Goal: Task Accomplishment & Management: Use online tool/utility

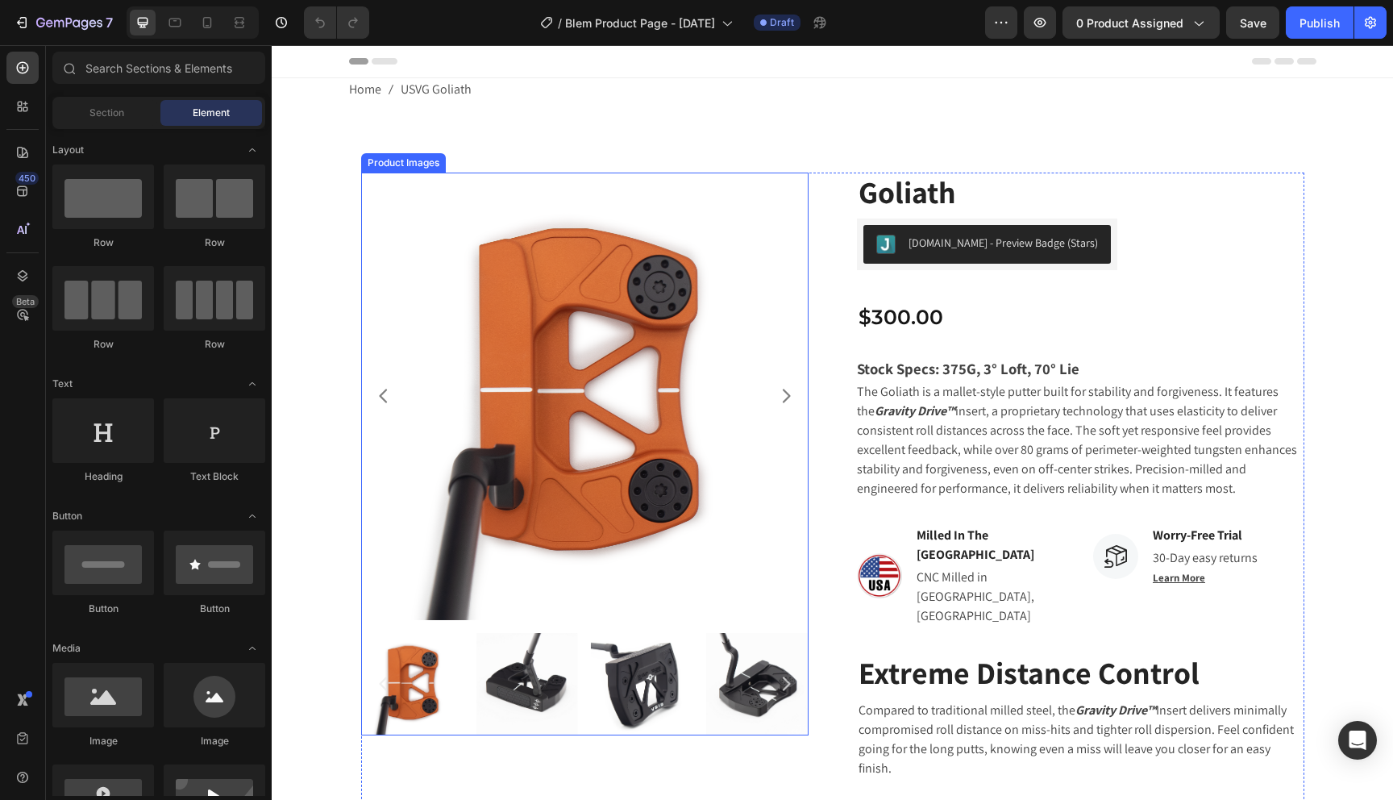
click at [527, 295] on img at bounding box center [585, 397] width 448 height 448
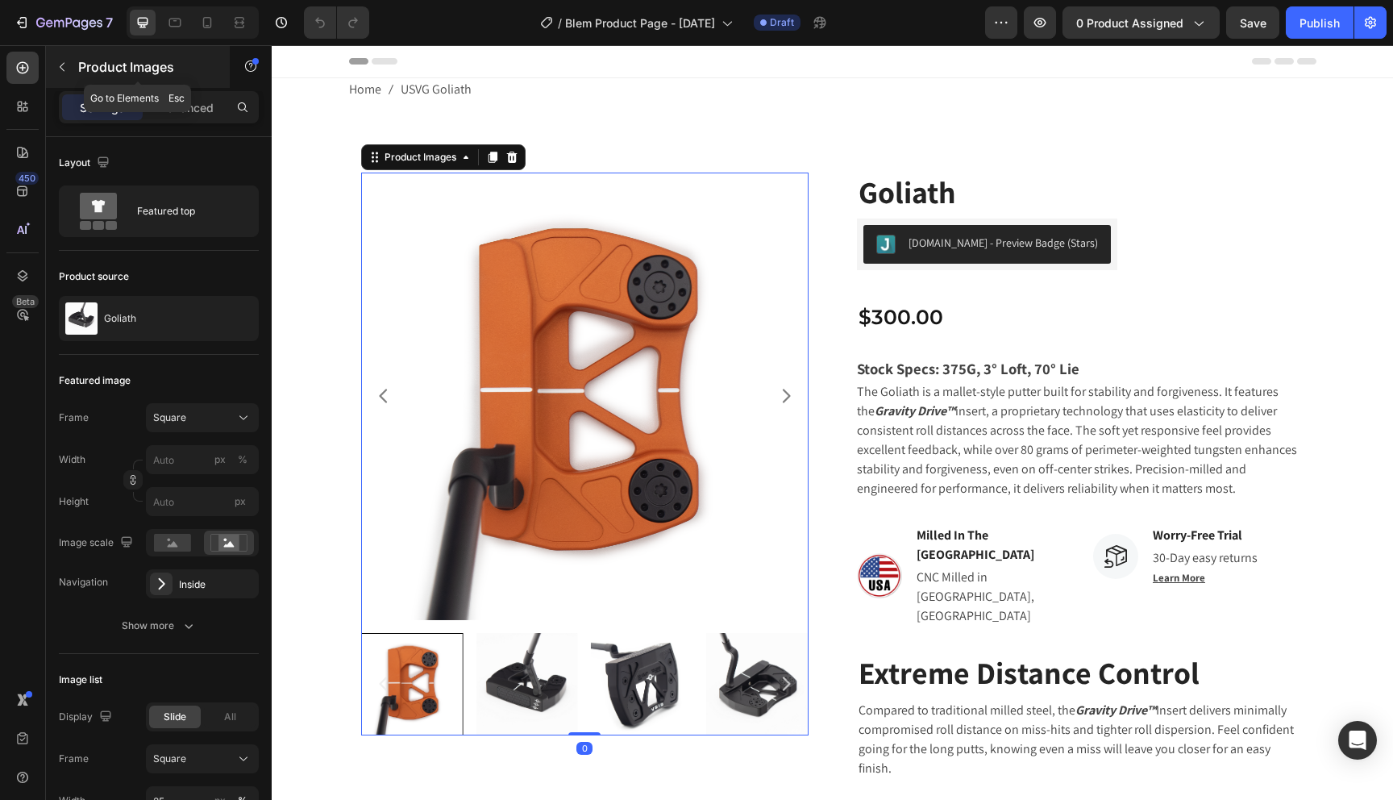
click at [110, 73] on p "Product Images" at bounding box center [146, 66] width 137 height 19
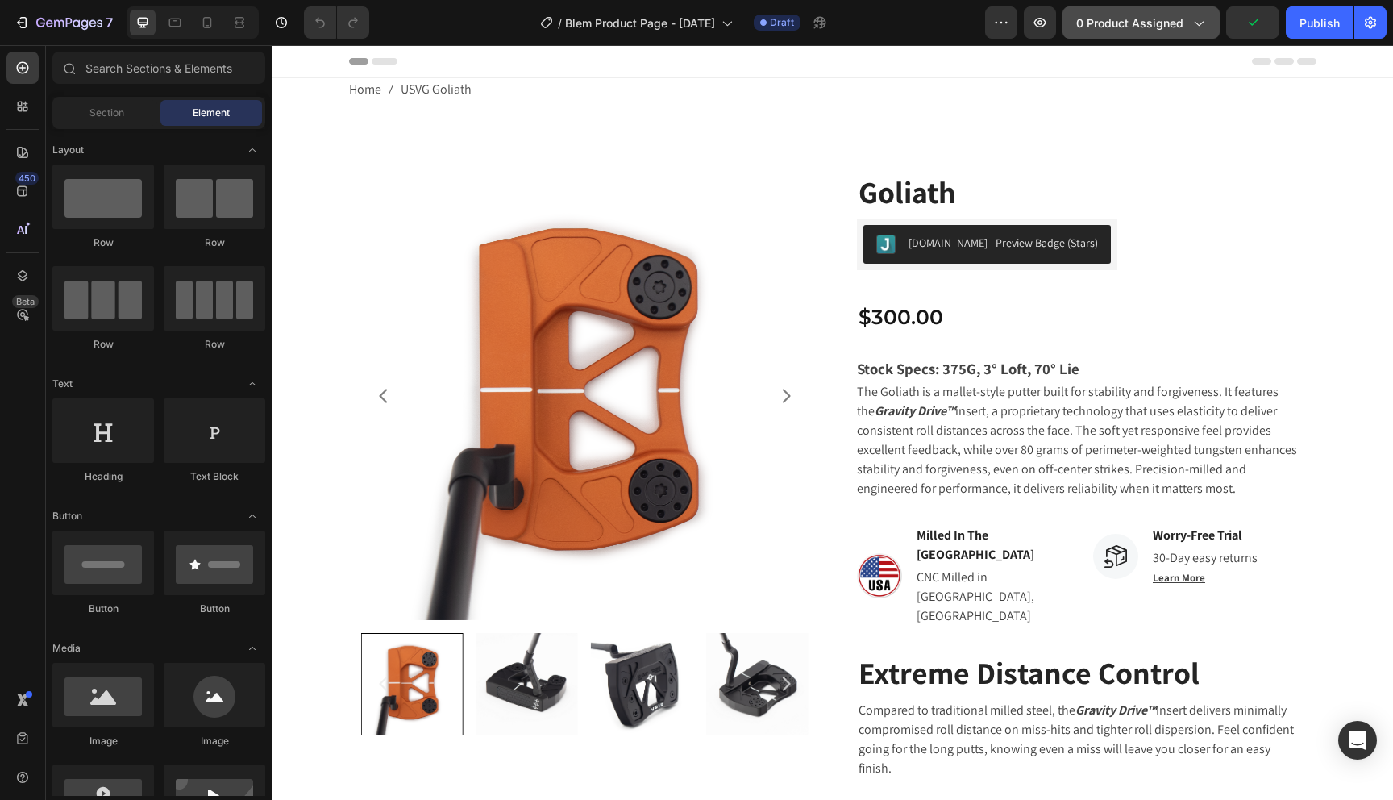
click at [1203, 23] on icon "button" at bounding box center [1198, 23] width 16 height 16
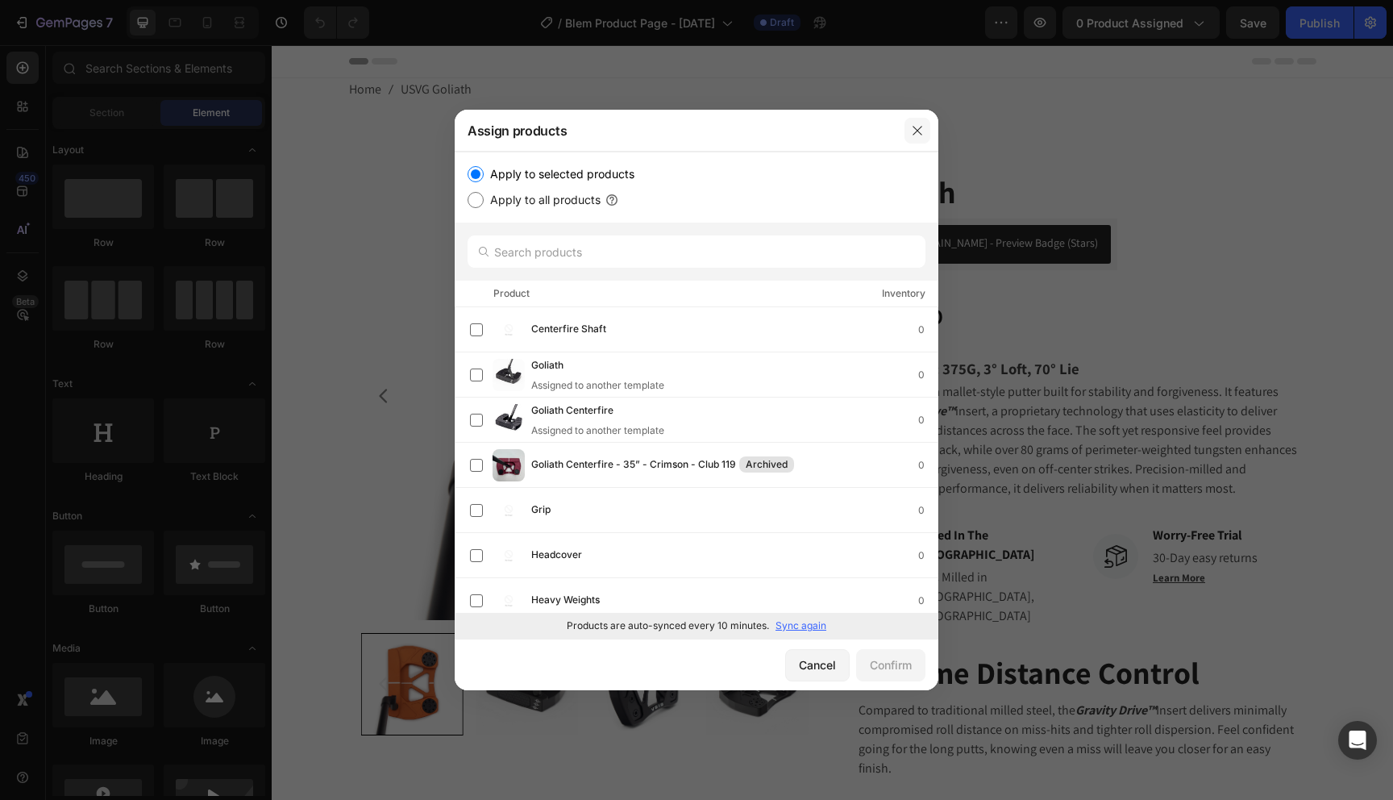
click at [922, 128] on icon "button" at bounding box center [917, 130] width 13 height 13
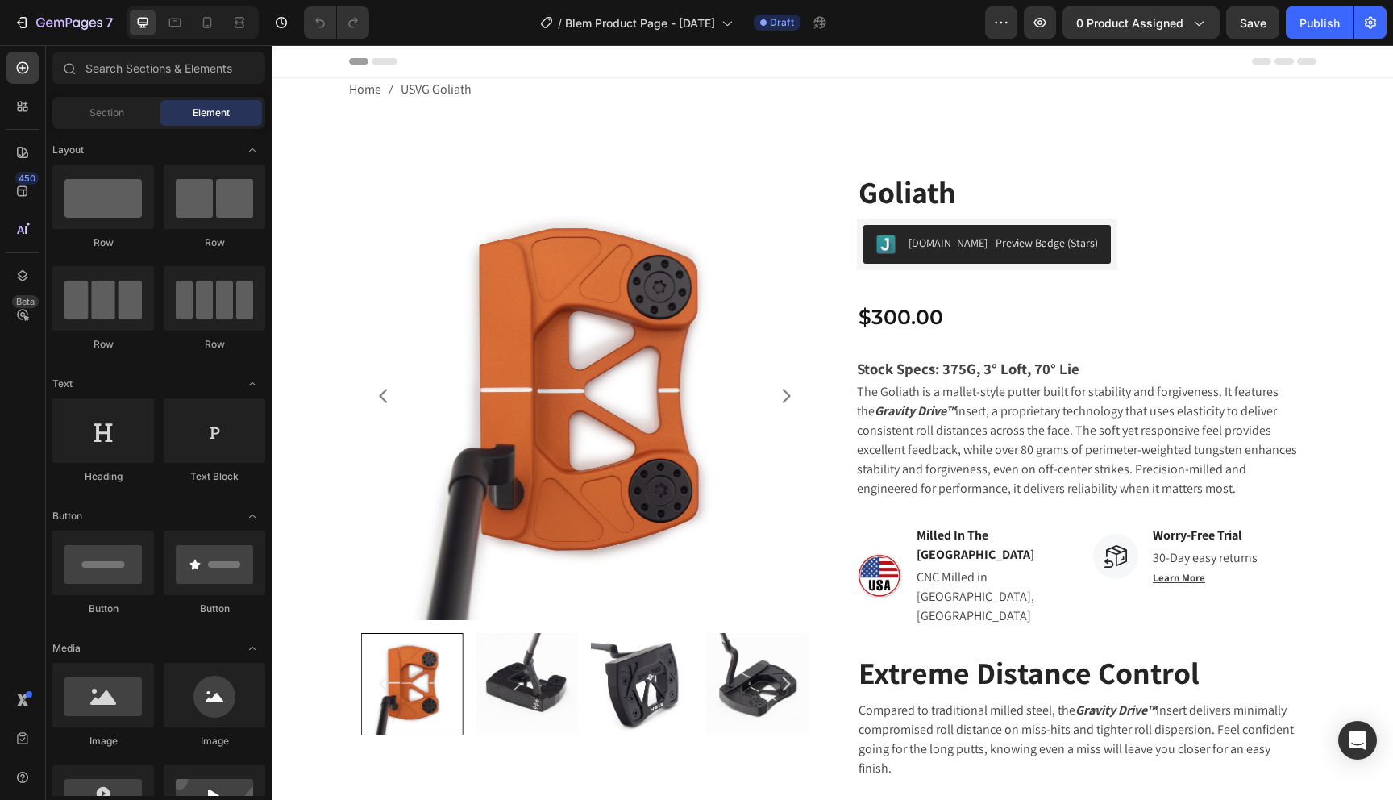
click at [540, 311] on img at bounding box center [585, 397] width 448 height 448
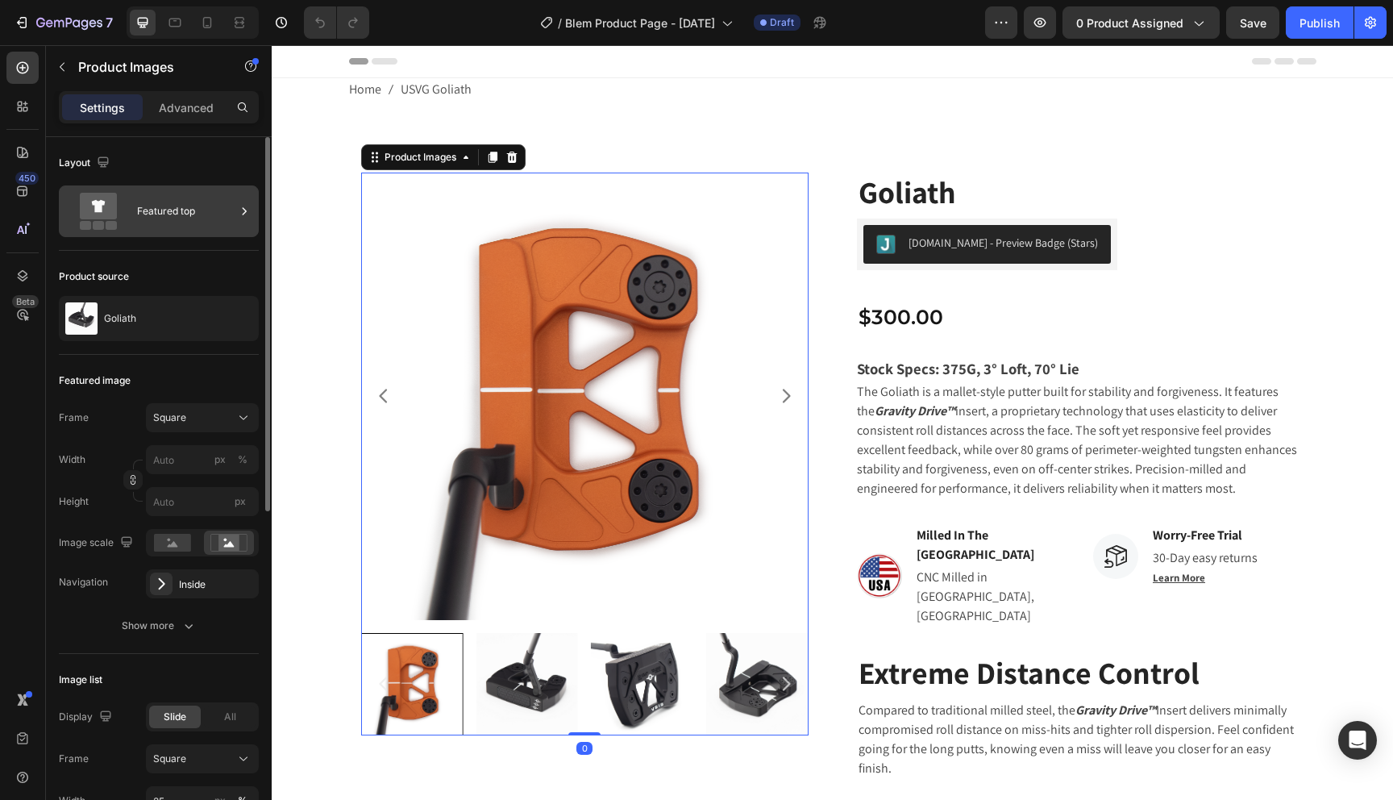
click at [175, 210] on div "Featured top" at bounding box center [186, 211] width 98 height 37
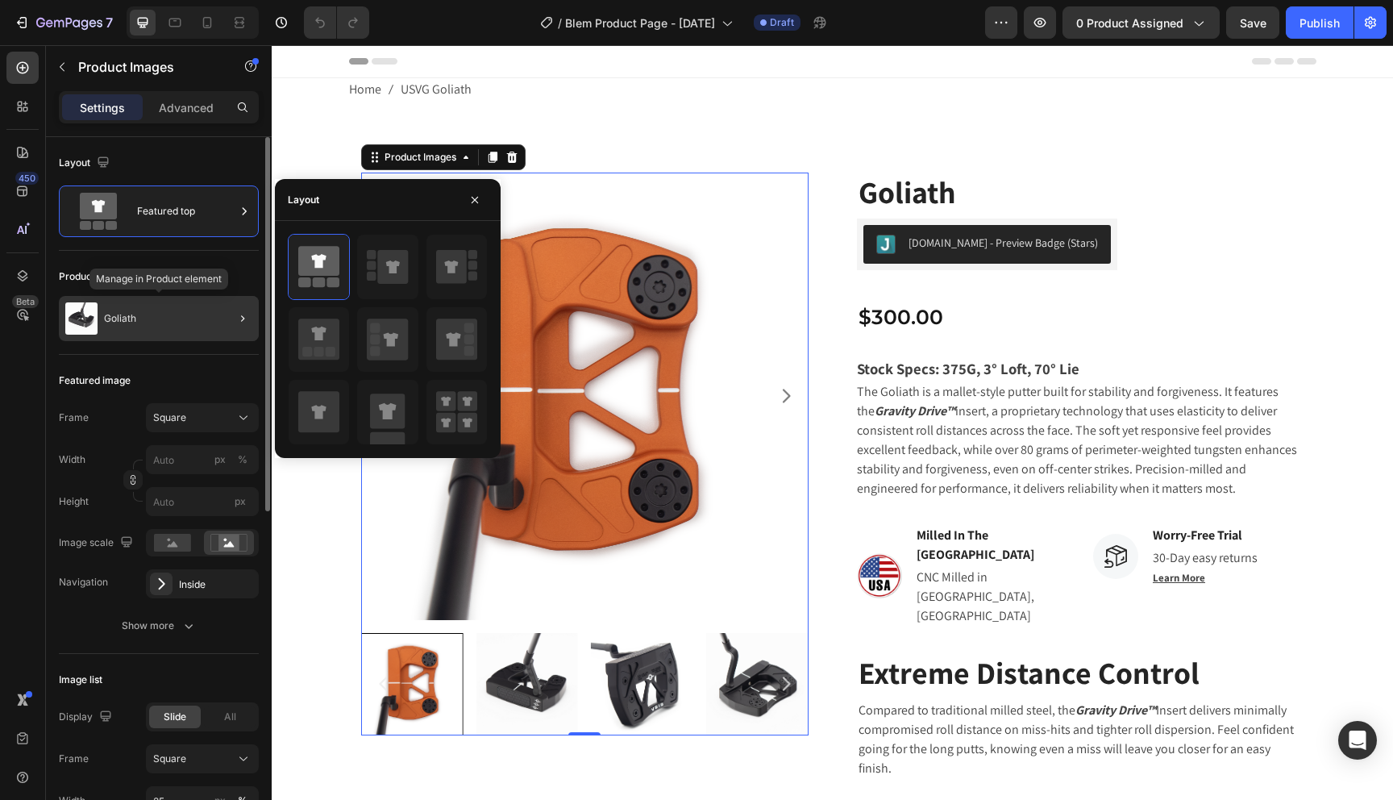
click at [140, 320] on div "Goliath" at bounding box center [159, 318] width 200 height 45
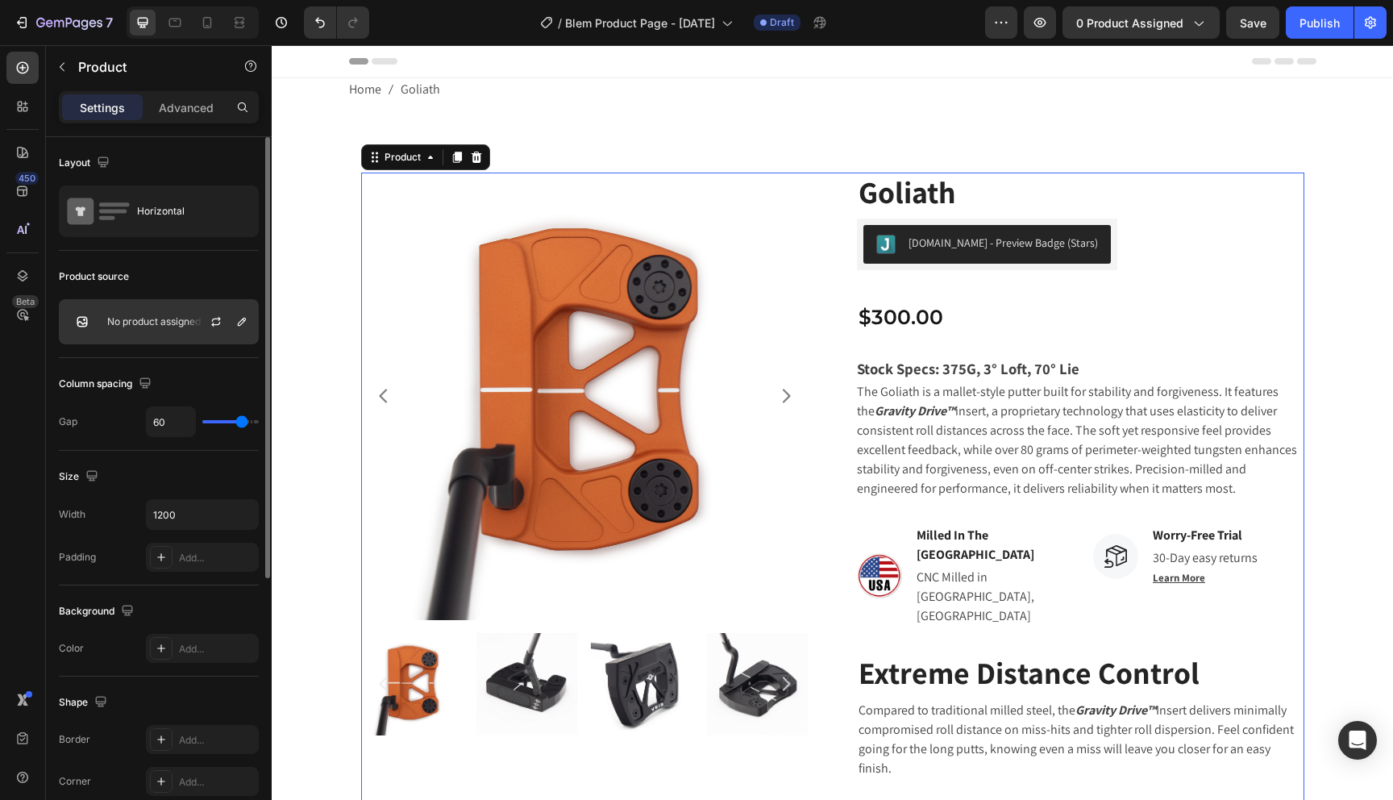
click at [172, 327] on p "No product assigned" at bounding box center [154, 321] width 94 height 11
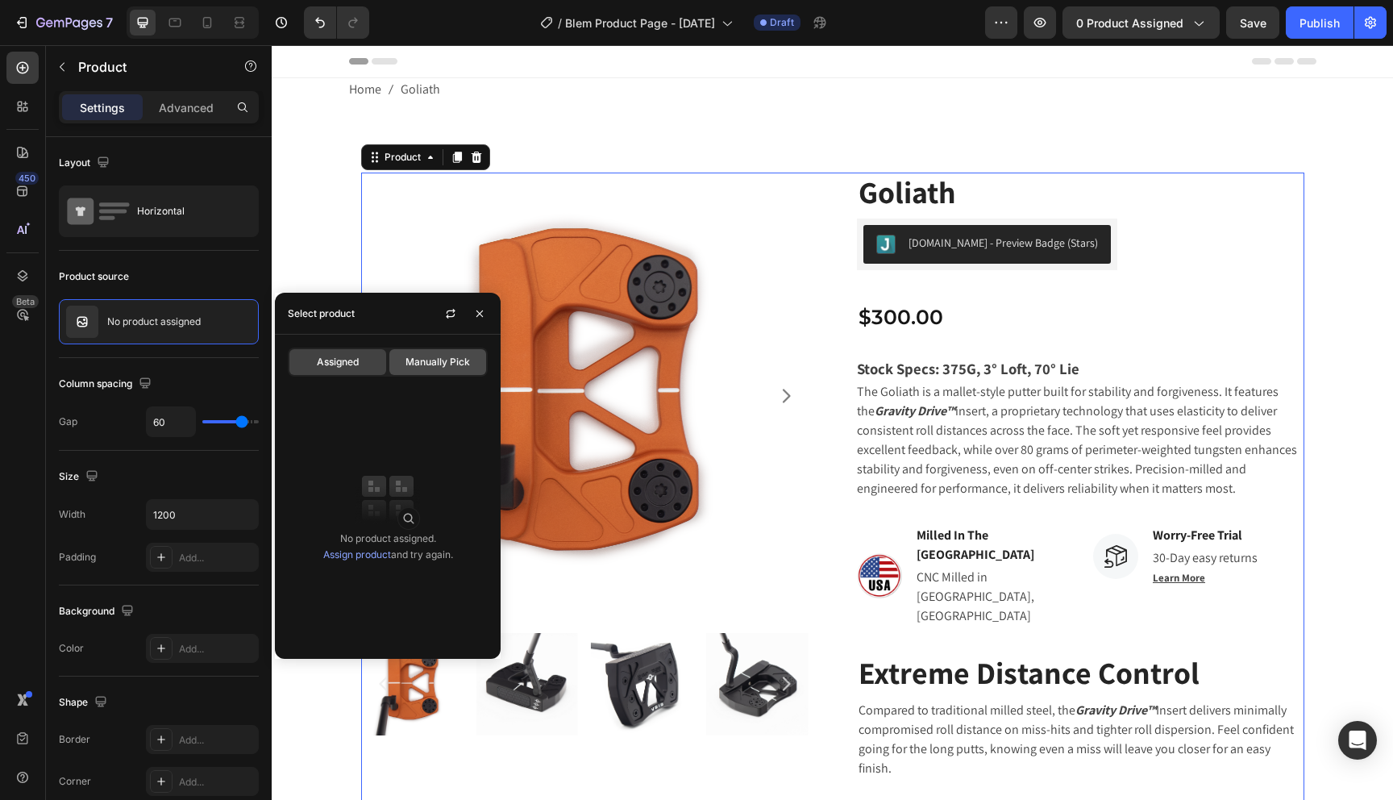
click at [422, 366] on span "Manually Pick" at bounding box center [438, 362] width 65 height 15
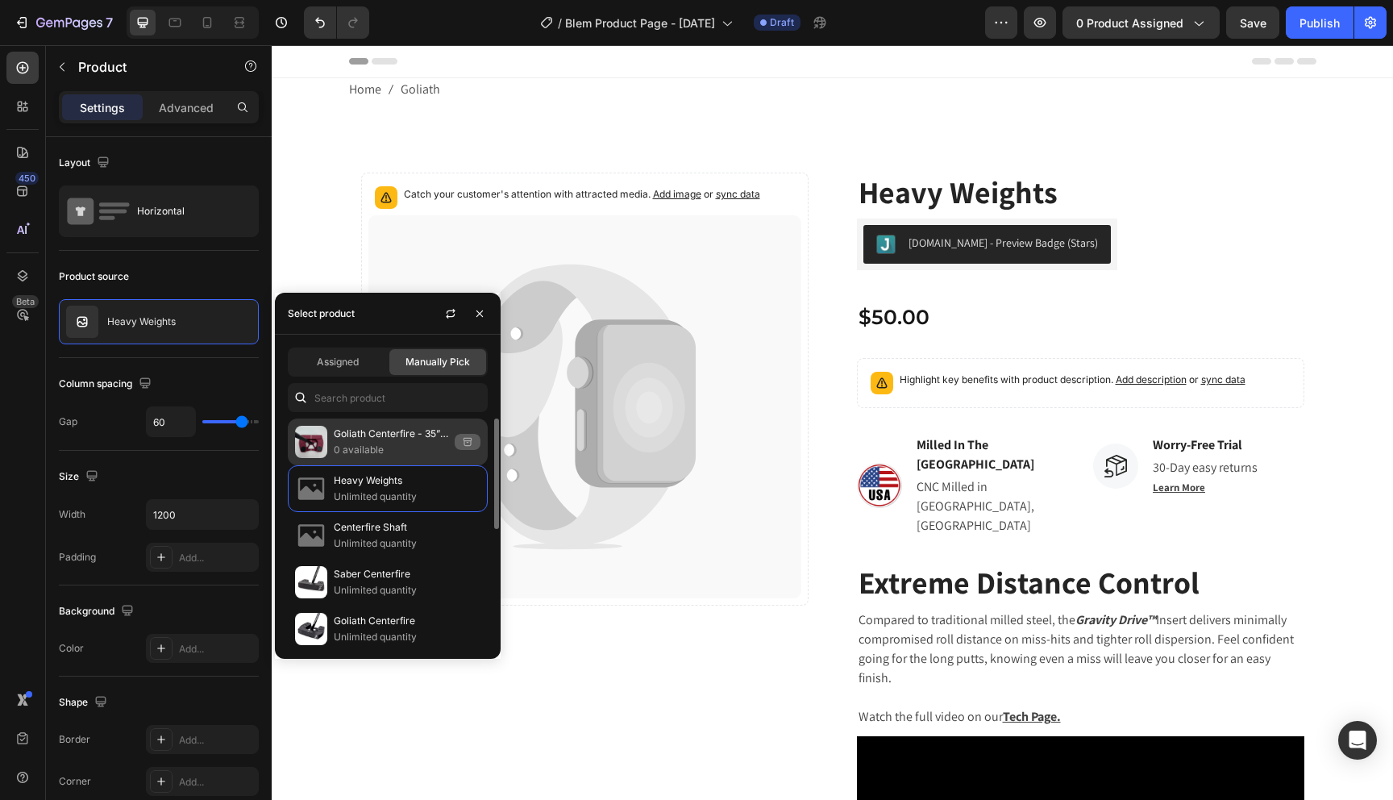
click at [399, 430] on p "Goliath Centerfire - 35” - Crimson - Club 119" at bounding box center [391, 434] width 114 height 16
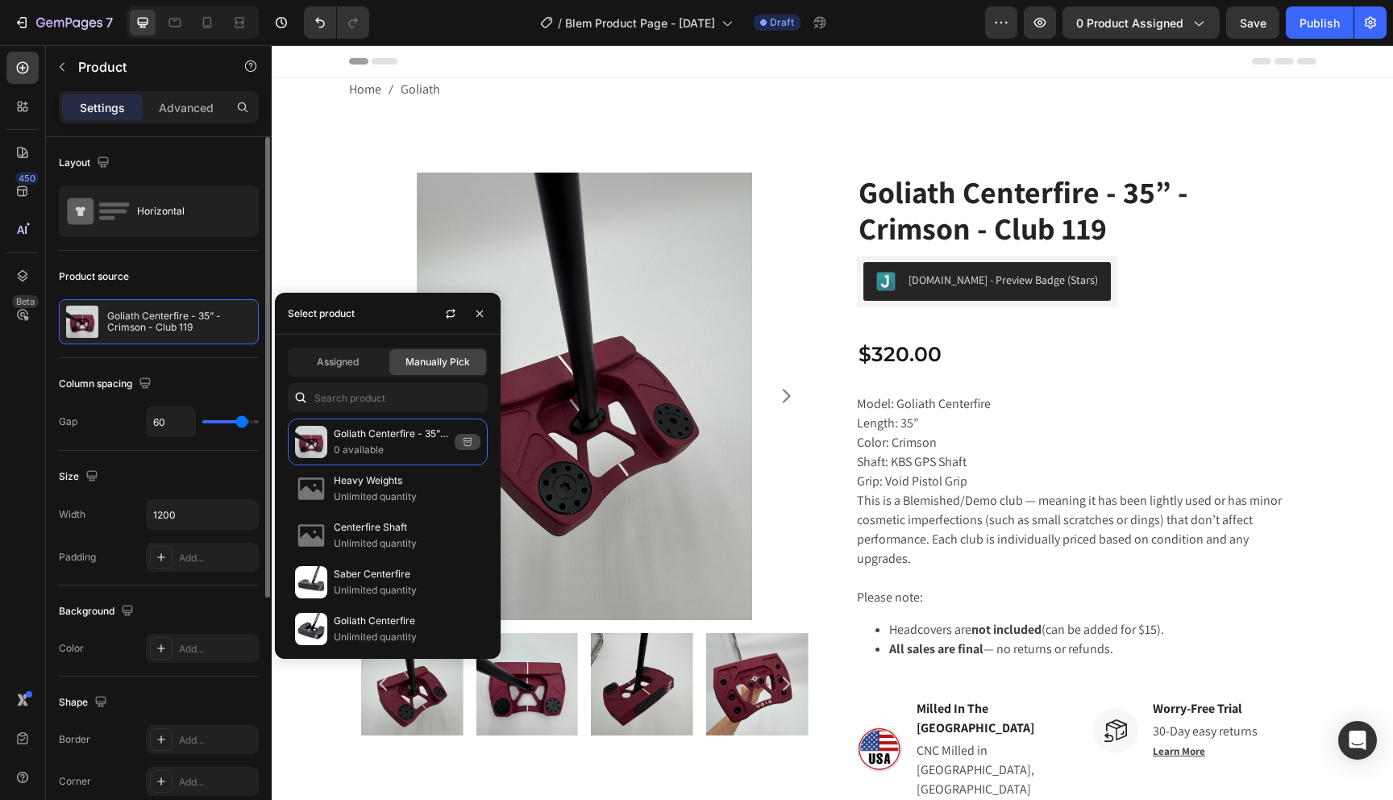
click at [236, 676] on div "Product source Goliath Centerfire - 35” - Crimson - Club 119" at bounding box center [159, 763] width 200 height 175
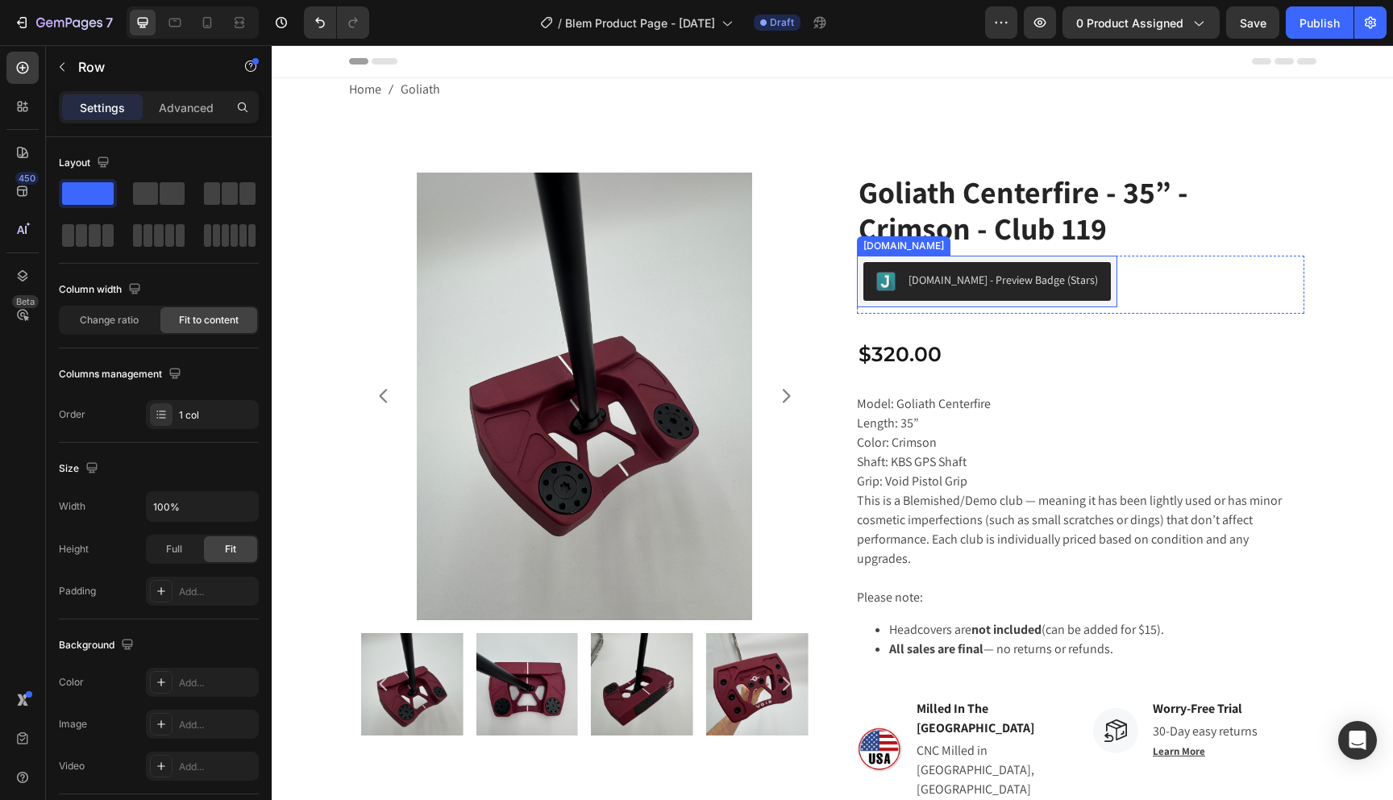
click at [1119, 285] on div "Judge.me - Preview Badge (Stars) Judge.me Row" at bounding box center [1081, 285] width 448 height 58
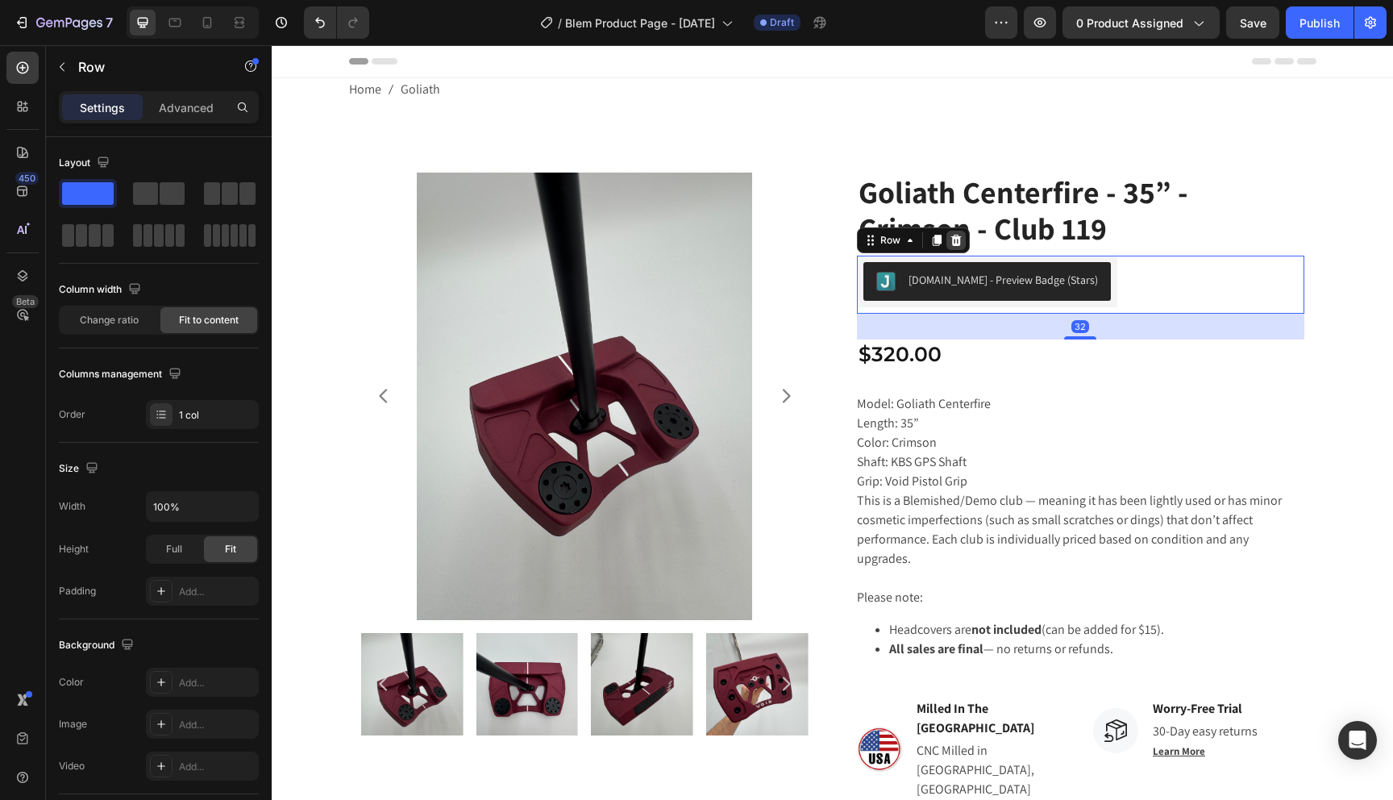
click at [955, 233] on div at bounding box center [956, 240] width 19 height 19
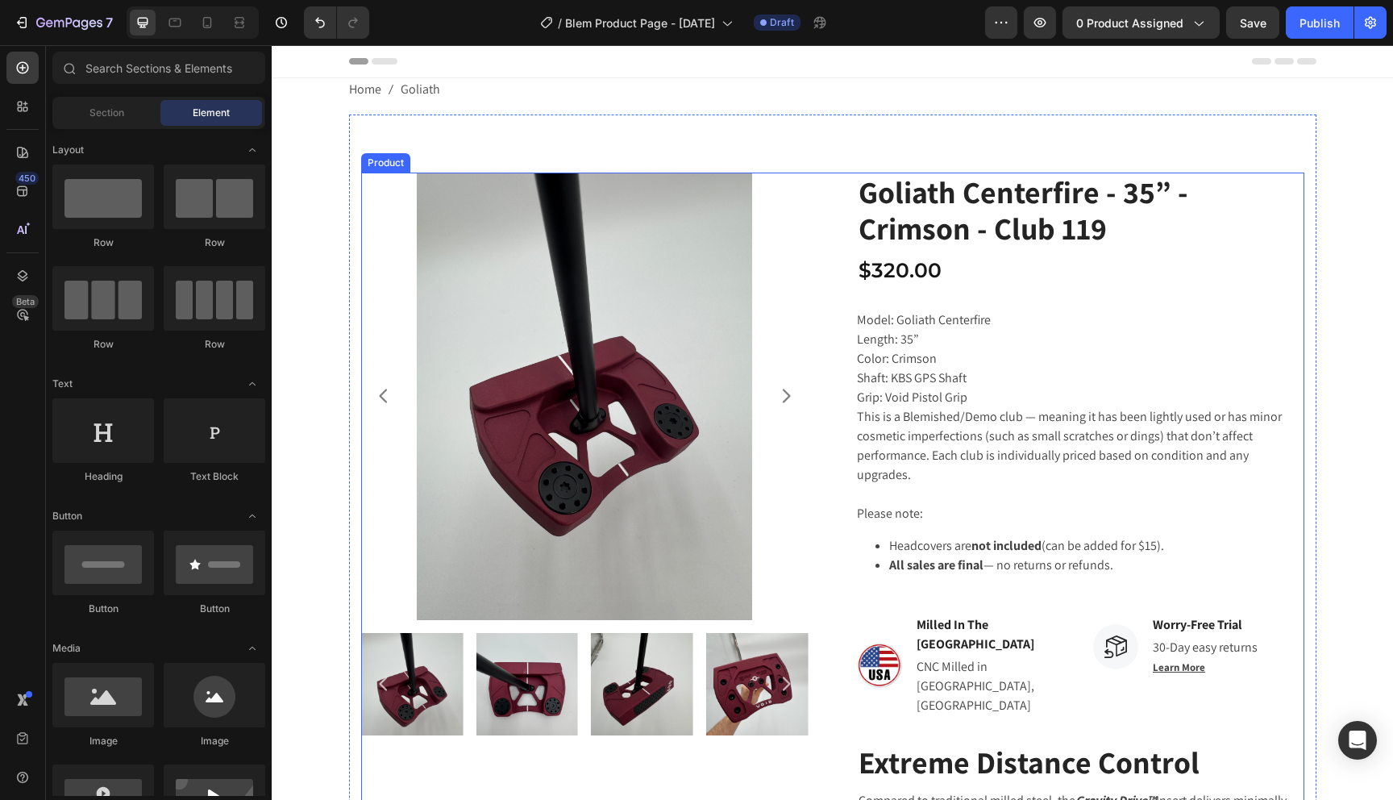
click at [960, 306] on div "Setup options like colors, sizes with product variant. Add new variant or sync …" at bounding box center [1081, 775] width 448 height 1204
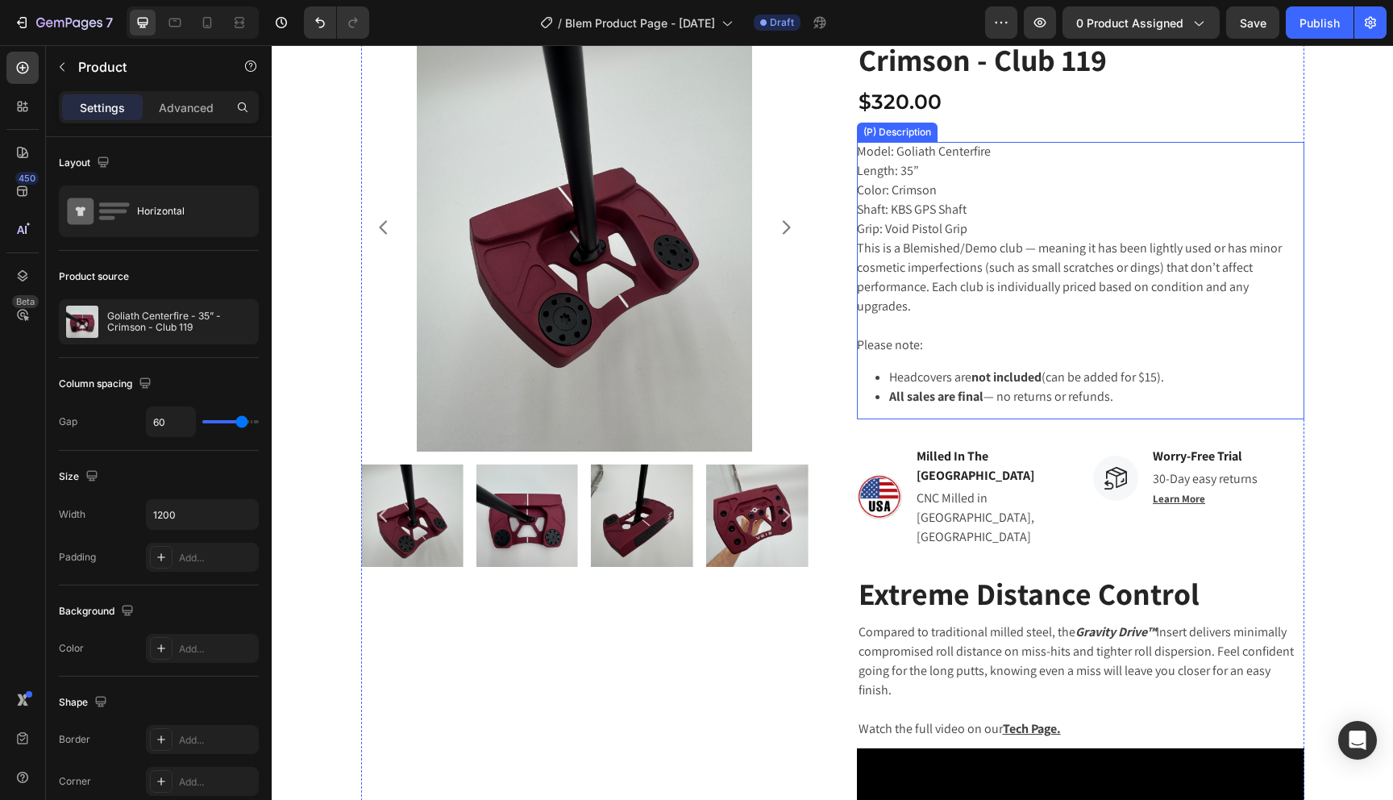
scroll to position [175, 0]
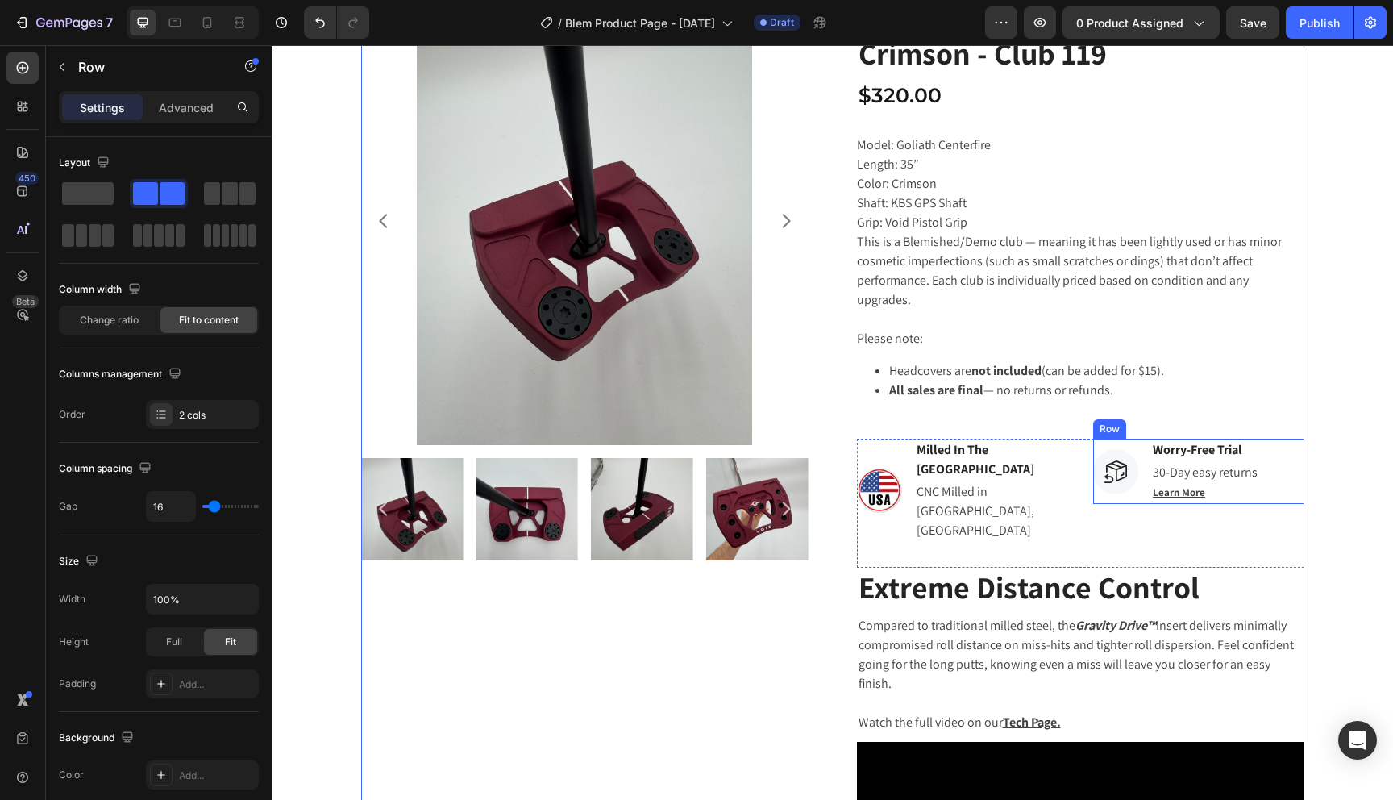
click at [1276, 448] on div "Image Worry-Free Trial Text block 30-Day easy returns Learn More Text block Row" at bounding box center [1198, 471] width 211 height 65
click at [1198, 417] on icon at bounding box center [1192, 423] width 13 height 13
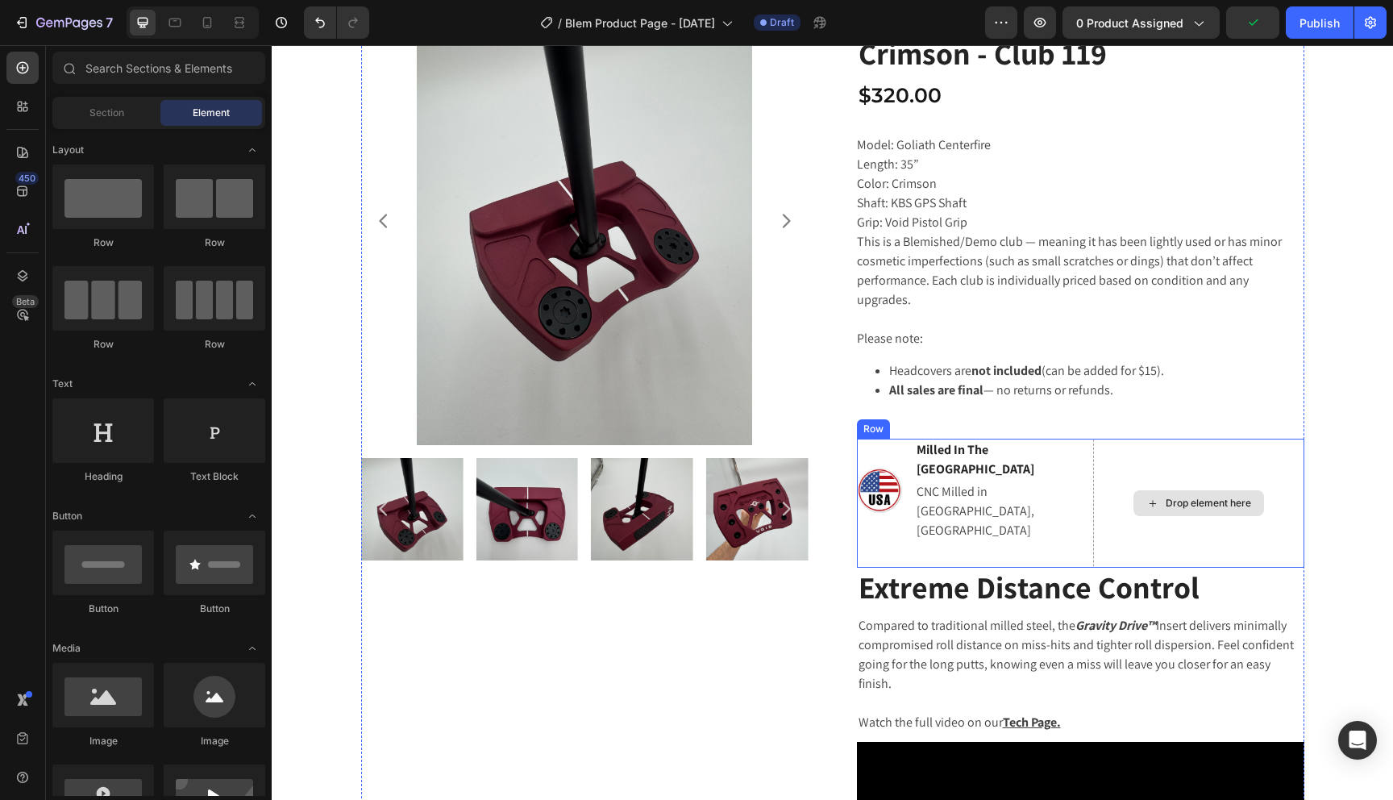
click at [1104, 439] on div "Drop element here" at bounding box center [1198, 503] width 211 height 129
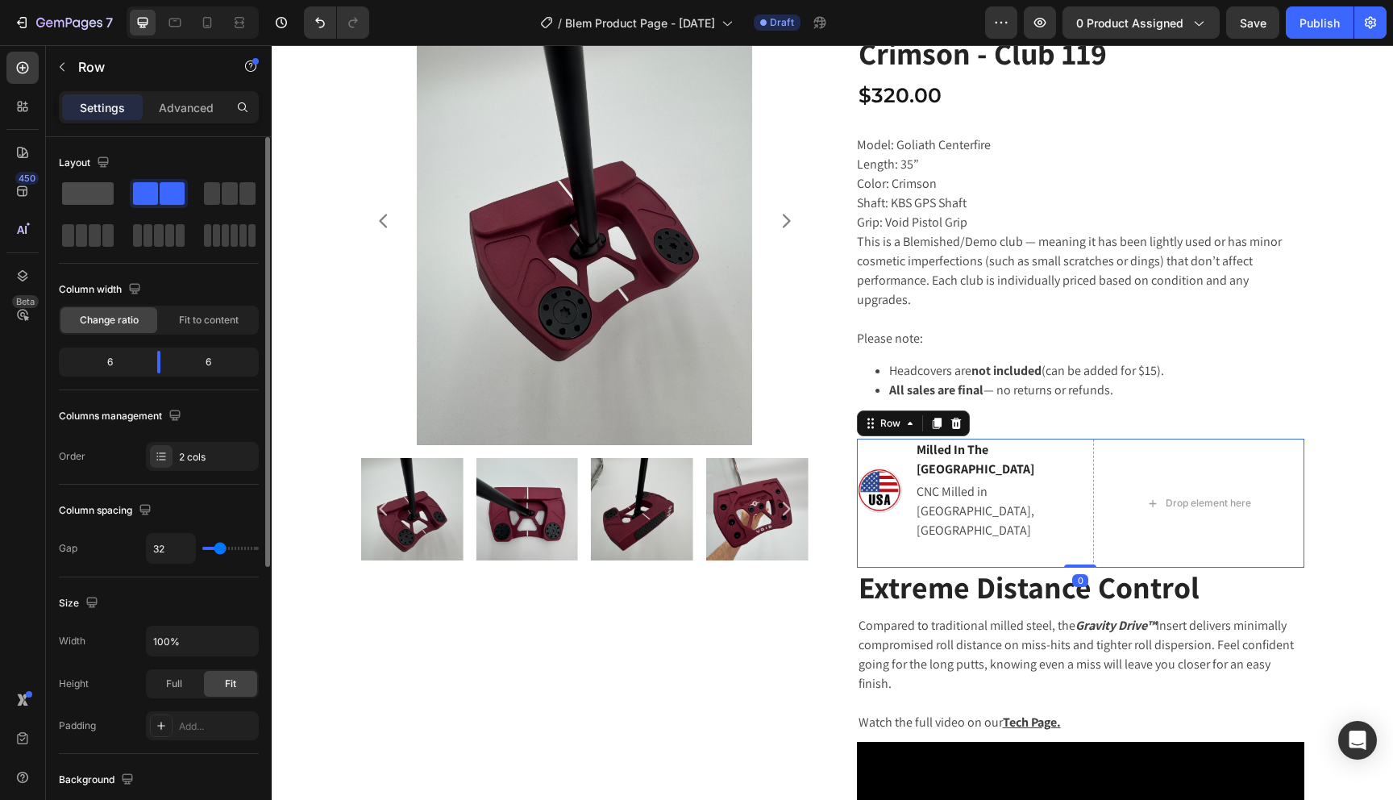
click at [93, 192] on span at bounding box center [88, 193] width 52 height 23
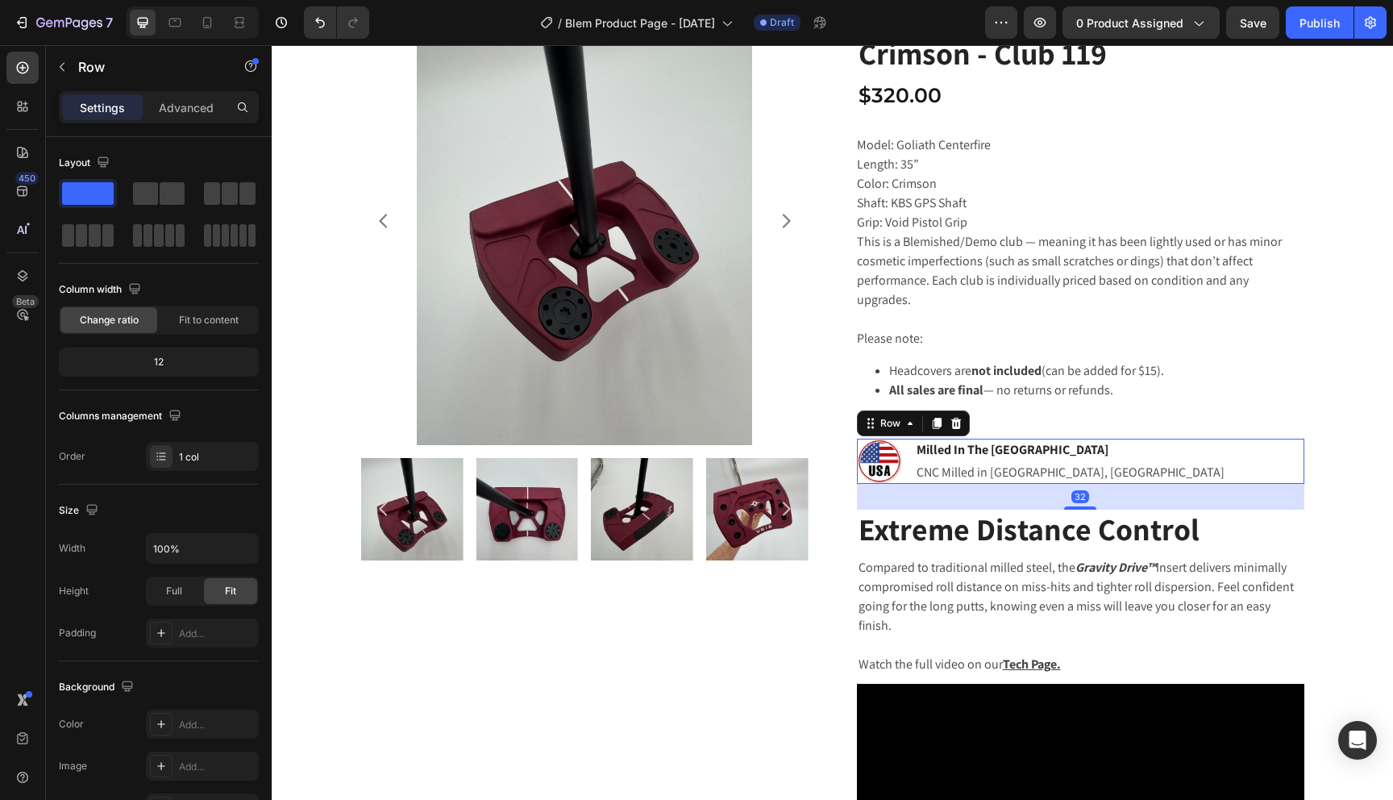
click at [1080, 439] on div "Image Milled In The USA Text block CNC Milled in San Diego, CA Text block Row 32" at bounding box center [1081, 461] width 448 height 45
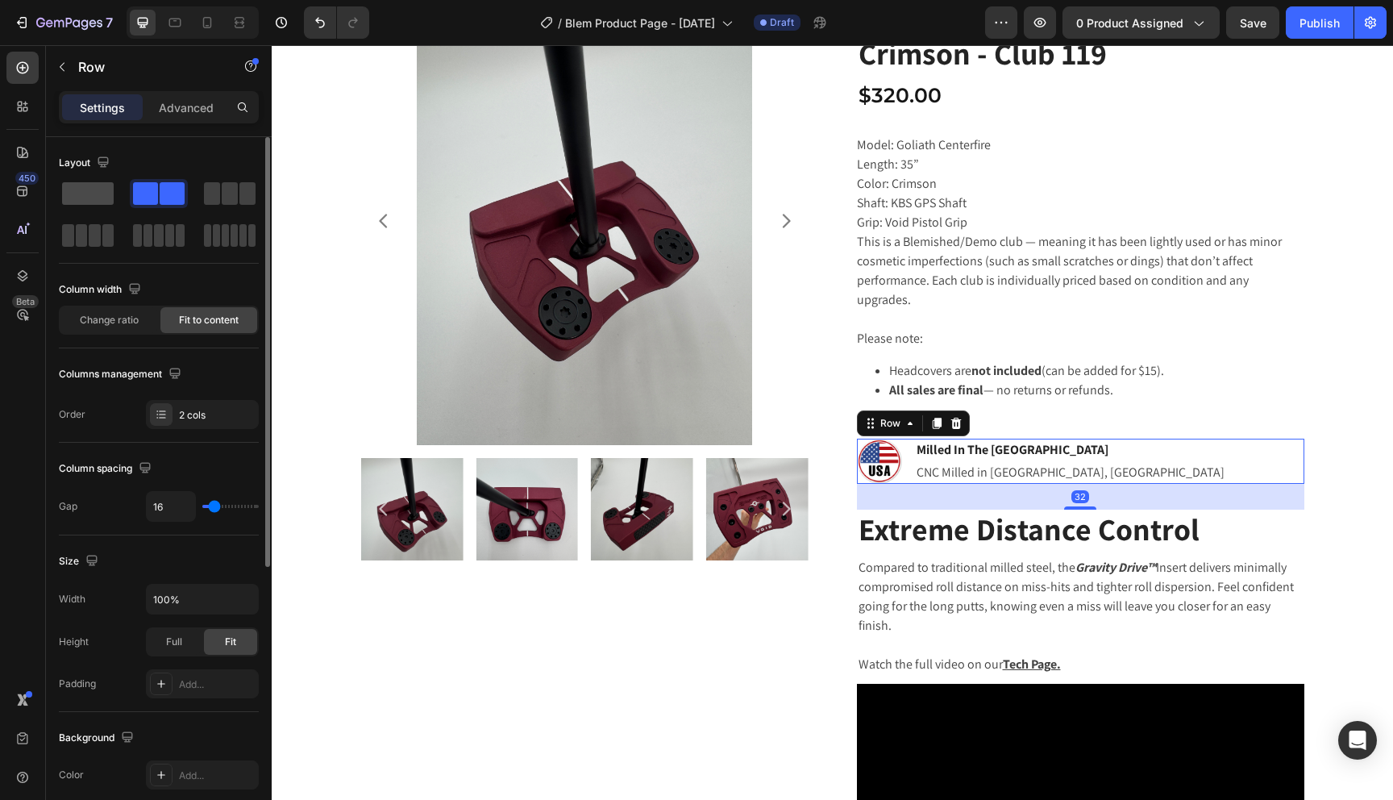
click at [94, 190] on span at bounding box center [88, 193] width 52 height 23
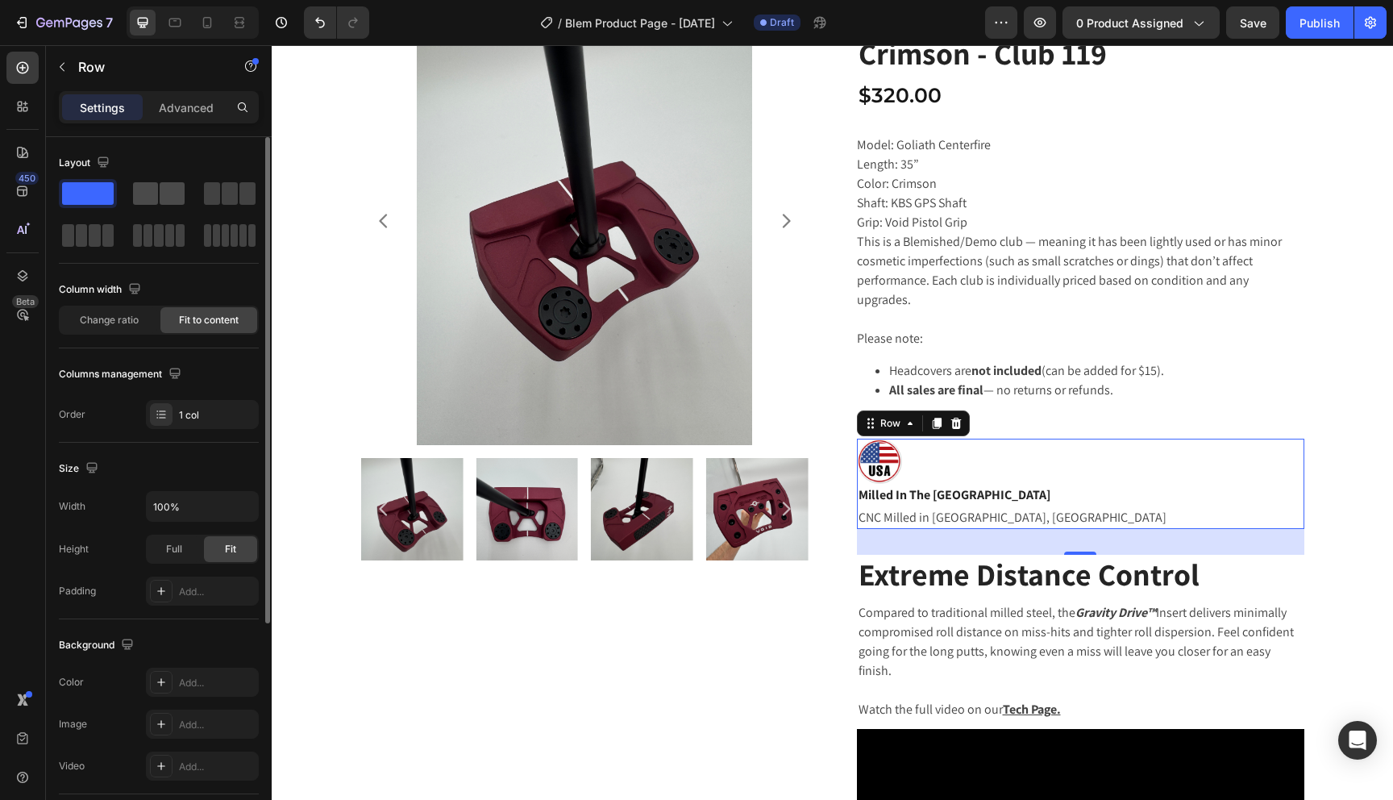
click at [156, 198] on span at bounding box center [145, 193] width 25 height 23
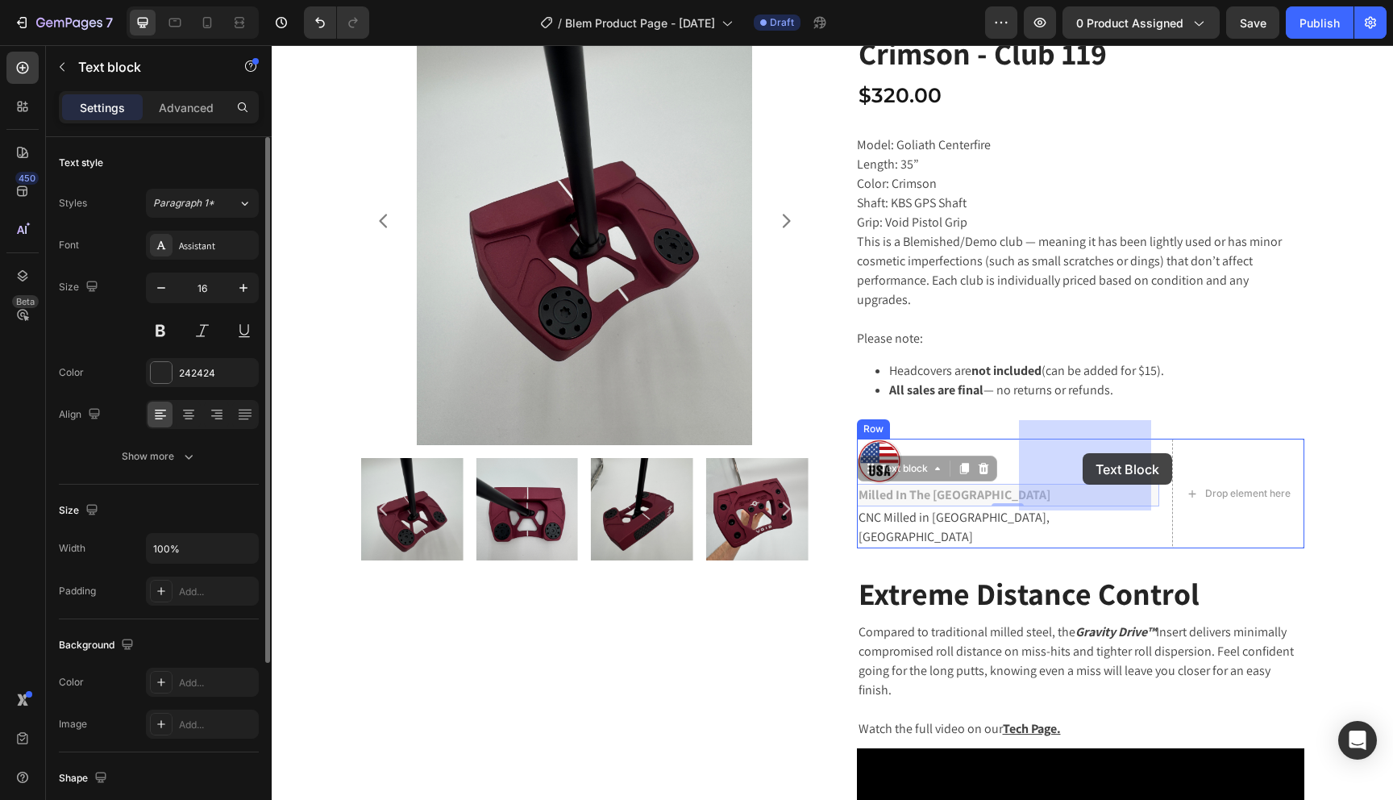
drag, startPoint x: 886, startPoint y: 458, endPoint x: 1083, endPoint y: 453, distance: 196.8
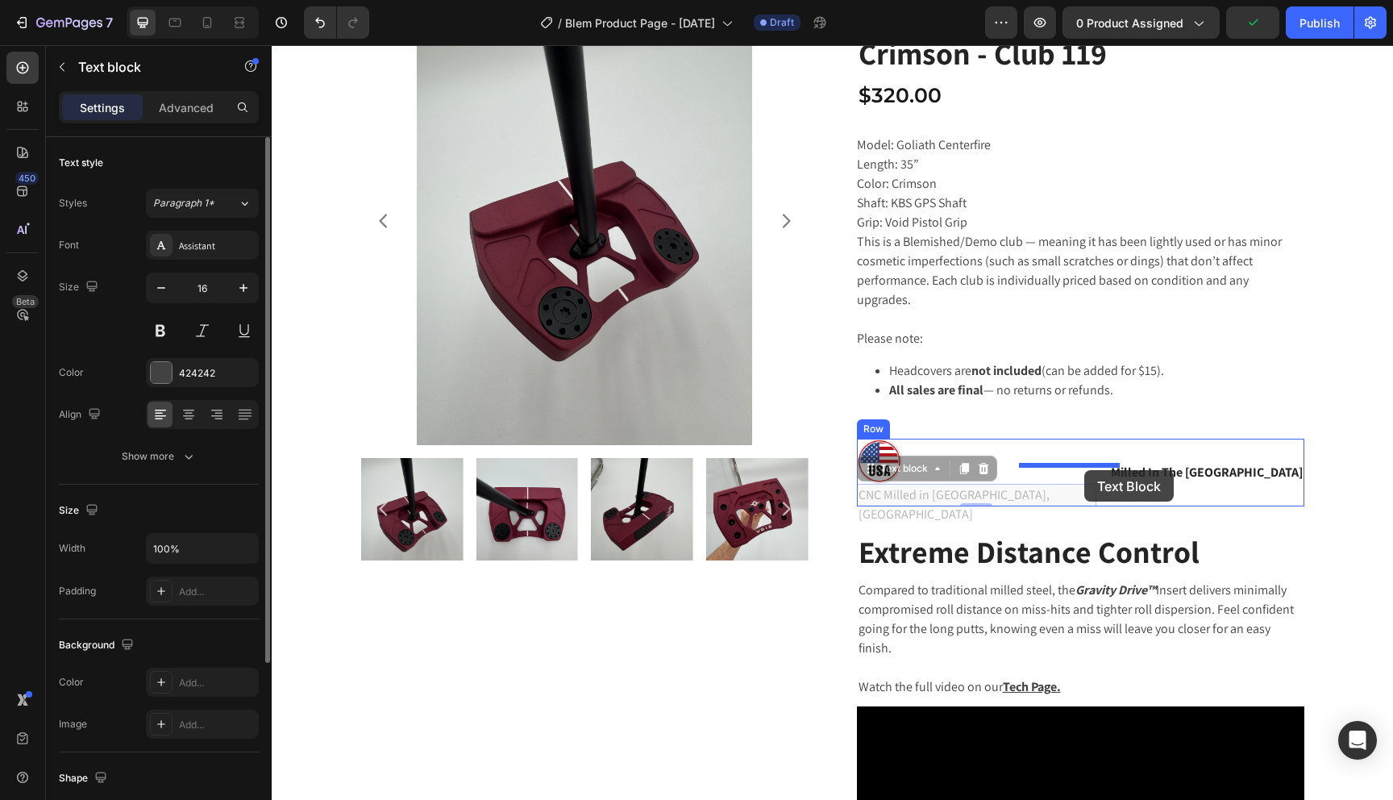
drag, startPoint x: 923, startPoint y: 473, endPoint x: 1080, endPoint y: 472, distance: 157.2
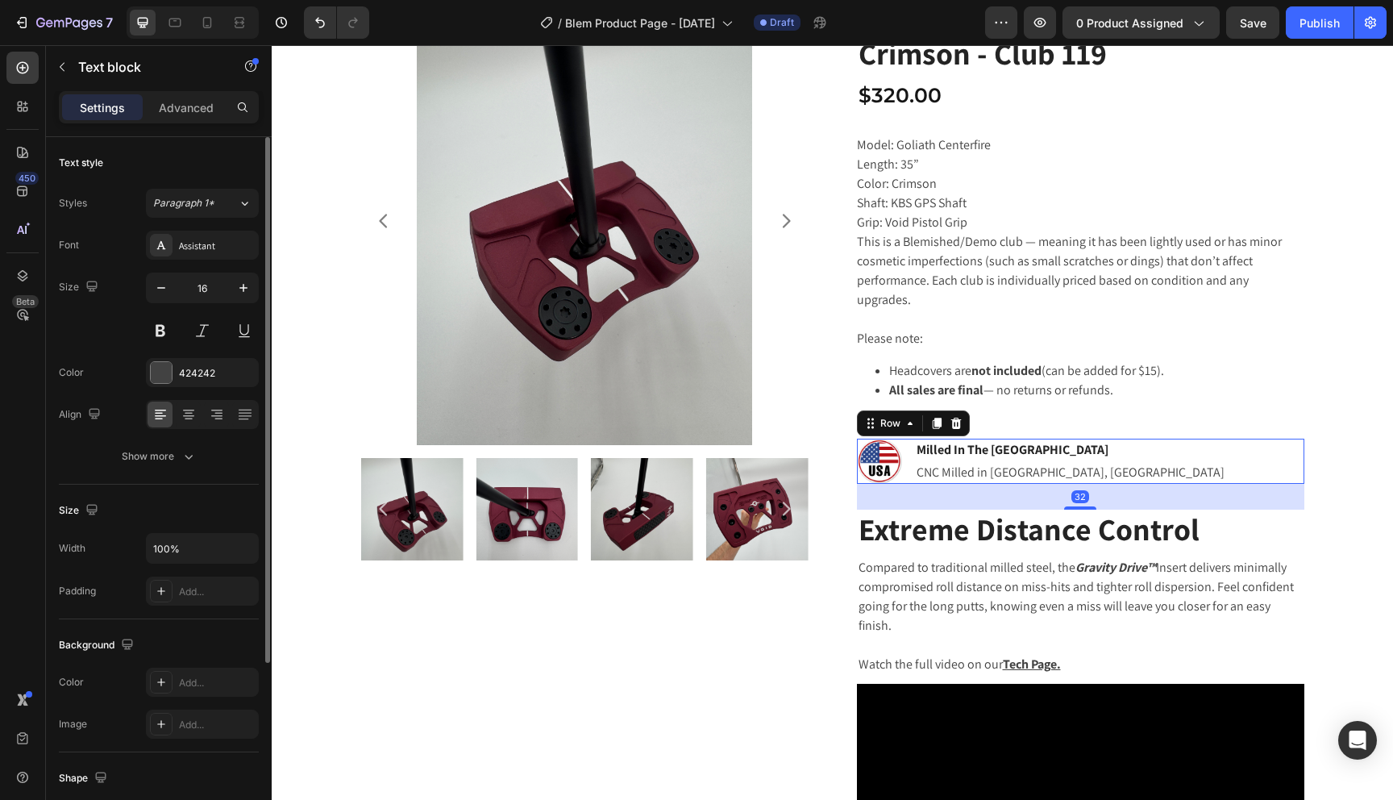
click at [1126, 453] on div "Image Milled In The USA Text block CNC Milled in San Diego, CA Text block Row 32" at bounding box center [1081, 461] width 448 height 45
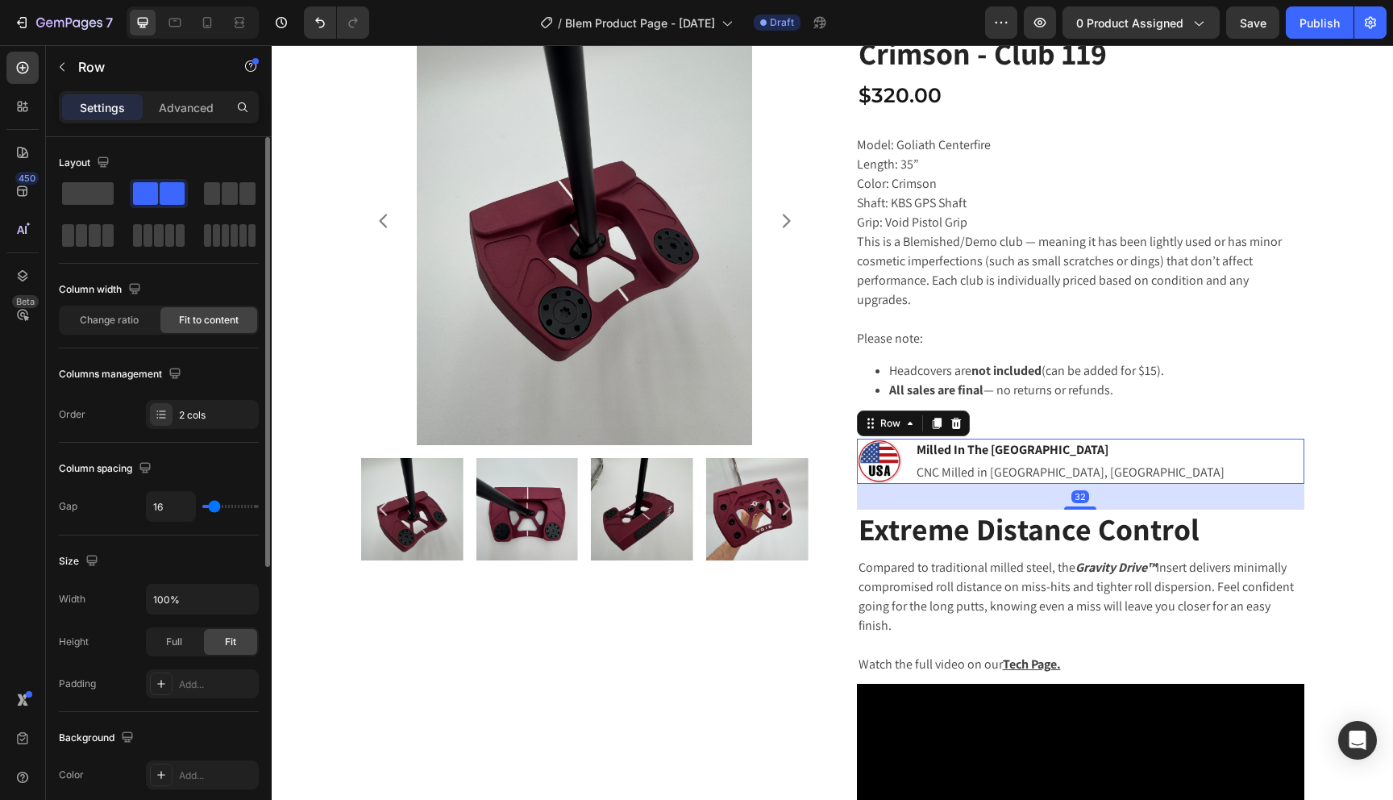
click at [1125, 439] on div "Image Milled In The USA Text block CNC Milled in San Diego, CA Text block Row 32" at bounding box center [1081, 461] width 448 height 45
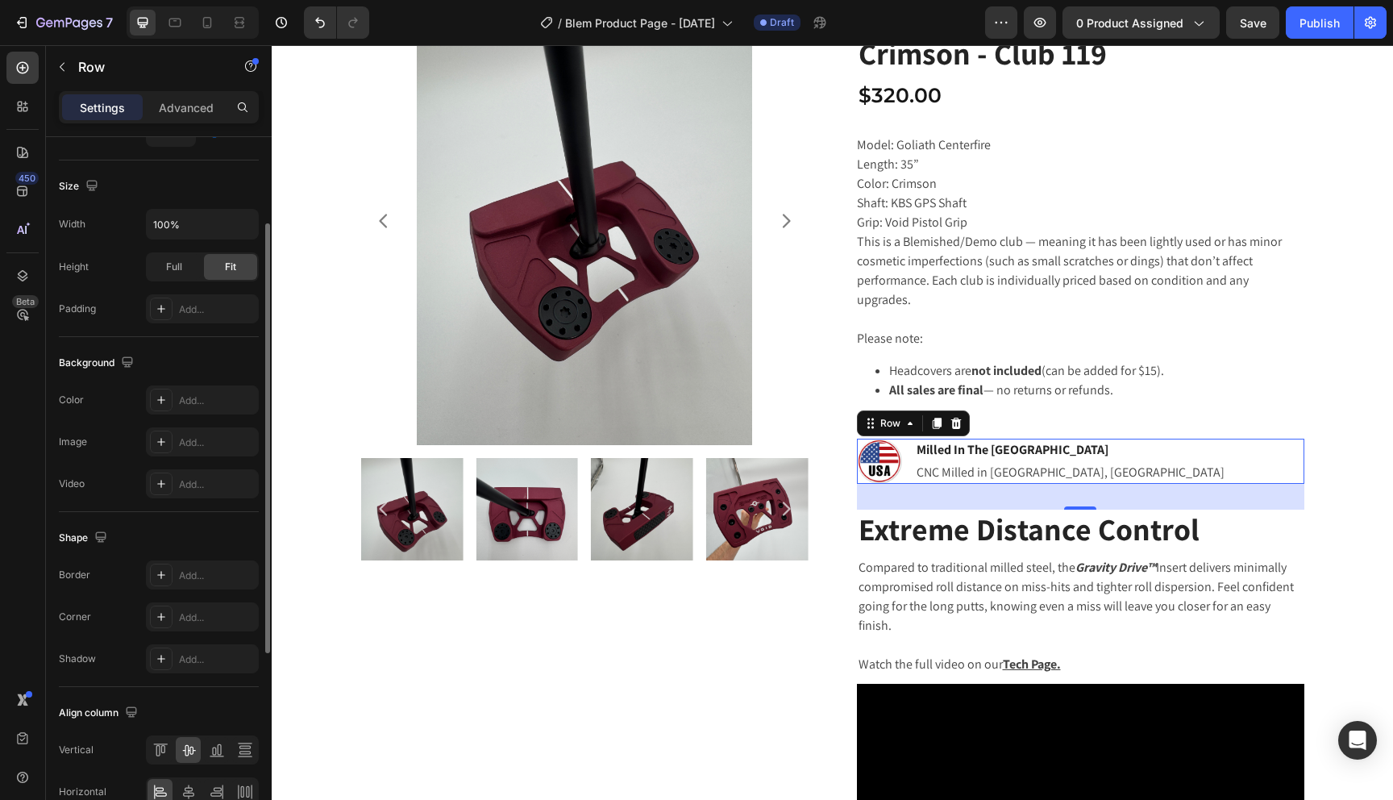
scroll to position [459, 0]
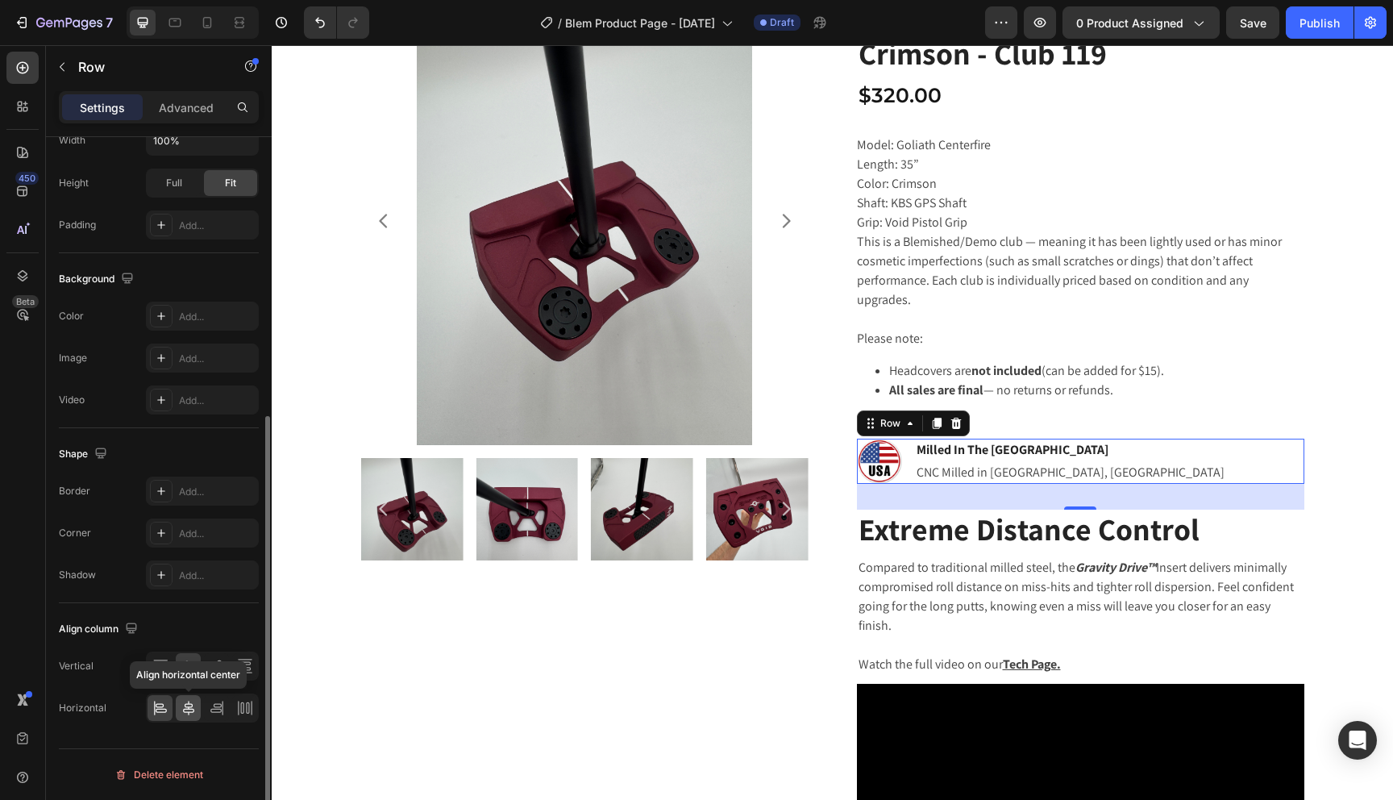
click at [189, 713] on icon at bounding box center [189, 708] width 16 height 16
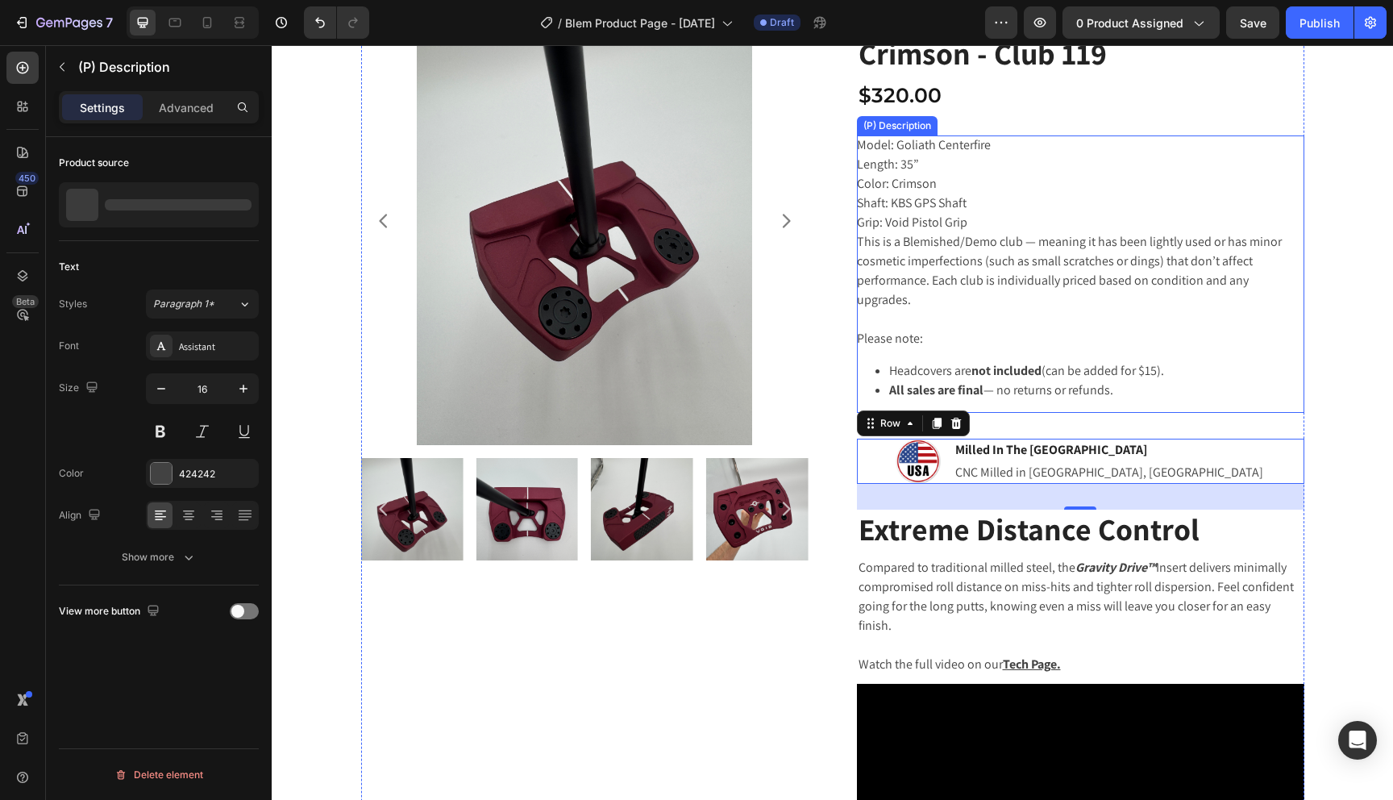
click at [1218, 381] on li "All sales are final — no returns or refunds." at bounding box center [1096, 390] width 415 height 19
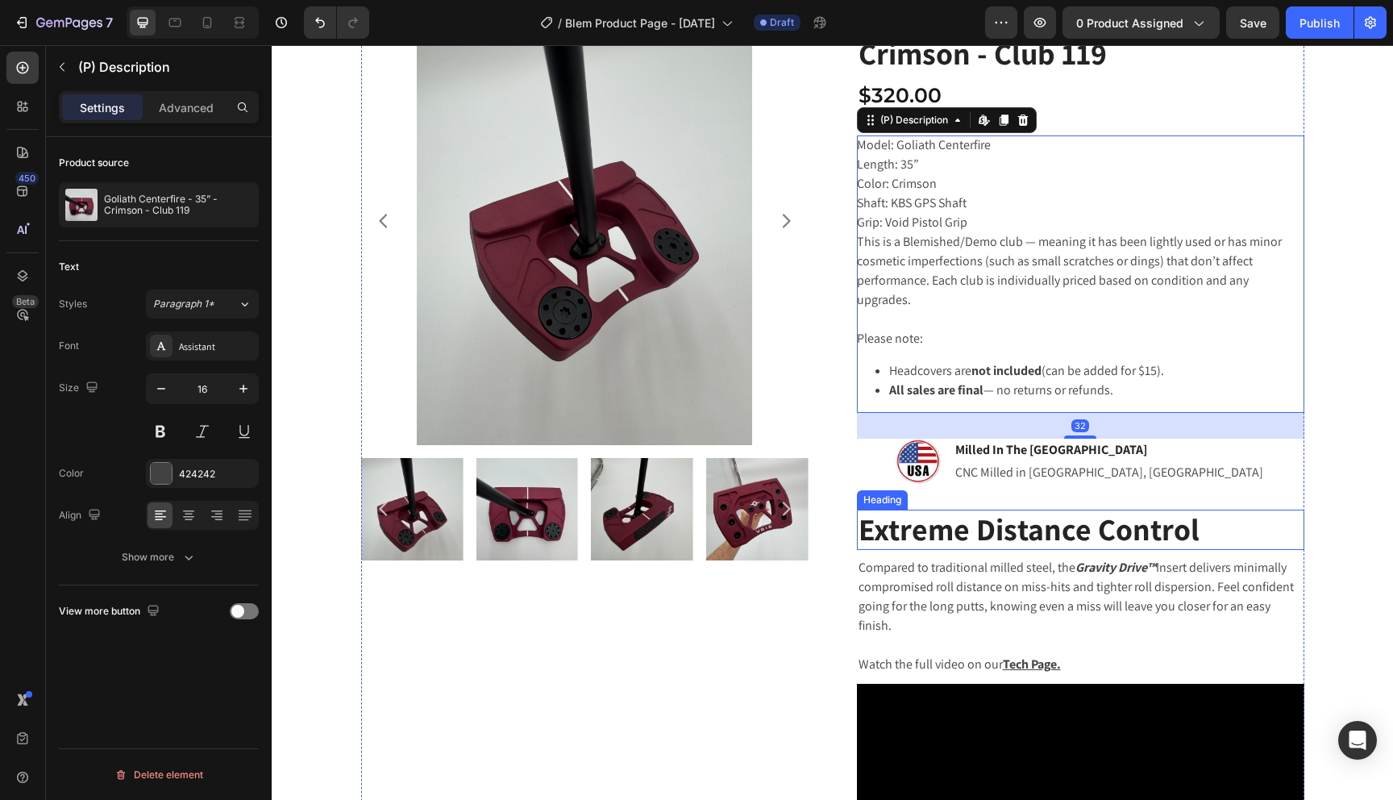
click at [1145, 510] on h2 "Extreme Distance Control" at bounding box center [1081, 530] width 448 height 40
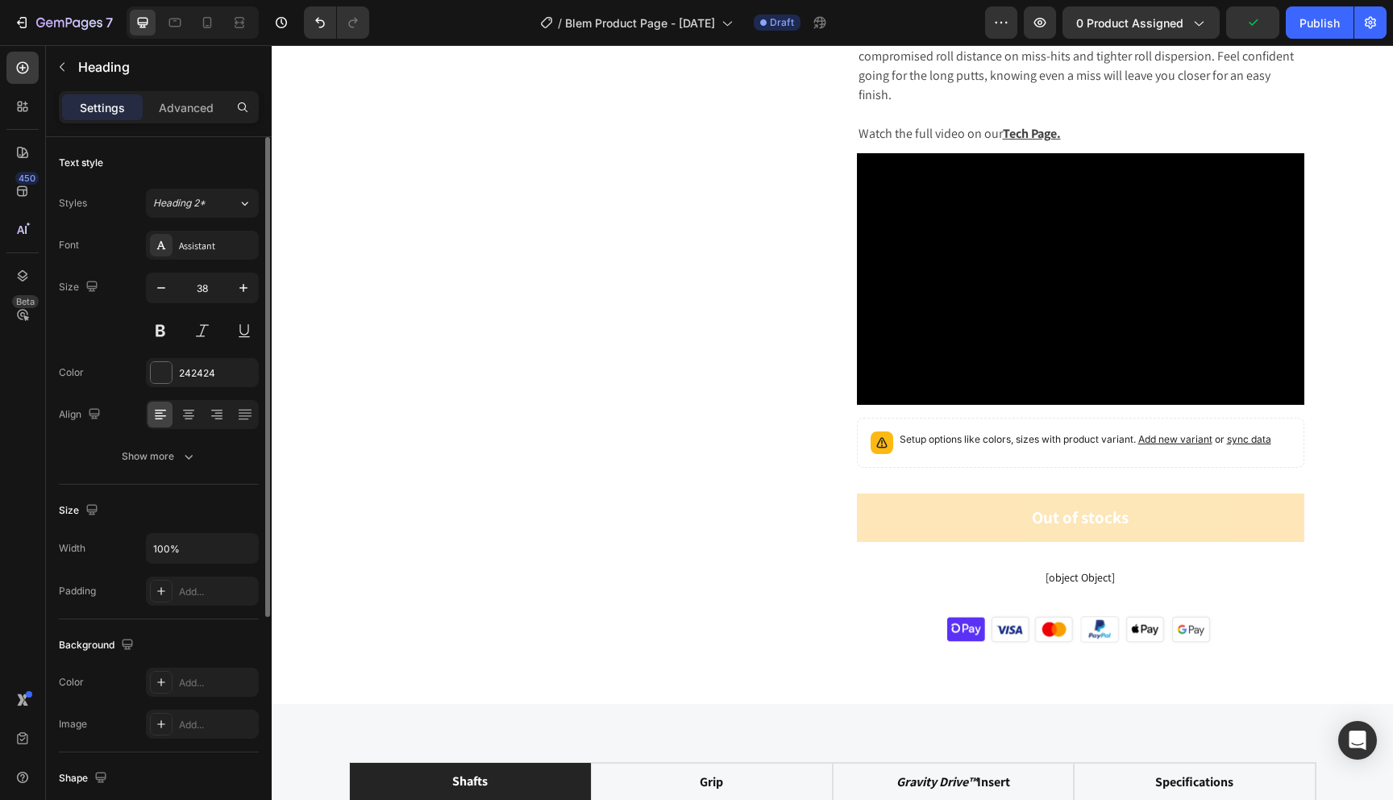
scroll to position [706, 0]
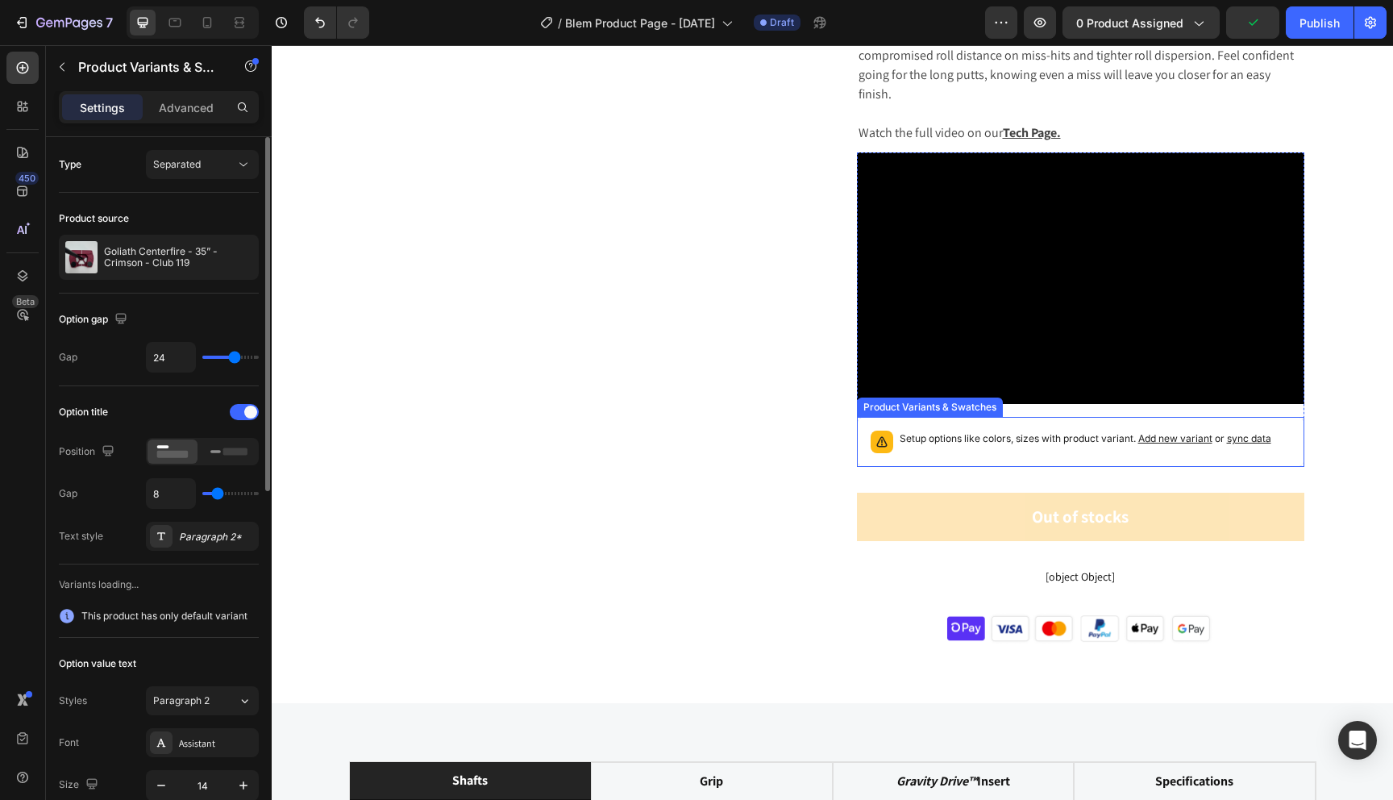
click at [1083, 435] on div "Setup options like colors, sizes with product variant. Add new variant or sync …" at bounding box center [1080, 441] width 433 height 35
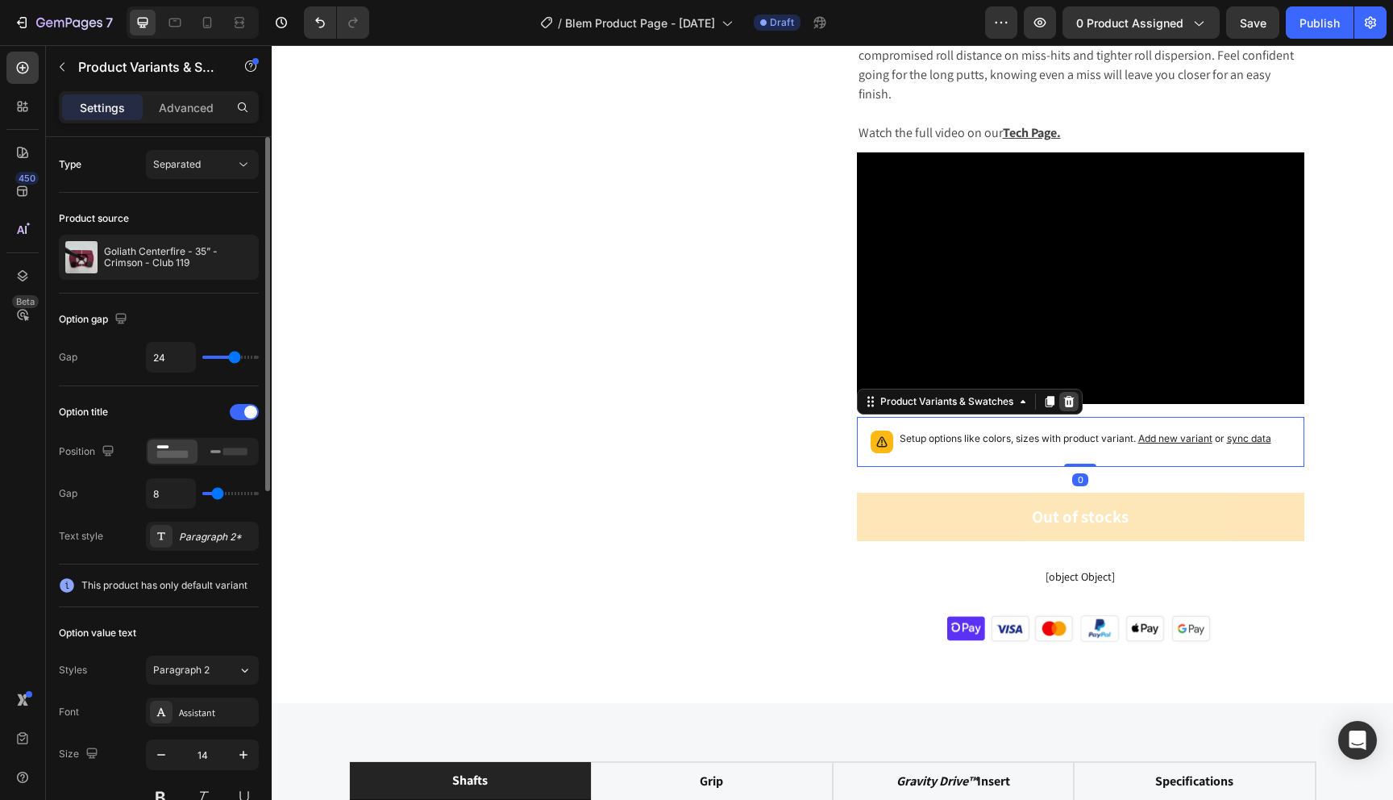
click at [1071, 395] on icon at bounding box center [1069, 401] width 13 height 13
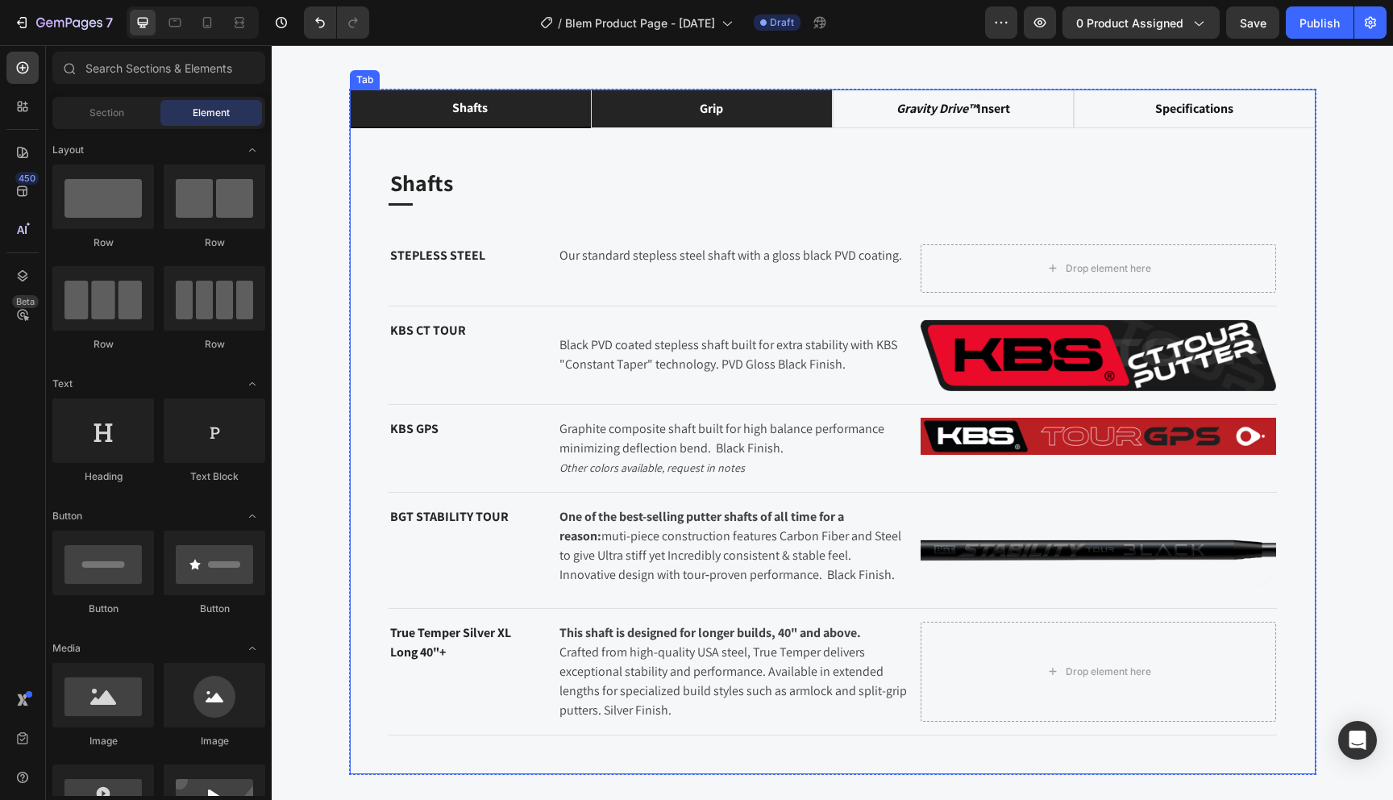
scroll to position [1295, 0]
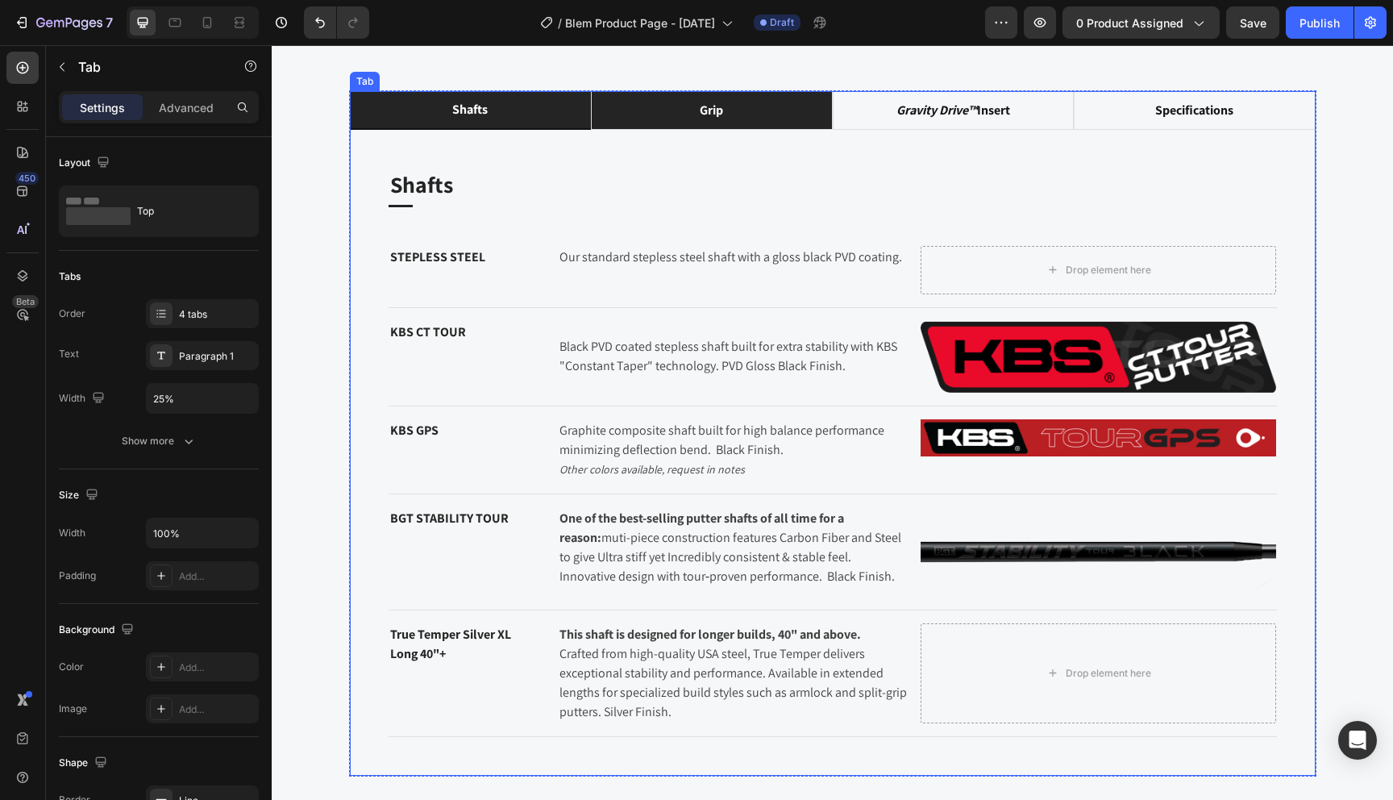
click at [768, 98] on li "grip" at bounding box center [712, 110] width 242 height 39
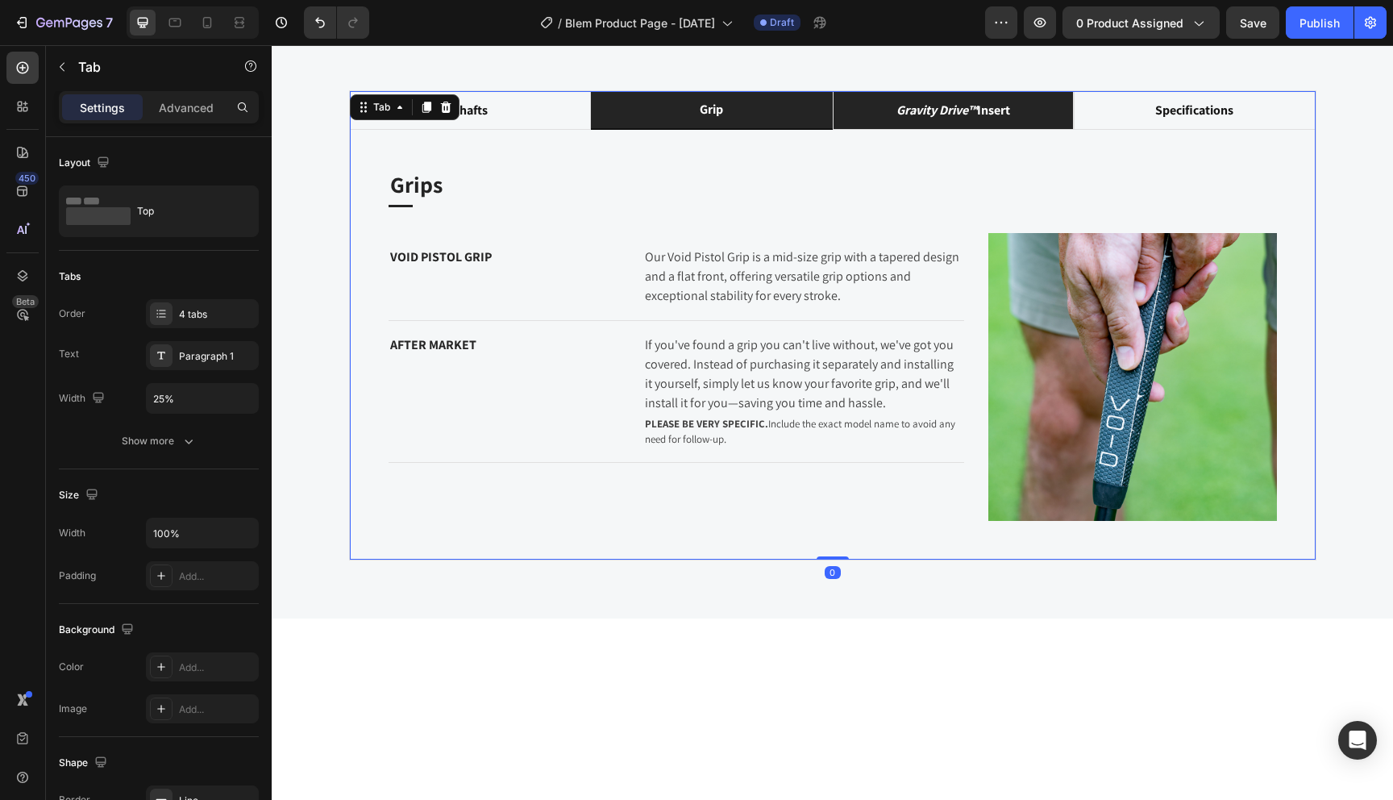
click at [952, 114] on icon "gravity drive™" at bounding box center [937, 110] width 81 height 17
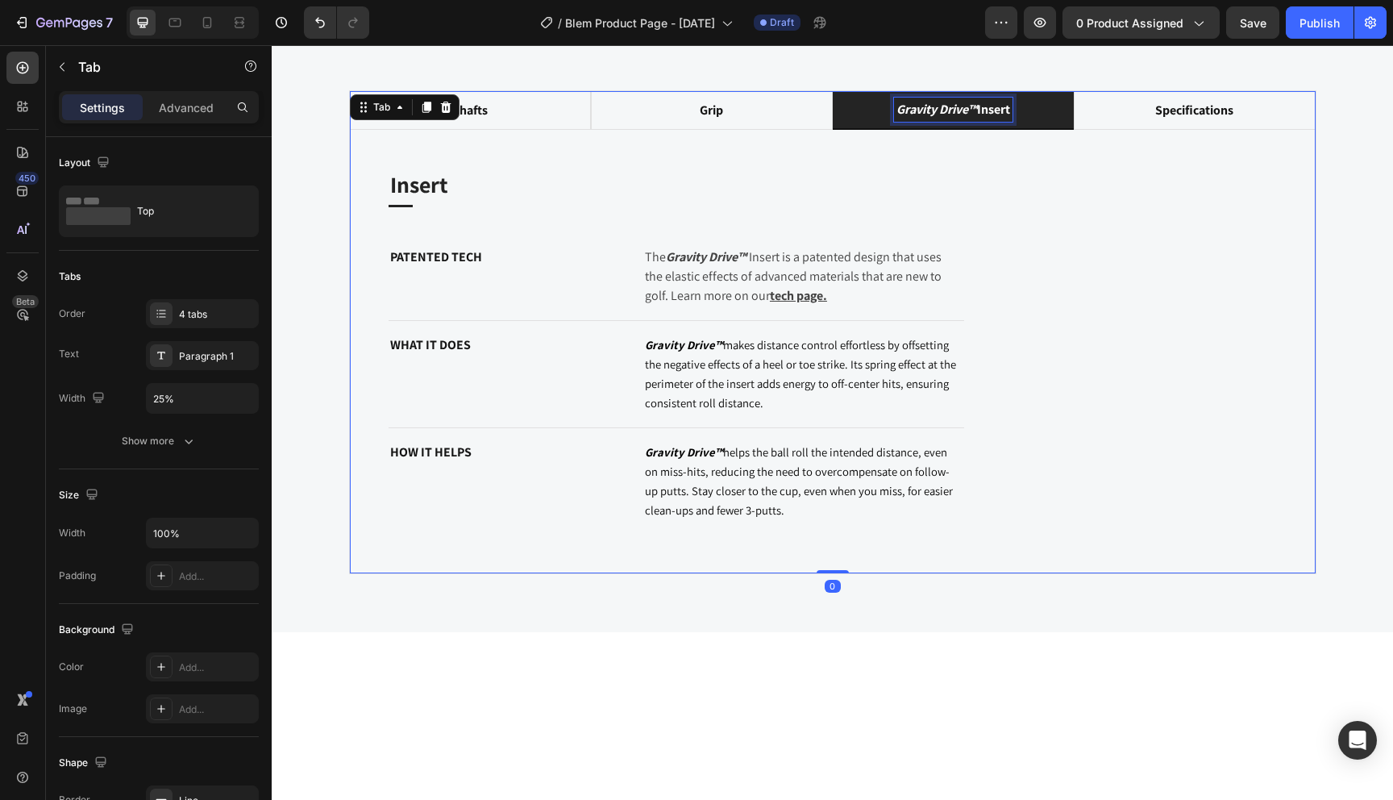
scroll to position [1294, 0]
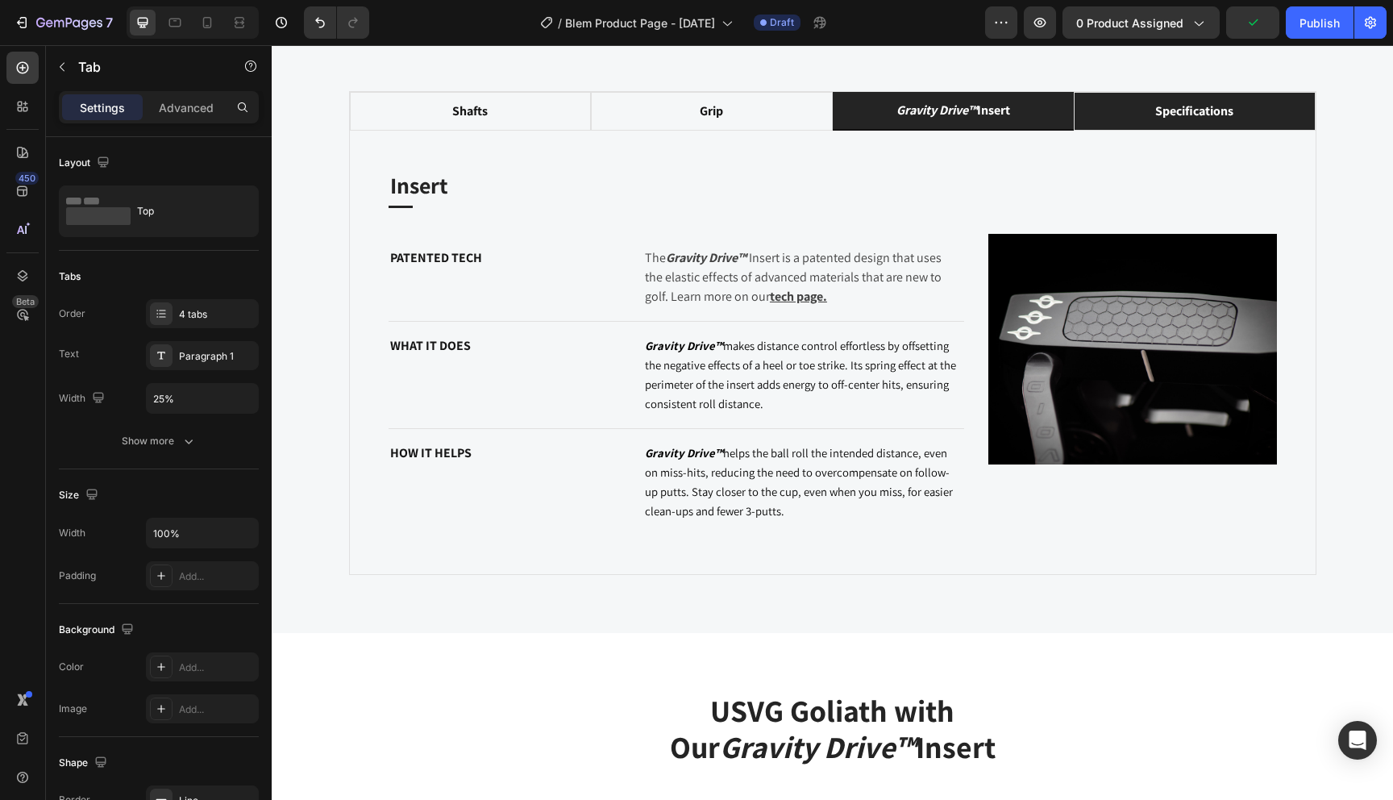
click at [1146, 124] on li "specifications" at bounding box center [1195, 111] width 242 height 39
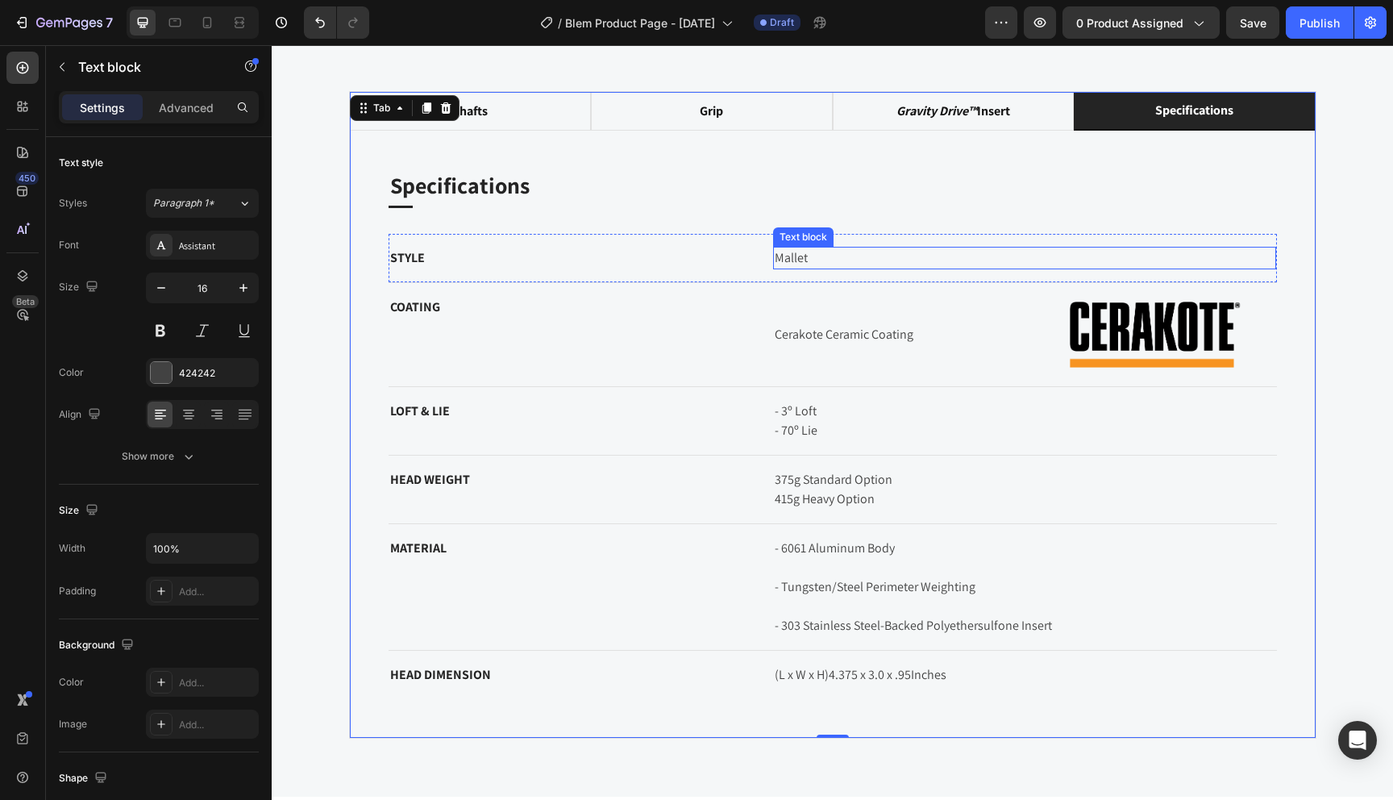
click at [793, 261] on p "Mallet" at bounding box center [1025, 257] width 500 height 19
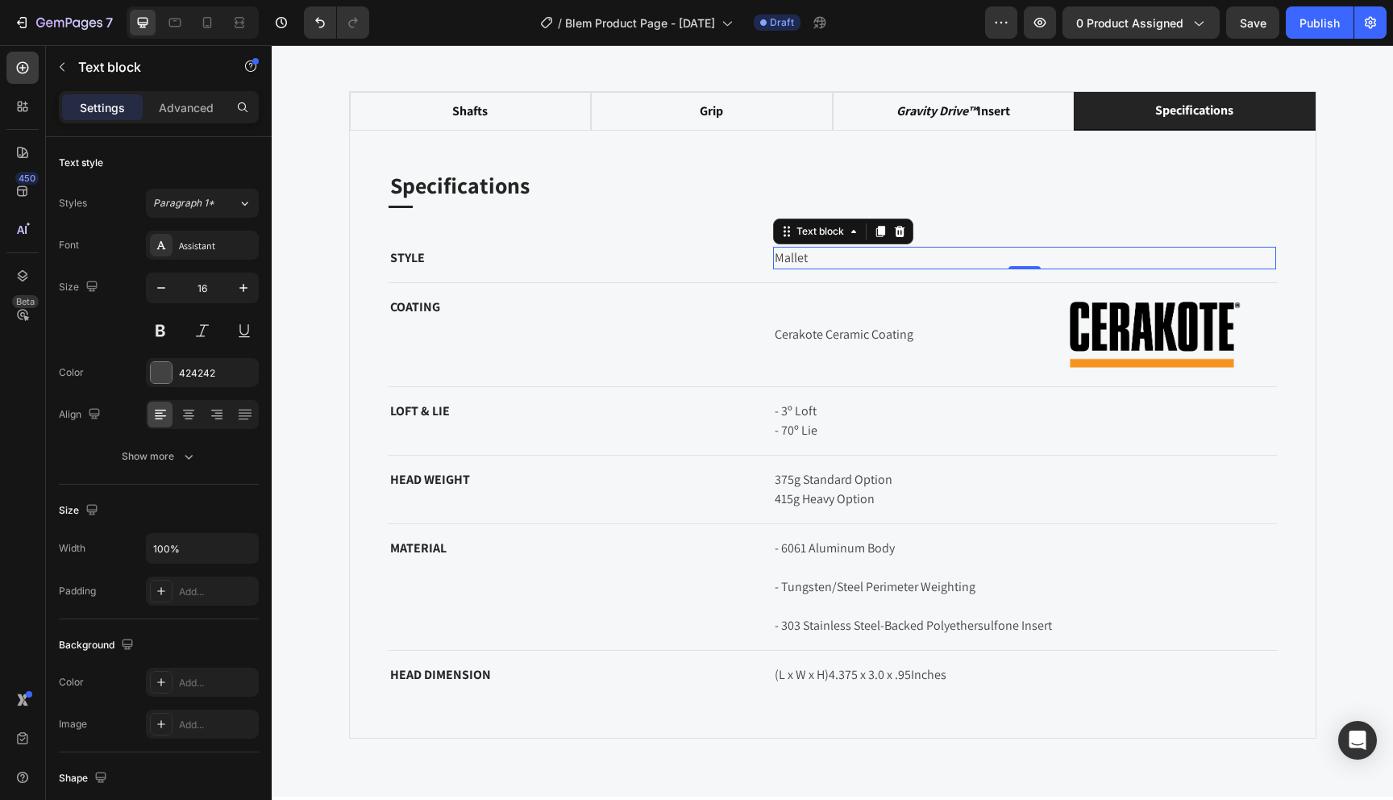
click at [818, 256] on p "Mallet" at bounding box center [1025, 257] width 500 height 19
drag, startPoint x: 818, startPoint y: 256, endPoint x: 768, endPoint y: 253, distance: 50.1
click at [768, 254] on div "STYLE Text block Mallet Text block 0 Row" at bounding box center [833, 258] width 889 height 49
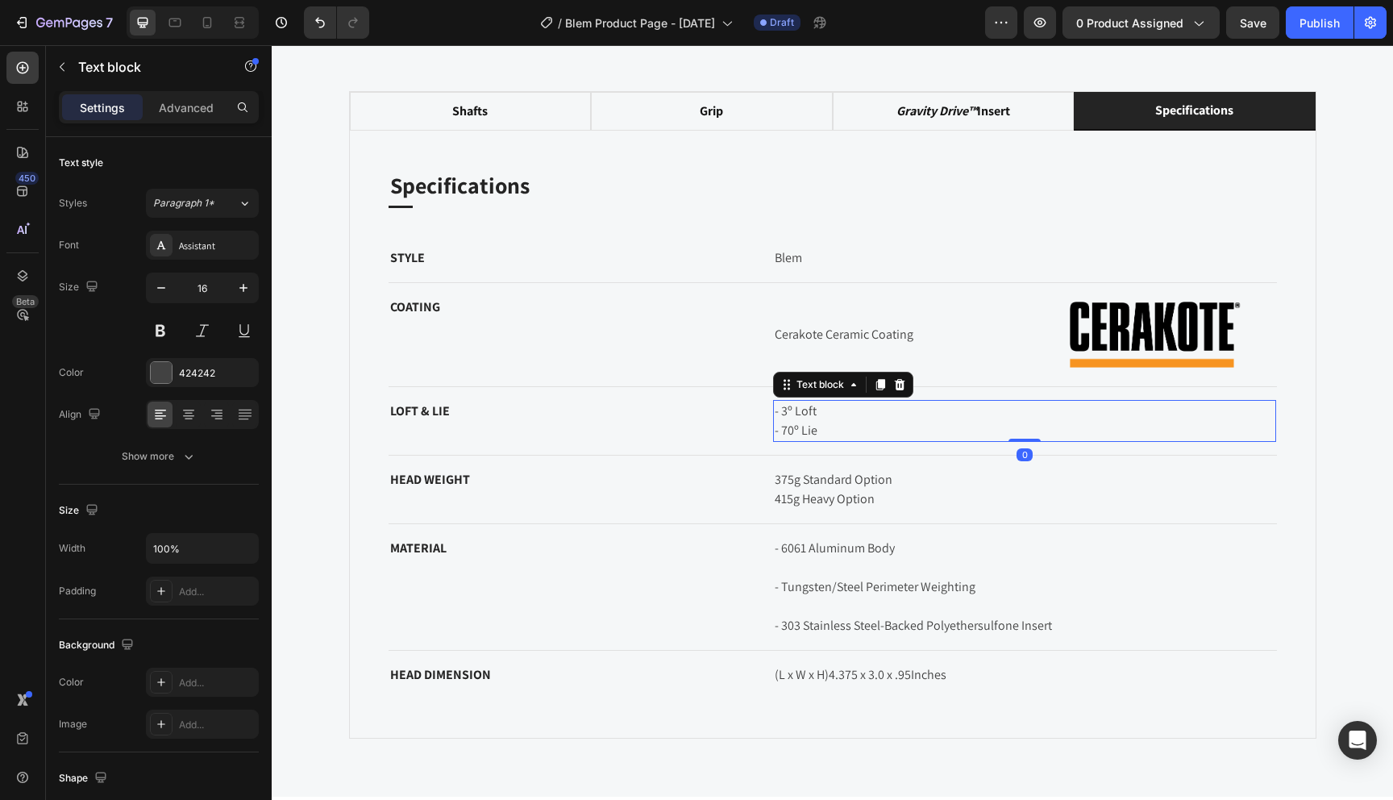
click at [826, 414] on p "- 3º Loft - 70º Lie" at bounding box center [1025, 421] width 500 height 39
click at [827, 435] on p "- 3º Loft - 70º Lie" at bounding box center [1025, 421] width 500 height 39
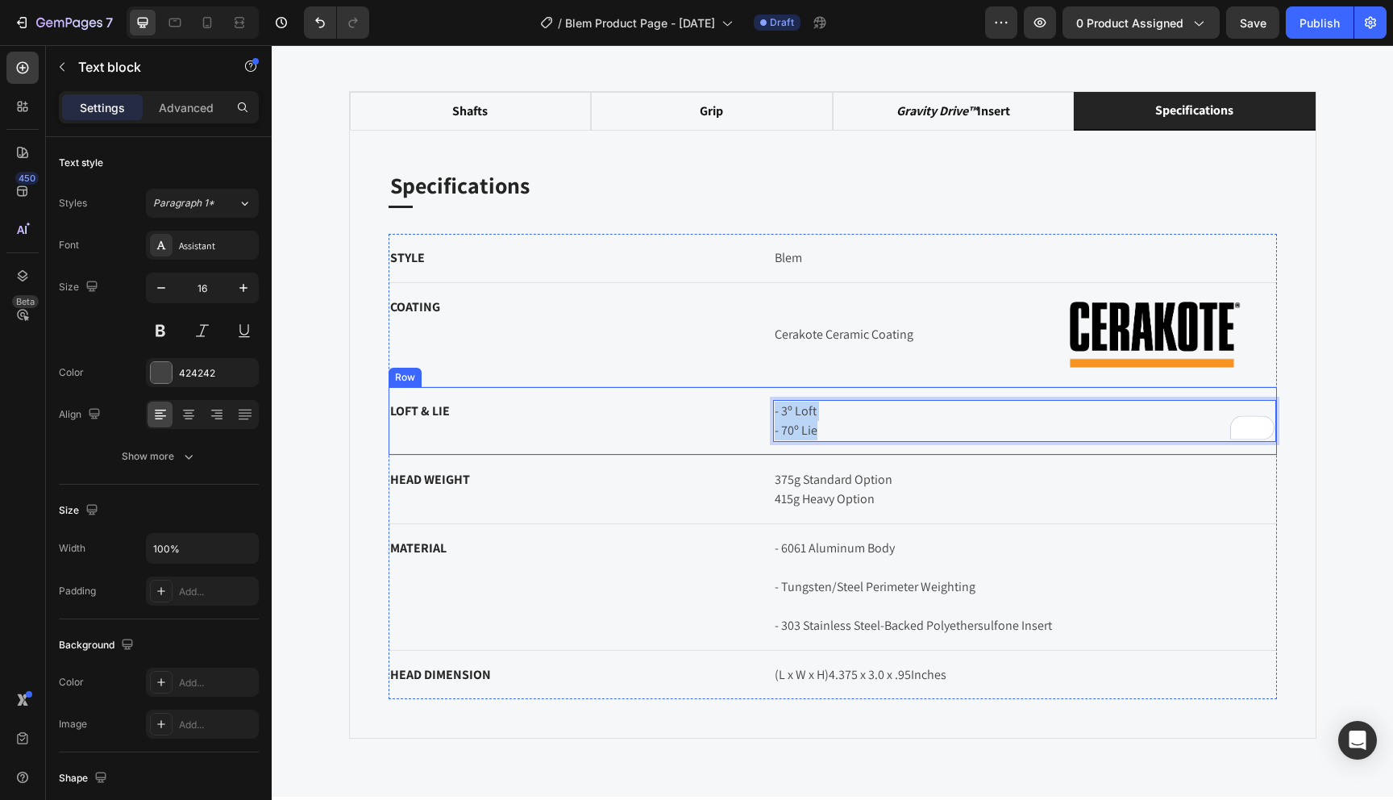
drag, startPoint x: 826, startPoint y: 433, endPoint x: 760, endPoint y: 398, distance: 74.3
click at [760, 398] on div "LOFT & LIE Text block - 3º Loft - 70º Lie Text block 0 Row" at bounding box center [833, 421] width 889 height 69
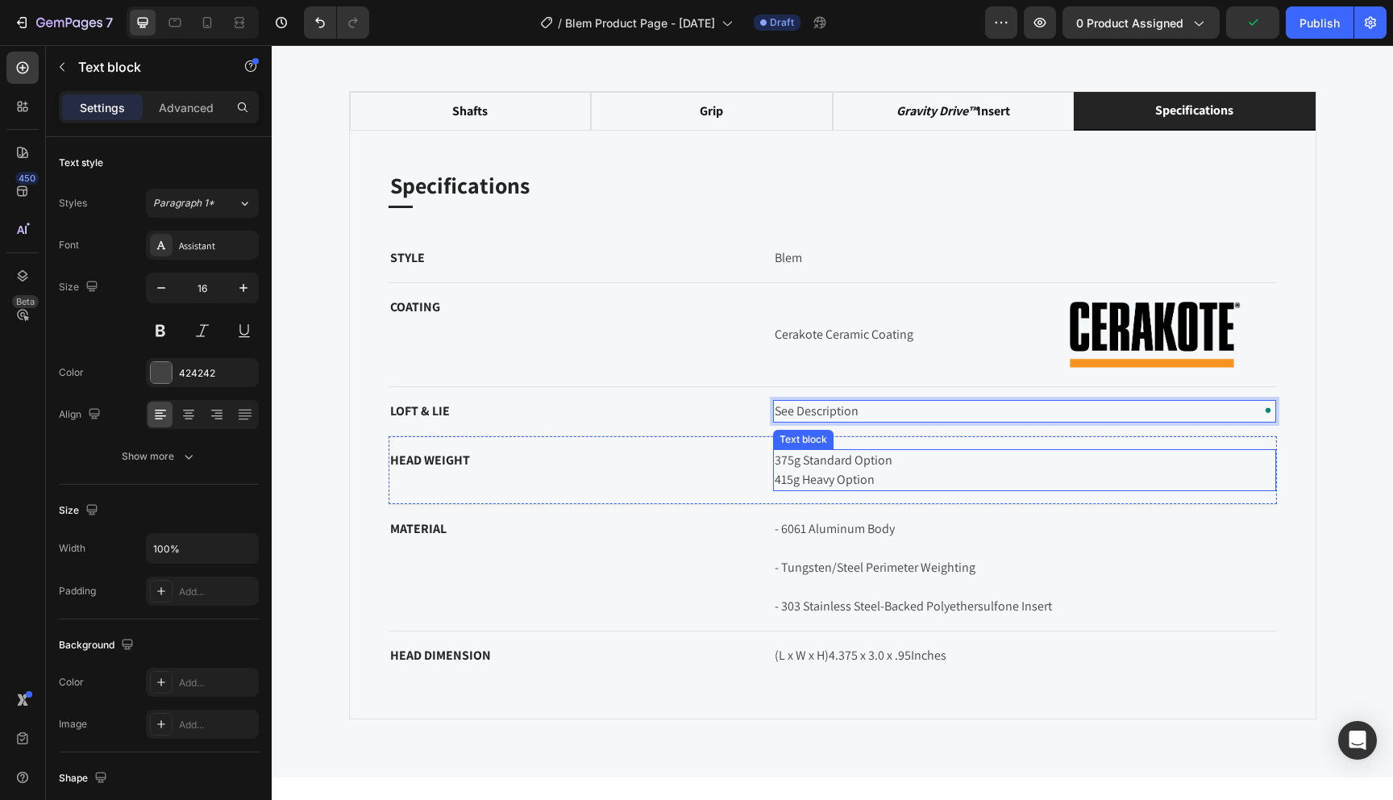
click at [859, 480] on p "375g Standard Option 415g Heavy Option" at bounding box center [1025, 470] width 500 height 39
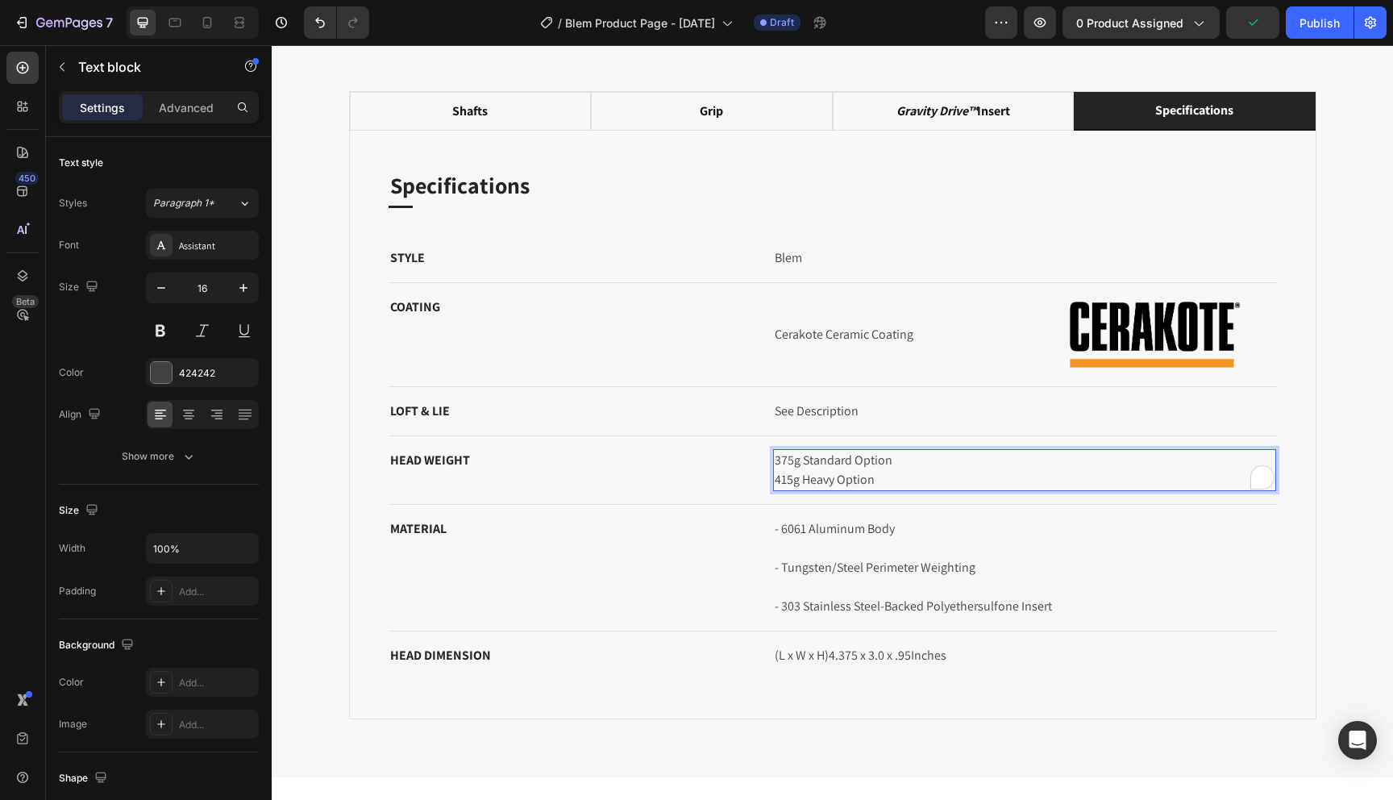
click at [892, 487] on p "375g Standard Option 415g Heavy Option" at bounding box center [1025, 470] width 500 height 39
drag, startPoint x: 887, startPoint y: 485, endPoint x: 760, endPoint y: 456, distance: 129.9
click at [760, 456] on div "HEAD WEIGHT Text block 375g Standard Option 415g Heavy Option Text block 0 Row" at bounding box center [833, 470] width 889 height 69
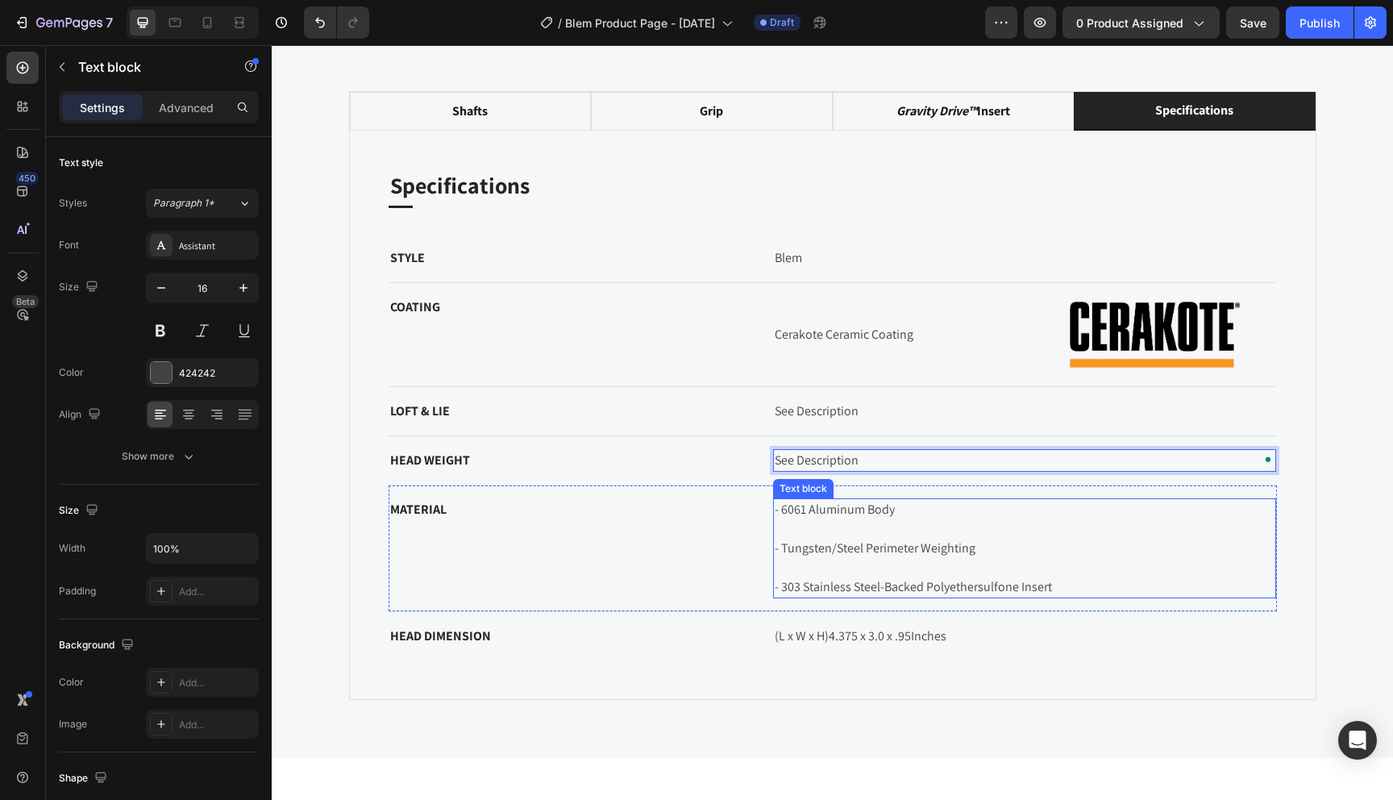
click at [841, 515] on span "- 6061 Aluminum Body" at bounding box center [835, 509] width 120 height 17
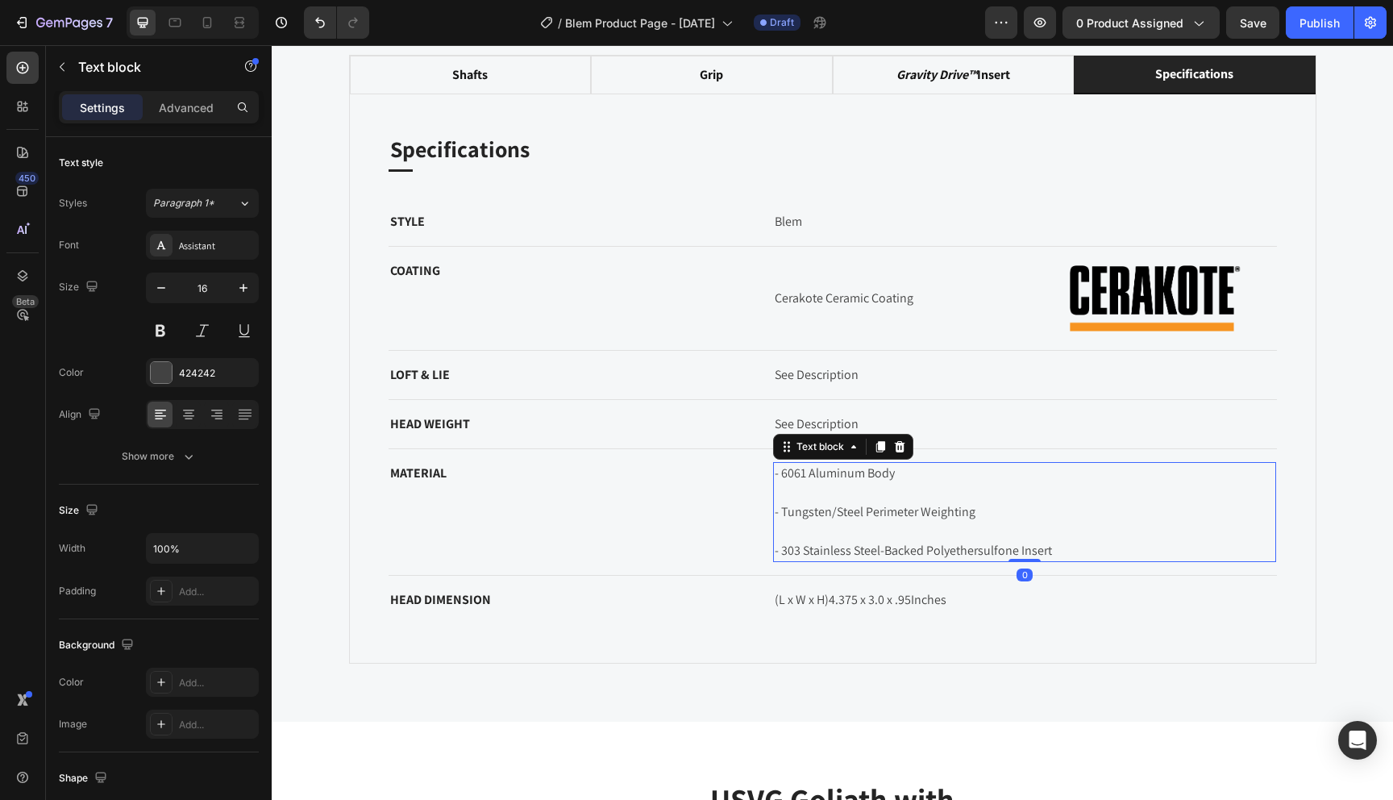
scroll to position [1336, 0]
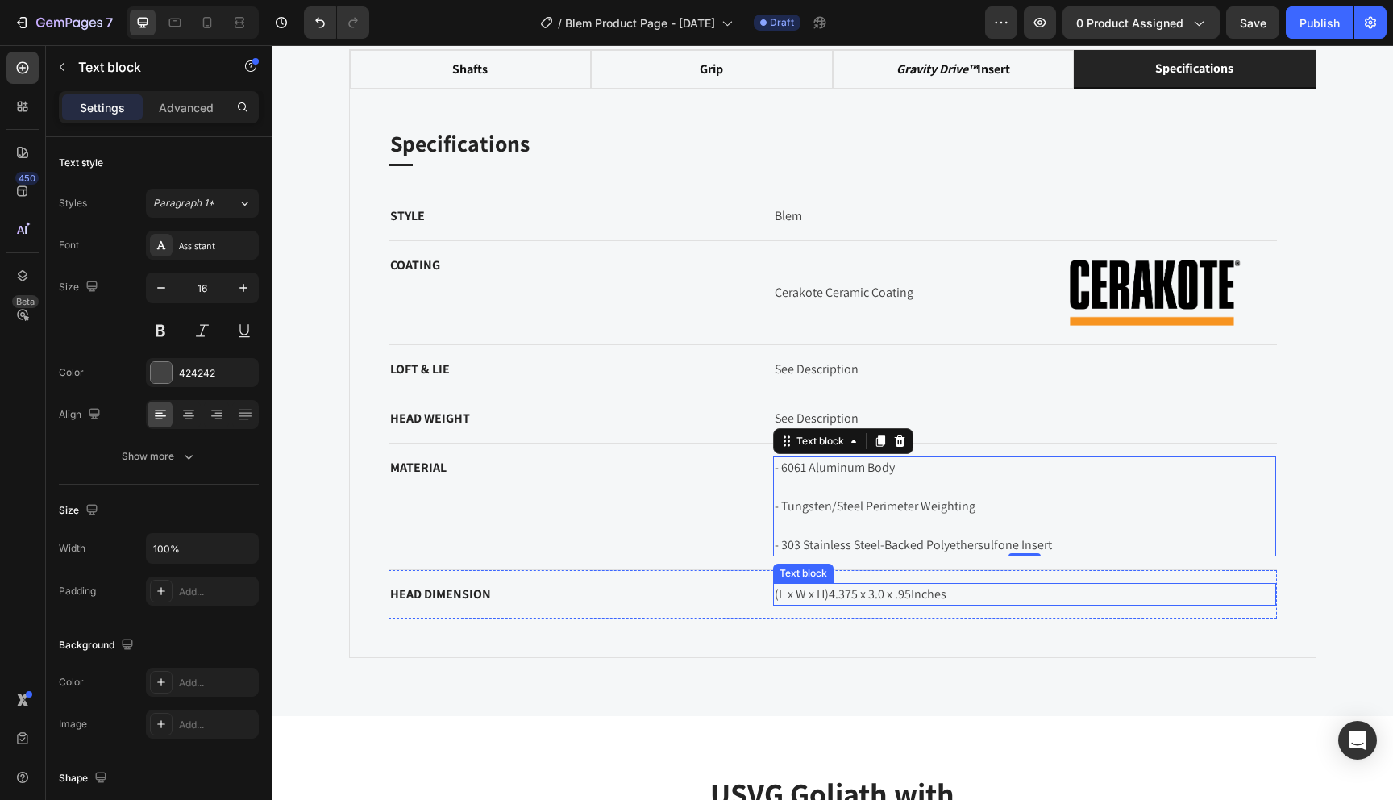
click at [939, 589] on span "Inches" at bounding box center [928, 593] width 35 height 17
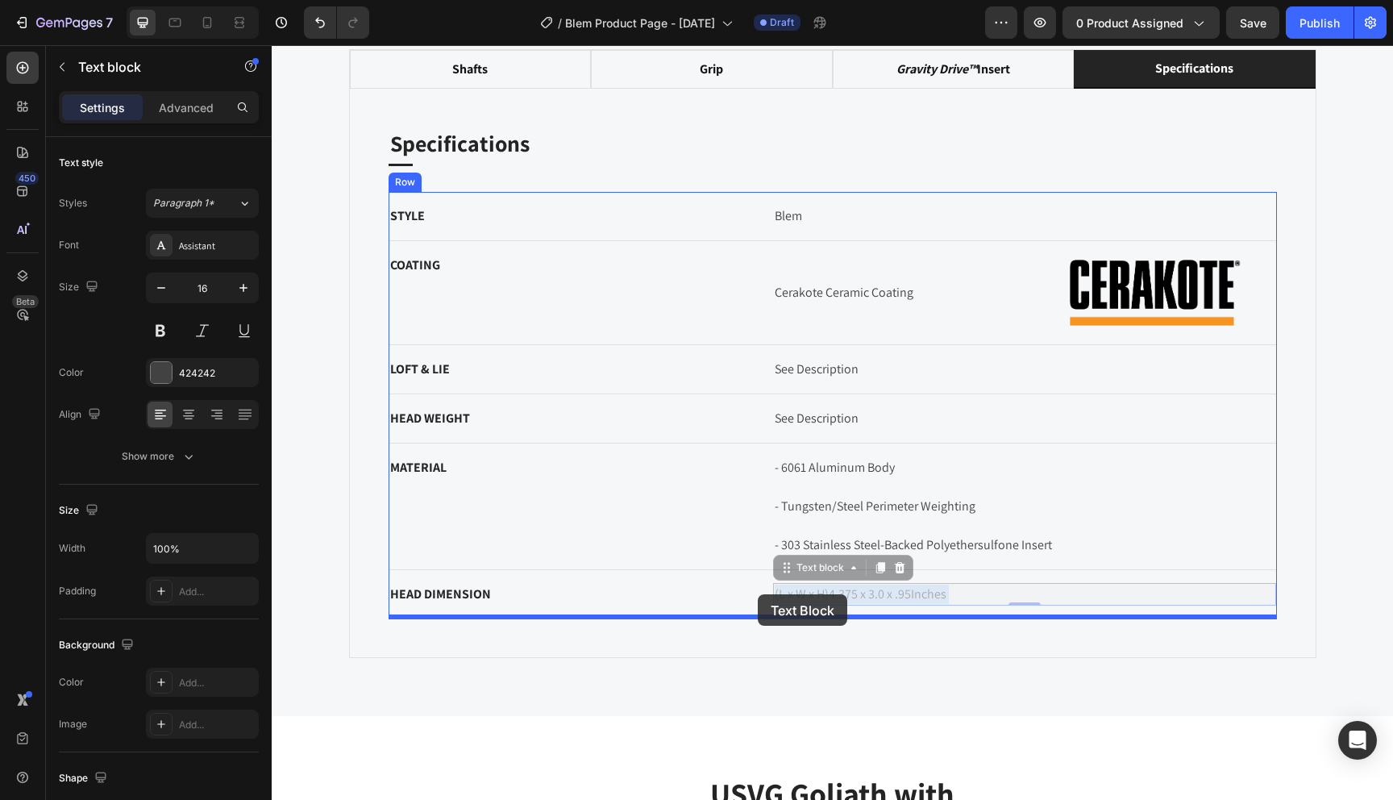
drag, startPoint x: 967, startPoint y: 593, endPoint x: 779, endPoint y: 591, distance: 187.9
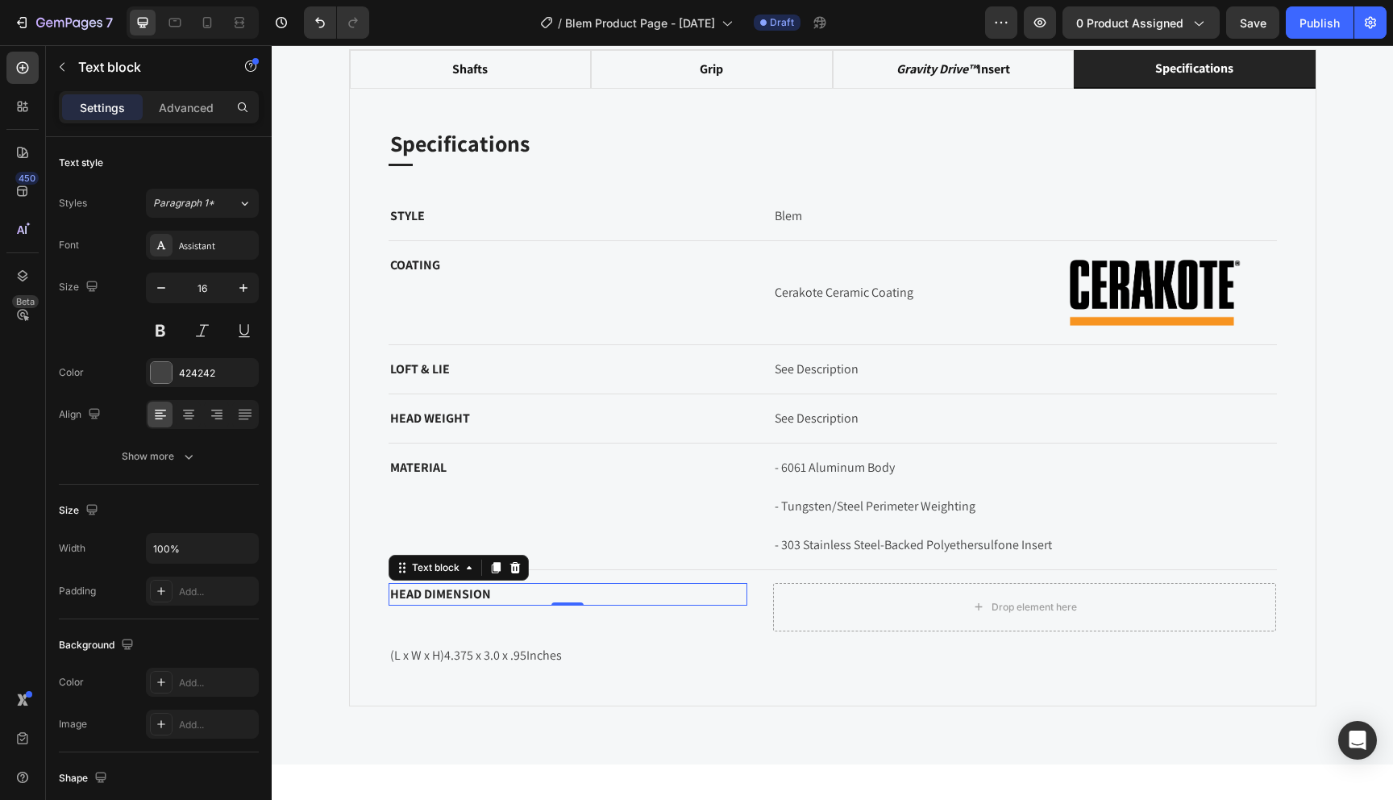
click at [672, 593] on p "HEAD DIMENSION" at bounding box center [568, 594] width 356 height 19
click at [668, 618] on div "HEAD DIMENSION Text block 0" at bounding box center [569, 607] width 360 height 48
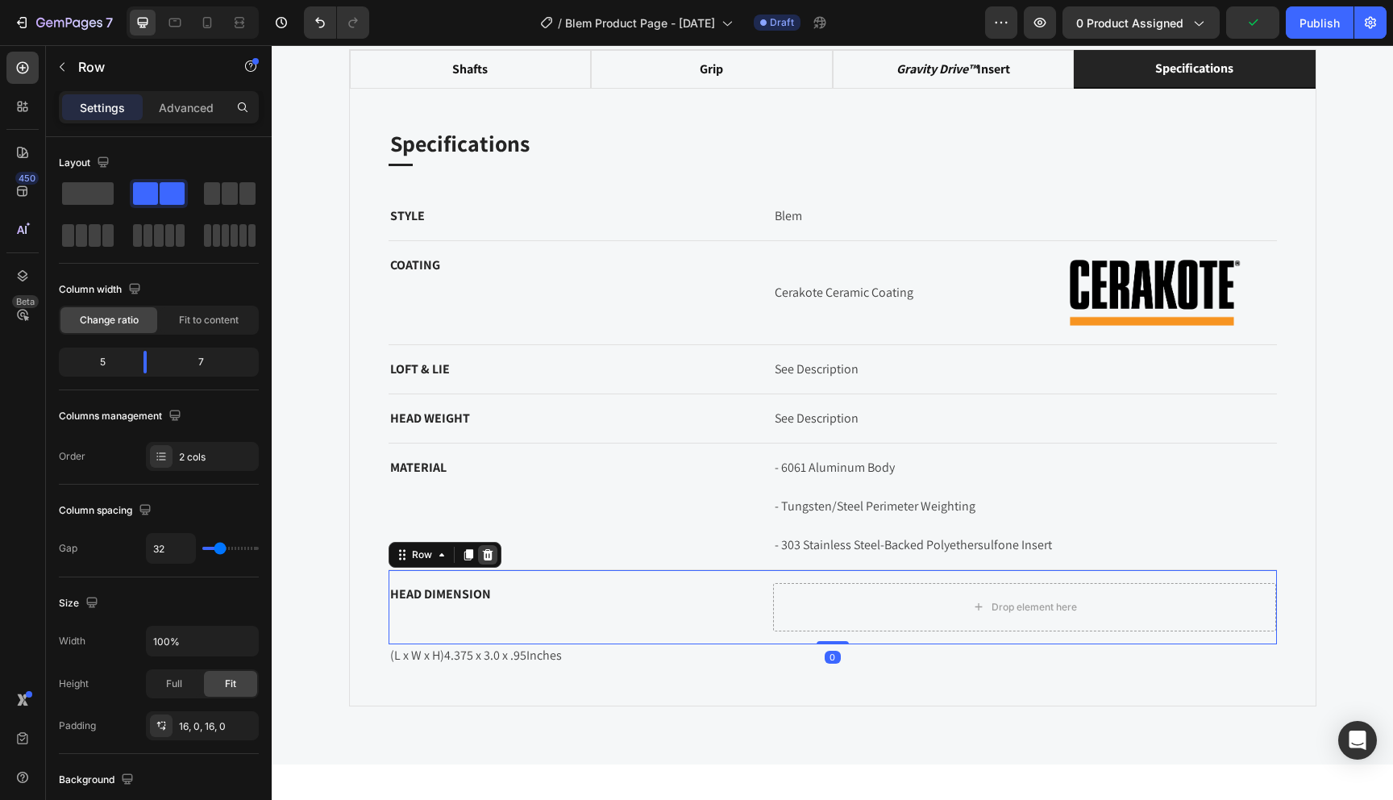
click at [488, 560] on div at bounding box center [487, 554] width 19 height 19
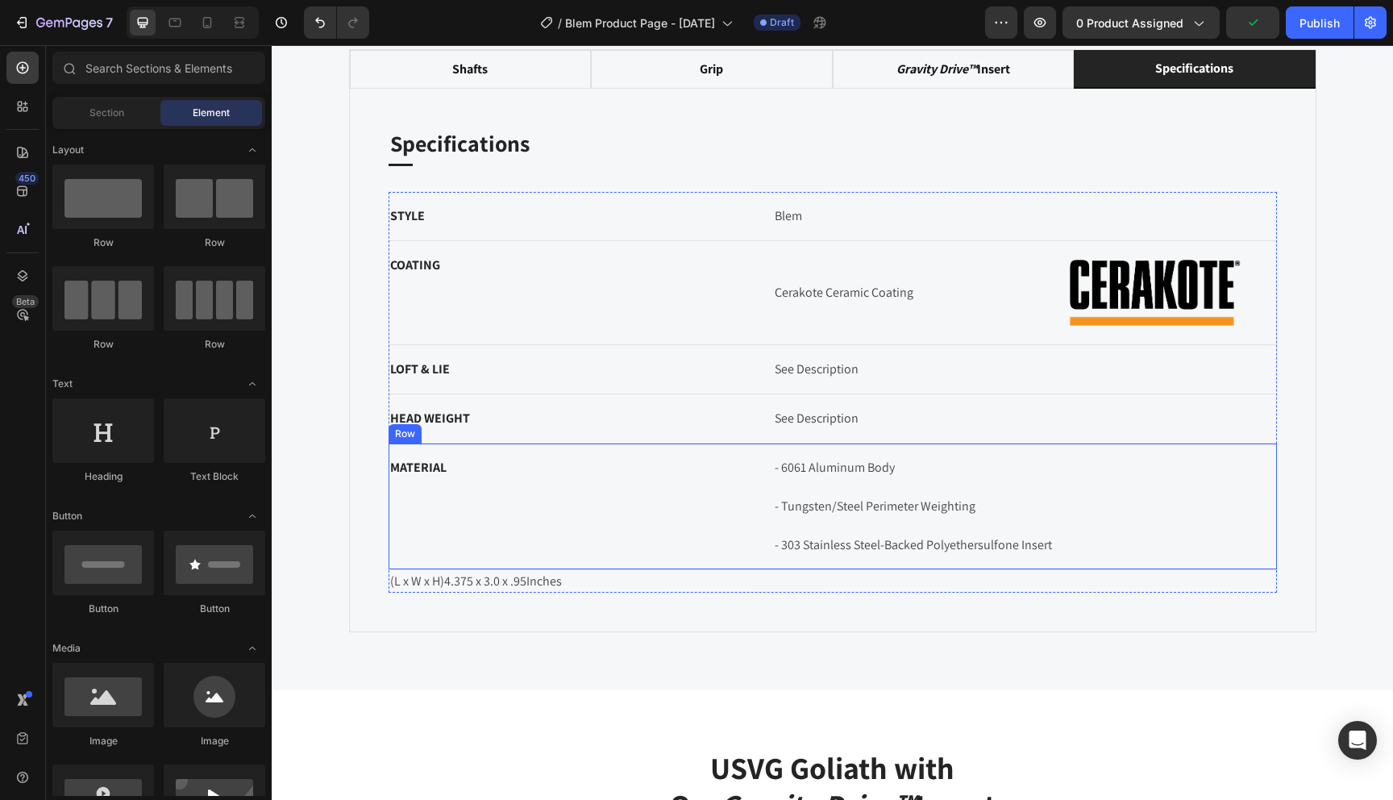
click at [552, 588] on span "Inches" at bounding box center [544, 580] width 35 height 17
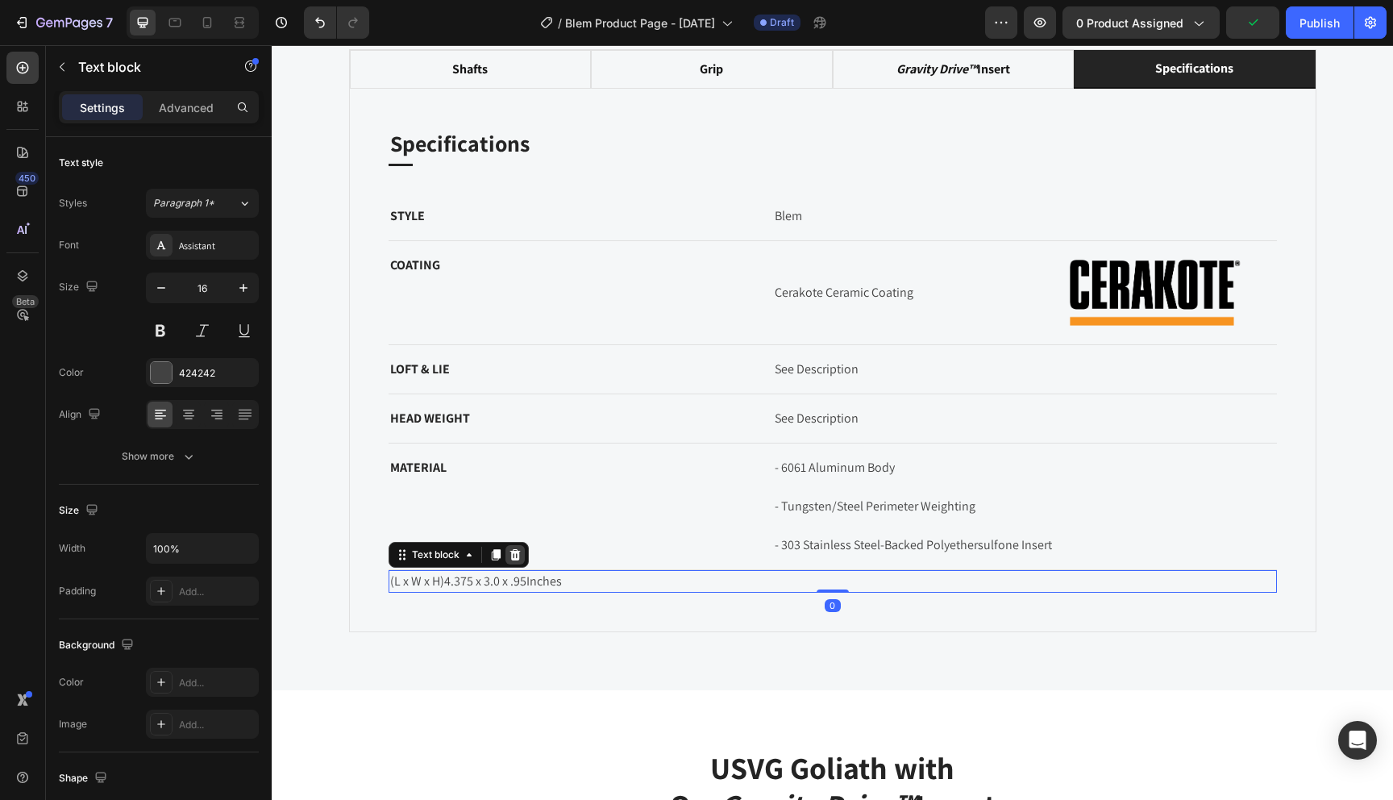
click at [518, 558] on icon at bounding box center [515, 554] width 13 height 13
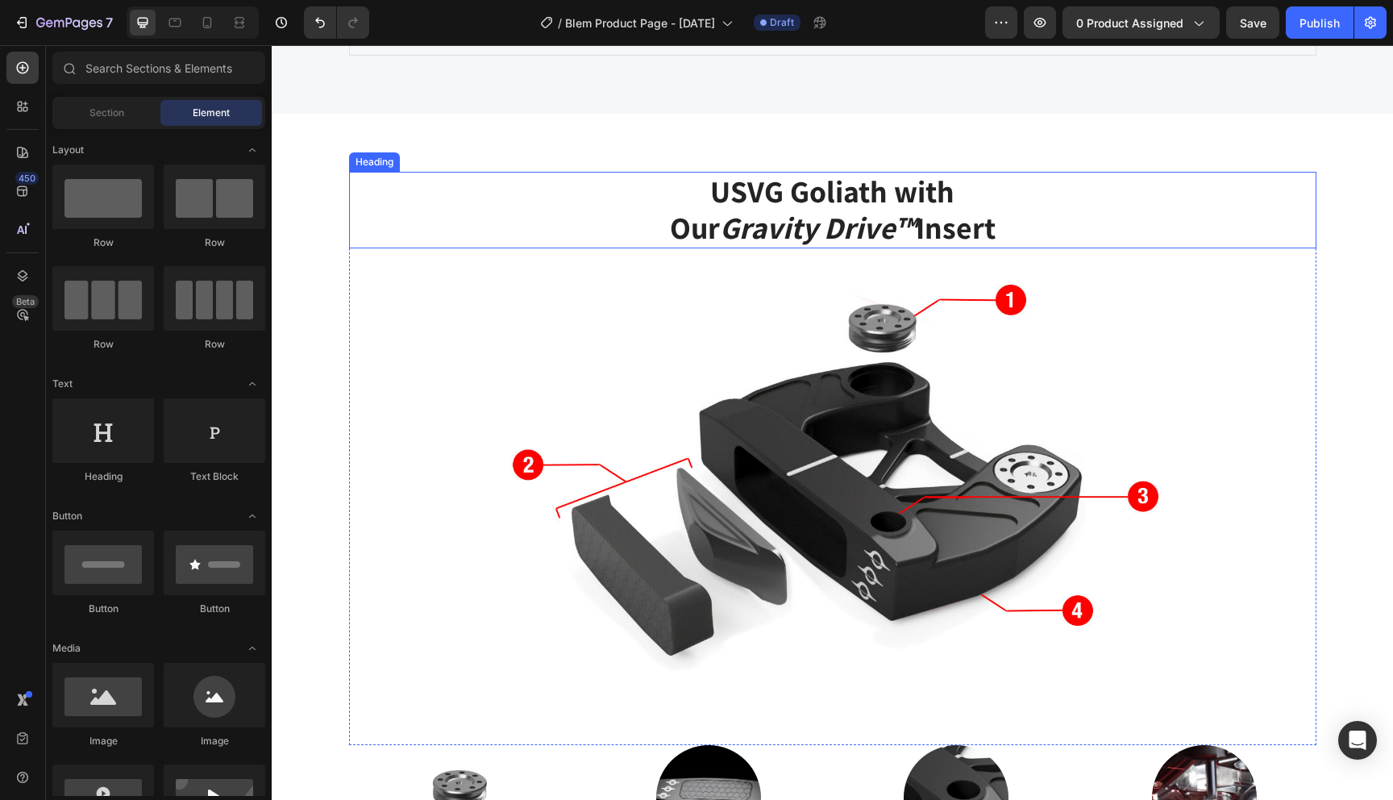
scroll to position [1846, 0]
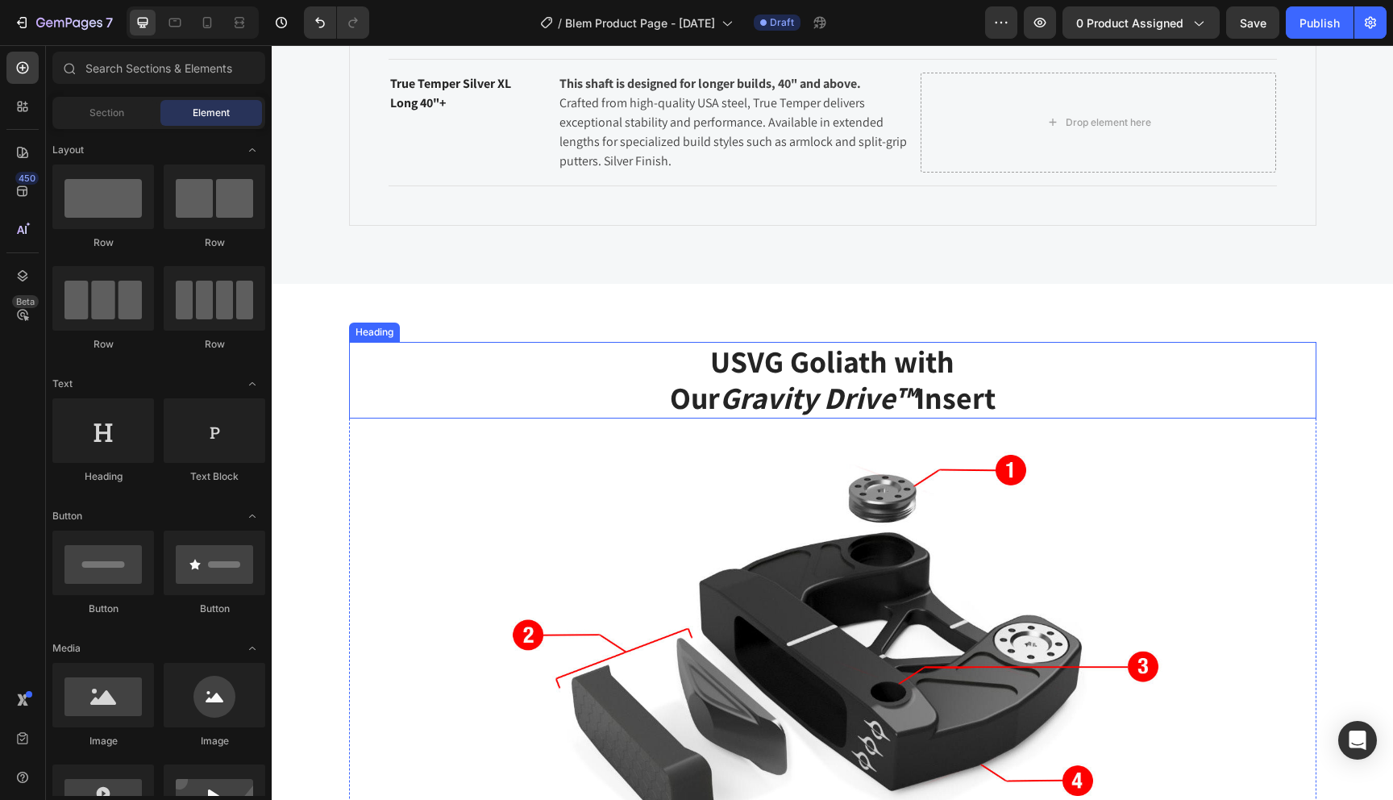
click at [491, 371] on h2 "USVG Goliath with Our Gravity Drive™ Insert" at bounding box center [833, 380] width 968 height 77
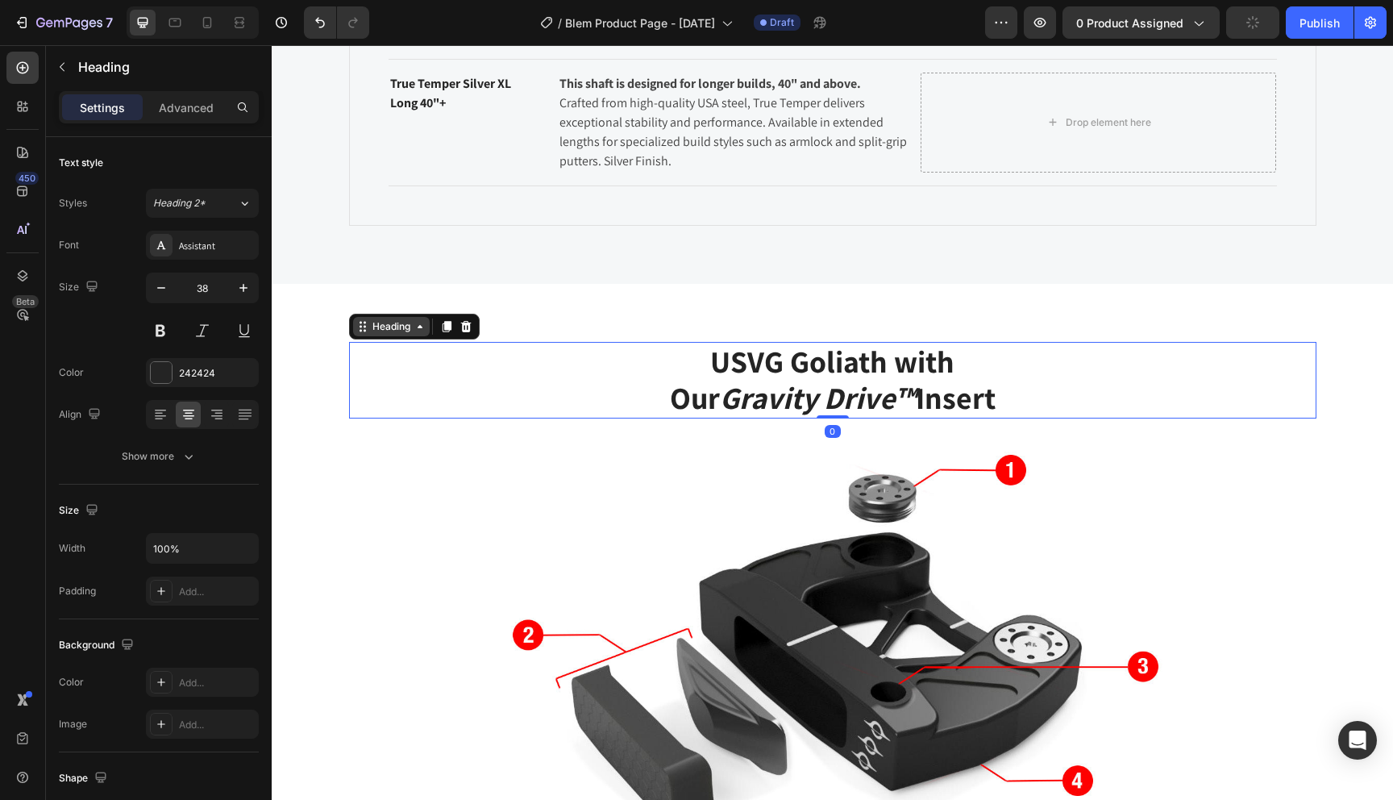
click at [393, 319] on div "Heading" at bounding box center [391, 326] width 44 height 15
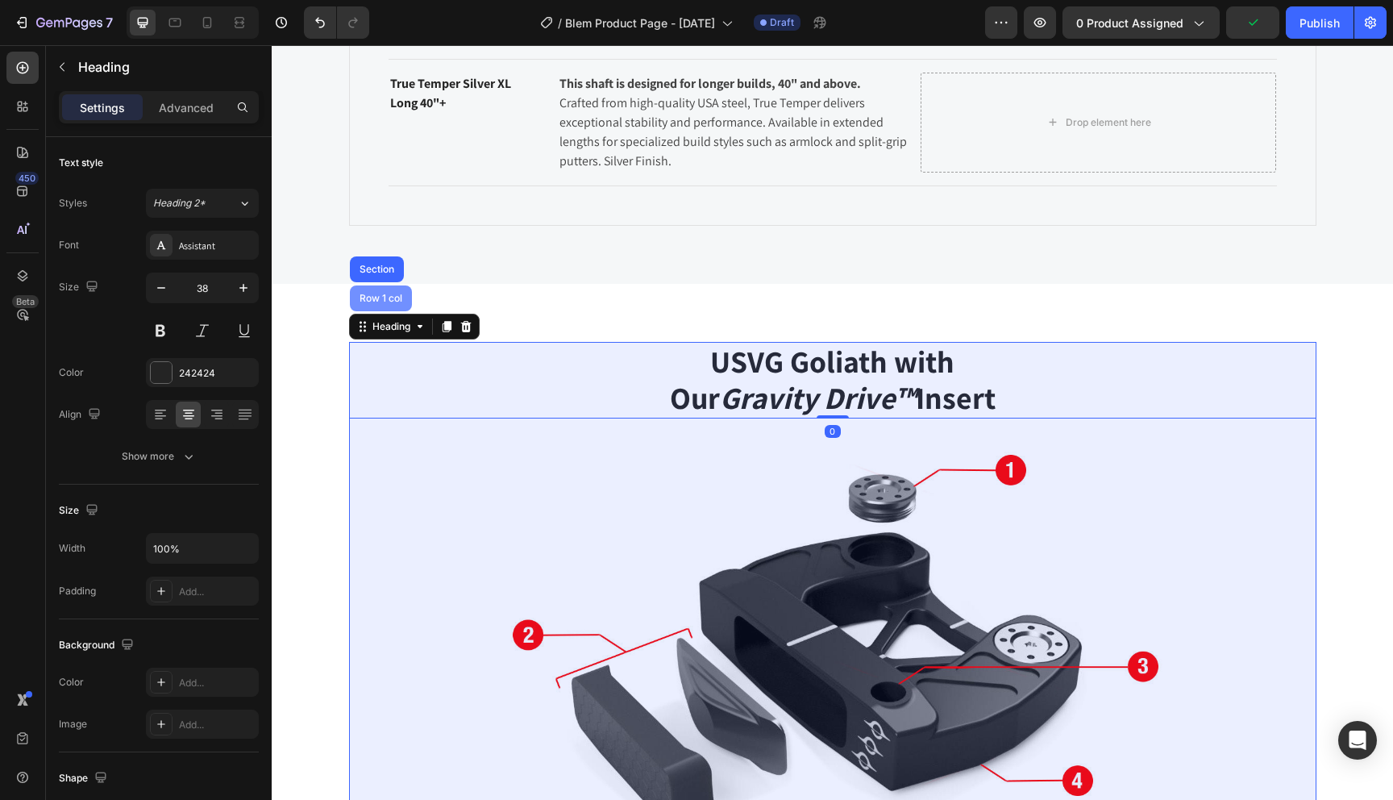
click at [385, 301] on div "Row 1 col" at bounding box center [380, 298] width 49 height 10
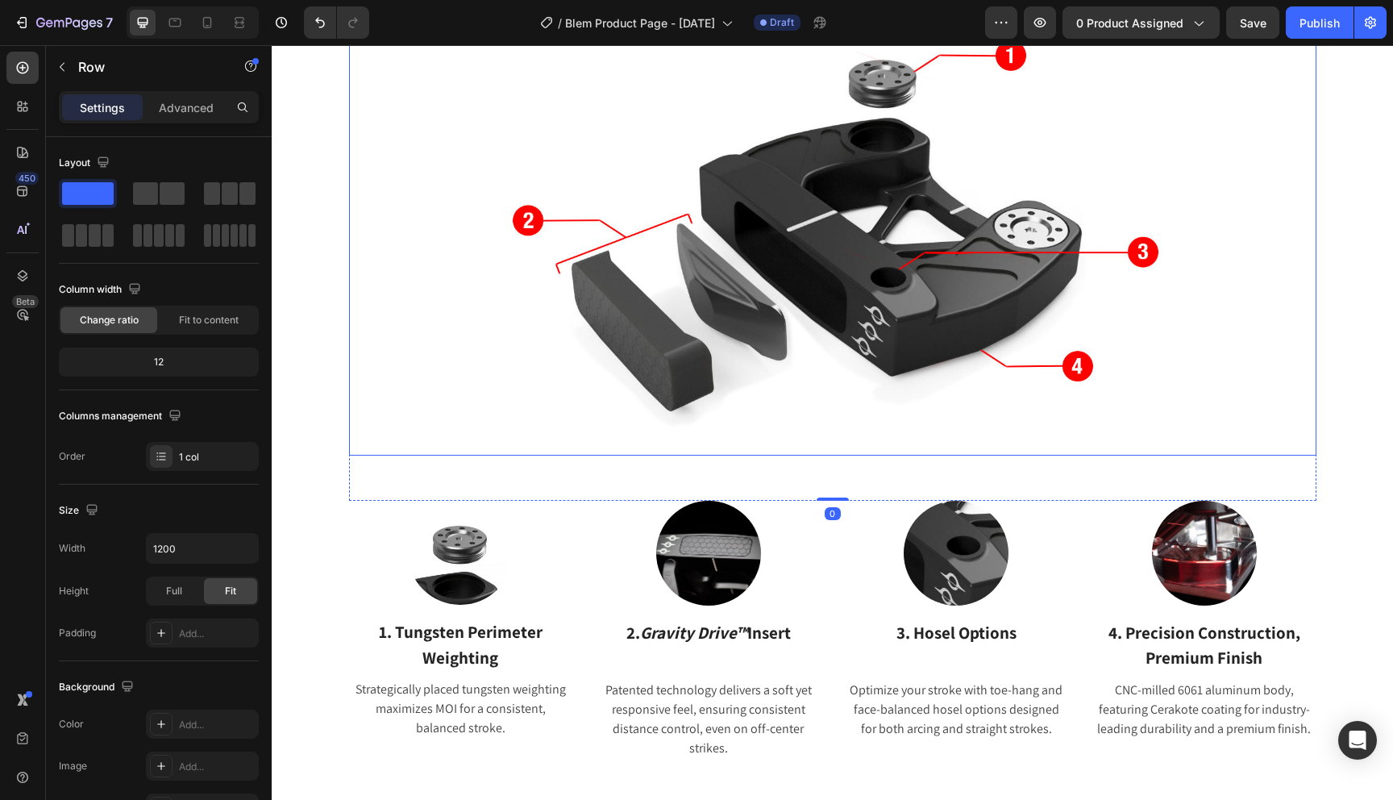
scroll to position [1717, 0]
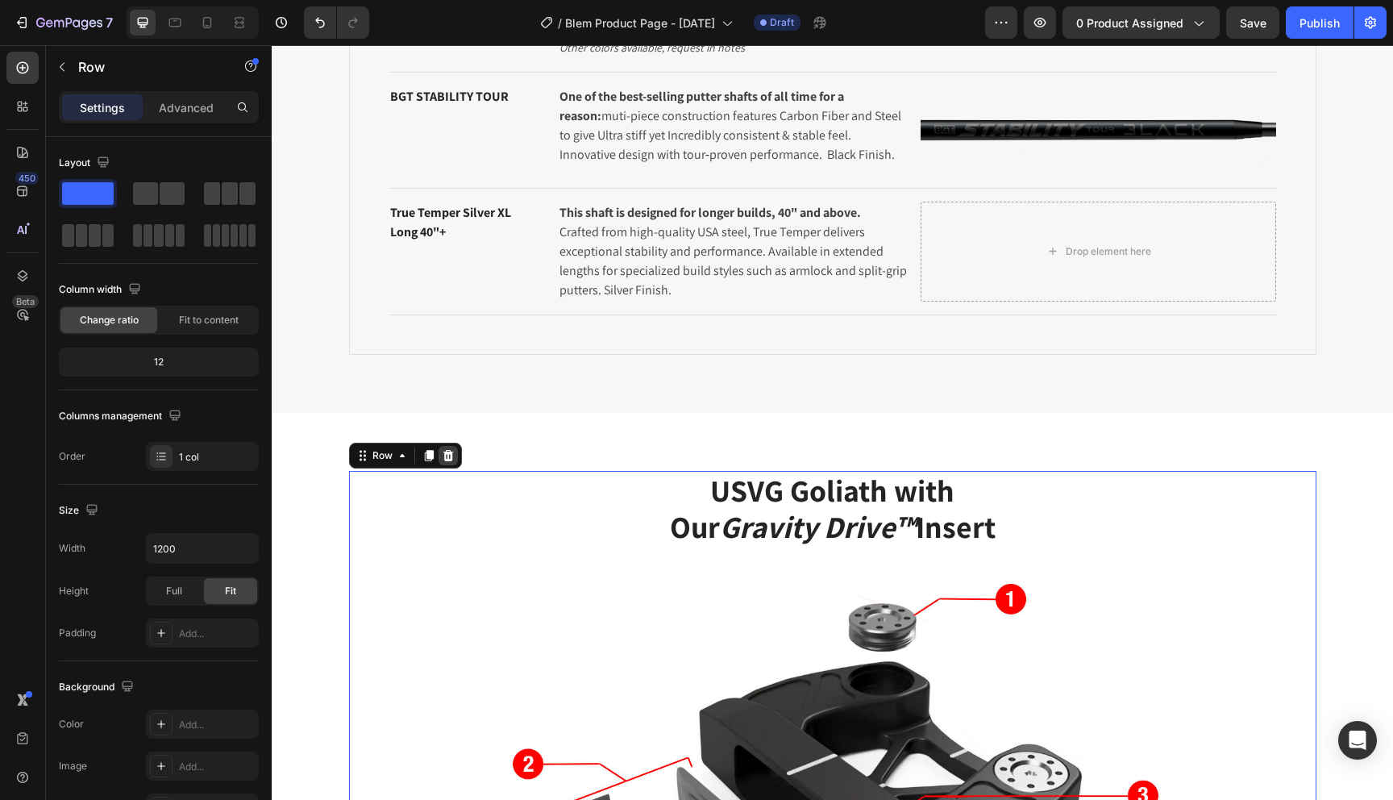
click at [448, 446] on div at bounding box center [448, 455] width 19 height 19
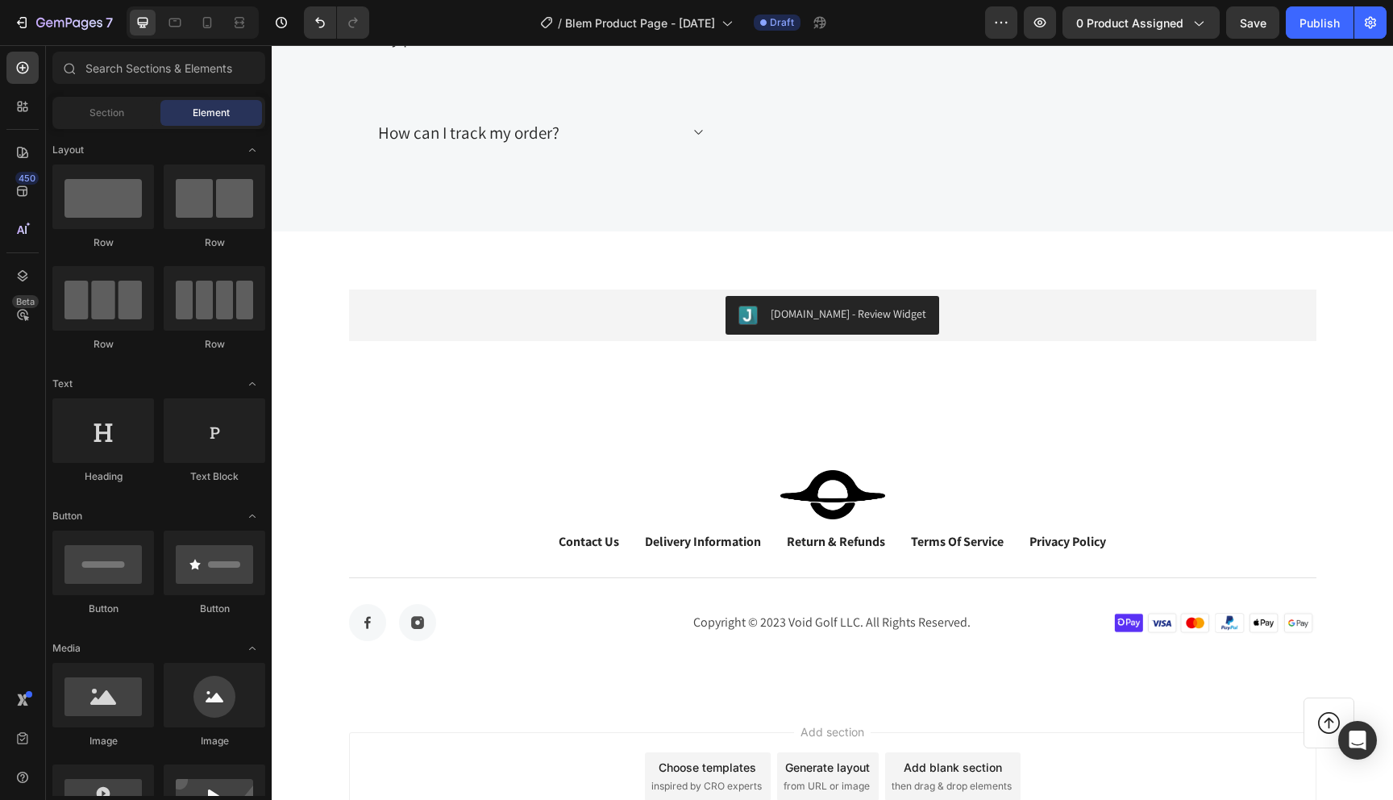
scroll to position [4006, 0]
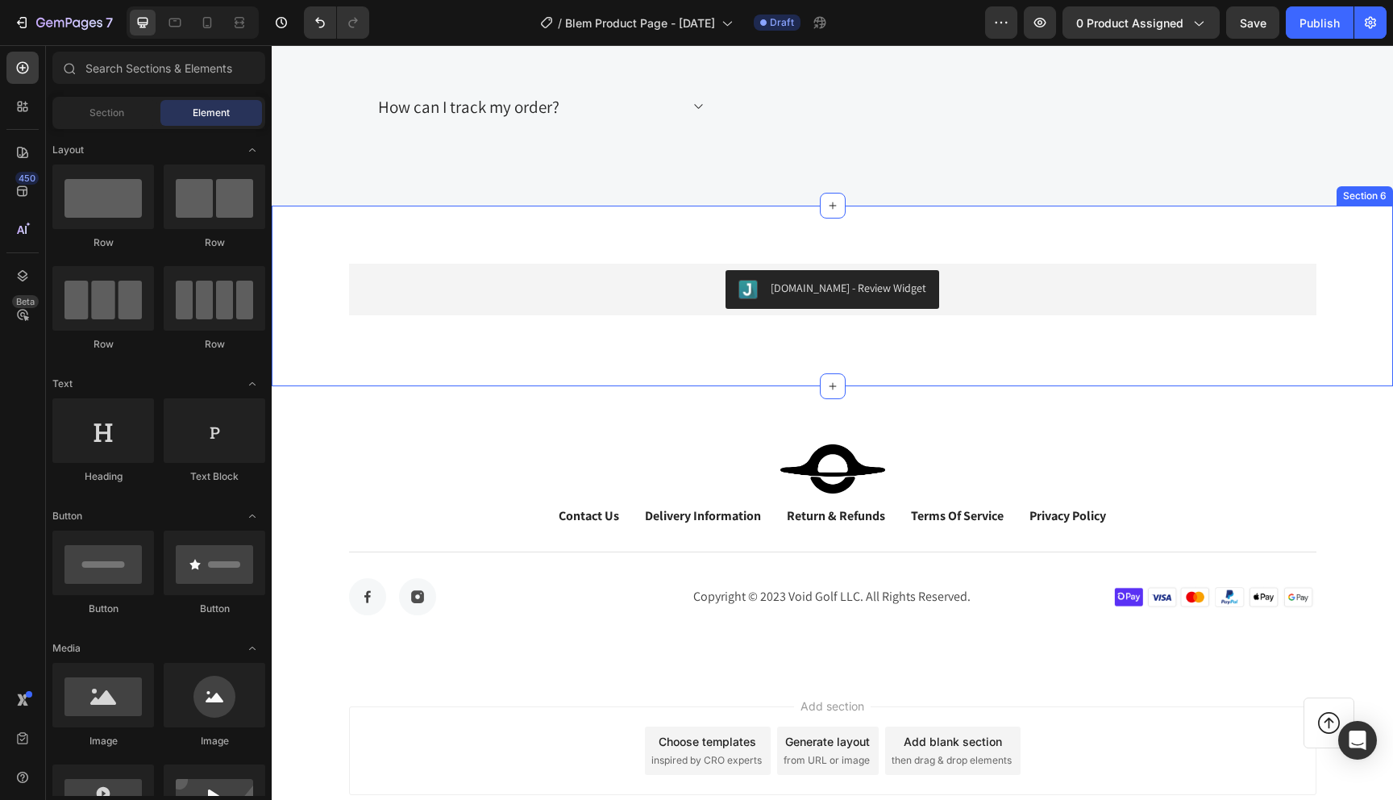
click at [892, 235] on div "Judge.me - Review Widget Judge.me Row Section 6" at bounding box center [833, 296] width 1122 height 181
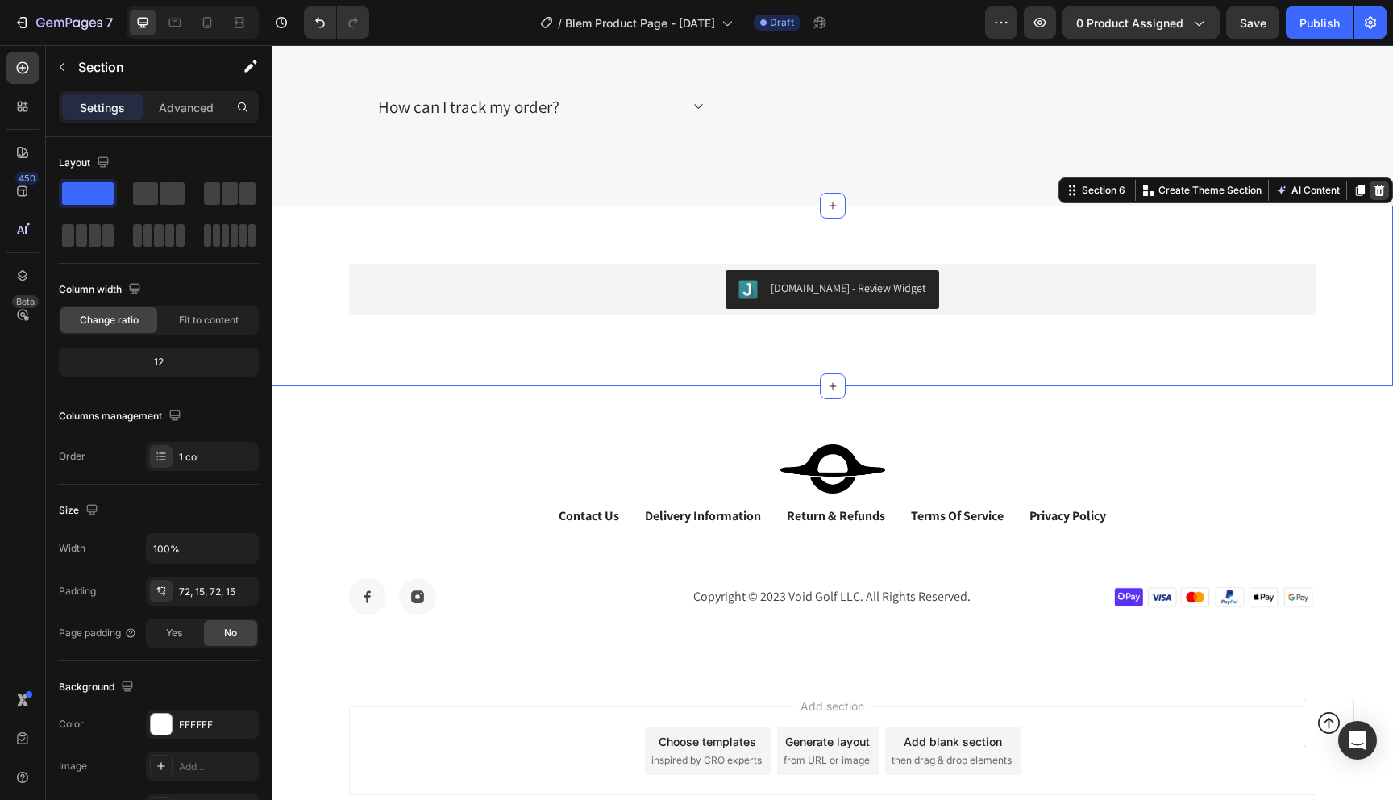
click at [1384, 193] on icon at bounding box center [1380, 190] width 10 height 11
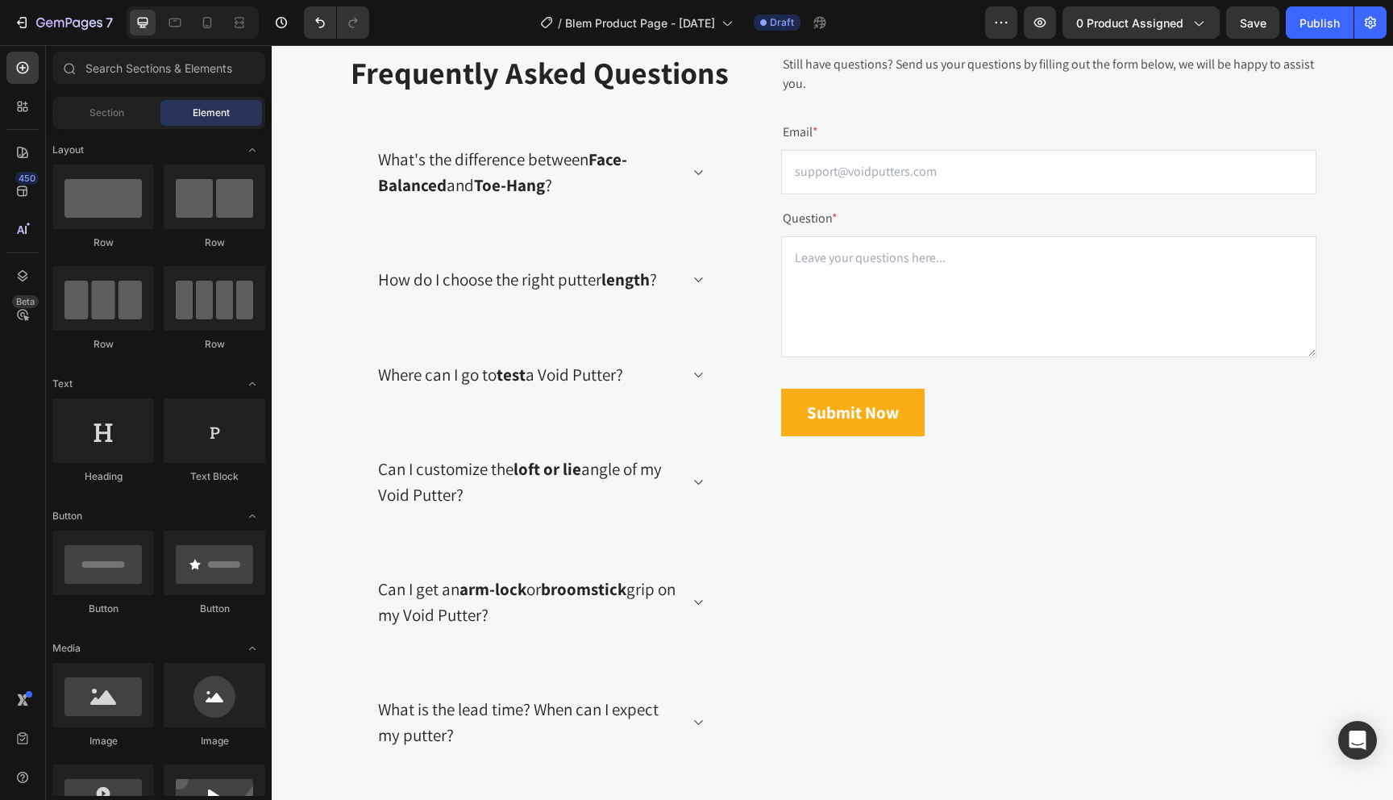
scroll to position [3019, 0]
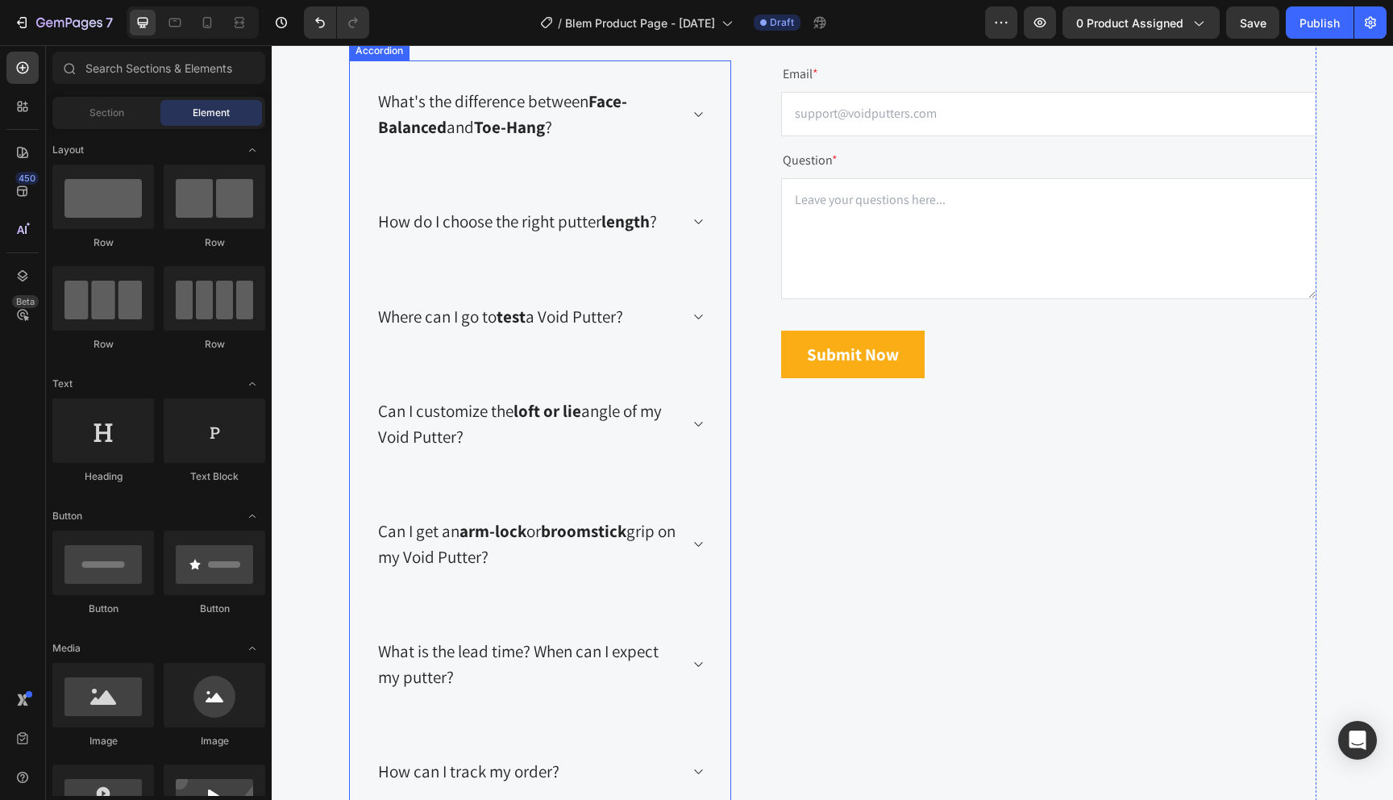
click at [647, 139] on p "What's the difference between Face-Balanced and Toe-Hang ?" at bounding box center [527, 114] width 298 height 51
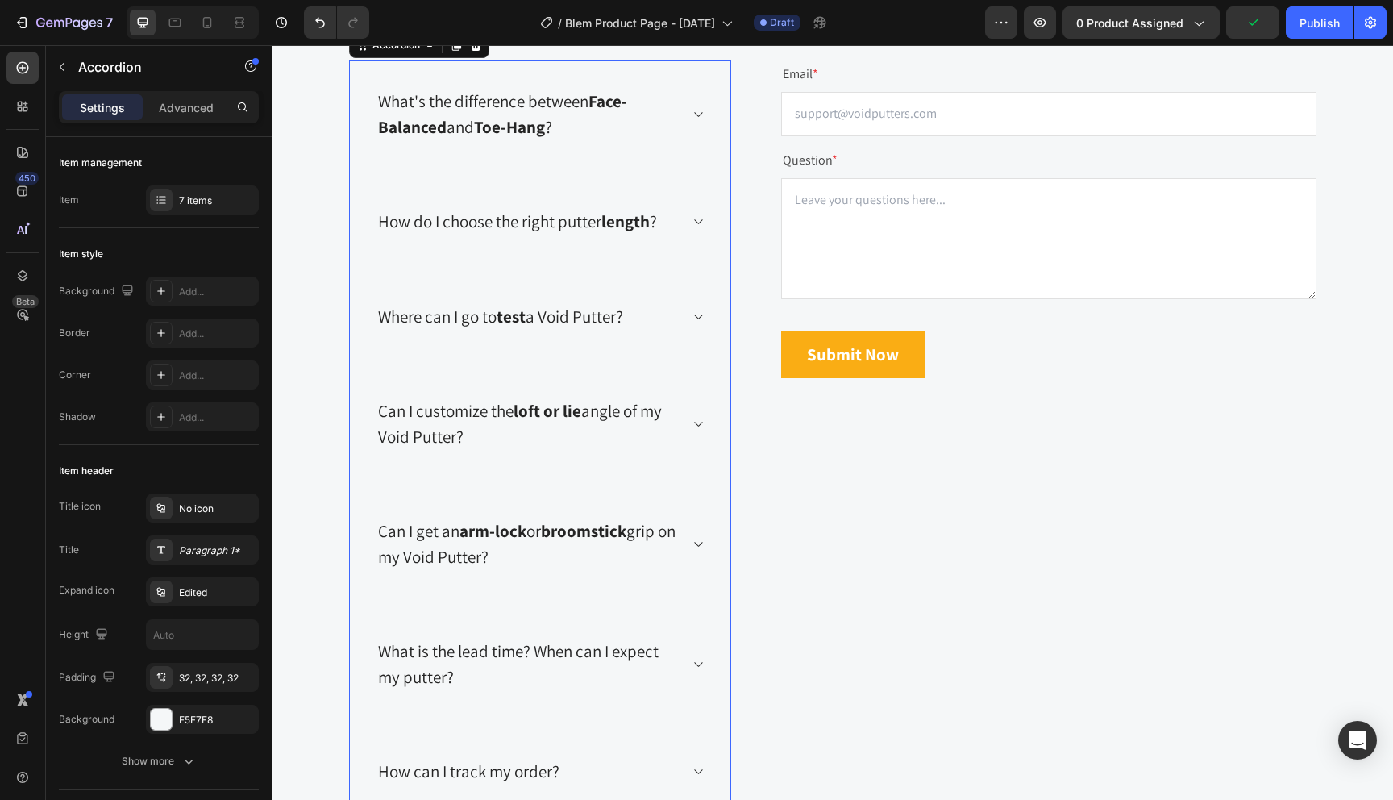
click at [697, 117] on icon at bounding box center [697, 114] width 8 height 5
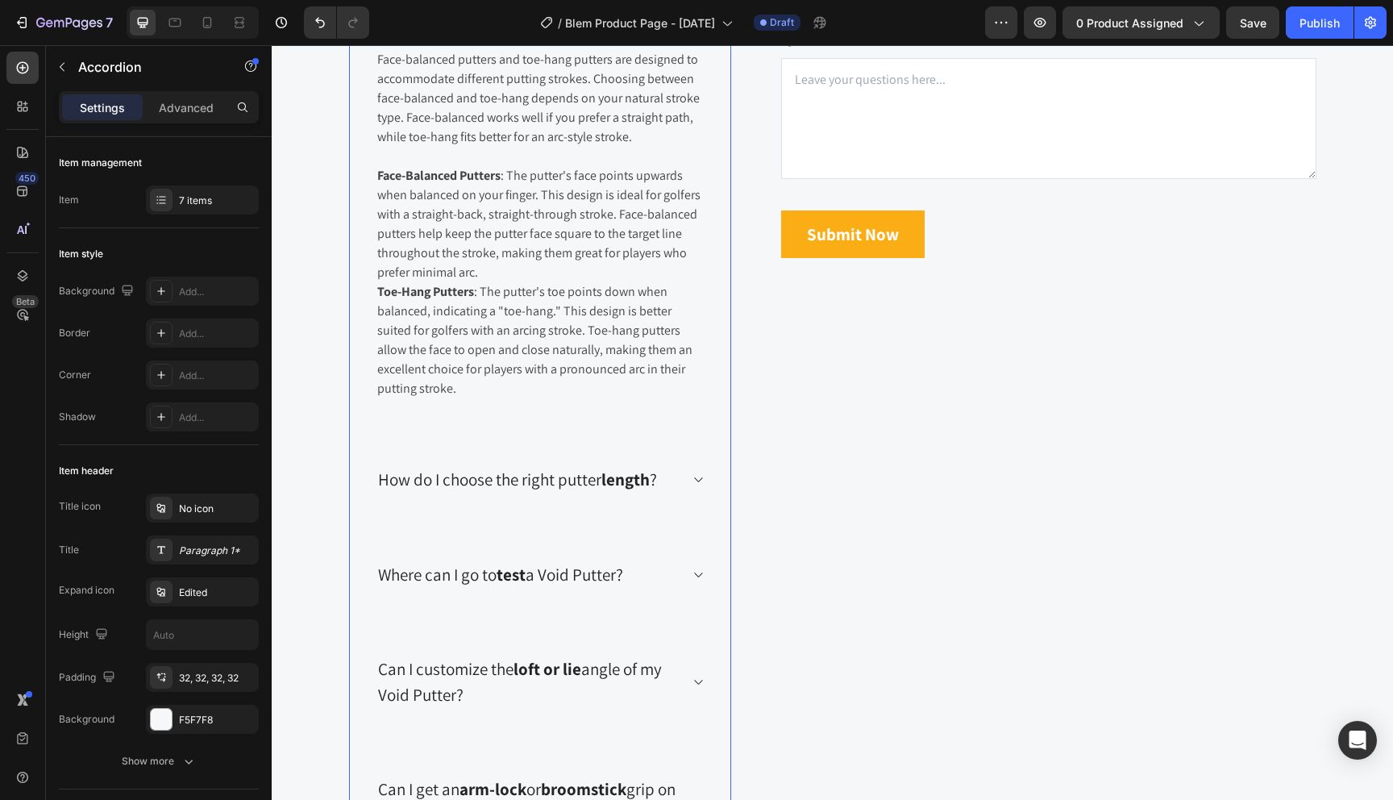
scroll to position [3137, 0]
drag, startPoint x: 588, startPoint y: 311, endPoint x: 365, endPoint y: 314, distance: 222.6
click at [365, 314] on div "What's the difference between Face-Balanced and Toe-Hang ? Title Line Face-bala…" at bounding box center [540, 507] width 382 height 1130
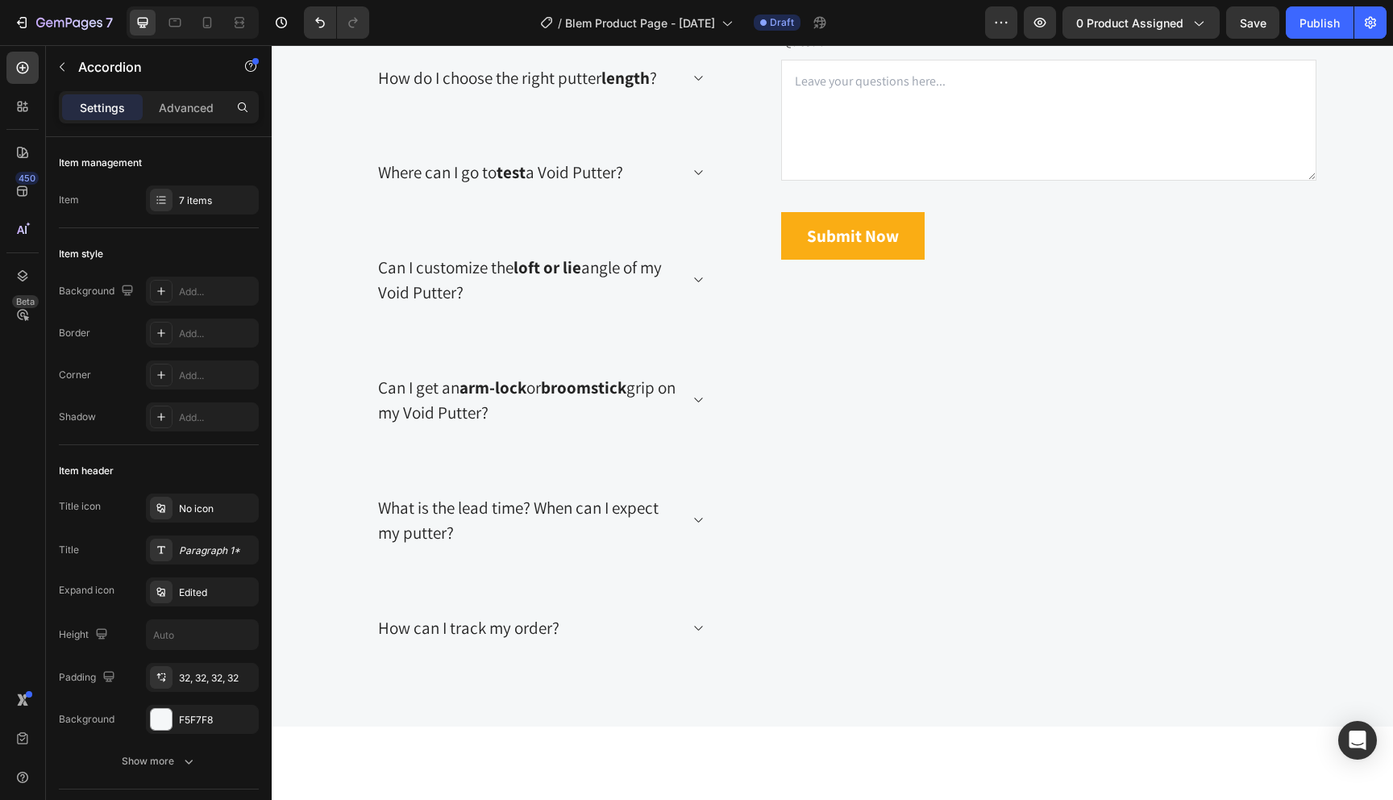
drag, startPoint x: 378, startPoint y: 304, endPoint x: 626, endPoint y: 319, distance: 248.0
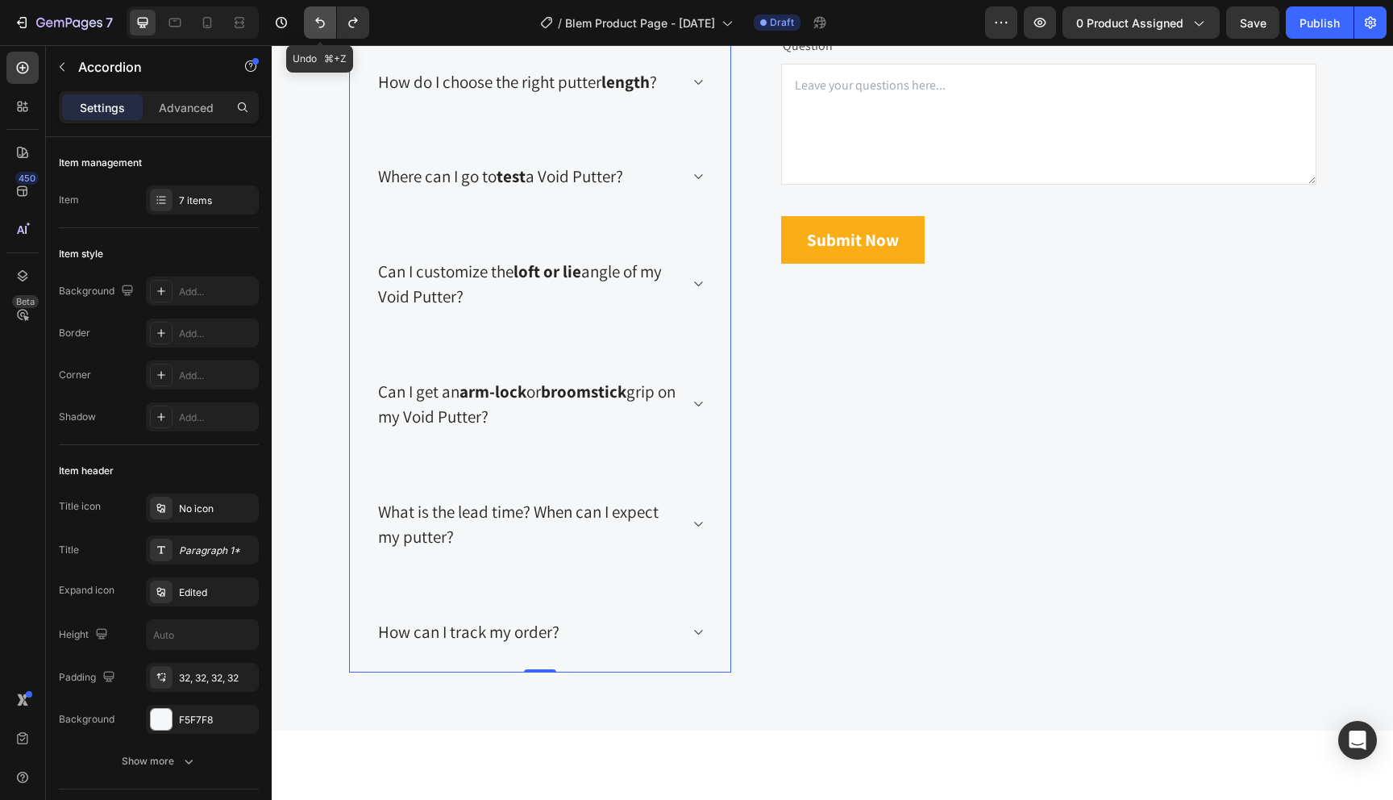
click at [316, 18] on icon "Undo/Redo" at bounding box center [320, 23] width 16 height 16
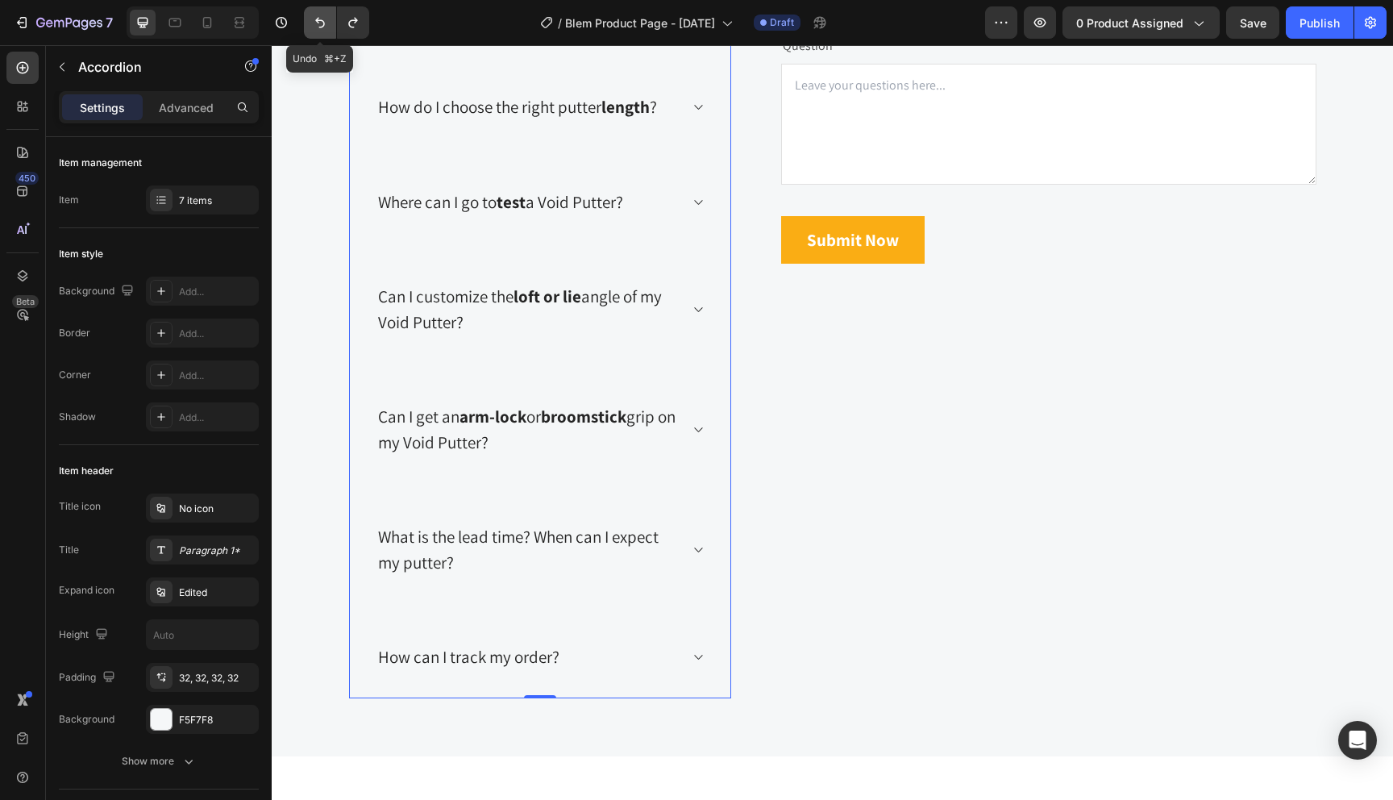
click at [316, 18] on icon "Undo/Redo" at bounding box center [320, 23] width 16 height 16
drag, startPoint x: 577, startPoint y: 333, endPoint x: 372, endPoint y: 298, distance: 208.5
click at [372, 53] on div "What's the difference between Face-Balanced and Toe-Hang ?" at bounding box center [540, -1] width 381 height 107
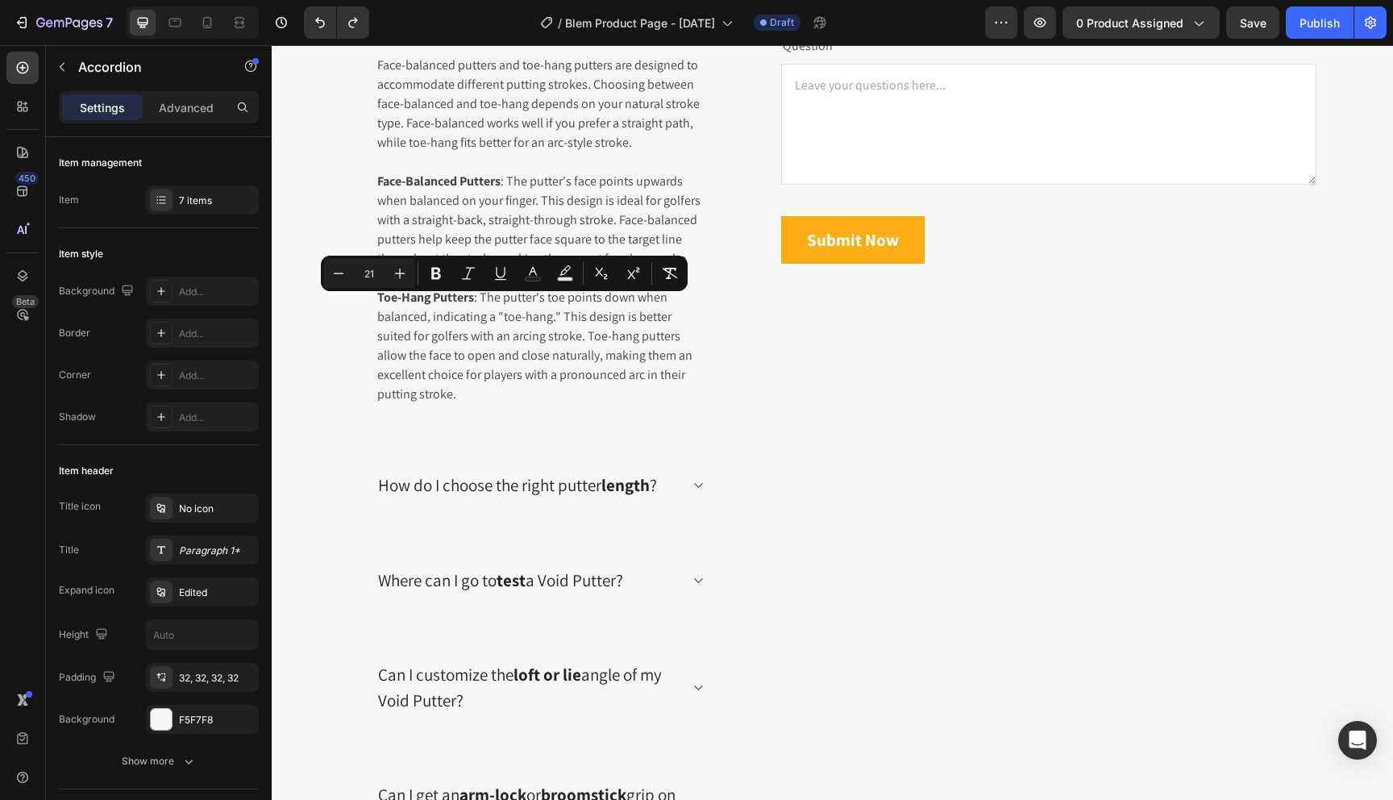
copy p "What's the difference between Face-Balanced and Toe-Hang ?"
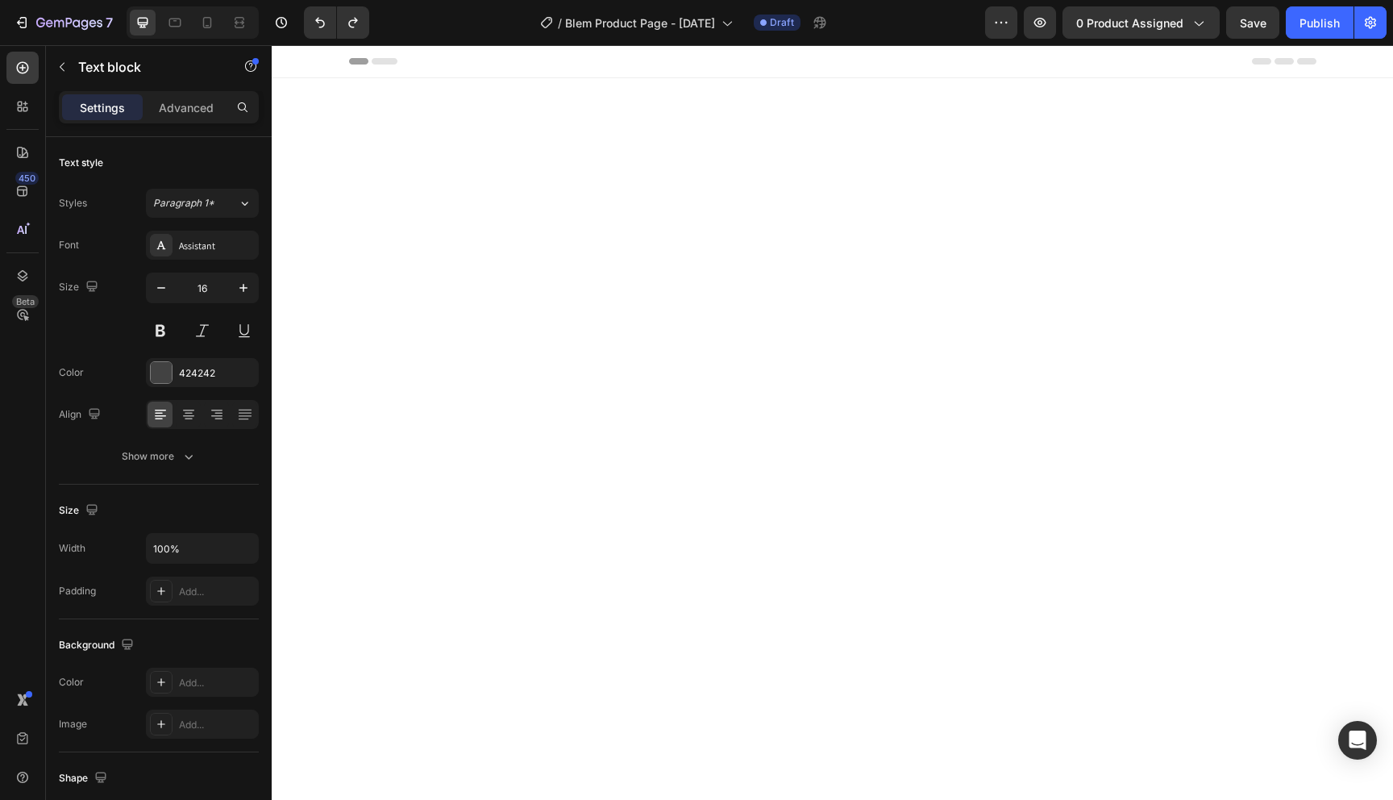
scroll to position [3133, 0]
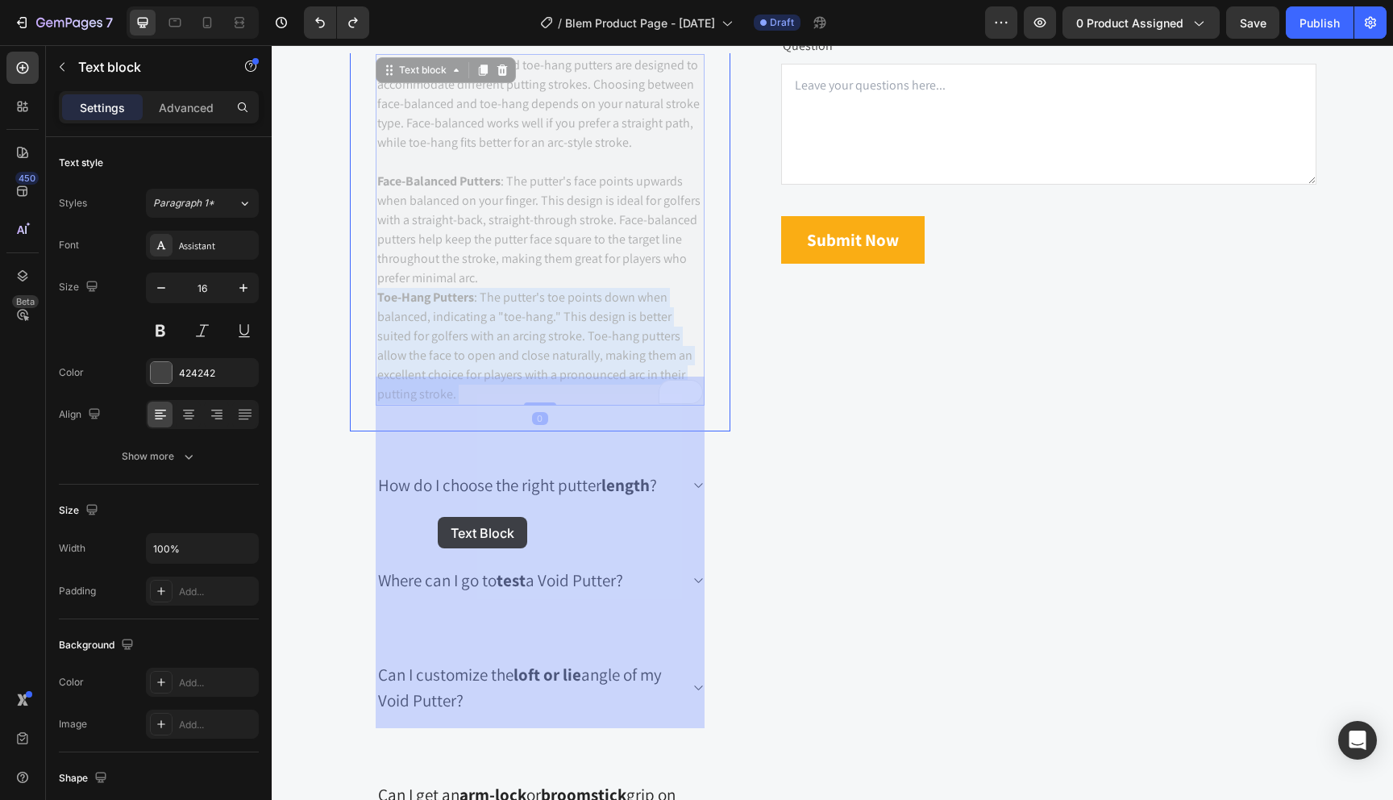
drag, startPoint x: 272, startPoint y: 45, endPoint x: 440, endPoint y: 532, distance: 515.3
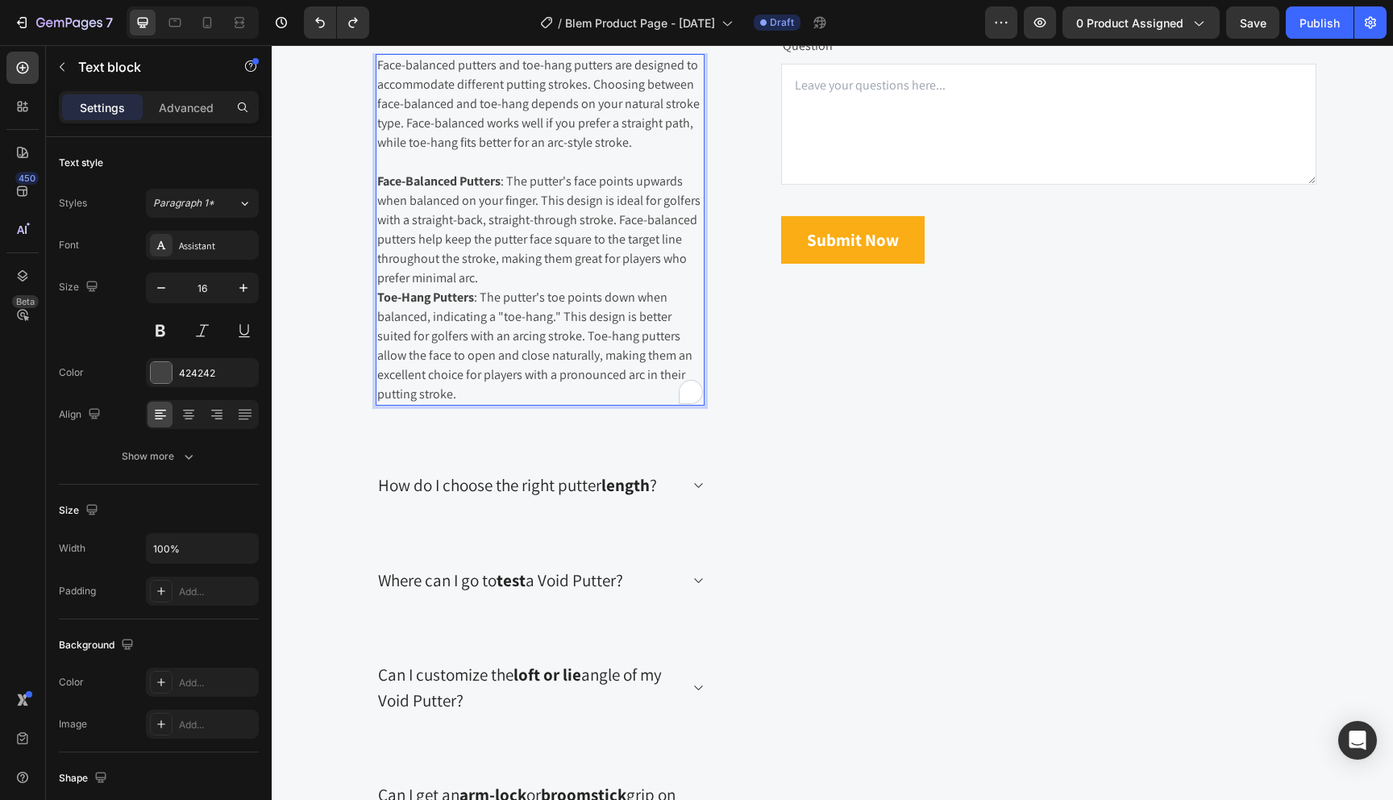
click at [440, 288] on p "Face-Balanced Putters : The putter's face points upwards when balanced on your …" at bounding box center [540, 230] width 326 height 116
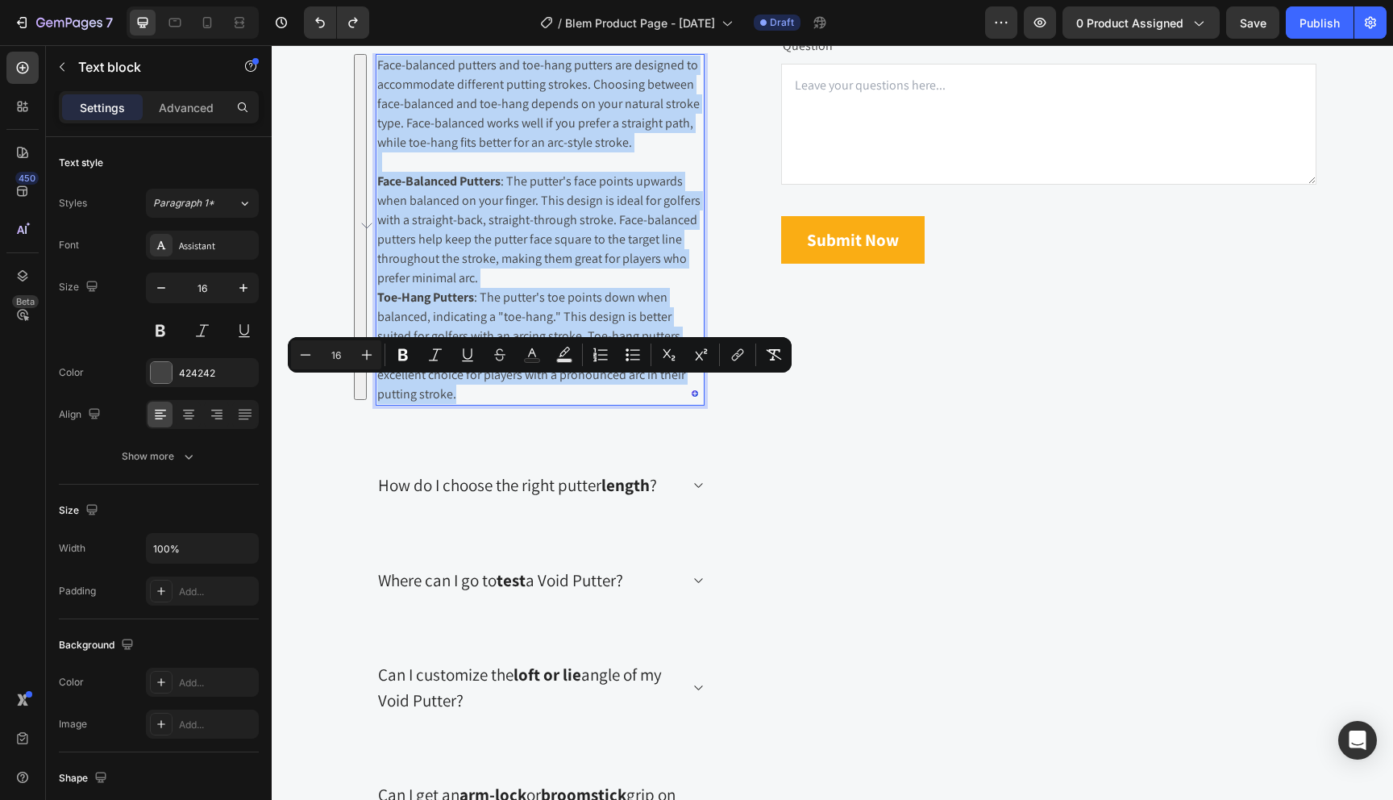
drag, startPoint x: 431, startPoint y: 714, endPoint x: 378, endPoint y: 393, distance: 325.2
click at [378, 393] on div "Face-balanced putters and toe-hang putters are designed to accommodate differen…" at bounding box center [540, 230] width 329 height 352
copy div "Face-balanced putters and toe-hang putters are designed to accommodate differen…"
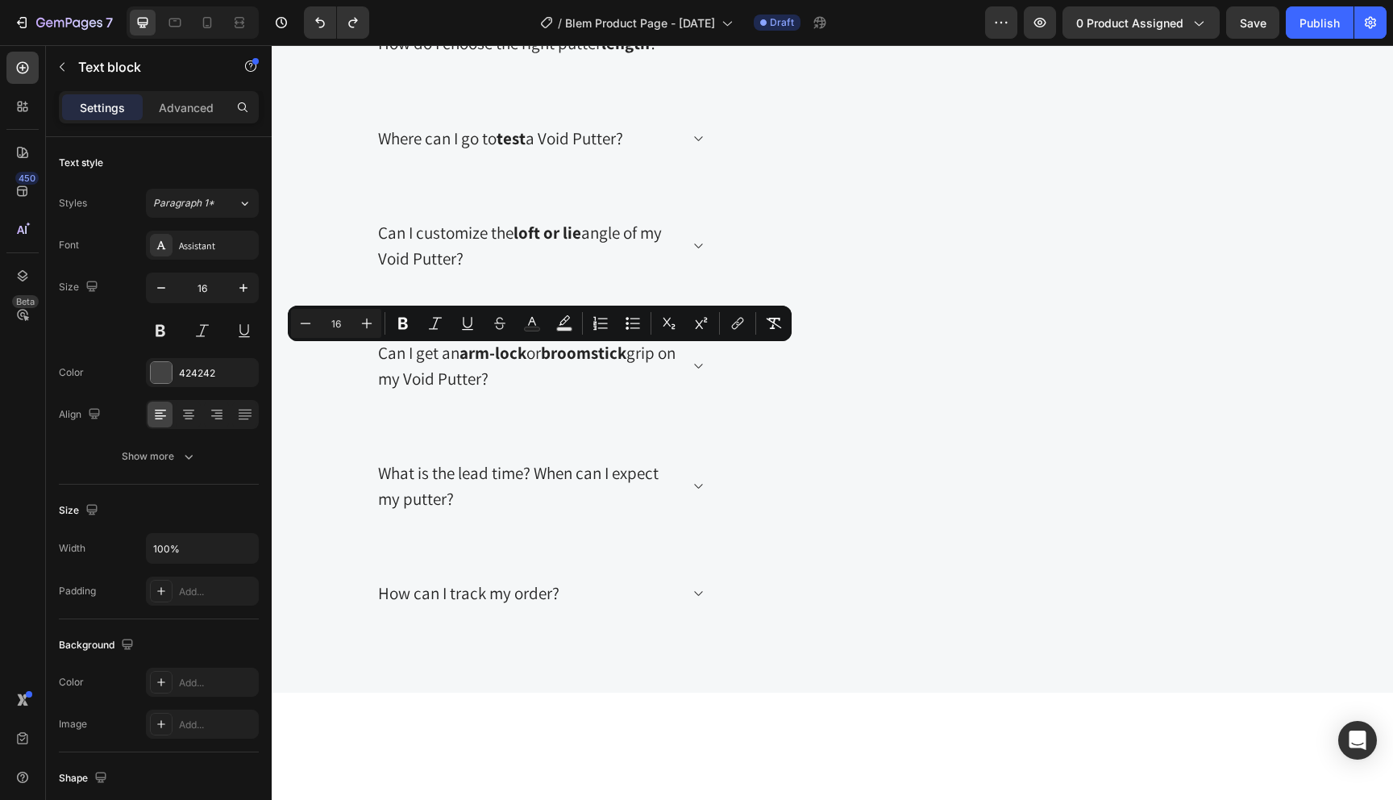
scroll to position [3620, 0]
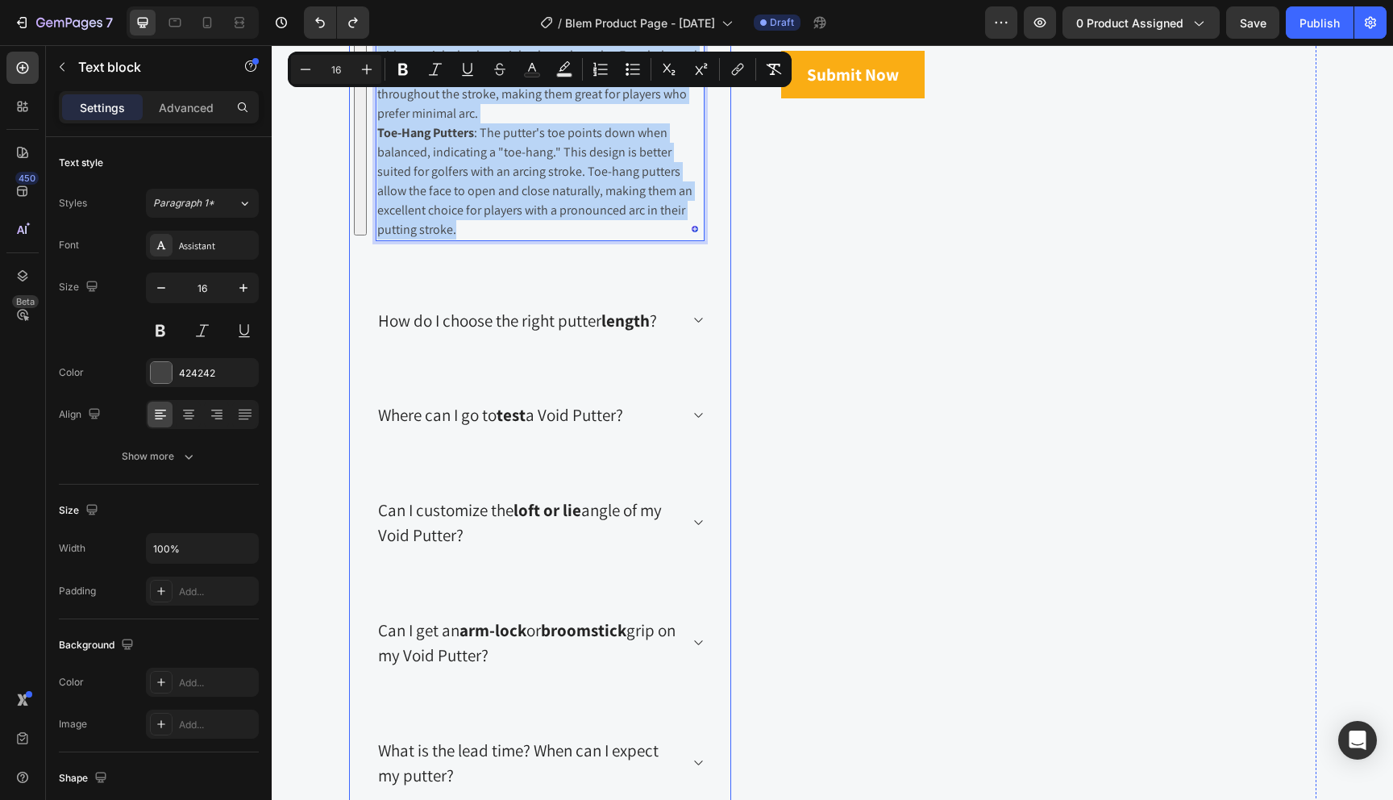
click at [700, 322] on icon at bounding box center [698, 320] width 12 height 13
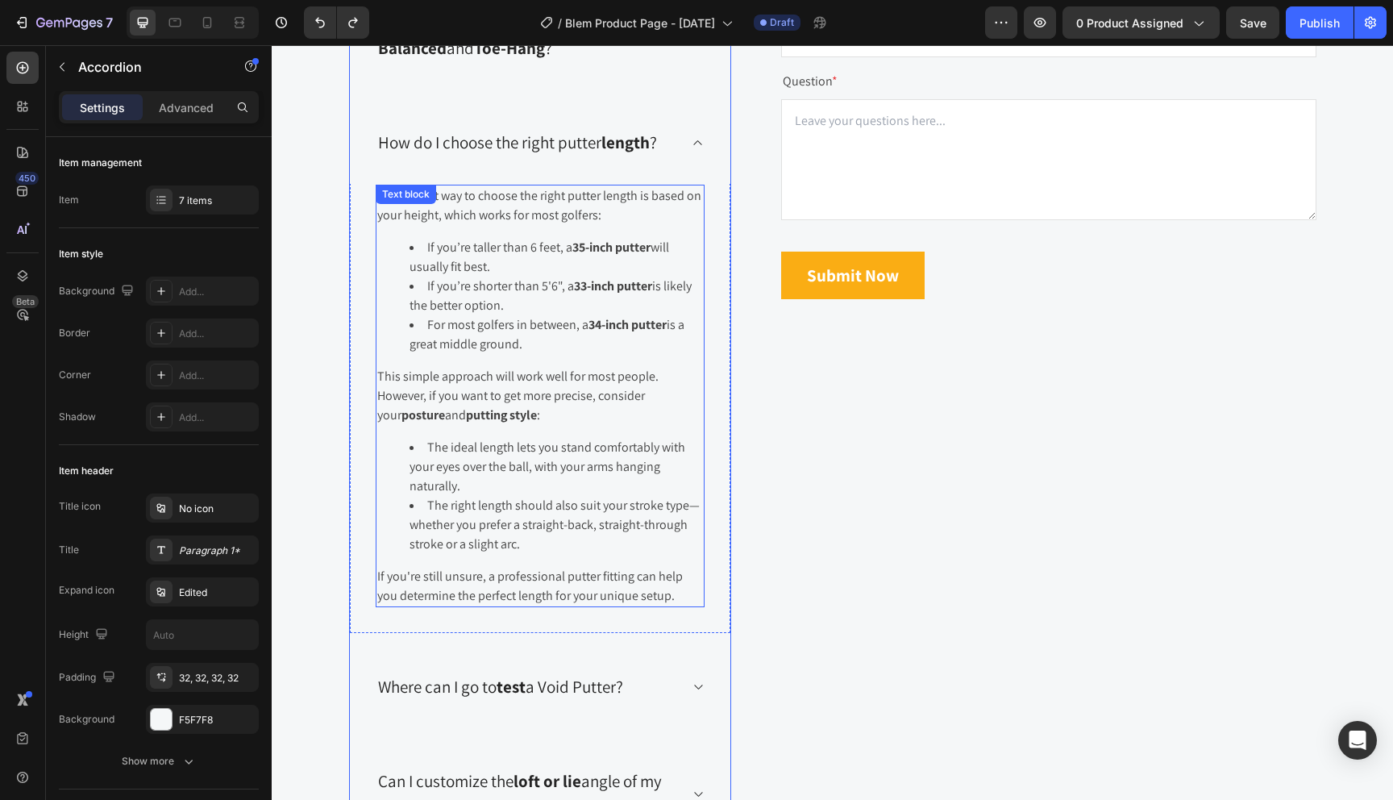
scroll to position [3069, 0]
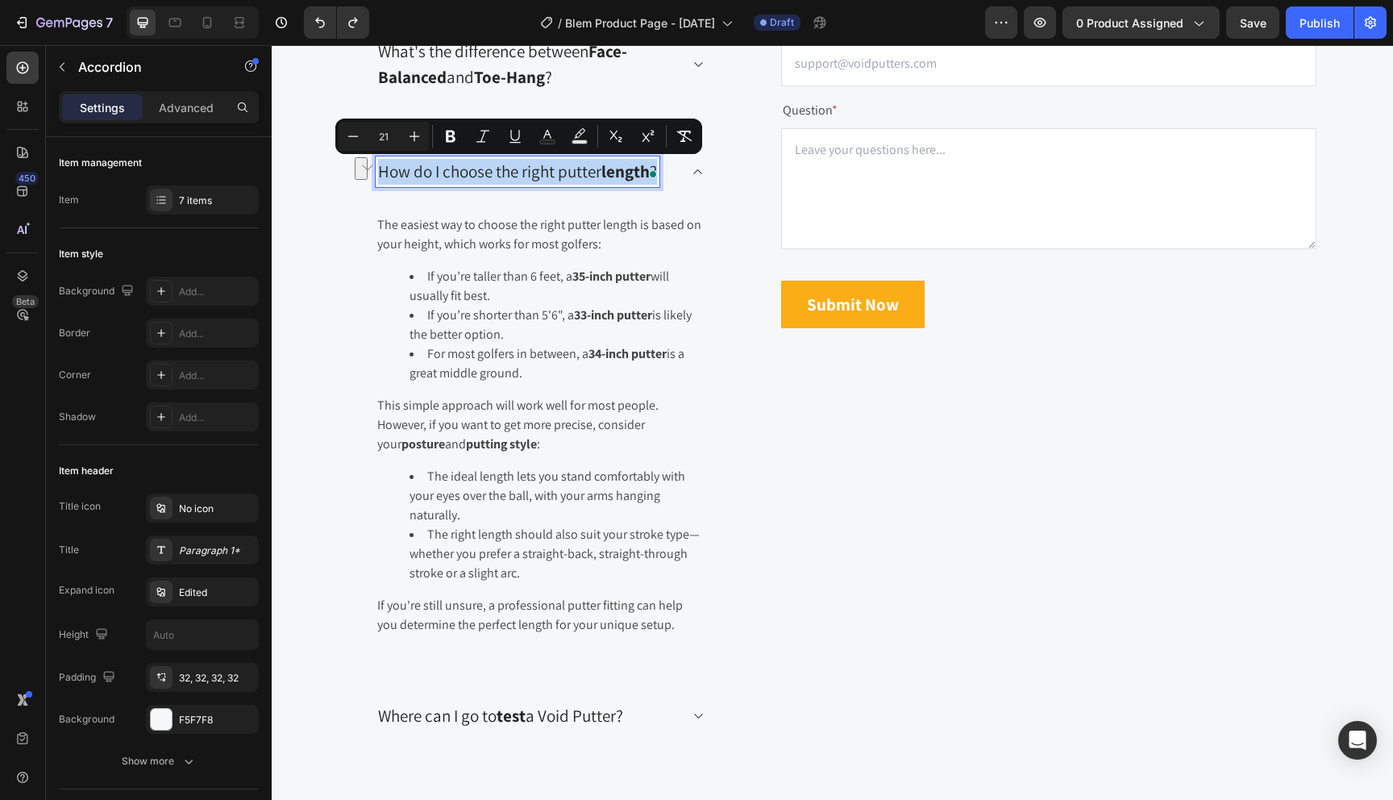
drag, startPoint x: 375, startPoint y: 171, endPoint x: 677, endPoint y: 186, distance: 302.8
click at [677, 186] on div "How do I choose the right putter length ?" at bounding box center [527, 171] width 303 height 31
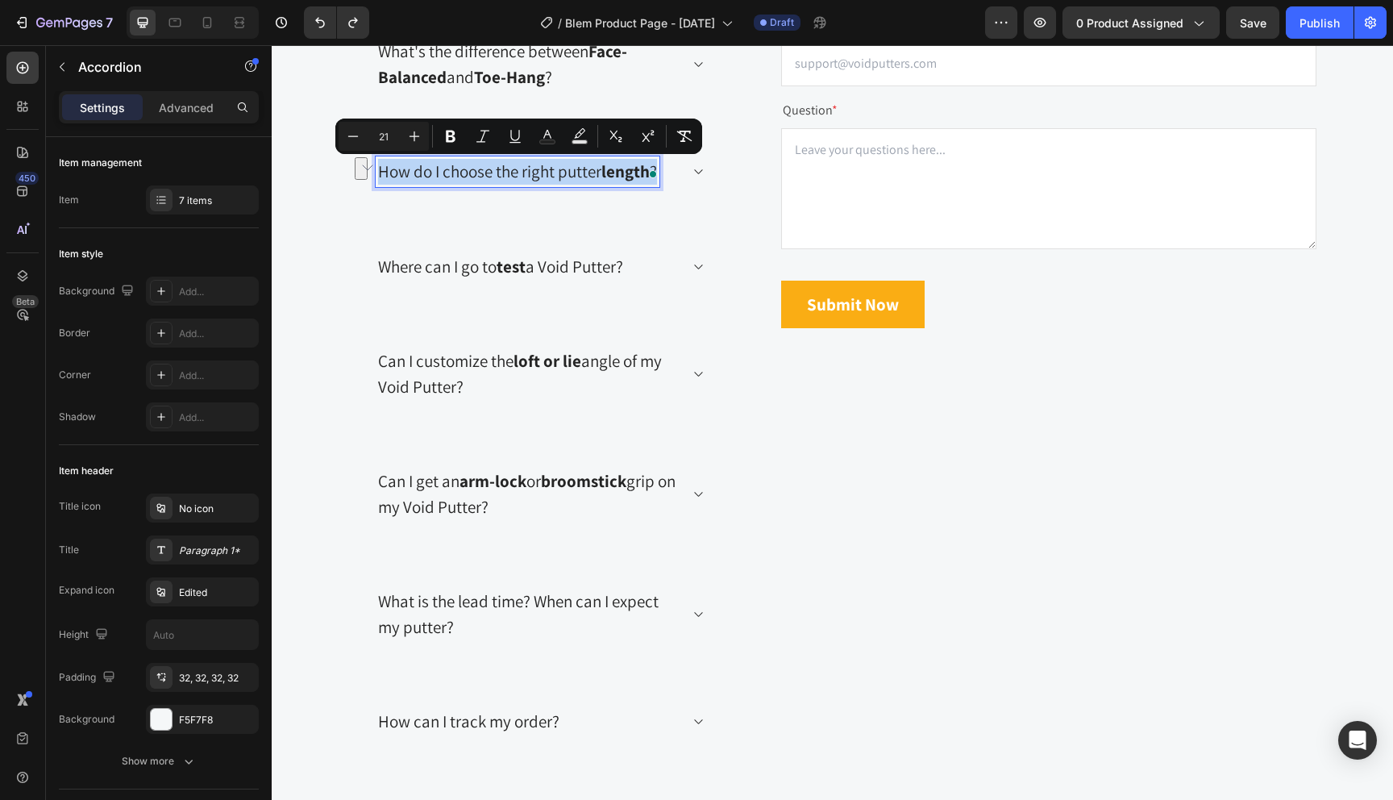
copy p "How do I choose the right putter length ?"
click at [694, 170] on icon at bounding box center [697, 171] width 8 height 5
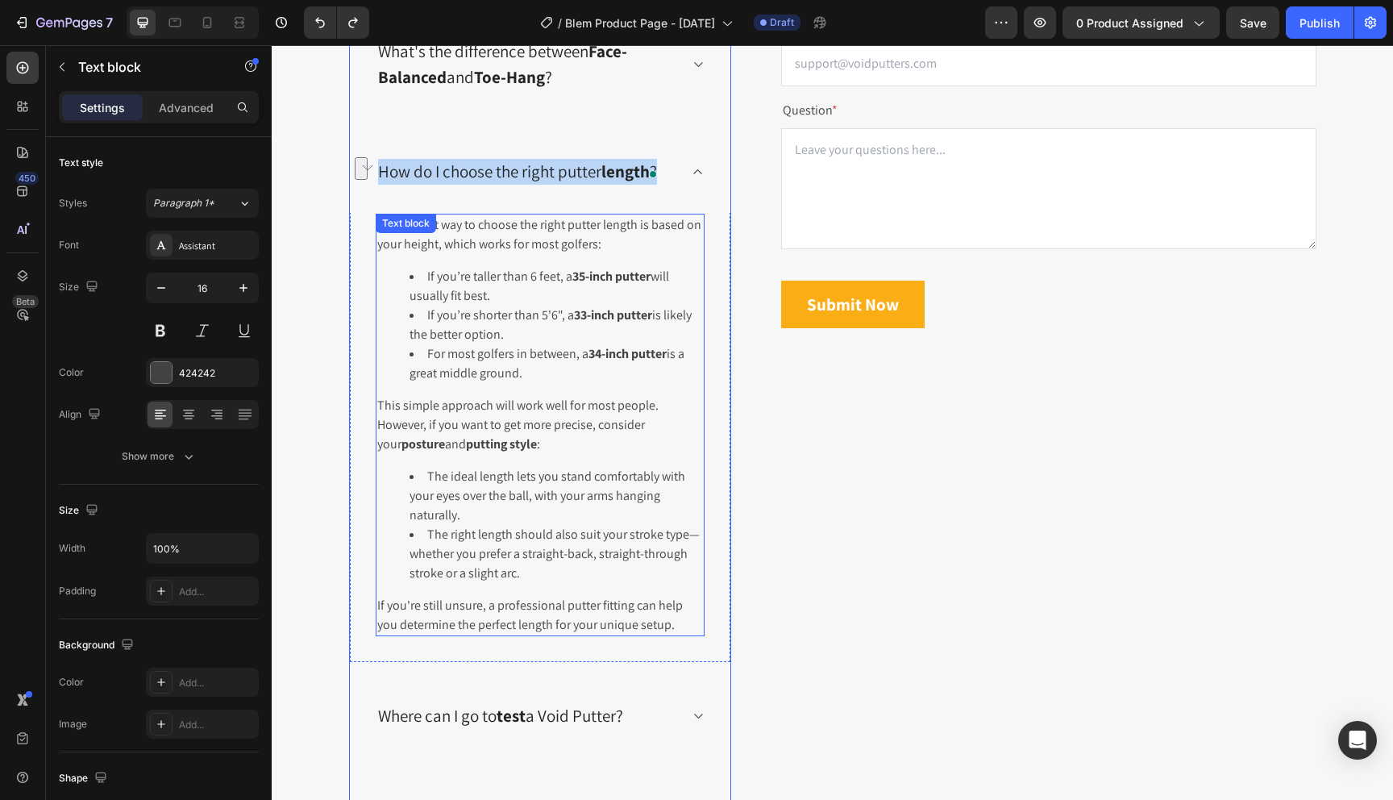
click at [652, 622] on p "If you're still unsure, a professional putter fitting can help you determine th…" at bounding box center [540, 615] width 326 height 39
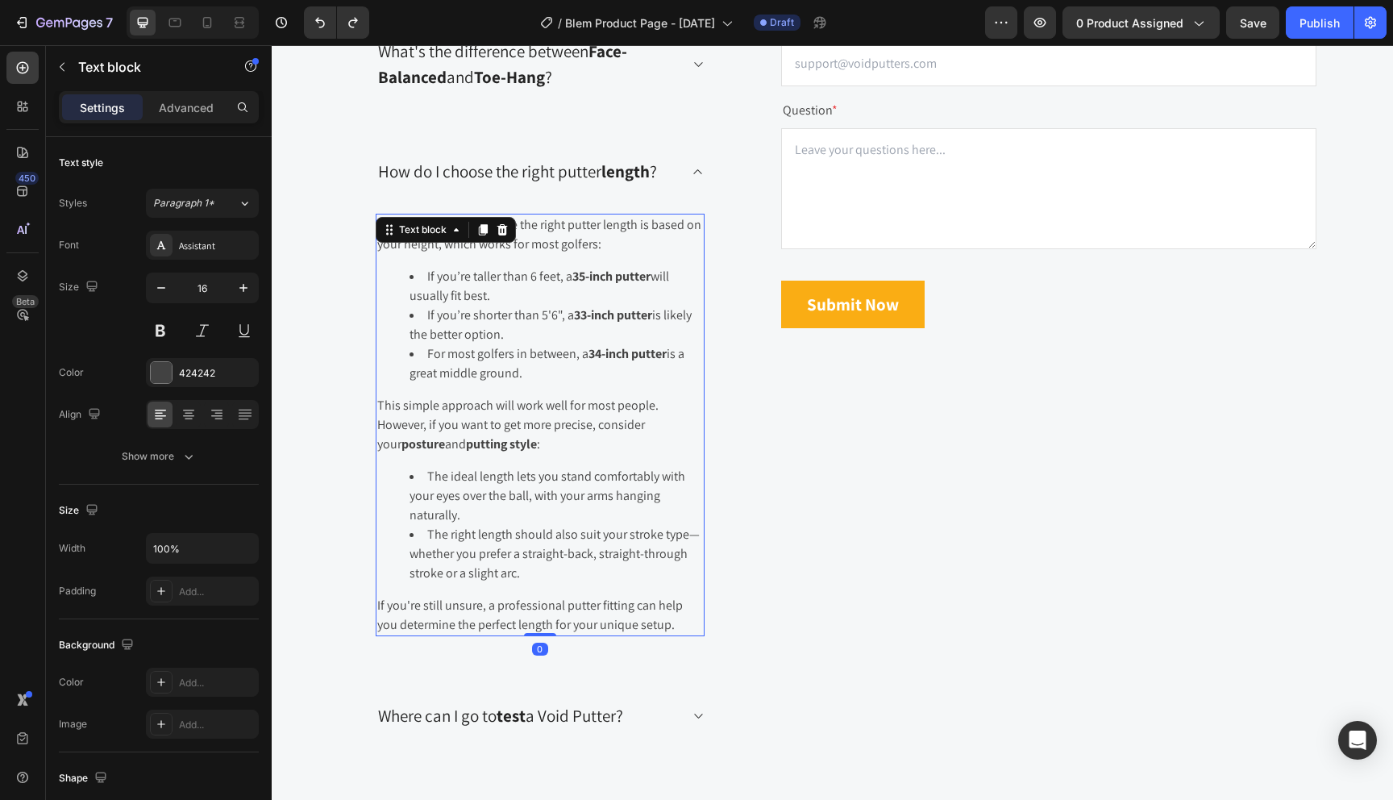
click at [649, 627] on p "If you're still unsure, a professional putter fitting can help you determine th…" at bounding box center [540, 615] width 326 height 39
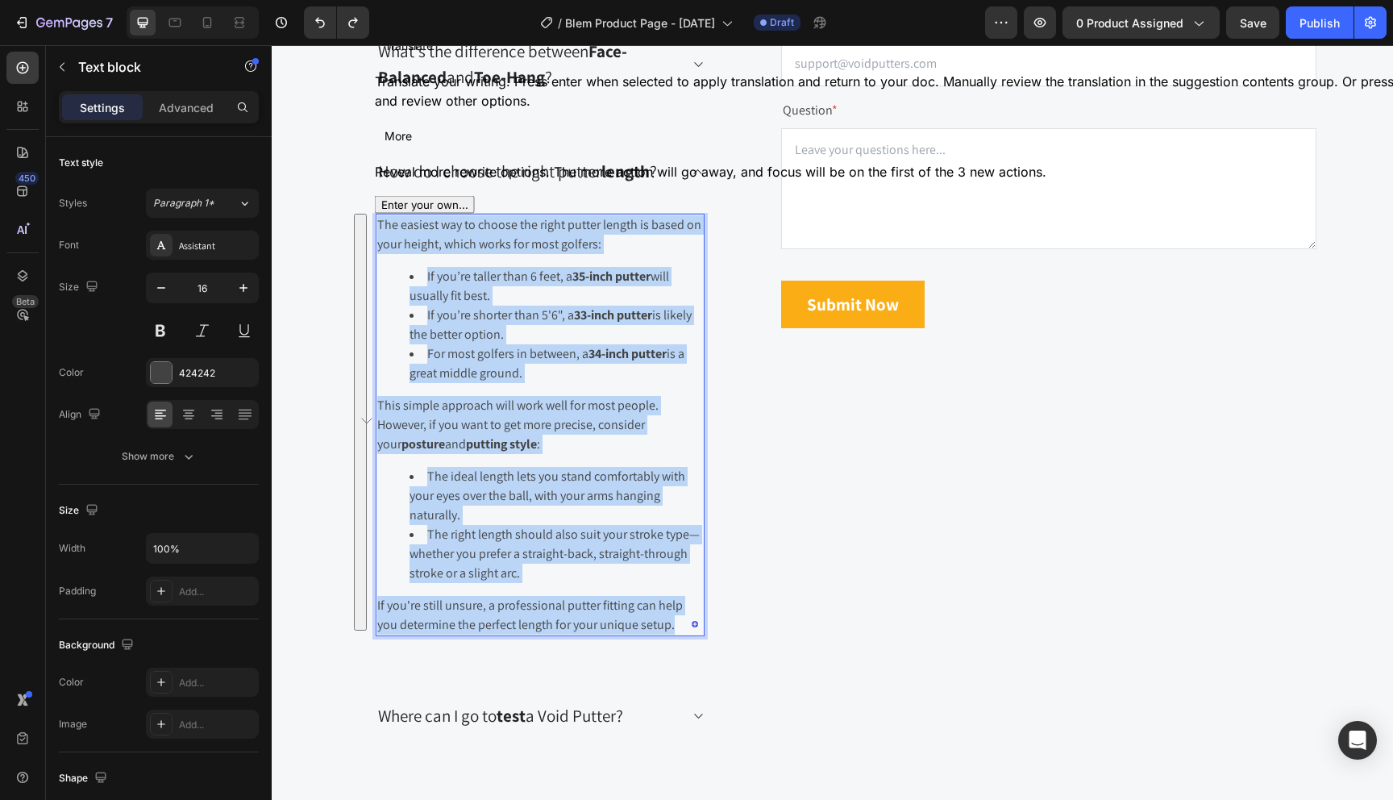
drag, startPoint x: 649, startPoint y: 627, endPoint x: 377, endPoint y: 222, distance: 488.2
click at [377, 222] on div "The easiest way to choose the right putter length is based on your height, whic…" at bounding box center [540, 425] width 329 height 423
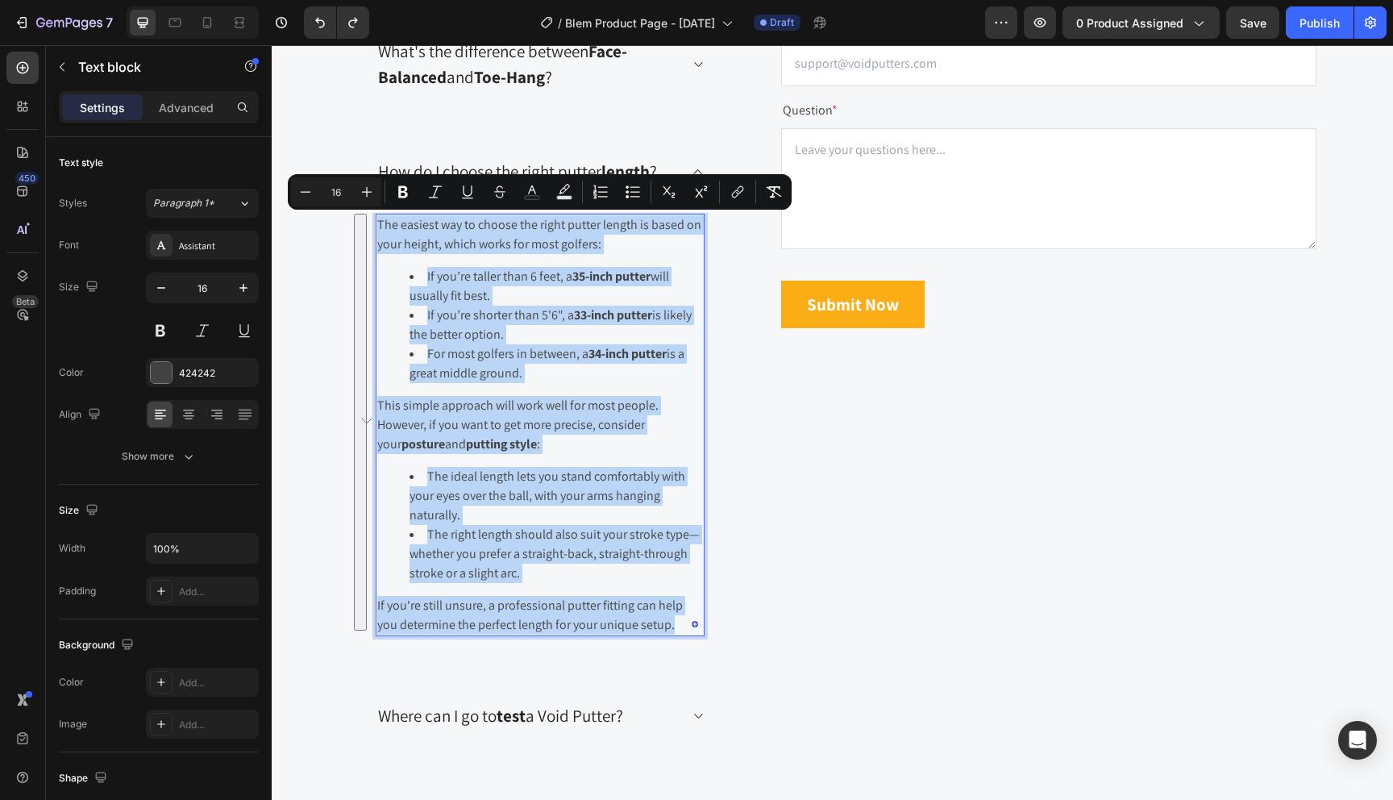
copy div "The easiest way to choose the right putter length is based on your height, whic…"
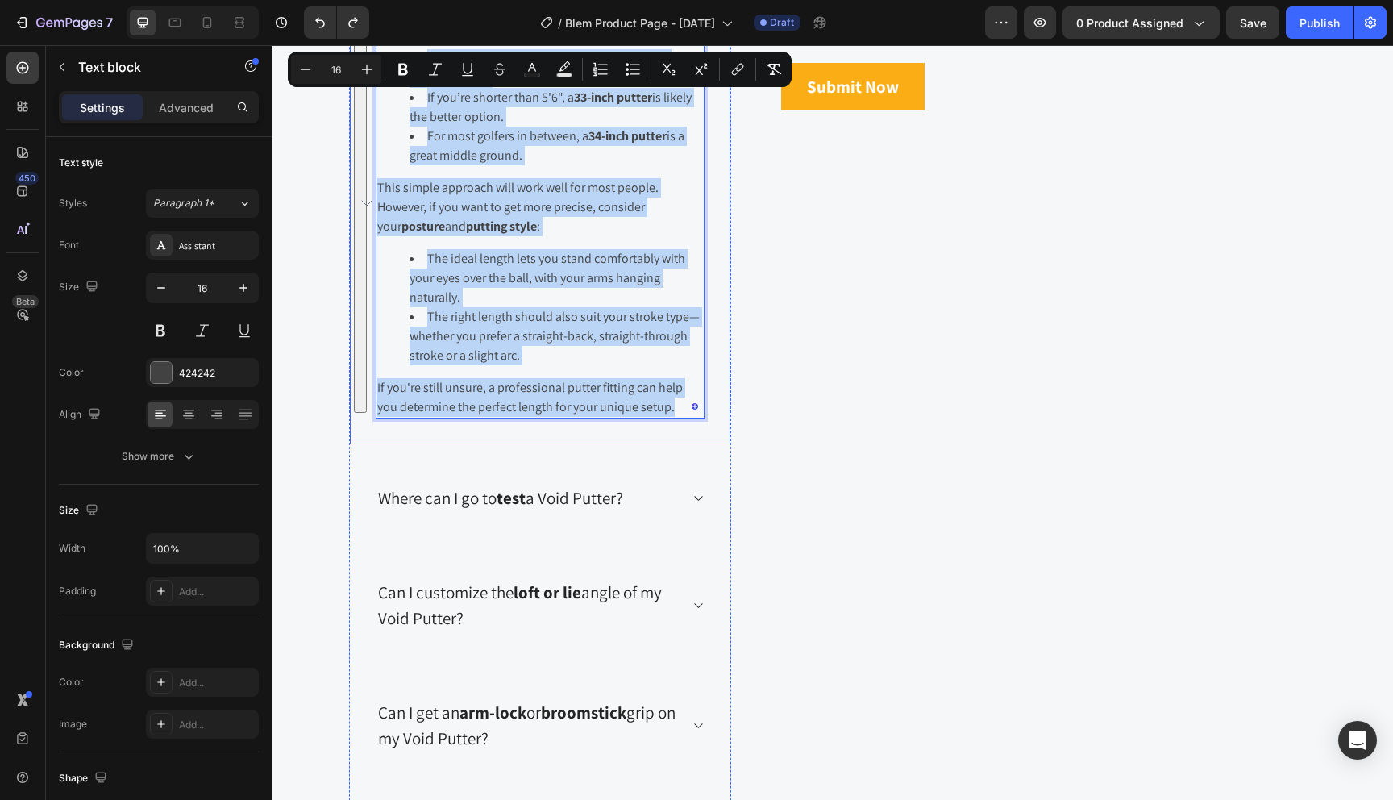
scroll to position [3324, 0]
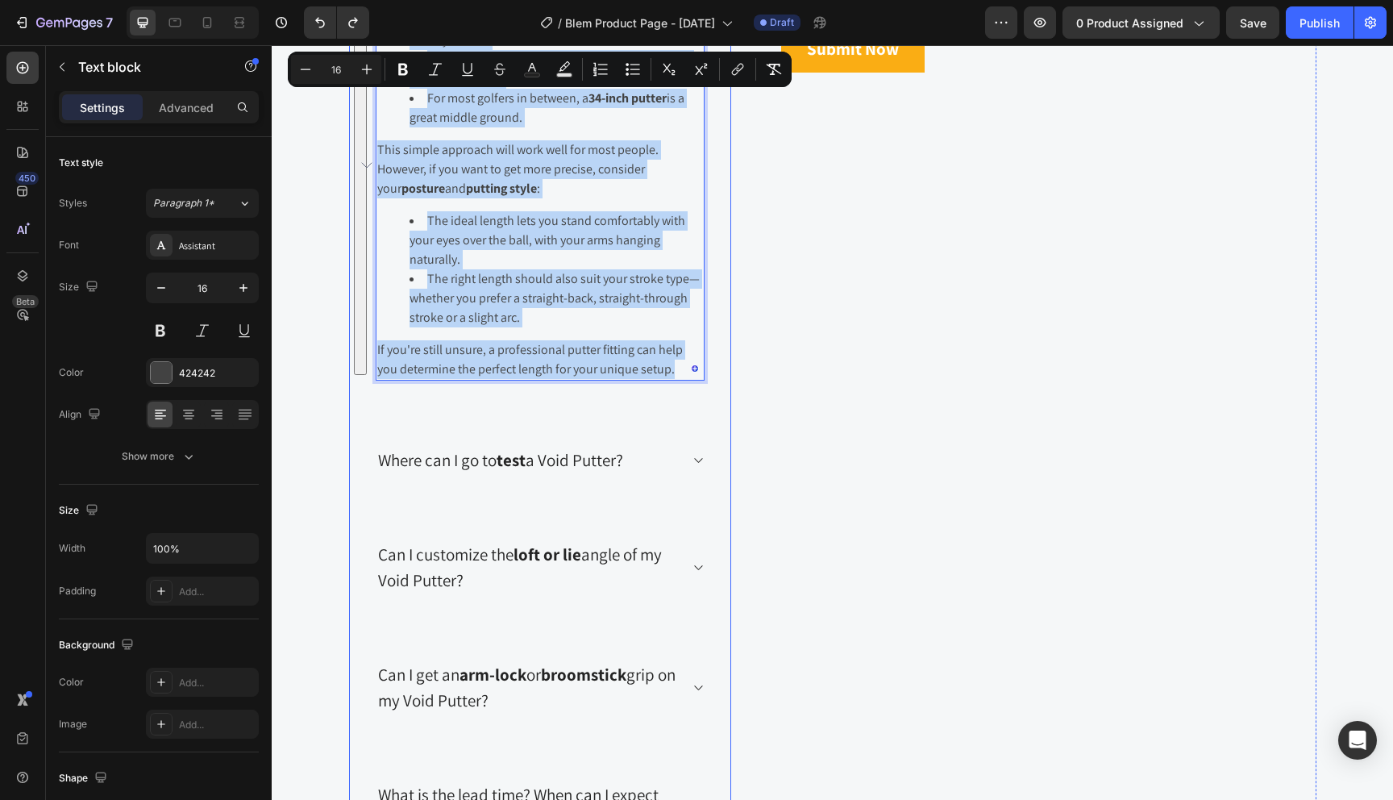
click at [694, 450] on div "Where can I go to test a Void Putter?" at bounding box center [540, 460] width 381 height 82
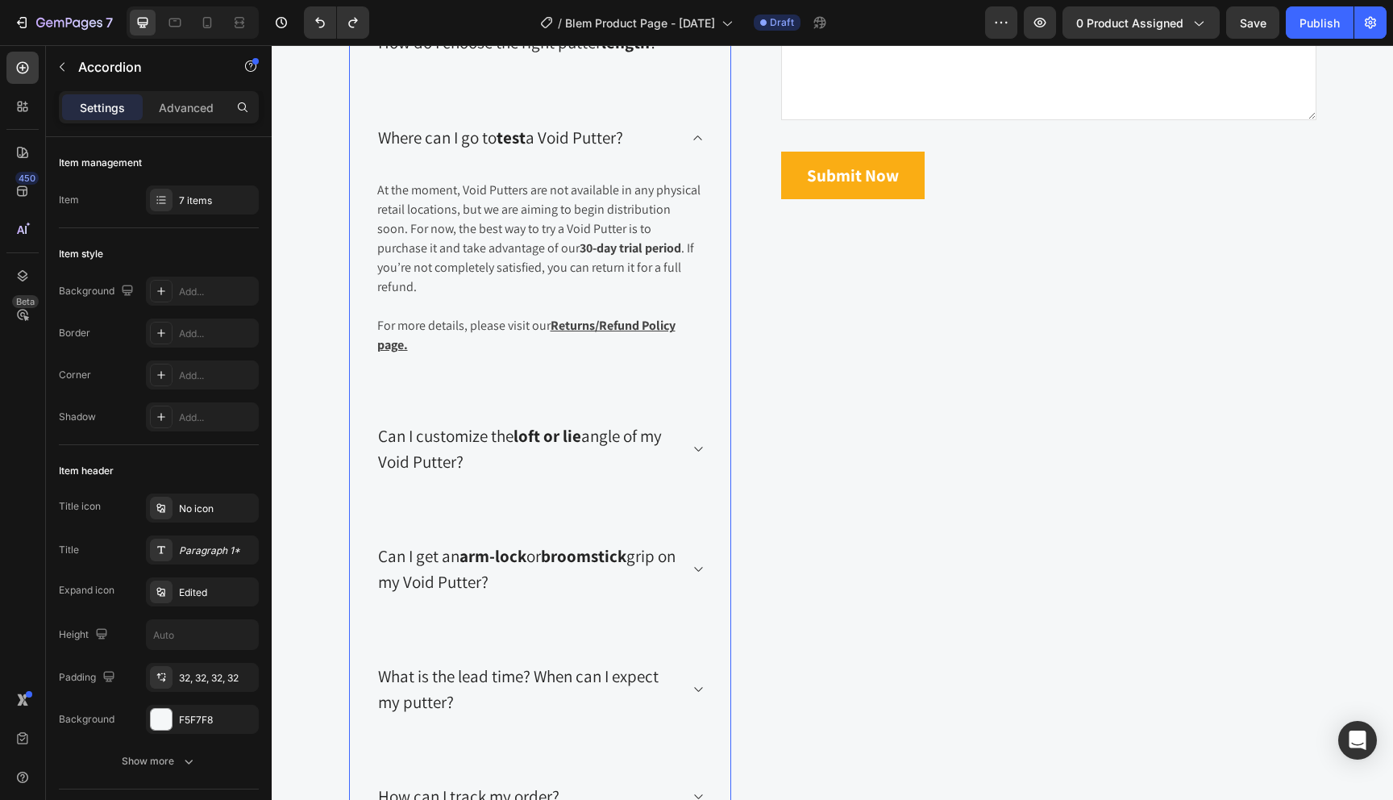
scroll to position [3180, 0]
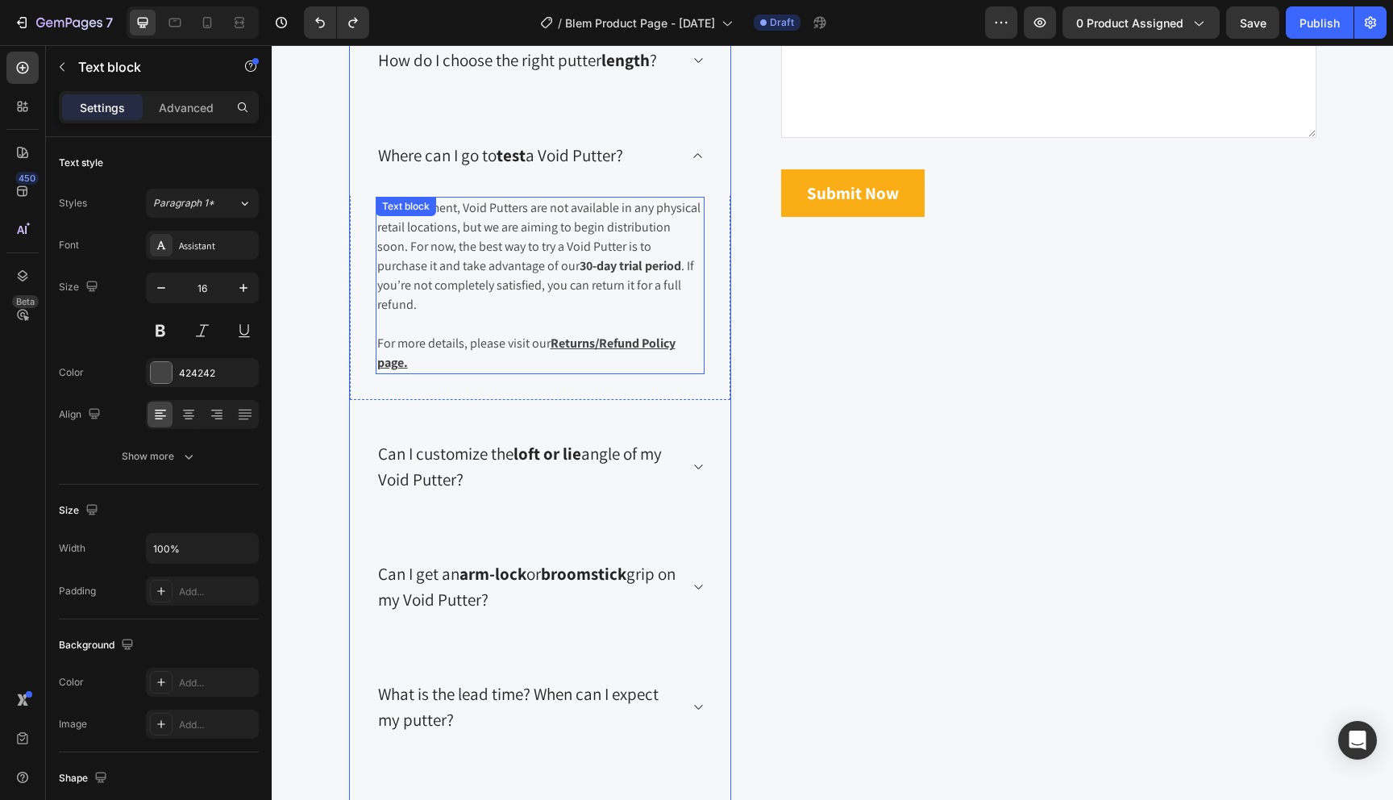
click at [441, 339] on p "For more details, please visit our Returns/Refund Policy page." at bounding box center [540, 353] width 326 height 39
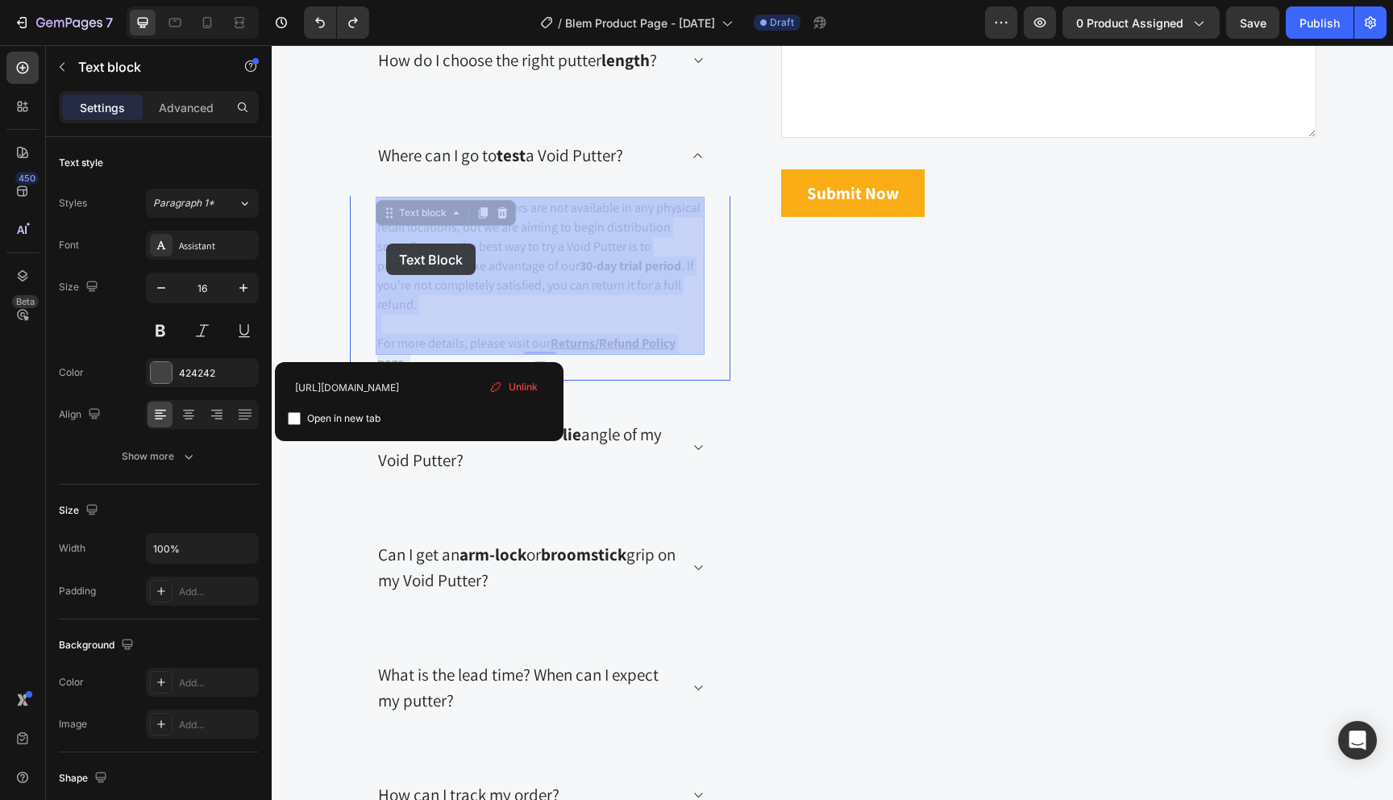
drag, startPoint x: 422, startPoint y: 344, endPoint x: 409, endPoint y: 264, distance: 80.9
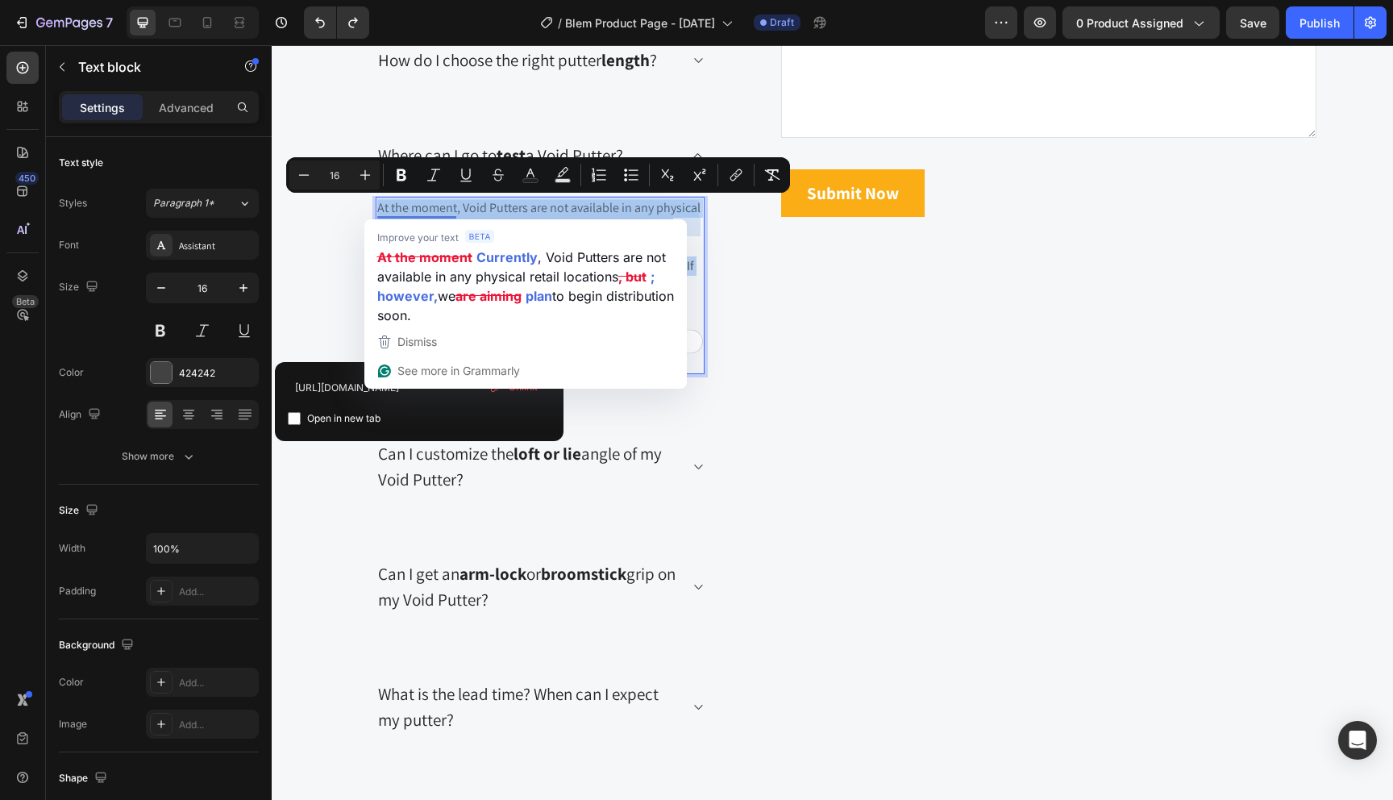
drag, startPoint x: 414, startPoint y: 349, endPoint x: 378, endPoint y: 202, distance: 151.8
click at [378, 201] on div "At the moment, Void Putters are not available in any physical retail locations,…" at bounding box center [540, 285] width 329 height 177
copy div "At the moment, Void Putters are not available in any physical retail locations,…"
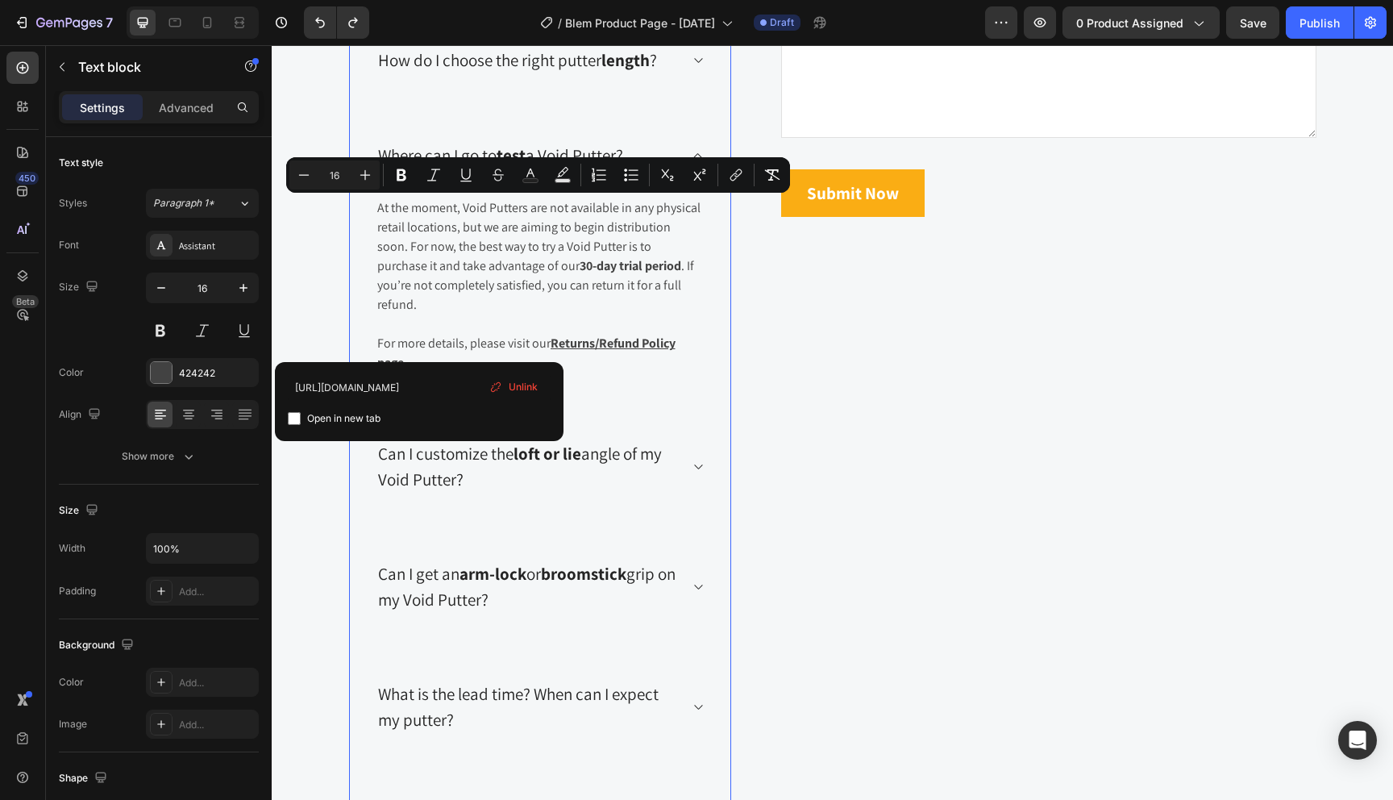
click at [546, 145] on p "Where can I go to test a Void Putter?" at bounding box center [500, 156] width 245 height 26
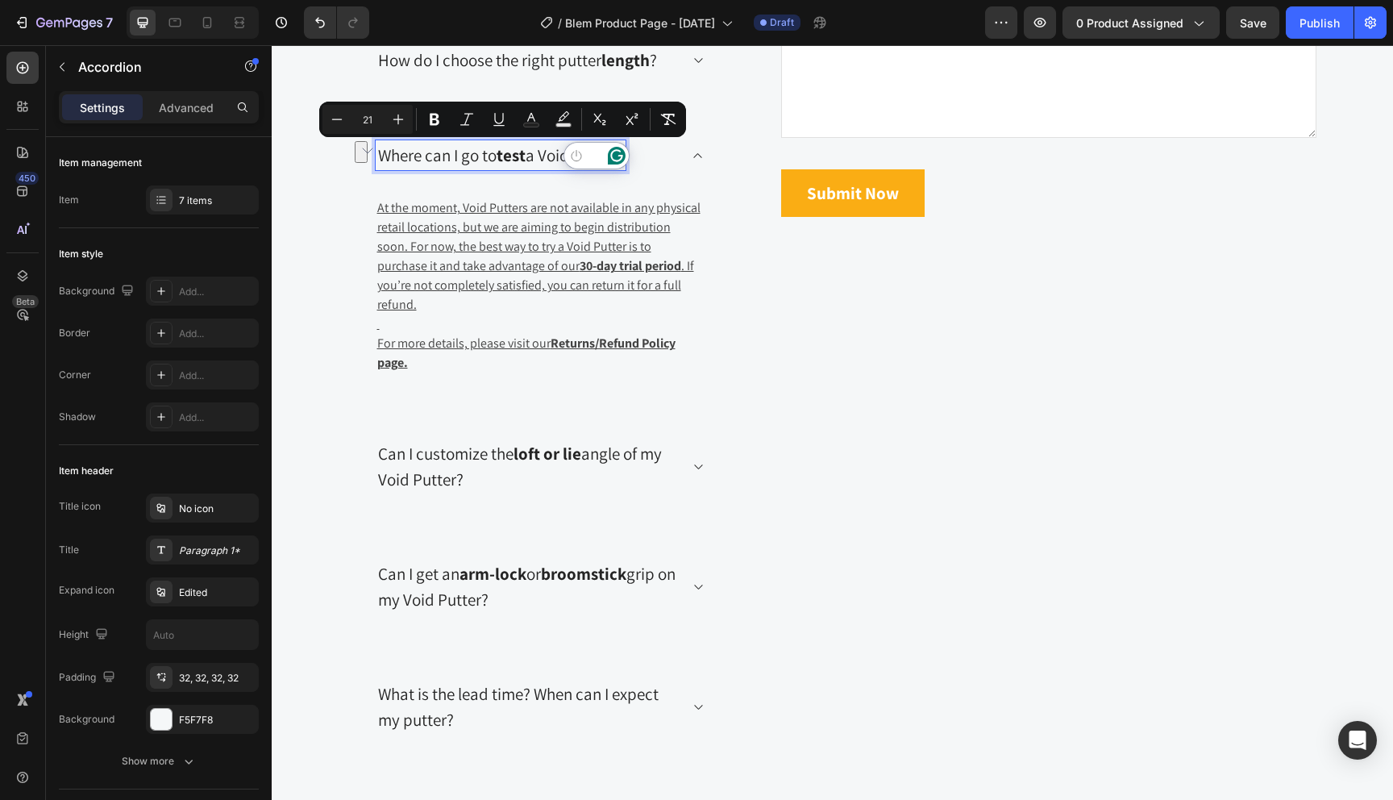
drag, startPoint x: 377, startPoint y: 154, endPoint x: 644, endPoint y: 147, distance: 267.8
click at [644, 147] on div "Where can I go to test a Void Putter?" at bounding box center [527, 155] width 303 height 31
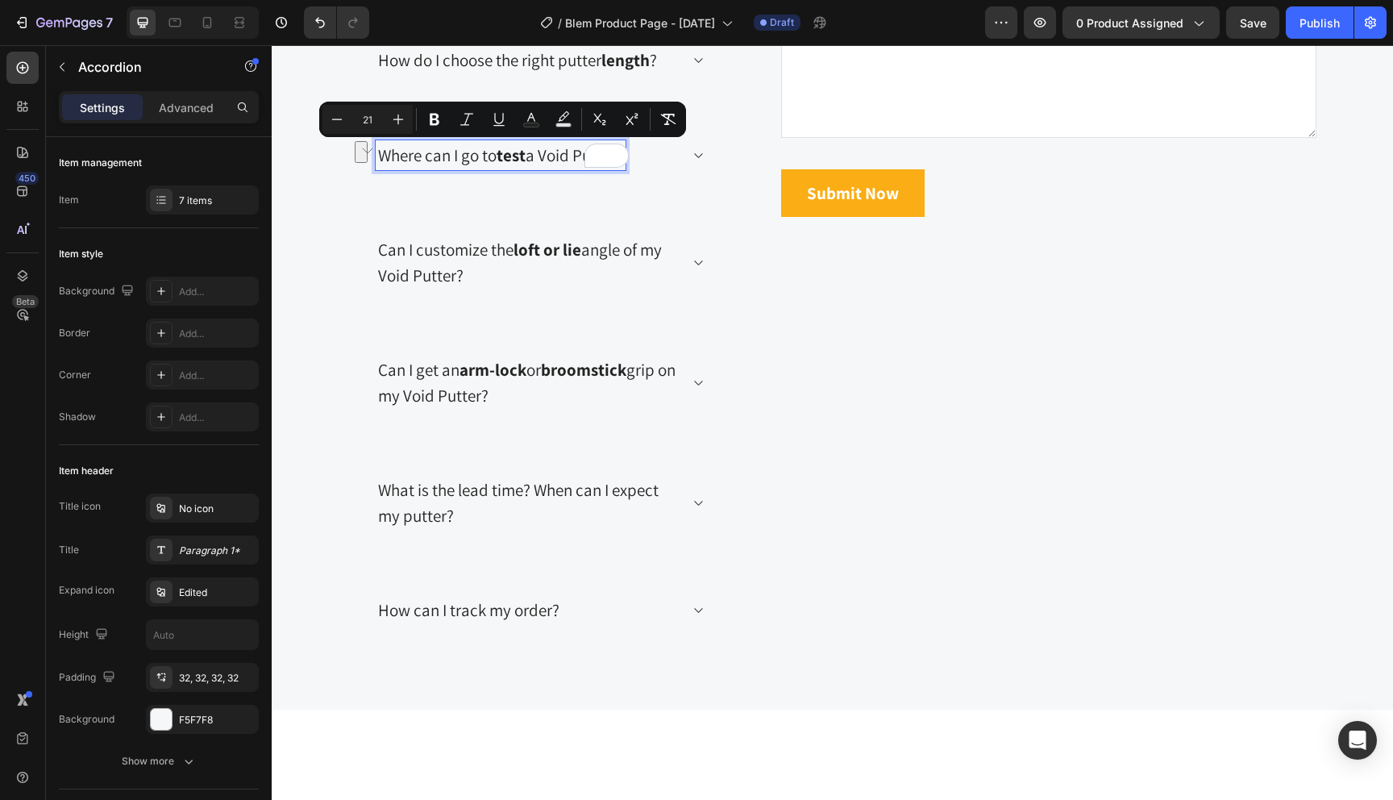
copy p "Where can I go to test a Void Putter?"
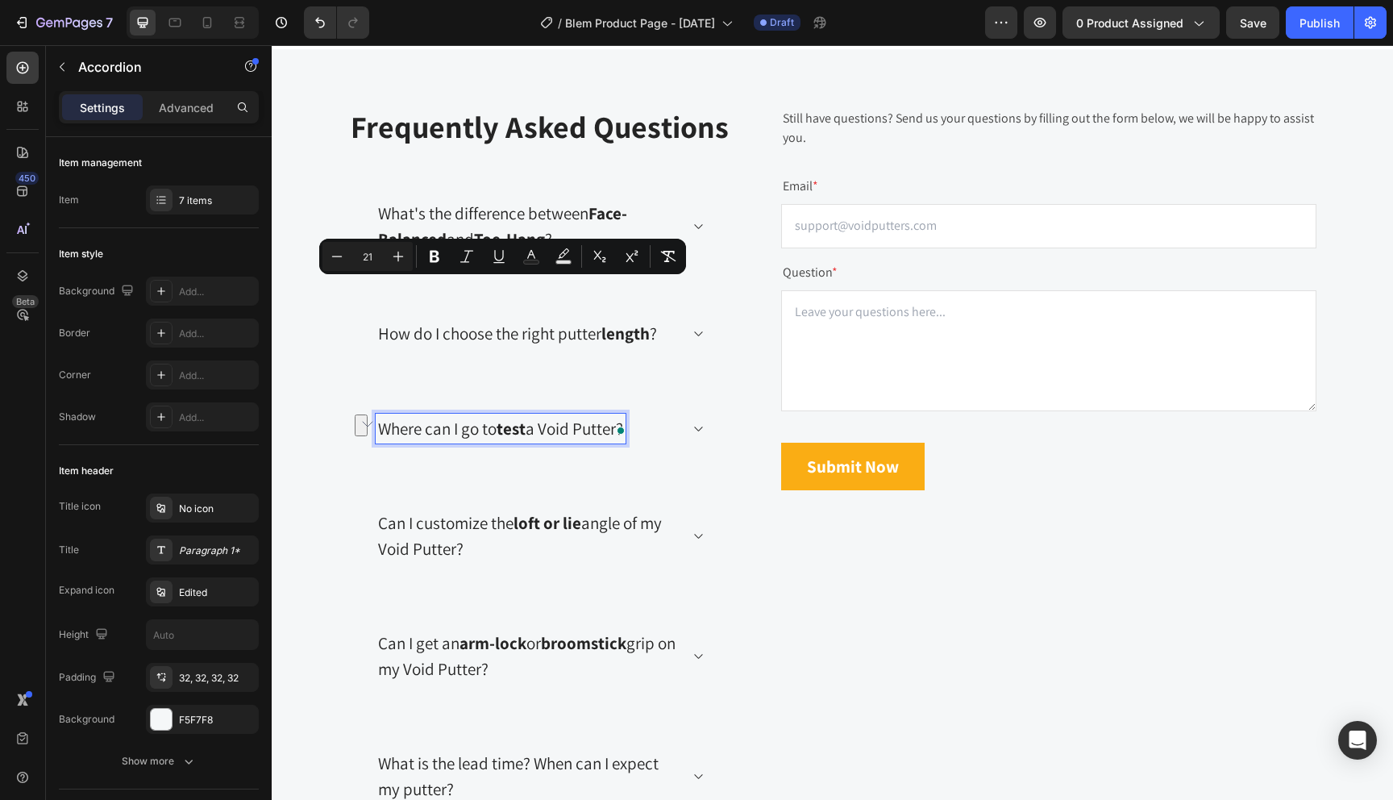
scroll to position [3228, 0]
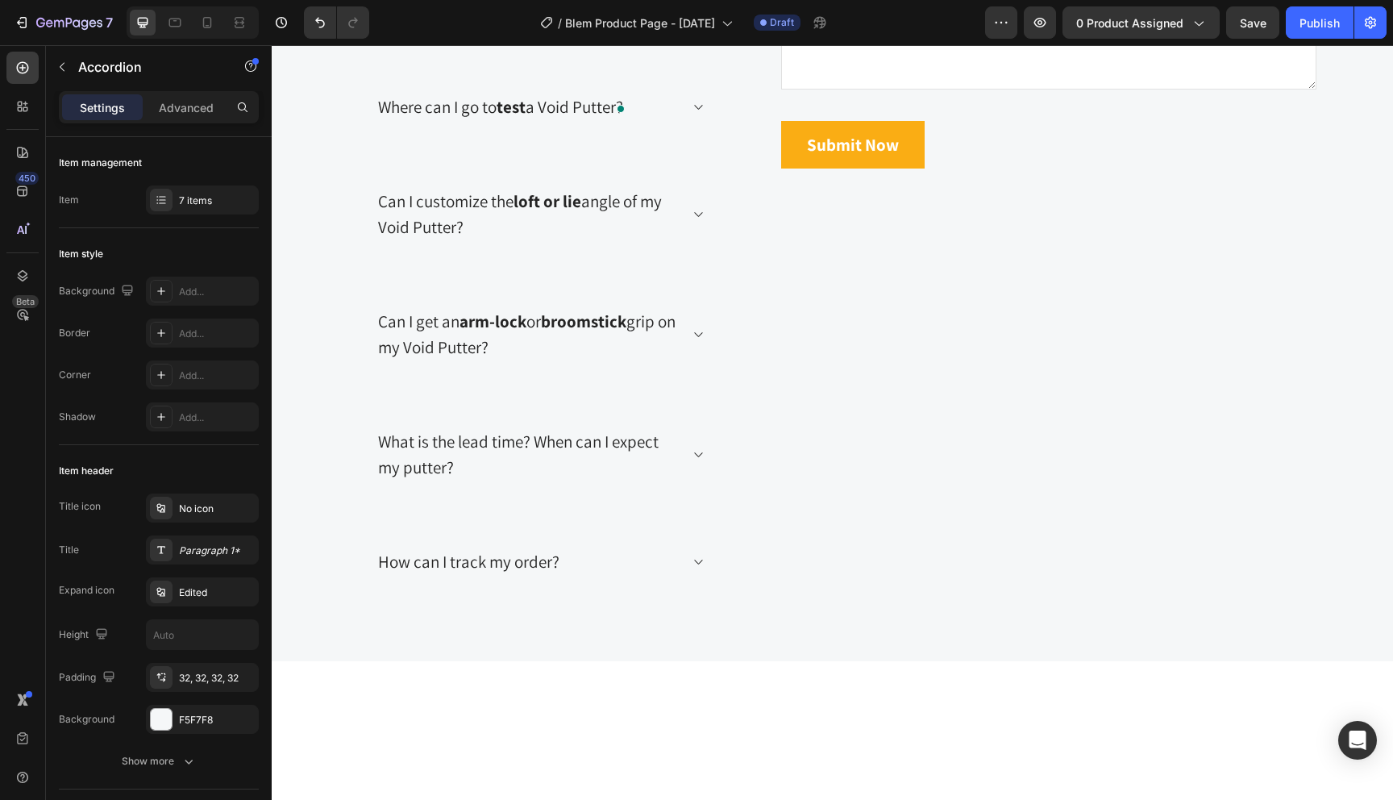
drag, startPoint x: 565, startPoint y: 240, endPoint x: 381, endPoint y: 208, distance: 187.4
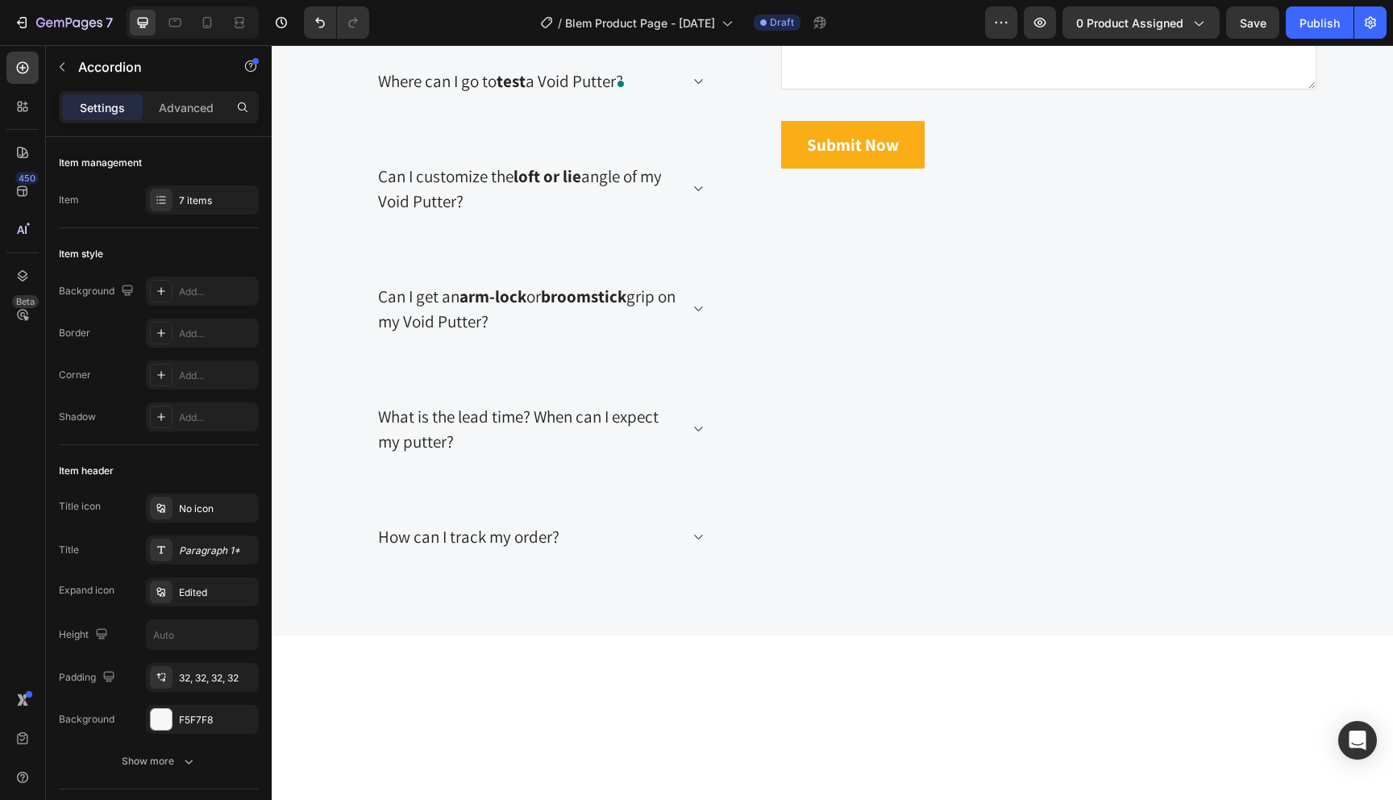
drag, startPoint x: 455, startPoint y: 213, endPoint x: 505, endPoint y: 219, distance: 50.3
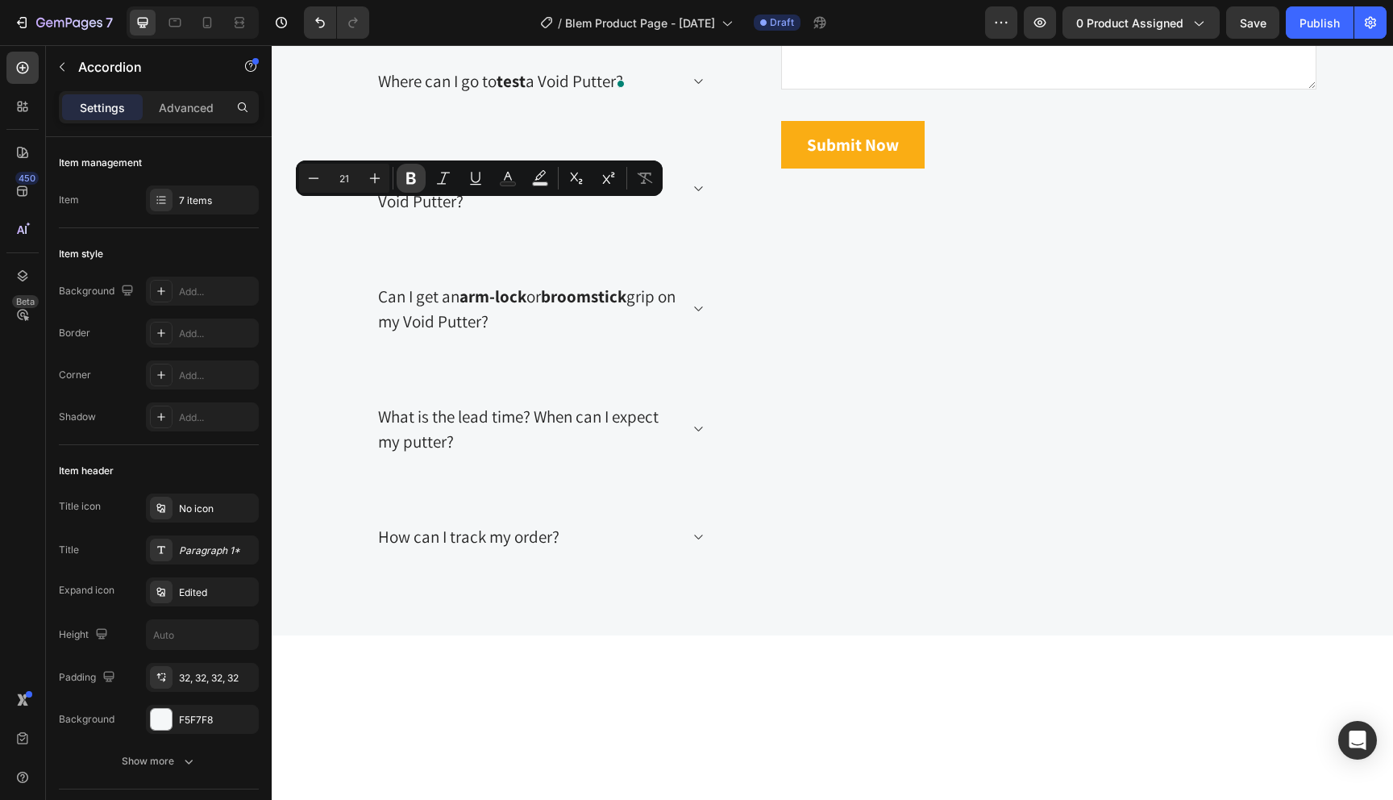
click at [413, 177] on icon "Editor contextual toolbar" at bounding box center [411, 179] width 10 height 12
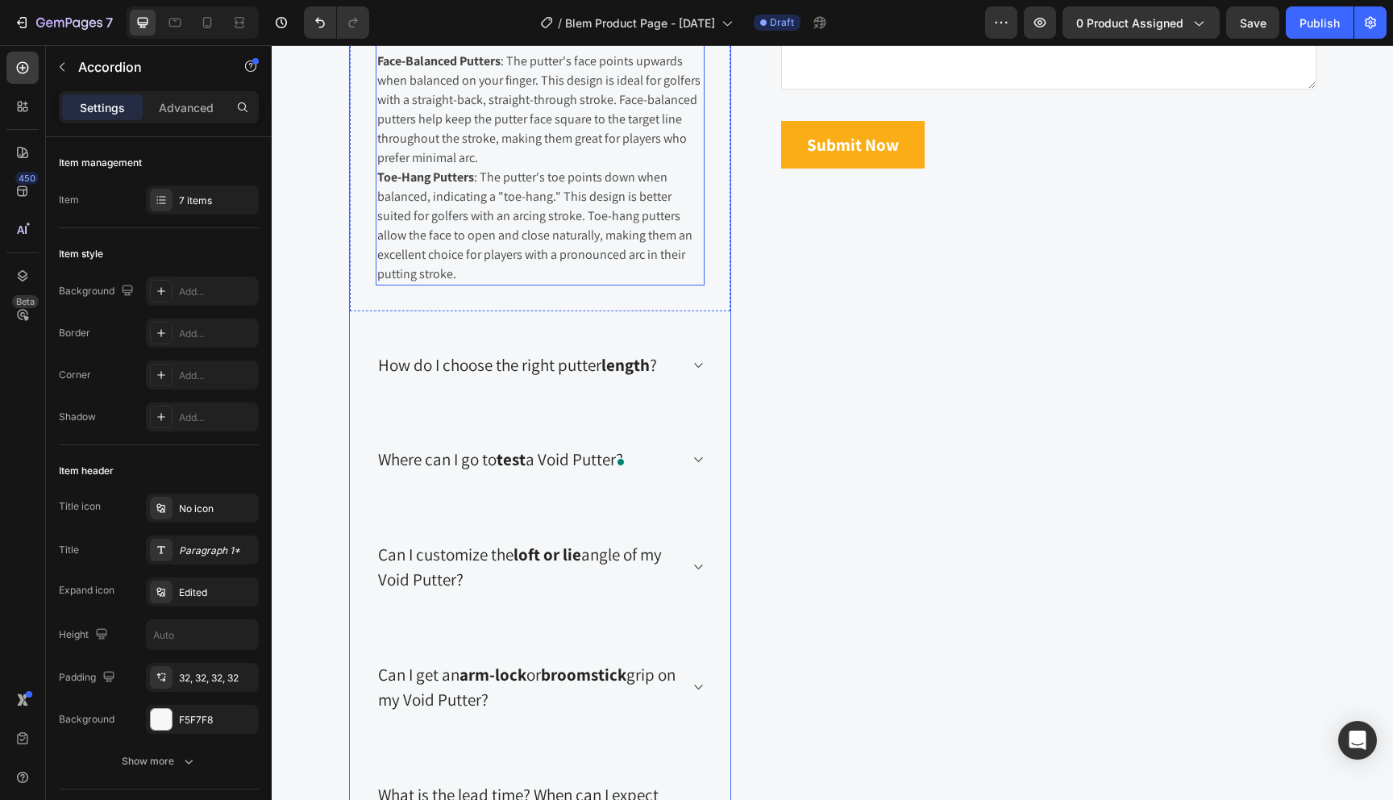
click at [466, 284] on p "Toe-Hang Putters : The putter's toe points down when balanced, indicating a "to…" at bounding box center [540, 226] width 326 height 116
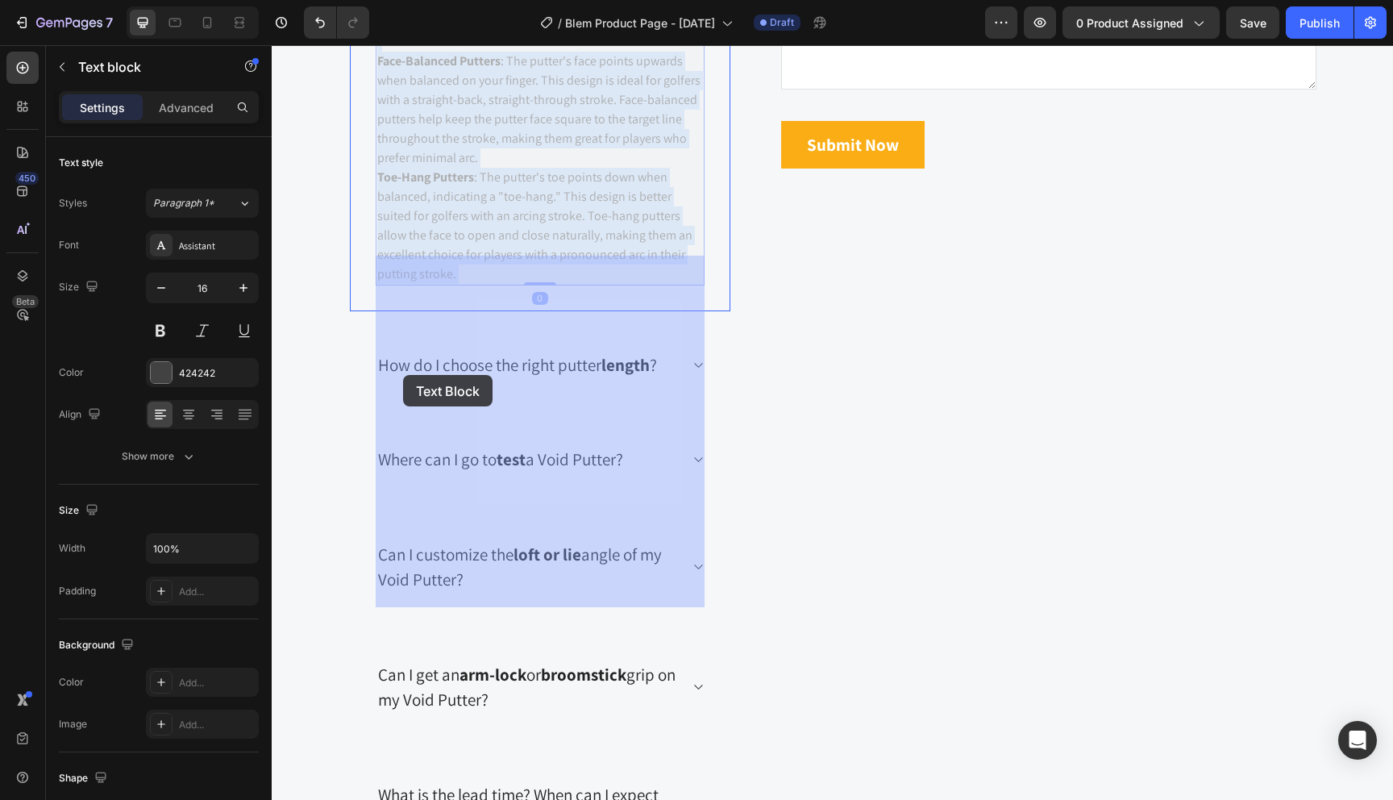
drag, startPoint x: 438, startPoint y: 594, endPoint x: 403, endPoint y: 375, distance: 222.0
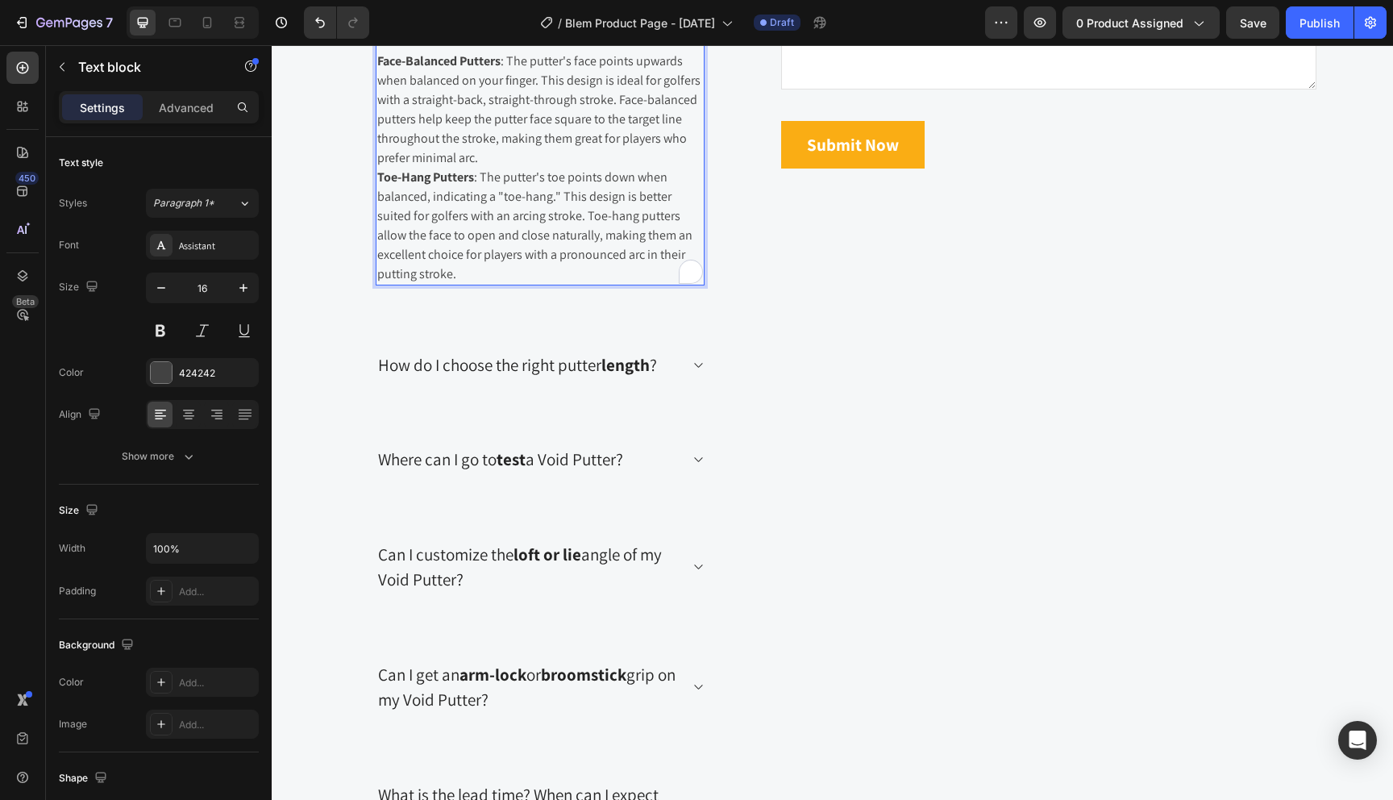
click at [428, 284] on p "Toe-Hang Putters : The putter's toe points down when balanced, indicating a "to…" at bounding box center [540, 226] width 326 height 116
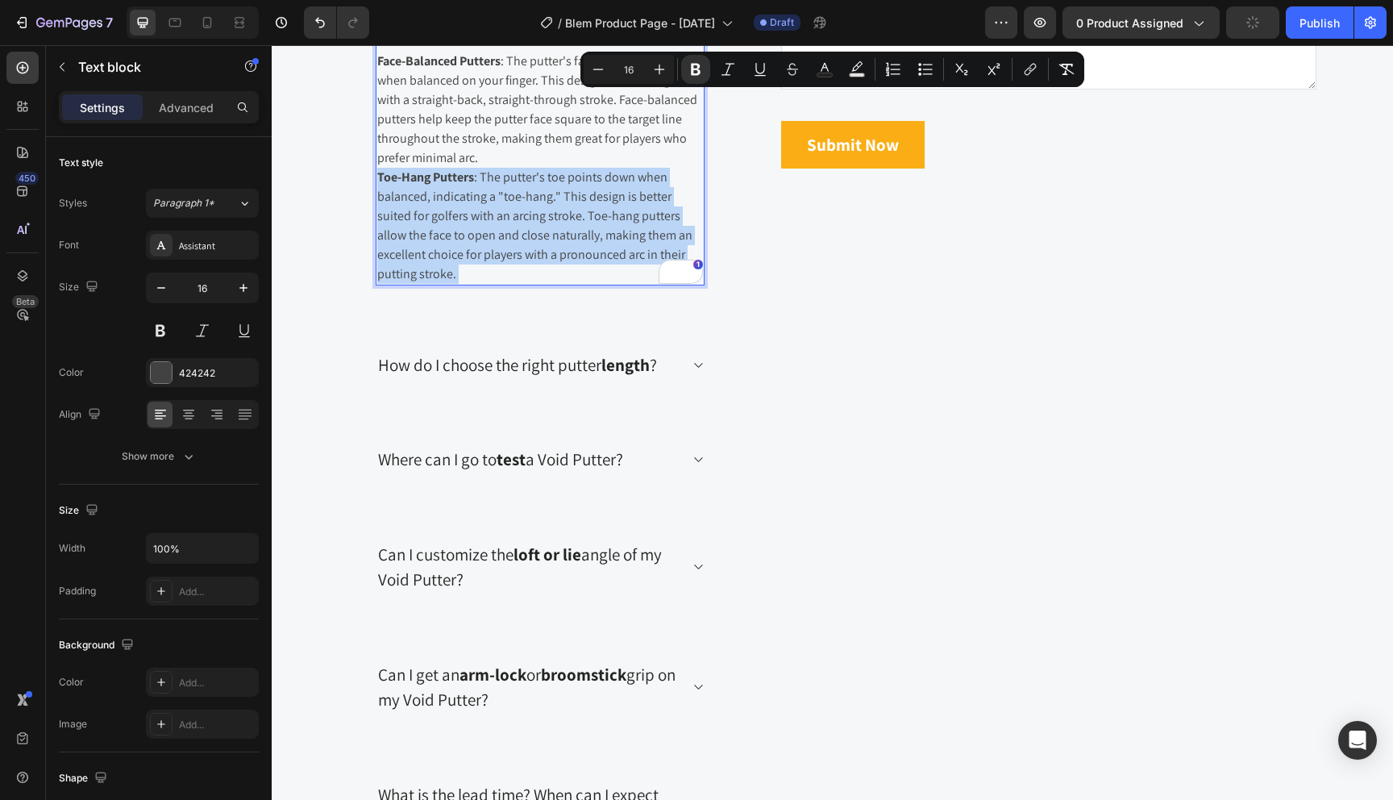
drag, startPoint x: 428, startPoint y: 597, endPoint x: 404, endPoint y: 292, distance: 305.7
click at [404, 285] on div "Face-balanced putters and toe-hang putters are designed to accommodate differen…" at bounding box center [540, 110] width 329 height 352
click at [417, 284] on p "Toe-Hang Putters : The putter's toe points down when balanced, indicating a "to…" at bounding box center [540, 226] width 326 height 116
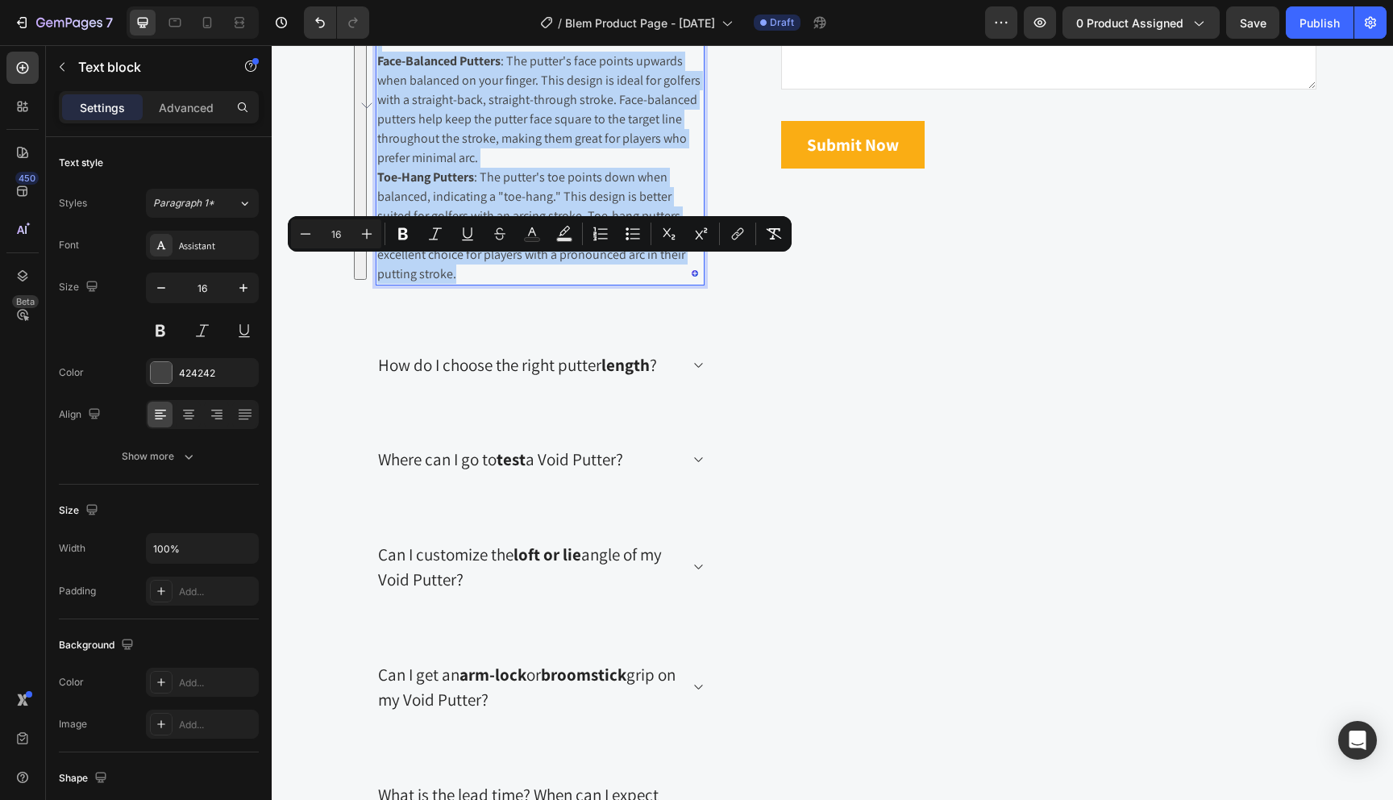
drag, startPoint x: 414, startPoint y: 595, endPoint x: 378, endPoint y: 264, distance: 333.4
click at [378, 264] on div "Face-balanced putters and toe-hang putters are designed to accommodate differen…" at bounding box center [540, 110] width 329 height 352
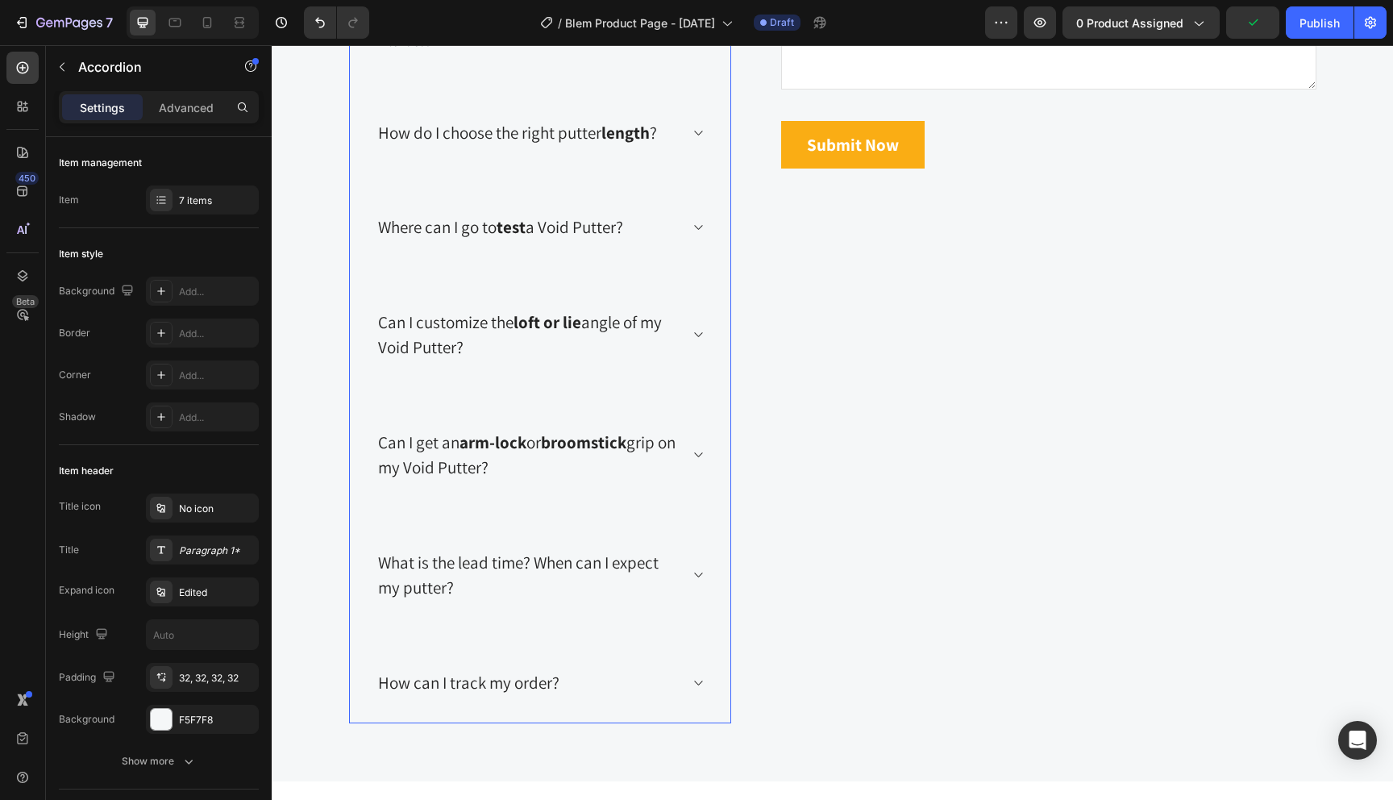
click at [485, 146] on p "How do I choose the right putter length ?" at bounding box center [517, 133] width 279 height 26
click at [475, 148] on div "How do I choose the right putter length ?" at bounding box center [518, 133] width 284 height 31
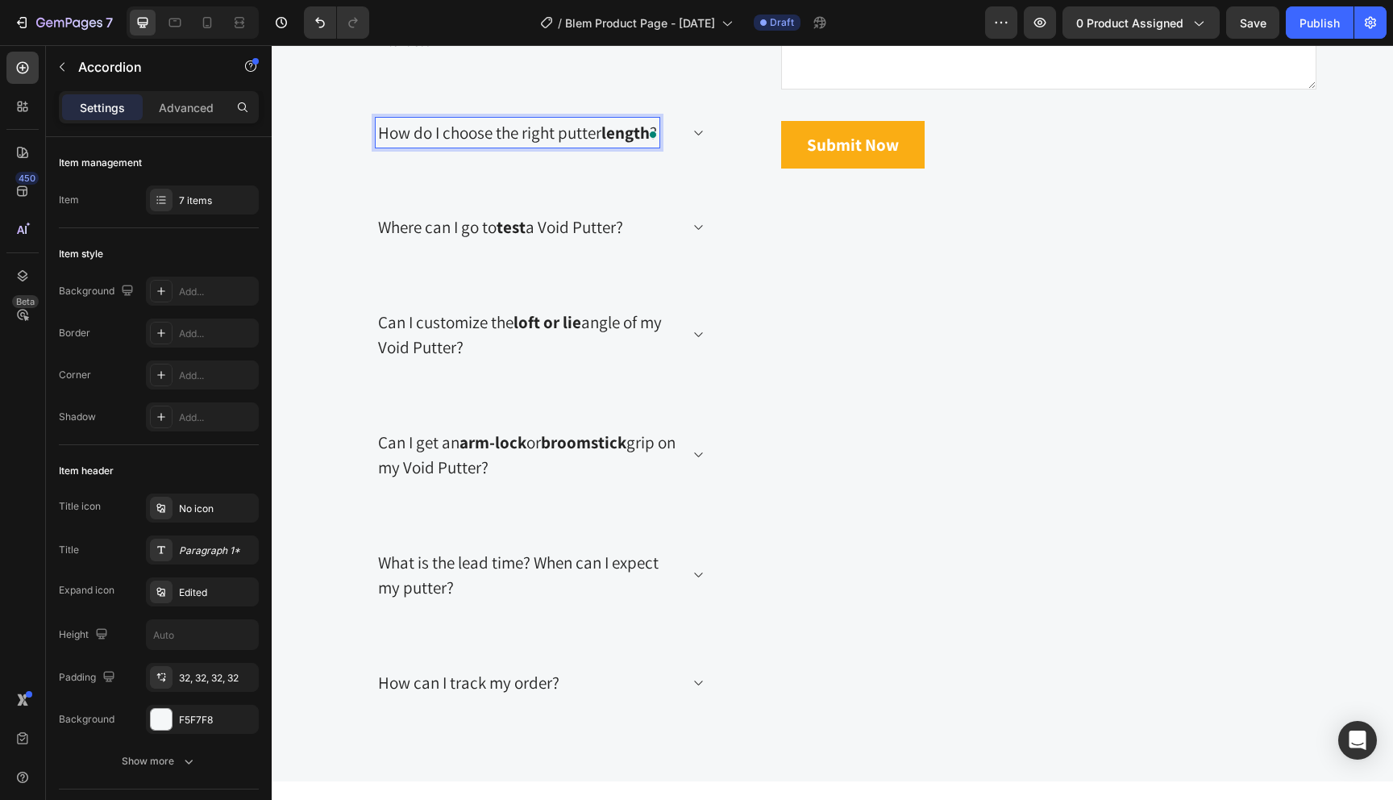
click at [504, 146] on p "How do I choose the right putter length ?" at bounding box center [517, 133] width 279 height 26
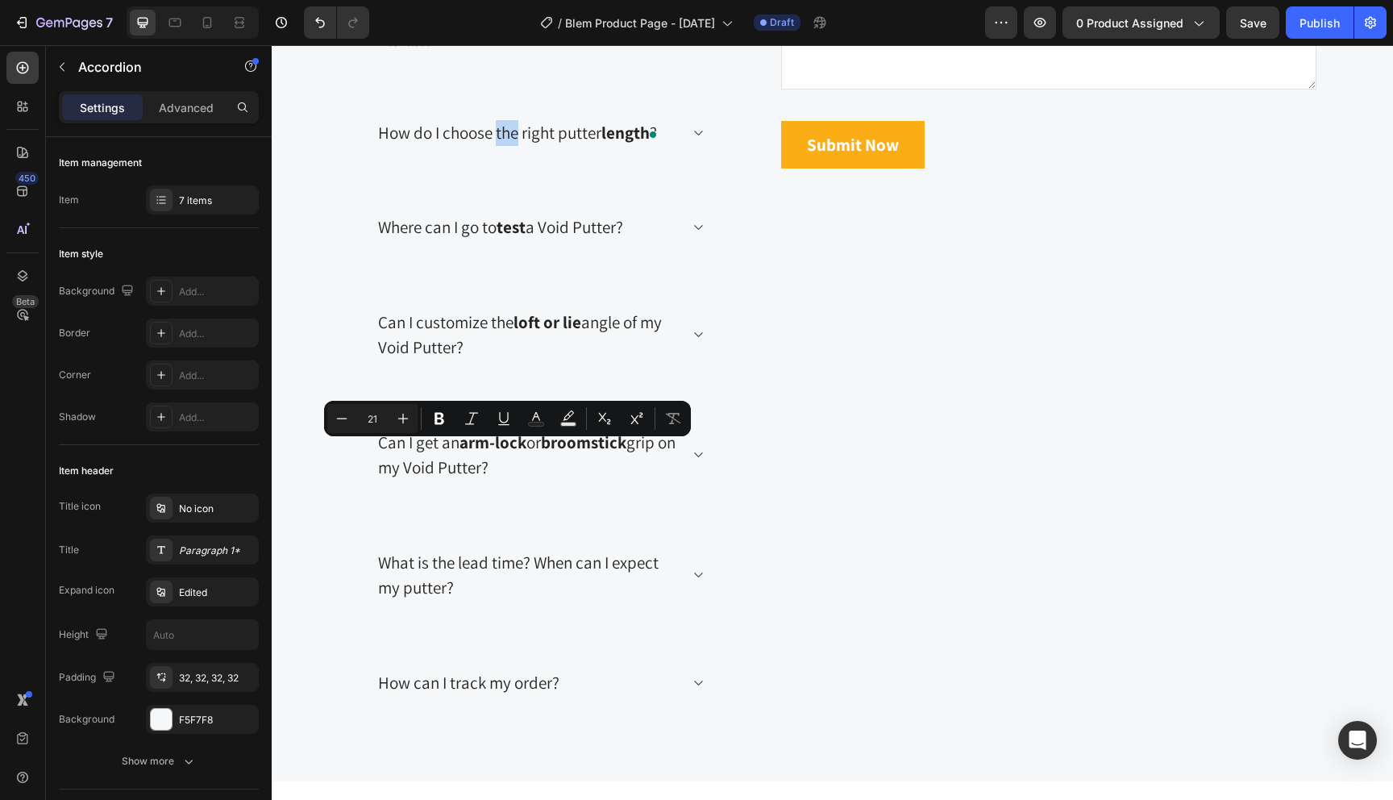
click at [658, 145] on span at bounding box center [654, 134] width 15 height 23
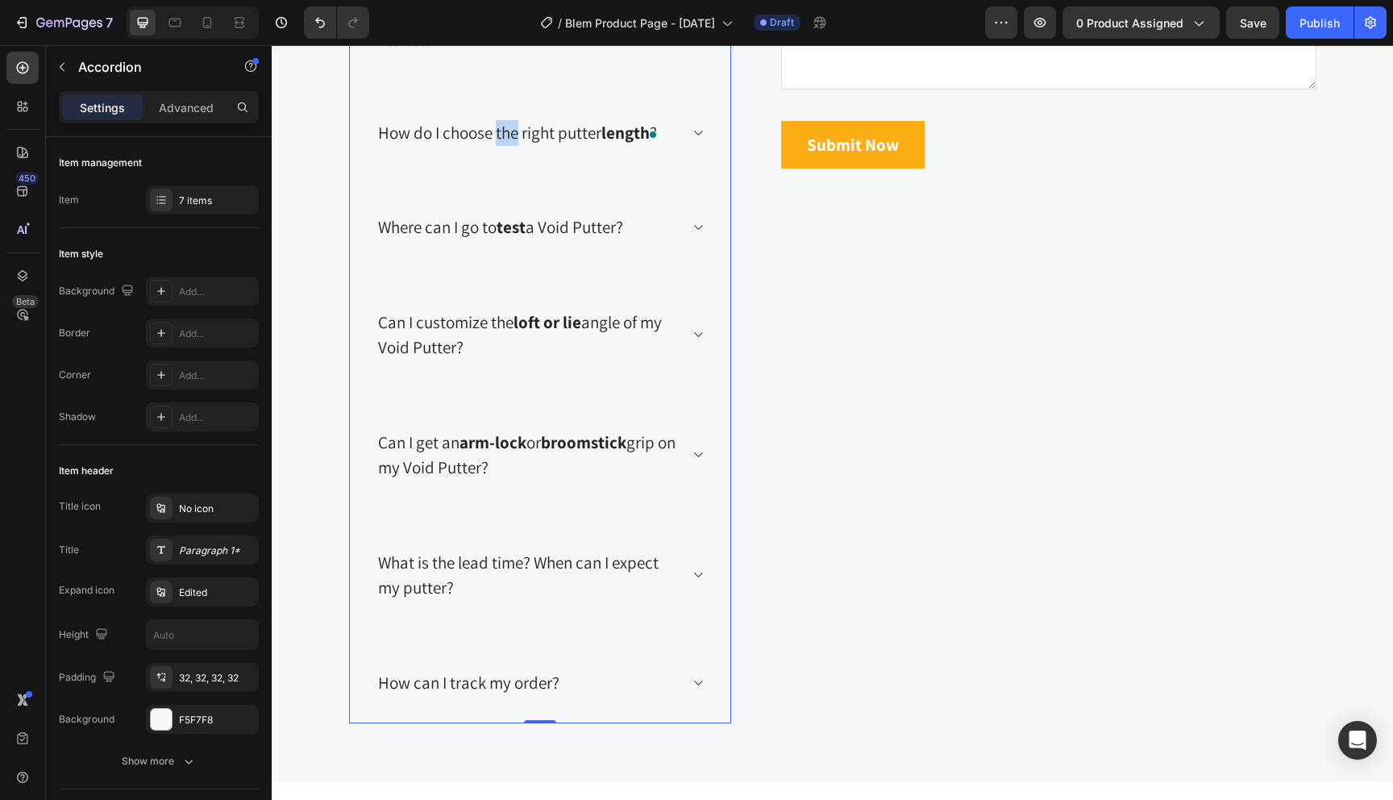
click at [693, 139] on icon at bounding box center [698, 133] width 12 height 13
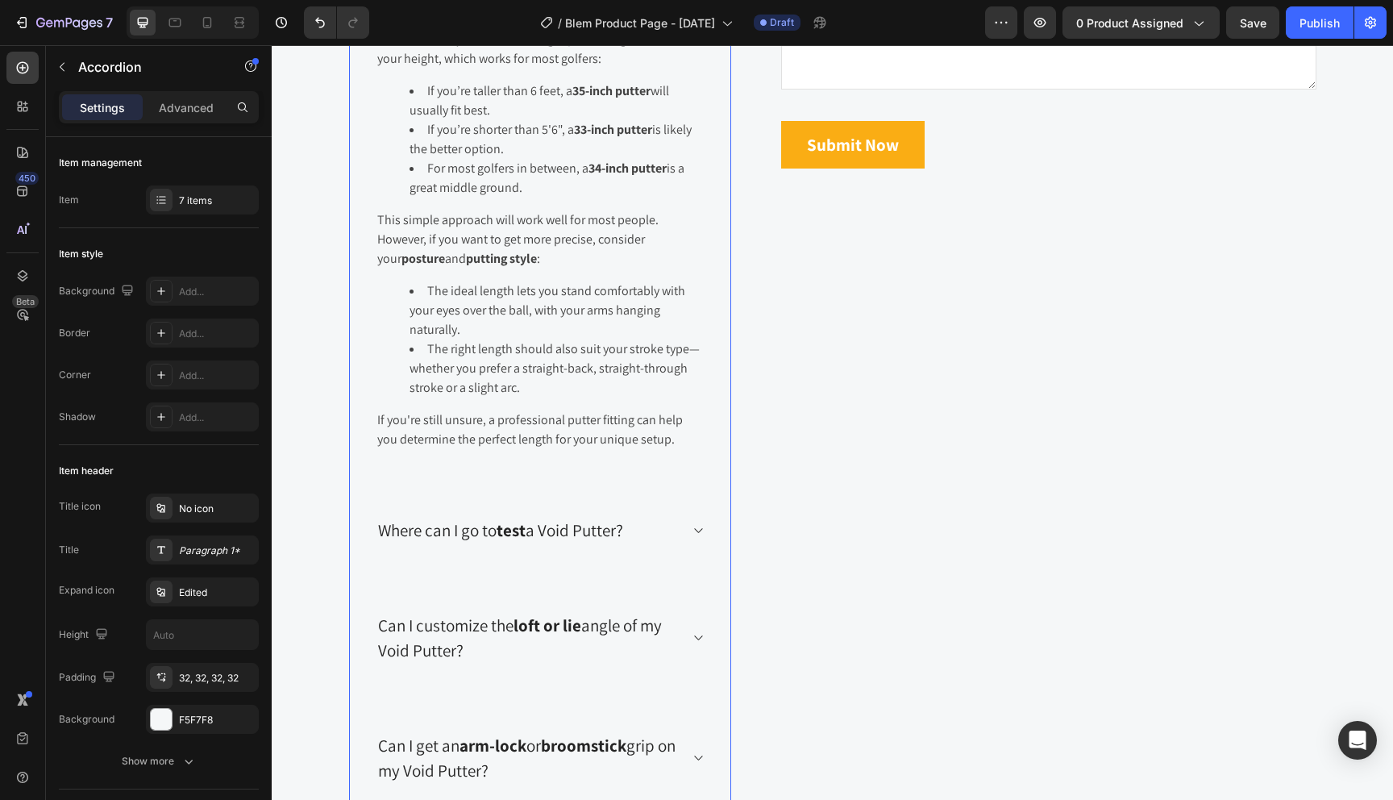
drag, startPoint x: 378, startPoint y: 308, endPoint x: 655, endPoint y: 318, distance: 276.7
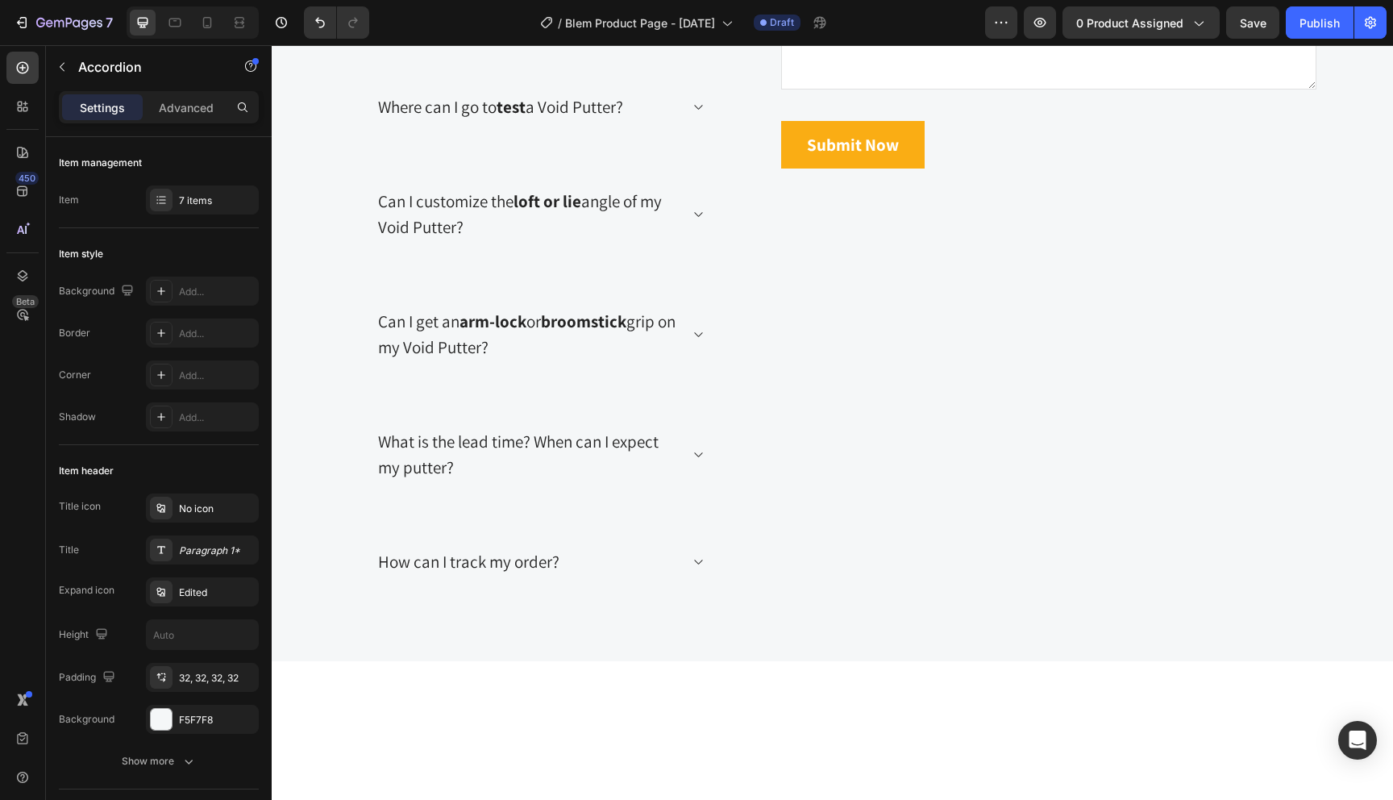
click at [425, 25] on p "Can I return, exchange, or get a warranty on a Blem club?" at bounding box center [527, -1] width 298 height 51
drag, startPoint x: 416, startPoint y: 311, endPoint x: 459, endPoint y: 316, distance: 43.0
click at [459, 25] on p "Can I return, exchange, or get a warranty on a Blem club?" at bounding box center [527, -1] width 298 height 51
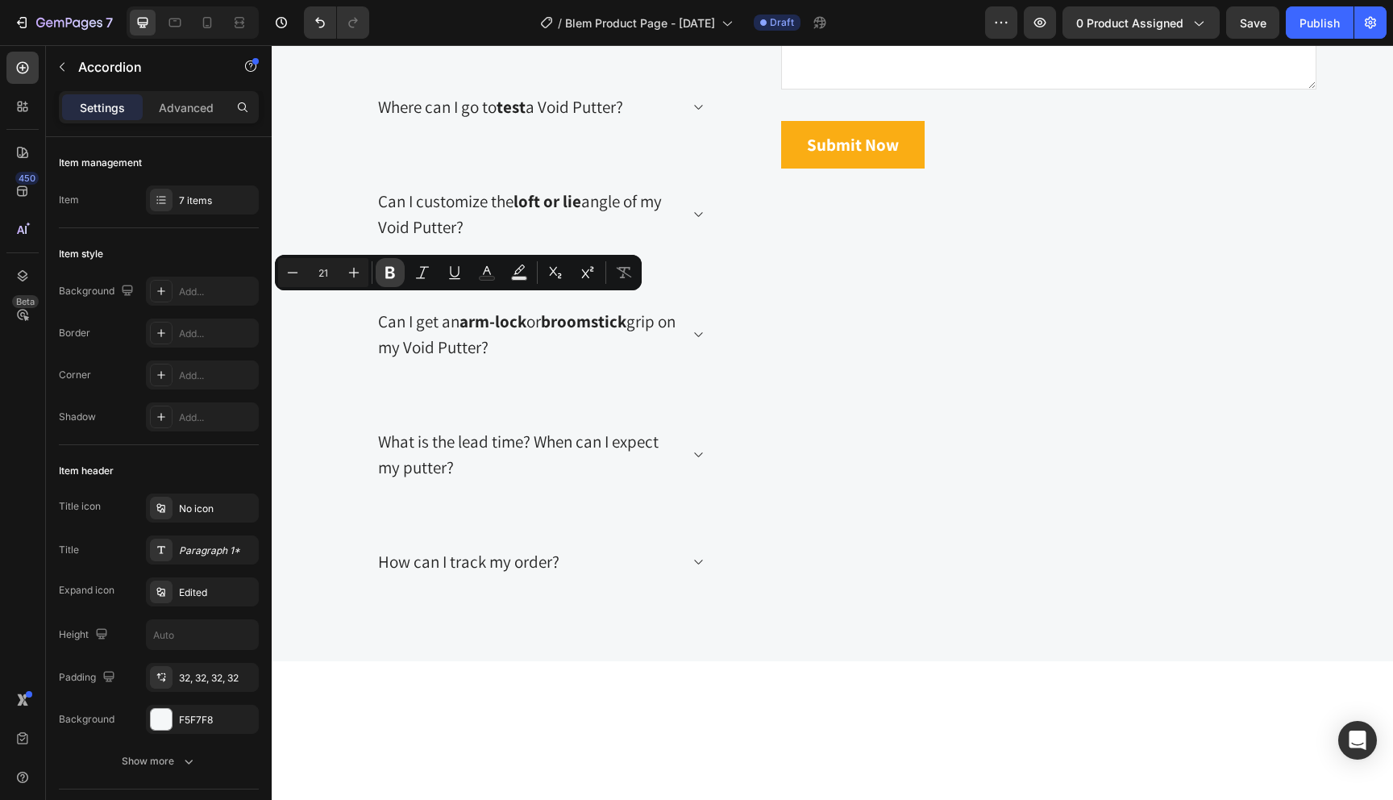
click at [396, 272] on icon "Editor contextual toolbar" at bounding box center [390, 272] width 16 height 16
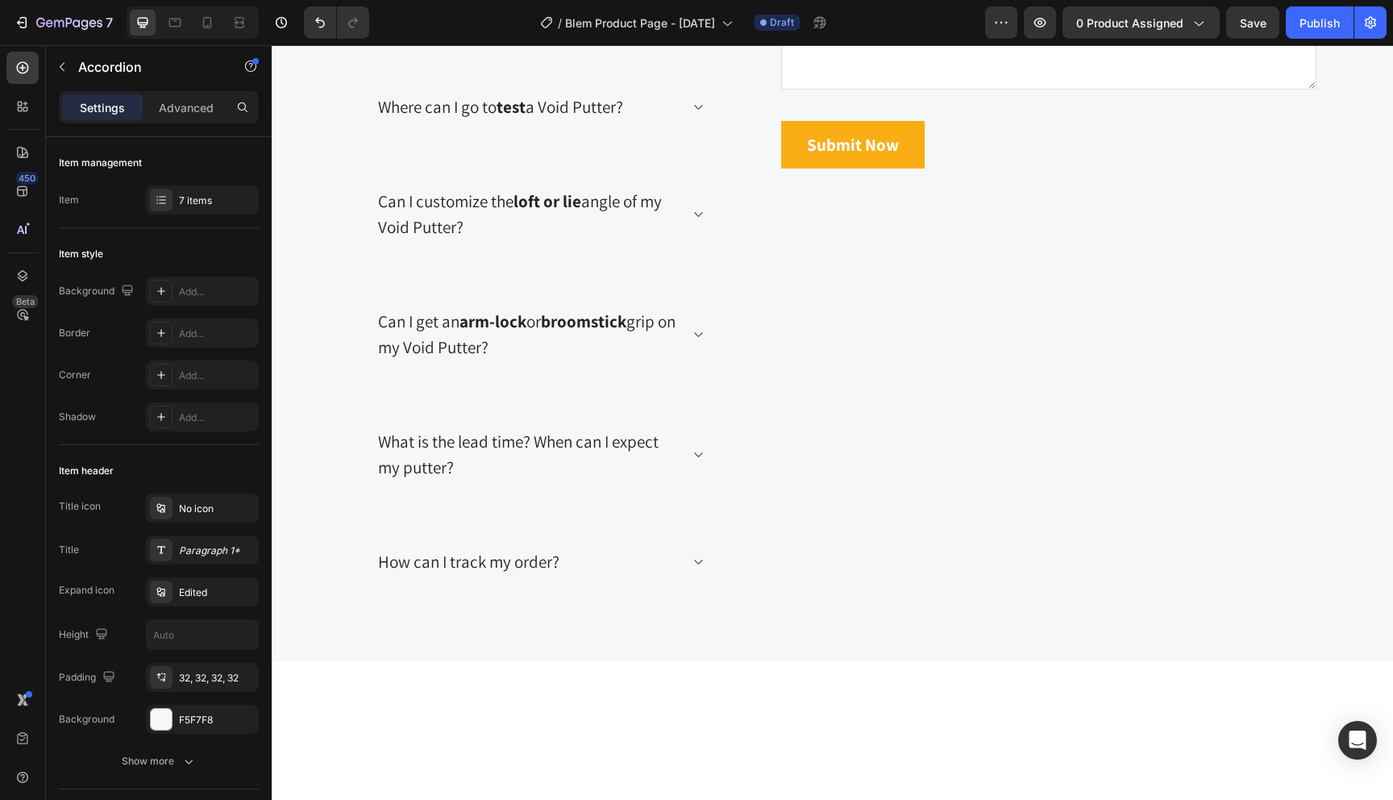
click at [473, 25] on p "Can I return , exchange, or get a warranty on a Blem club?" at bounding box center [527, -1] width 298 height 51
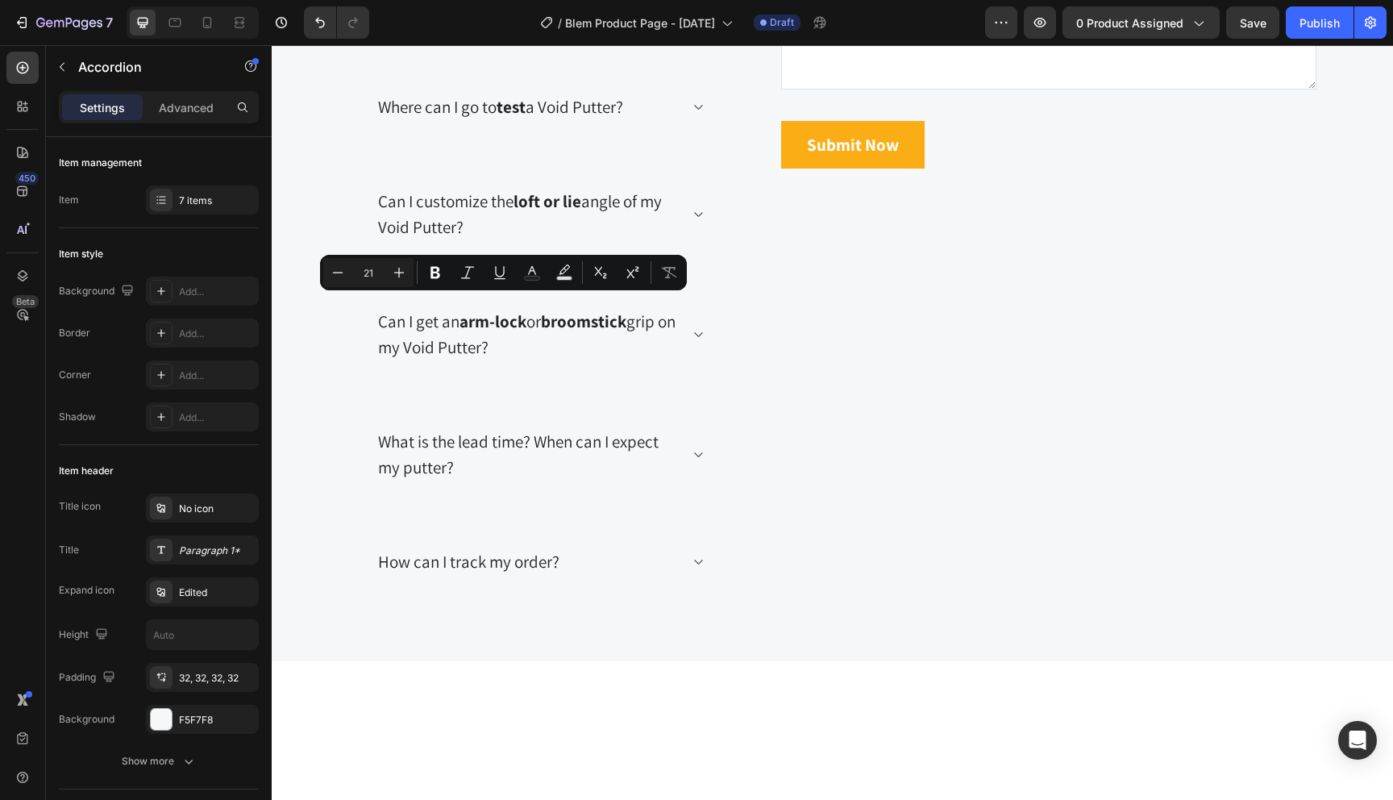
drag, startPoint x: 473, startPoint y: 311, endPoint x: 526, endPoint y: 311, distance: 52.4
click at [526, 25] on p "Can I return , exchange, or get a warranty on a Blem club?" at bounding box center [527, -1] width 298 height 51
click at [435, 270] on icon "Editor contextual toolbar" at bounding box center [435, 272] width 16 height 16
click at [614, 25] on p "Can I return , exchange , or get a warranty on a Blem club?" at bounding box center [527, -1] width 298 height 51
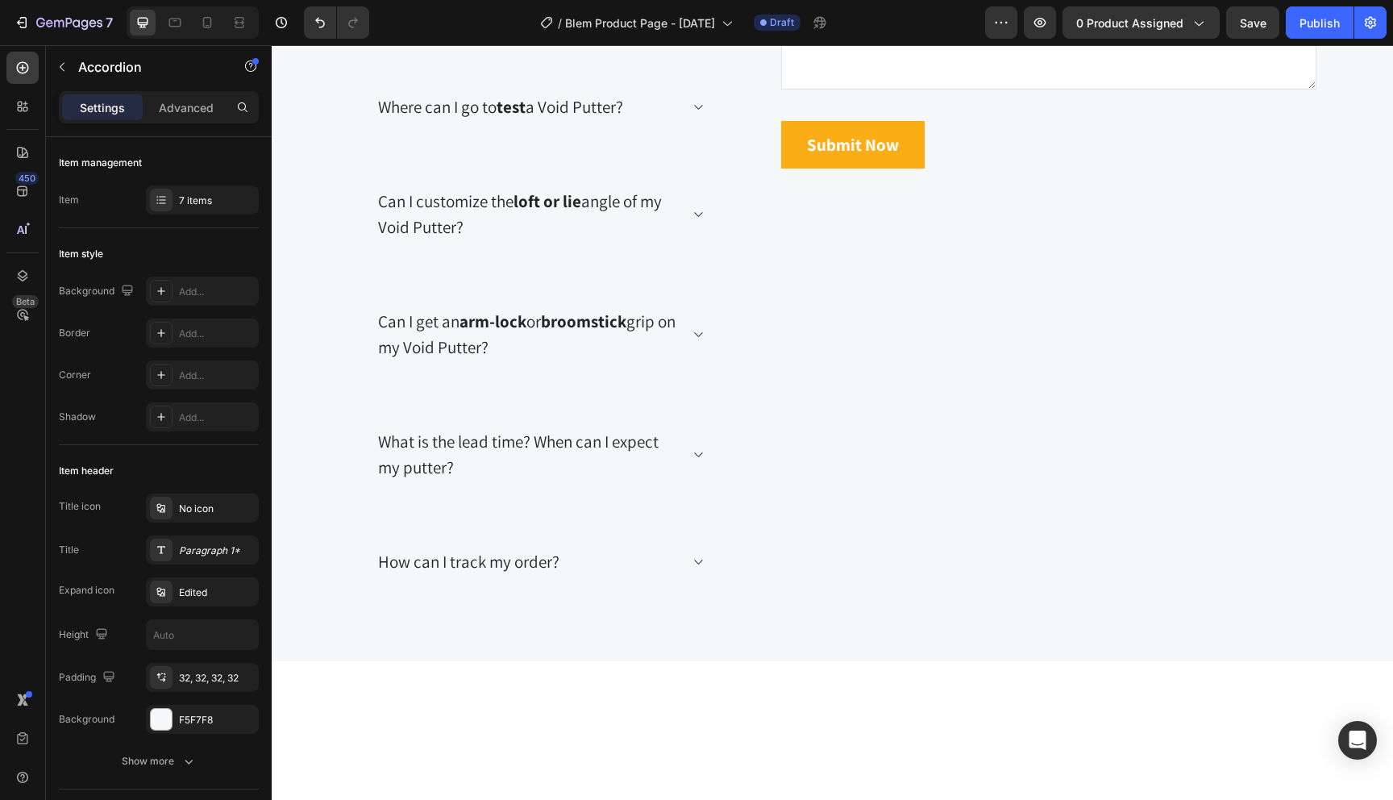
click at [618, 25] on p "Can I return , exchange , or get a warranty on a Blem club?" at bounding box center [527, -1] width 298 height 51
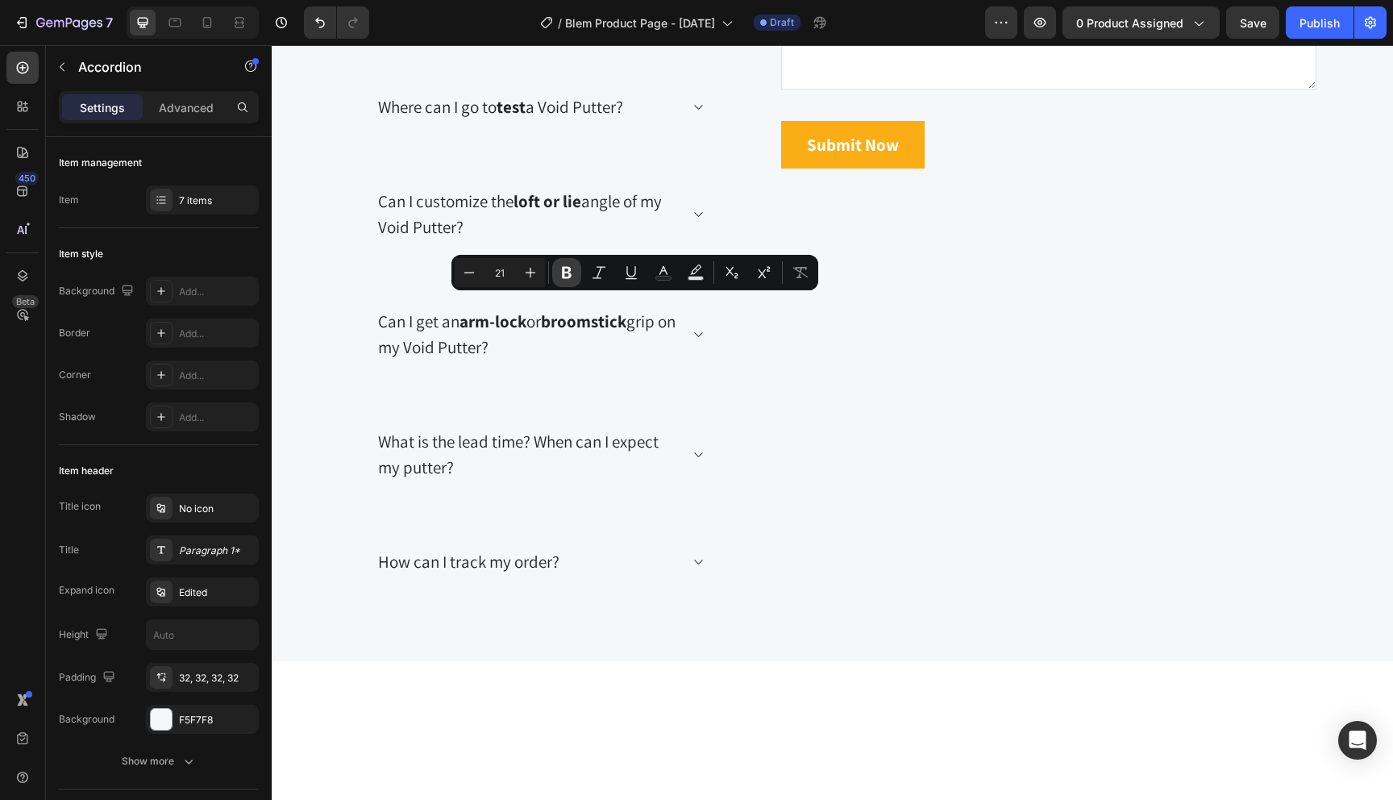
click at [565, 277] on icon "Editor contextual toolbar" at bounding box center [567, 273] width 10 height 12
click at [700, 53] on div "Can I return , exchange , or get a warranty on a Blem club?" at bounding box center [540, -1] width 381 height 107
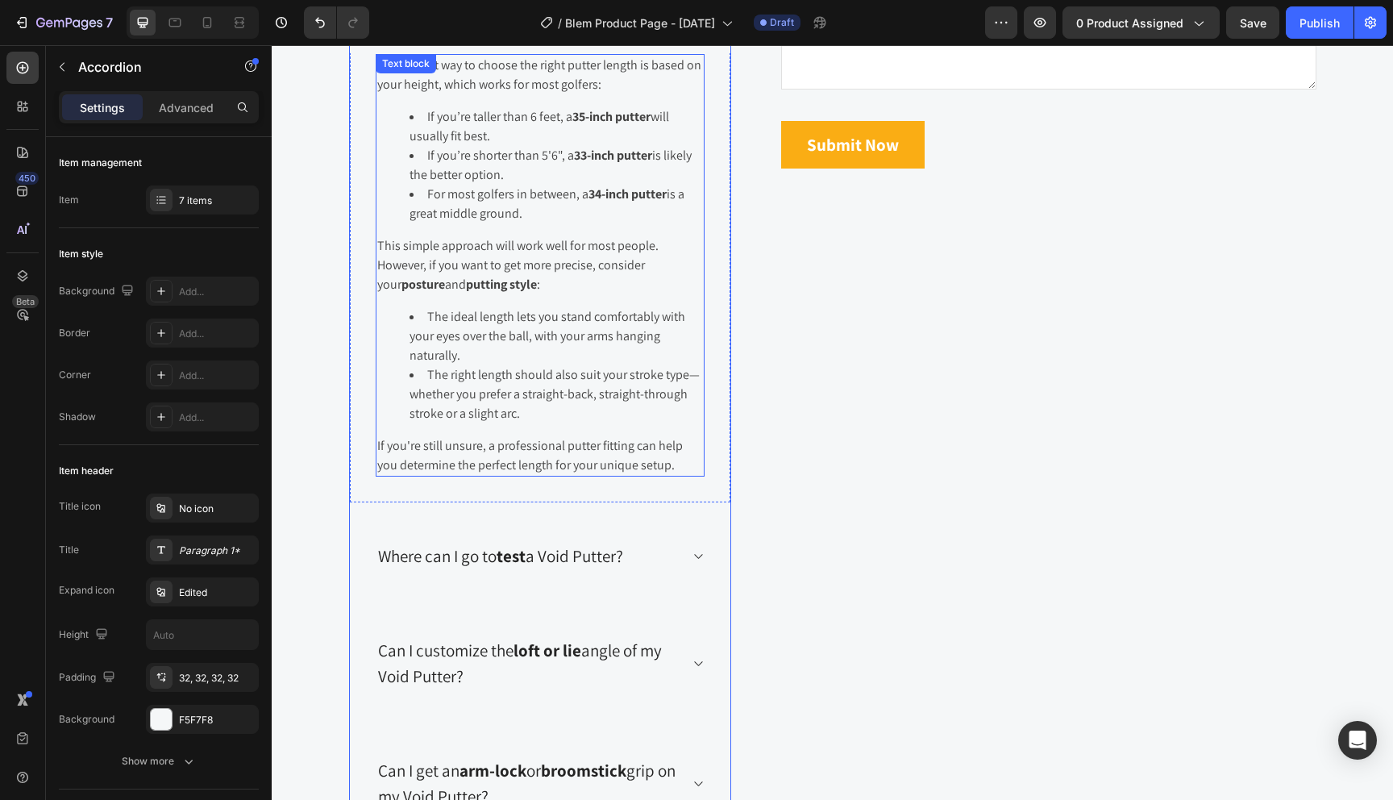
click at [537, 146] on li "If you’re taller than 6 feet, a 35-inch putter will usually fit best." at bounding box center [556, 126] width 293 height 39
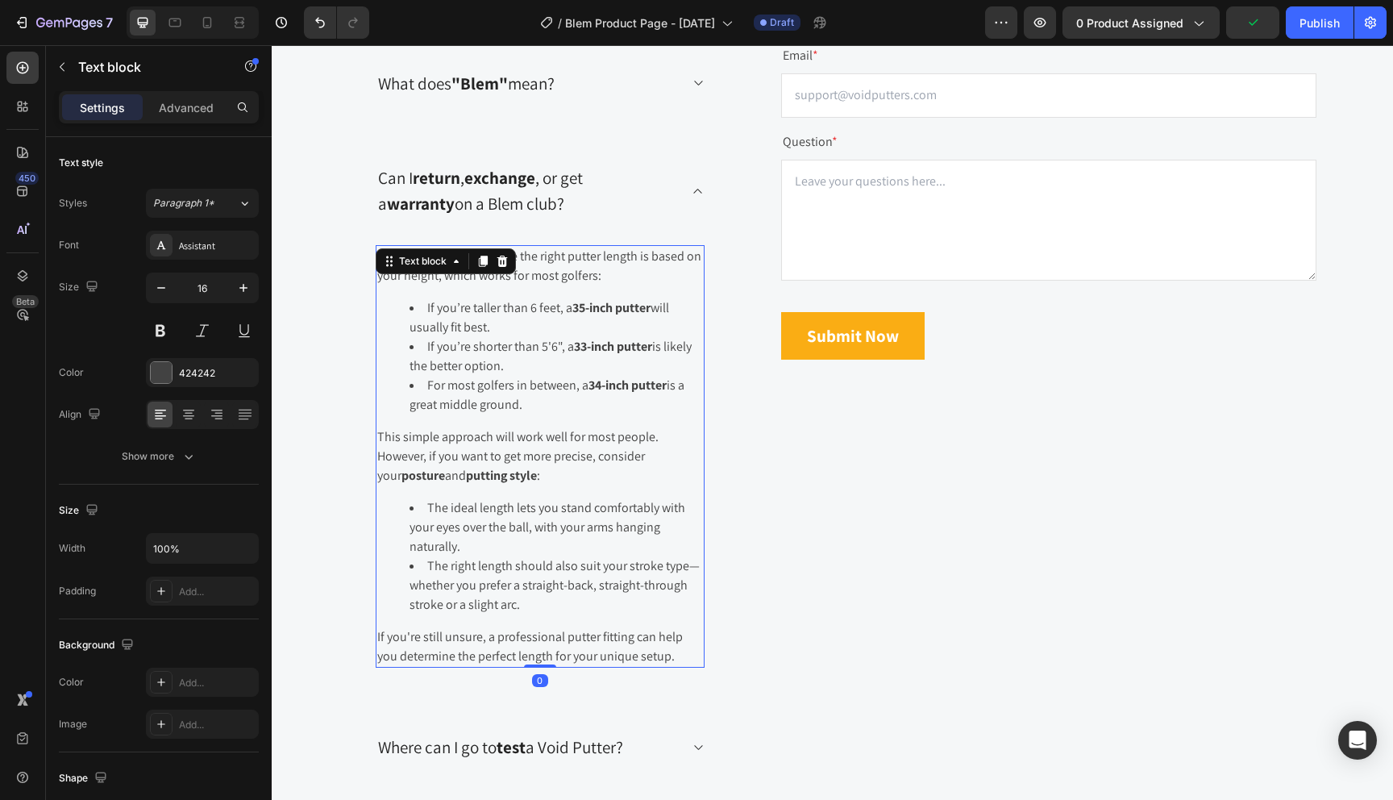
scroll to position [3362, 0]
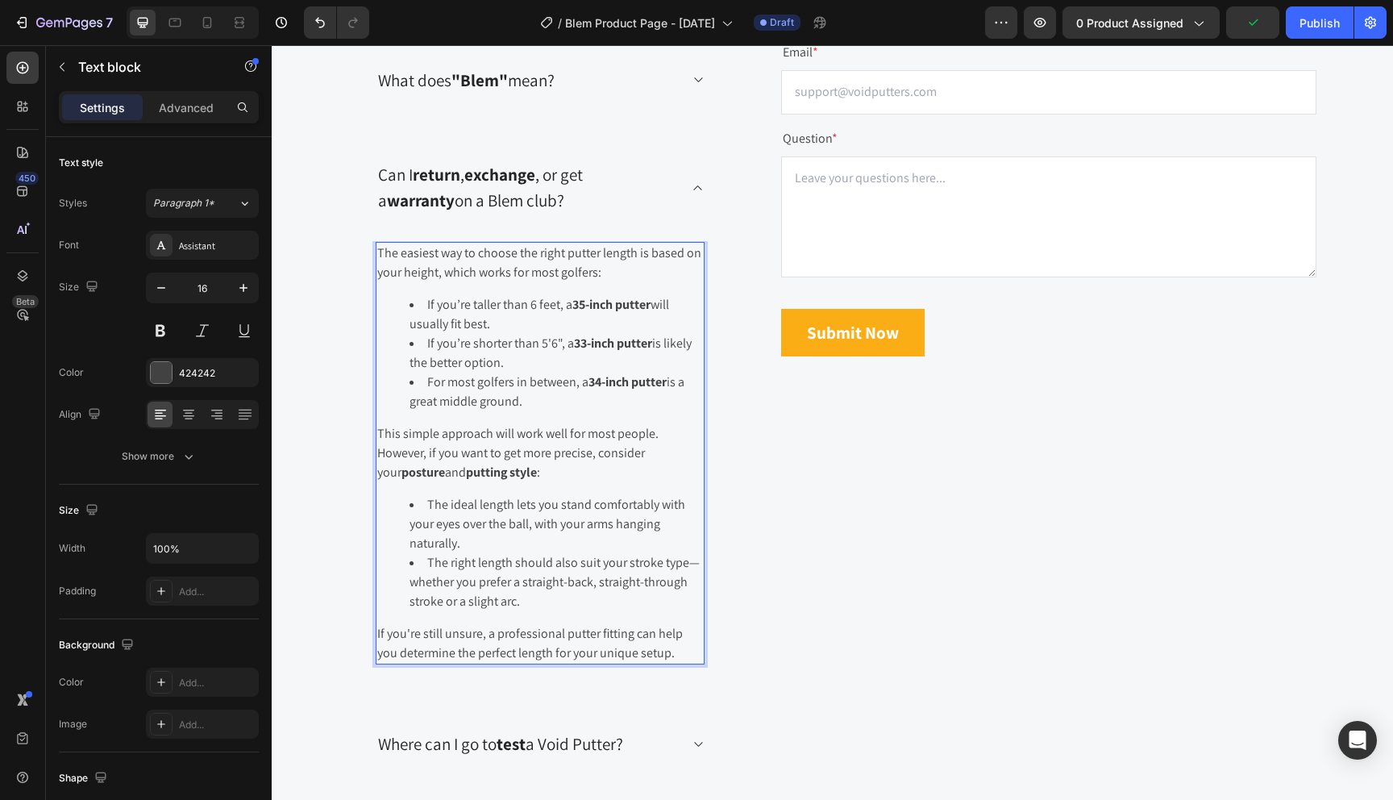
click at [576, 600] on li "The right length should also suit your stroke type—whether you prefer a straigh…" at bounding box center [556, 582] width 293 height 58
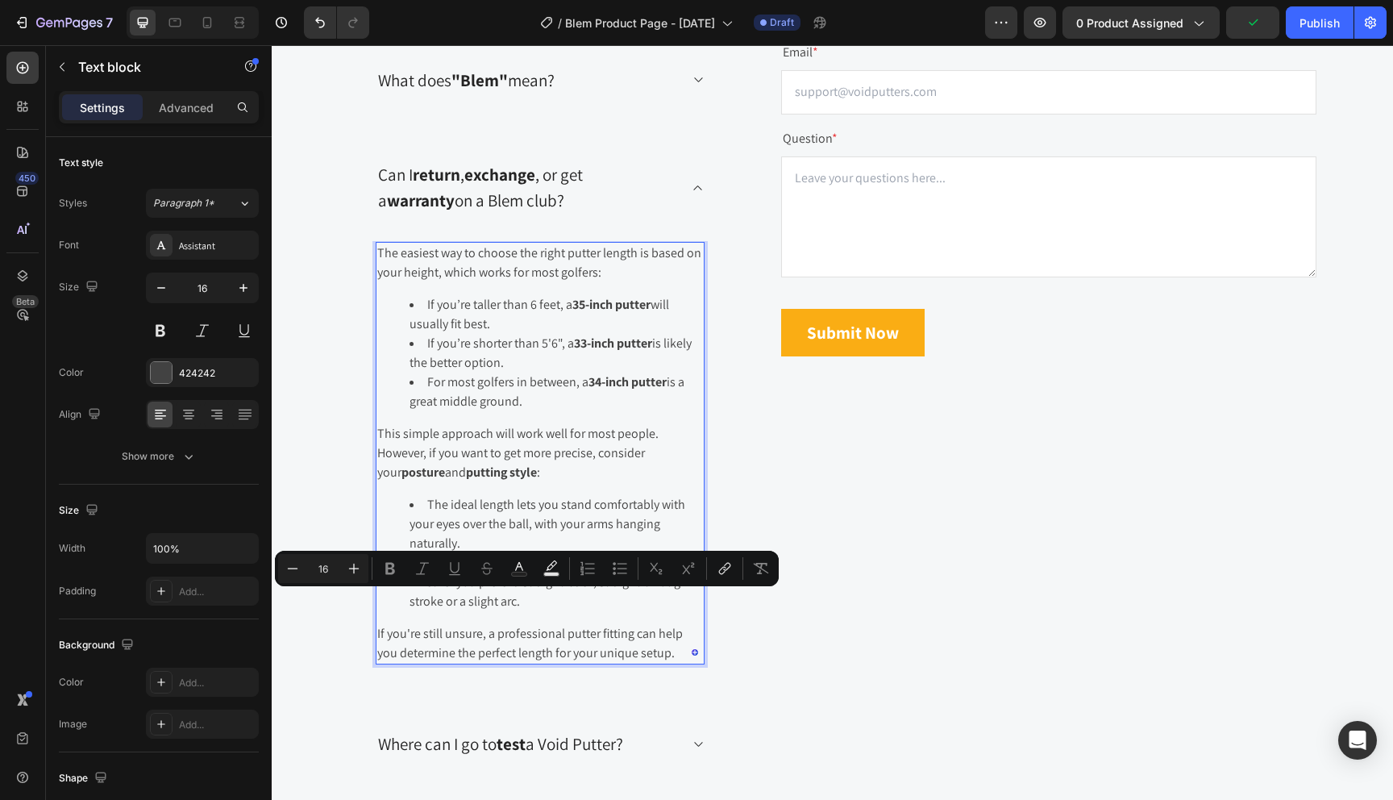
click at [654, 656] on p "If you're still unsure, a professional putter fitting can help you determine th…" at bounding box center [540, 643] width 326 height 39
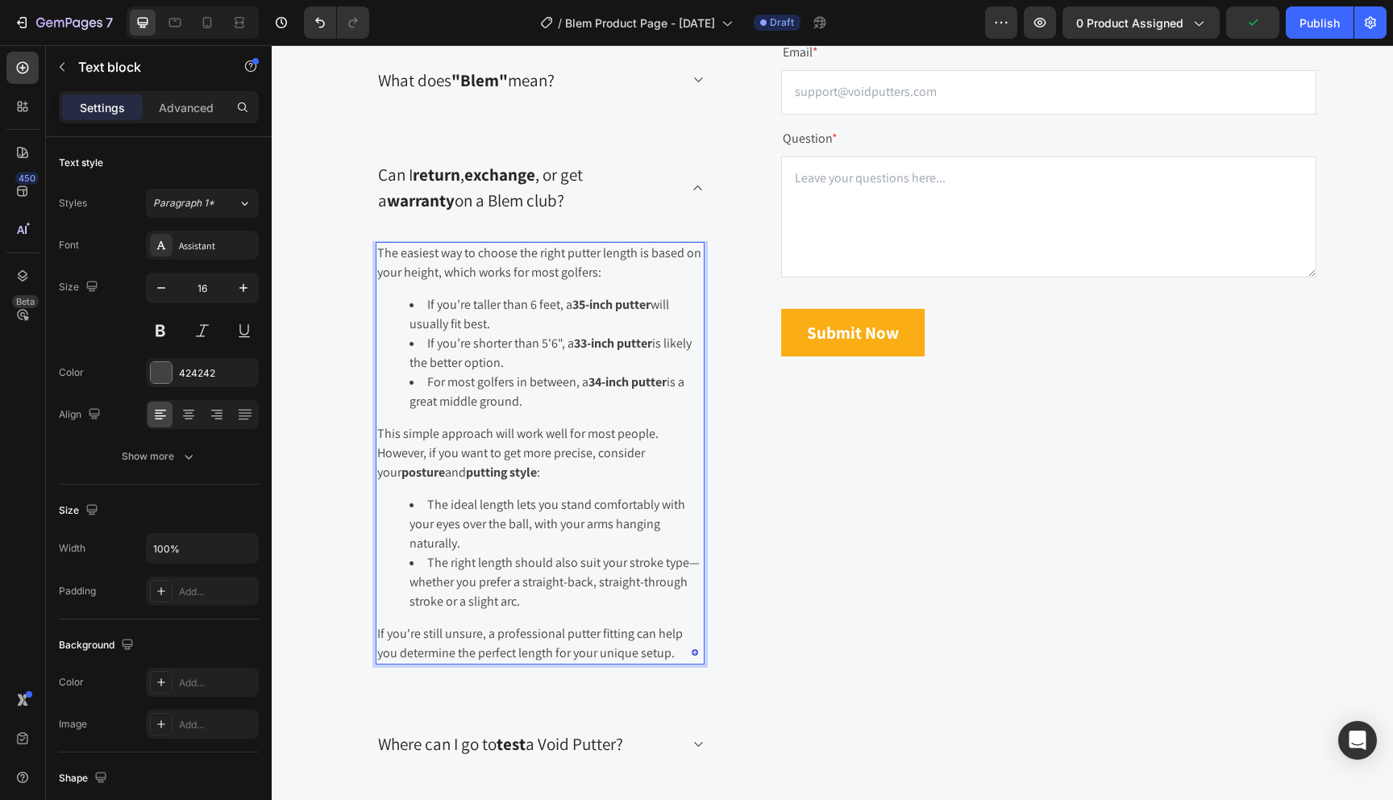
click at [654, 656] on p "If you're still unsure, a professional putter fitting can help you determine th…" at bounding box center [540, 643] width 326 height 39
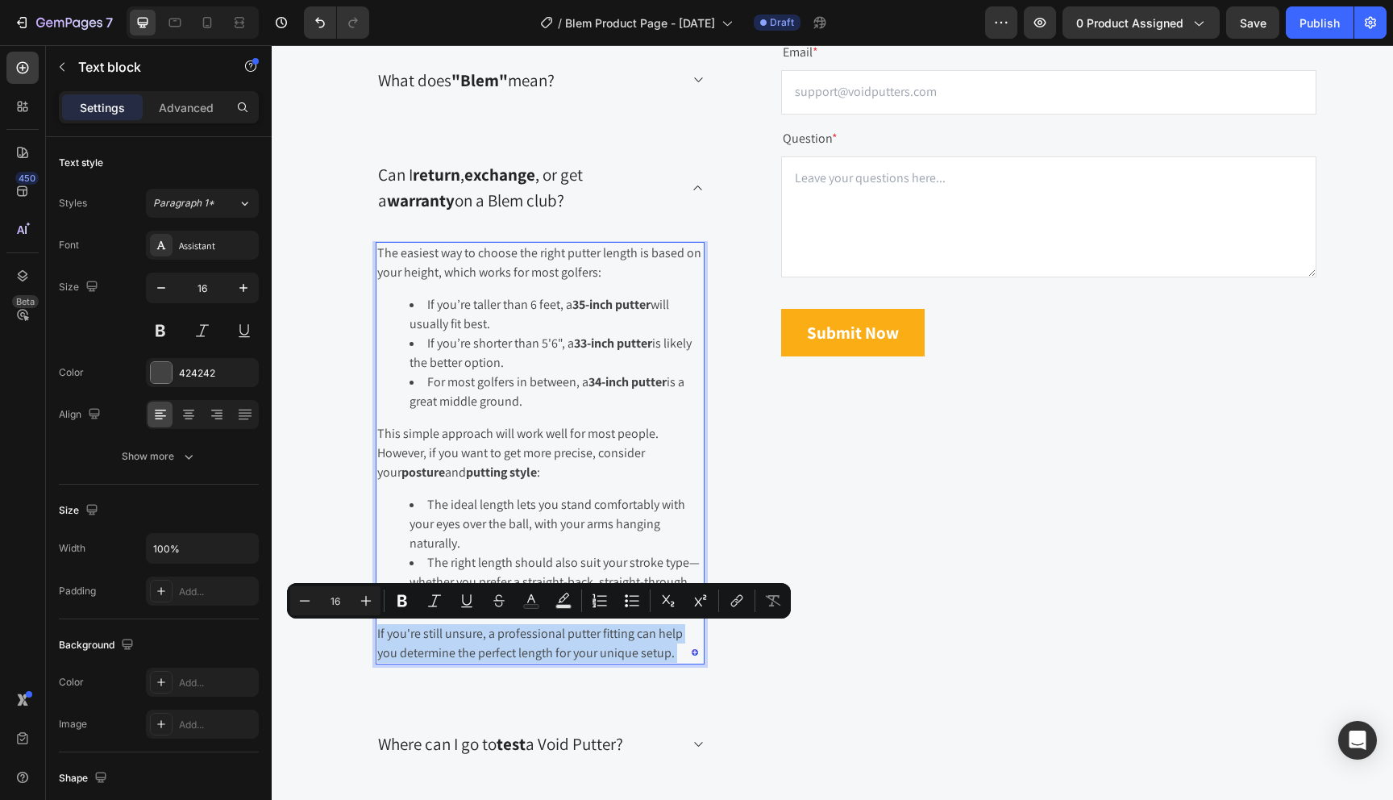
drag, startPoint x: 654, startPoint y: 656, endPoint x: 465, endPoint y: 384, distance: 330.8
click at [465, 384] on div "The easiest way to choose the right putter length is based on your height, whic…" at bounding box center [540, 453] width 329 height 423
click at [629, 658] on p "If you're still unsure, a professional putter fitting can help you determine th…" at bounding box center [540, 643] width 326 height 39
click at [661, 653] on p "If you're still unsure, a professional putter fitting can help you determine th…" at bounding box center [540, 643] width 326 height 39
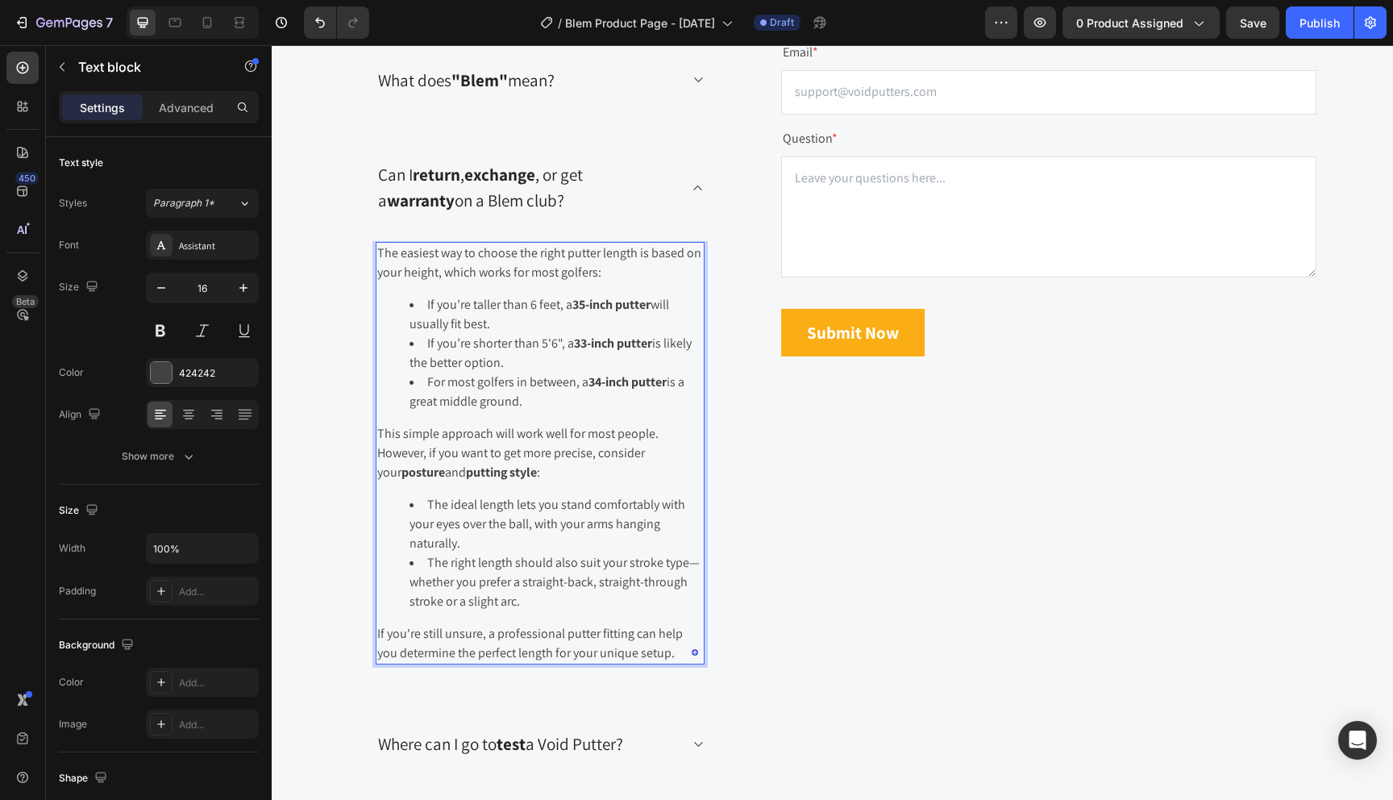
drag, startPoint x: 647, startPoint y: 654, endPoint x: 535, endPoint y: 533, distance: 165.4
click at [535, 533] on div "The easiest way to choose the right putter length is based on your height, whic…" at bounding box center [540, 453] width 329 height 423
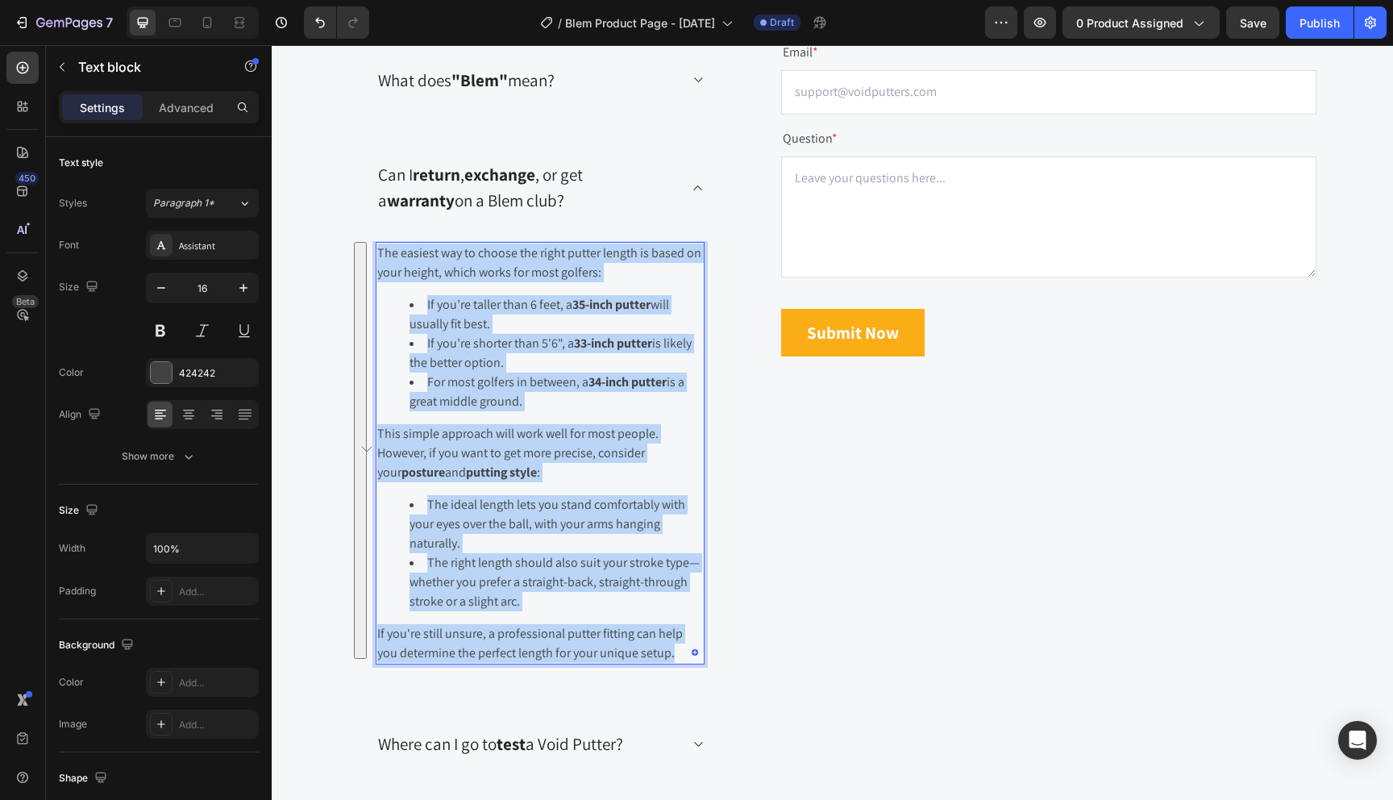
drag, startPoint x: 656, startPoint y: 652, endPoint x: 380, endPoint y: 250, distance: 488.2
click at [380, 250] on div "The easiest way to choose the right putter length is based on your height, whic…" at bounding box center [540, 453] width 329 height 423
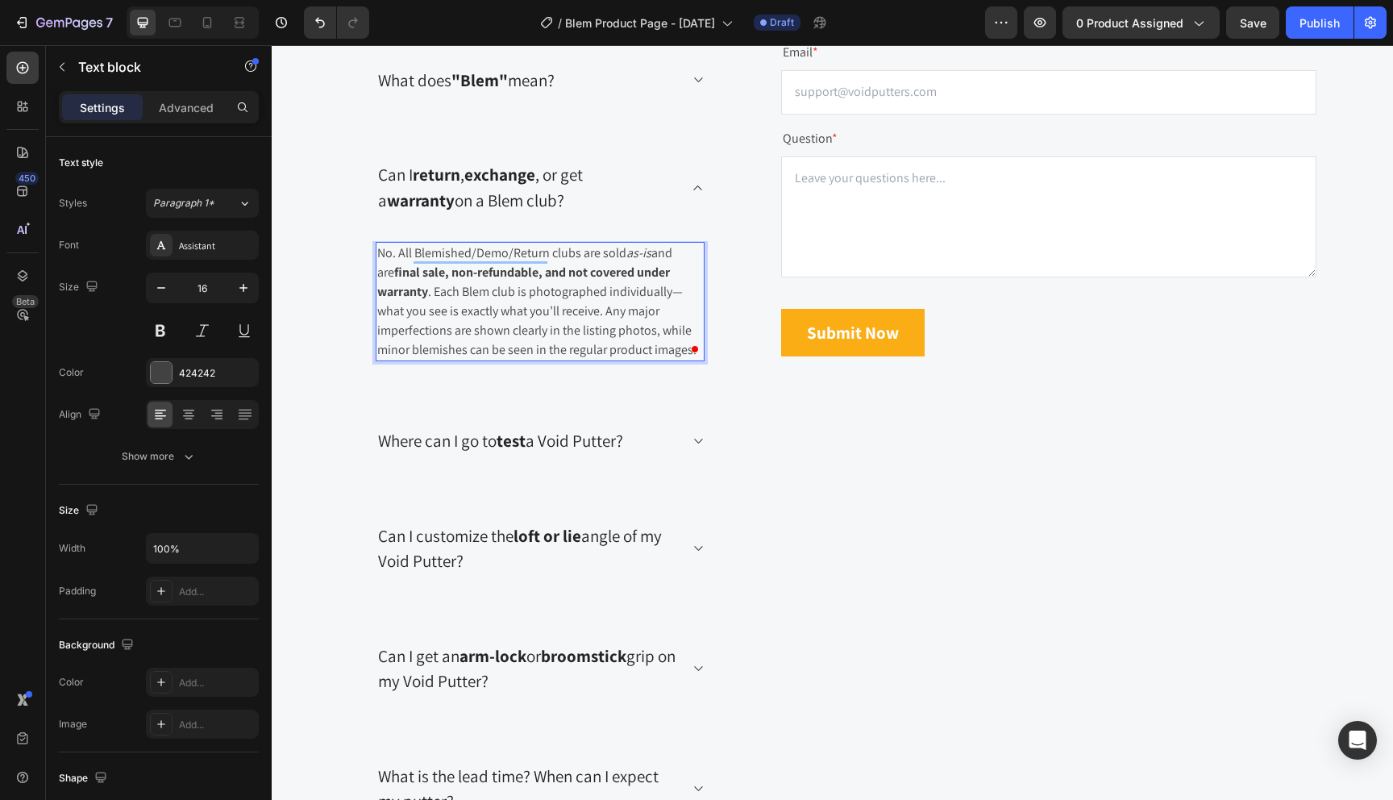
click at [437, 296] on p "No. All Blemished/Demo/Return clubs are sold as-is and are final sale, non-refu…" at bounding box center [540, 302] width 326 height 116
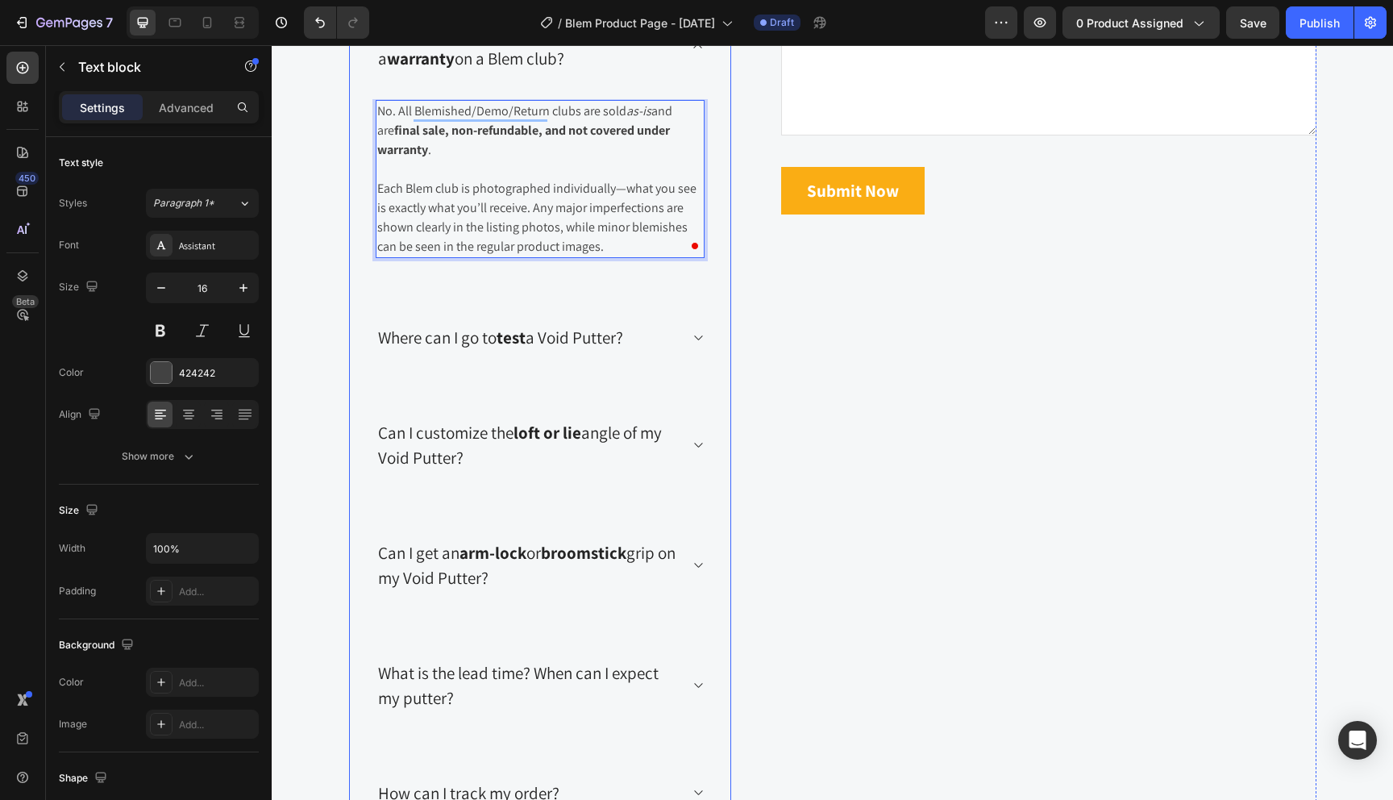
scroll to position [3515, 0]
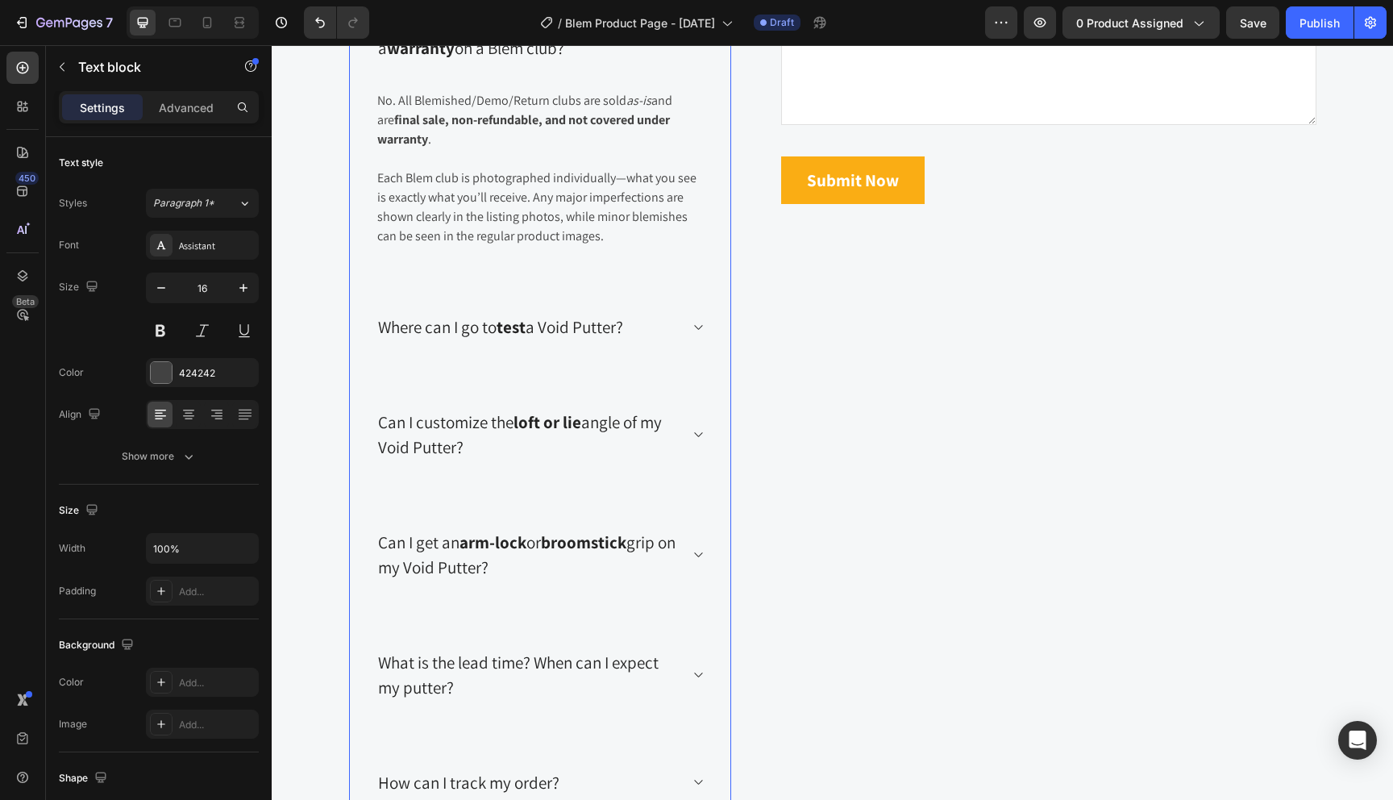
click at [551, 331] on p "Where can I go to test a Void Putter?" at bounding box center [500, 327] width 245 height 26
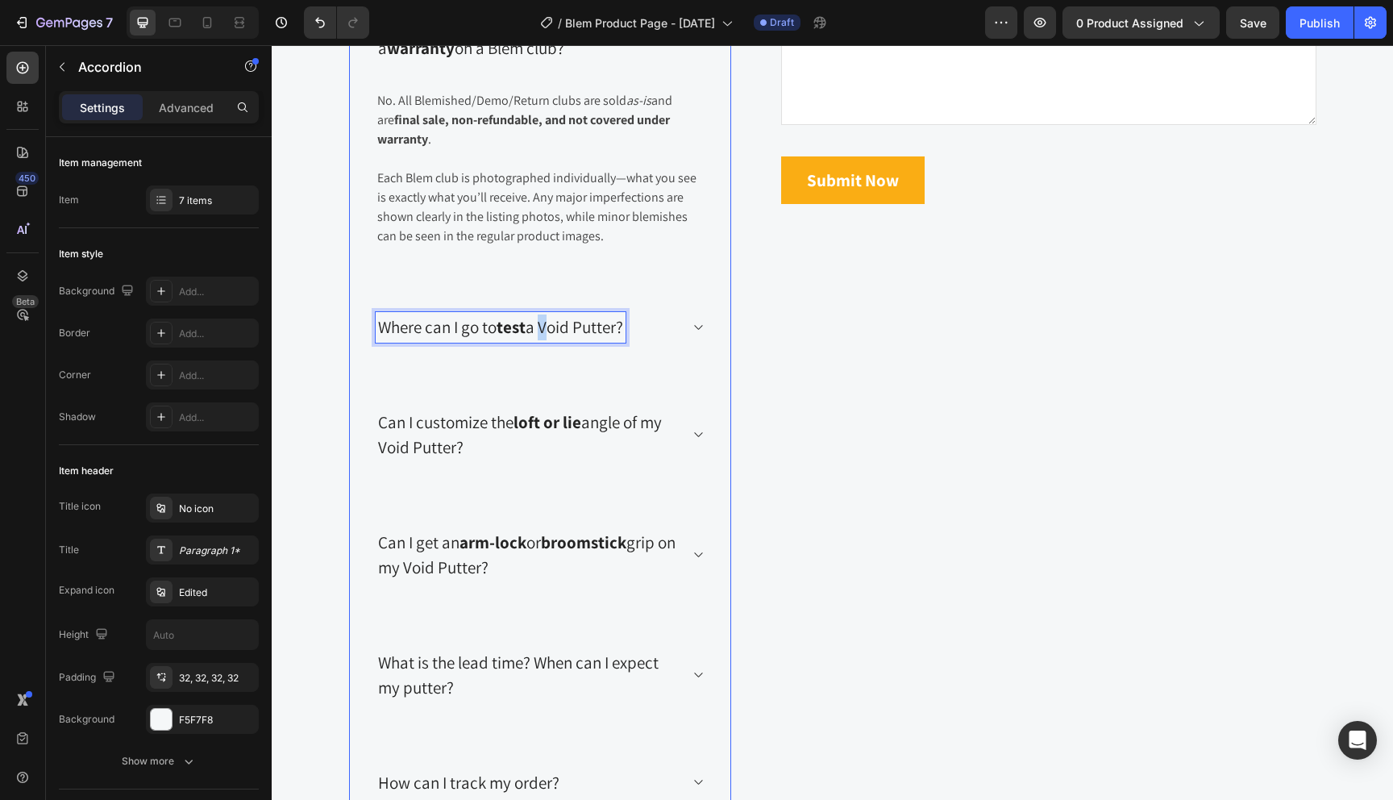
click at [542, 326] on p "Where can I go to test a Void Putter?" at bounding box center [500, 327] width 245 height 26
click at [610, 329] on p "Where can I go to test a Void Putter?" at bounding box center [500, 327] width 245 height 26
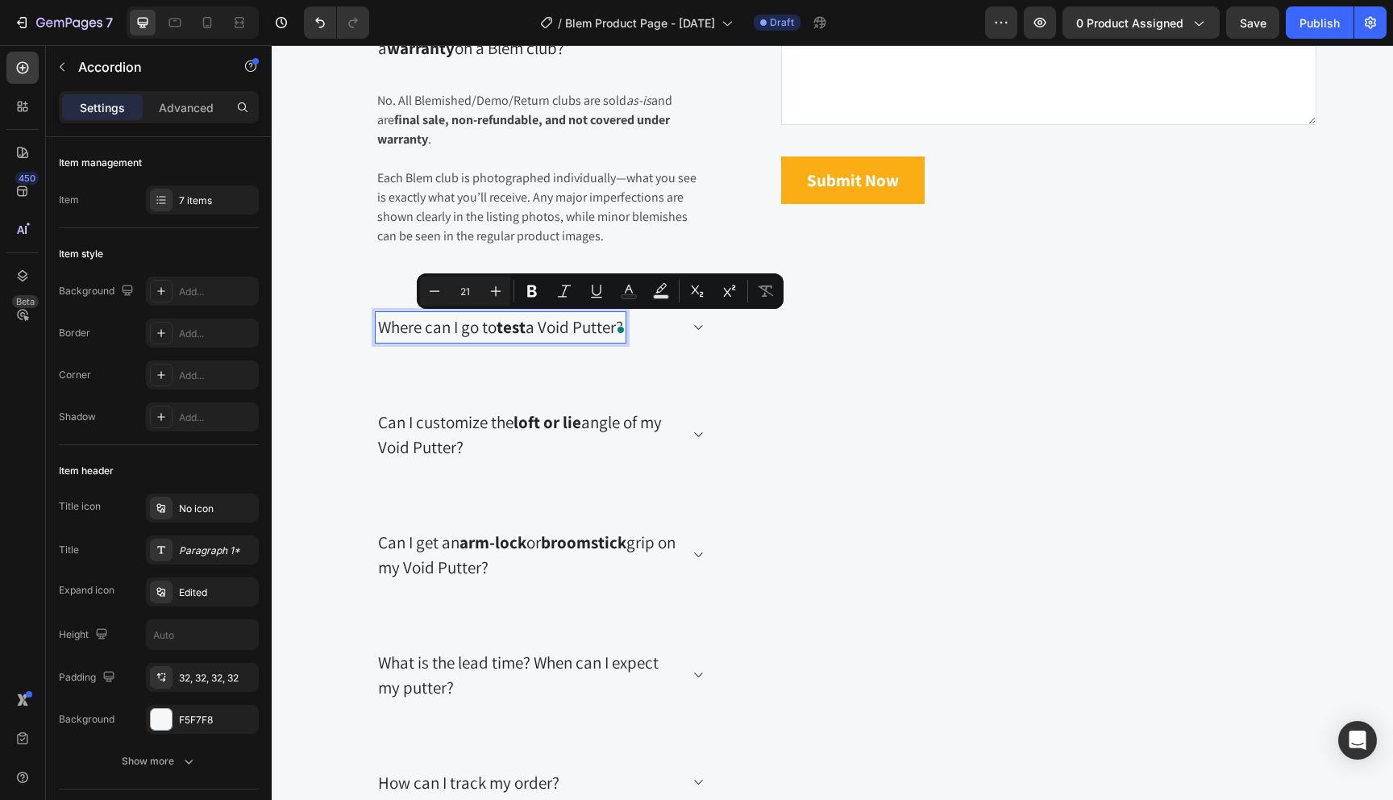
click at [396, 327] on p "Where can I go to test a Void Putter?" at bounding box center [500, 327] width 245 height 26
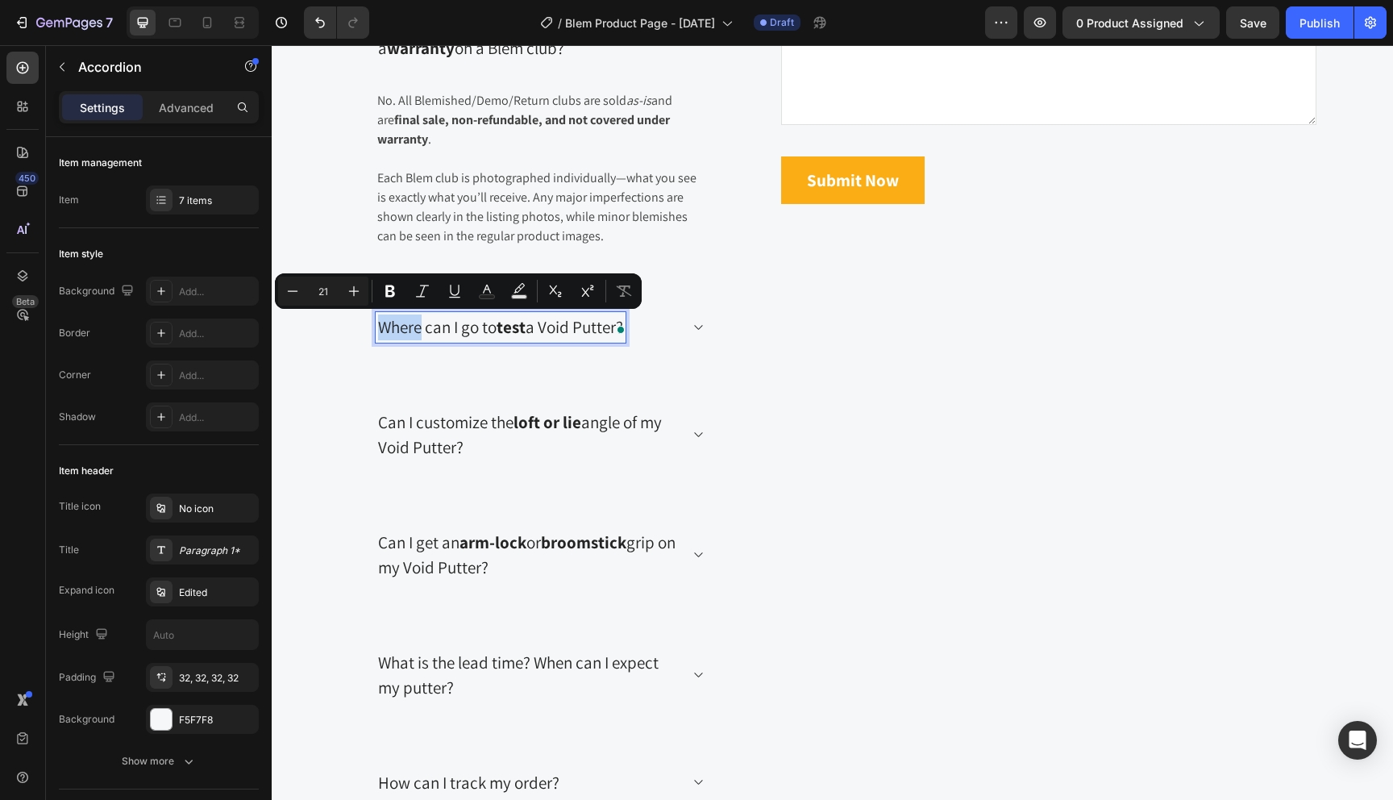
click at [378, 328] on p "Where can I go to test a Void Putter?" at bounding box center [500, 327] width 245 height 26
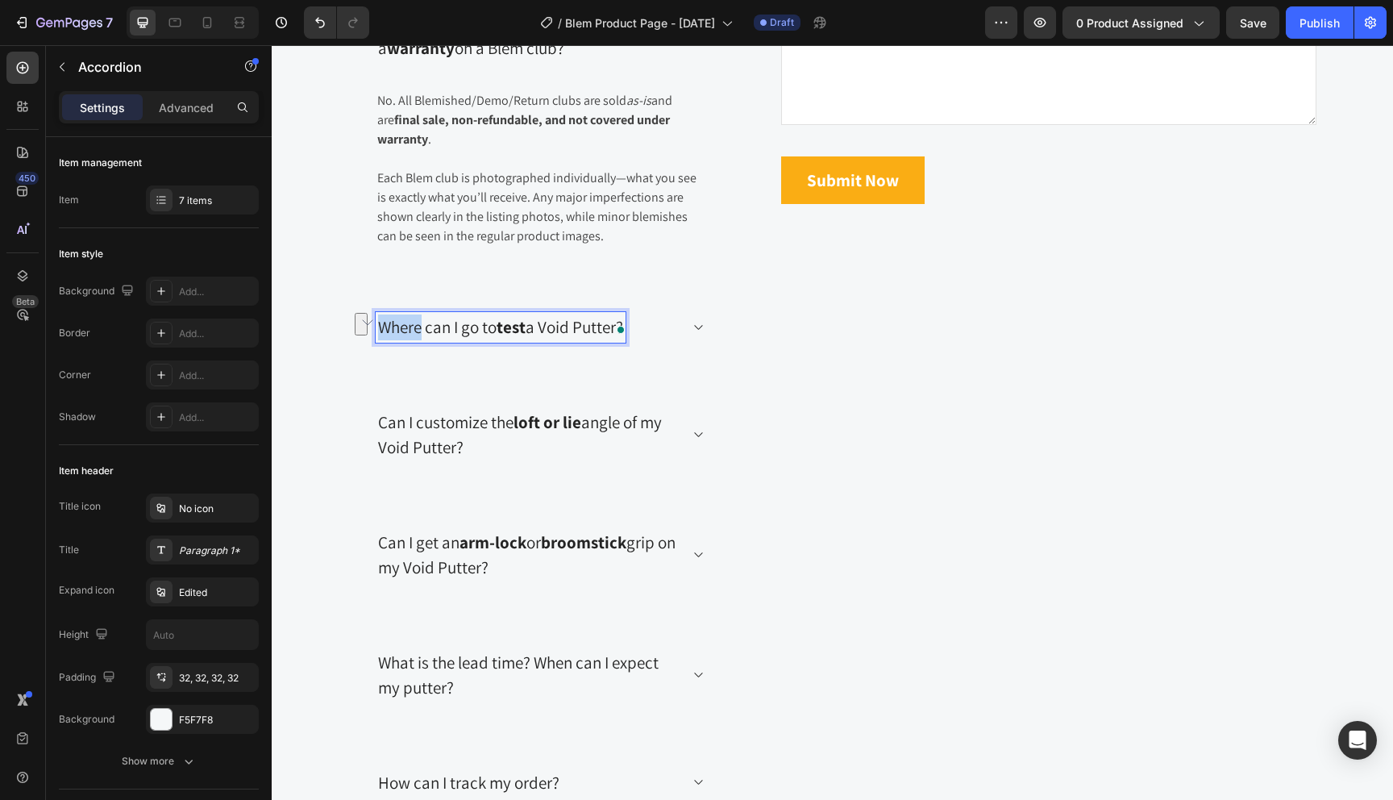
drag, startPoint x: 375, startPoint y: 328, endPoint x: 641, endPoint y: 335, distance: 266.2
click at [641, 335] on div "Where can I go to test a Void Putter?" at bounding box center [527, 327] width 303 height 31
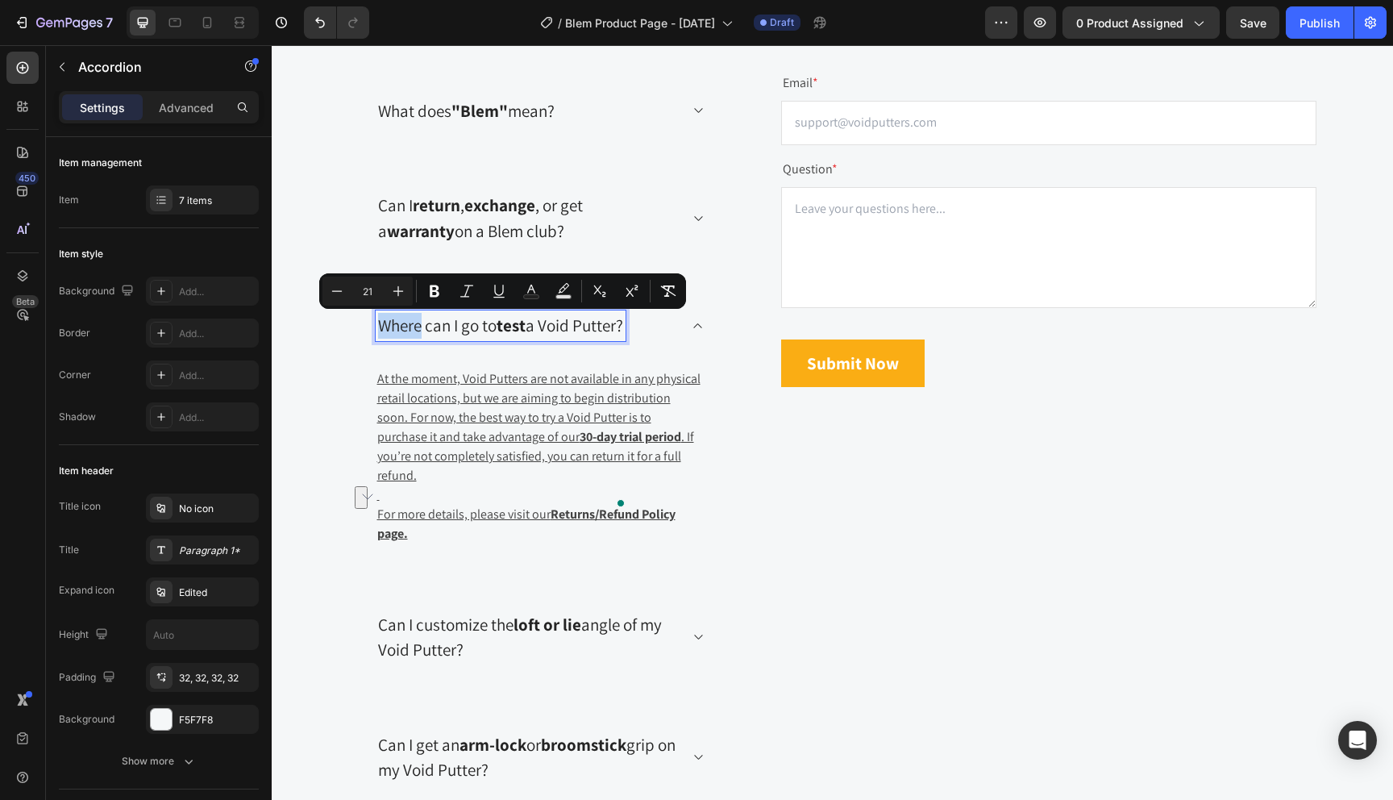
scroll to position [3330, 0]
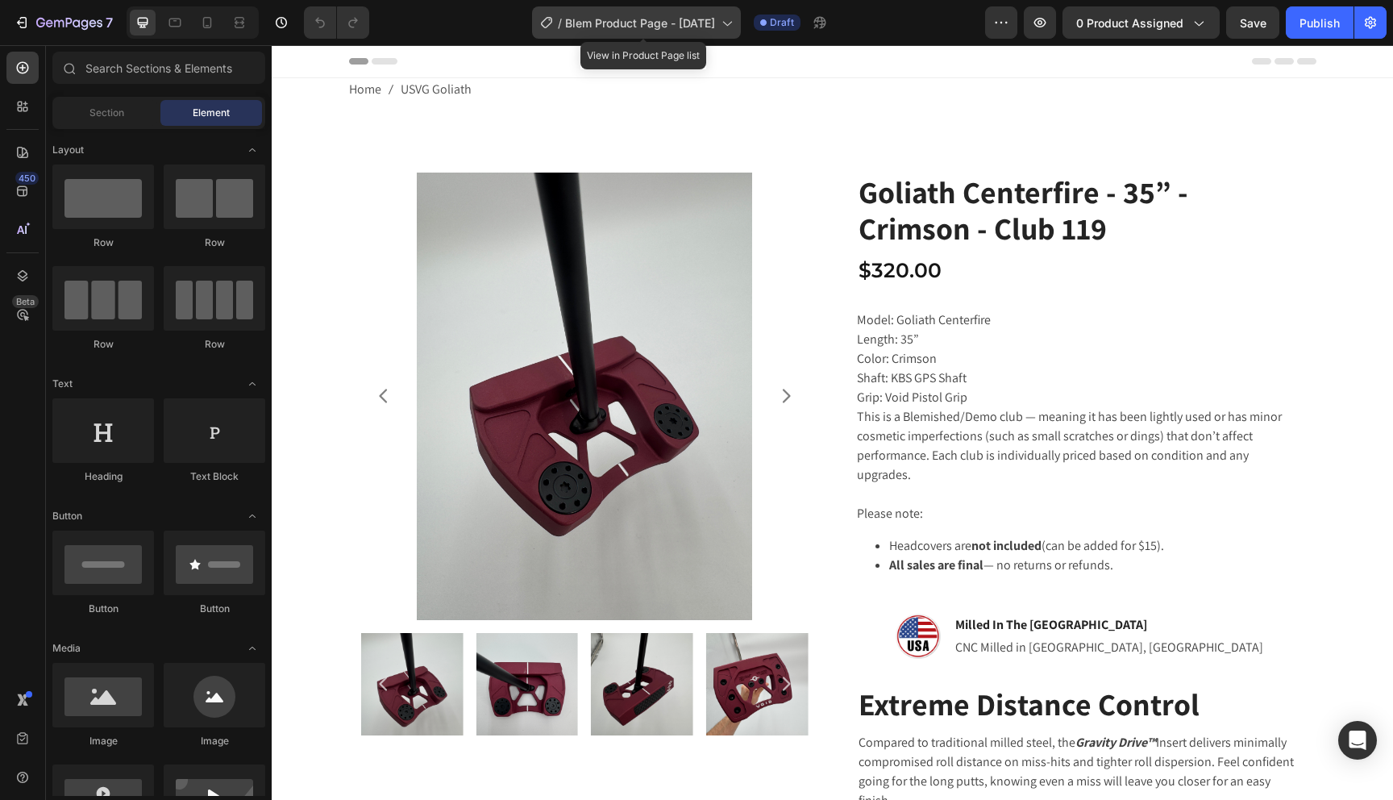
click at [690, 21] on span "Blem Product Page - [DATE]" at bounding box center [640, 23] width 150 height 17
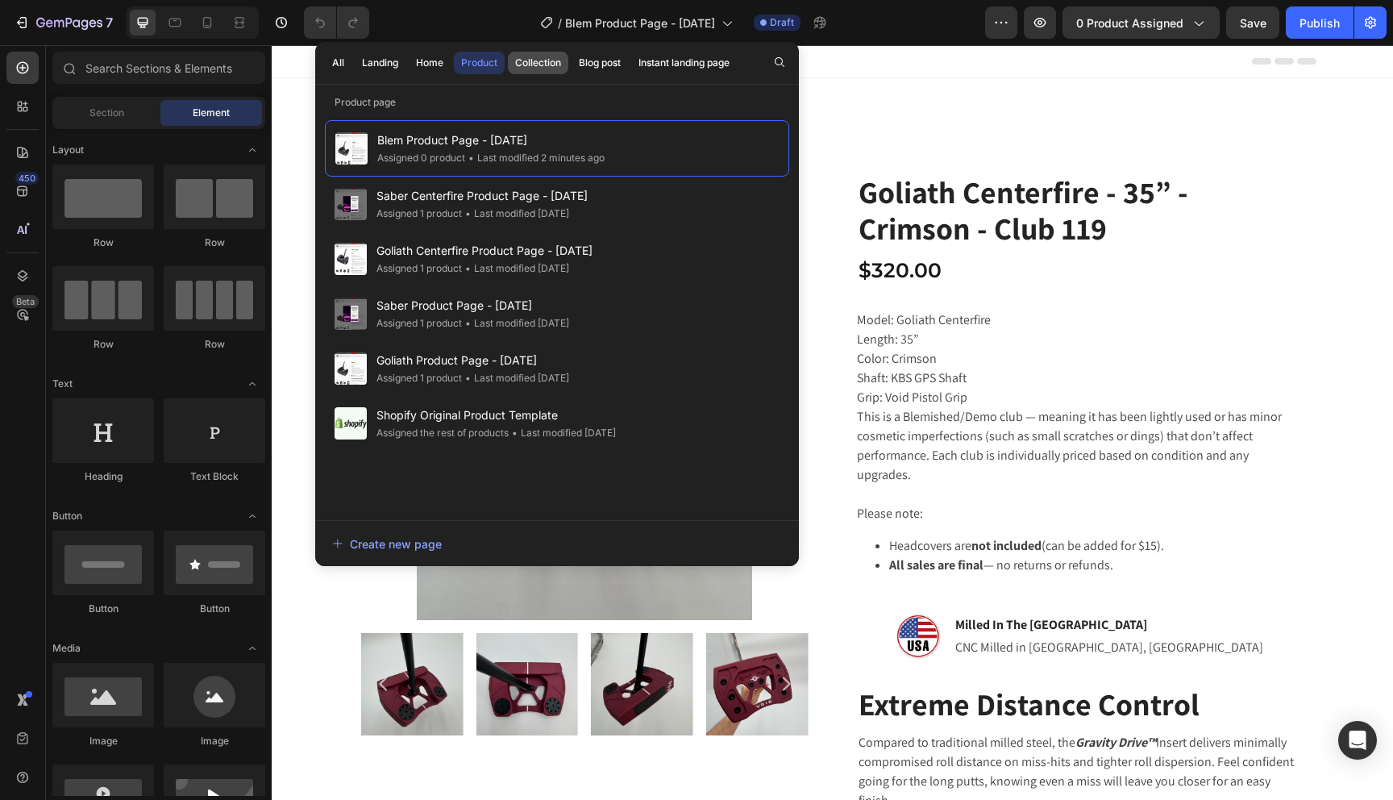
click at [534, 62] on div "Collection" at bounding box center [538, 63] width 46 height 15
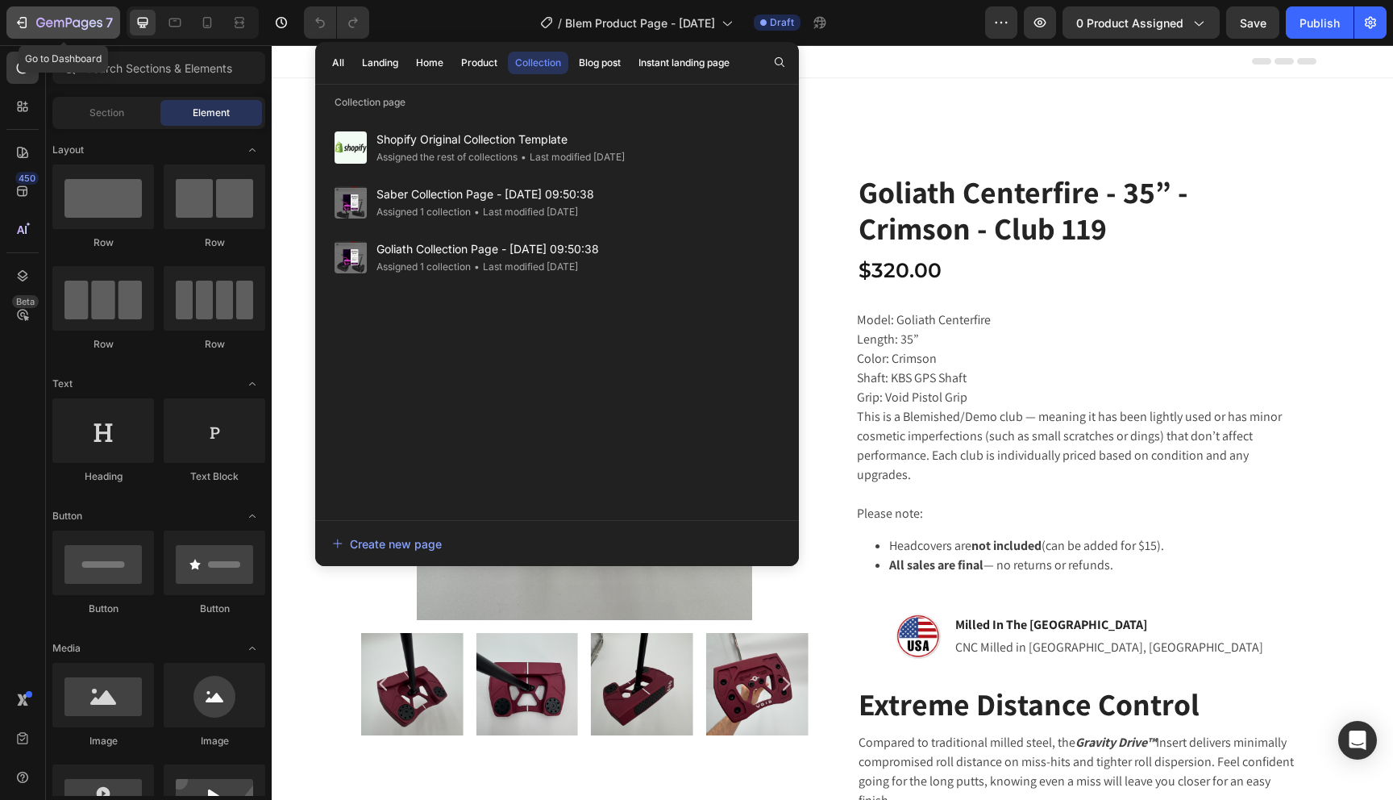
click at [48, 19] on icon "button" at bounding box center [69, 24] width 66 height 14
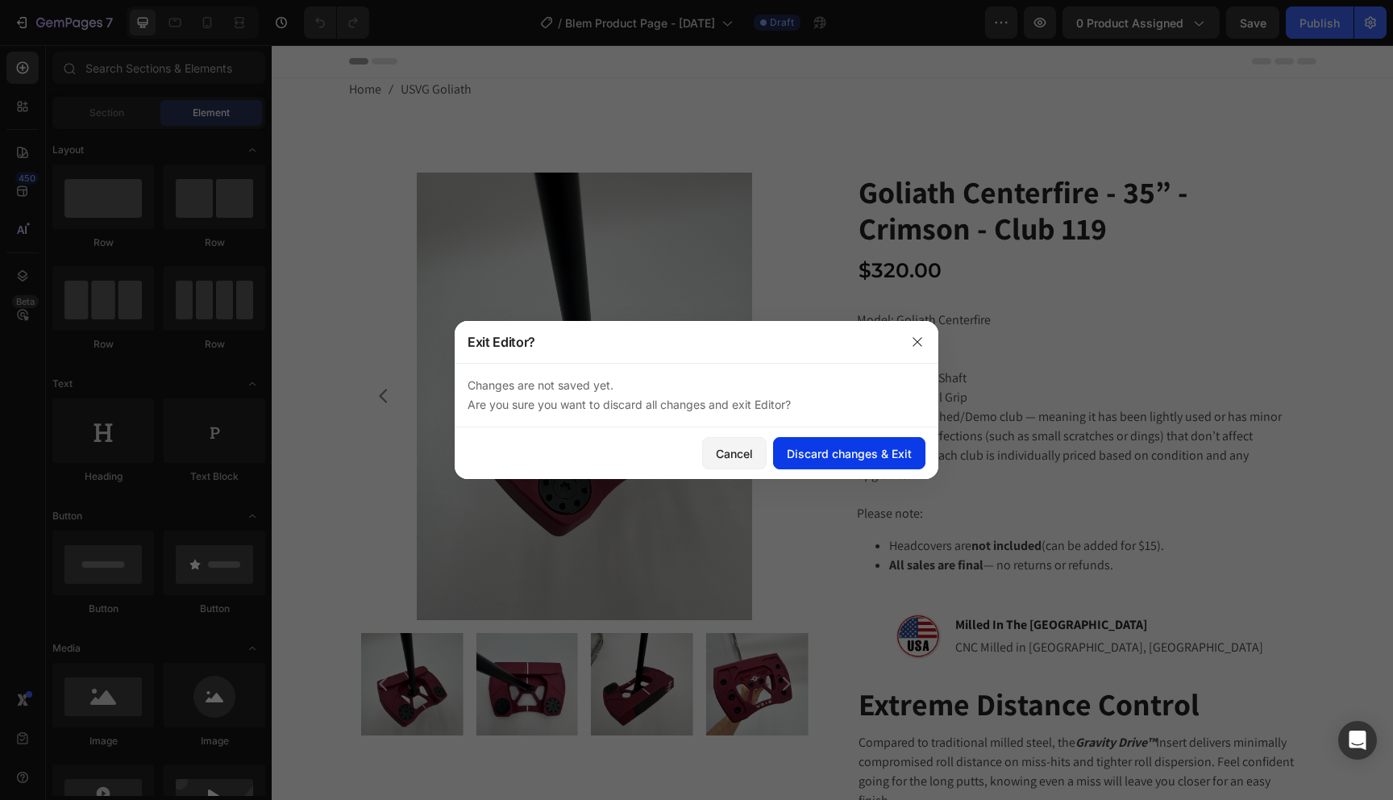
click at [828, 446] on div "Discard changes & Exit" at bounding box center [849, 453] width 125 height 17
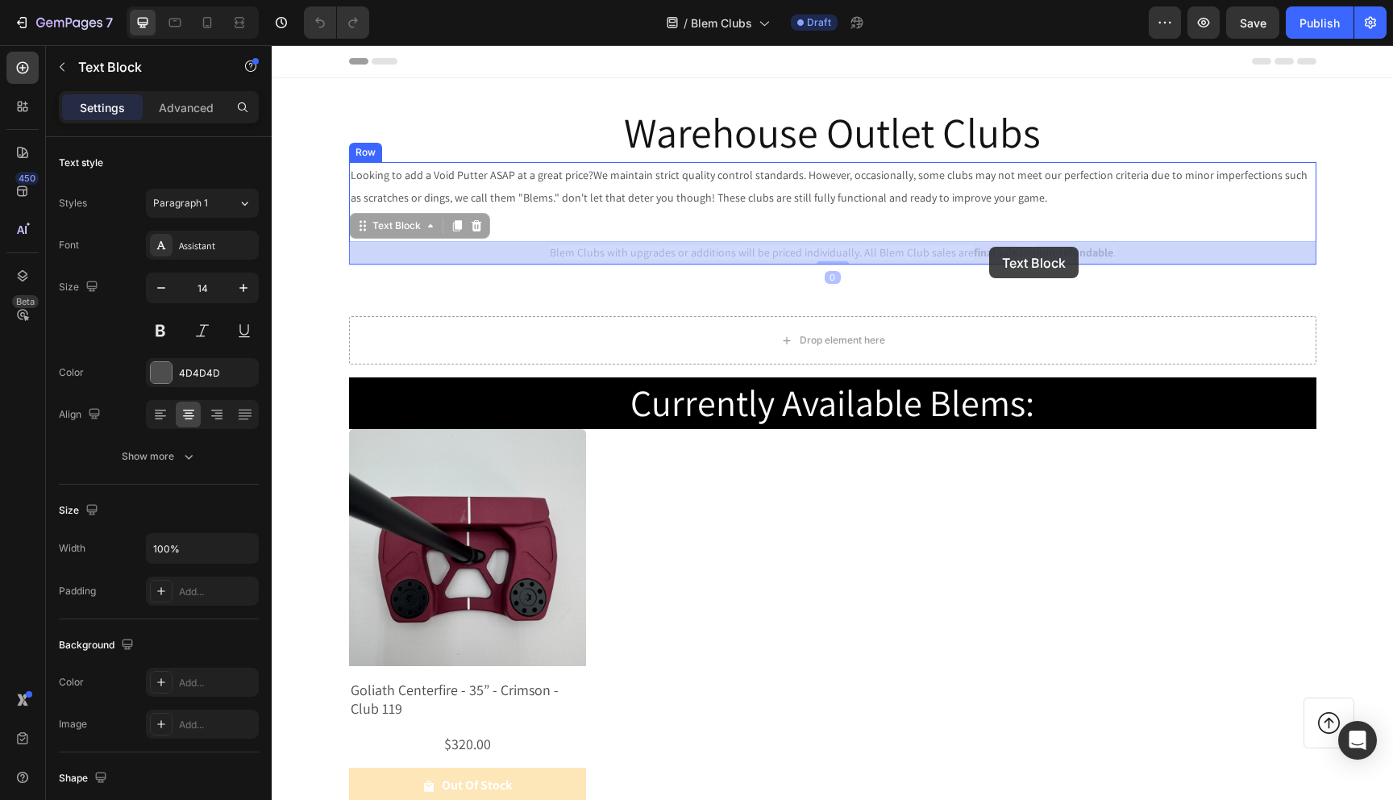
drag, startPoint x: 1142, startPoint y: 256, endPoint x: 989, endPoint y: 247, distance: 152.7
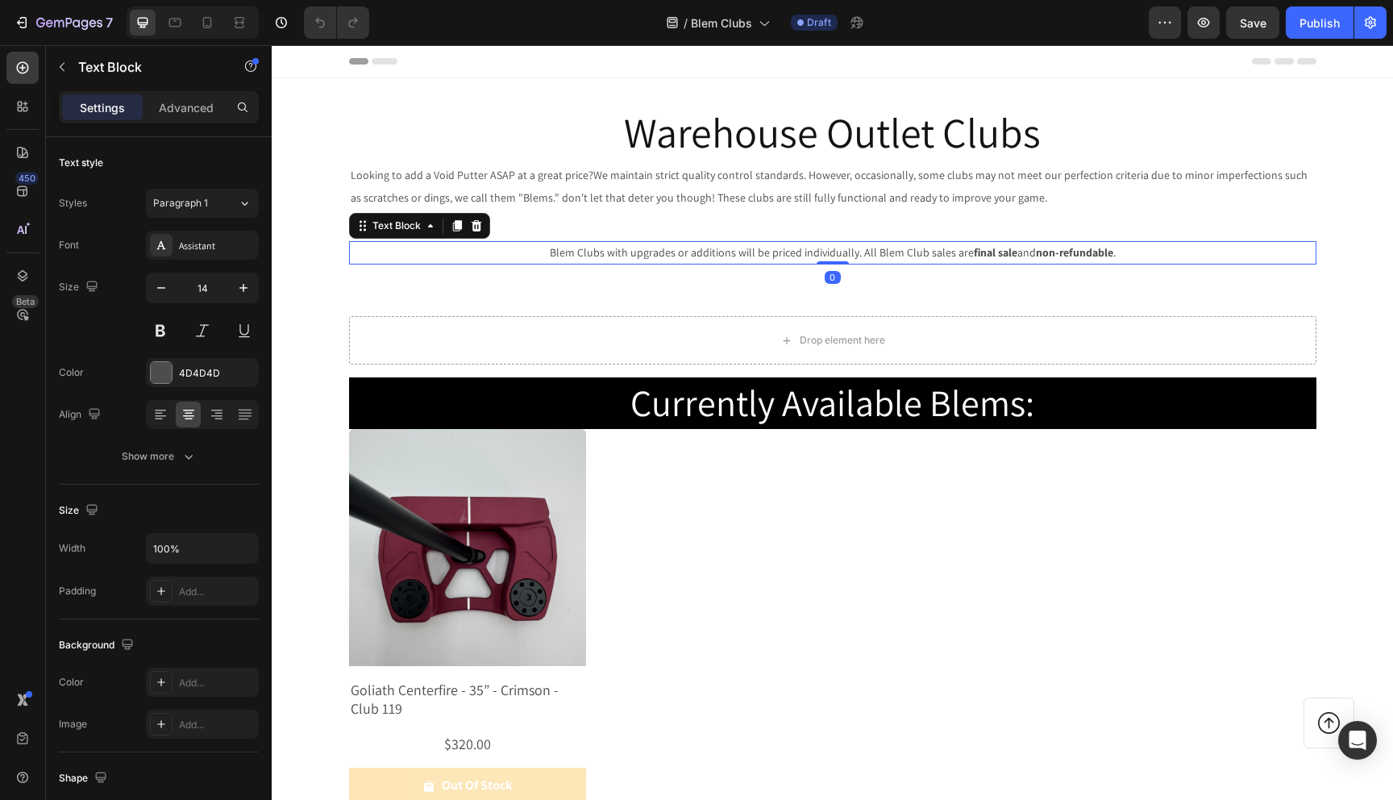
click at [989, 247] on strong "final sale" at bounding box center [996, 252] width 44 height 15
click at [1134, 263] on p "Blem Clubs with upgrades or additions will be priced individually. All Blem Clu…" at bounding box center [833, 253] width 964 height 20
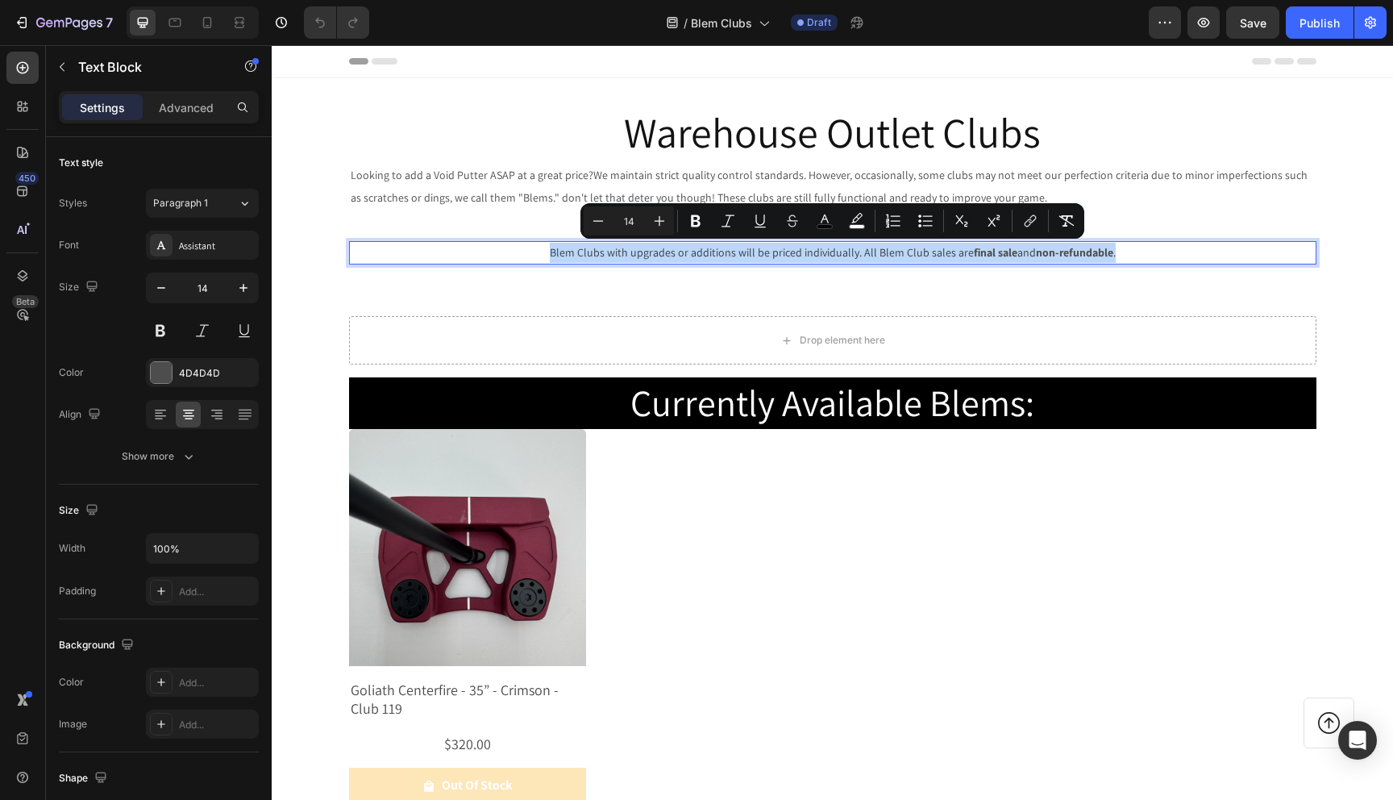
drag, startPoint x: 1133, startPoint y: 249, endPoint x: 534, endPoint y: 260, distance: 599.2
click at [534, 260] on p "Blem Clubs with upgrades or additions will be priced individually. All Blem Clu…" at bounding box center [833, 253] width 964 height 20
copy p "Blem Clubs with upgrades or additions will be priced individually. All Blem Clu…"
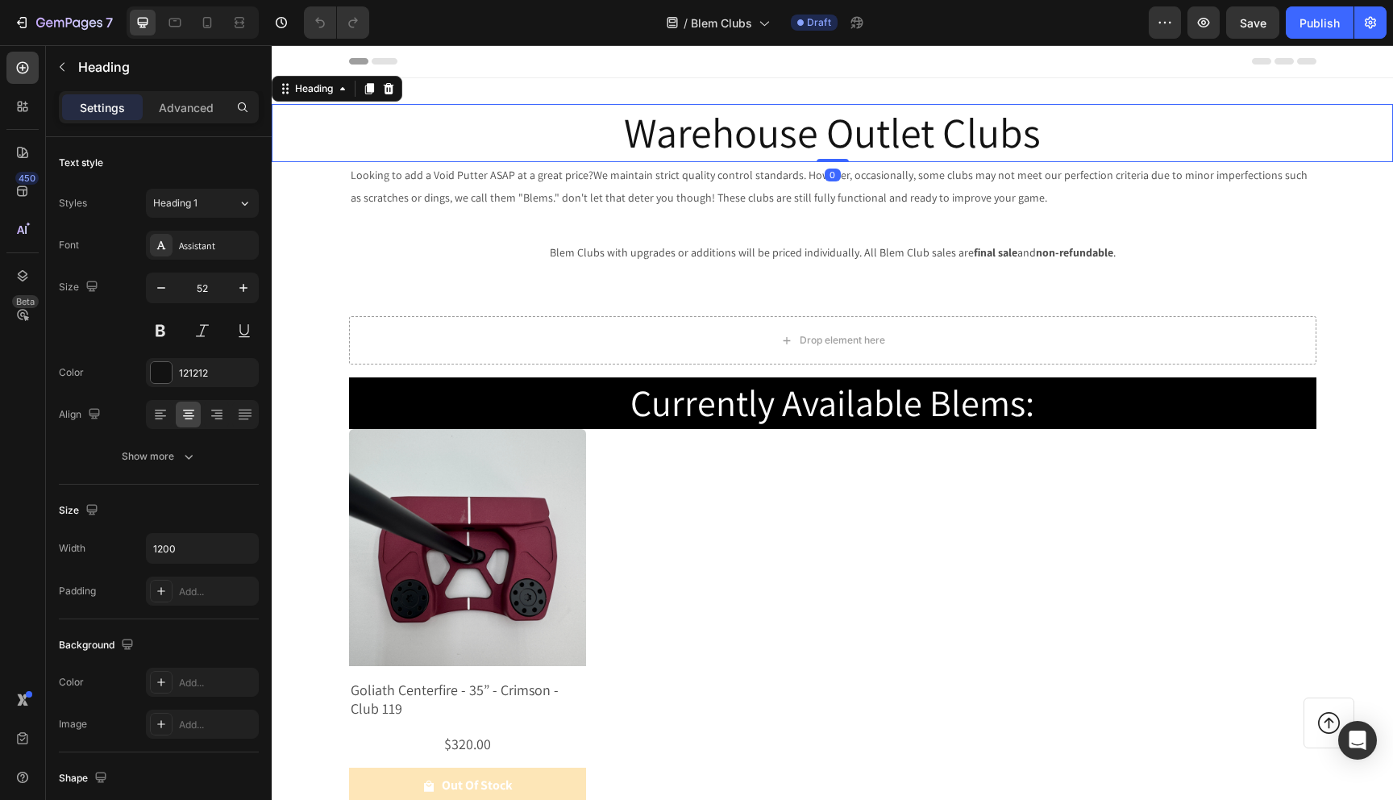
click at [647, 136] on h2 "Warehouse Outlet Clubs" at bounding box center [833, 133] width 968 height 58
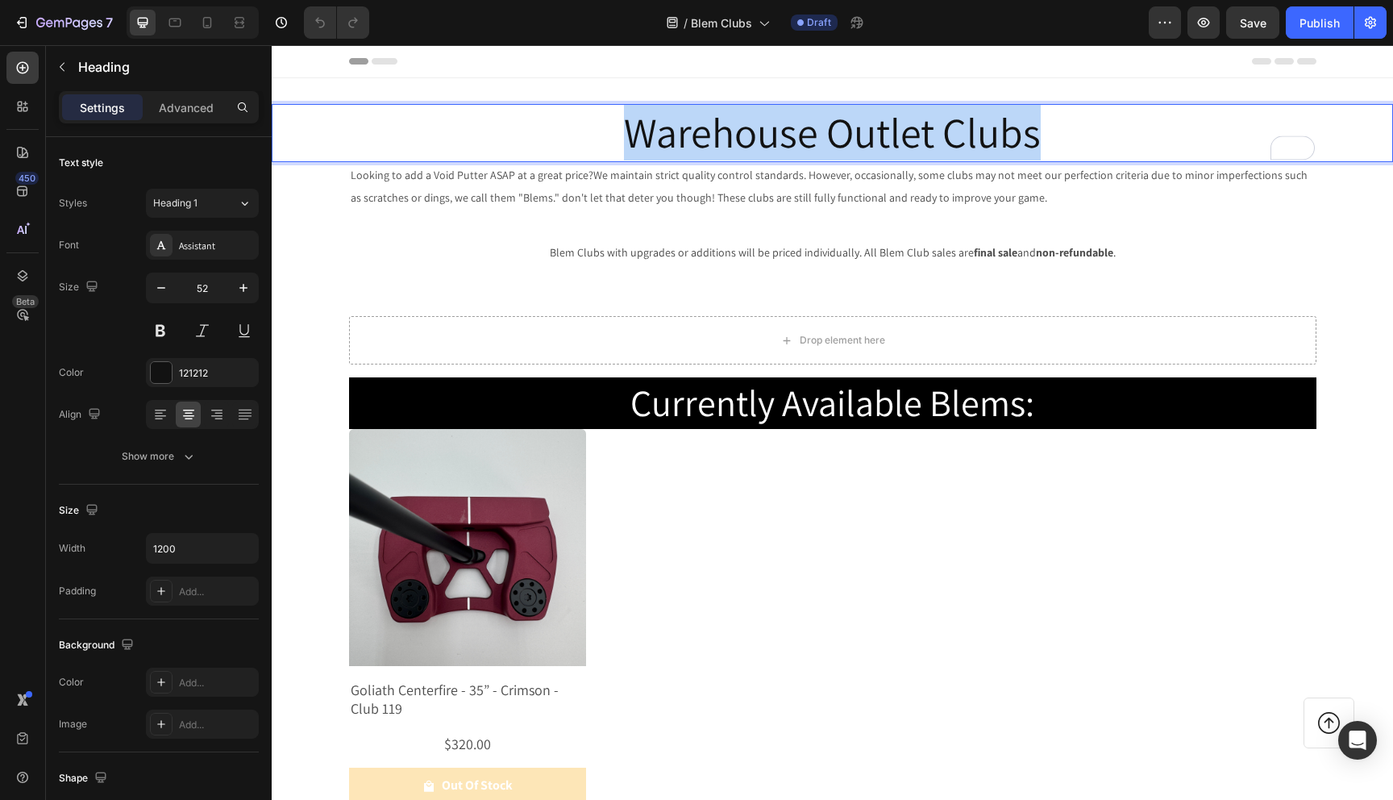
drag, startPoint x: 1040, startPoint y: 119, endPoint x: 631, endPoint y: 141, distance: 409.4
click at [631, 141] on p "Warehouse Outlet Clubs" at bounding box center [833, 133] width 964 height 55
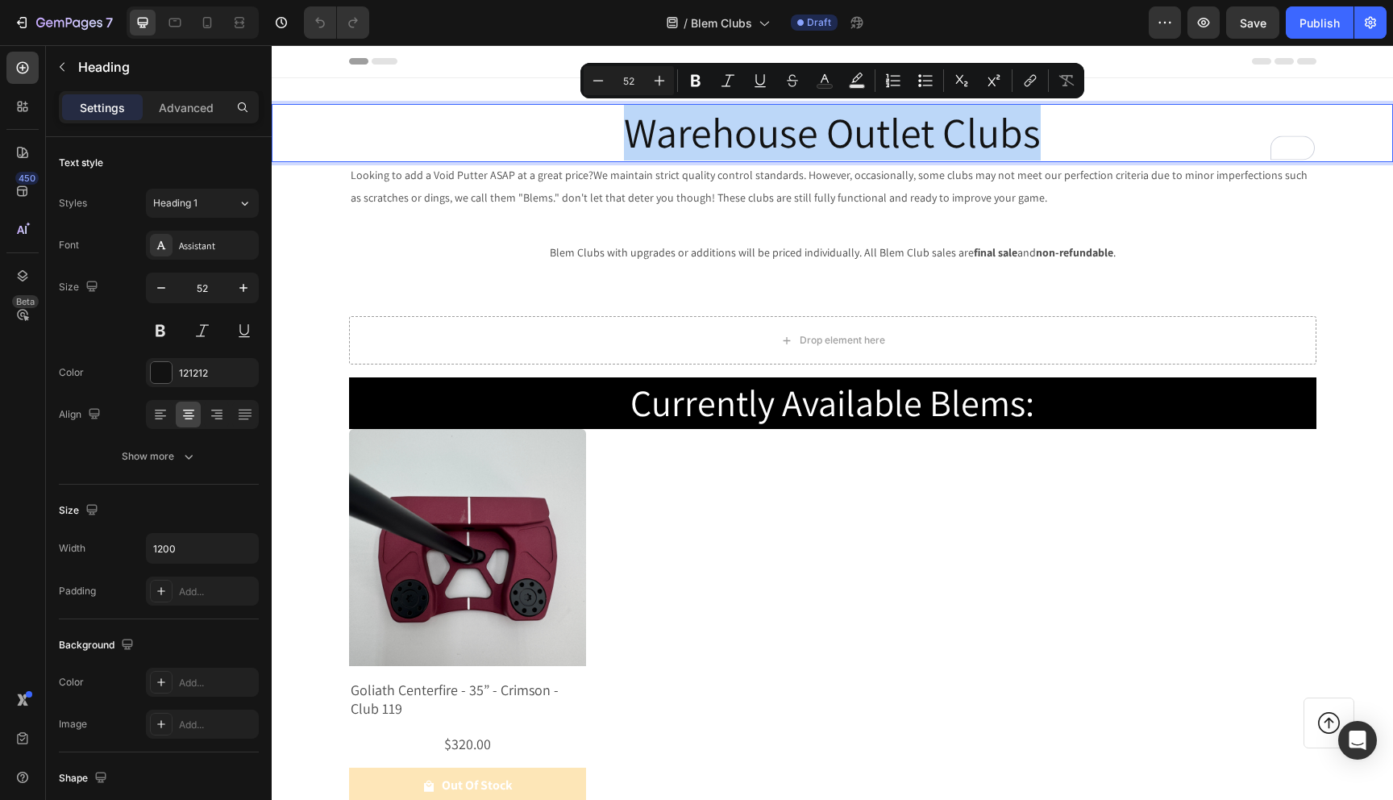
copy p "Warehouse Outlet Clubs"
click at [684, 219] on p "Looking to add a Void Putter ASAP at a great price? We maintain strict quality …" at bounding box center [833, 198] width 964 height 69
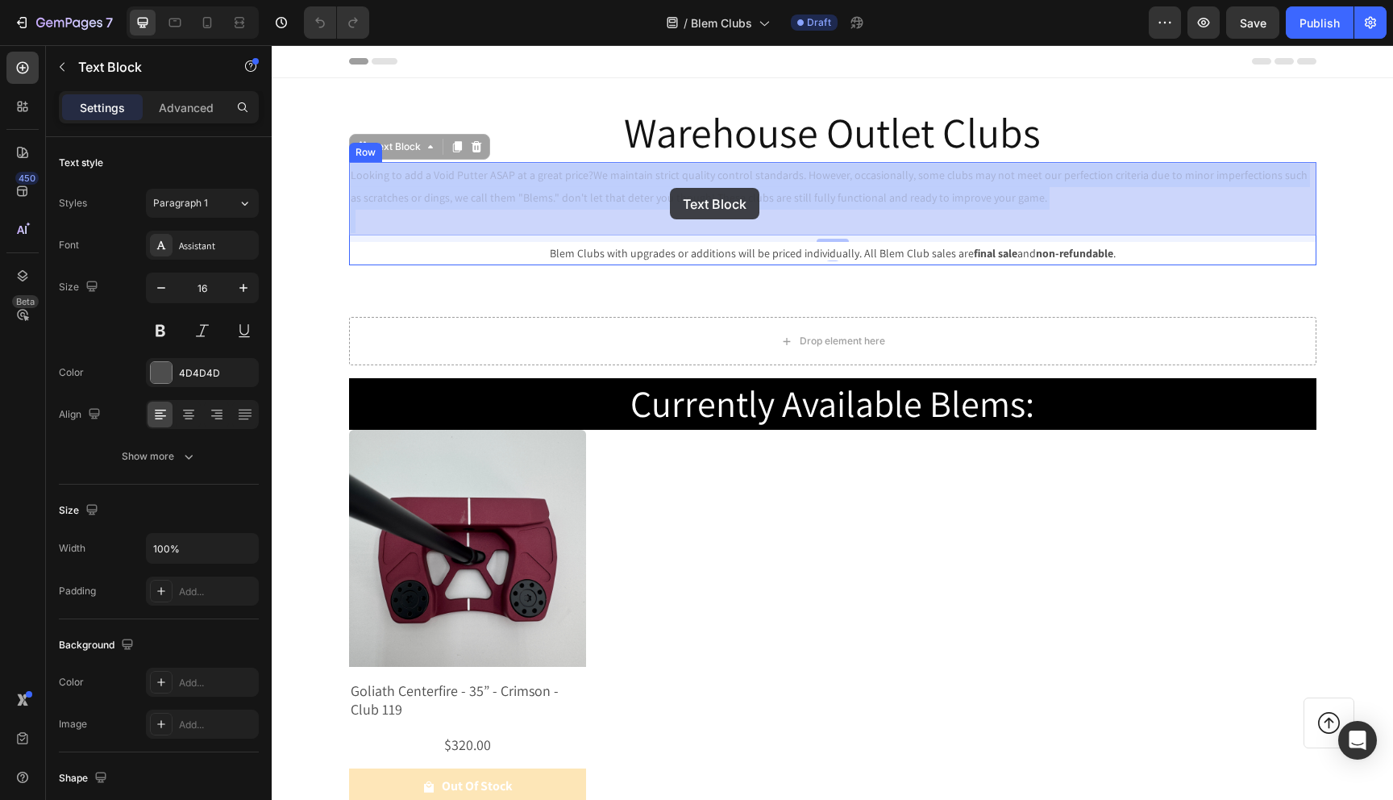
drag, startPoint x: 1024, startPoint y: 196, endPoint x: 672, endPoint y: 190, distance: 351.6
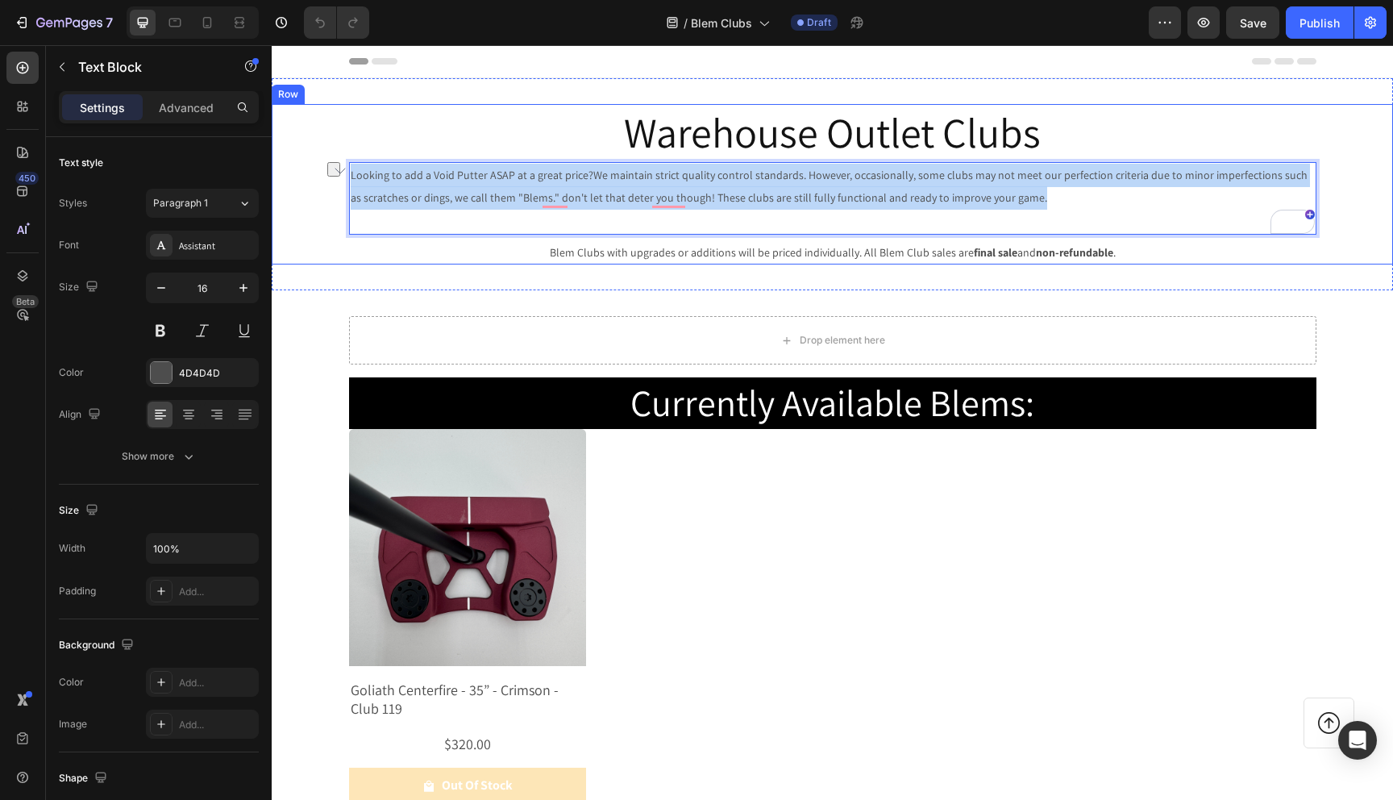
click at [343, 169] on div "Warehouse Outlet Clubs Heading Looking to add a Void Putter ASAP at a great pri…" at bounding box center [833, 184] width 1122 height 160
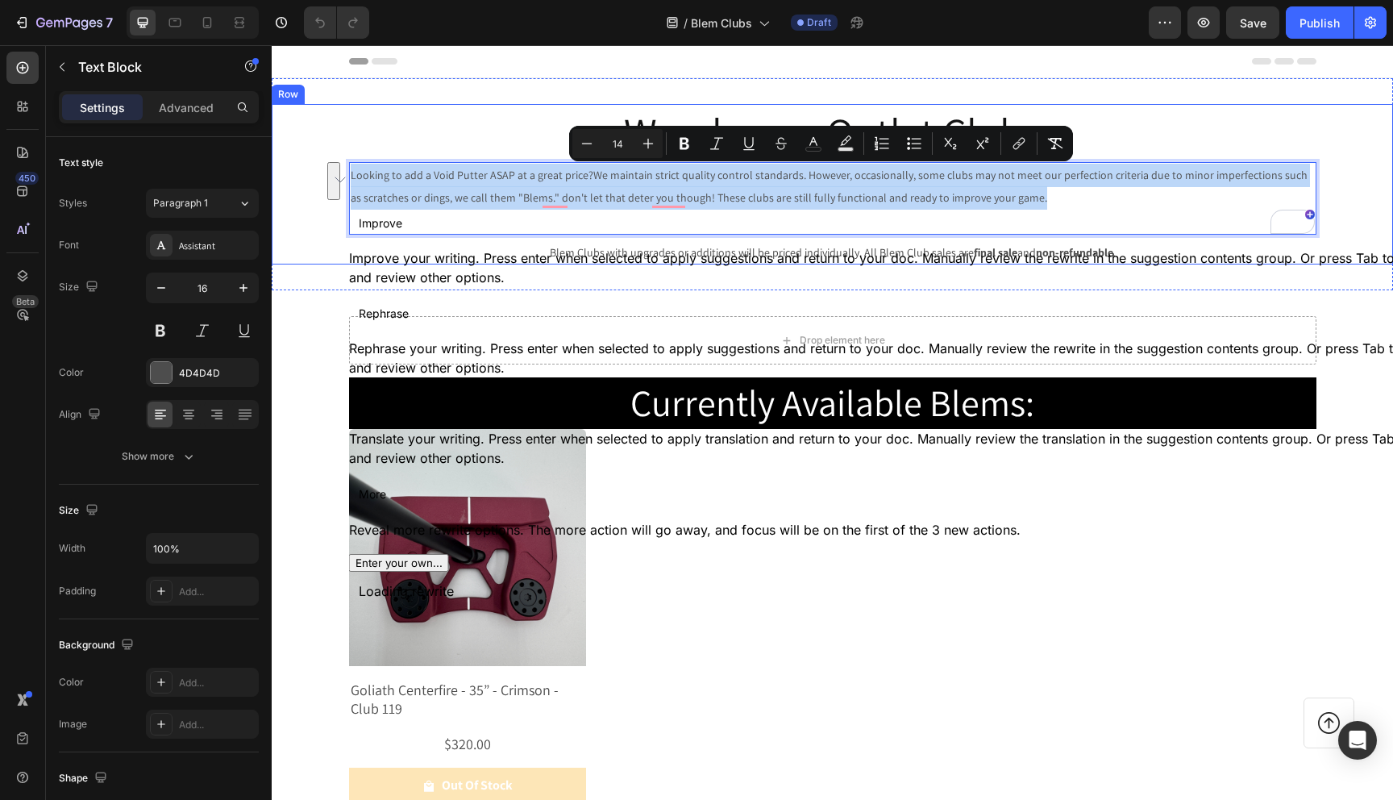
copy p "Looking to add a Void Putter ASAP at a great price? We maintain strict quality …"
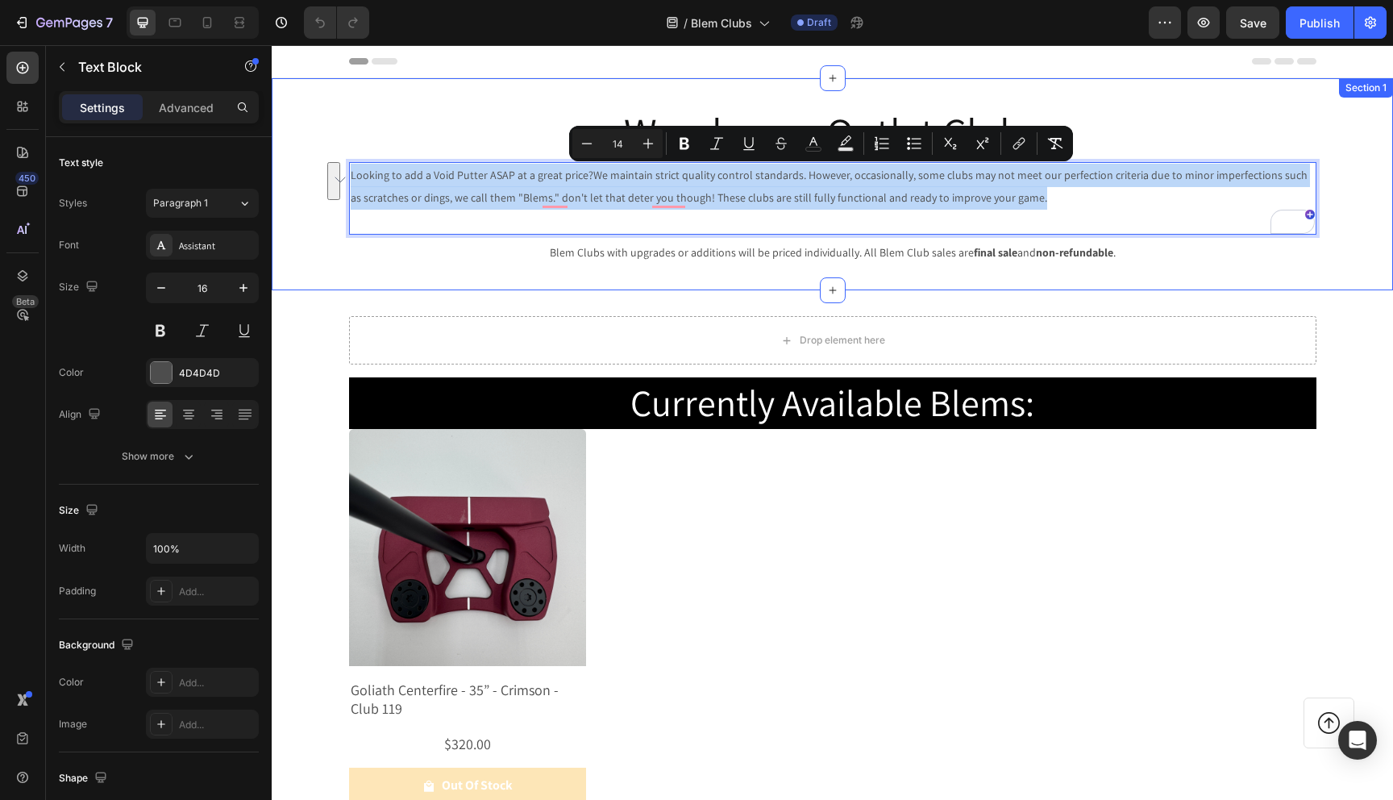
click at [751, 278] on div "Warehouse Outlet Clubs Heading Looking to add a Void Putter ASAP at a great pri…" at bounding box center [833, 184] width 1122 height 212
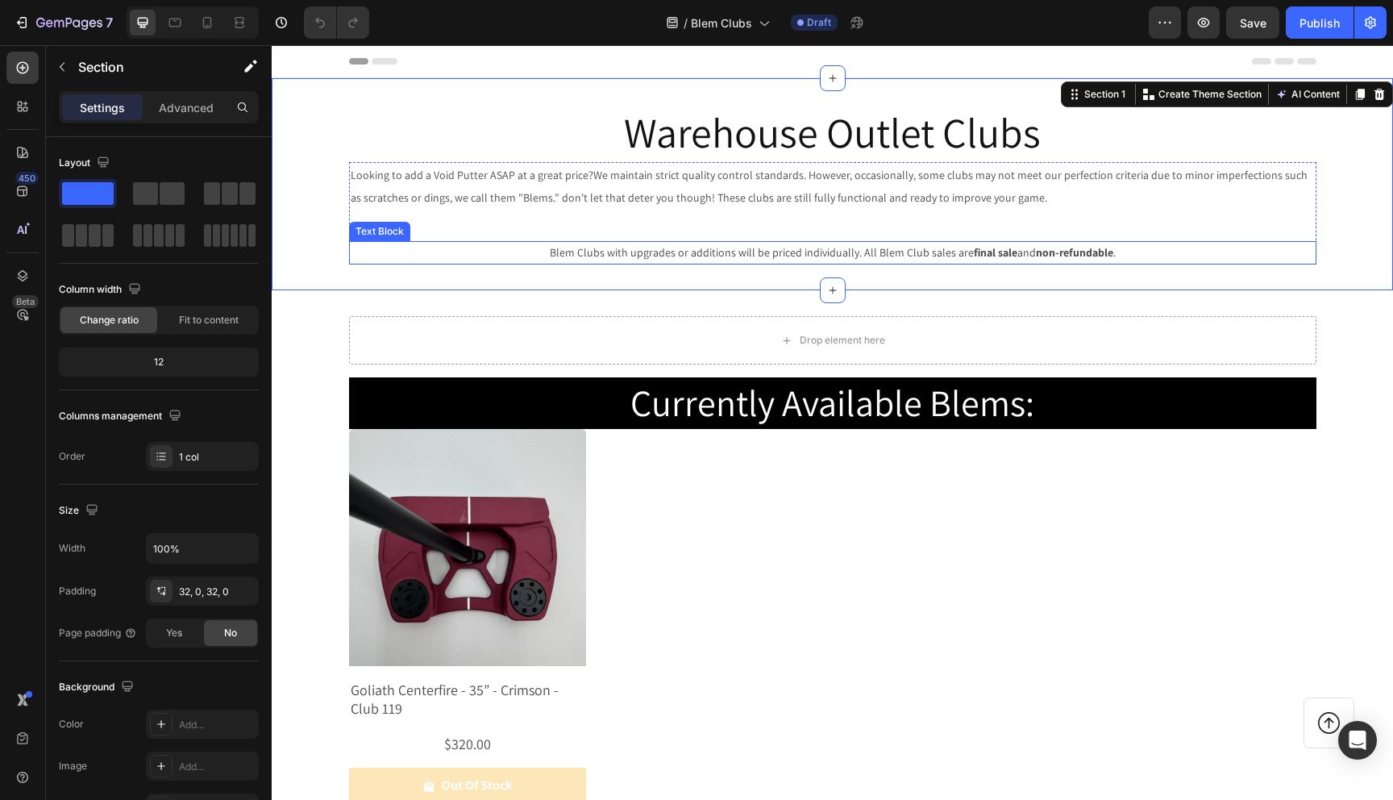
click at [812, 249] on span "Blem Clubs with upgrades or additions will be priced individually. All Blem Clu…" at bounding box center [762, 252] width 424 height 15
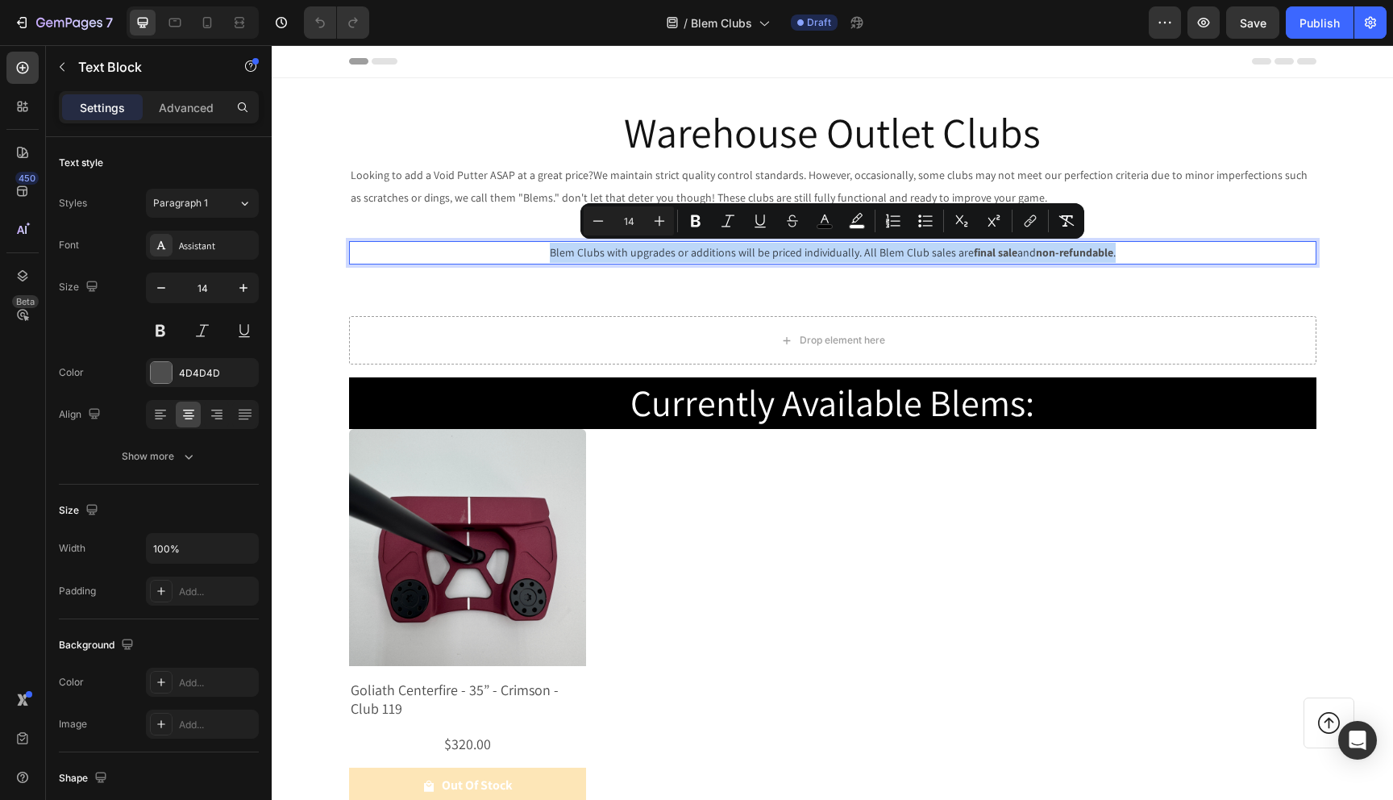
drag, startPoint x: 1128, startPoint y: 256, endPoint x: 543, endPoint y: 252, distance: 584.6
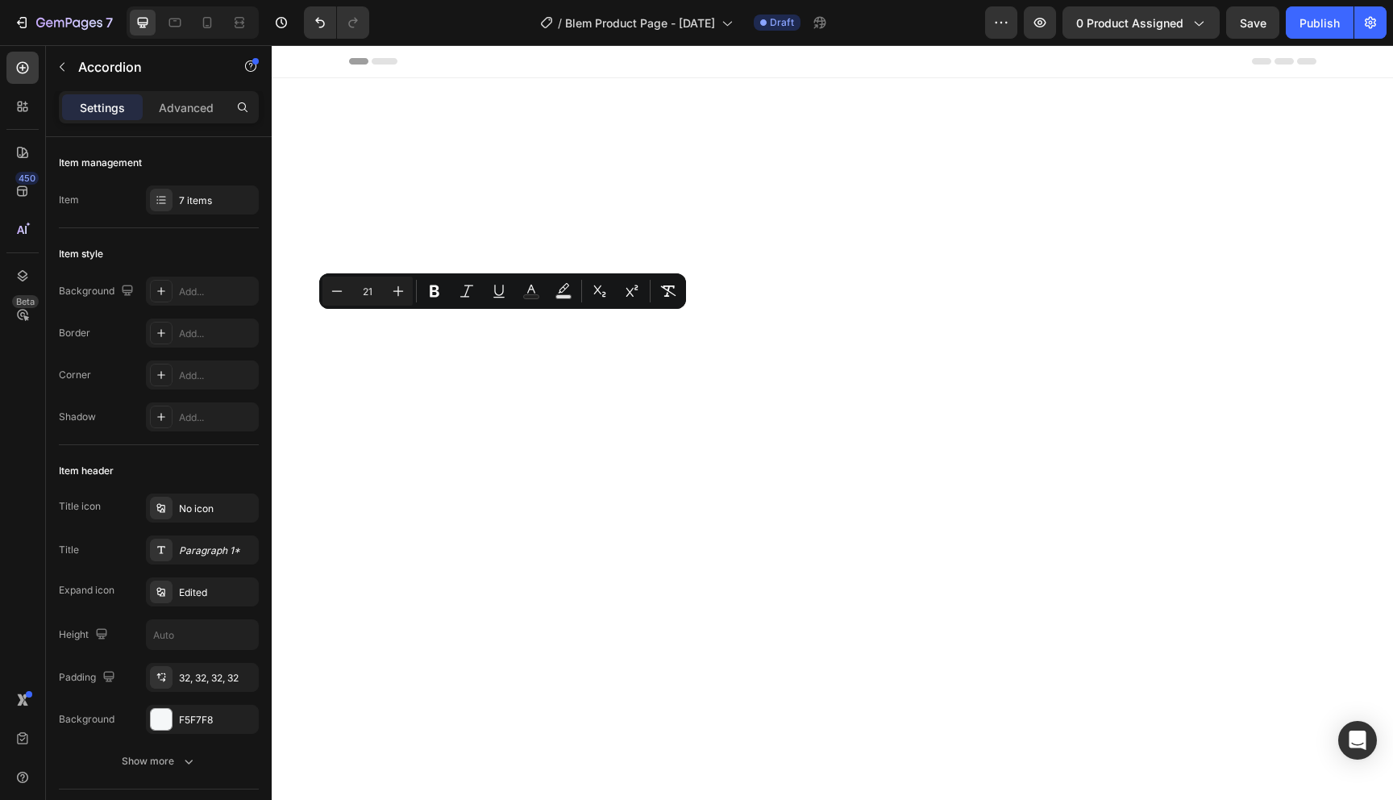
scroll to position [3330, 0]
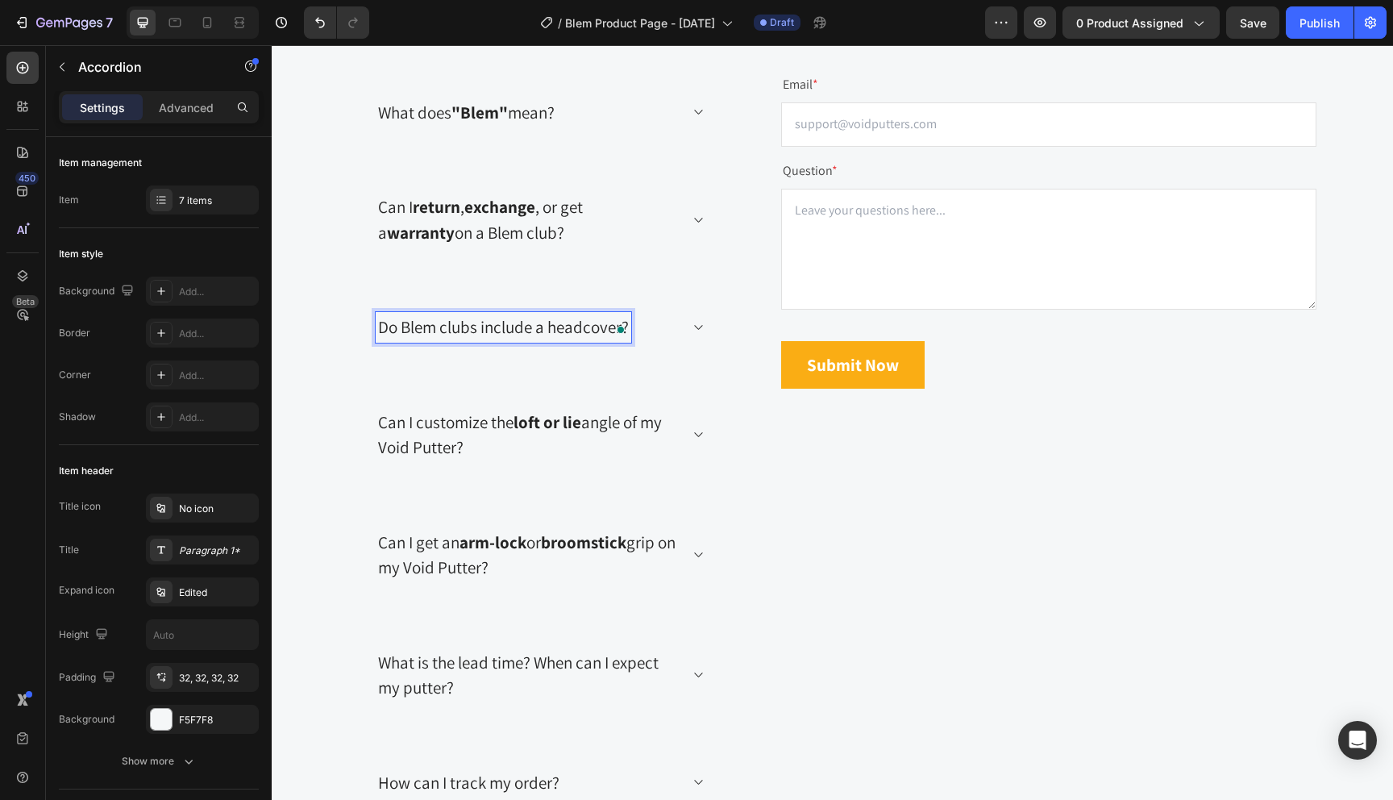
click at [591, 323] on p "Do Blem clubs include a headcover?" at bounding box center [503, 327] width 251 height 26
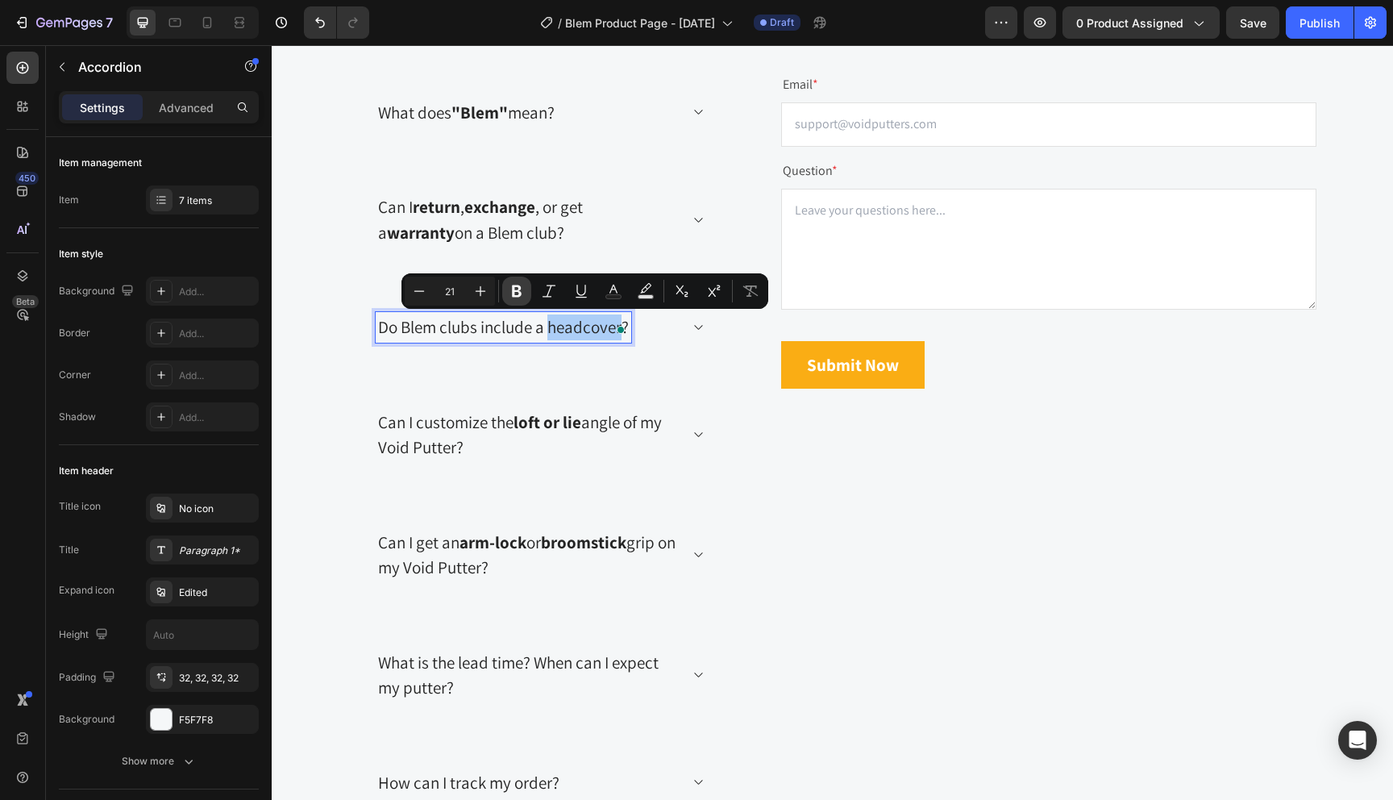
click at [523, 293] on icon "Editor contextual toolbar" at bounding box center [517, 291] width 16 height 16
click at [696, 330] on icon at bounding box center [698, 327] width 12 height 13
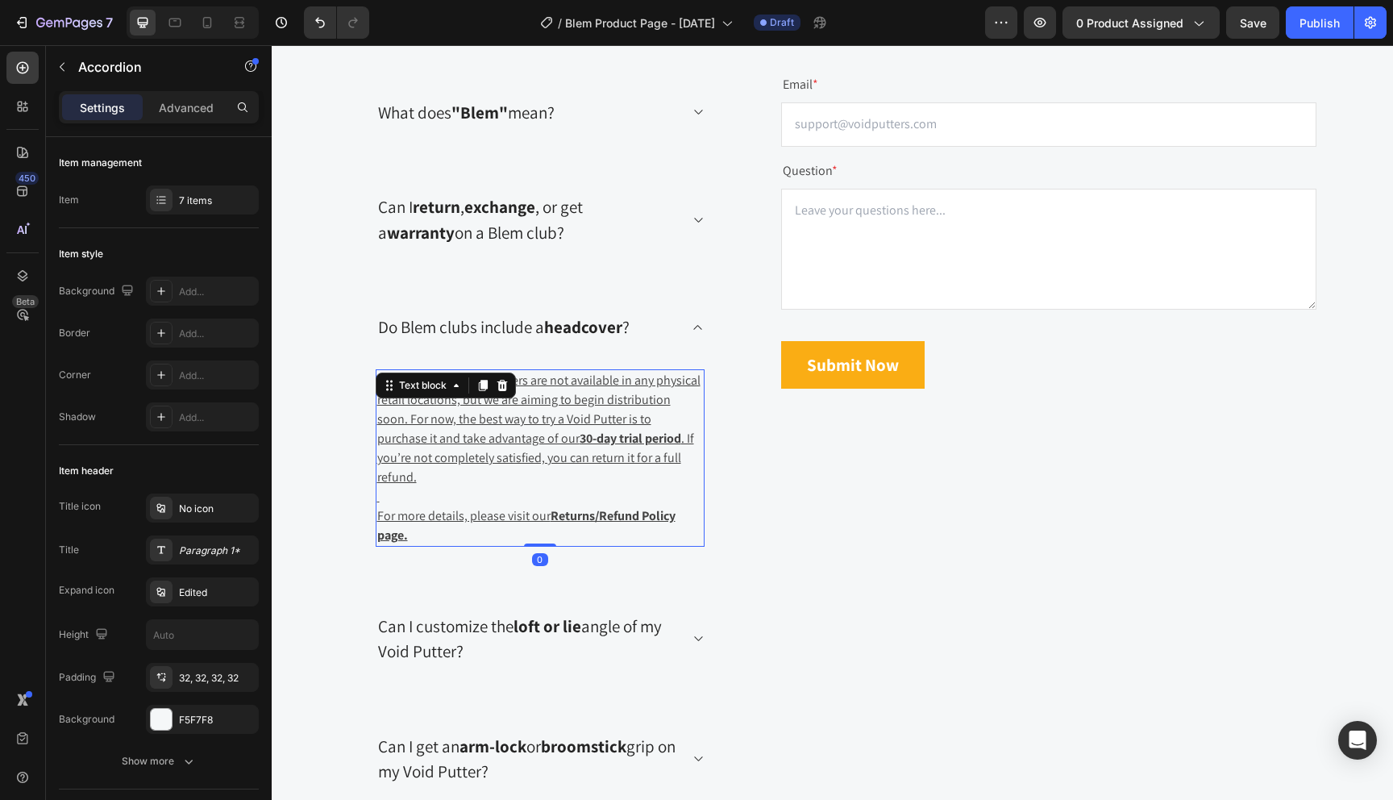
click at [569, 403] on u "At the moment, Void Putters are not available in any physical retail locations,…" at bounding box center [538, 409] width 323 height 75
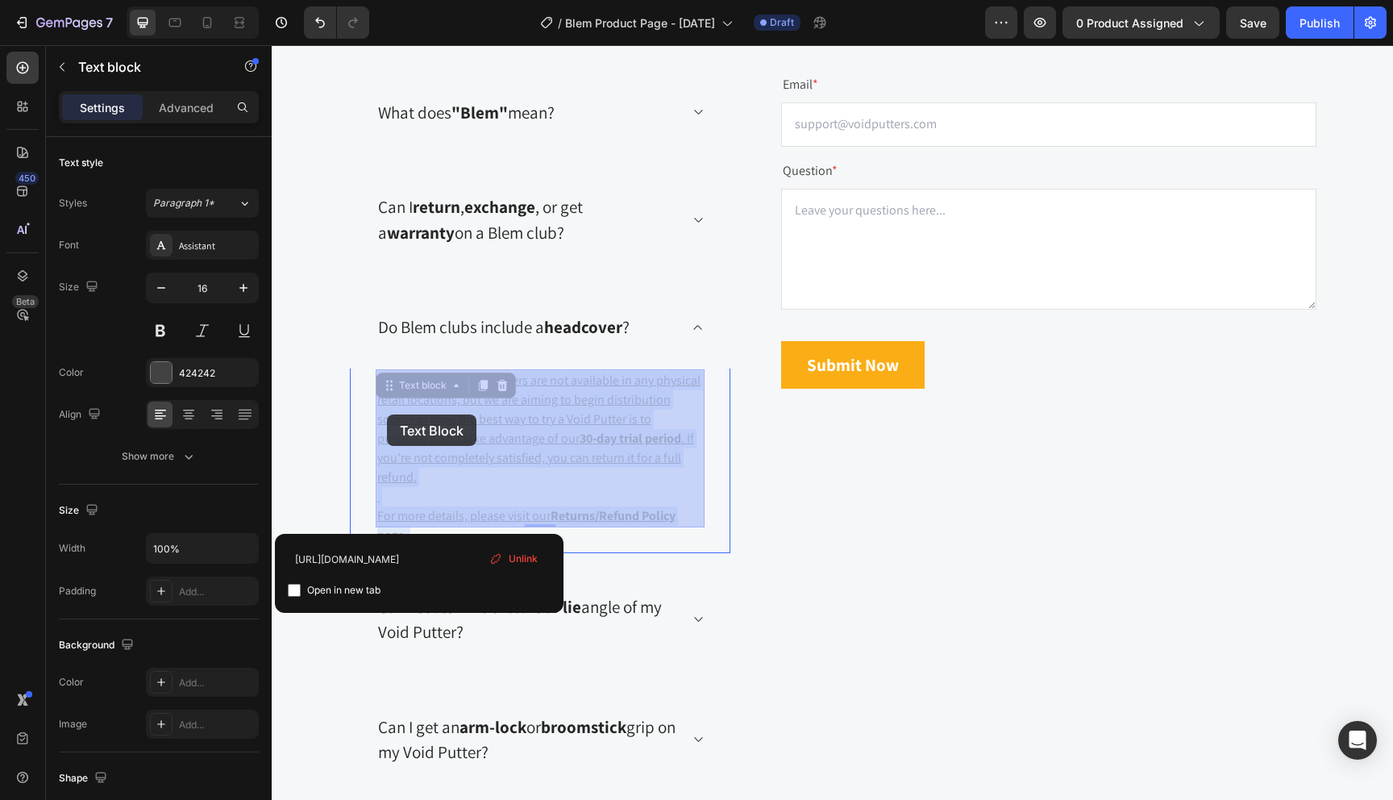
drag, startPoint x: 451, startPoint y: 517, endPoint x: 388, endPoint y: 416, distance: 118.8
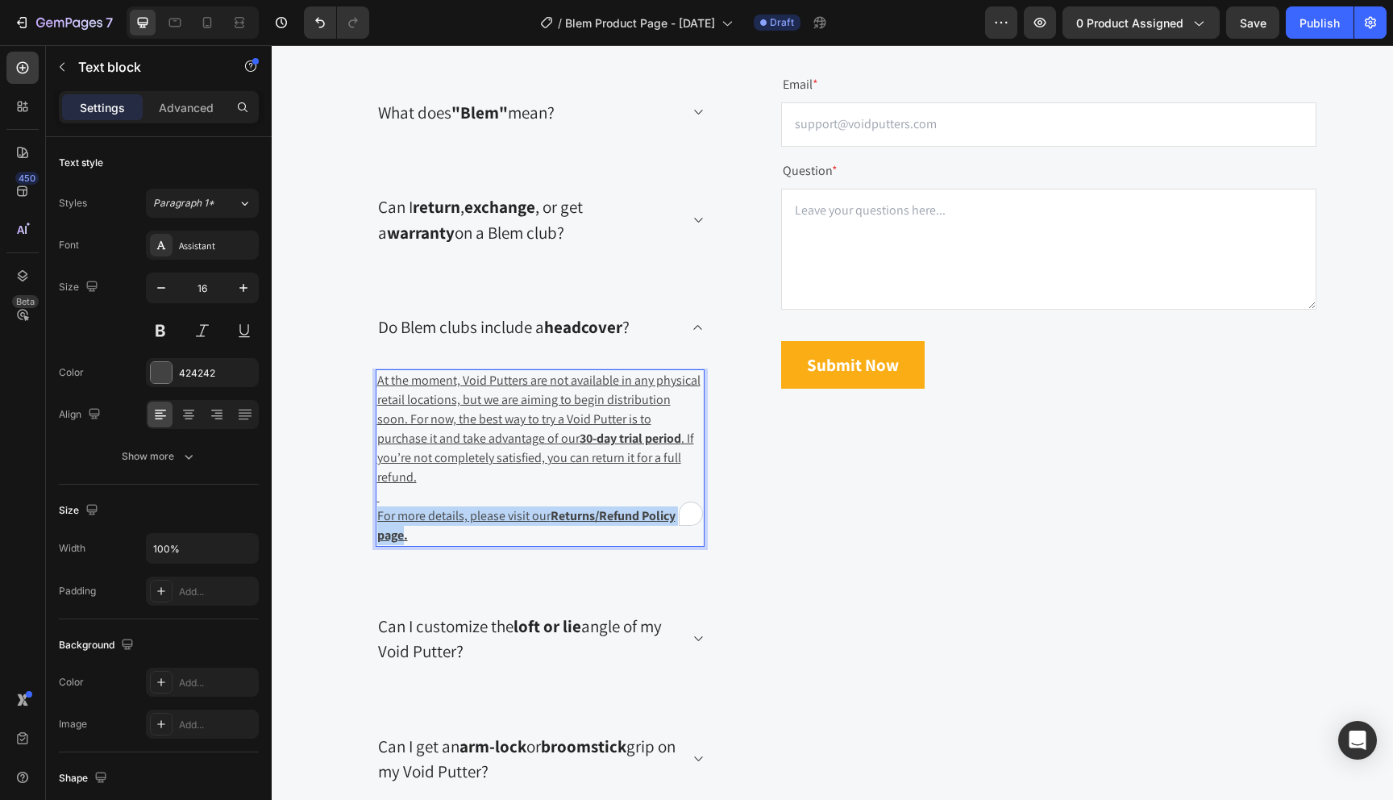
click at [424, 514] on p "For more details, please visit our Returns/Refund Policy page." at bounding box center [540, 525] width 326 height 39
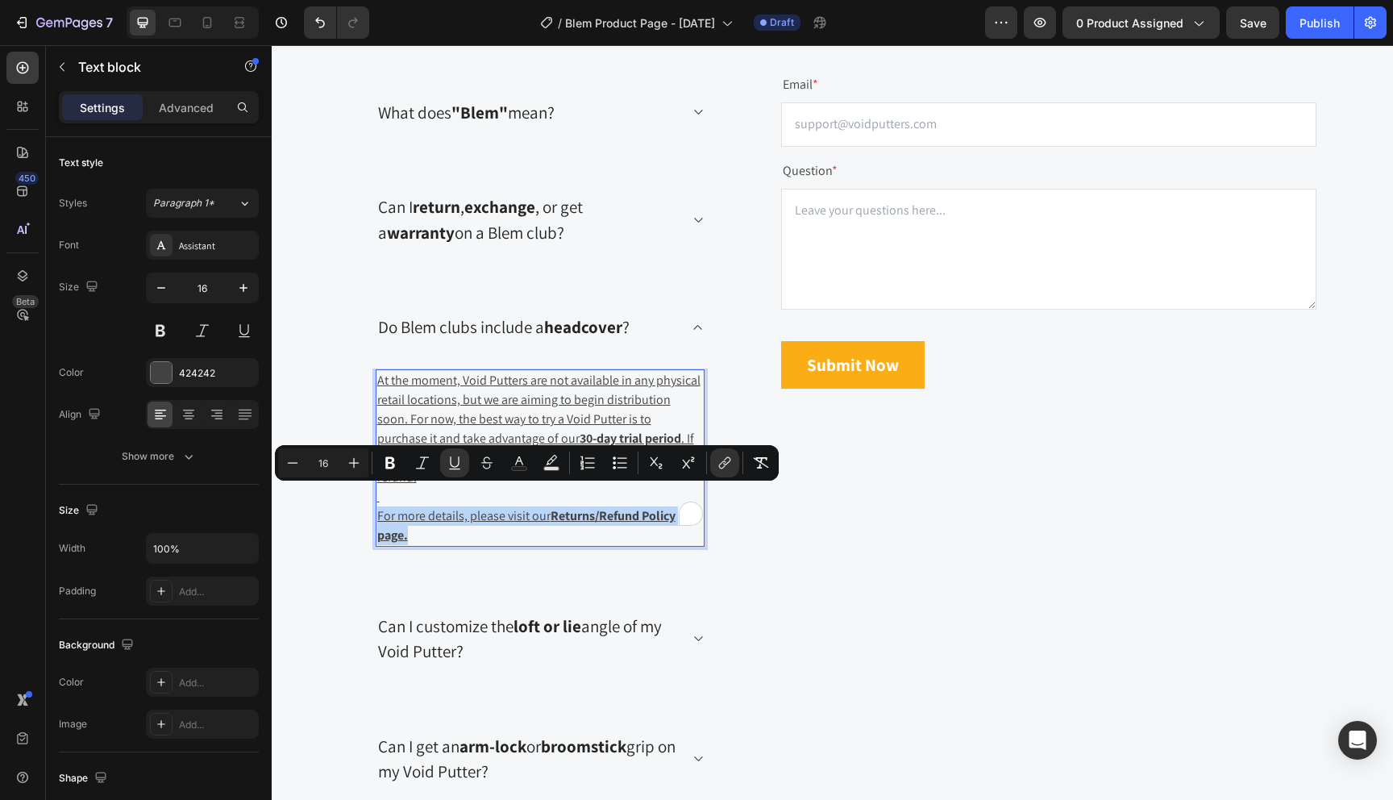
click at [424, 514] on p "For more details, please visit our Returns/Refund Policy page." at bounding box center [540, 525] width 326 height 39
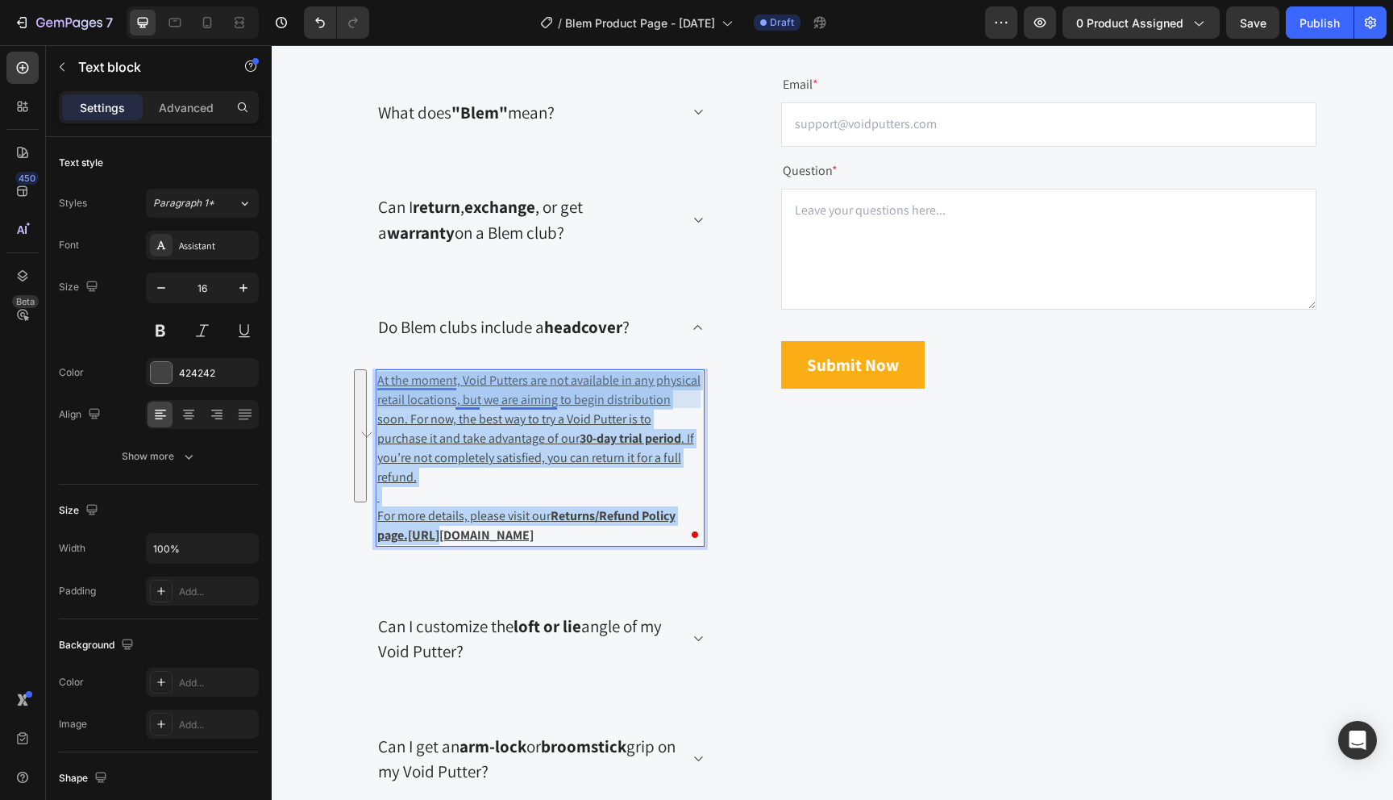
drag, startPoint x: 424, startPoint y: 514, endPoint x: 378, endPoint y: 381, distance: 140.8
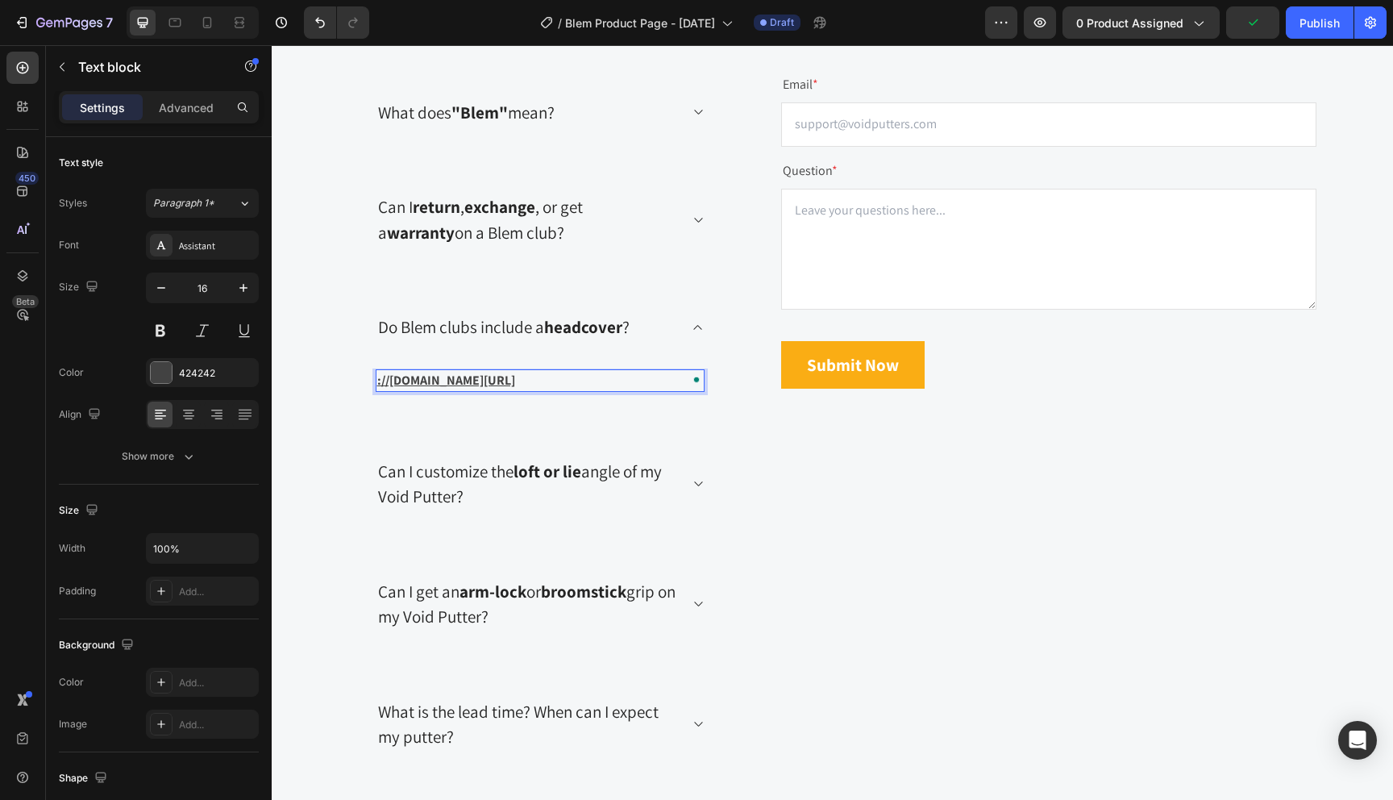
click at [676, 381] on p "⁠⁠⁠⁠⁠⁠⁠ ://[DOMAIN_NAME][URL]" at bounding box center [540, 380] width 326 height 19
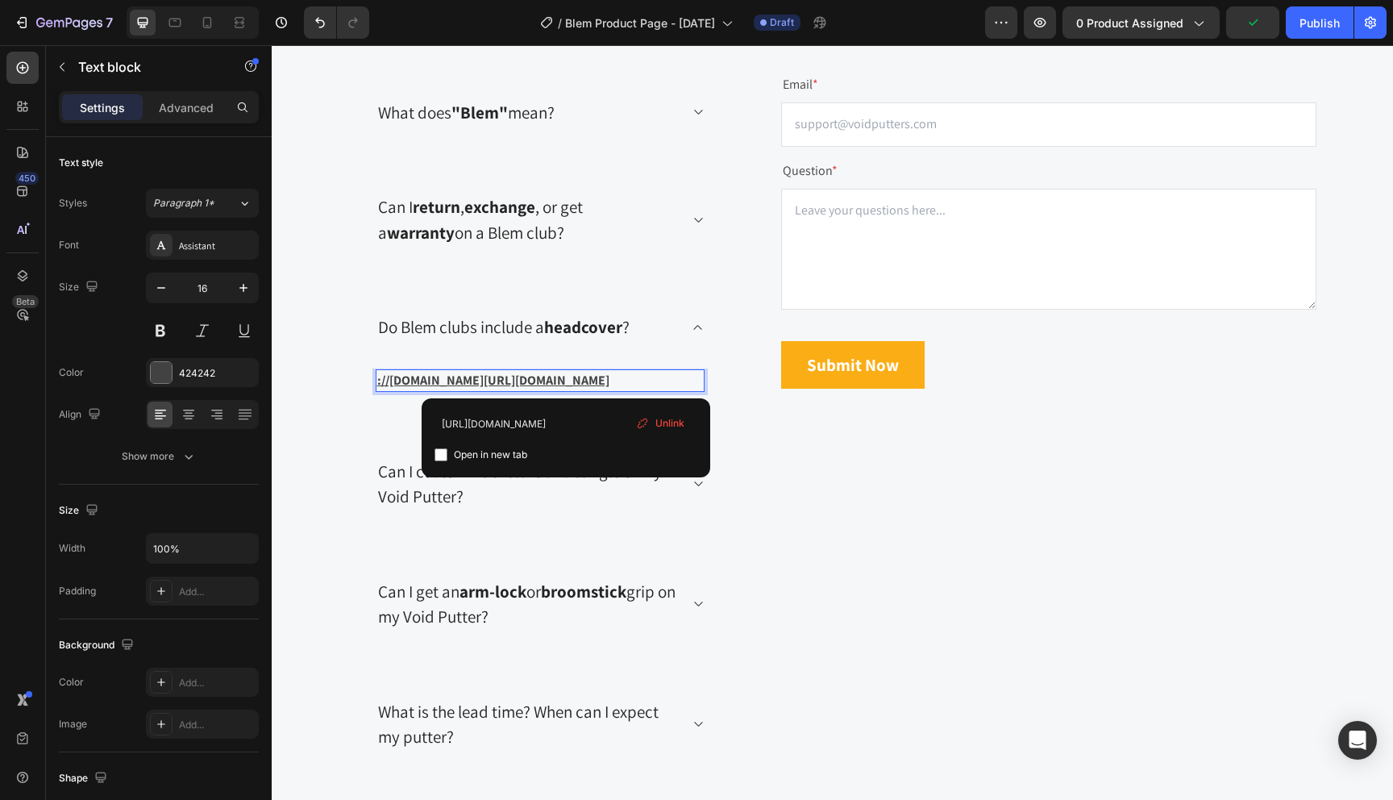
drag, startPoint x: 676, startPoint y: 381, endPoint x: 562, endPoint y: 381, distance: 113.7
click at [392, 389] on u "://[DOMAIN_NAME][URL][DOMAIN_NAME]" at bounding box center [493, 380] width 232 height 17
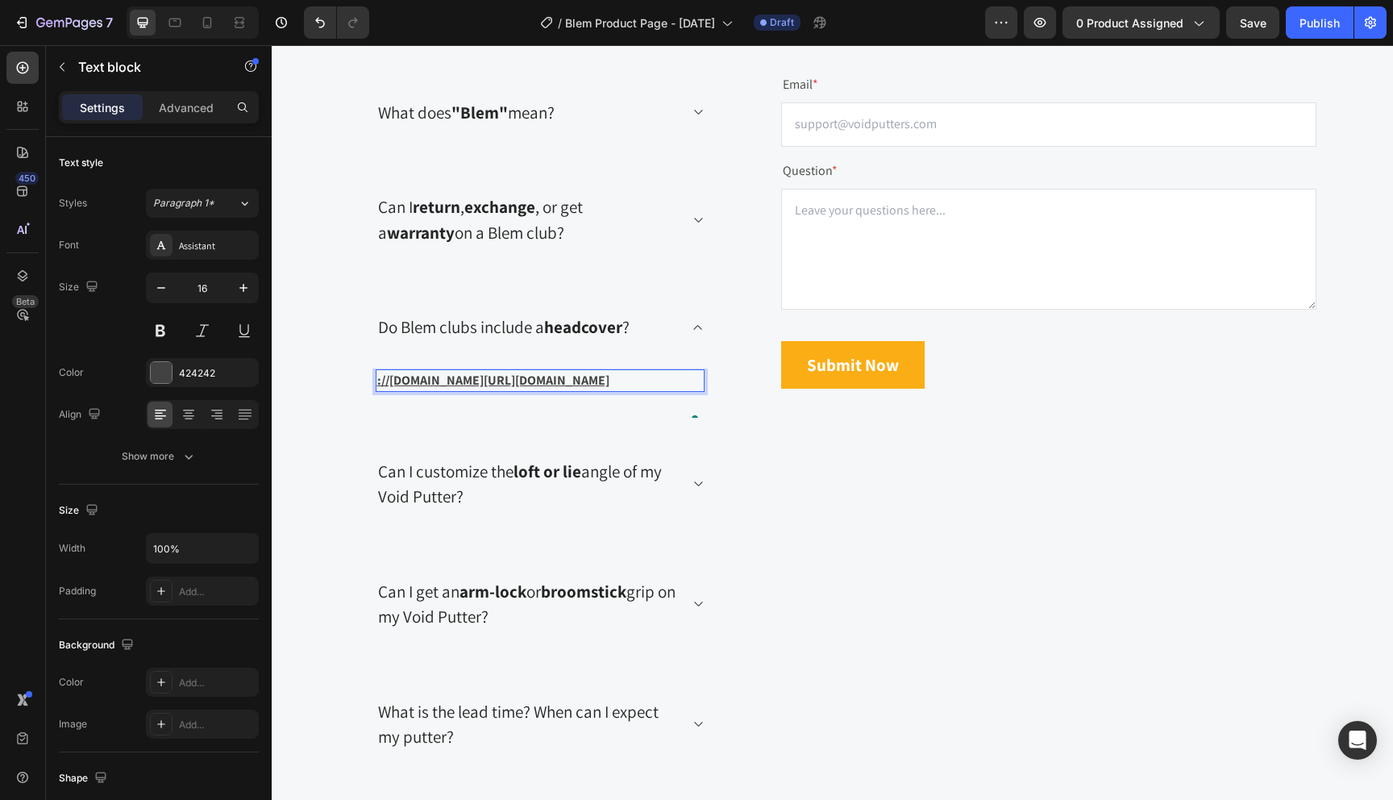
drag, startPoint x: 427, startPoint y: 422, endPoint x: 373, endPoint y: 376, distance: 70.3
click at [373, 376] on div "Title Line ://[DOMAIN_NAME][URL][DOMAIN_NAME] Text block 0 Row" at bounding box center [540, 387] width 381 height 62
click at [468, 381] on div "Rich Text Editor. Editing area: main" at bounding box center [540, 380] width 329 height 23
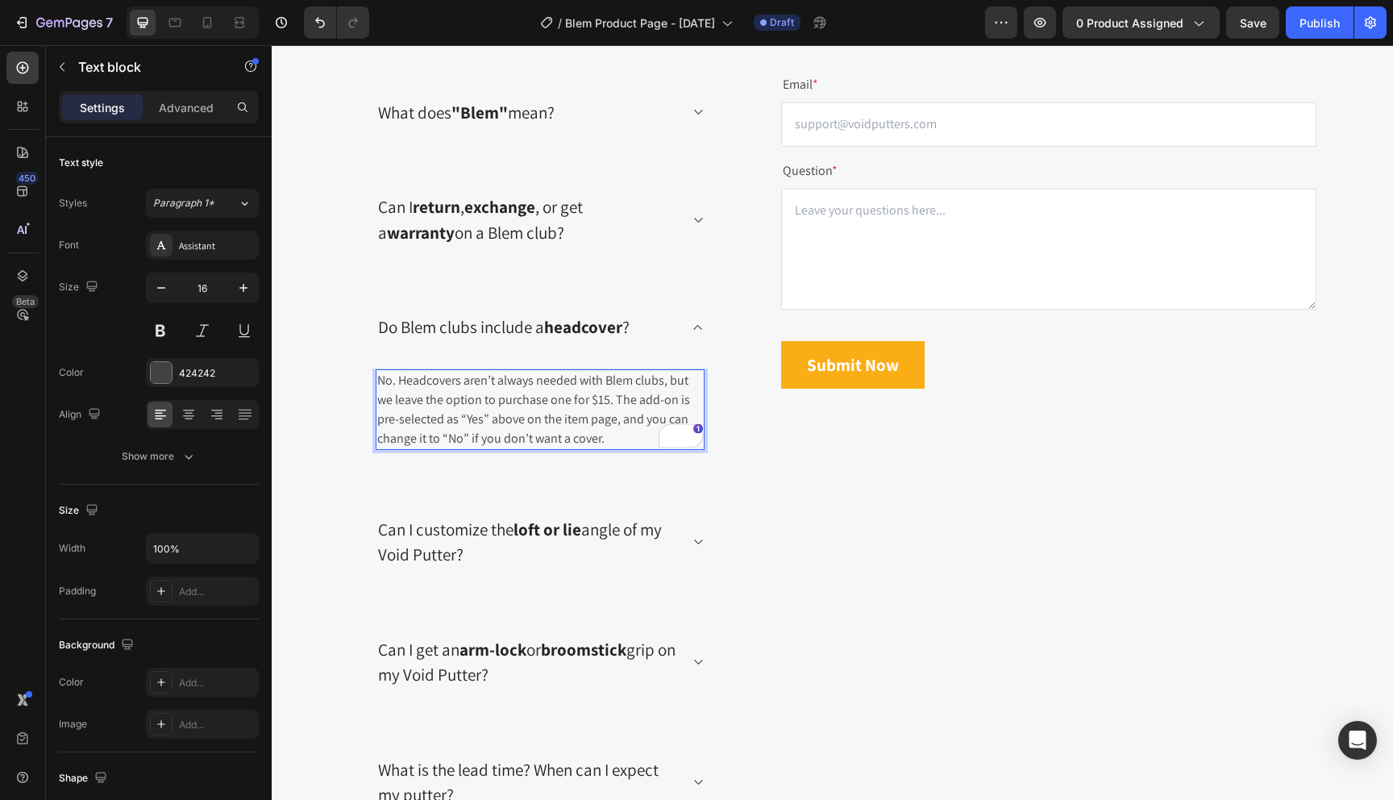
click at [385, 381] on p "No. Headcovers aren’t always needed with Blem clubs, but we leave the option to…" at bounding box center [540, 409] width 326 height 77
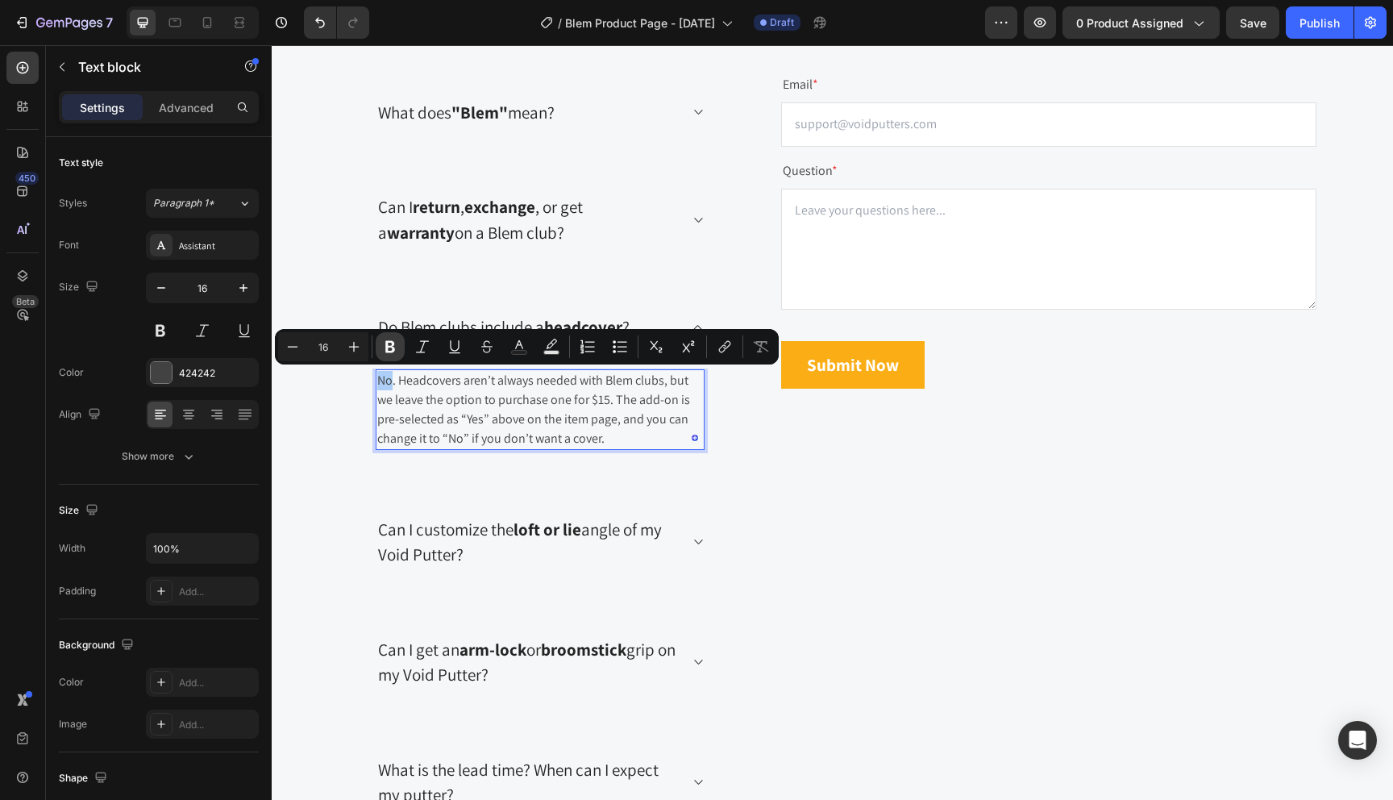
click at [393, 349] on icon "Editor contextual toolbar" at bounding box center [390, 347] width 10 height 12
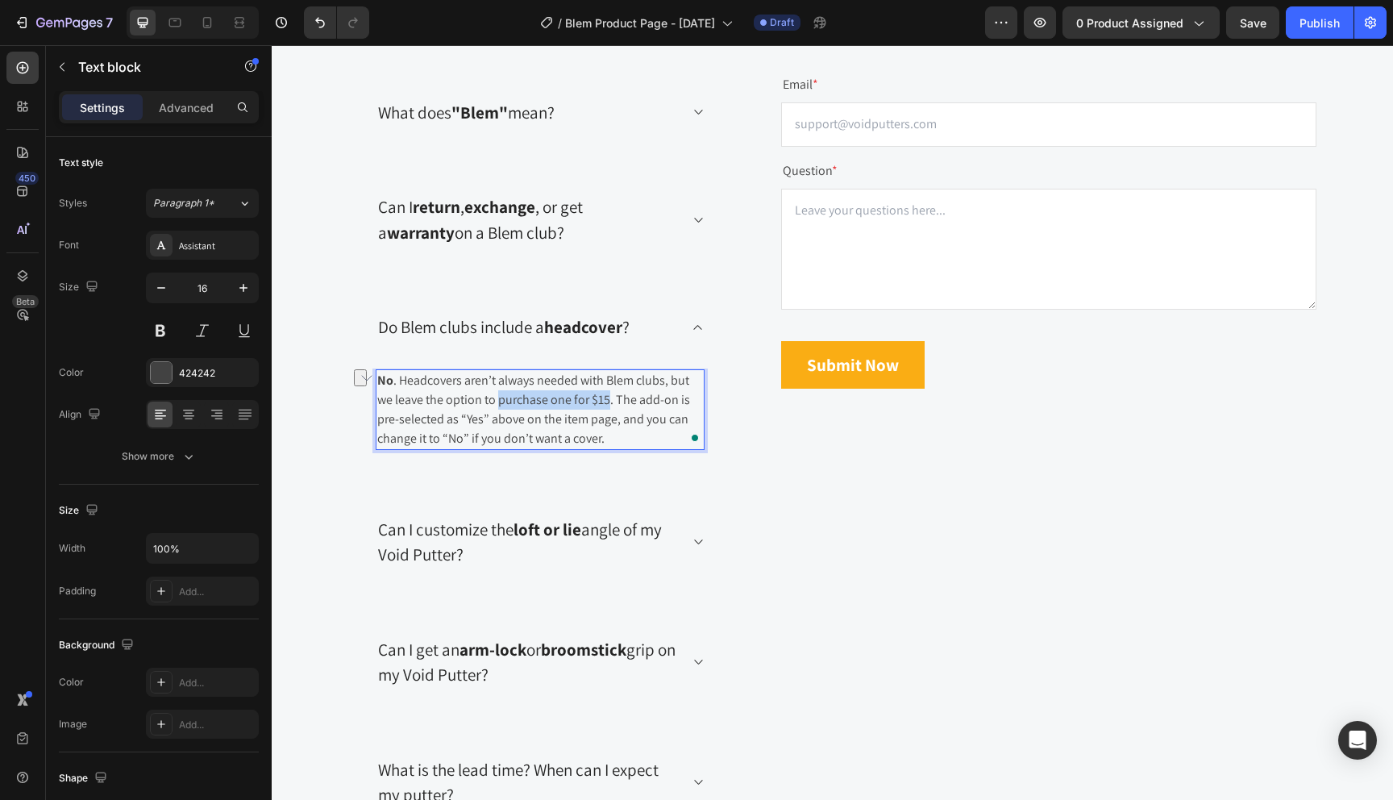
drag, startPoint x: 497, startPoint y: 403, endPoint x: 608, endPoint y: 402, distance: 110.5
click at [608, 402] on p "No . Headcovers aren’t always needed with Blem clubs, but we leave the option t…" at bounding box center [540, 409] width 326 height 77
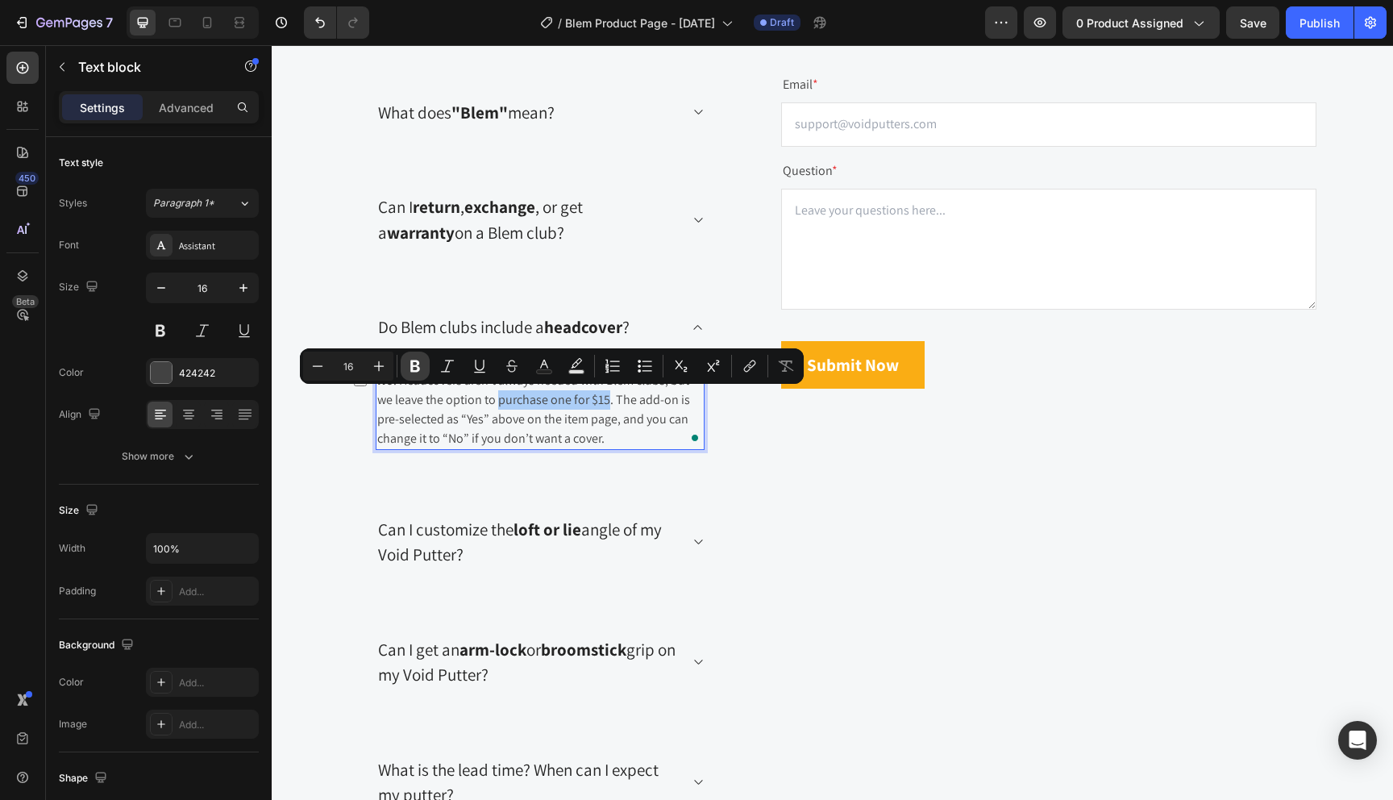
click at [406, 365] on button "Bold" at bounding box center [415, 366] width 29 height 29
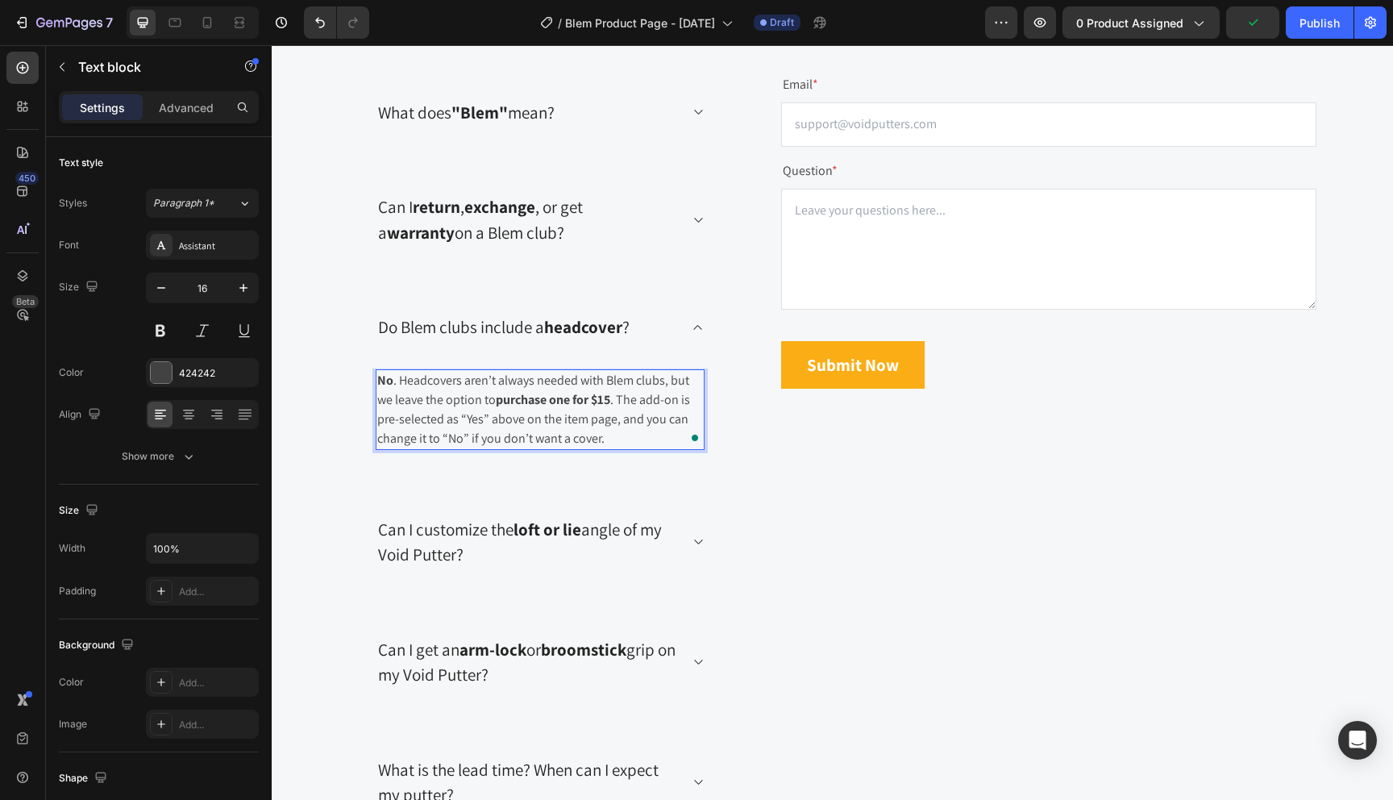
click at [646, 438] on p "No . Headcovers aren’t always needed with Blem clubs, but we leave the option t…" at bounding box center [540, 409] width 326 height 77
drag, startPoint x: 377, startPoint y: 422, endPoint x: 488, endPoint y: 423, distance: 111.3
click at [488, 423] on p "No . Headcovers aren’t always needed with Blem clubs, but we leave the option t…" at bounding box center [540, 409] width 326 height 77
click at [465, 418] on p "No . Headcovers aren’t always needed with Blem clubs, but we leave the option t…" at bounding box center [540, 409] width 326 height 77
click at [481, 418] on p "No . Headcovers aren’t always needed with Blem clubs, but we leave the option t…" at bounding box center [540, 409] width 326 height 77
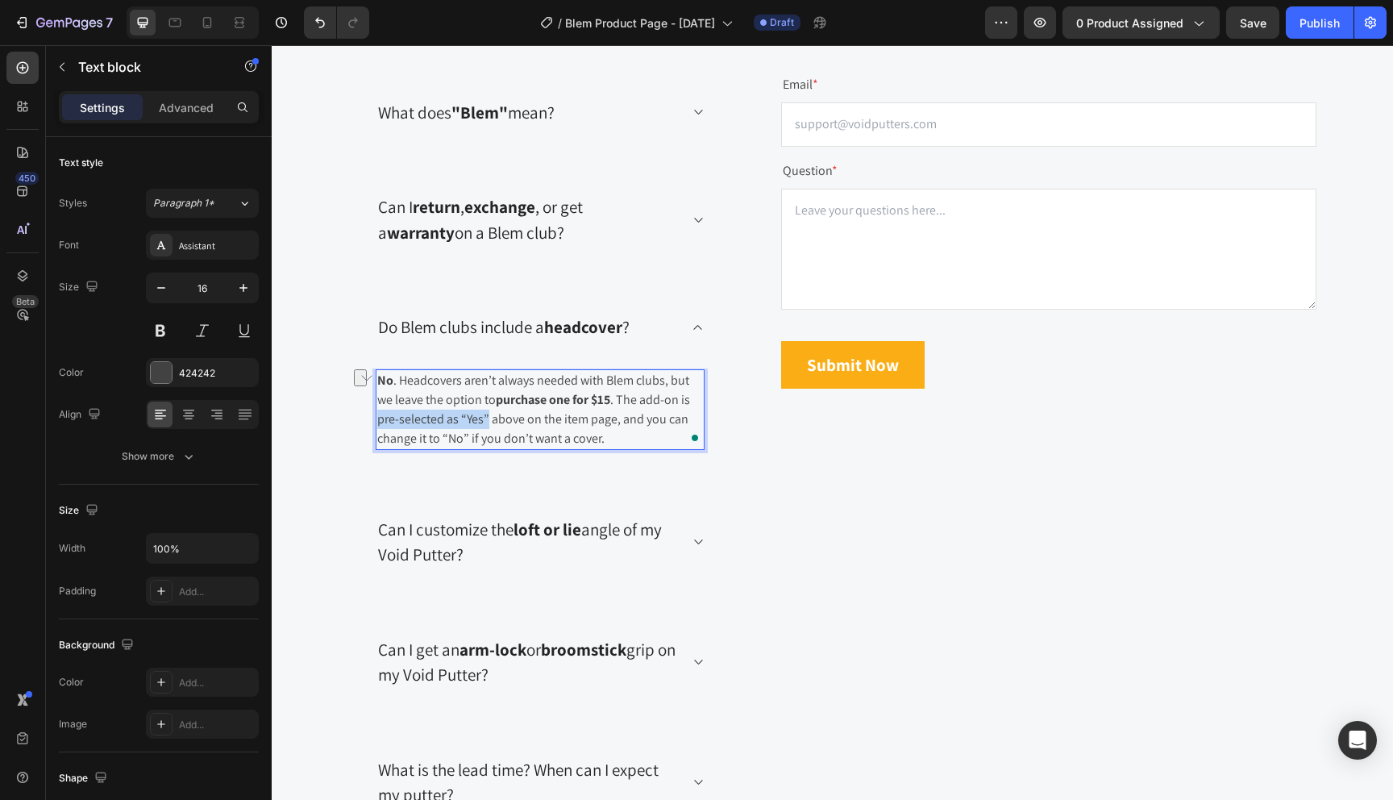
drag, startPoint x: 487, startPoint y: 418, endPoint x: 376, endPoint y: 419, distance: 111.3
click at [376, 419] on div "No . Headcovers aren’t always needed with Blem clubs, but we leave the option t…" at bounding box center [540, 409] width 329 height 81
click at [435, 423] on p "No . Headcovers aren’t always needed with Blem clubs, but we leave the option t…" at bounding box center [540, 409] width 326 height 77
click at [478, 421] on p "No . Headcovers aren’t always needed with Blem clubs, but we leave the option t…" at bounding box center [540, 409] width 326 height 77
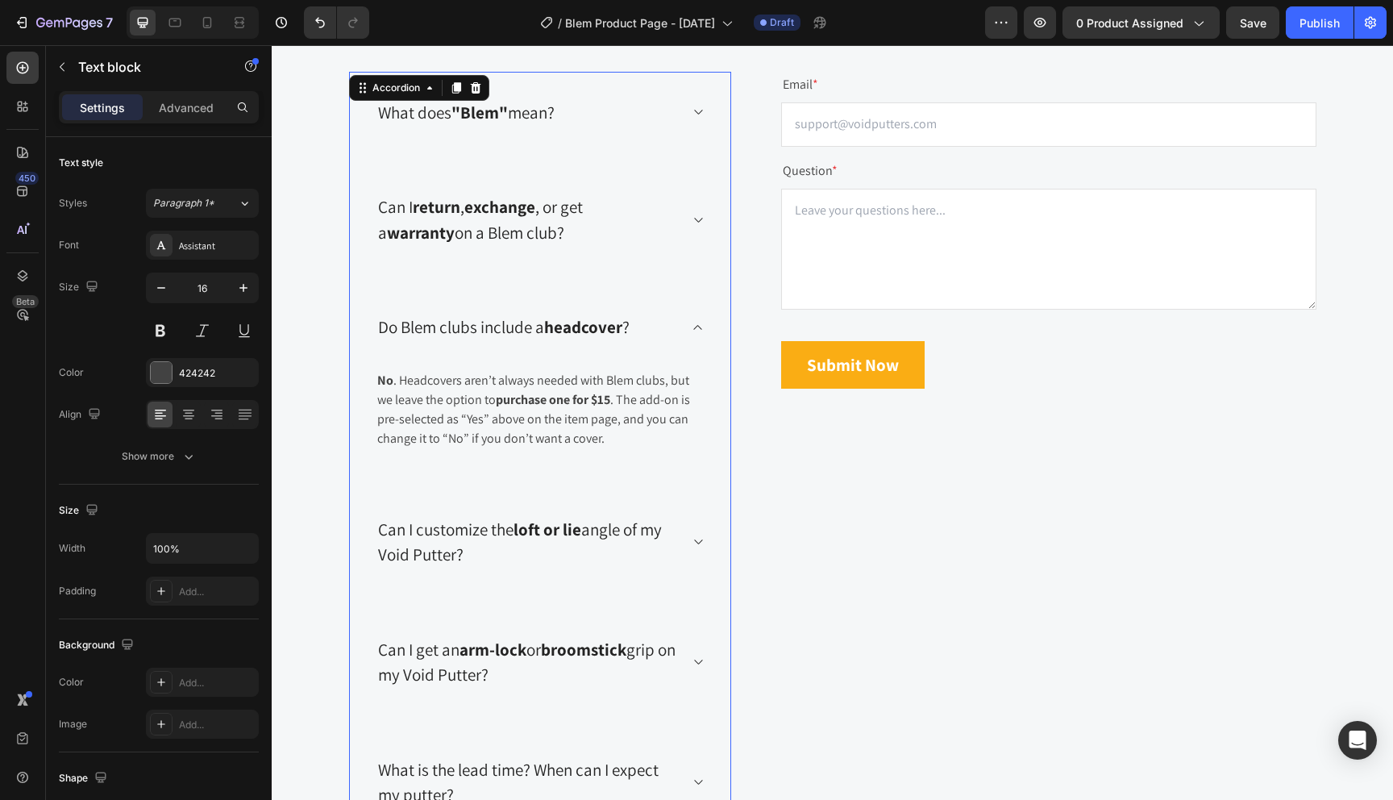
click at [581, 489] on div "Can I customize the loft or lie angle of my Void Putter?" at bounding box center [540, 542] width 381 height 107
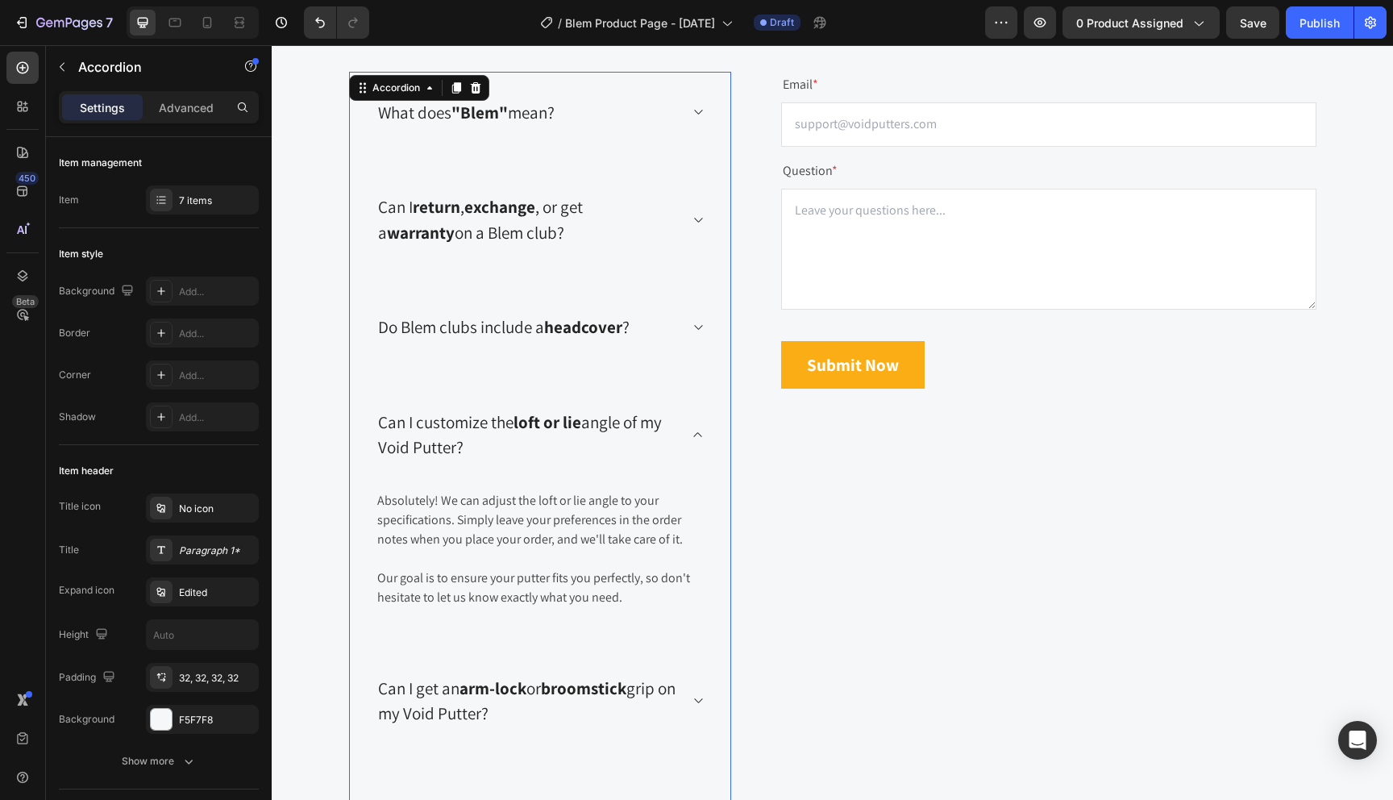
click at [562, 368] on div "Do Blem clubs include a headcover ?" at bounding box center [540, 327] width 381 height 82
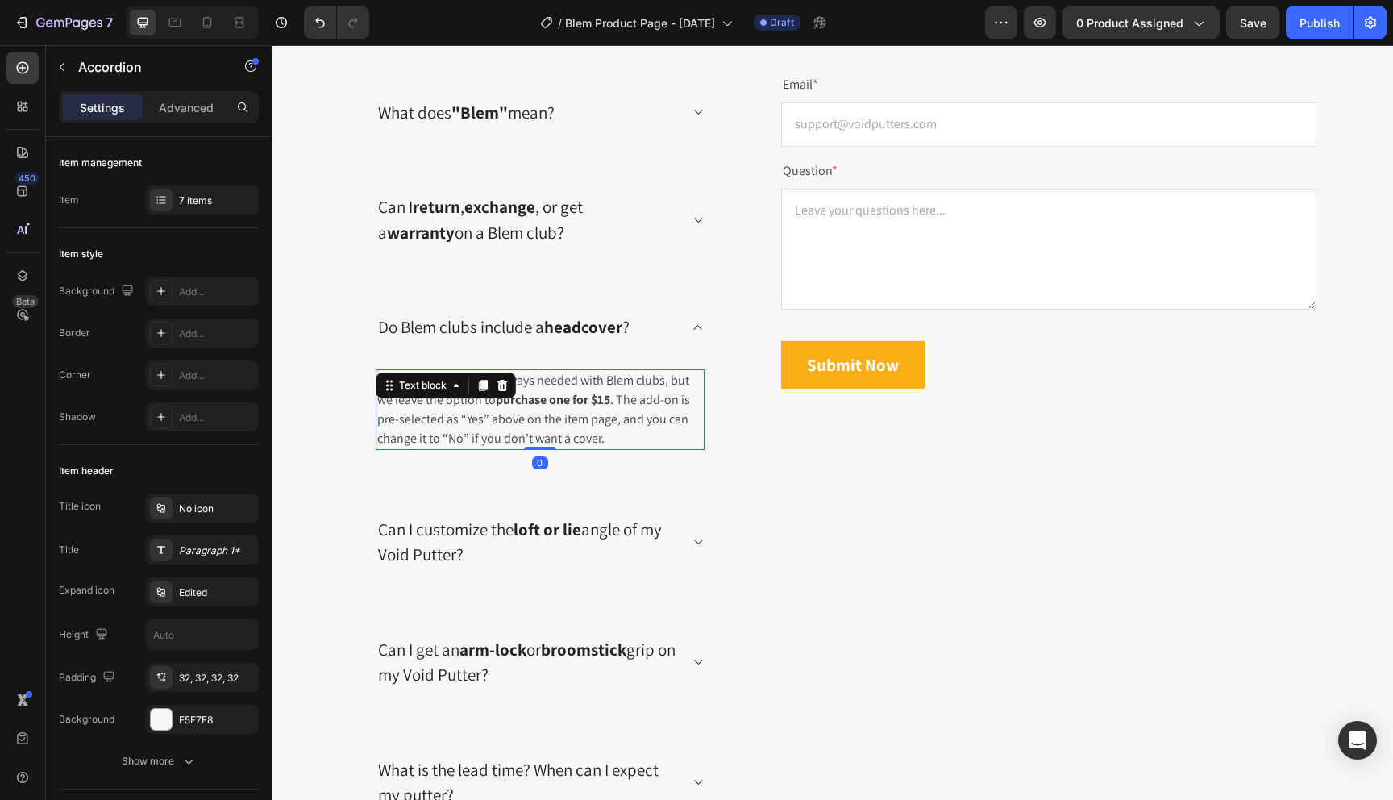
click at [560, 399] on strong "purchase one for $15" at bounding box center [553, 399] width 114 height 17
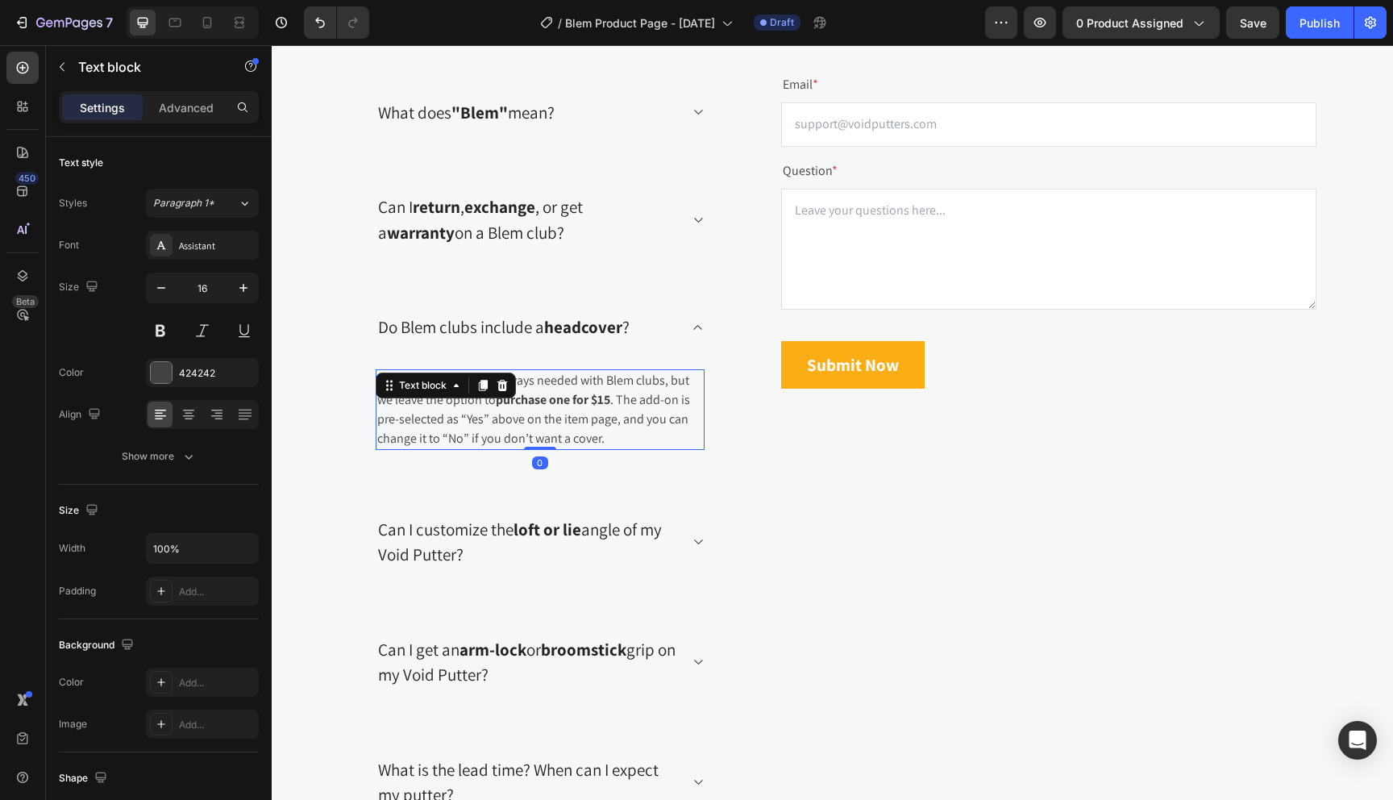
click at [431, 418] on p "No . Headcovers aren’t always needed with Blem clubs, but we leave the option t…" at bounding box center [540, 409] width 326 height 77
click at [452, 422] on p "No . Headcovers aren’t always needed with Blem clubs, but we leave the option t…" at bounding box center [540, 409] width 326 height 77
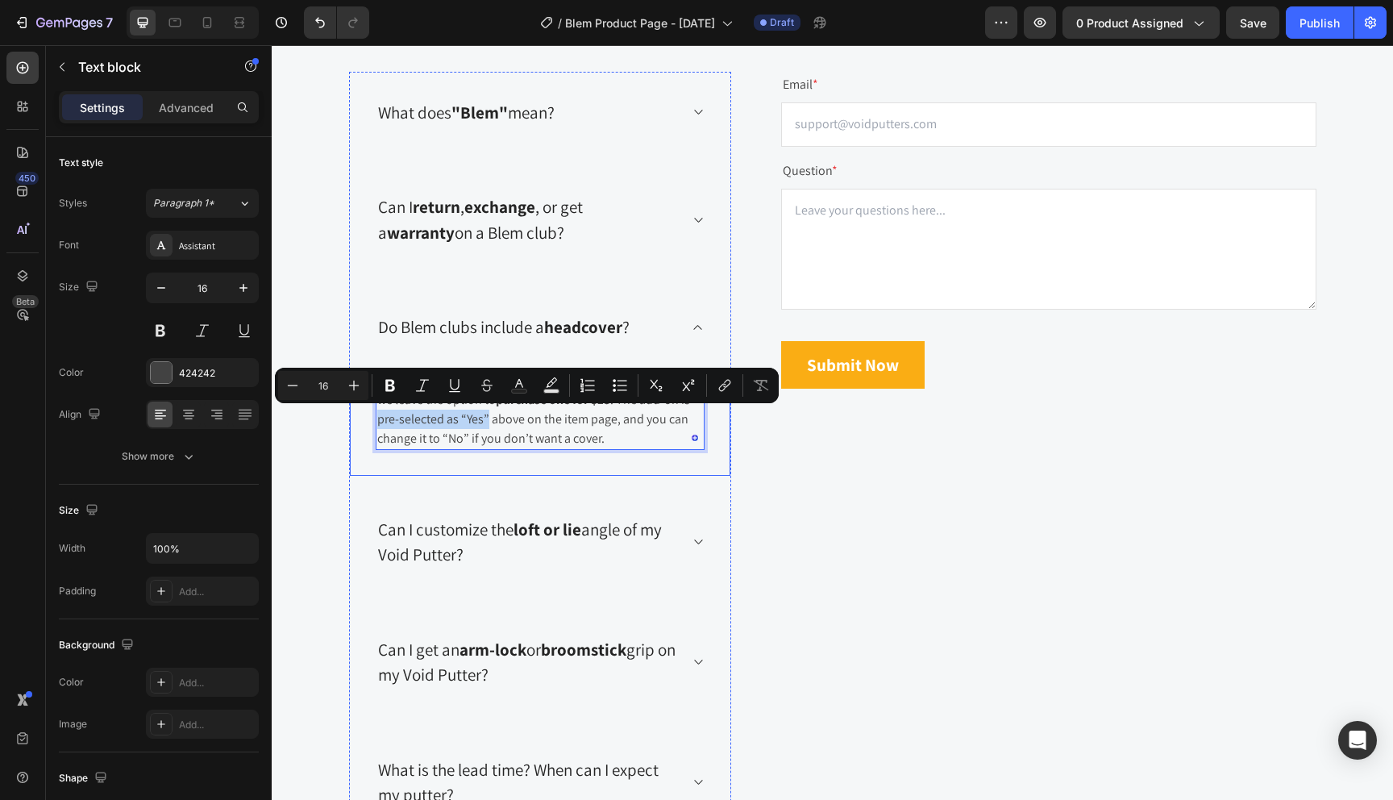
drag, startPoint x: 486, startPoint y: 421, endPoint x: 370, endPoint y: 424, distance: 116.2
click at [370, 424] on div "Title Line No . Headcovers aren’t always needed with Blem clubs, but we leave t…" at bounding box center [540, 416] width 381 height 120
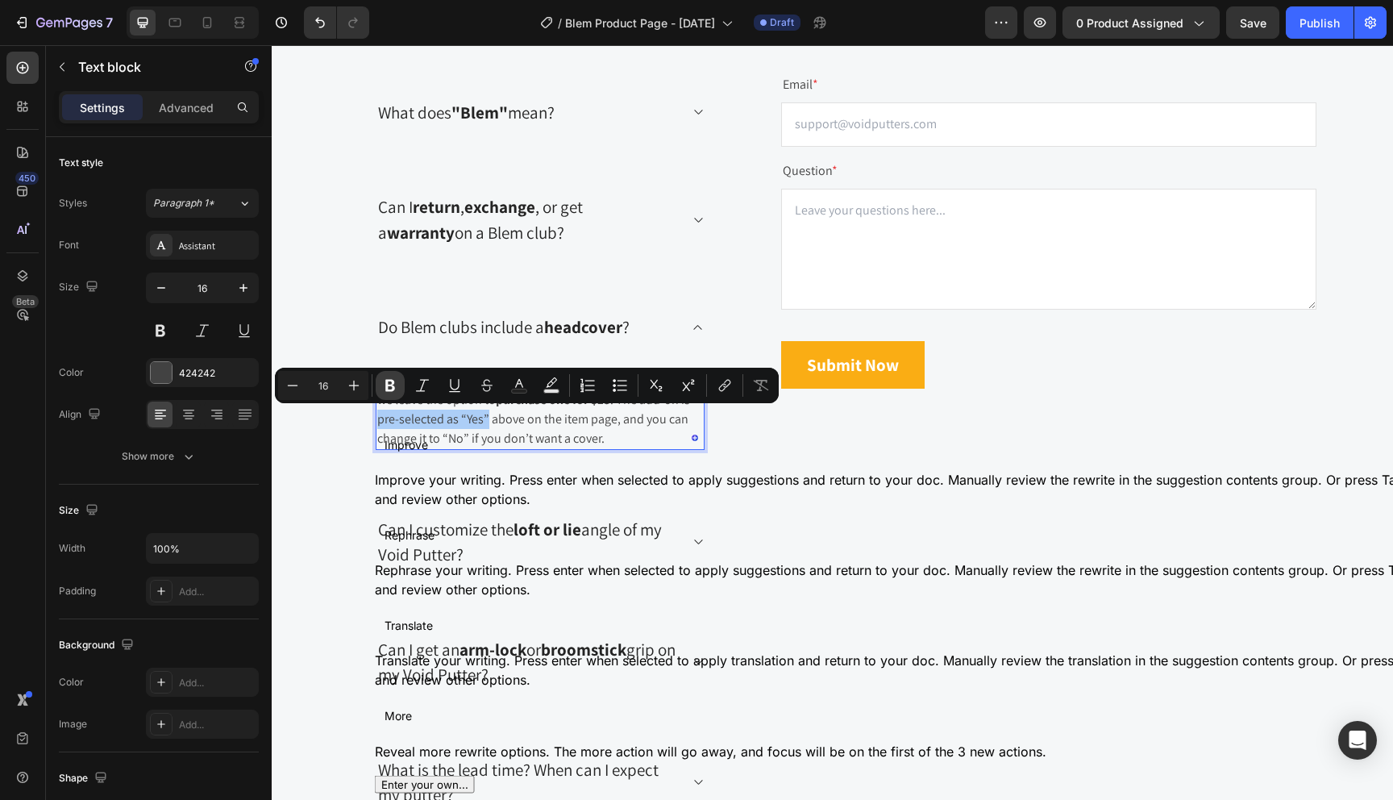
click at [389, 385] on icon "Editor contextual toolbar" at bounding box center [390, 386] width 10 height 12
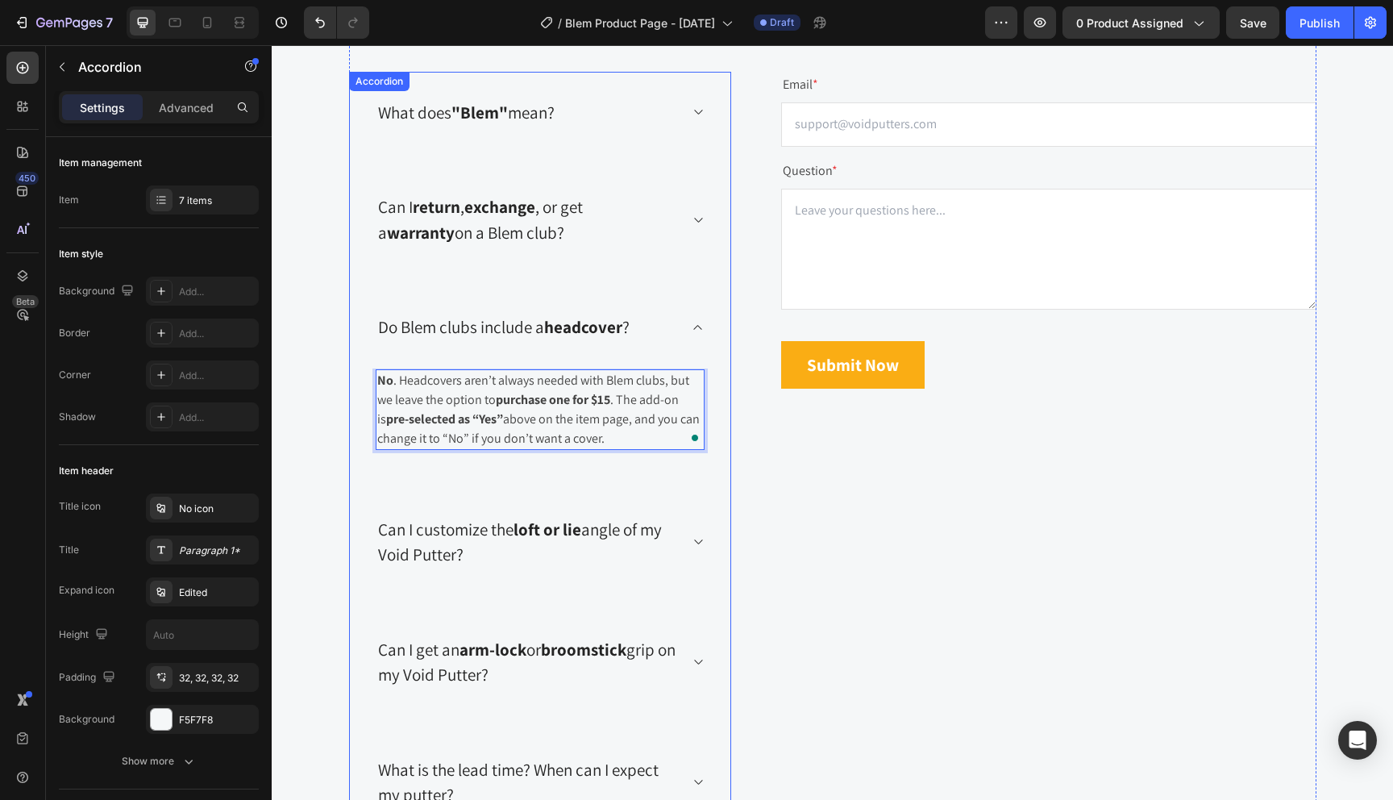
click at [563, 342] on div "Do Blem clubs include a headcover ?" at bounding box center [540, 327] width 381 height 82
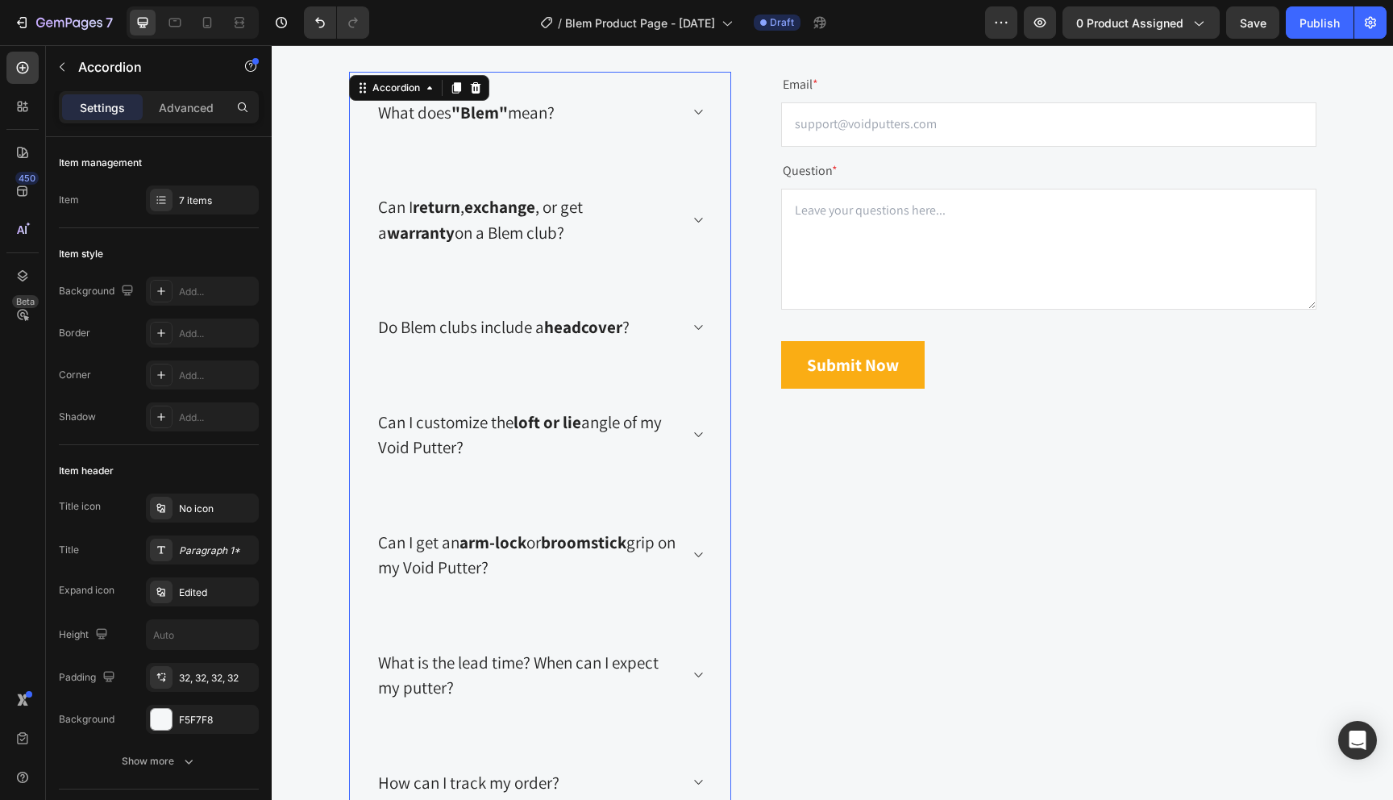
click at [566, 363] on div "Do Blem clubs include a headcover ?" at bounding box center [540, 327] width 381 height 82
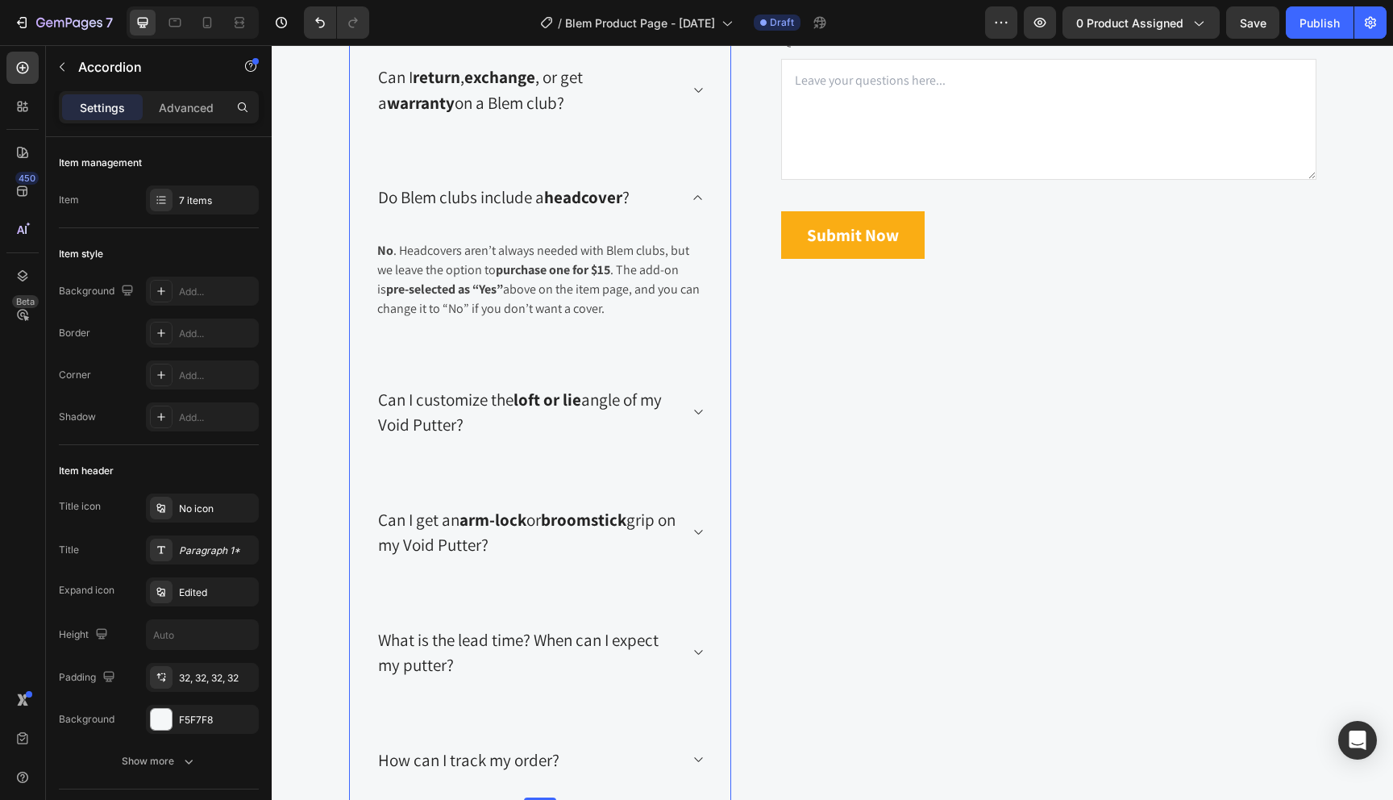
scroll to position [3455, 0]
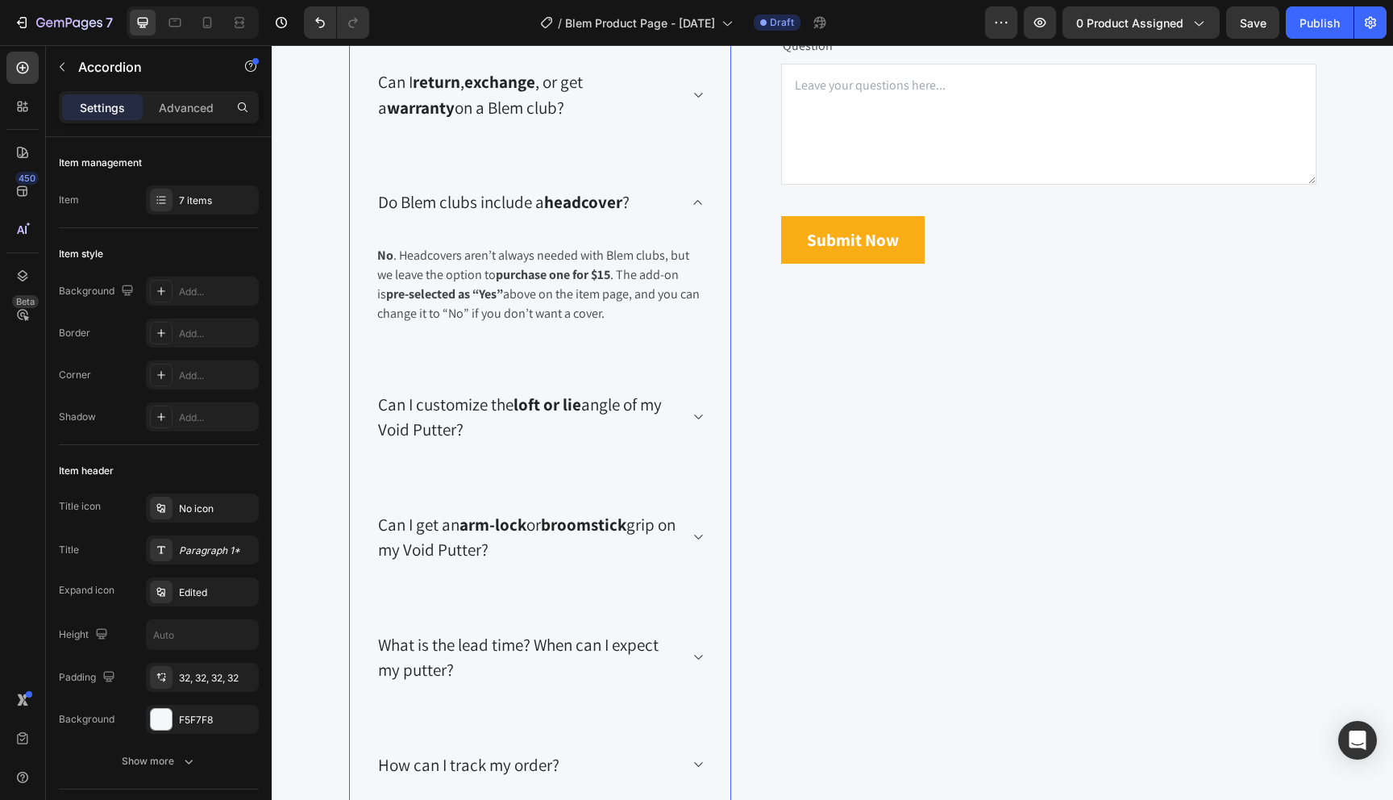
click at [697, 198] on icon at bounding box center [698, 202] width 12 height 13
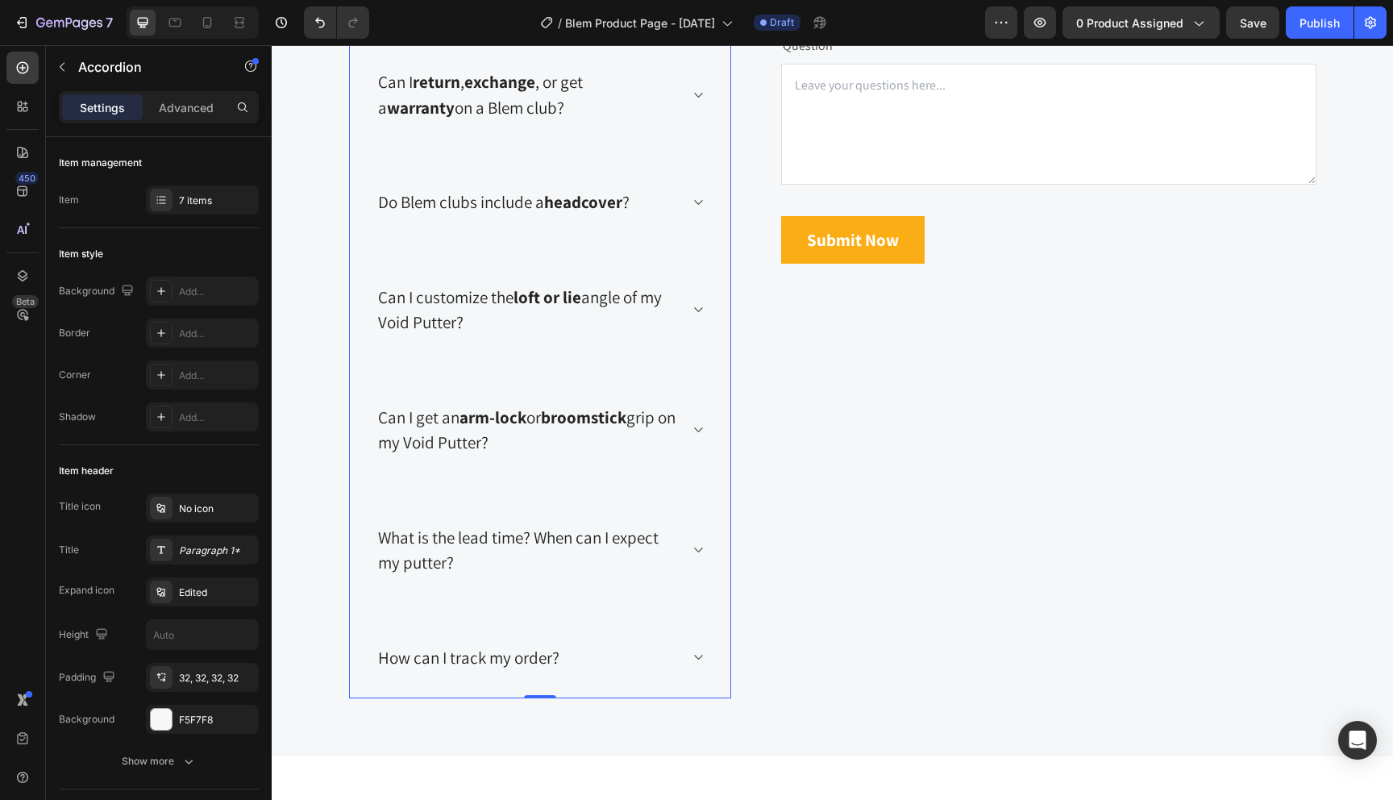
click at [710, 320] on div "Can I customize the loft or lie angle of my Void Putter?" at bounding box center [540, 309] width 381 height 107
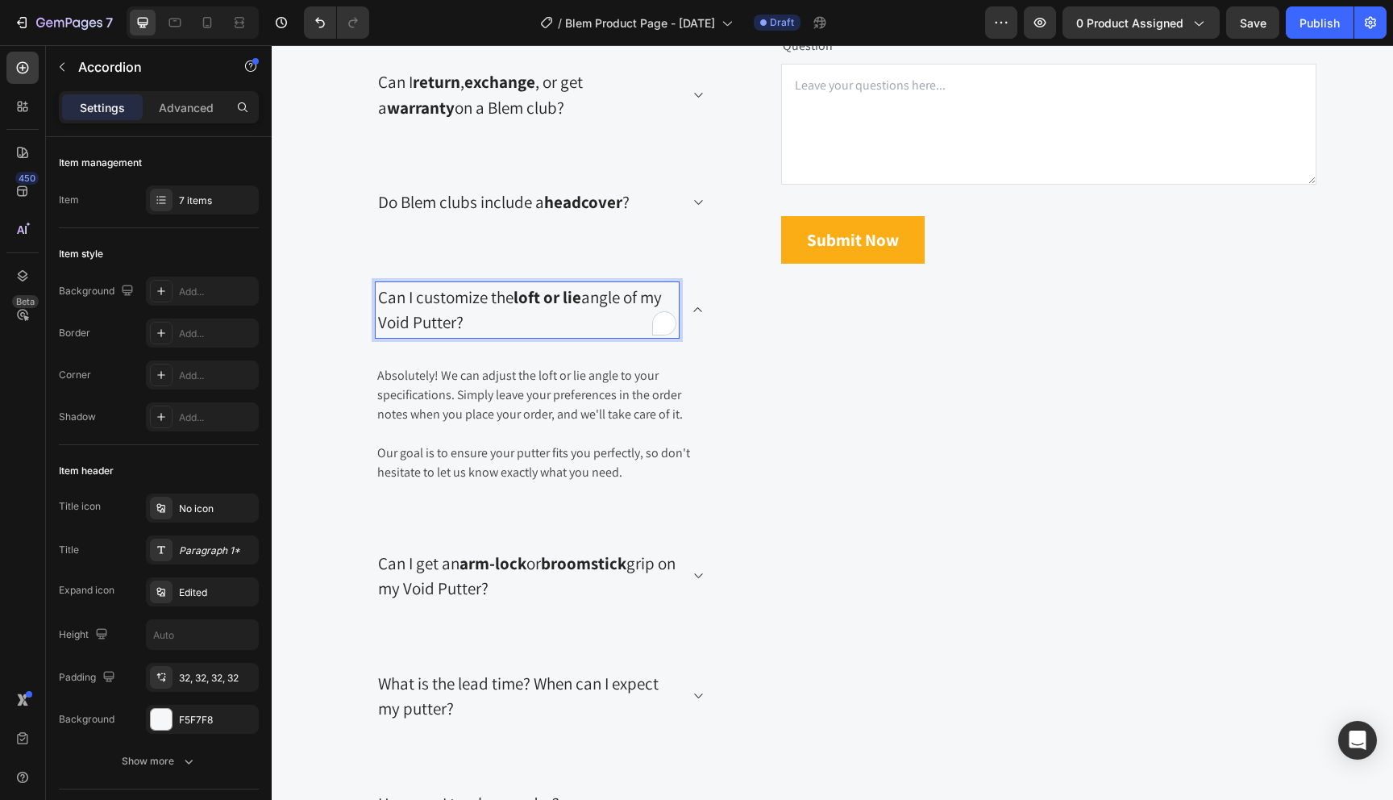
click at [514, 324] on p "Can I customize the loft or lie angle of my Void Putter?" at bounding box center [527, 310] width 298 height 51
drag, startPoint x: 484, startPoint y: 327, endPoint x: 367, endPoint y: 295, distance: 121.3
click at [367, 295] on div "Can I customize the loft or lie angle of my Void Putter?" at bounding box center [540, 309] width 381 height 107
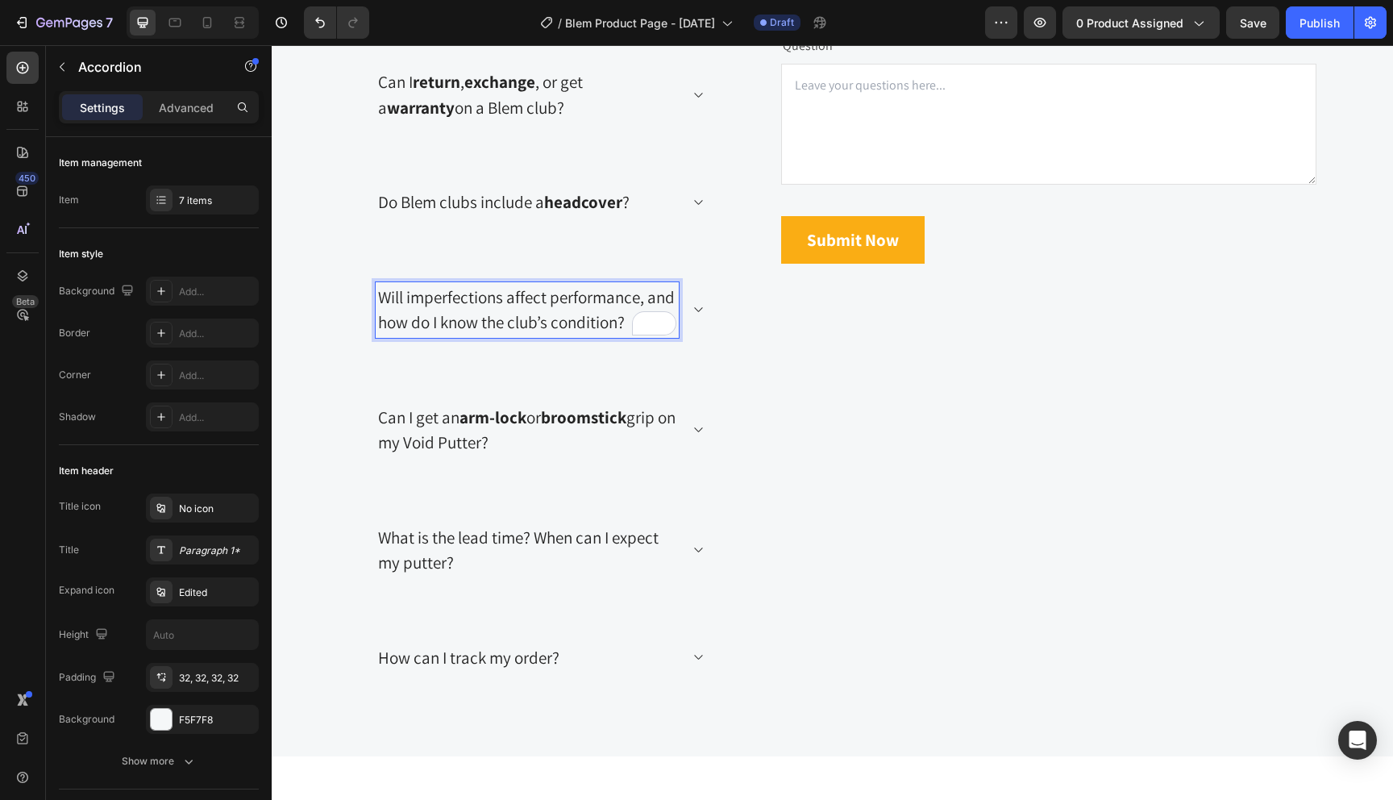
click at [510, 302] on p "Will imperfections affect performance, and how do I know the club’s condition?" at bounding box center [527, 310] width 298 height 51
drag, startPoint x: 510, startPoint y: 302, endPoint x: 638, endPoint y: 301, distance: 127.4
click at [638, 301] on p "Will imperfections affect performance, and how do I know the club’s condition?" at bounding box center [527, 310] width 298 height 51
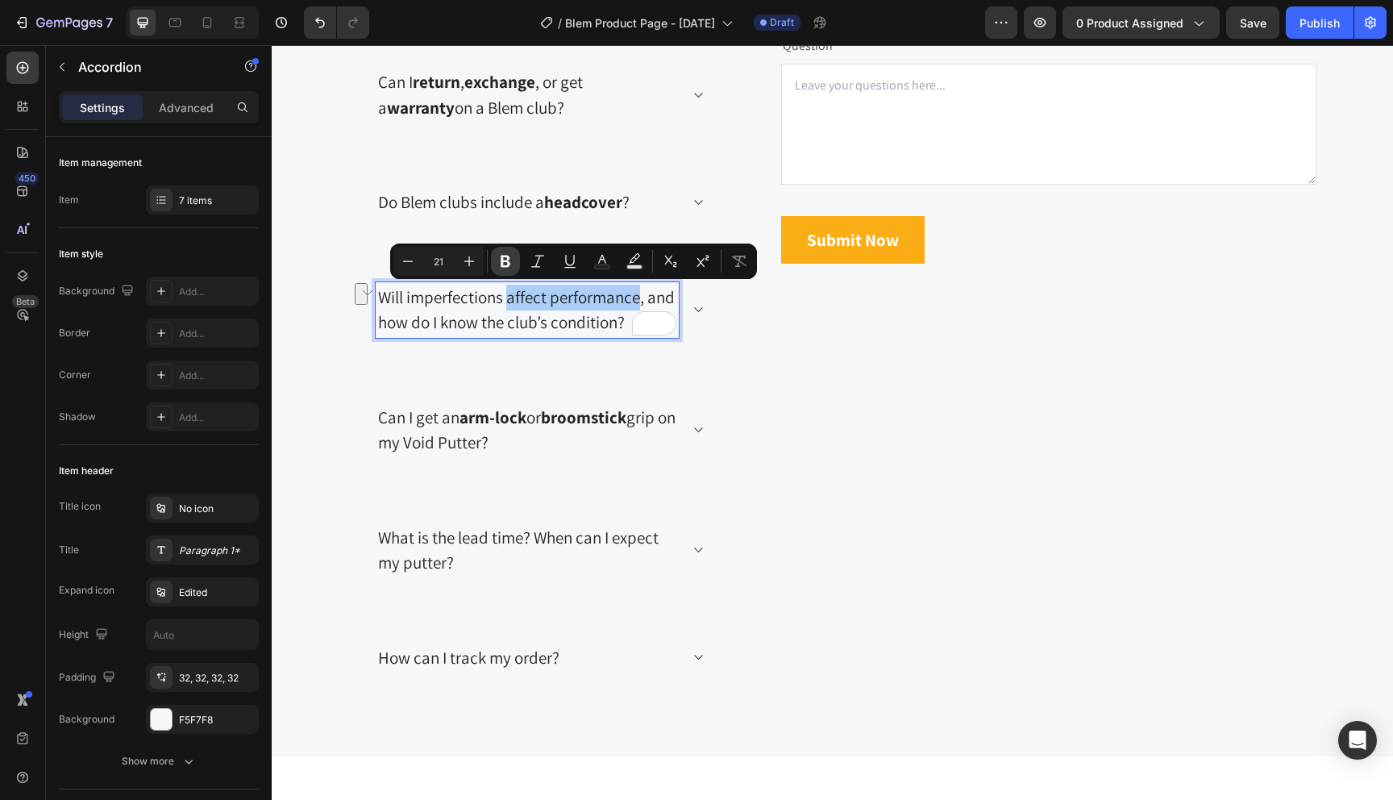
click at [506, 259] on icon "Editor contextual toolbar" at bounding box center [505, 261] width 16 height 16
click at [539, 316] on p "Will imperfections affect performance , and how do I know the club’s condition?" at bounding box center [527, 310] width 298 height 51
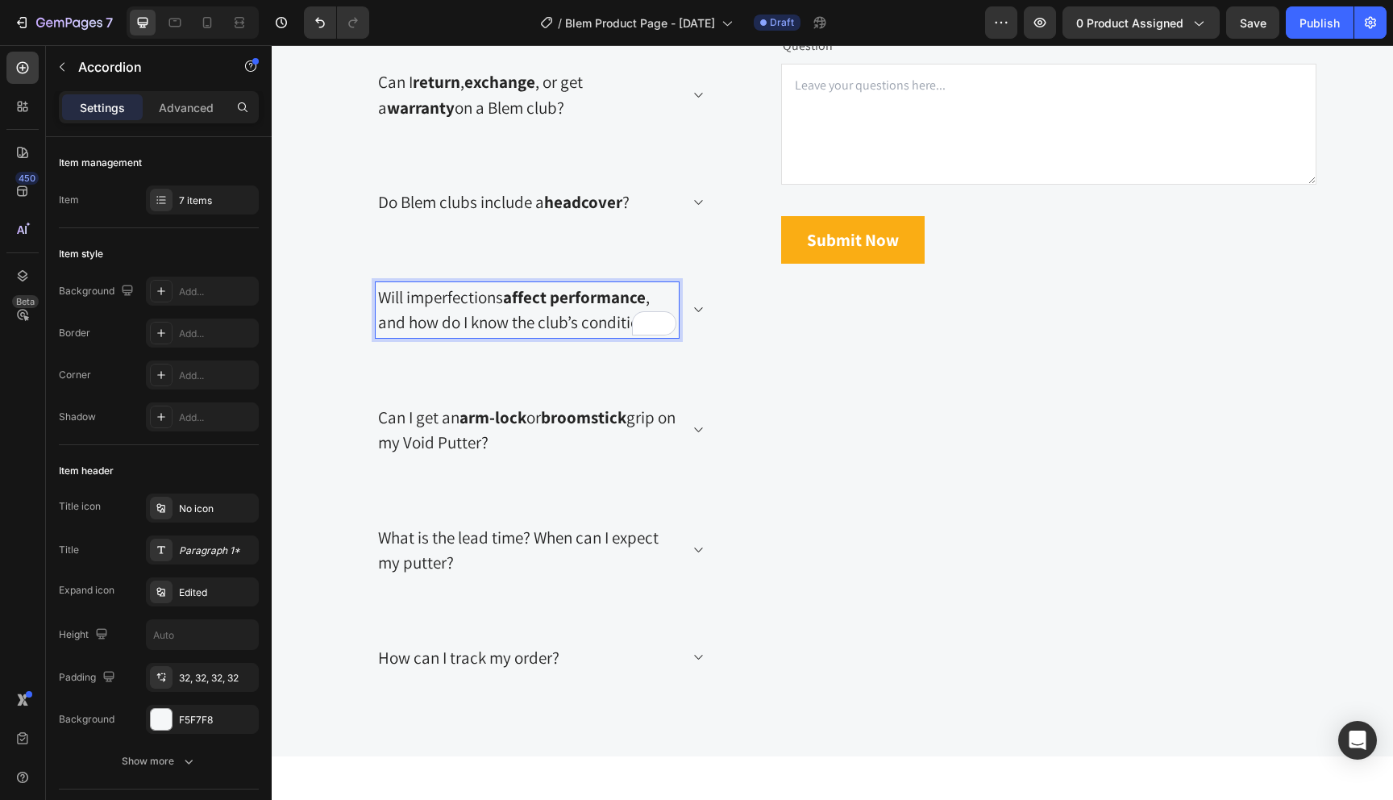
click at [590, 324] on p "Will imperfections affect performance , and how do I know the club’s condition?" at bounding box center [527, 310] width 298 height 51
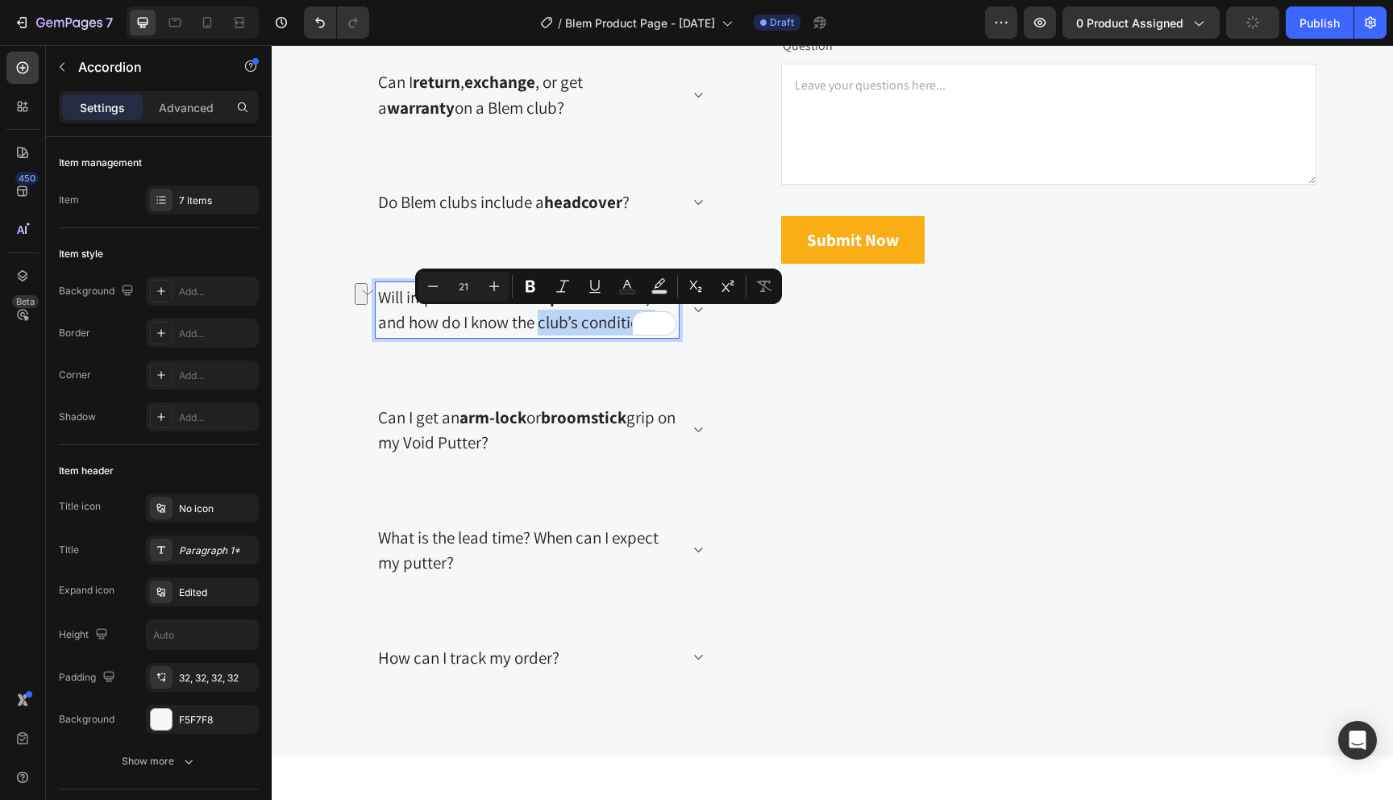
drag, startPoint x: 539, startPoint y: 326, endPoint x: 660, endPoint y: 335, distance: 121.3
click at [660, 335] on div "Will imperfections affect performance , and how do I know the club’s condition?" at bounding box center [527, 310] width 303 height 56
click at [527, 285] on icon "Editor contextual toolbar" at bounding box center [531, 287] width 10 height 12
click at [702, 310] on icon at bounding box center [698, 309] width 12 height 13
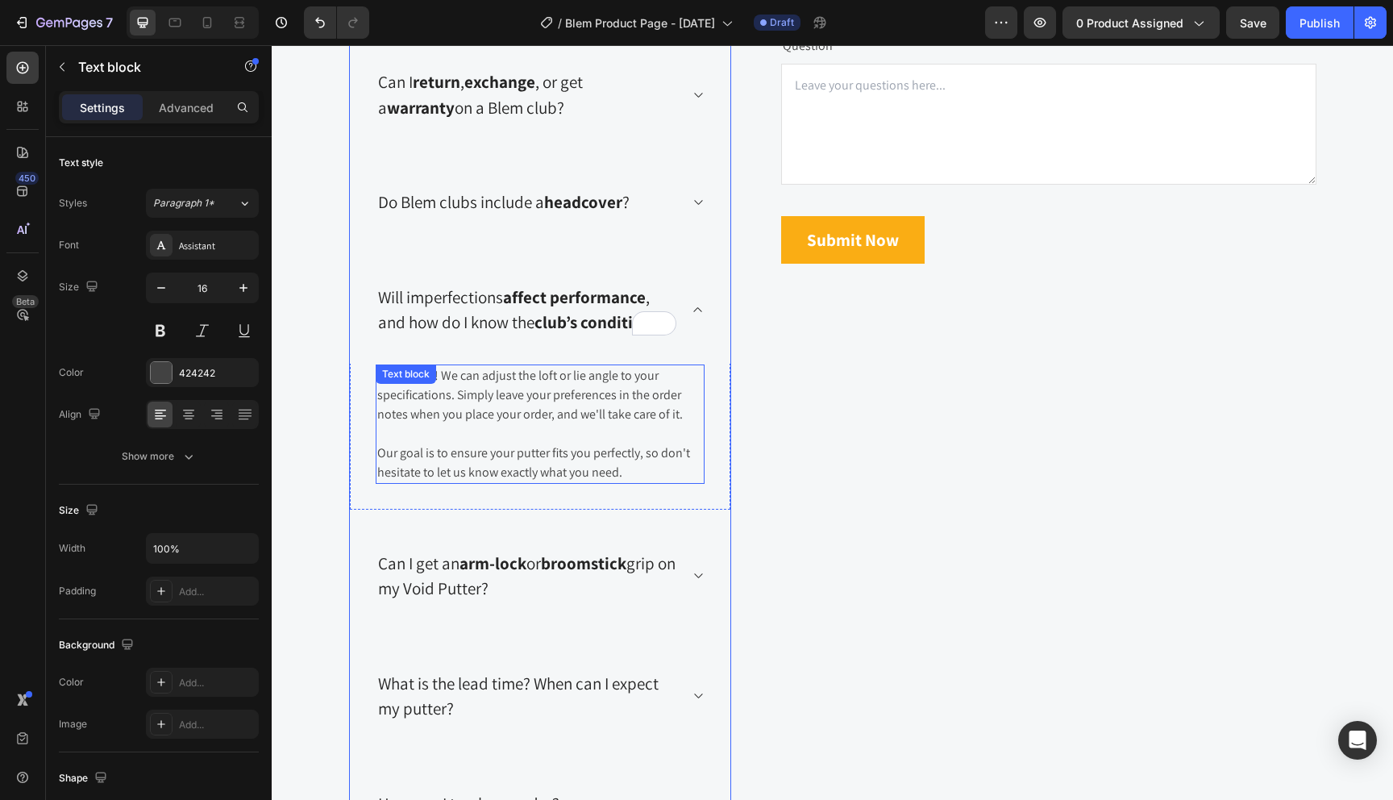
click at [514, 389] on p "Absolutely! We can adjust the loft or lie angle to your specifications. Simply …" at bounding box center [540, 404] width 326 height 77
click at [643, 473] on p "Our goal is to ensure your putter fits you perfectly, so don't hesitate to let …" at bounding box center [540, 462] width 326 height 39
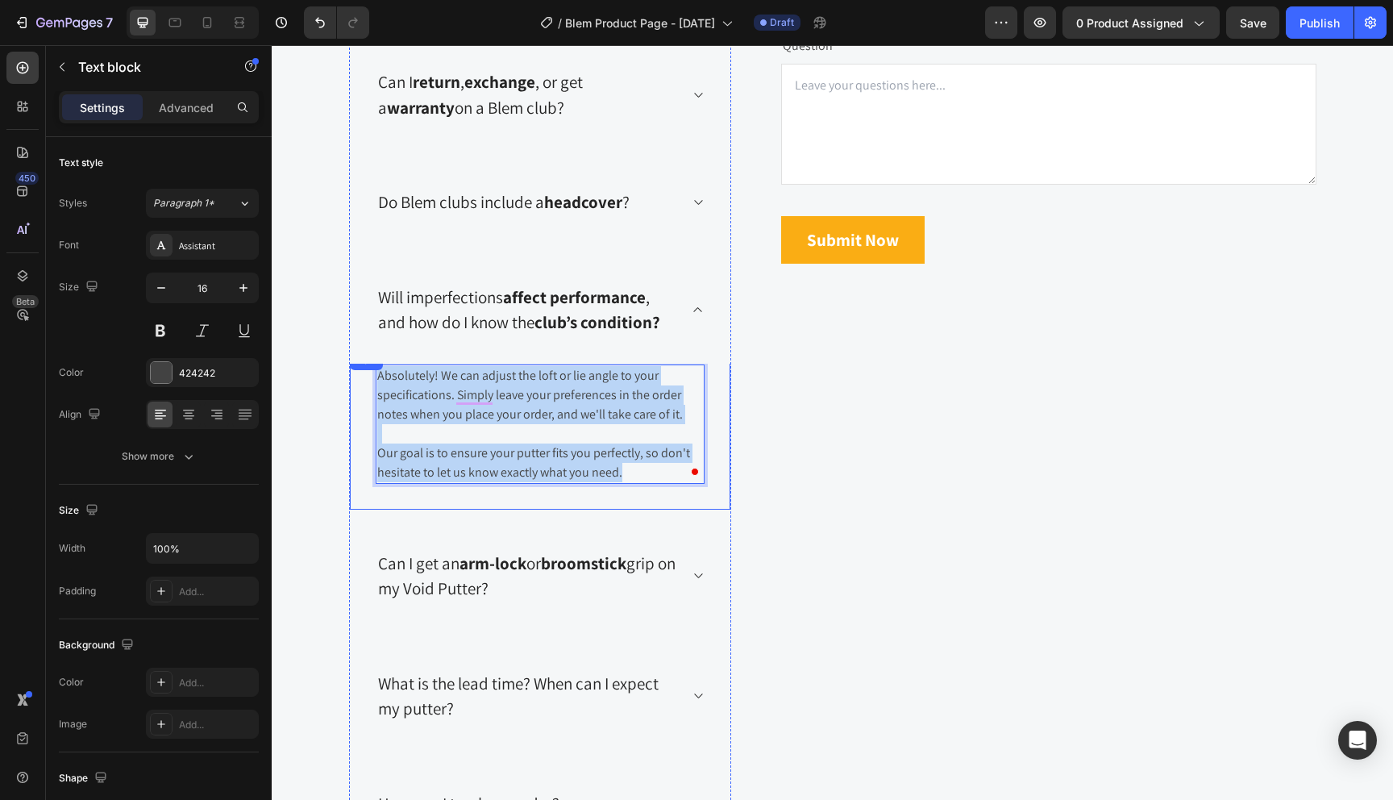
drag, startPoint x: 628, startPoint y: 473, endPoint x: 371, endPoint y: 366, distance: 278.7
click at [371, 366] on div "Title Line Absolutely! We can adjust the loft or lie angle to your specificatio…" at bounding box center [540, 430] width 381 height 159
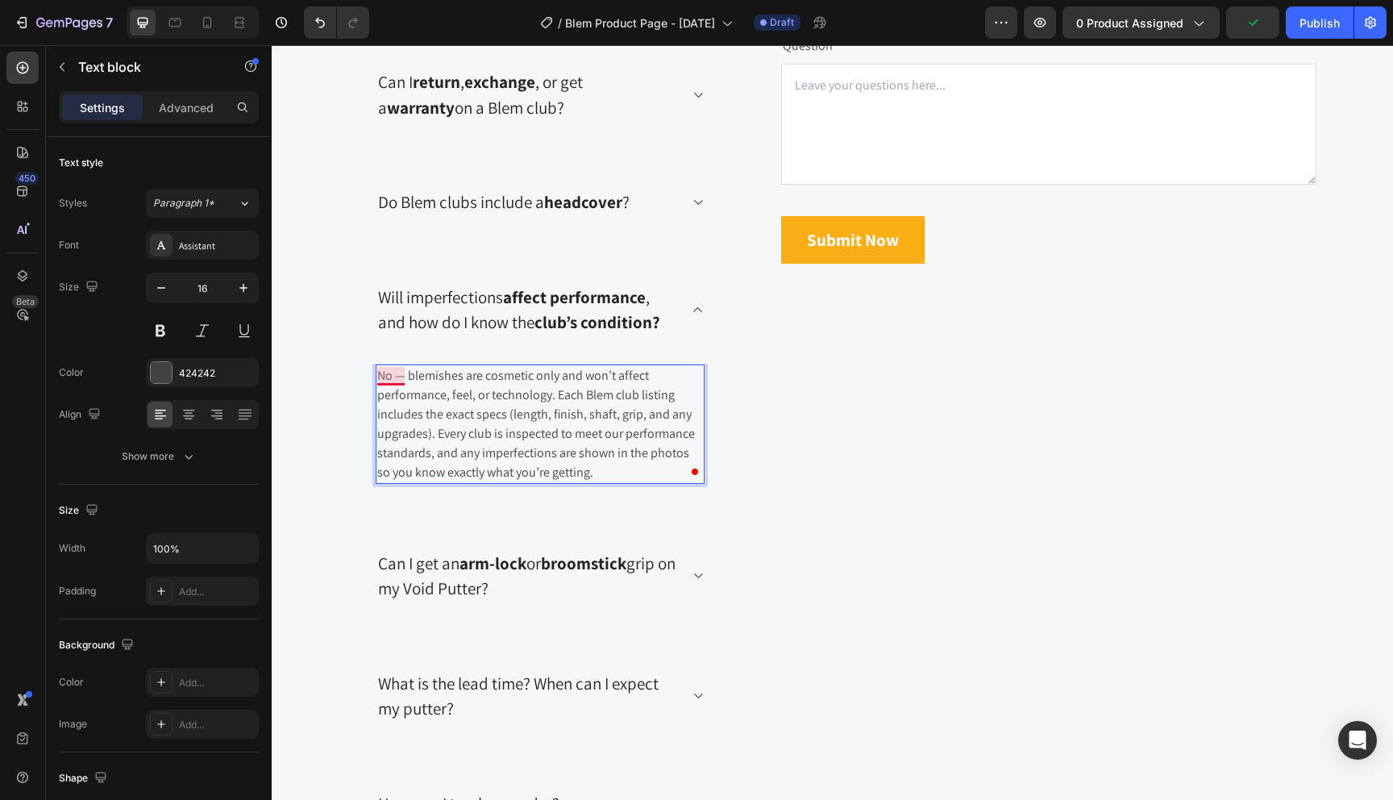
click at [387, 378] on p "No — blemishes are cosmetic only and won’t affect performance, feel, or technol…" at bounding box center [540, 424] width 326 height 116
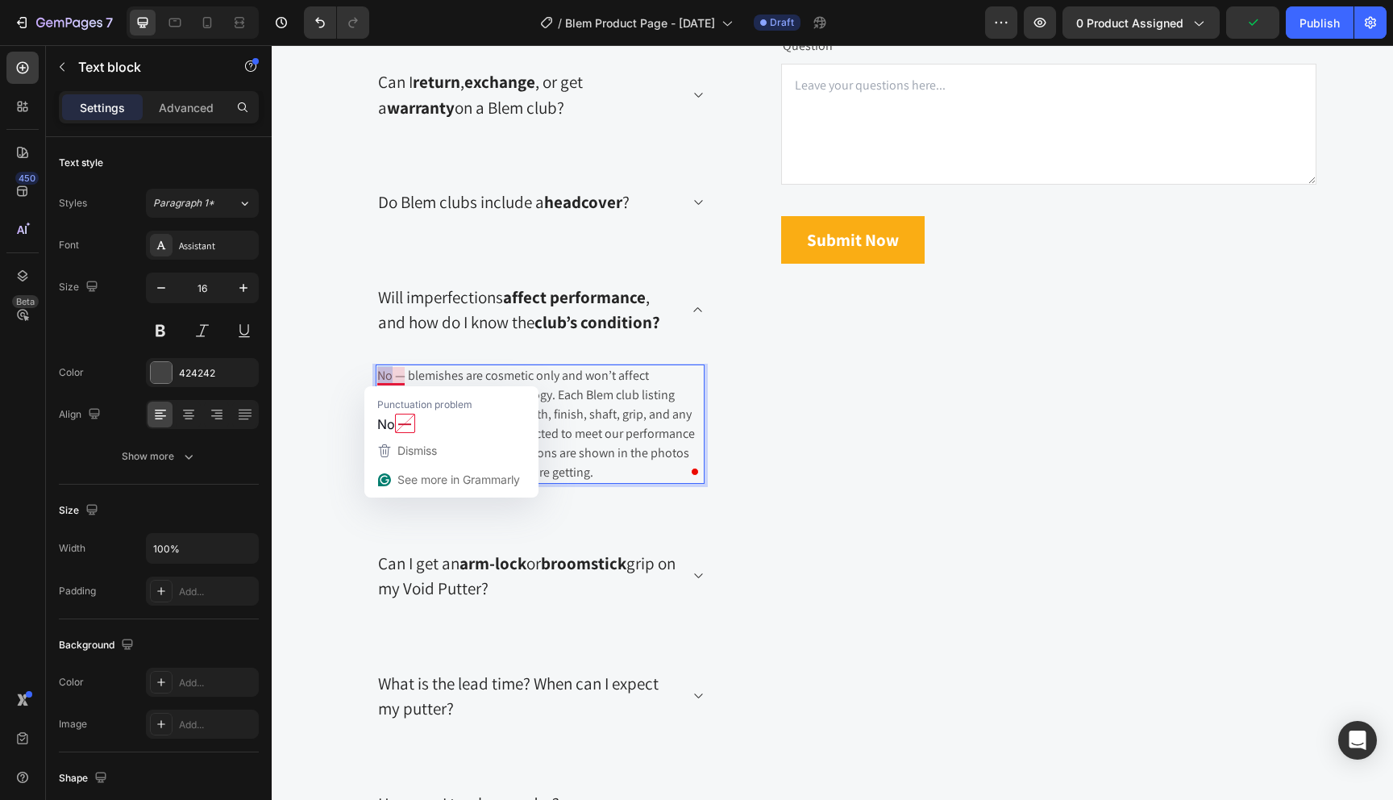
click at [387, 378] on p "No — blemishes are cosmetic only and won’t affect performance, feel, or technol…" at bounding box center [540, 424] width 326 height 116
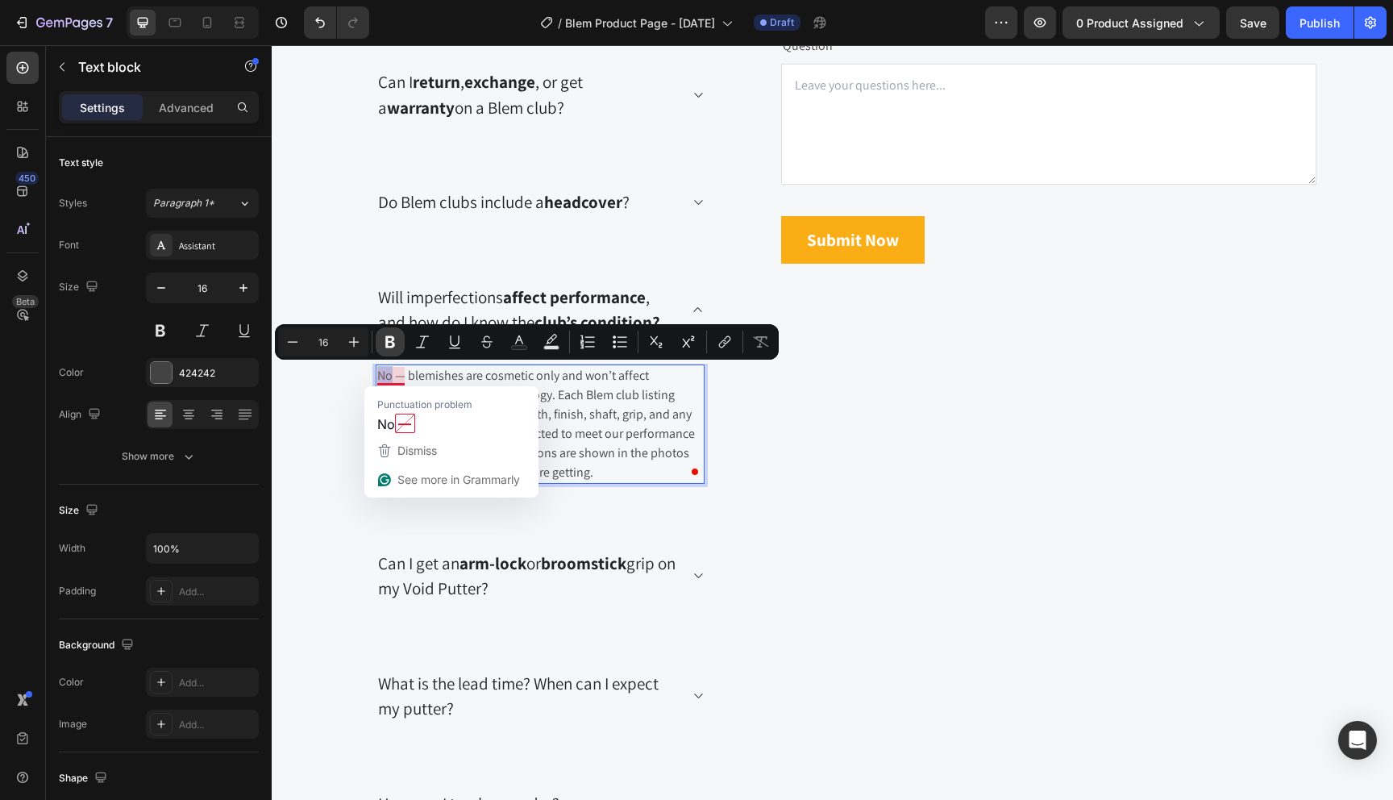
click at [393, 349] on icon "Editor contextual toolbar" at bounding box center [390, 342] width 16 height 16
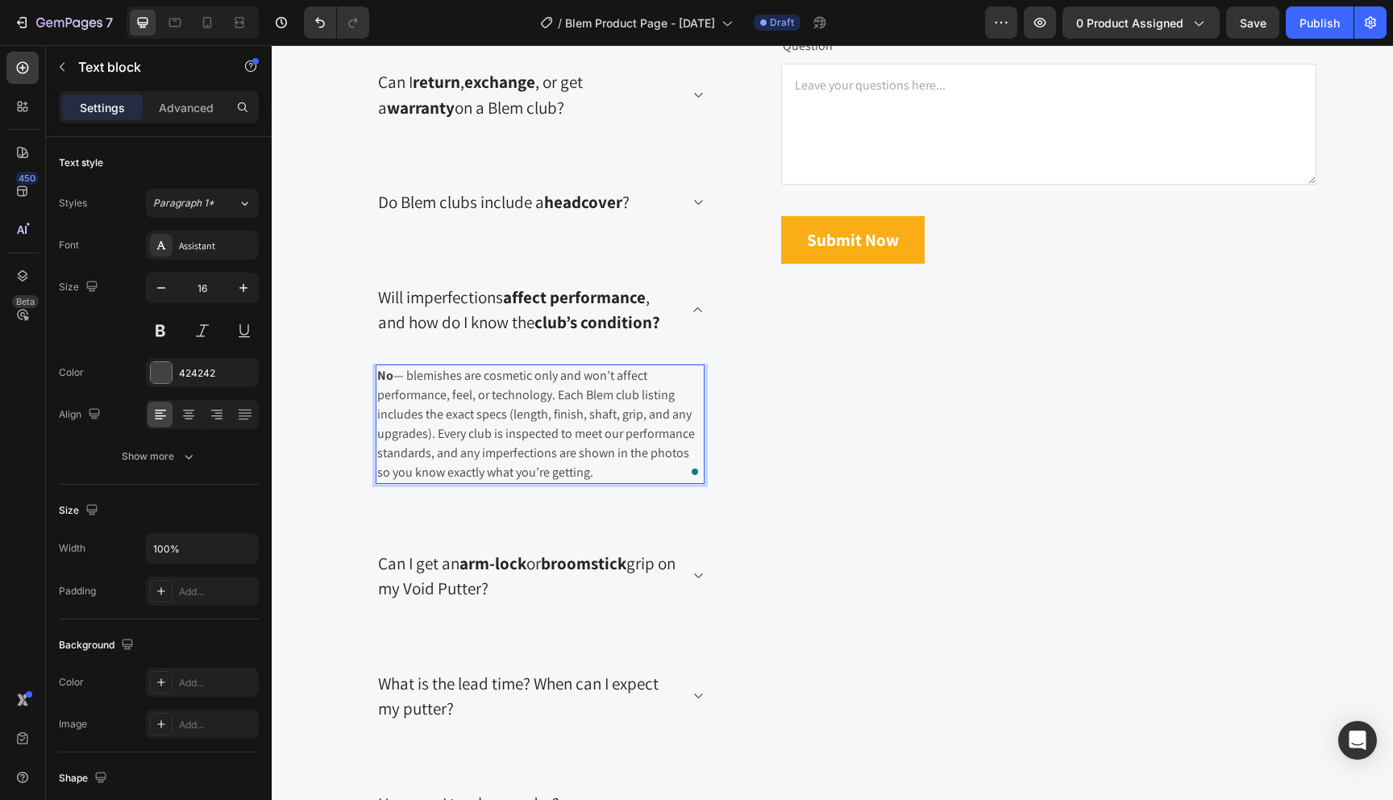
click at [622, 439] on p "No — blemishes are cosmetic only and won’t affect performance, feel, or technol…" at bounding box center [540, 424] width 326 height 116
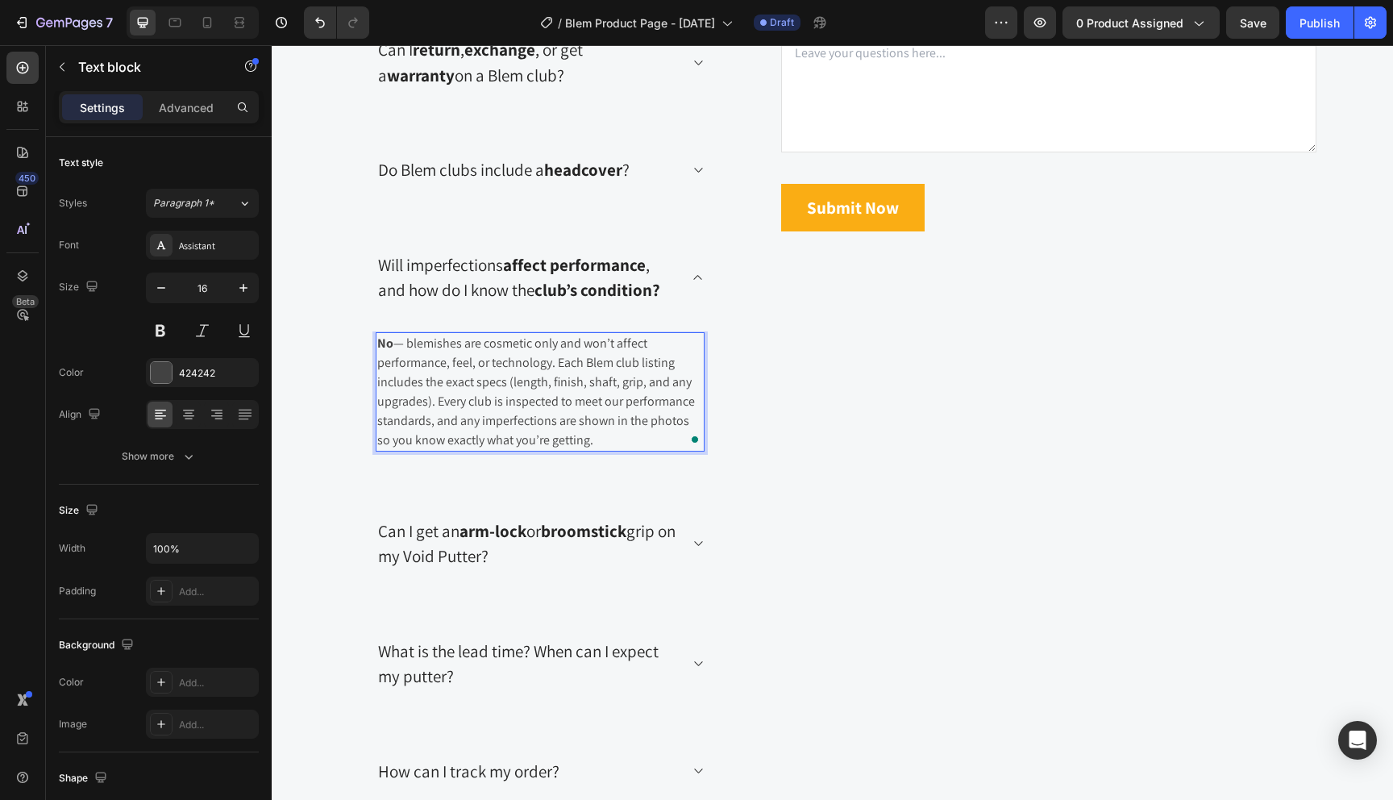
scroll to position [3491, 0]
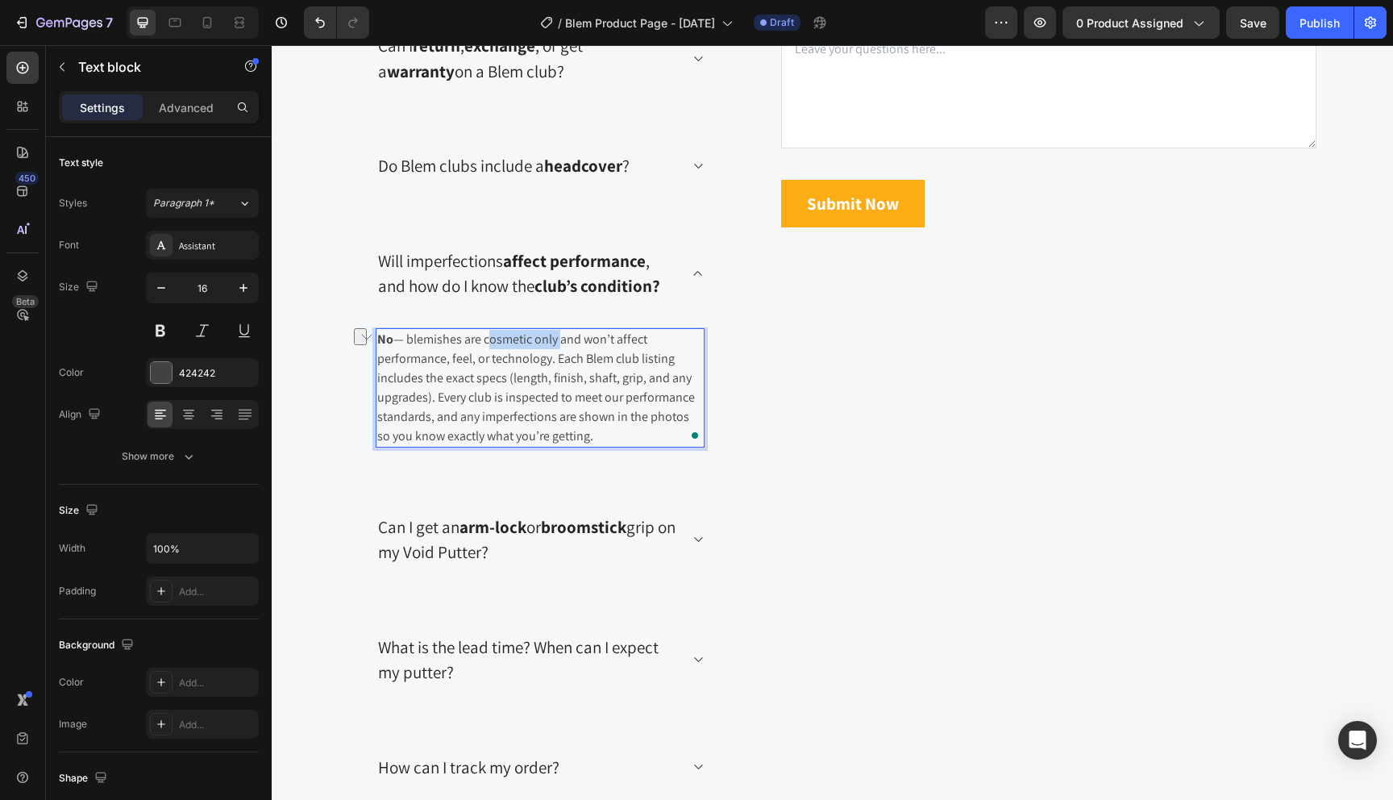
drag, startPoint x: 486, startPoint y: 342, endPoint x: 559, endPoint y: 343, distance: 72.6
click at [559, 343] on p "No — blemishes are cosmetic only and won’t affect performance, feel, or technol…" at bounding box center [540, 388] width 326 height 116
click at [540, 341] on p "No — blemishes are cosmetic only and won’t affect performance, feel, or technol…" at bounding box center [540, 388] width 326 height 116
click at [533, 385] on p "No — blemishes are cosmetic only and won’t affect performance, feel, or technol…" at bounding box center [540, 388] width 326 height 116
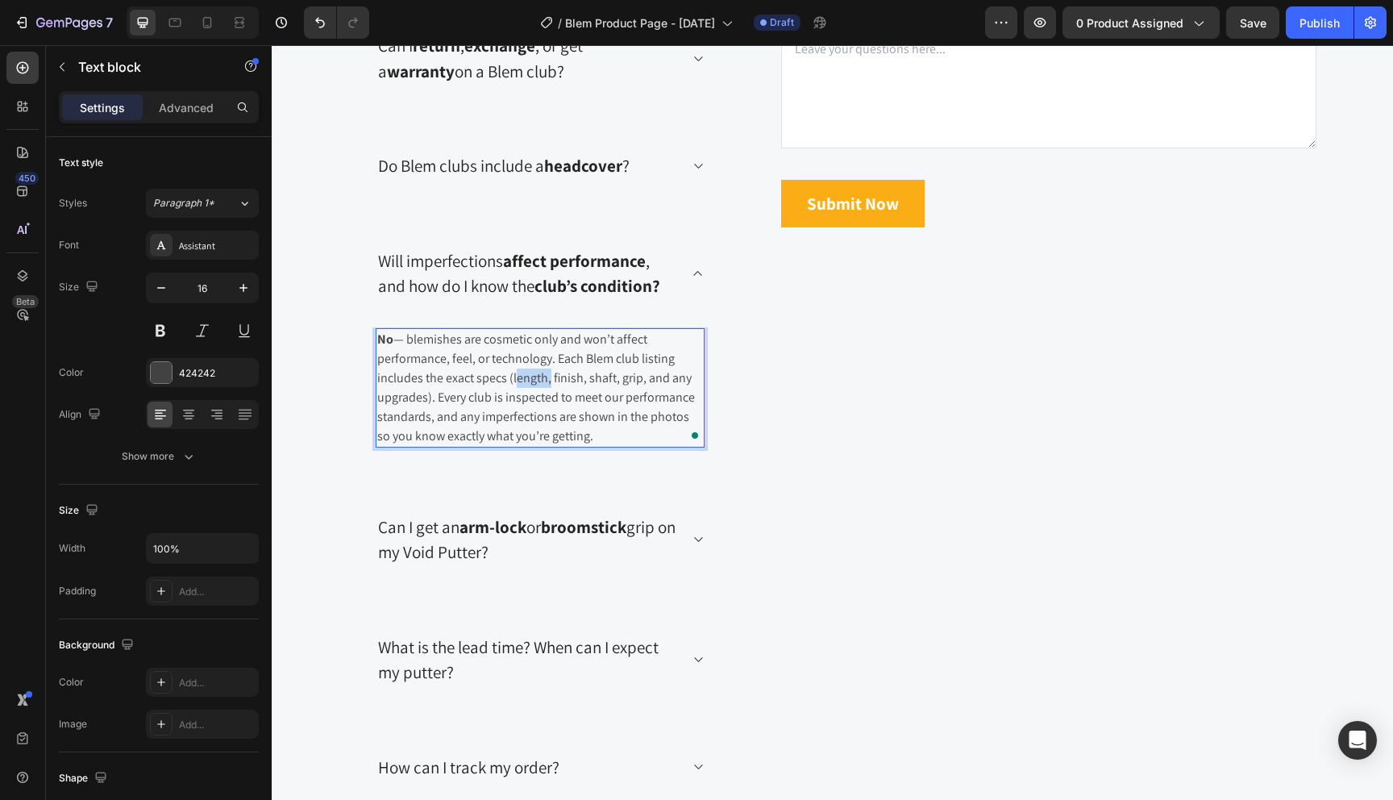
click at [543, 490] on div "Can I get an arm-lock or broomstick grip on my Void Putter?" at bounding box center [540, 539] width 381 height 107
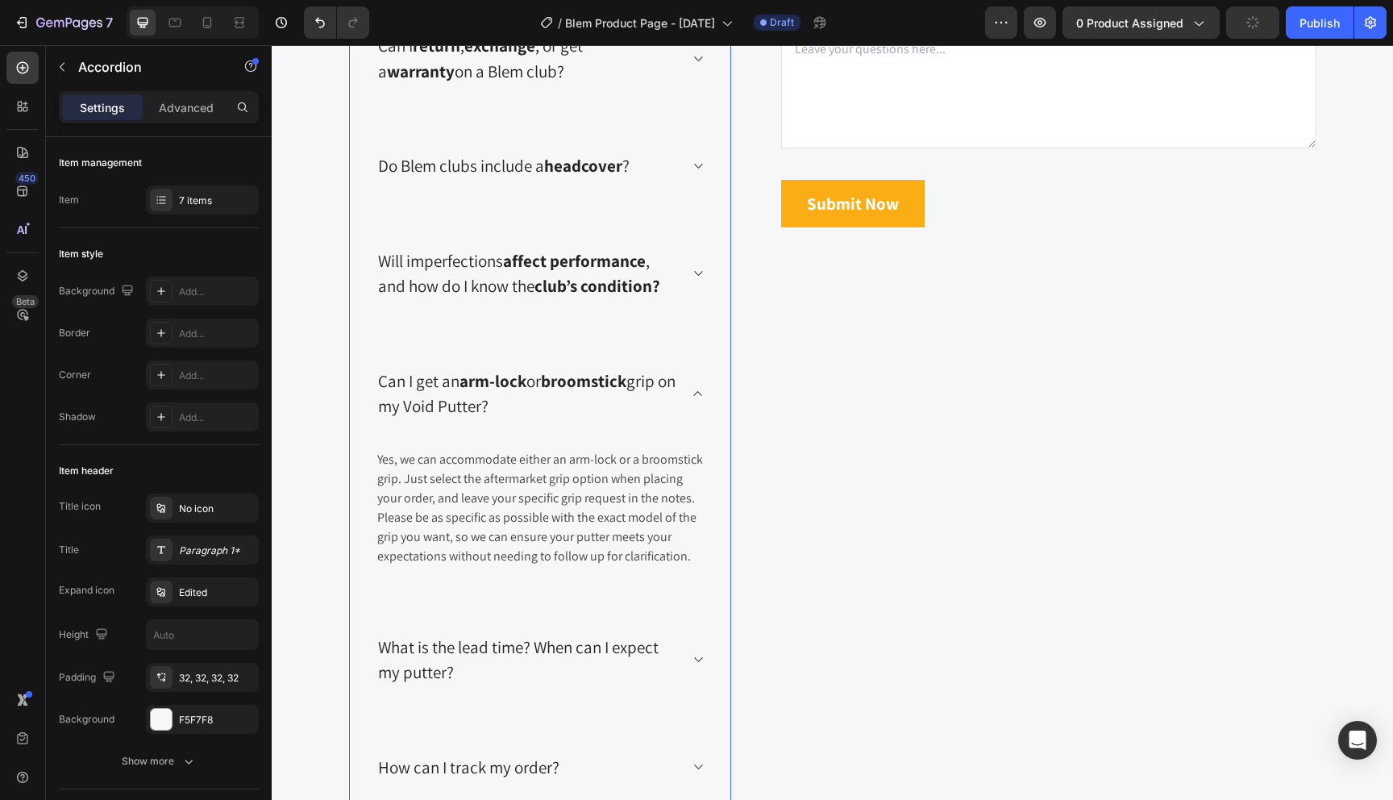
click at [573, 318] on div "Will imperfections affect performance , and how do I know the club’s condition?" at bounding box center [540, 273] width 381 height 107
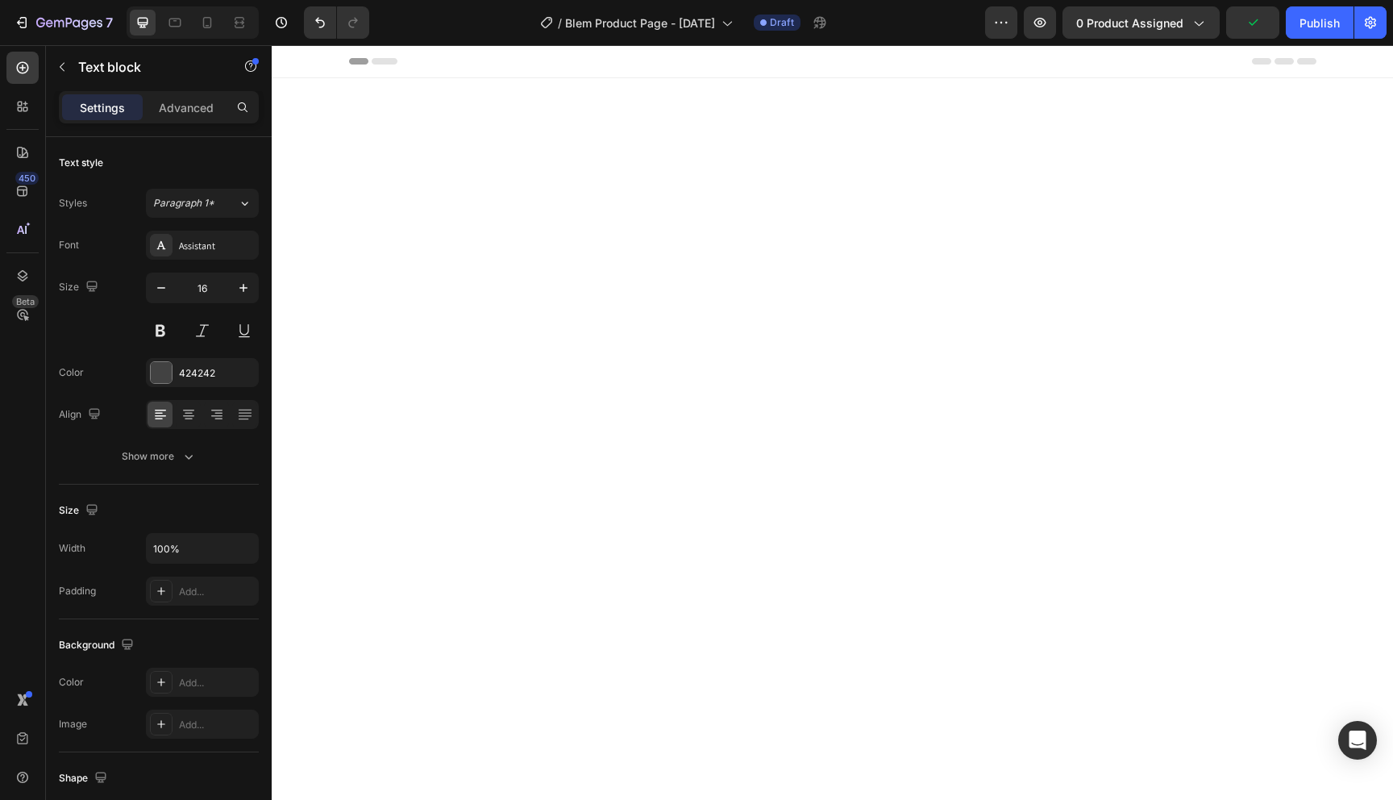
scroll to position [3491, 0]
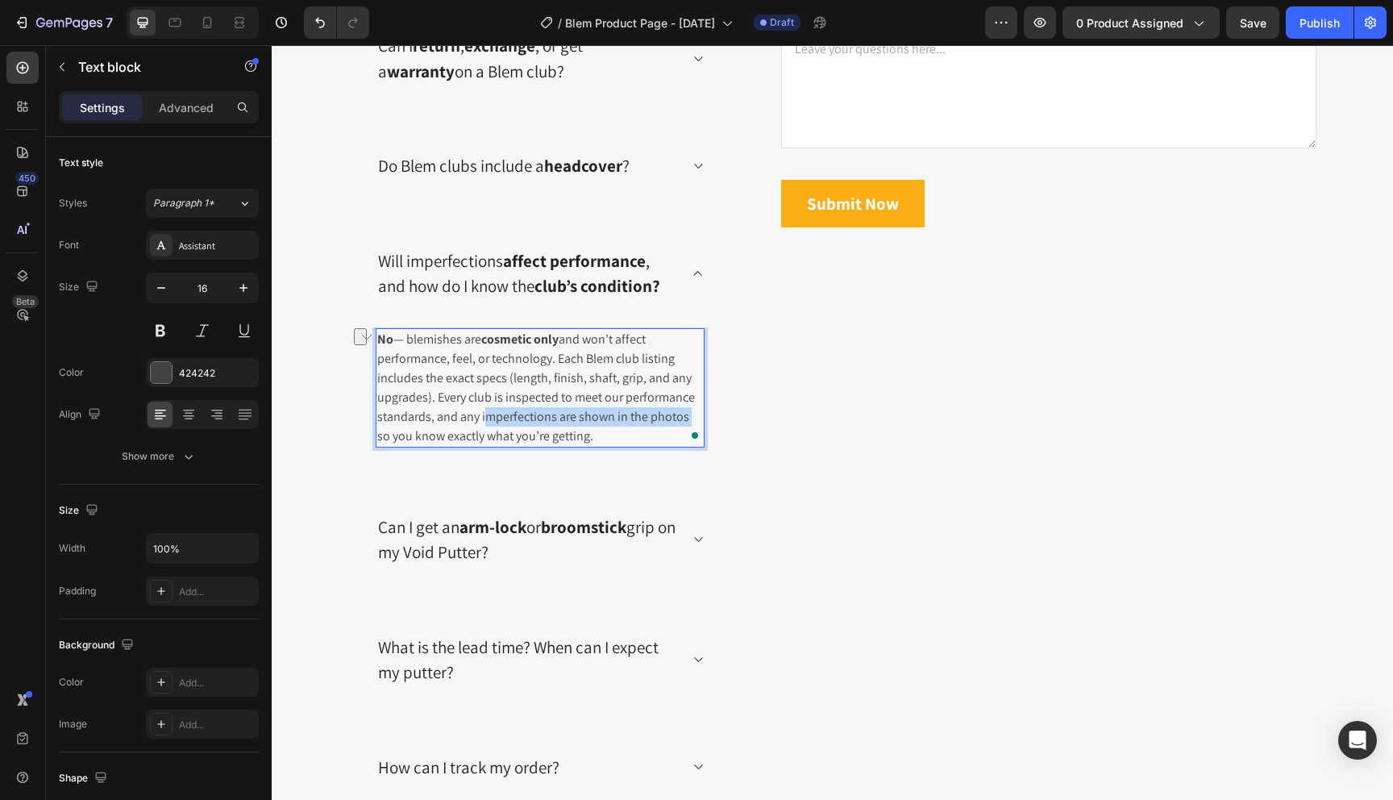
click at [659, 417] on p "No — blemishes are cosmetic only and won’t affect performance, feel, or technol…" at bounding box center [540, 388] width 326 height 116
click at [590, 505] on div "Can I get an arm-lock or broomstick grip on my Void Putter?" at bounding box center [540, 539] width 381 height 107
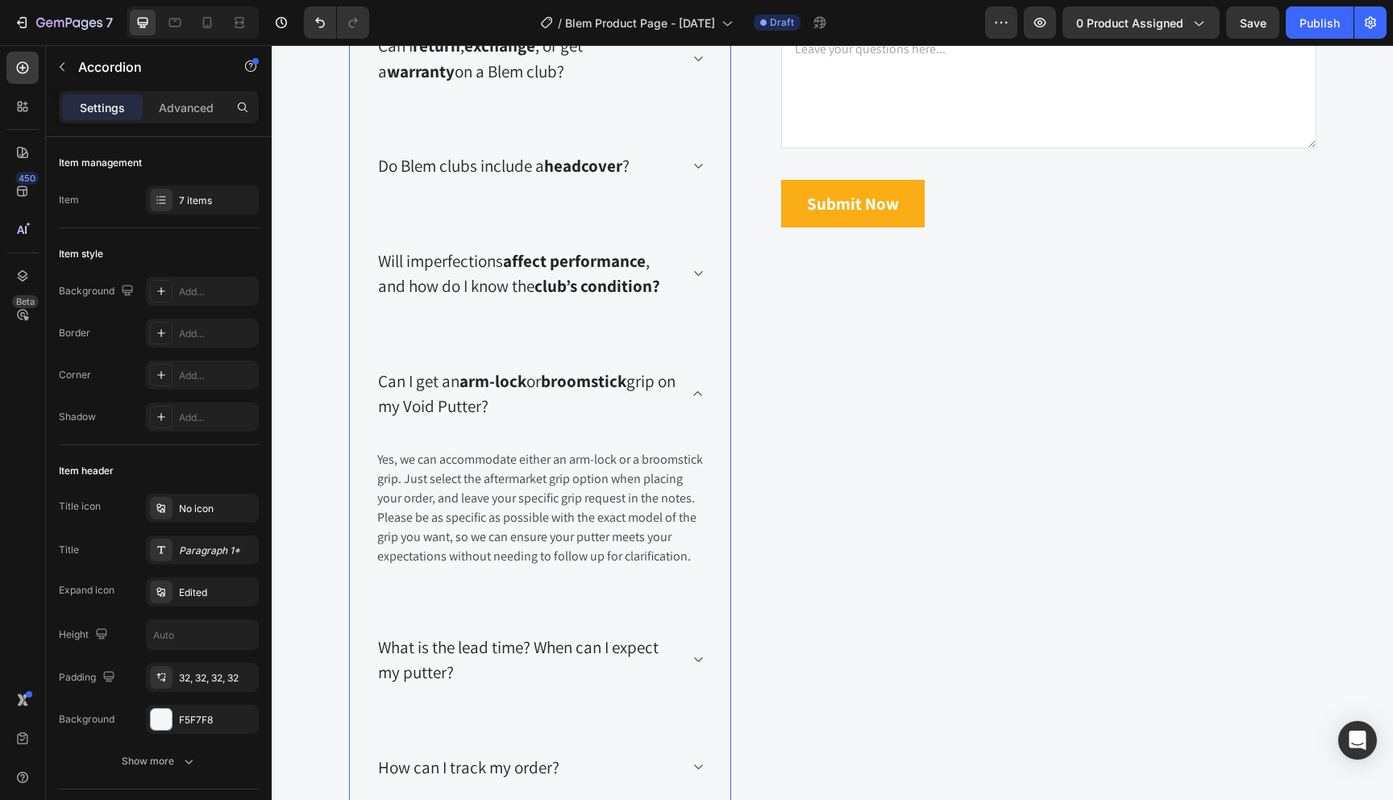
click at [617, 333] on div "What does "Blem" mean? Can I return , exchange , or get a warranty on a Blem cl…" at bounding box center [540, 359] width 382 height 898
click at [676, 287] on div "Will imperfections affect performance , and how do I know the club’s condition?" at bounding box center [527, 274] width 303 height 56
click at [703, 276] on icon at bounding box center [698, 273] width 12 height 13
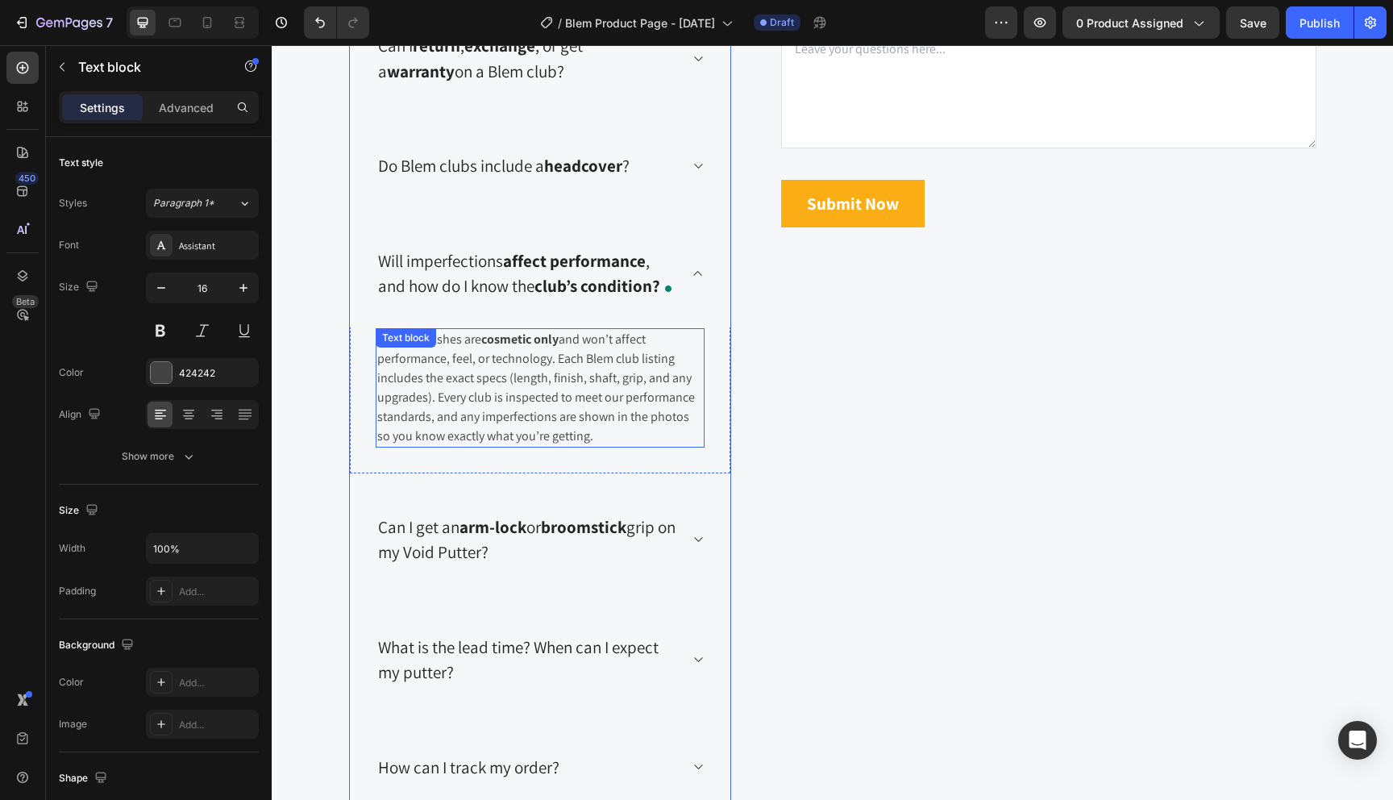
click at [566, 403] on p "No — blemishes are cosmetic only and won’t affect performance, feel, or technol…" at bounding box center [540, 388] width 326 height 116
drag, startPoint x: 481, startPoint y: 418, endPoint x: 685, endPoint y: 419, distance: 203.2
click at [685, 419] on p "No — blemishes are cosmetic only and won’t affect performance, feel, or technol…" at bounding box center [540, 388] width 326 height 116
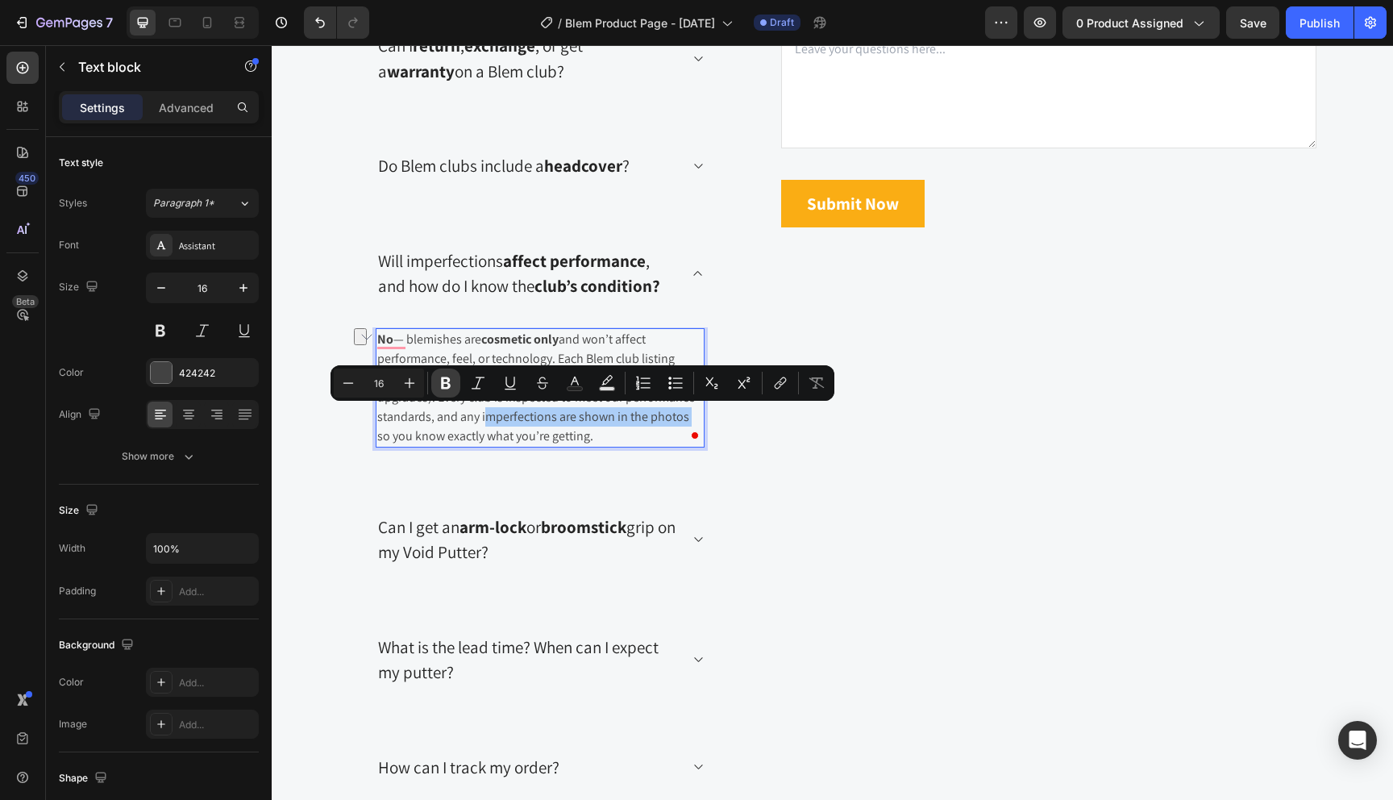
click at [443, 384] on icon "Editor contextual toolbar" at bounding box center [446, 383] width 16 height 16
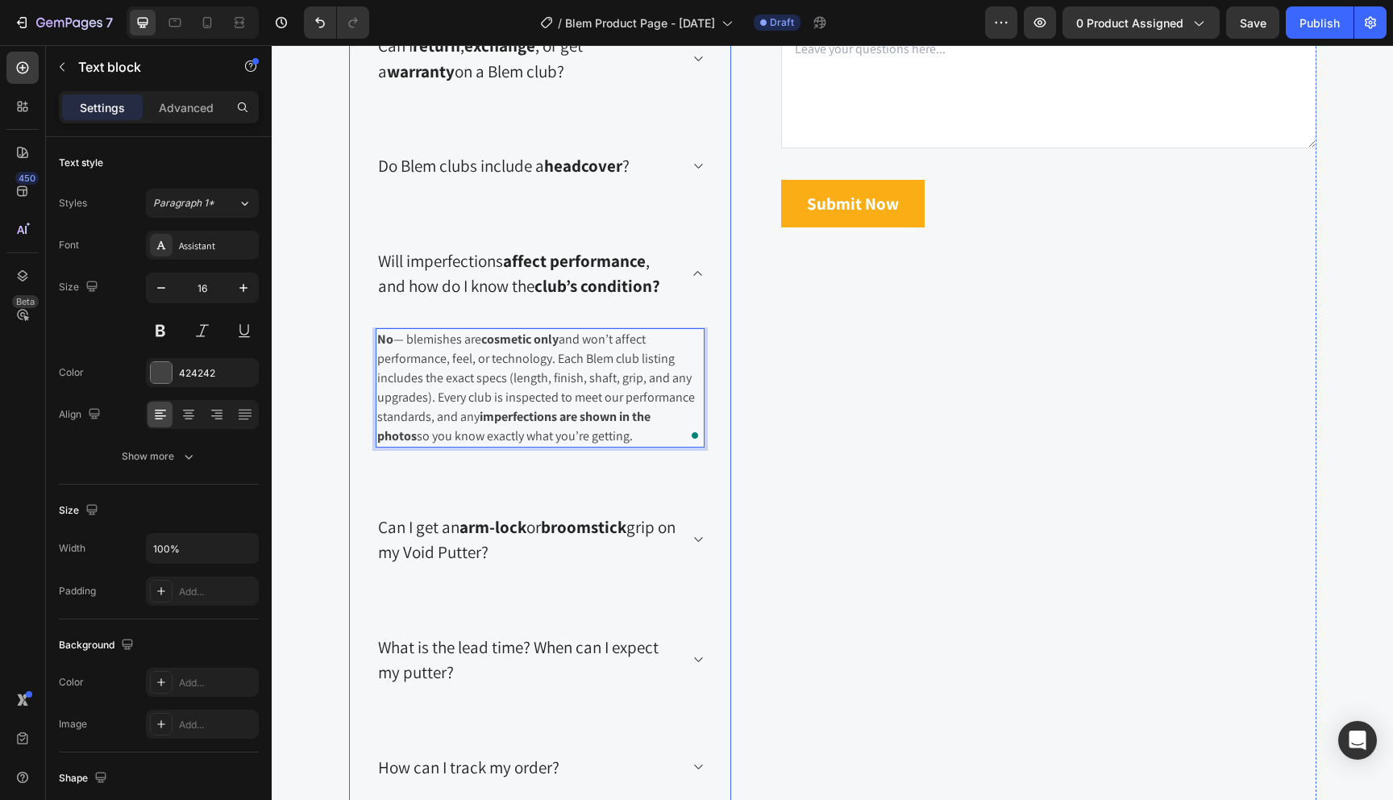
click at [506, 559] on p "Can I get an arm-lock or broomstick grip on my Void Putter?" at bounding box center [527, 539] width 298 height 51
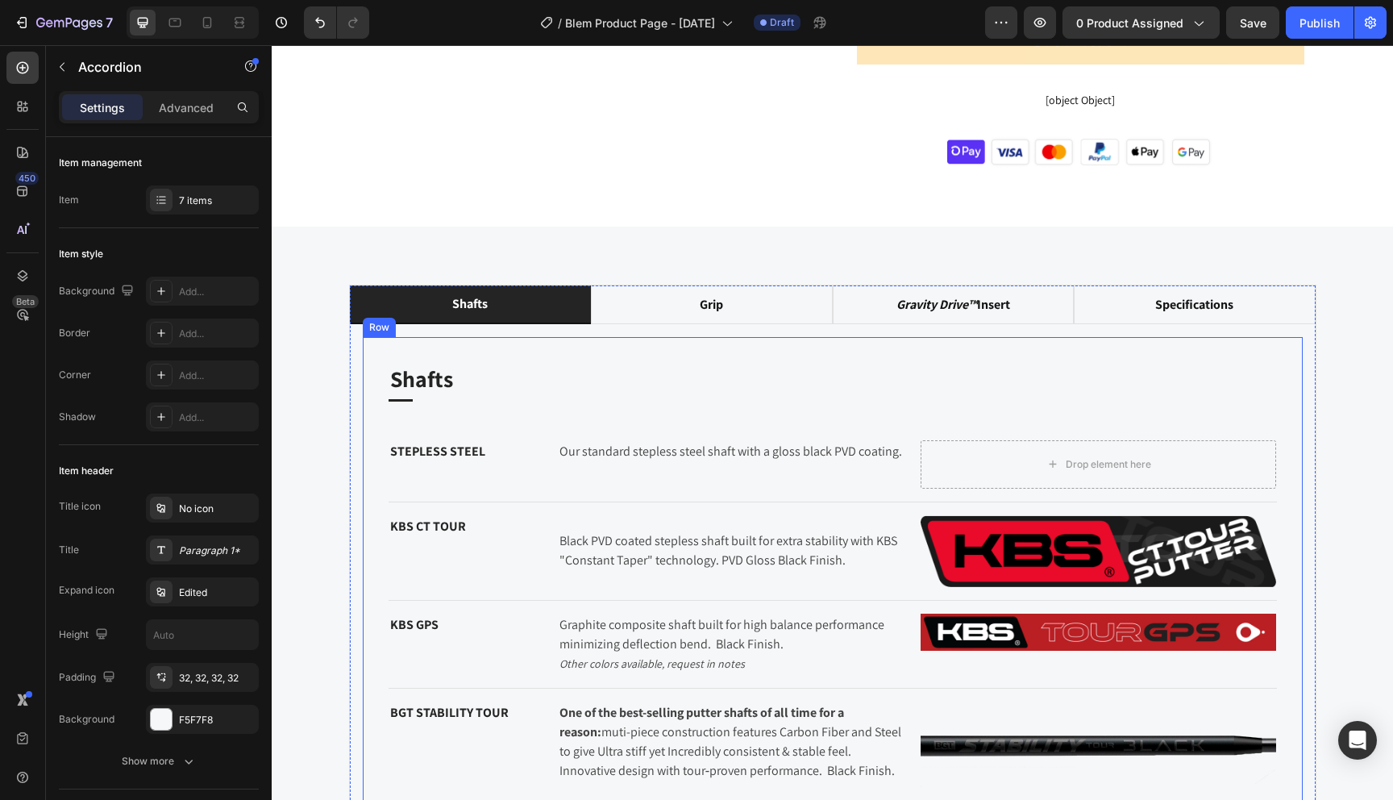
scroll to position [1126, 0]
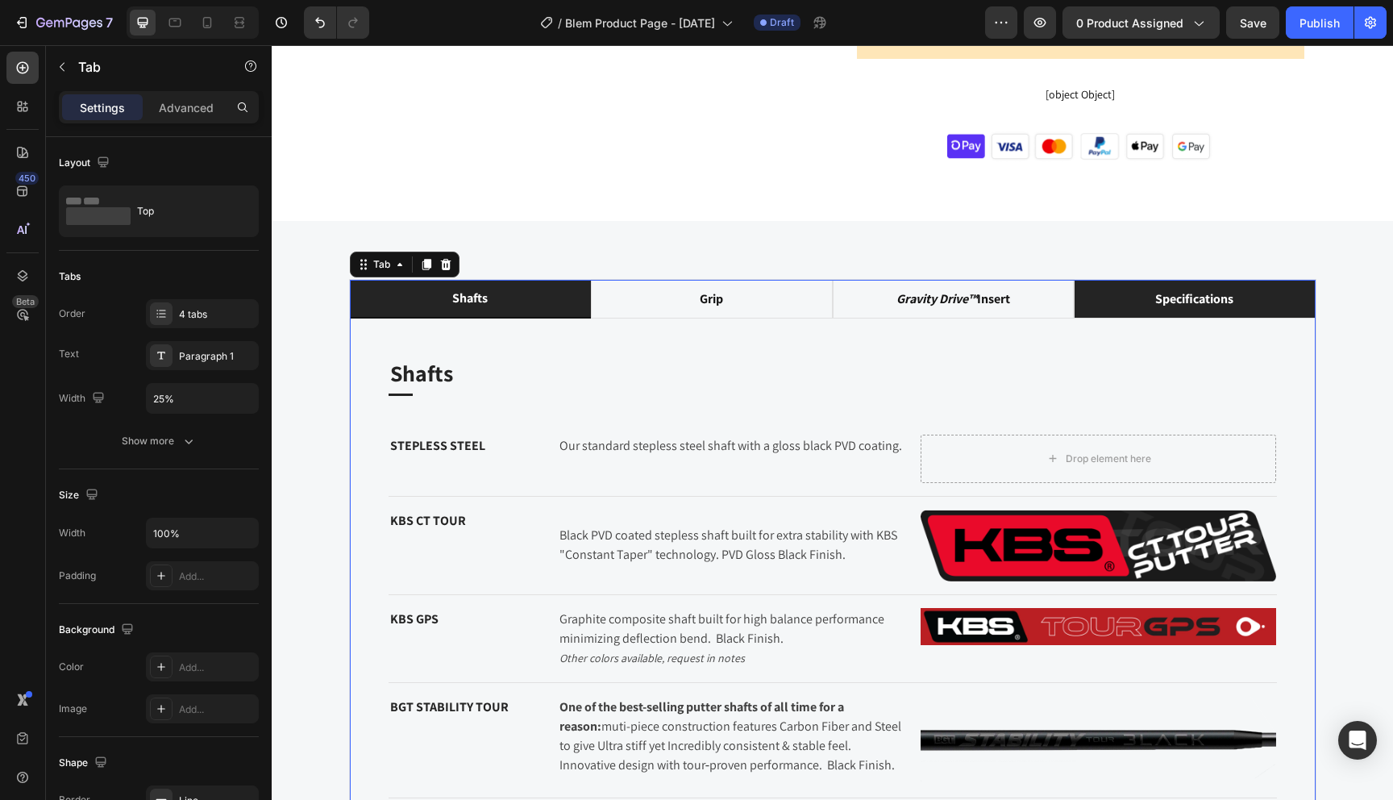
click at [1172, 289] on p "specifications" at bounding box center [1194, 298] width 78 height 19
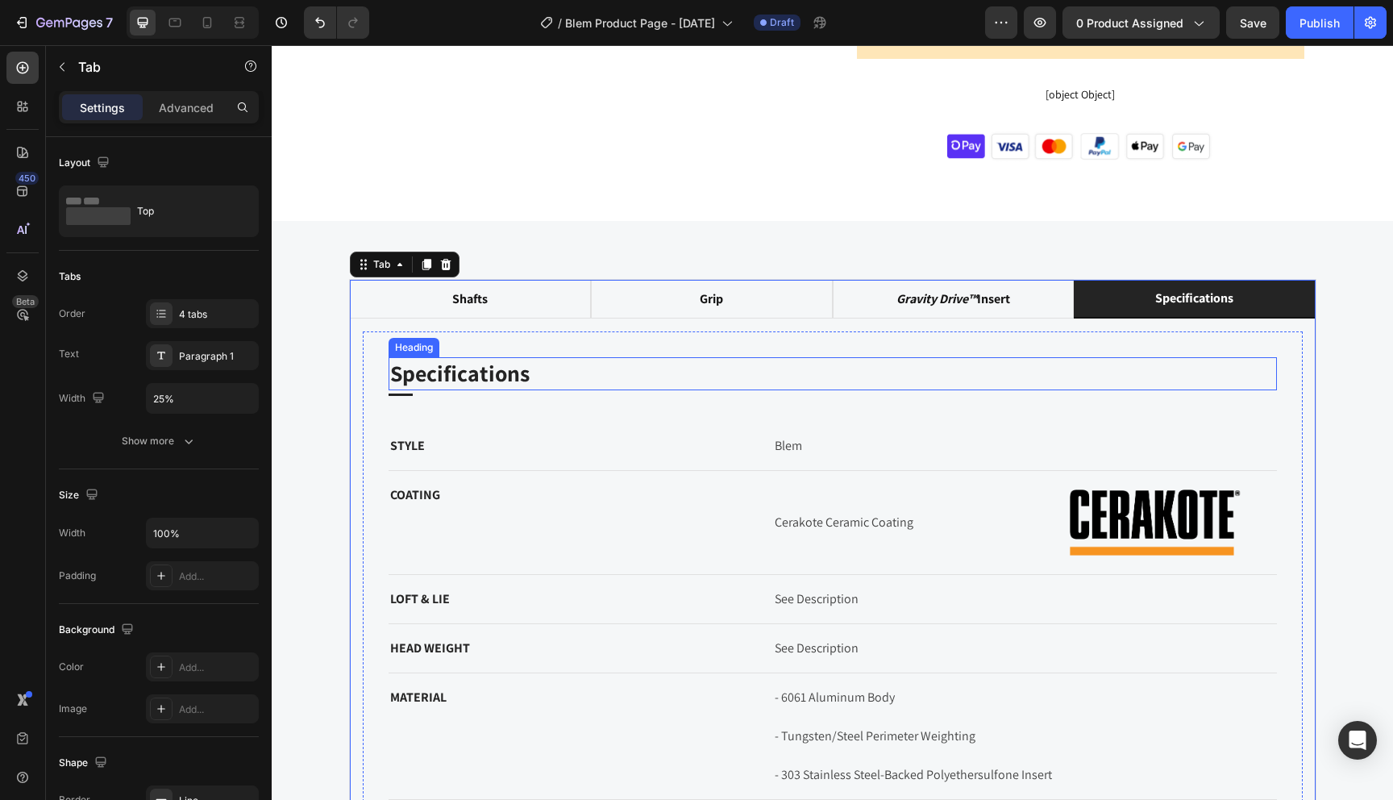
scroll to position [1219, 0]
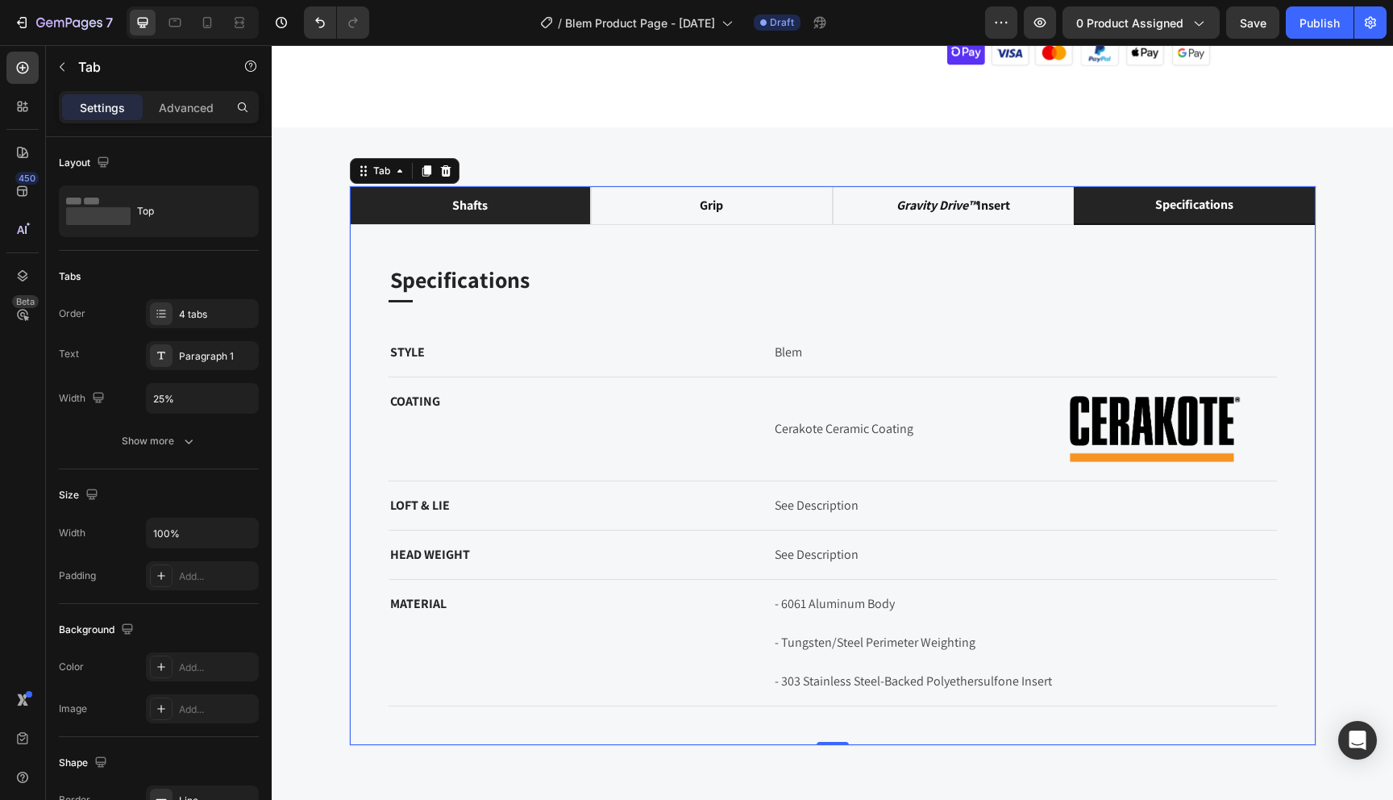
click at [511, 193] on li "shafts" at bounding box center [471, 205] width 242 height 39
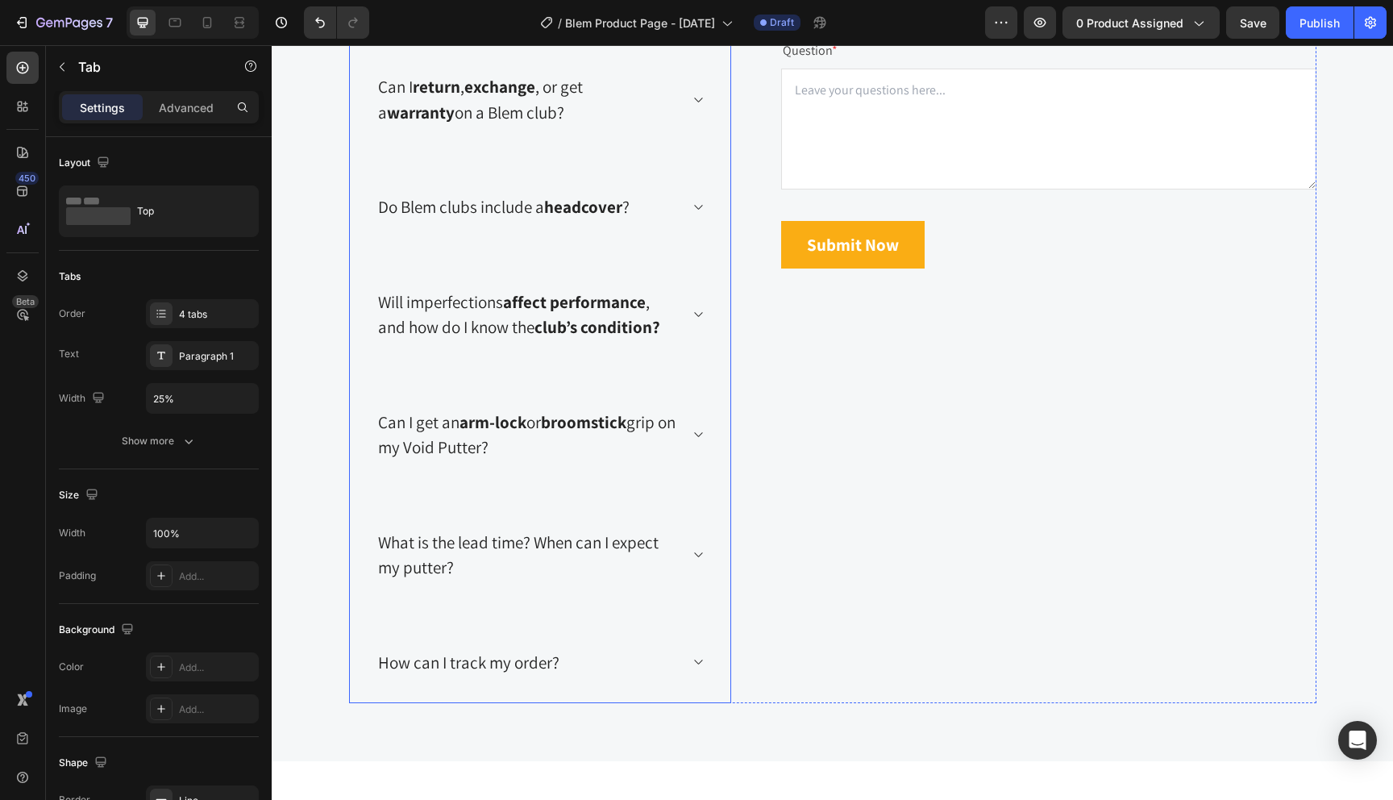
scroll to position [3460, 0]
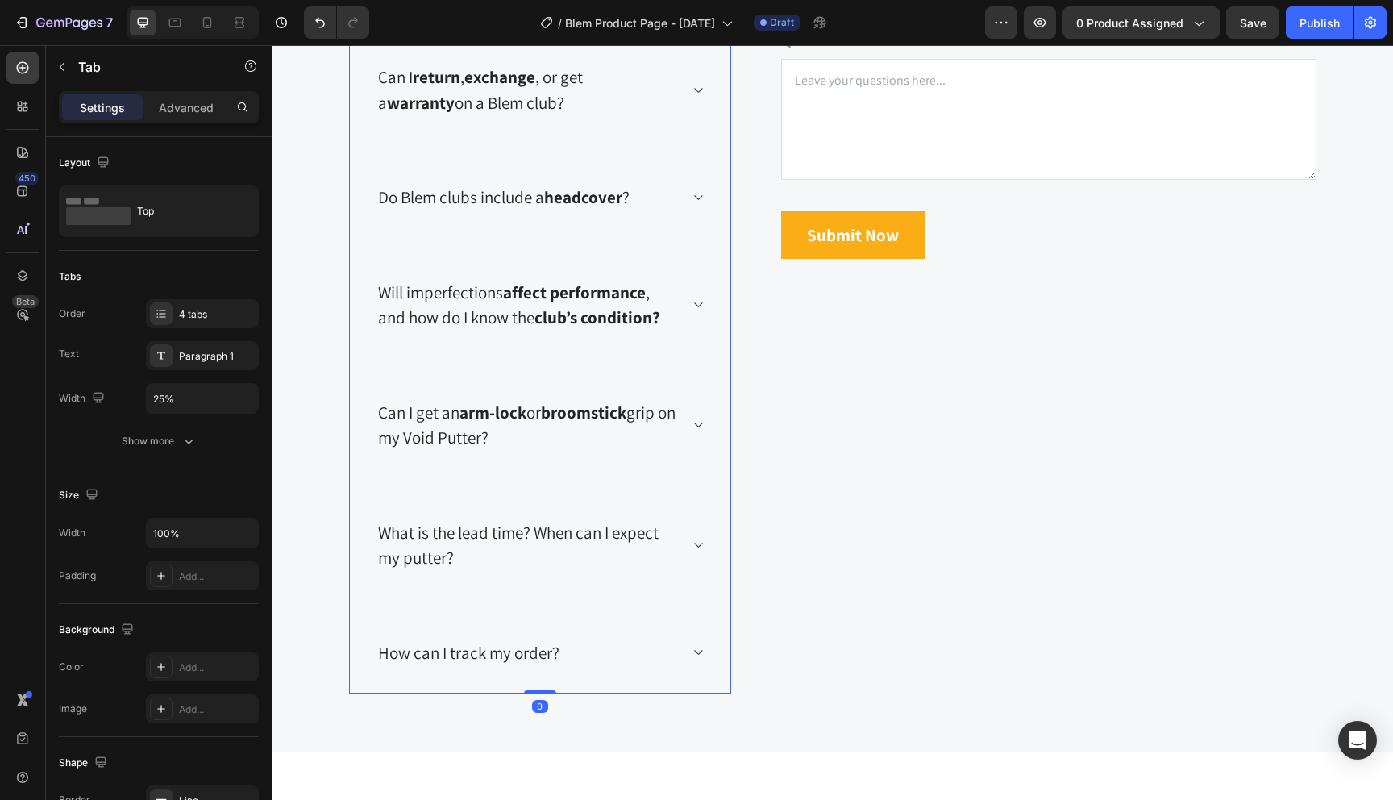
click at [485, 419] on strong "arm-lock" at bounding box center [493, 413] width 67 height 22
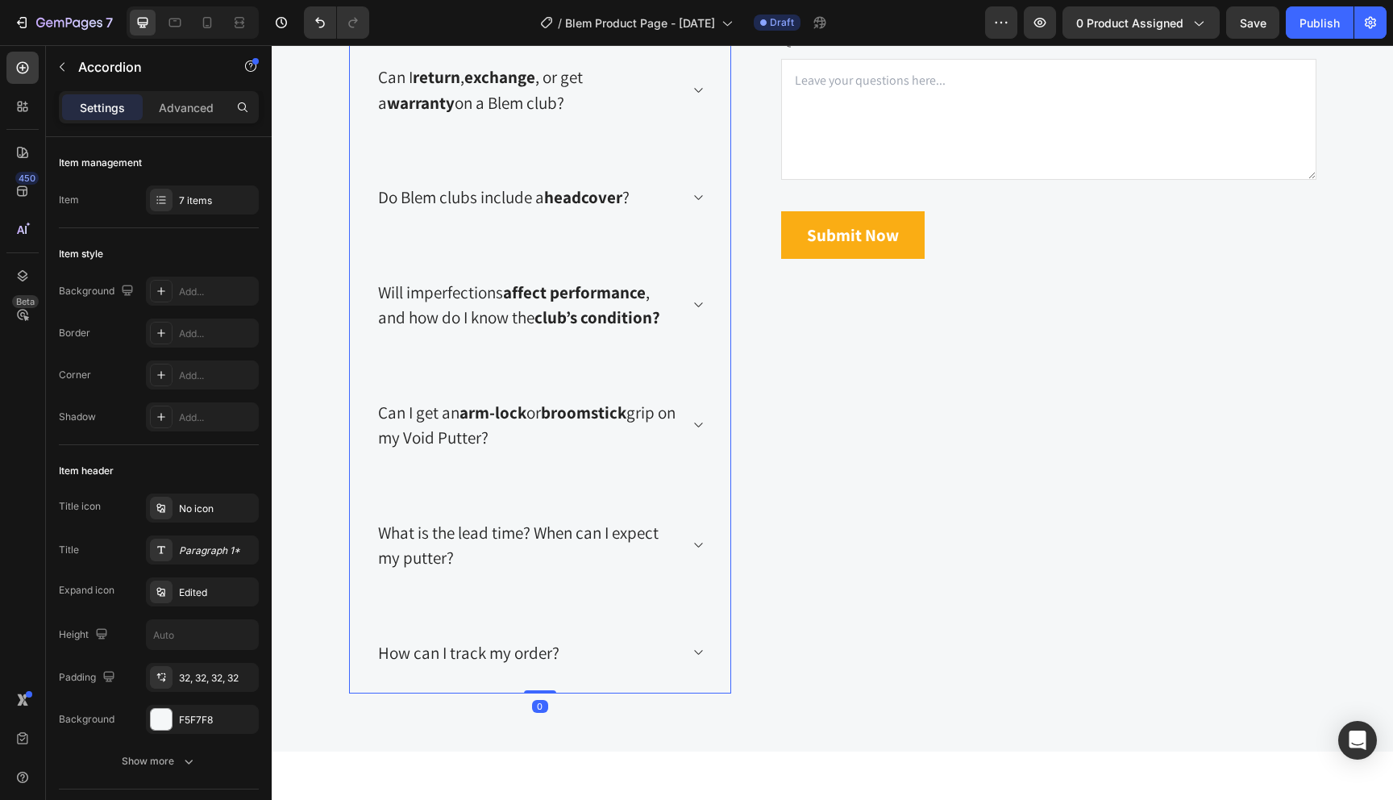
click at [502, 440] on p "Can I get an arm-lock or broomstick grip on my Void Putter?" at bounding box center [527, 425] width 298 height 51
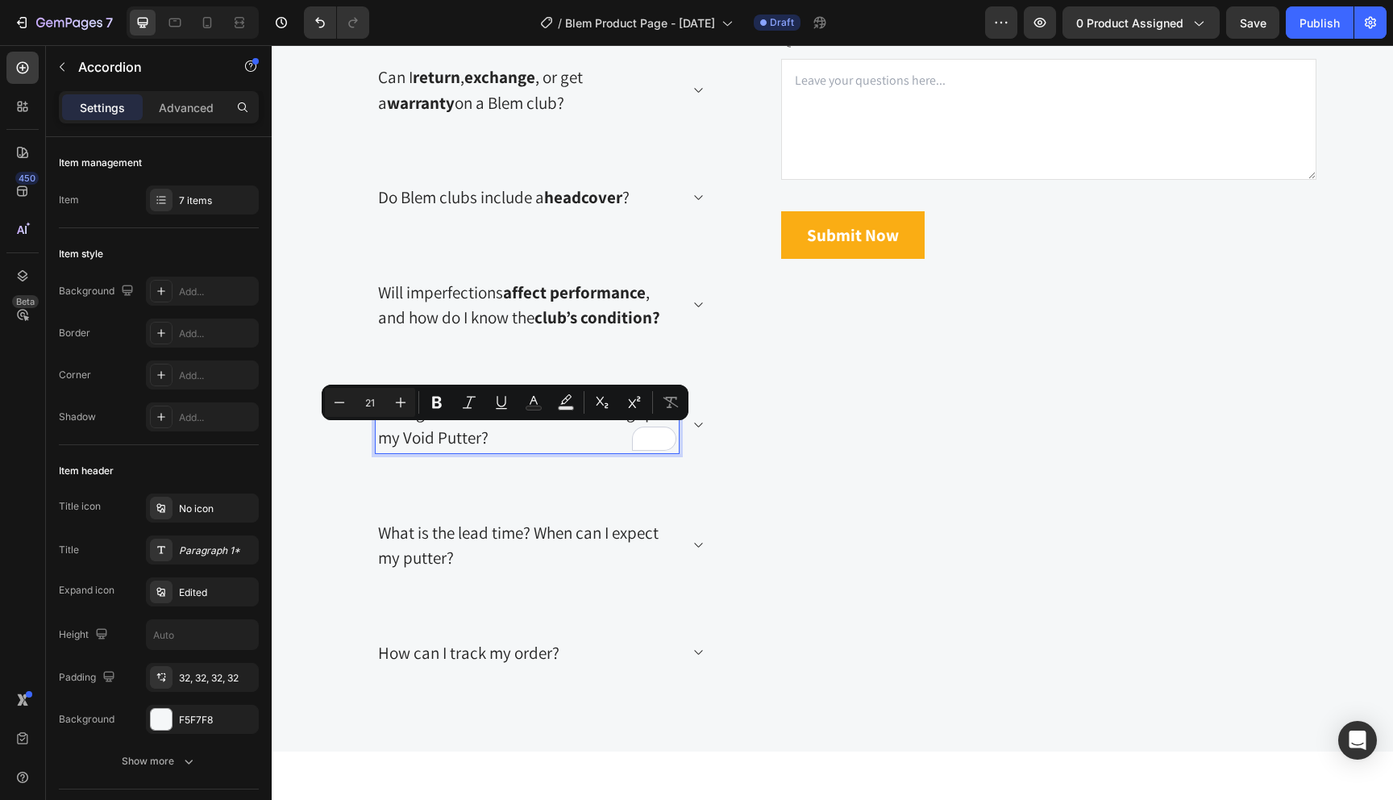
click at [531, 442] on p "Can I get an arm-lock or broomstick grip on my Void Putter?" at bounding box center [527, 425] width 298 height 51
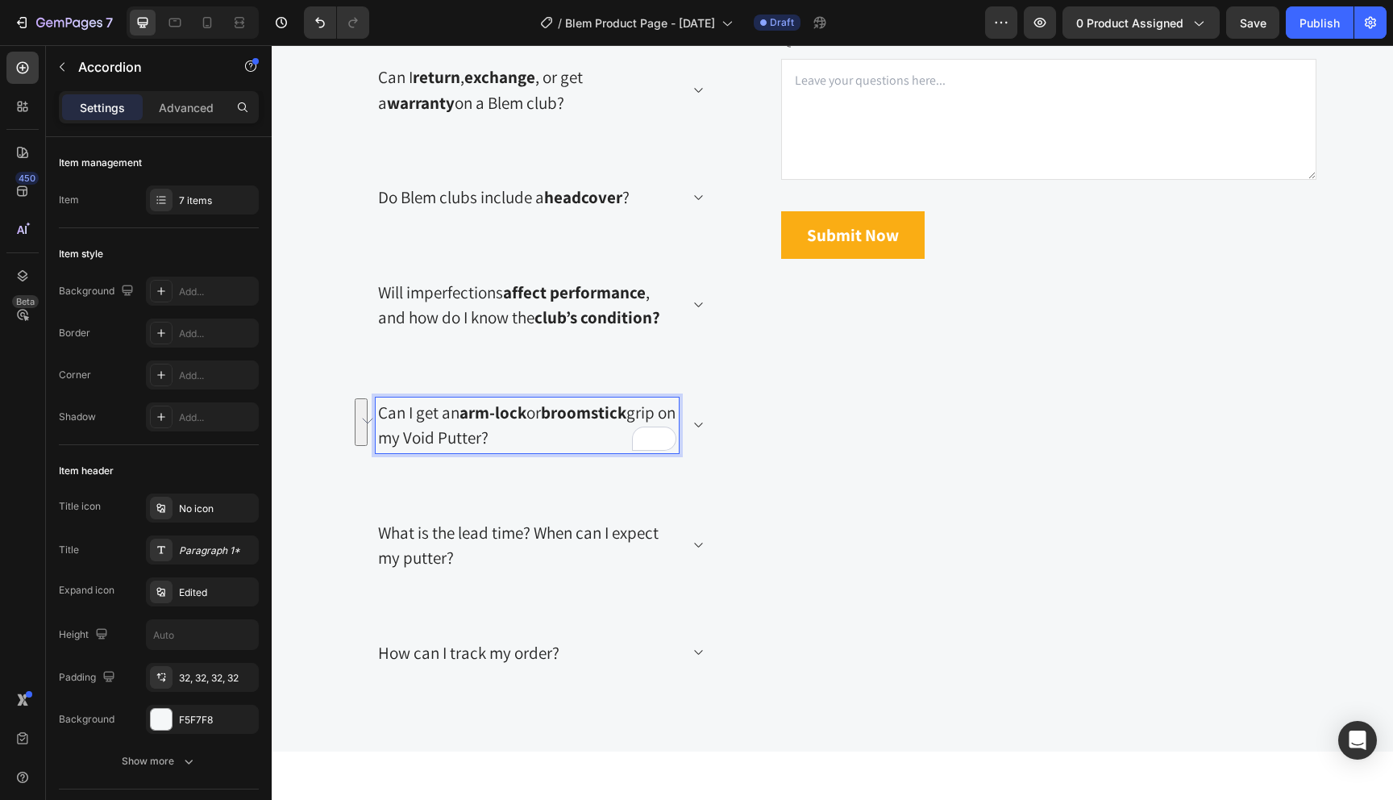
drag, startPoint x: 527, startPoint y: 441, endPoint x: 377, endPoint y: 414, distance: 153.1
click at [377, 414] on div "Can I get an arm-lock or broomstick grip on my Void Putter?" at bounding box center [527, 426] width 303 height 56
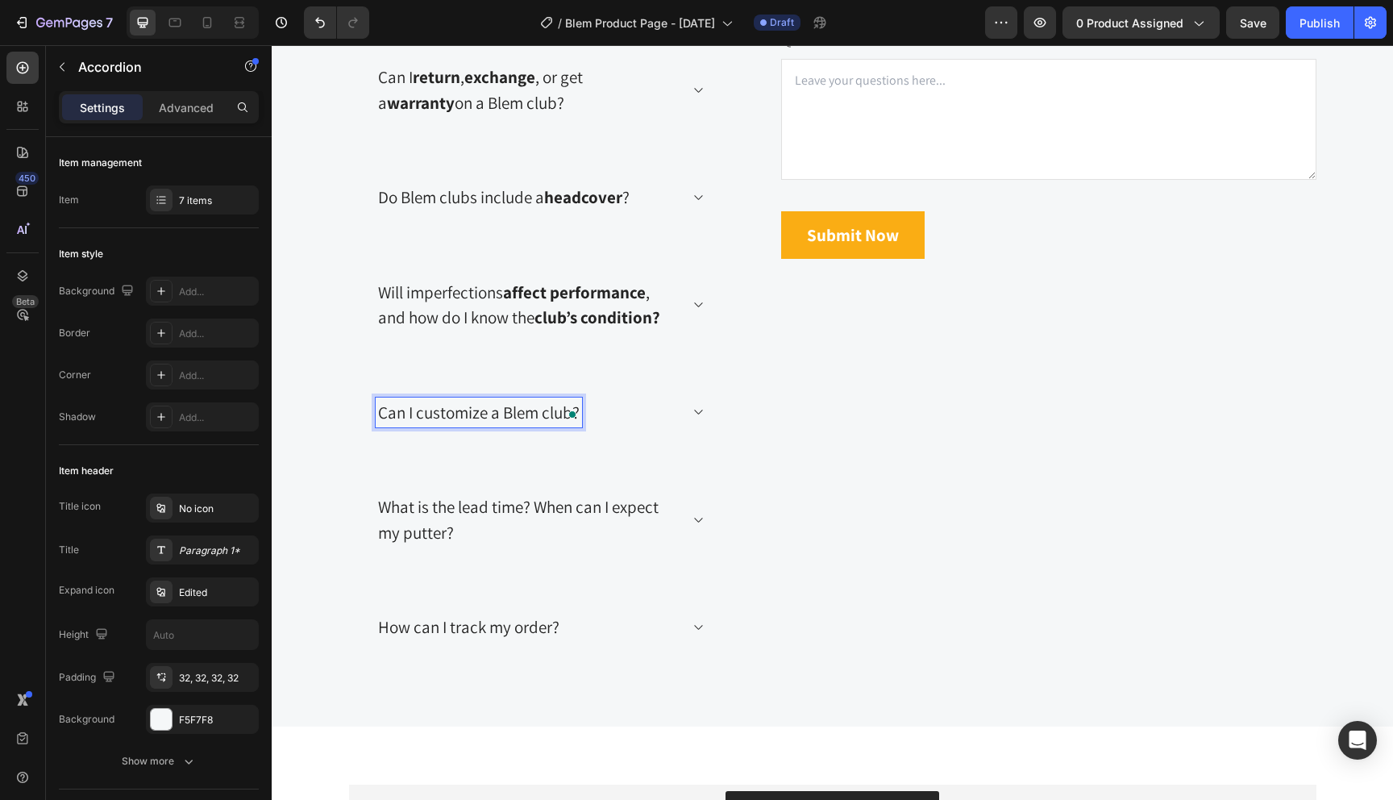
click at [452, 414] on p "Can I customize a Blem club?" at bounding box center [479, 413] width 202 height 26
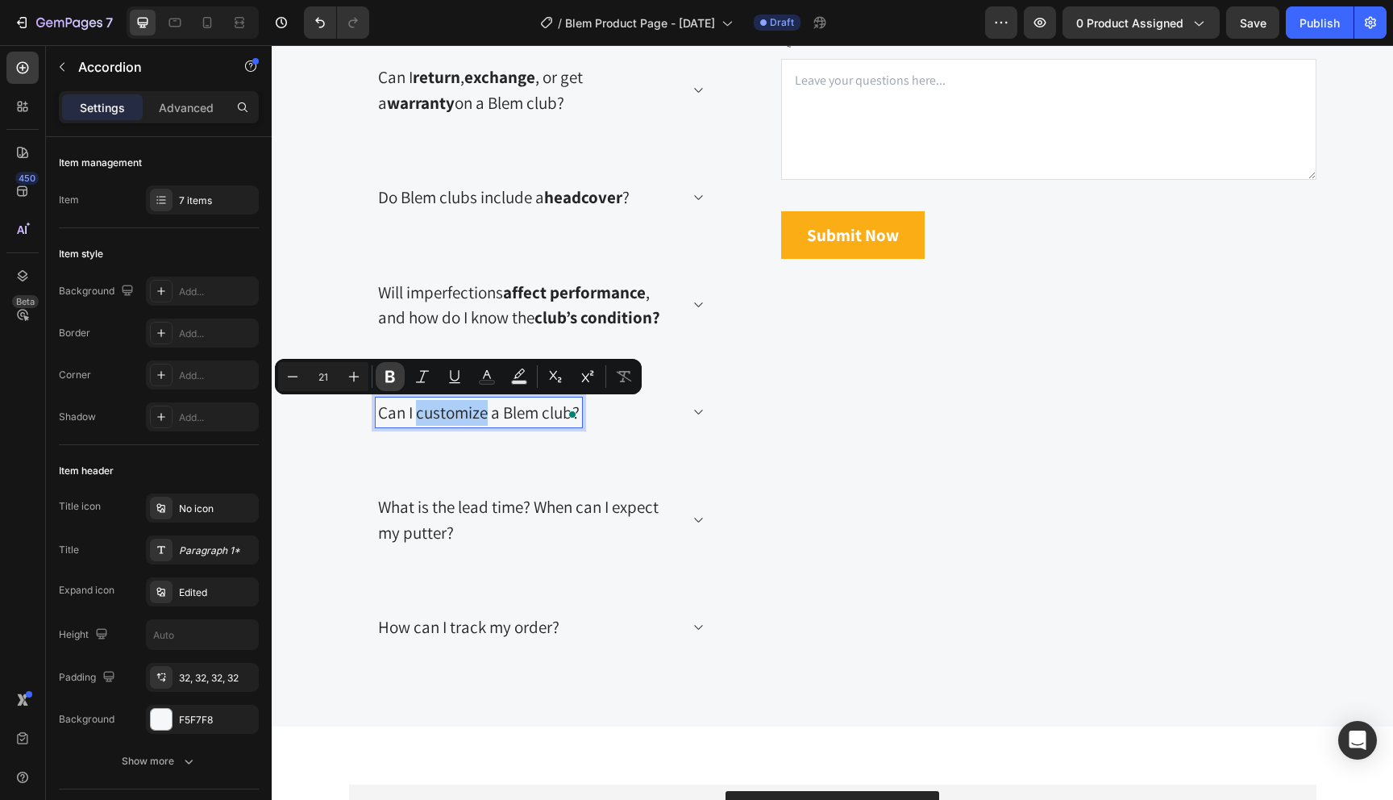
click at [393, 377] on icon "Editor contextual toolbar" at bounding box center [390, 376] width 16 height 16
click at [500, 513] on p "What is the lead time? When can I expect my putter?" at bounding box center [527, 519] width 298 height 51
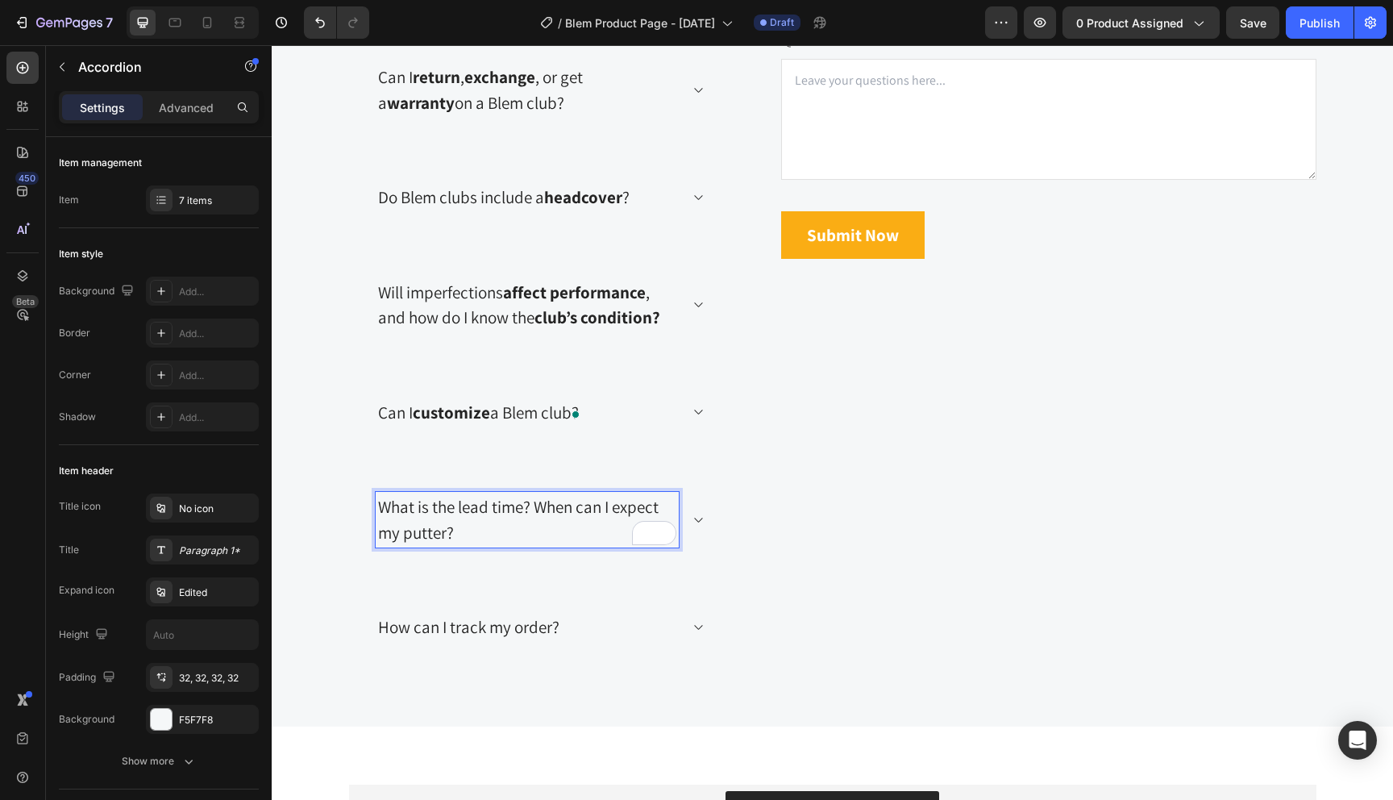
click at [496, 529] on p "What is the lead time? When can I expect my putter?" at bounding box center [527, 519] width 298 height 51
click at [489, 471] on div "What is the lead time? When can I expect my putter?" at bounding box center [540, 519] width 381 height 107
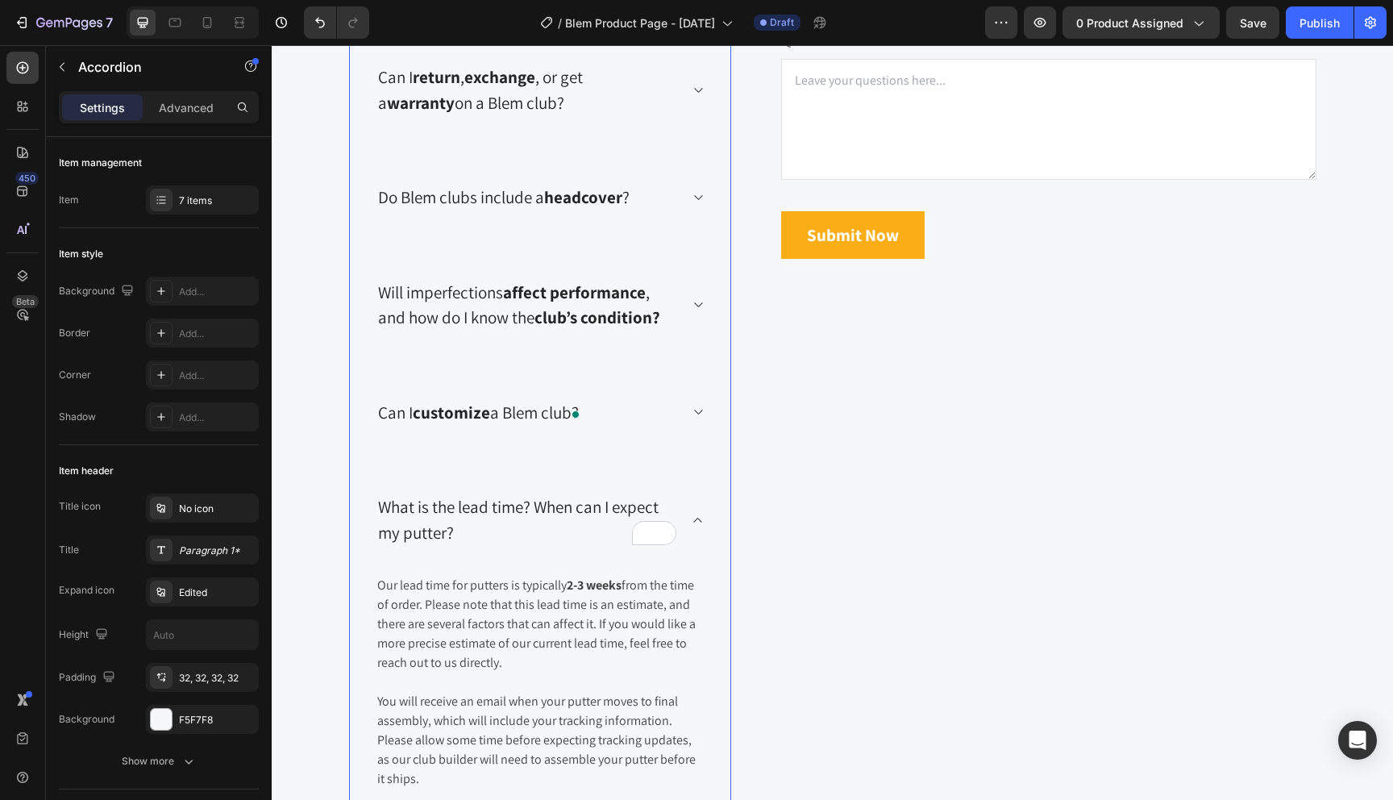
click at [516, 473] on div "What is the lead time? When can I expect my putter?" at bounding box center [540, 519] width 381 height 107
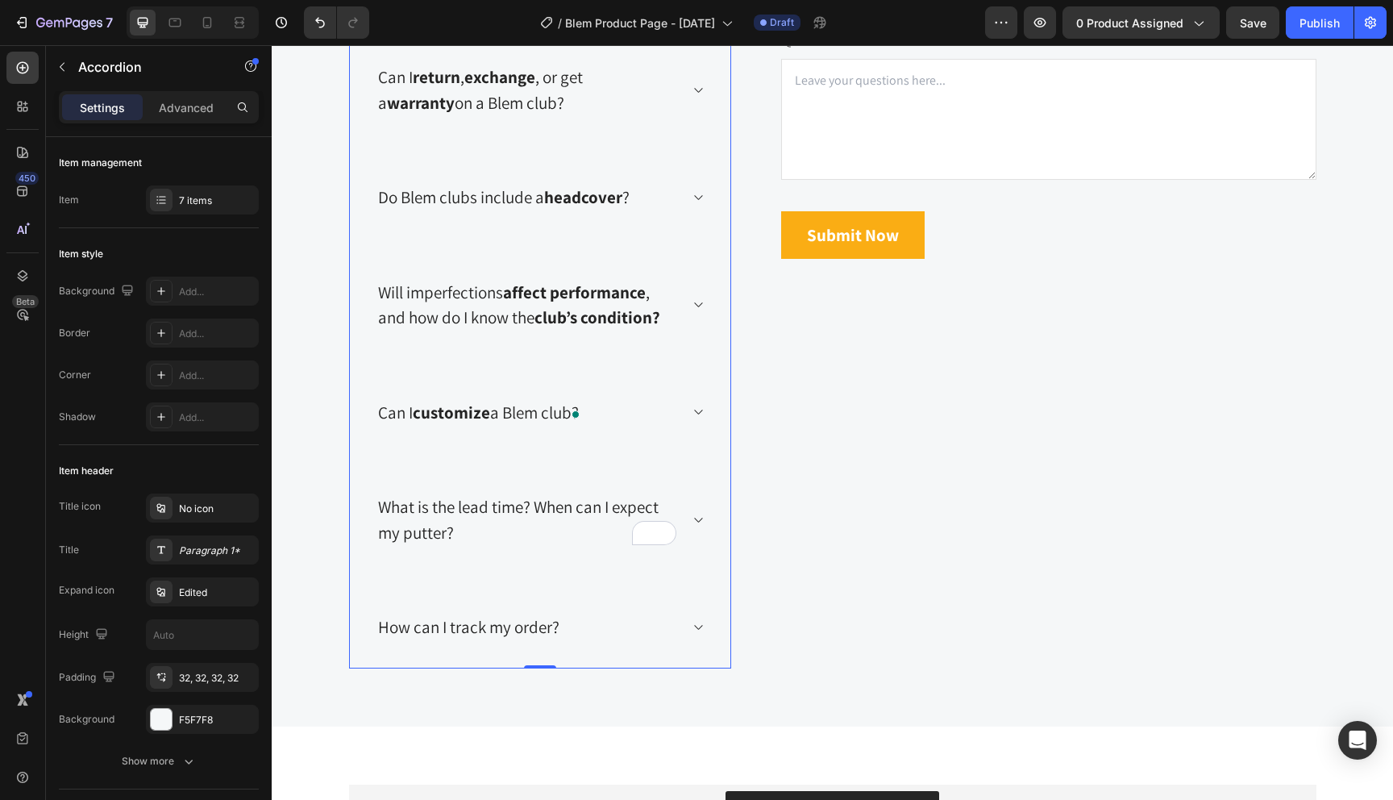
click at [664, 403] on div "Can I customize a Blem club?" at bounding box center [527, 413] width 303 height 31
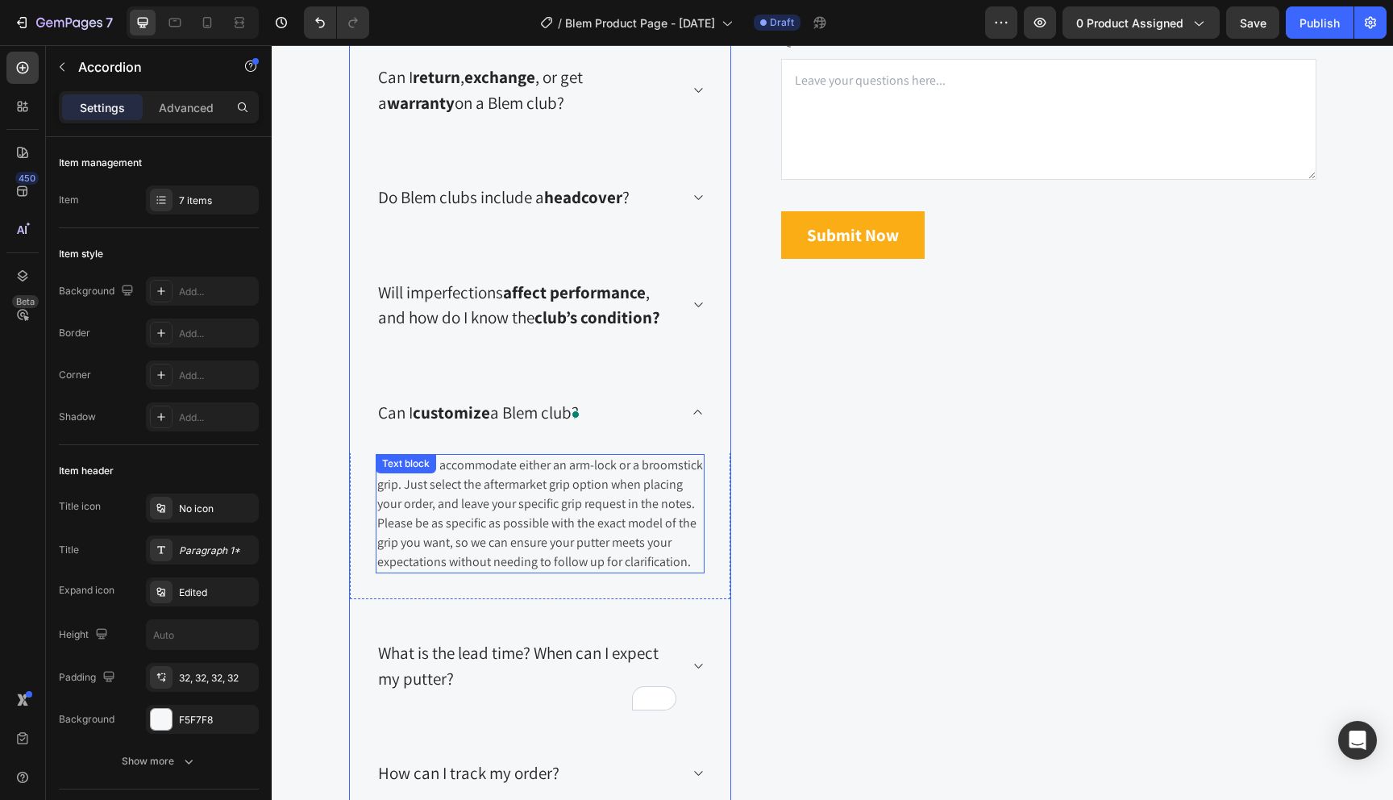
click at [532, 572] on p "Yes, we can accommodate either an arm-lock or a broomstick grip. Just select th…" at bounding box center [540, 514] width 326 height 116
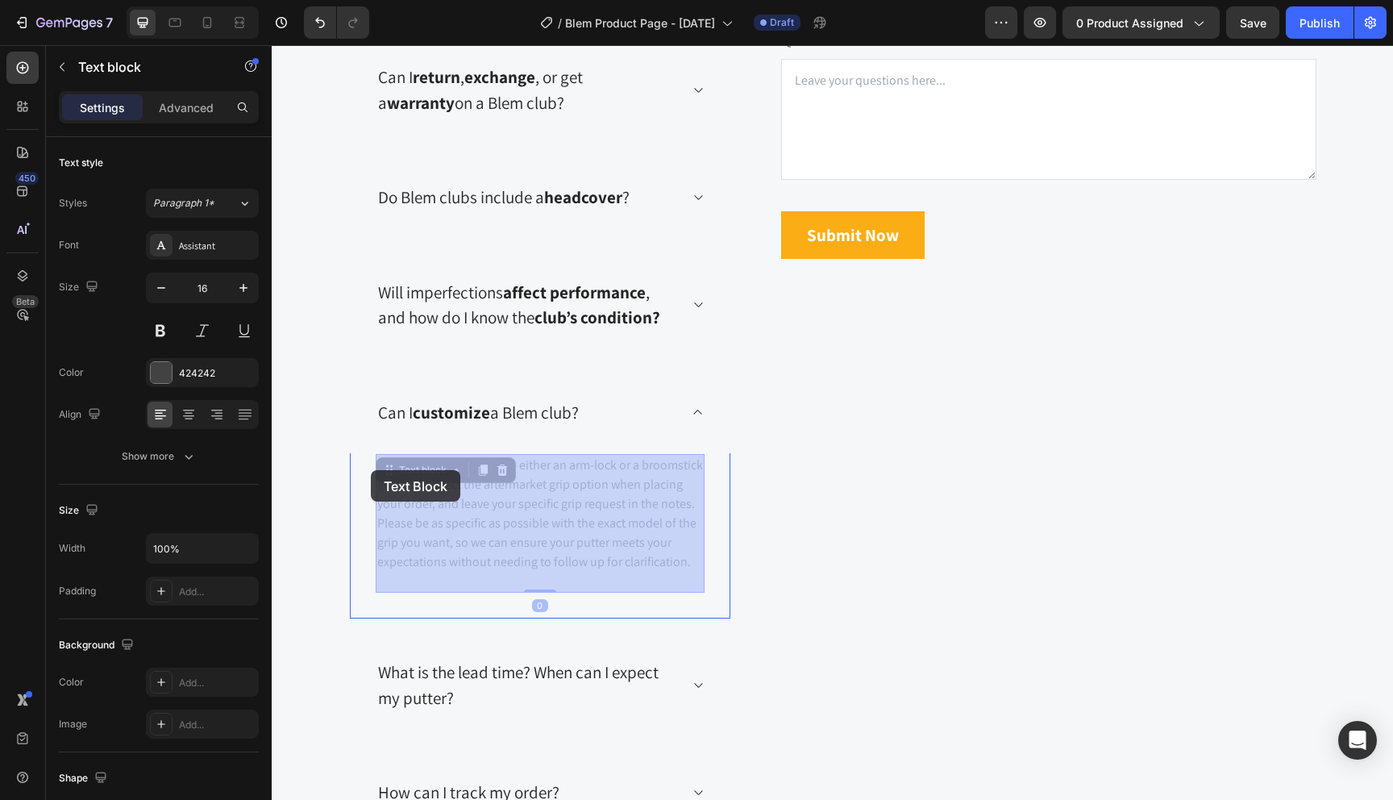
drag, startPoint x: 450, startPoint y: 585, endPoint x: 409, endPoint y: 499, distance: 94.8
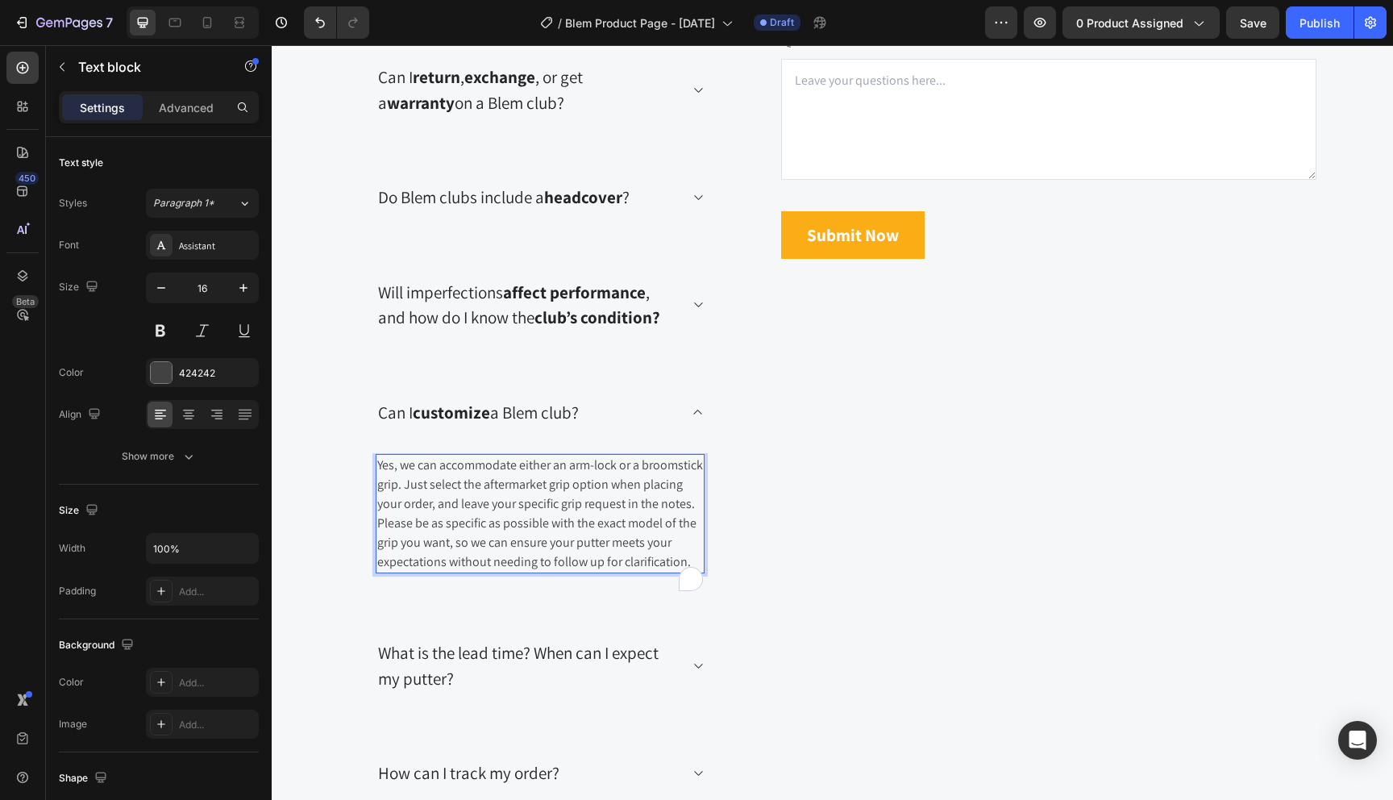
click at [425, 521] on p "Yes, we can accommodate either an arm-lock or a broomstick grip. Just select th…" at bounding box center [540, 514] width 326 height 116
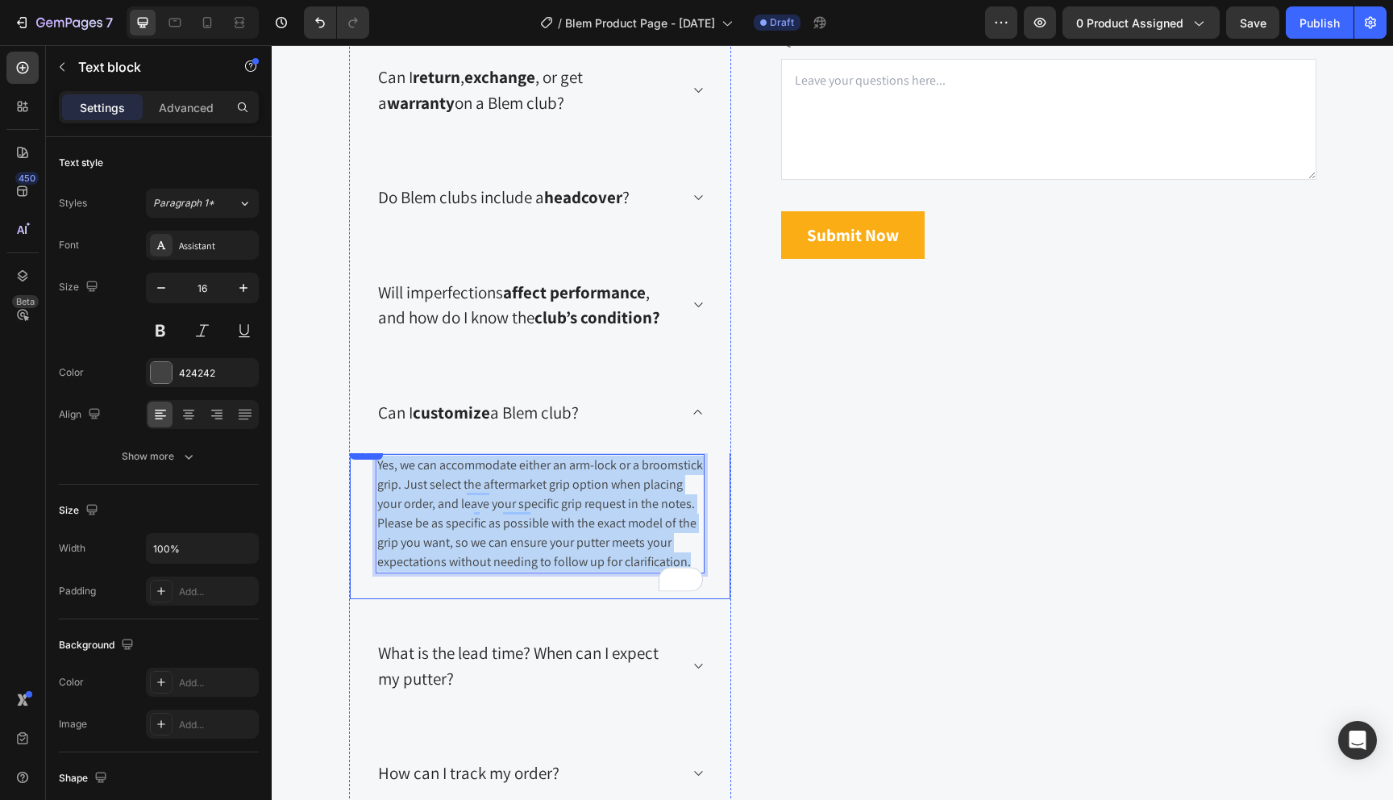
drag, startPoint x: 452, startPoint y: 581, endPoint x: 369, endPoint y: 457, distance: 148.3
click at [369, 456] on div "Title Line Yes, we can accommodate either an arm-lock or a broomstick grip. Jus…" at bounding box center [540, 519] width 381 height 159
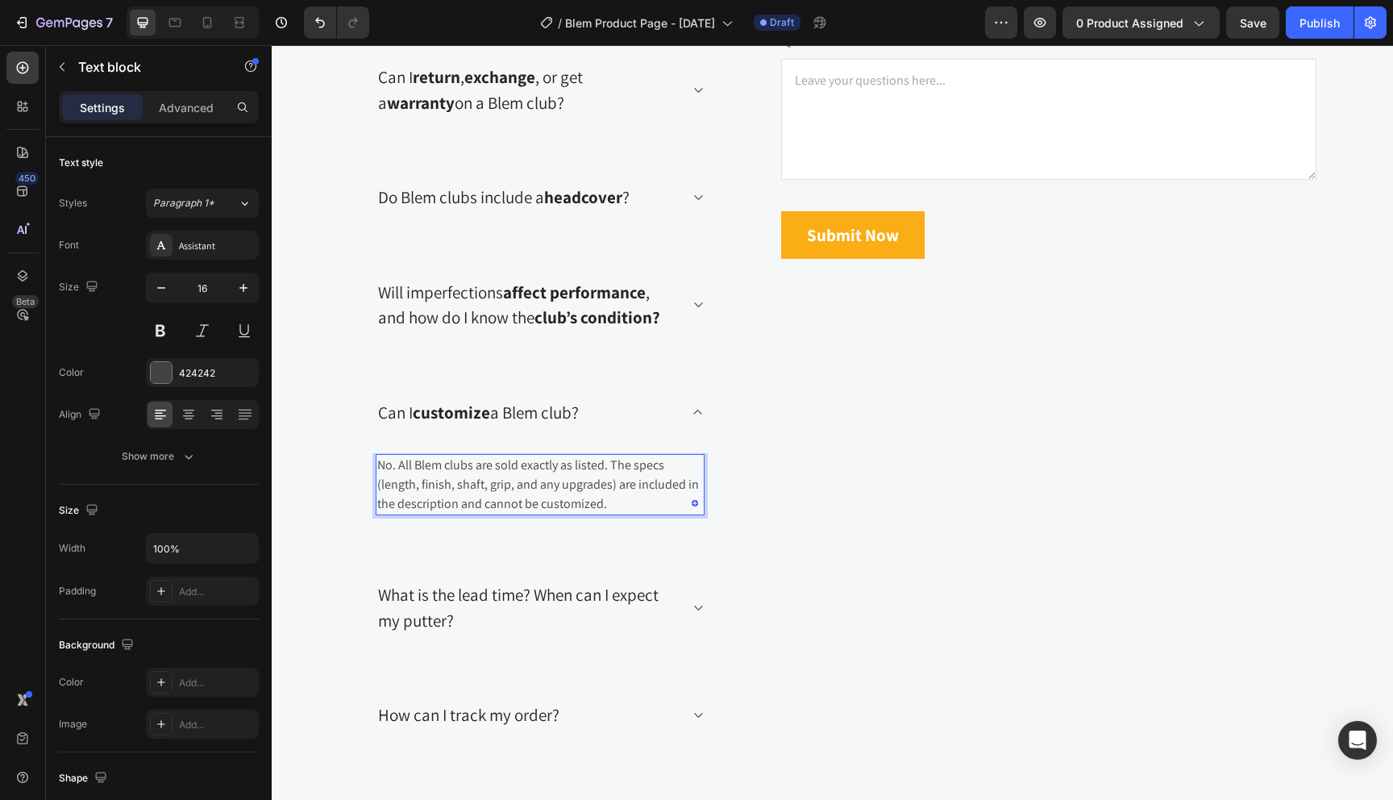
click at [386, 467] on p "No. All Blem clubs are sold exactly as listed. The specs (length, finish, shaft…" at bounding box center [540, 485] width 326 height 58
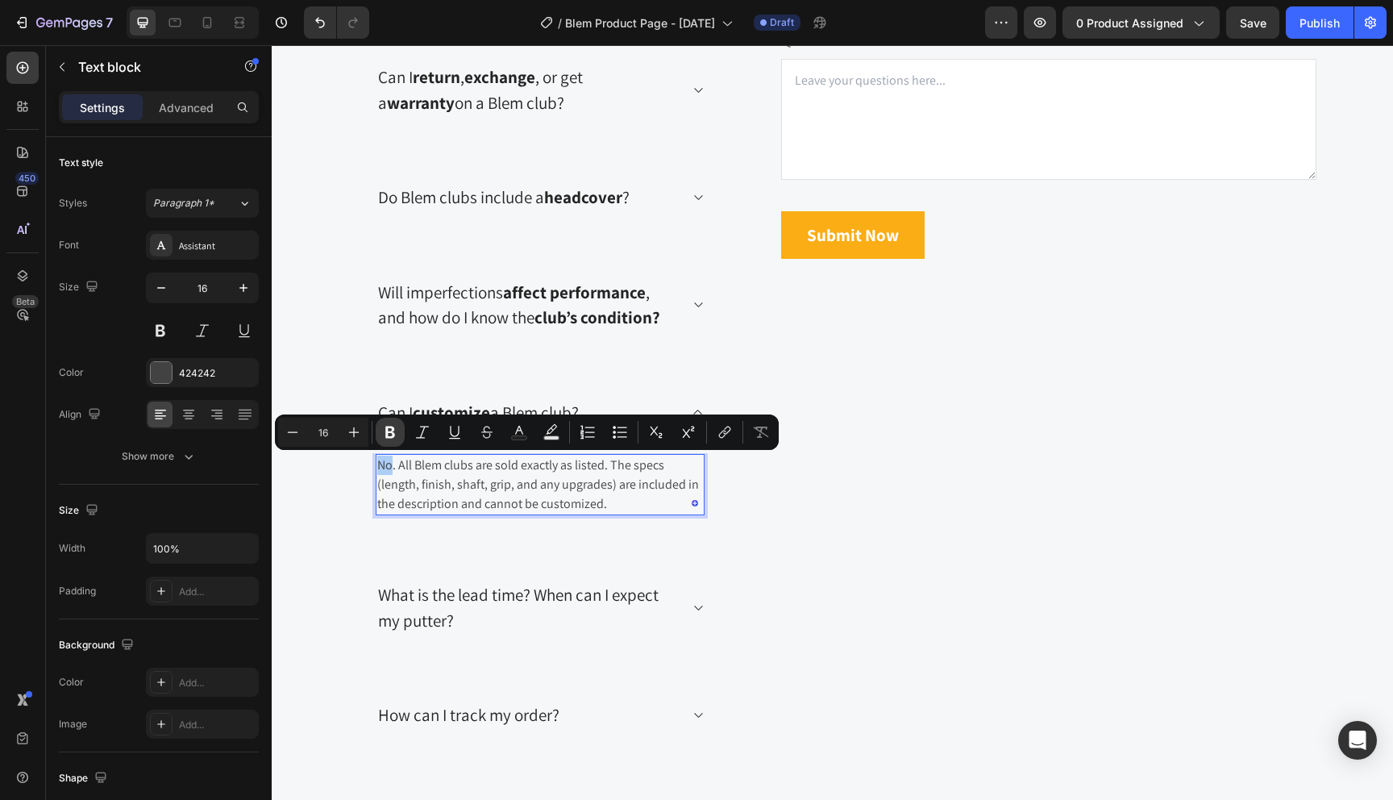
click at [389, 436] on icon "Editor contextual toolbar" at bounding box center [390, 433] width 10 height 12
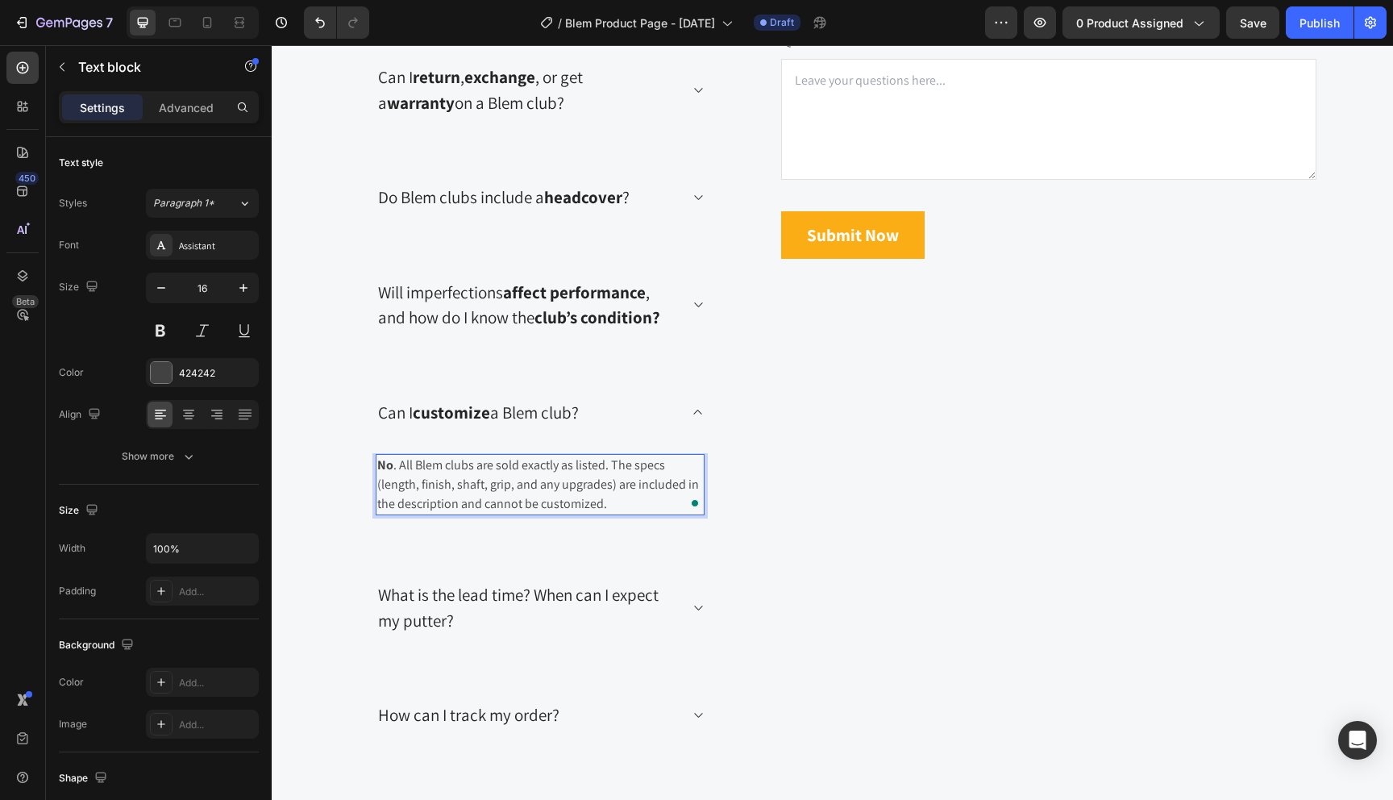
click at [663, 508] on p "No . All Blem clubs are sold exactly as listed. The specs (length, finish, shaf…" at bounding box center [540, 485] width 326 height 58
click at [637, 589] on p "What is the lead time? When can I expect my putter?" at bounding box center [527, 607] width 298 height 51
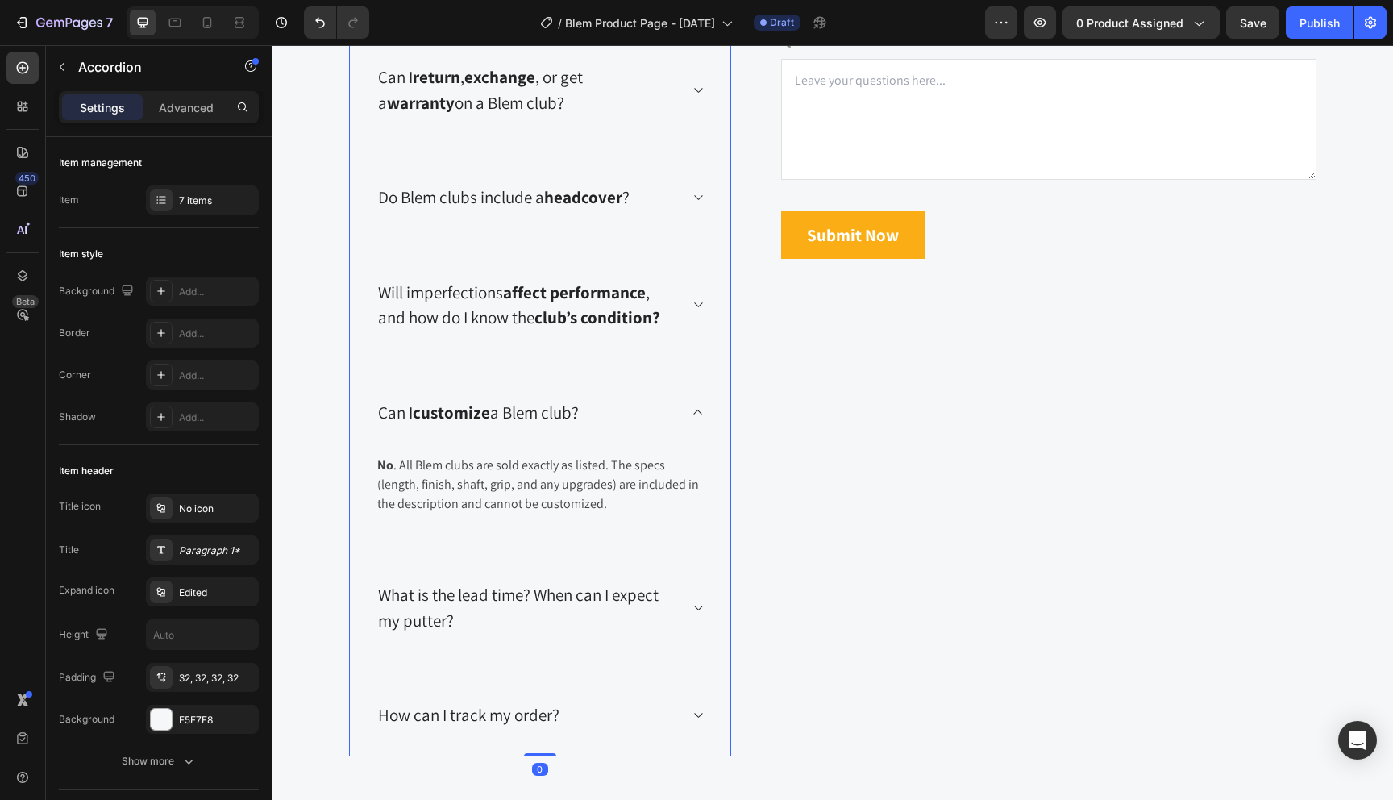
click at [622, 552] on div "What does "Blem" mean? Can I return , exchange , or get a warranty on a Blem cl…" at bounding box center [540, 349] width 382 height 814
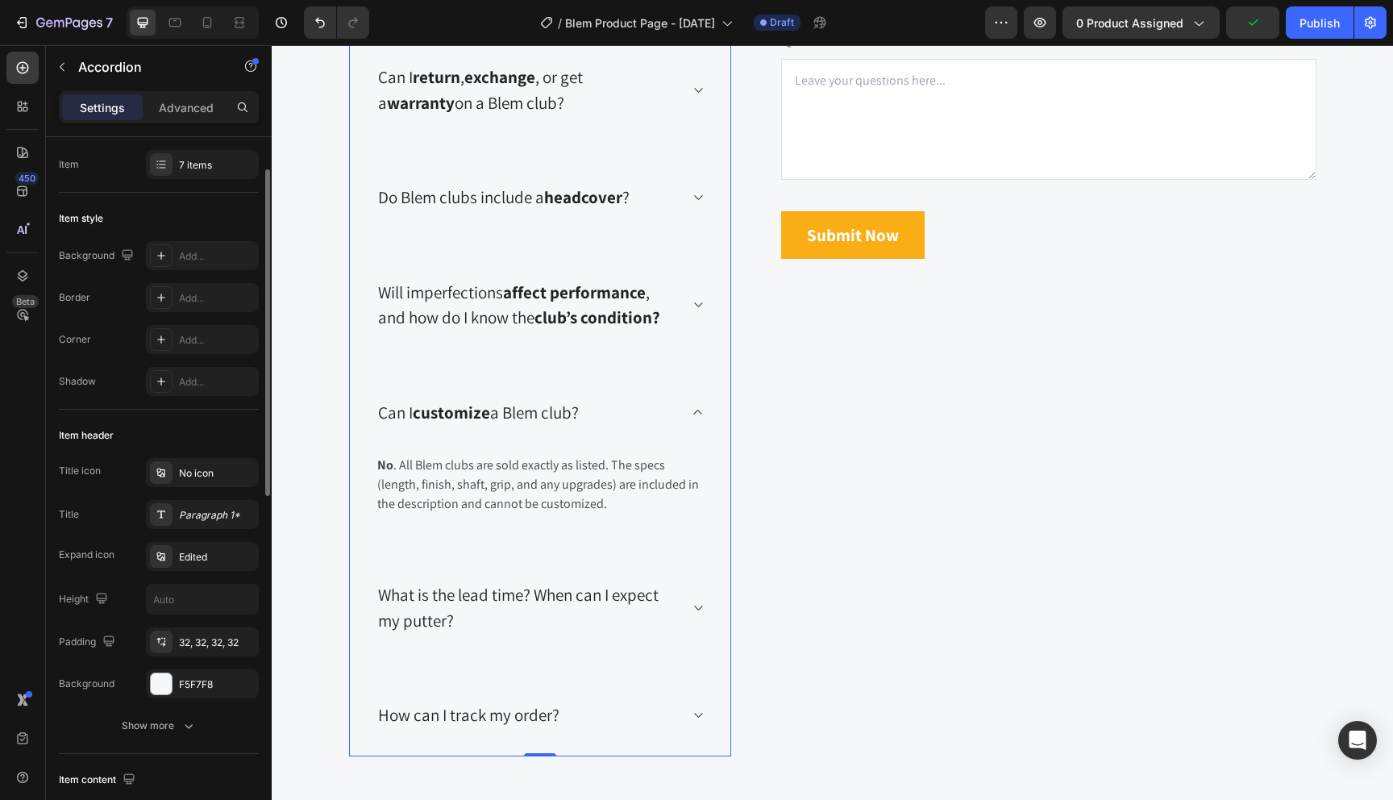
scroll to position [49, 0]
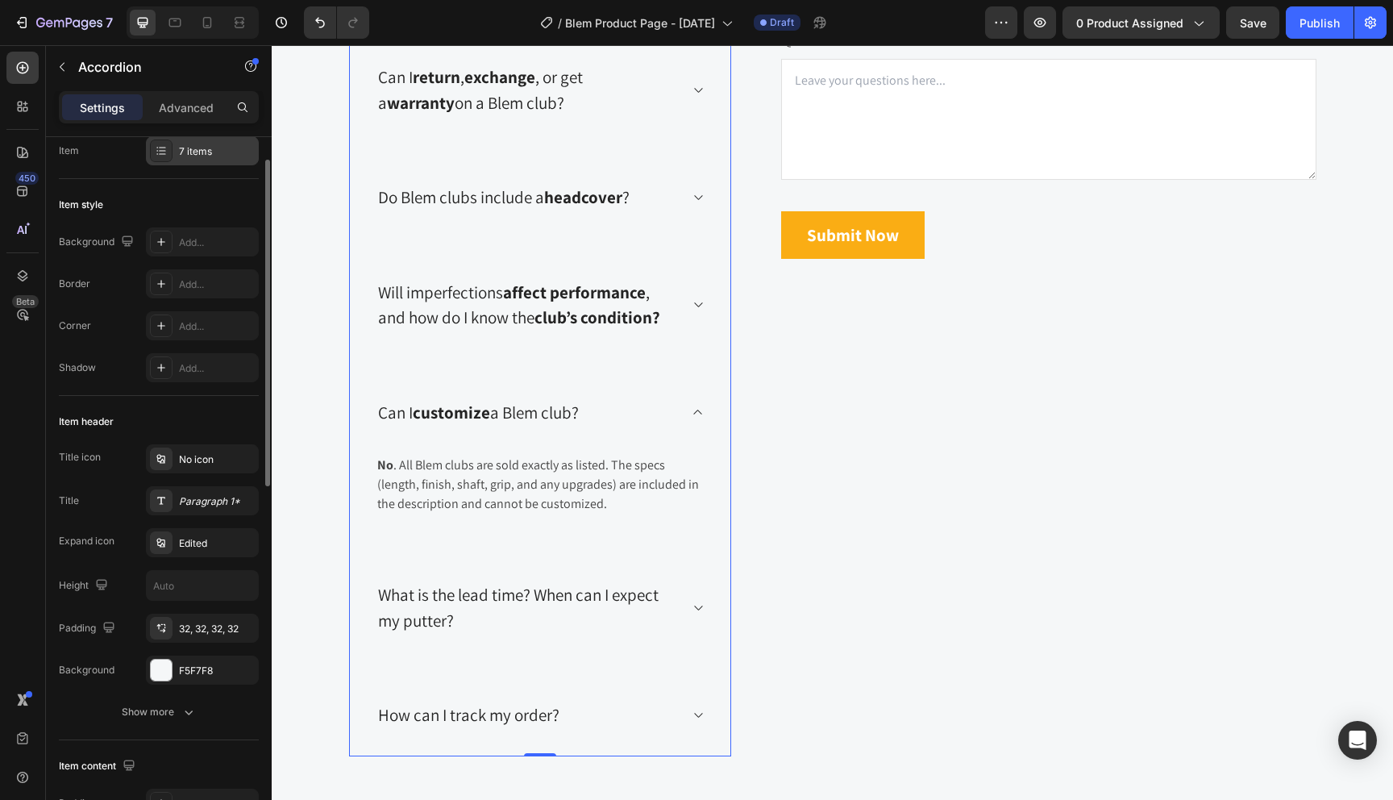
click at [216, 139] on div "7 items" at bounding box center [202, 150] width 113 height 29
click at [461, 639] on div "What is the lead time? When can I expect my putter?" at bounding box center [540, 607] width 381 height 107
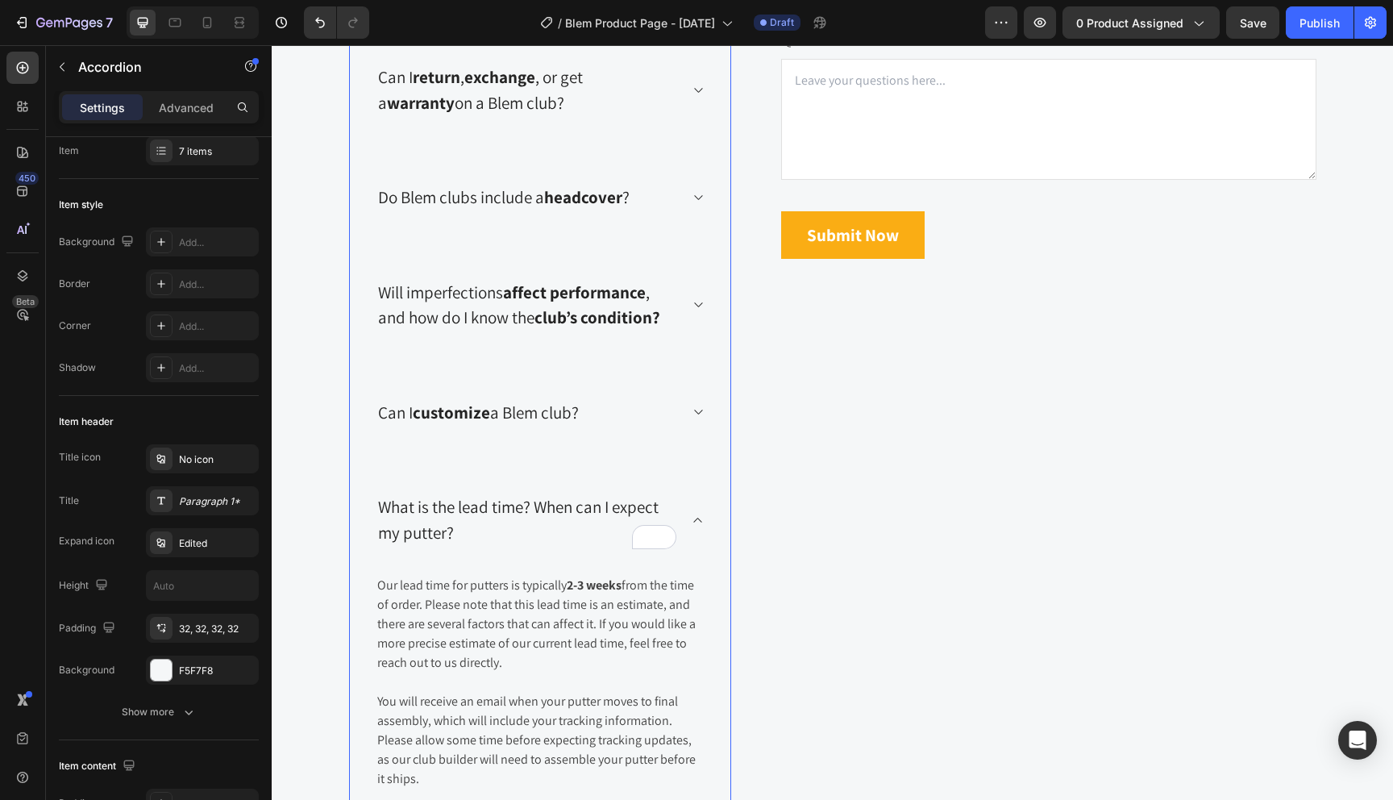
click at [483, 523] on p "What is the lead time? When can I expect my putter?" at bounding box center [527, 519] width 298 height 51
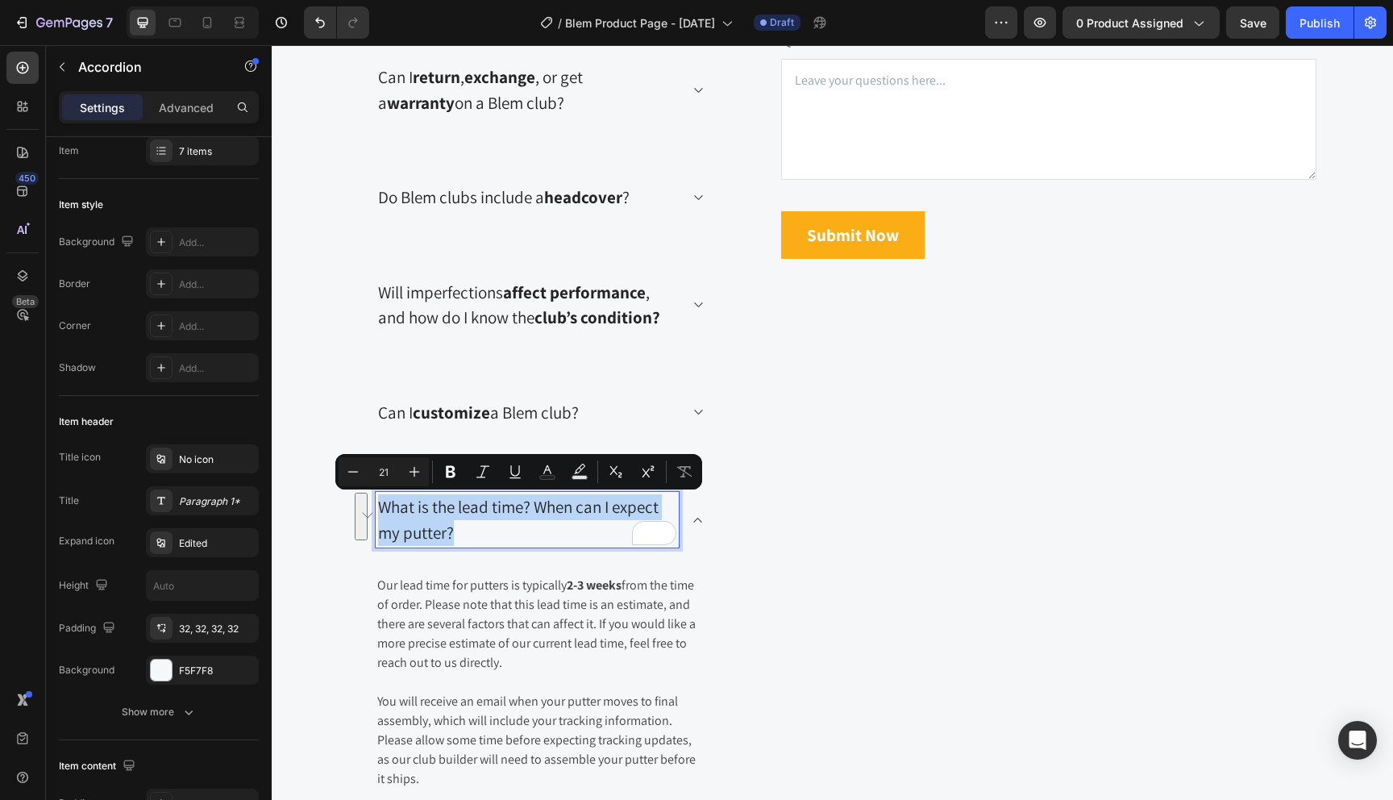
drag, startPoint x: 470, startPoint y: 527, endPoint x: 361, endPoint y: 498, distance: 112.5
click at [361, 498] on div "What does "Blem" mean? Can I return , exchange , or get a warranty on a Blem cl…" at bounding box center [540, 455] width 382 height 1027
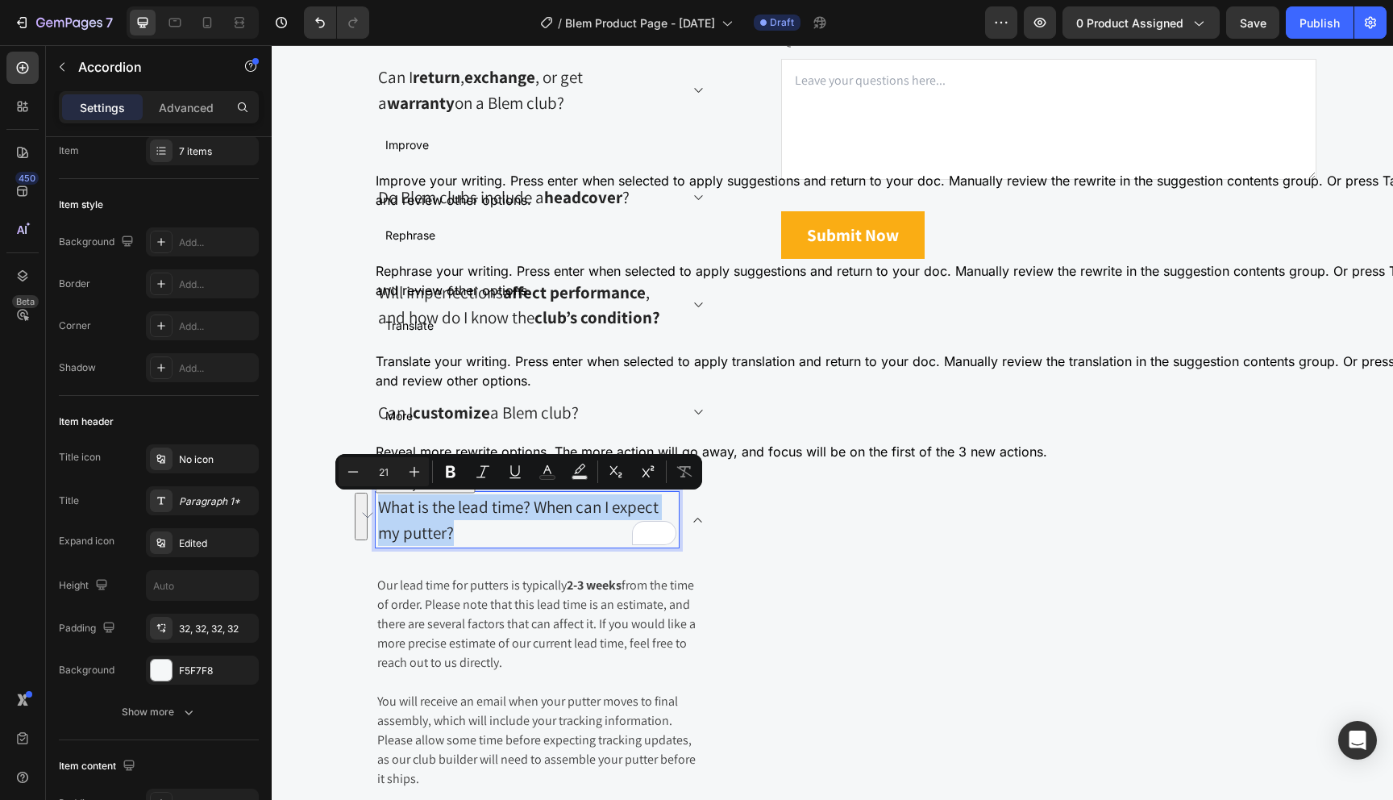
copy p "What is the lead time? When can I expect my putter?"
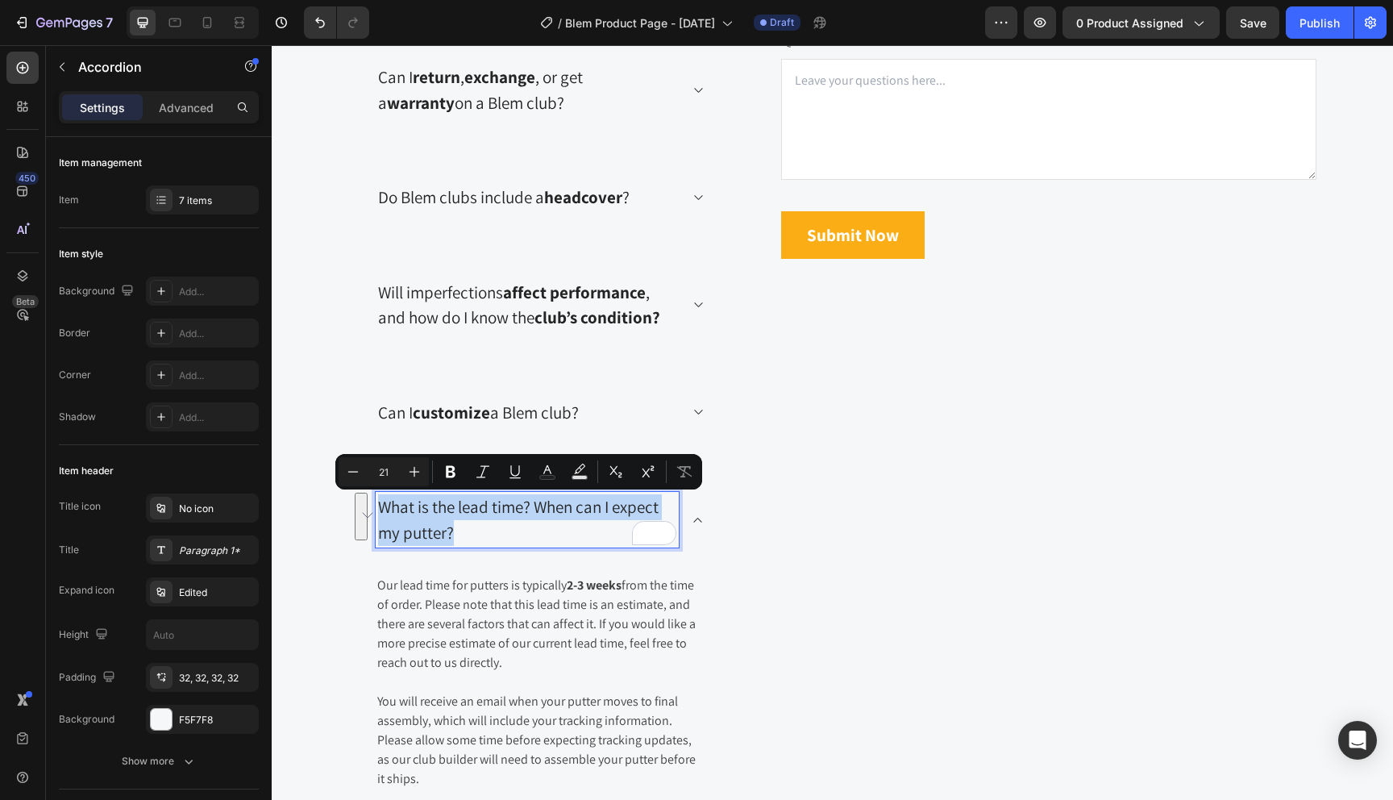
scroll to position [49, 0]
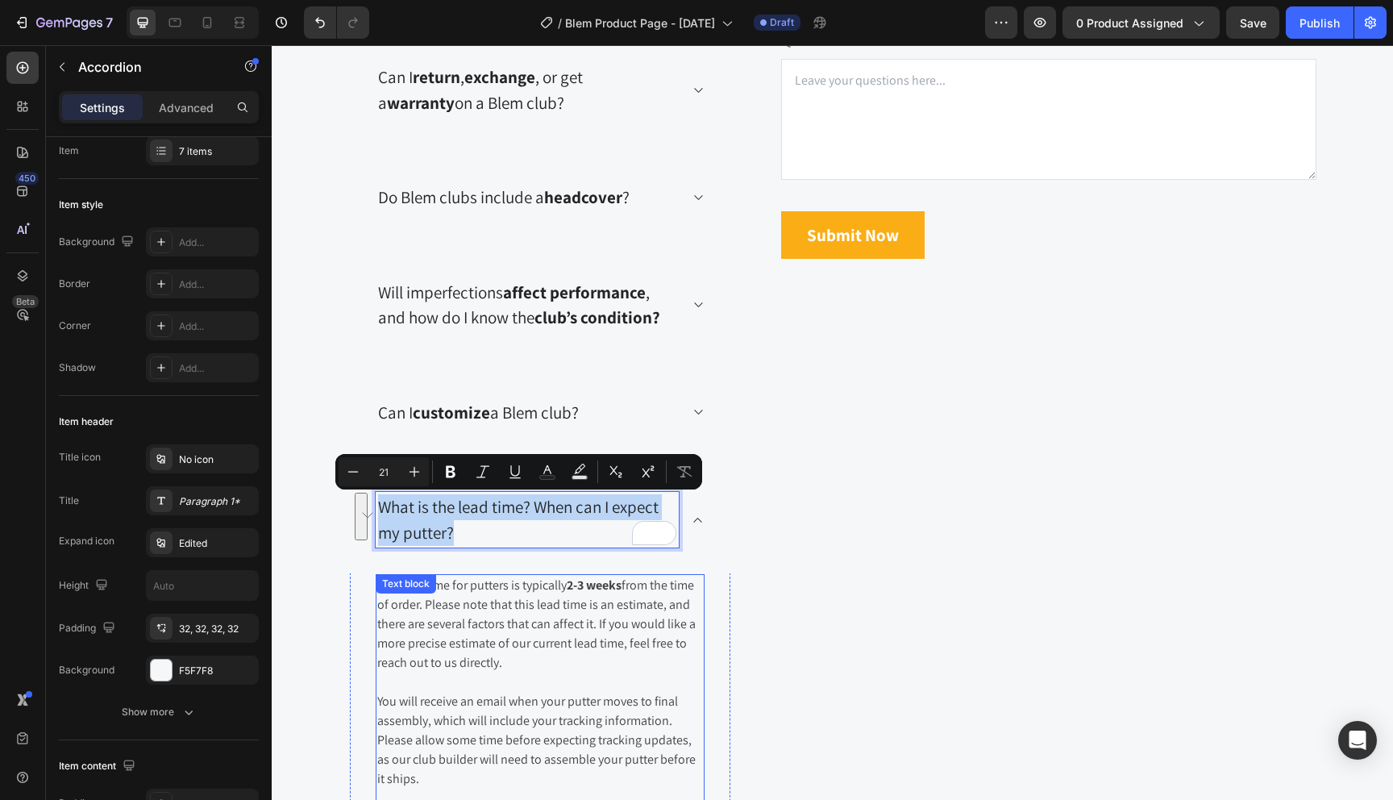
click at [481, 644] on p "Our lead time for putters is typically 2-3 weeks from the time of order. Please…" at bounding box center [540, 634] width 326 height 116
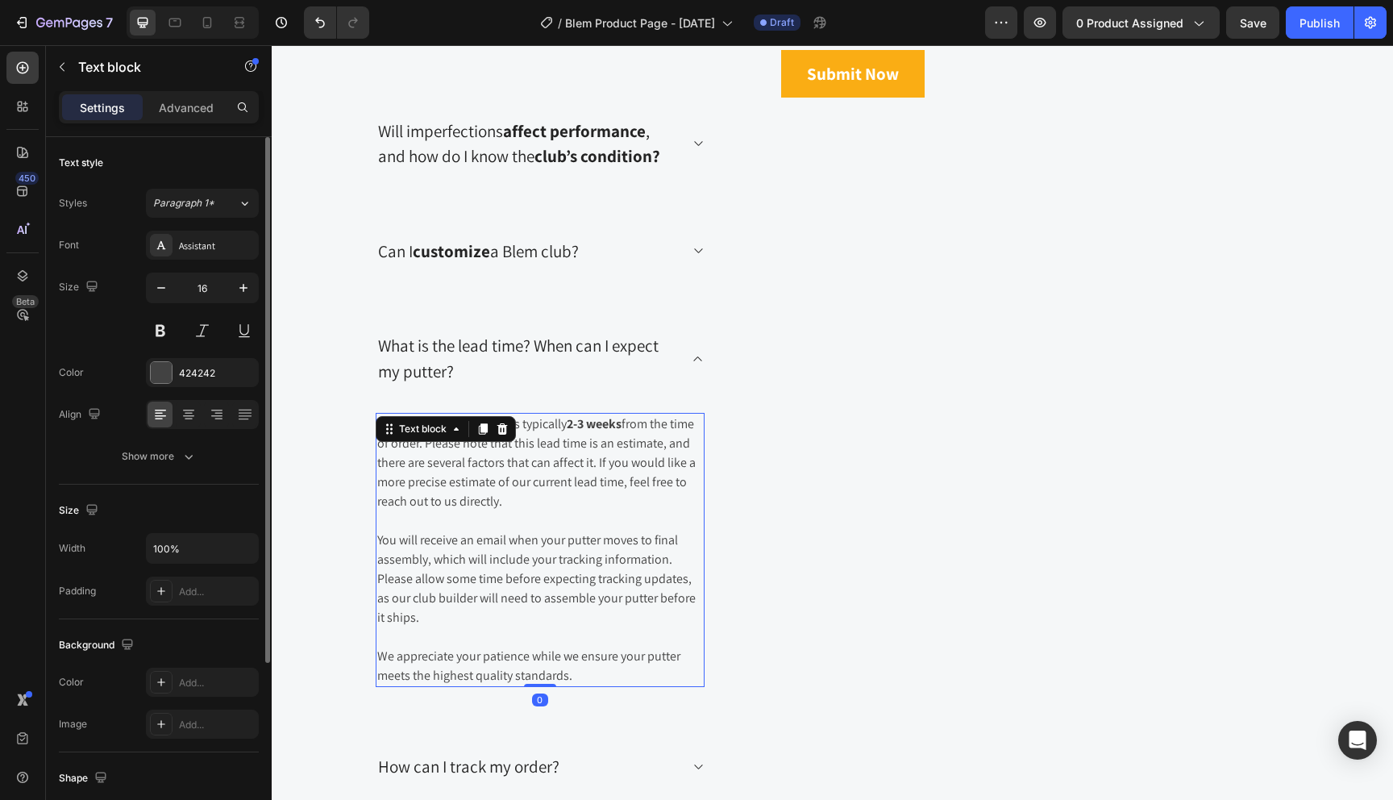
scroll to position [3624, 0]
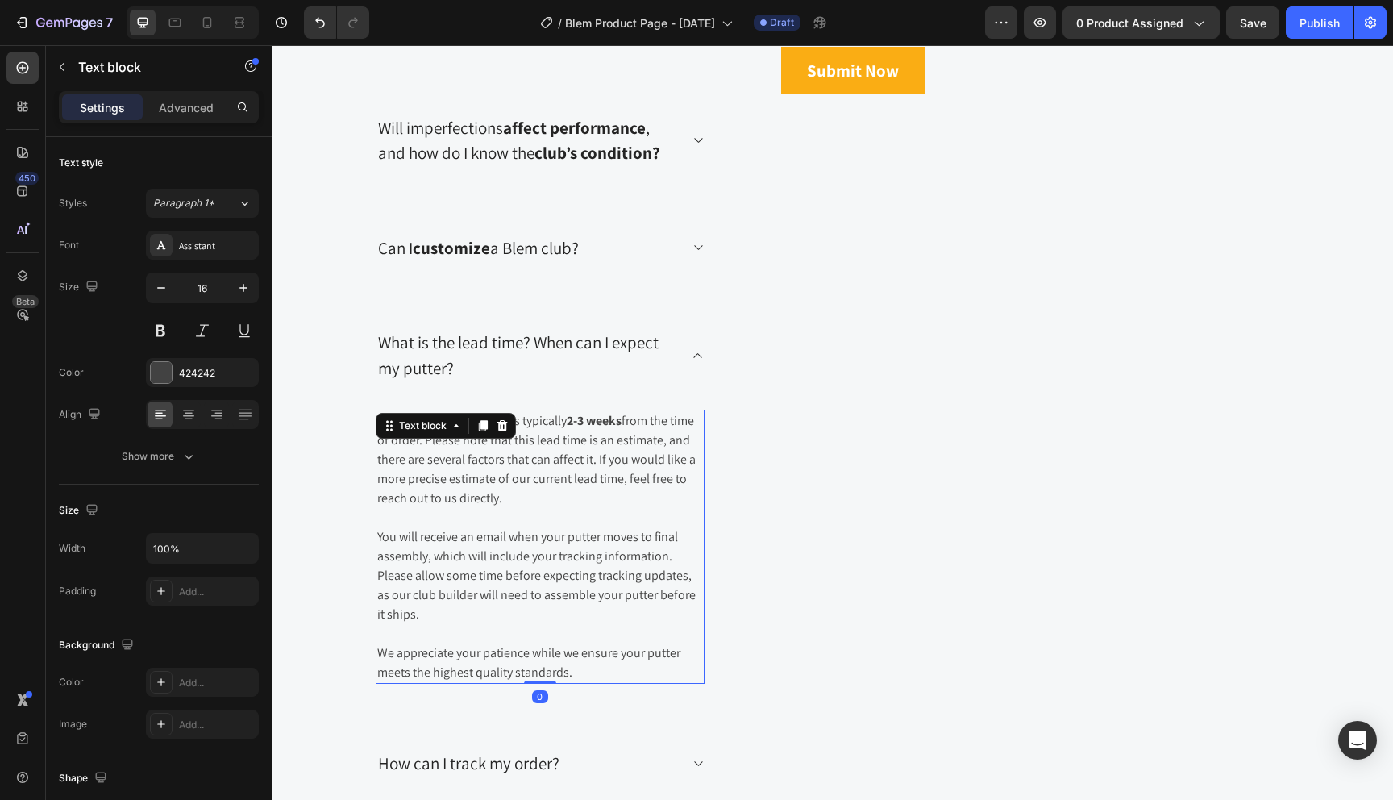
click at [488, 635] on p "You will receive an email when your putter moves to final assembly, which will …" at bounding box center [540, 585] width 326 height 116
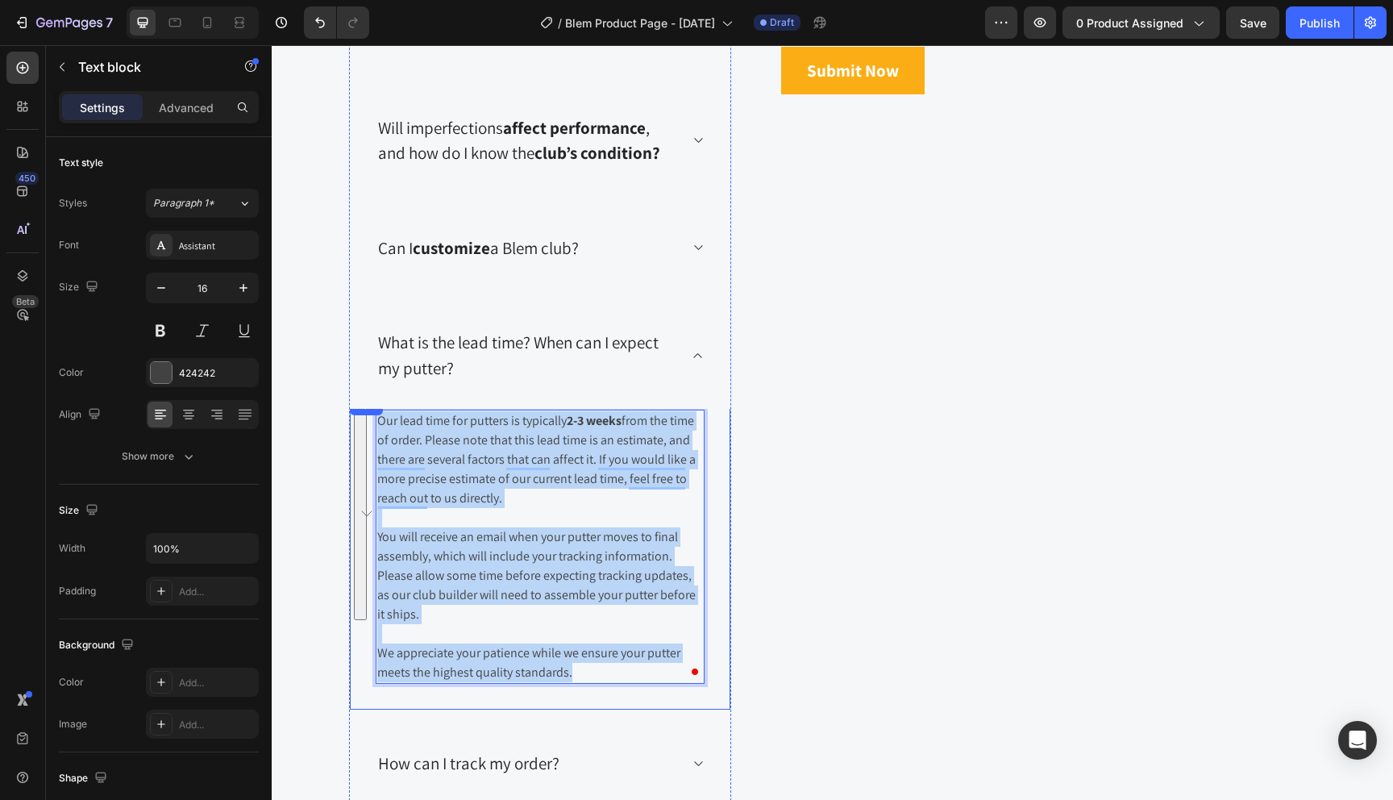
click at [370, 418] on div "Title Line Our lead time for putters is typically 2-3 weeks from the time of or…" at bounding box center [540, 553] width 381 height 314
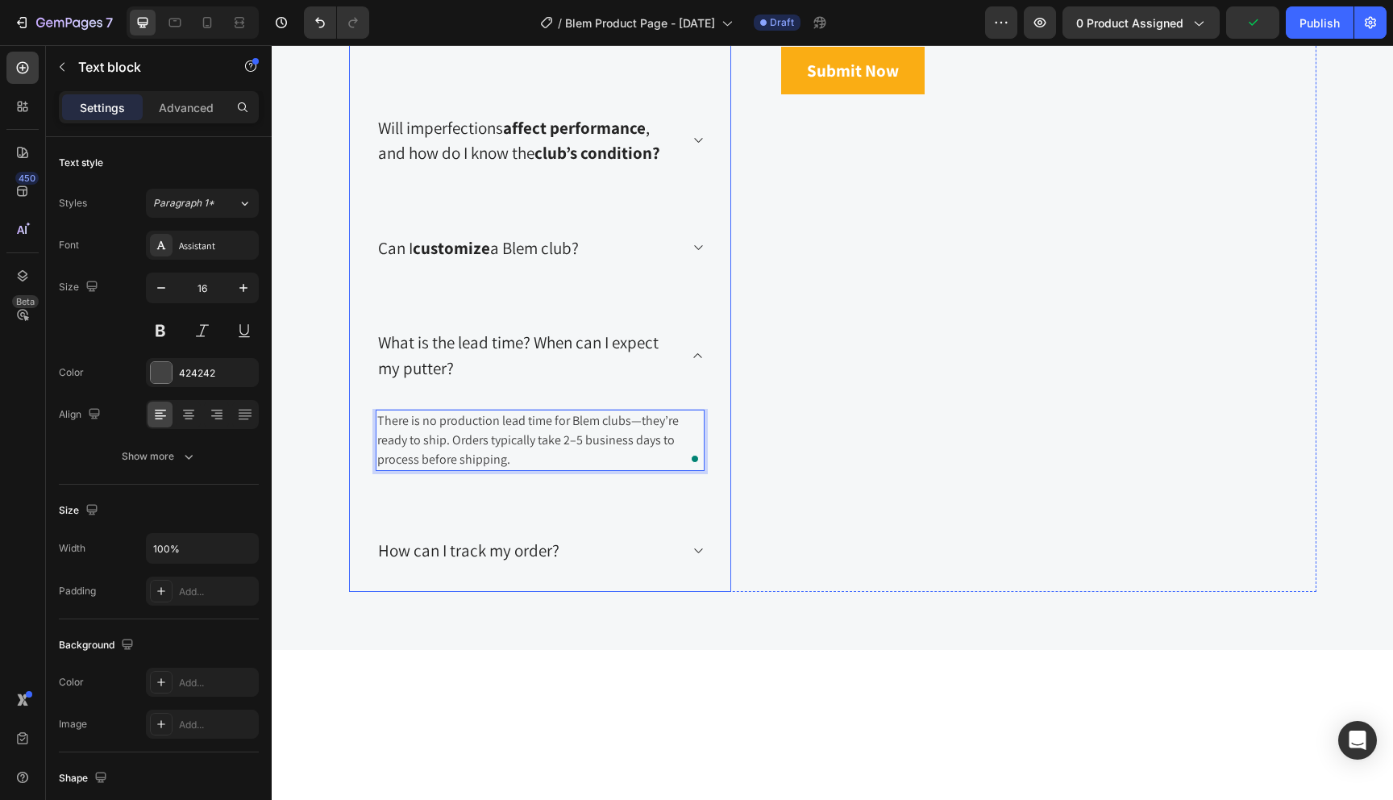
click at [481, 547] on p "How can I track my order?" at bounding box center [468, 551] width 181 height 26
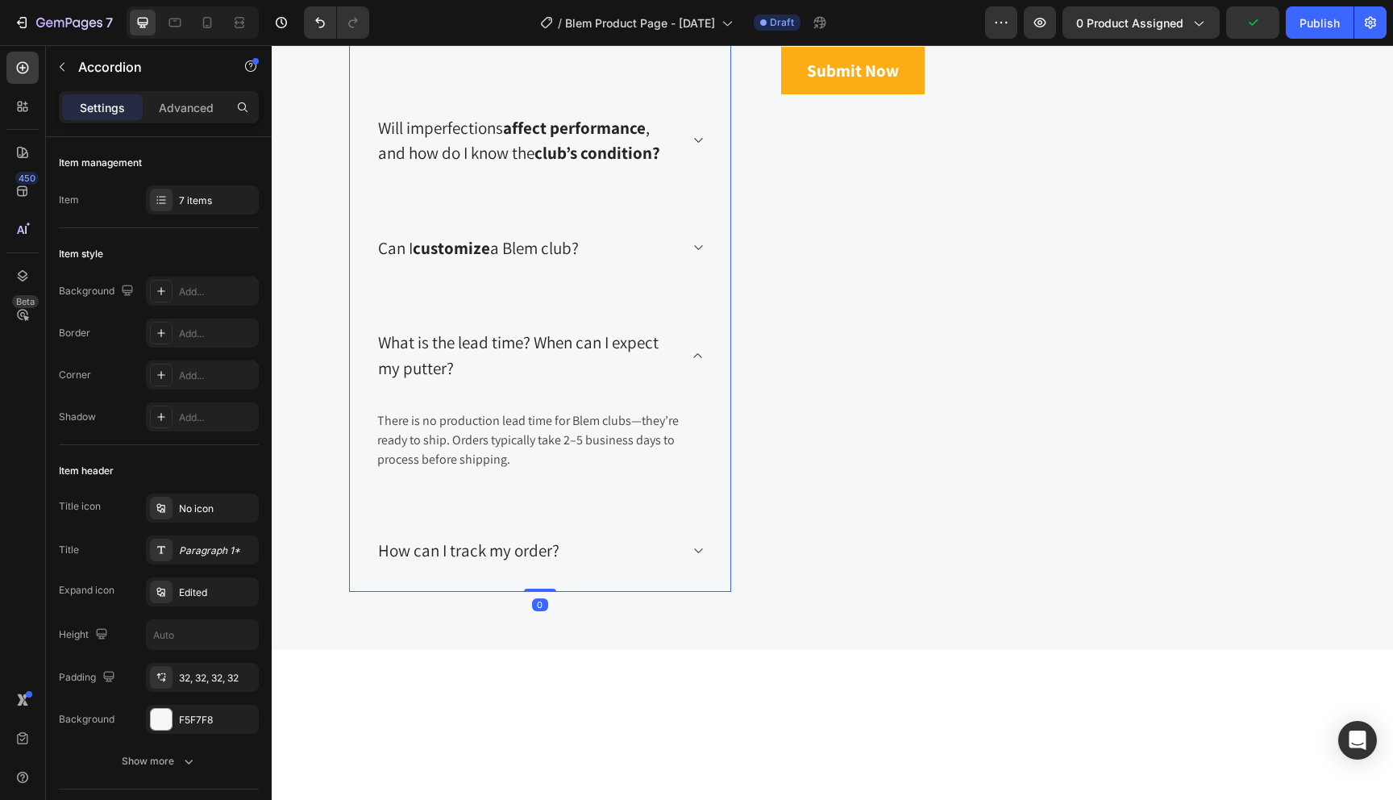
click at [696, 544] on icon at bounding box center [698, 550] width 12 height 13
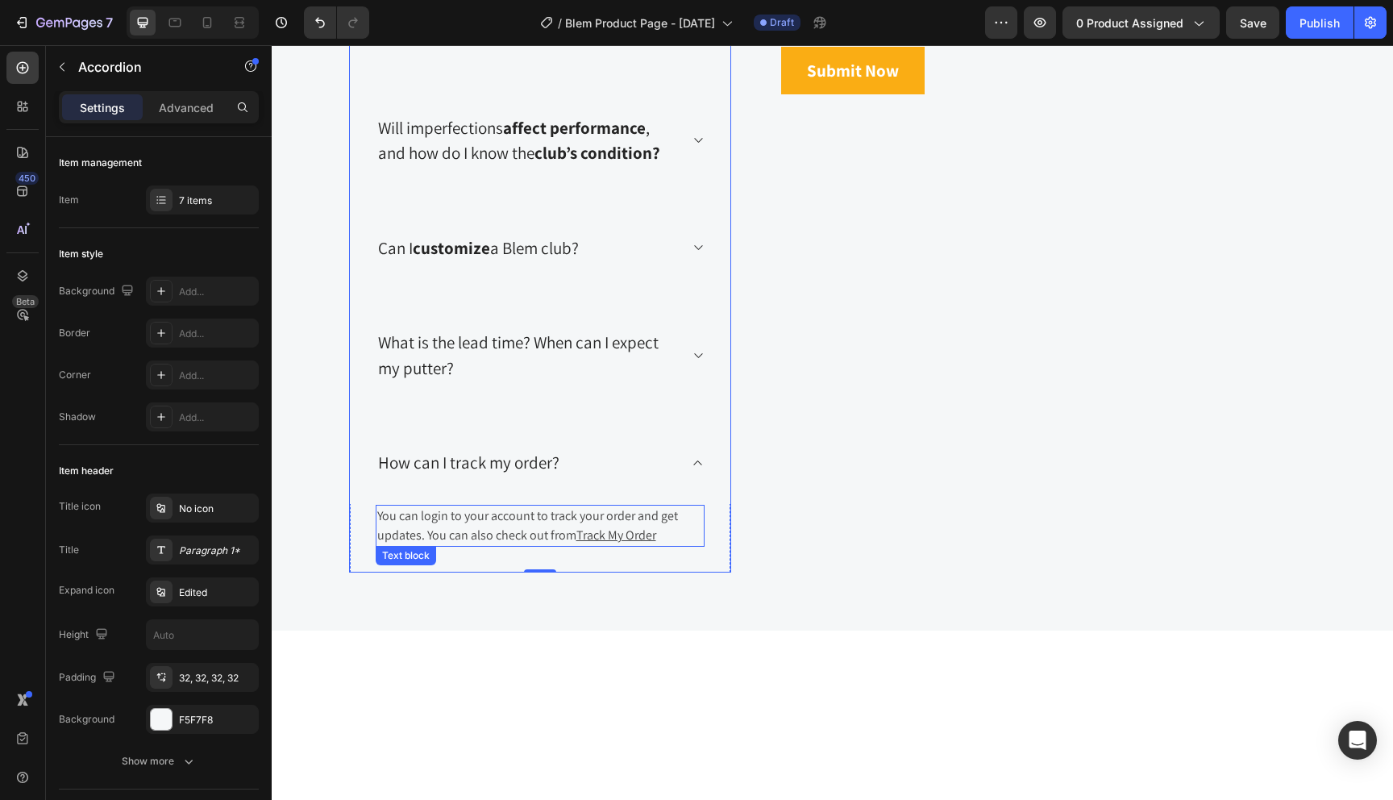
click at [674, 534] on p "You can login to your account to track your order and get updates. You can also…" at bounding box center [540, 525] width 326 height 39
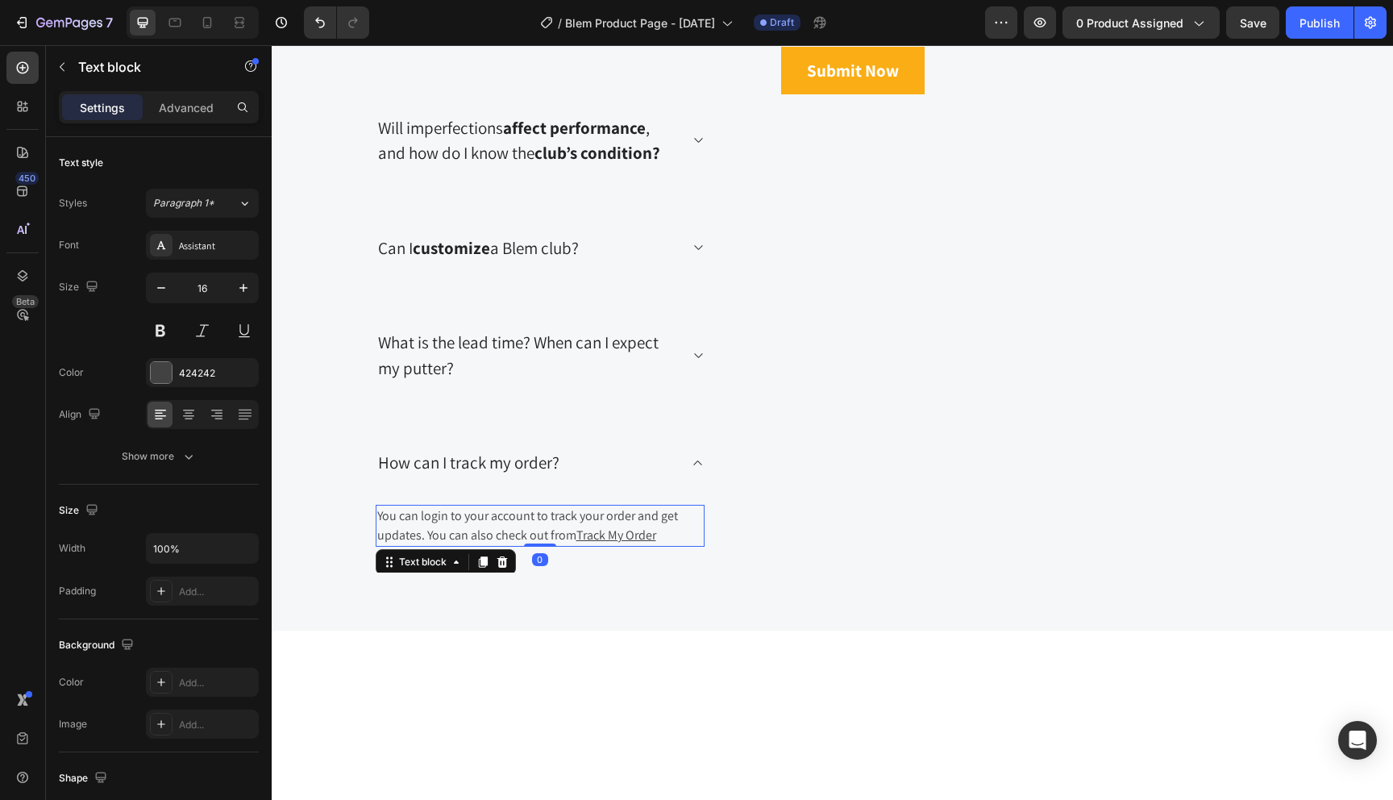
click at [637, 535] on u "Track My Order" at bounding box center [617, 535] width 80 height 17
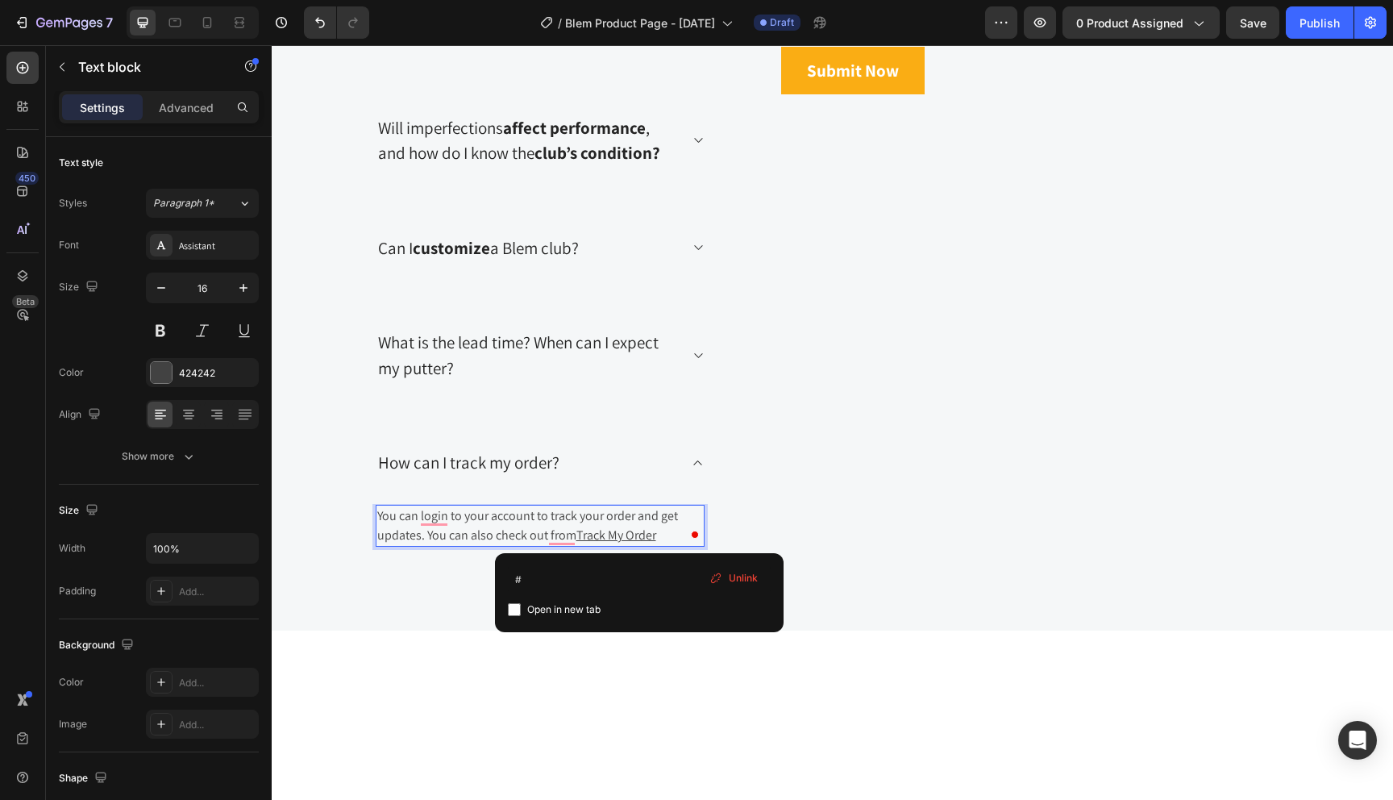
click at [634, 536] on u "Track My Order" at bounding box center [617, 535] width 80 height 17
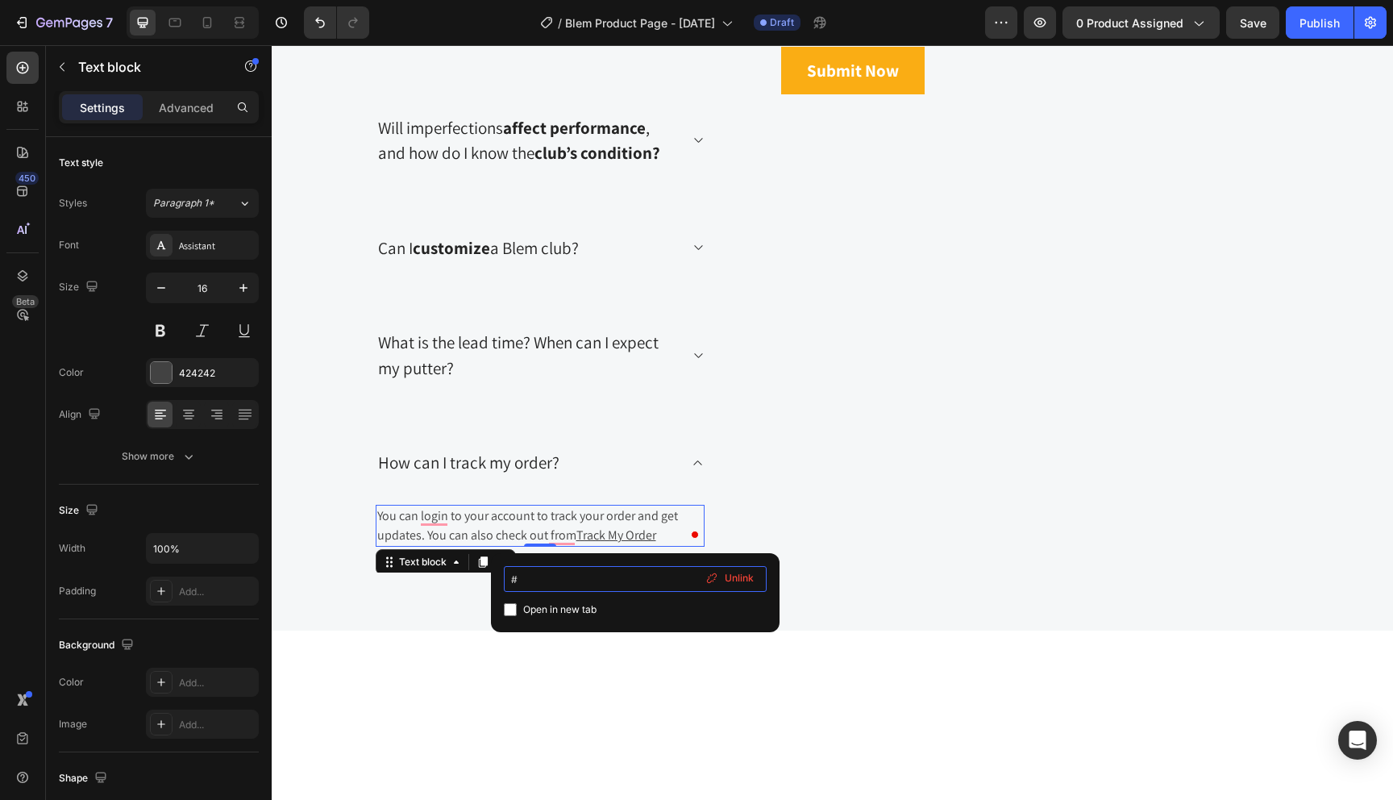
click at [517, 578] on input "#" at bounding box center [635, 579] width 263 height 26
click at [481, 522] on p "You can login to your account to track your order and get updates. You can also…" at bounding box center [540, 525] width 326 height 39
click at [614, 534] on u "Track My Order" at bounding box center [617, 535] width 80 height 17
click at [569, 585] on input "#" at bounding box center [617, 579] width 263 height 26
click at [521, 583] on input "#" at bounding box center [617, 579] width 263 height 26
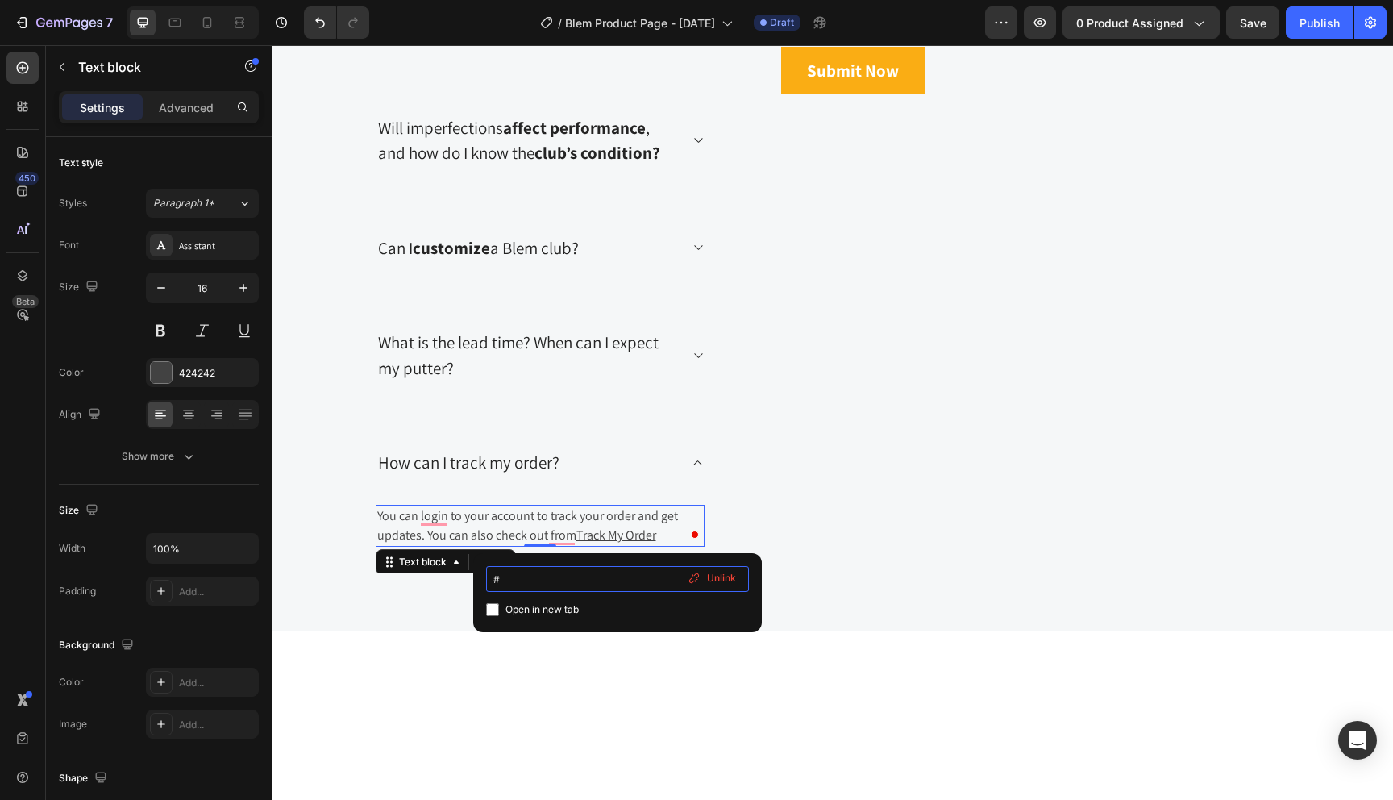
click at [521, 583] on input "#" at bounding box center [617, 579] width 263 height 26
click at [595, 529] on u "Track My Order" at bounding box center [617, 535] width 80 height 17
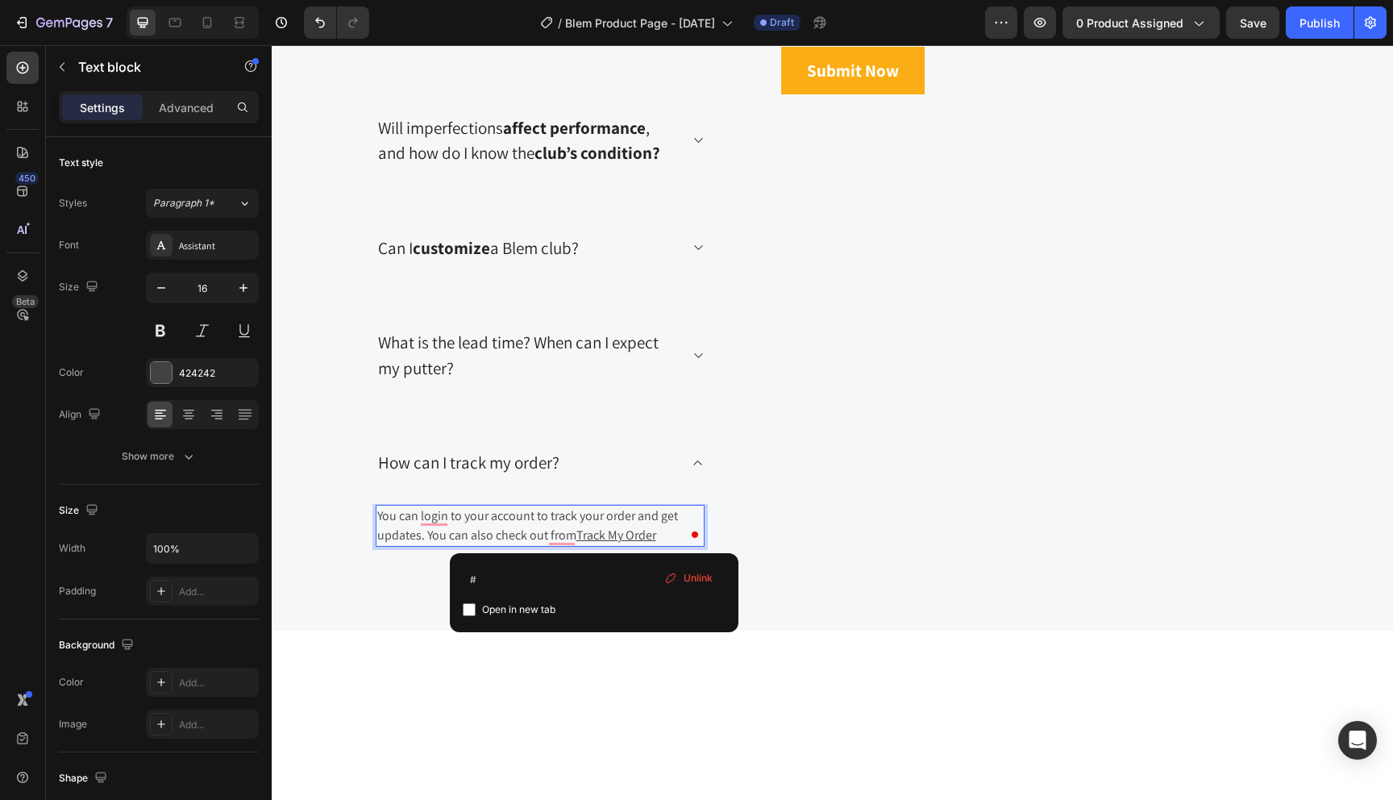
click at [665, 535] on p "You can login to your account to track your order and get updates. You can also…" at bounding box center [540, 525] width 326 height 39
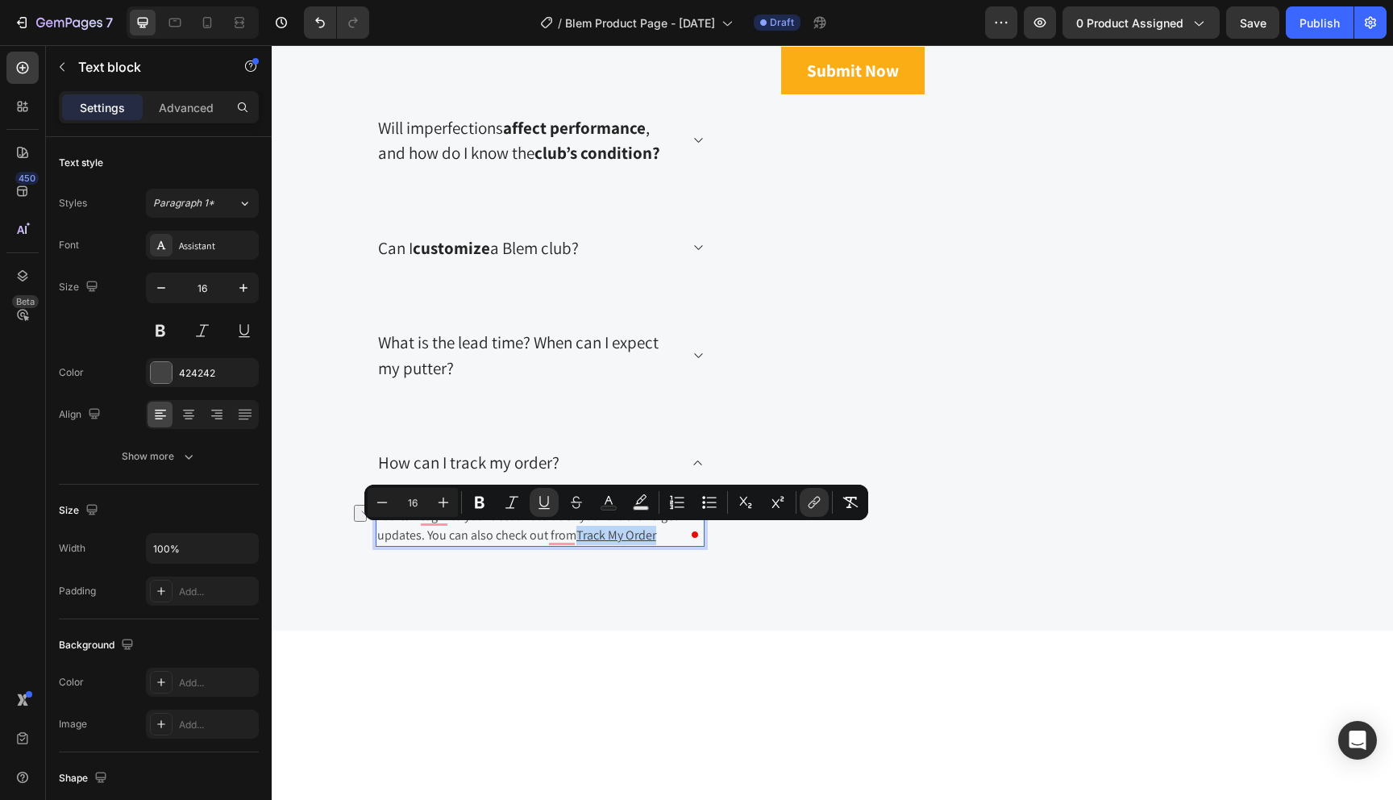
drag, startPoint x: 664, startPoint y: 535, endPoint x: 577, endPoint y: 539, distance: 88.0
click at [577, 539] on p "You can login to your account to track your order and get updates. You can also…" at bounding box center [540, 525] width 326 height 39
click at [814, 502] on icon "Editor contextual toolbar" at bounding box center [814, 502] width 16 height 16
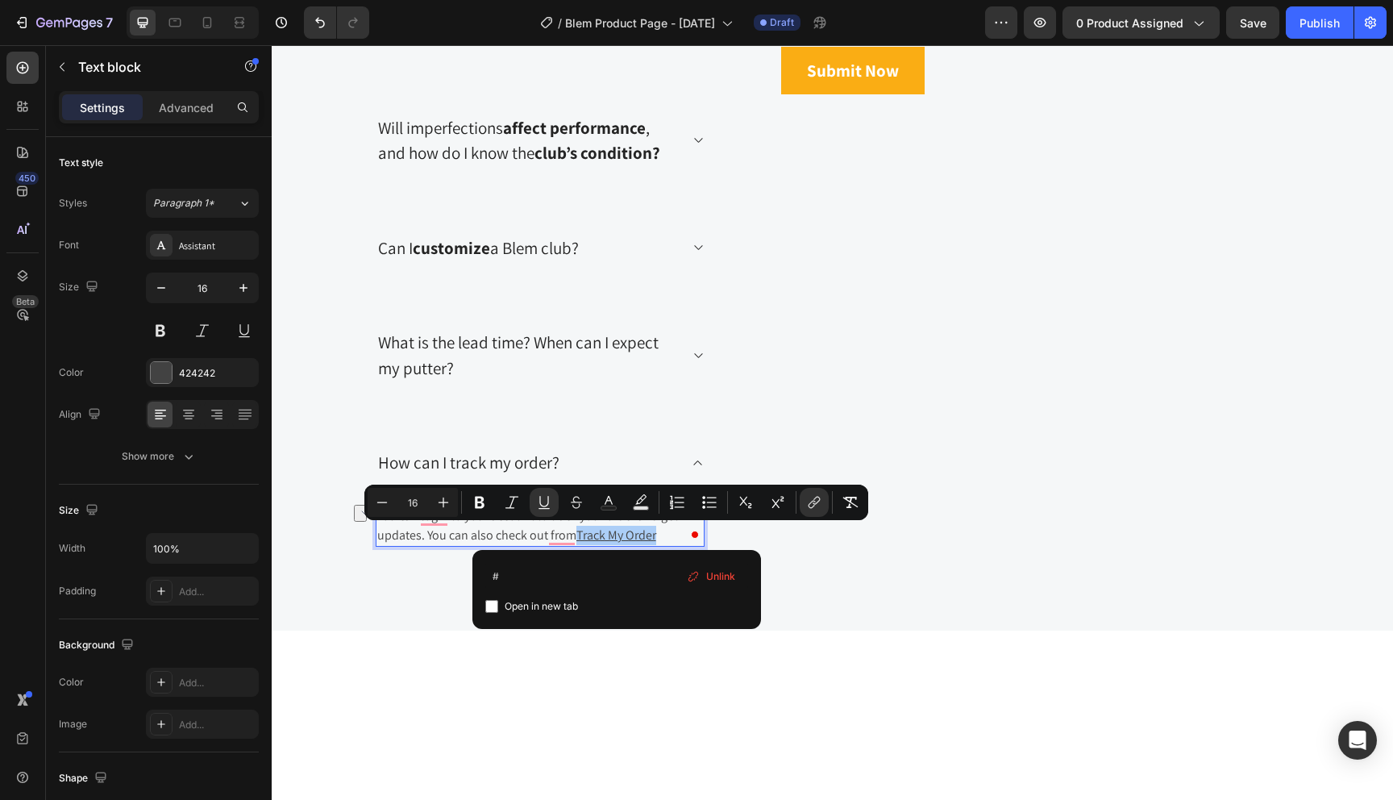
click at [731, 573] on span "Unlink" at bounding box center [720, 577] width 29 height 18
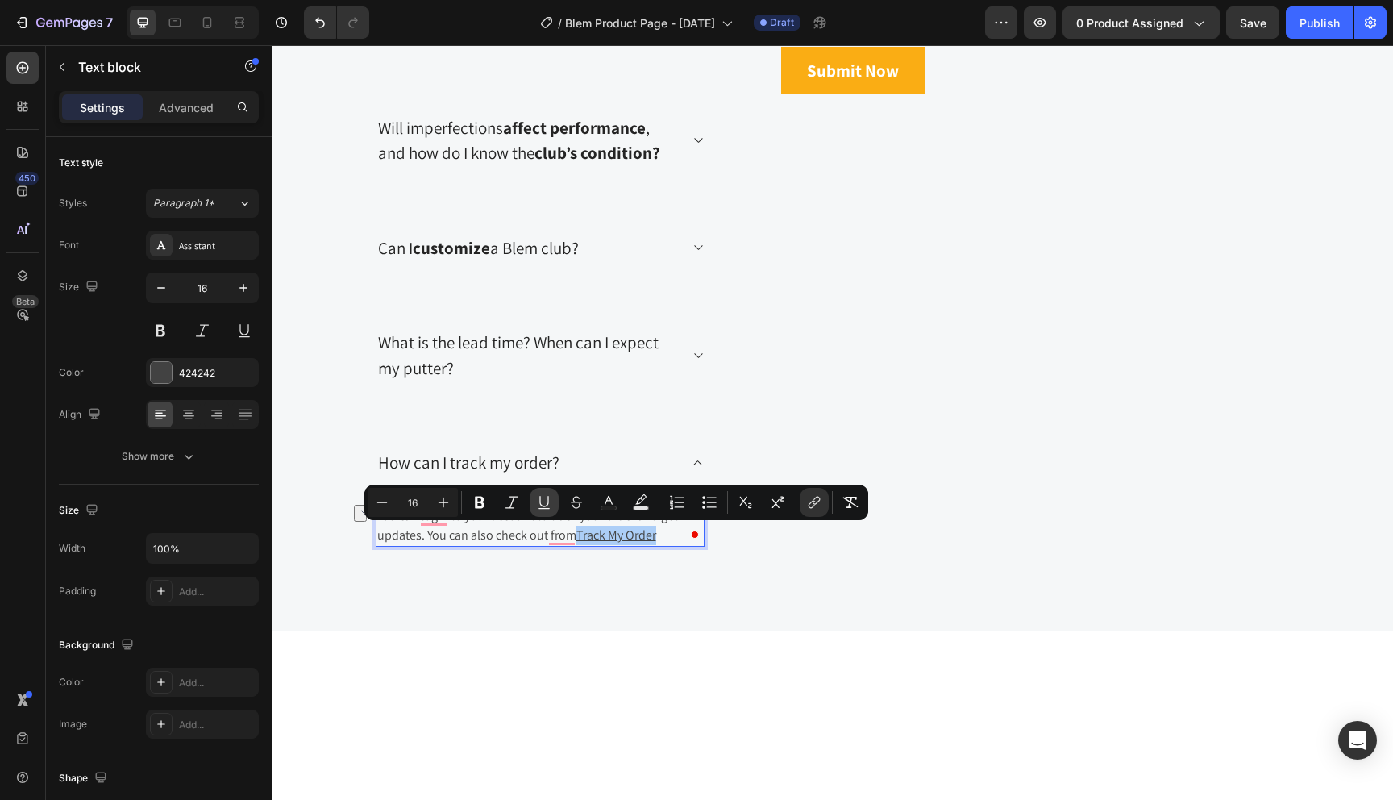
click at [542, 497] on icon "Editor contextual toolbar" at bounding box center [544, 502] width 16 height 16
click at [542, 537] on p "You can login to your account to track your order and get updates. You can also…" at bounding box center [540, 525] width 326 height 39
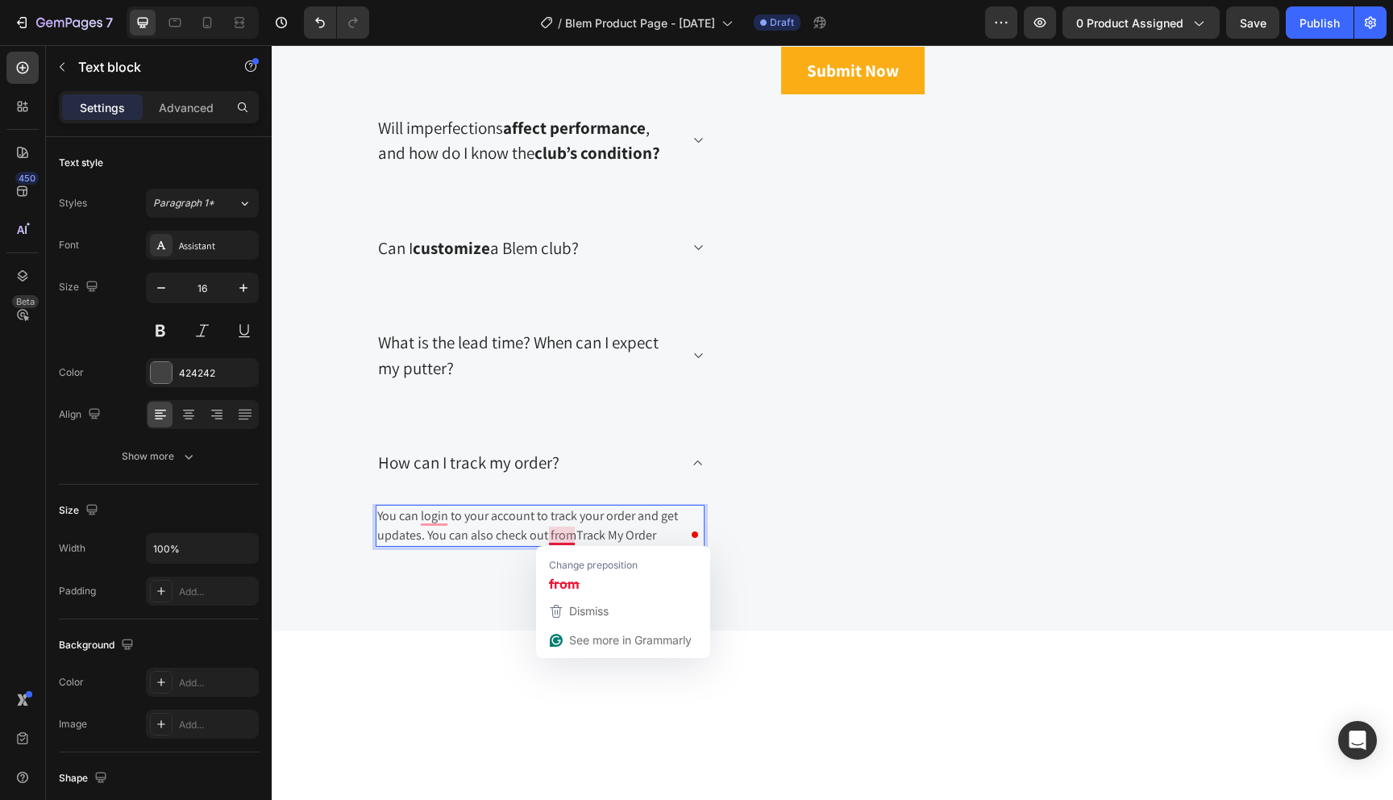
click at [532, 540] on p "You can login to your account to track your order and get updates. You can also…" at bounding box center [540, 525] width 326 height 39
click at [649, 543] on link "Track My Order" at bounding box center [617, 535] width 80 height 17
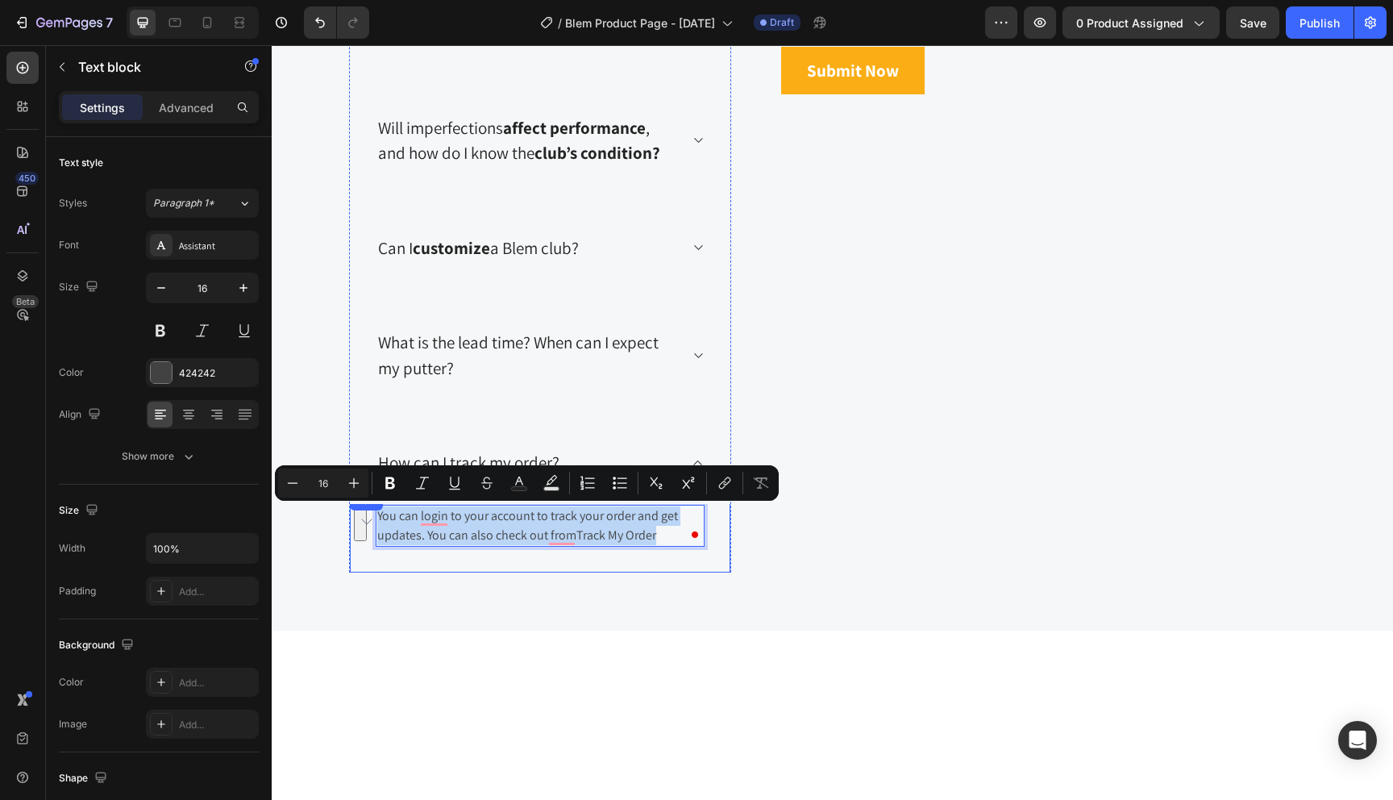
drag, startPoint x: 660, startPoint y: 534, endPoint x: 371, endPoint y: 520, distance: 289.8
click at [371, 520] on div "Title Line You can login to your account to track your order and get updates. Y…" at bounding box center [540, 531] width 381 height 81
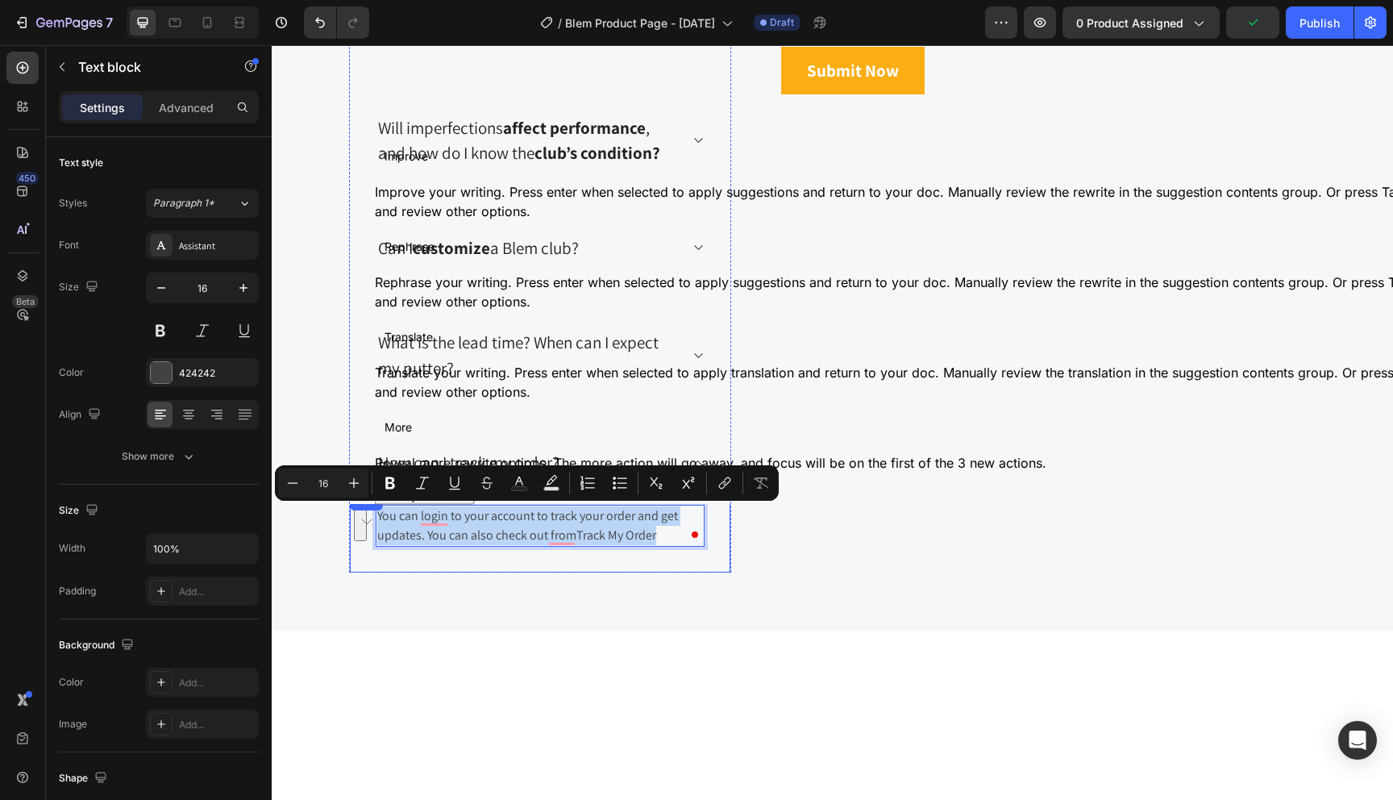
copy p "You can login to your account to track your order and get updates. You can also…"
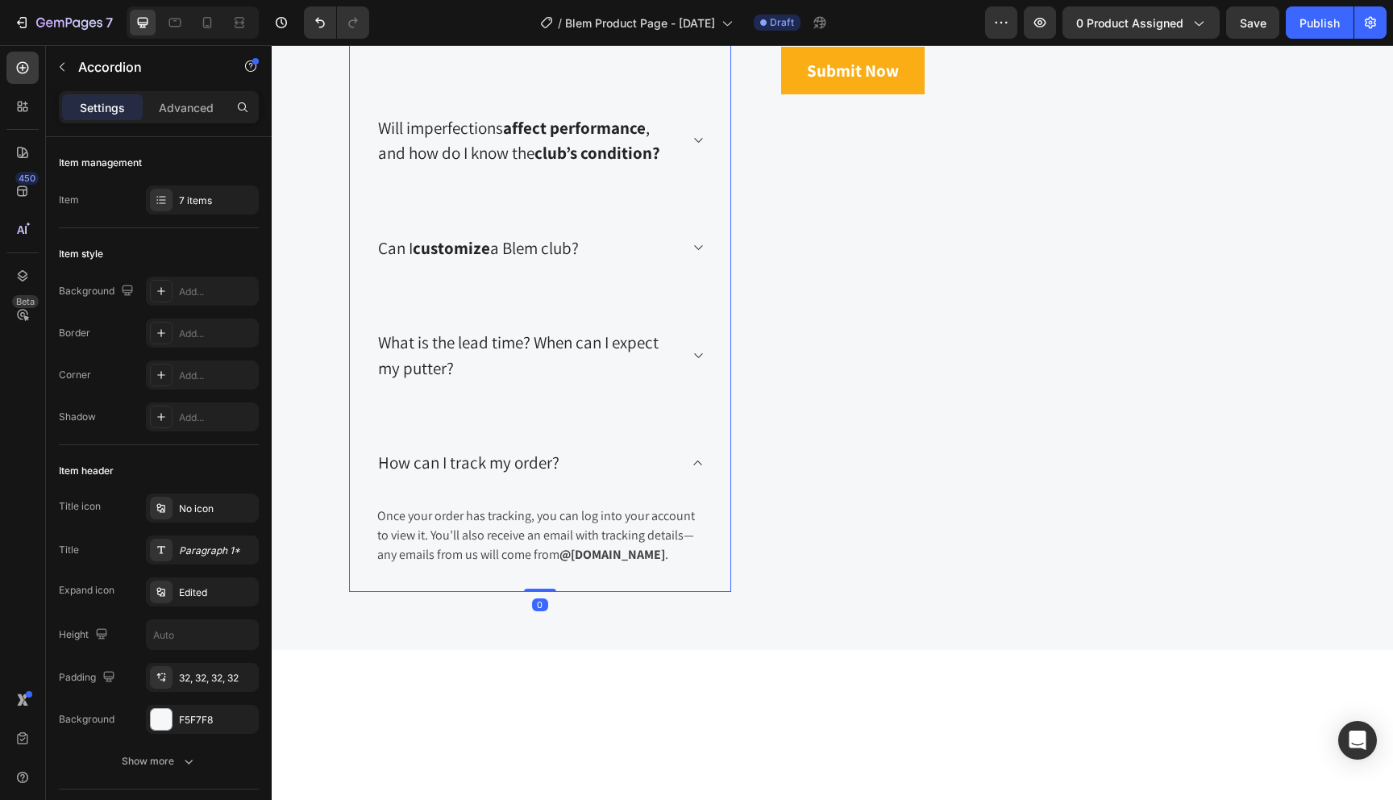
click at [696, 464] on icon at bounding box center [698, 462] width 12 height 13
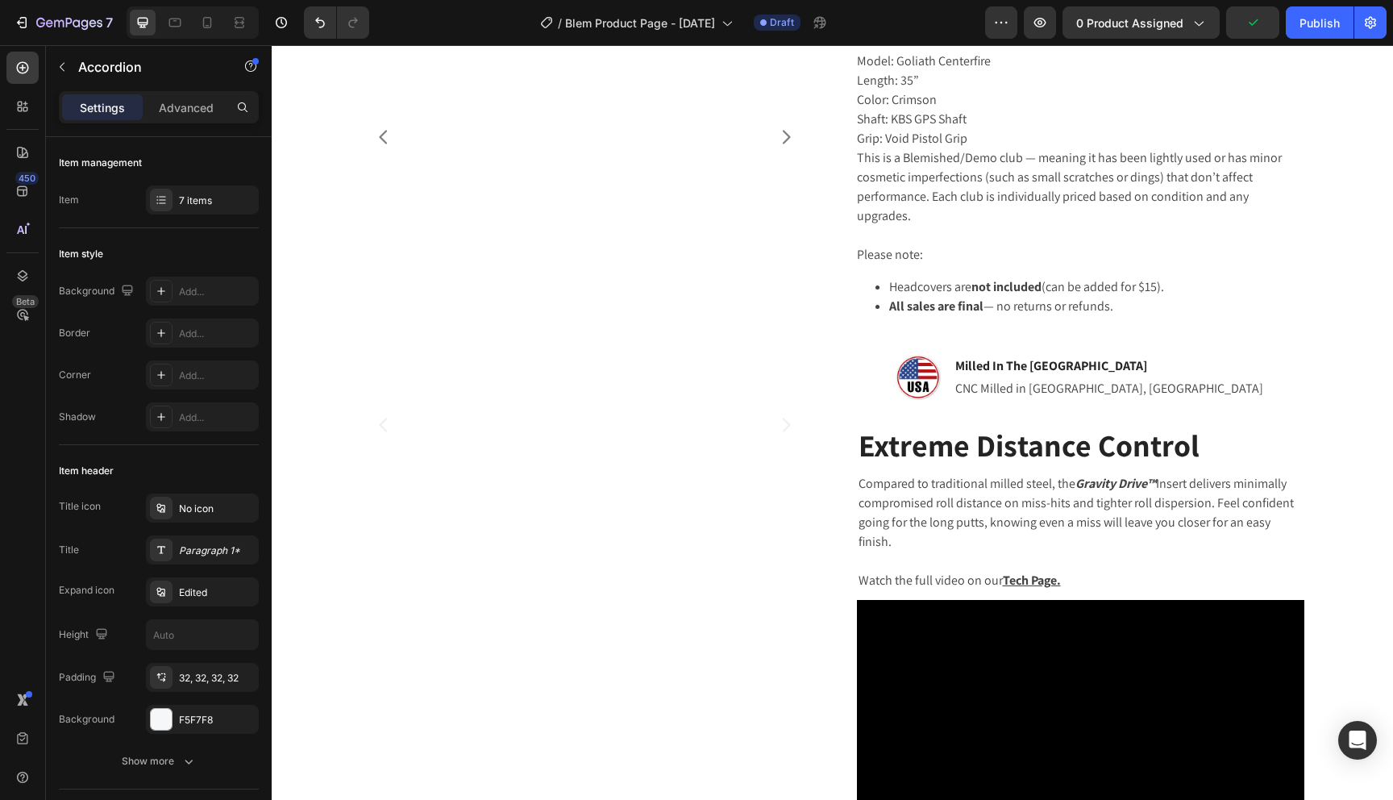
scroll to position [0, 0]
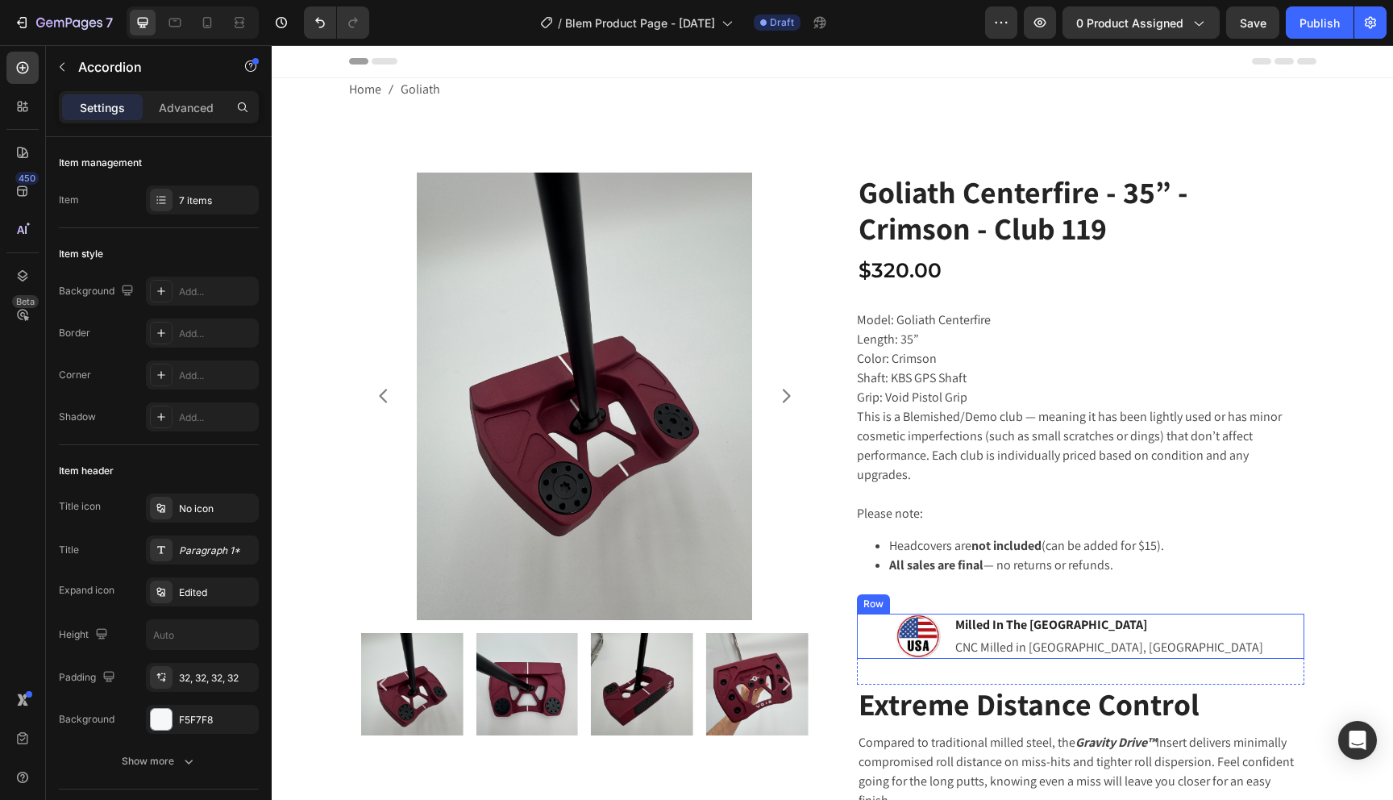
click at [943, 616] on div "Image Milled In The USA Text block CNC Milled in San Diego, CA Text block Row" at bounding box center [1081, 636] width 448 height 45
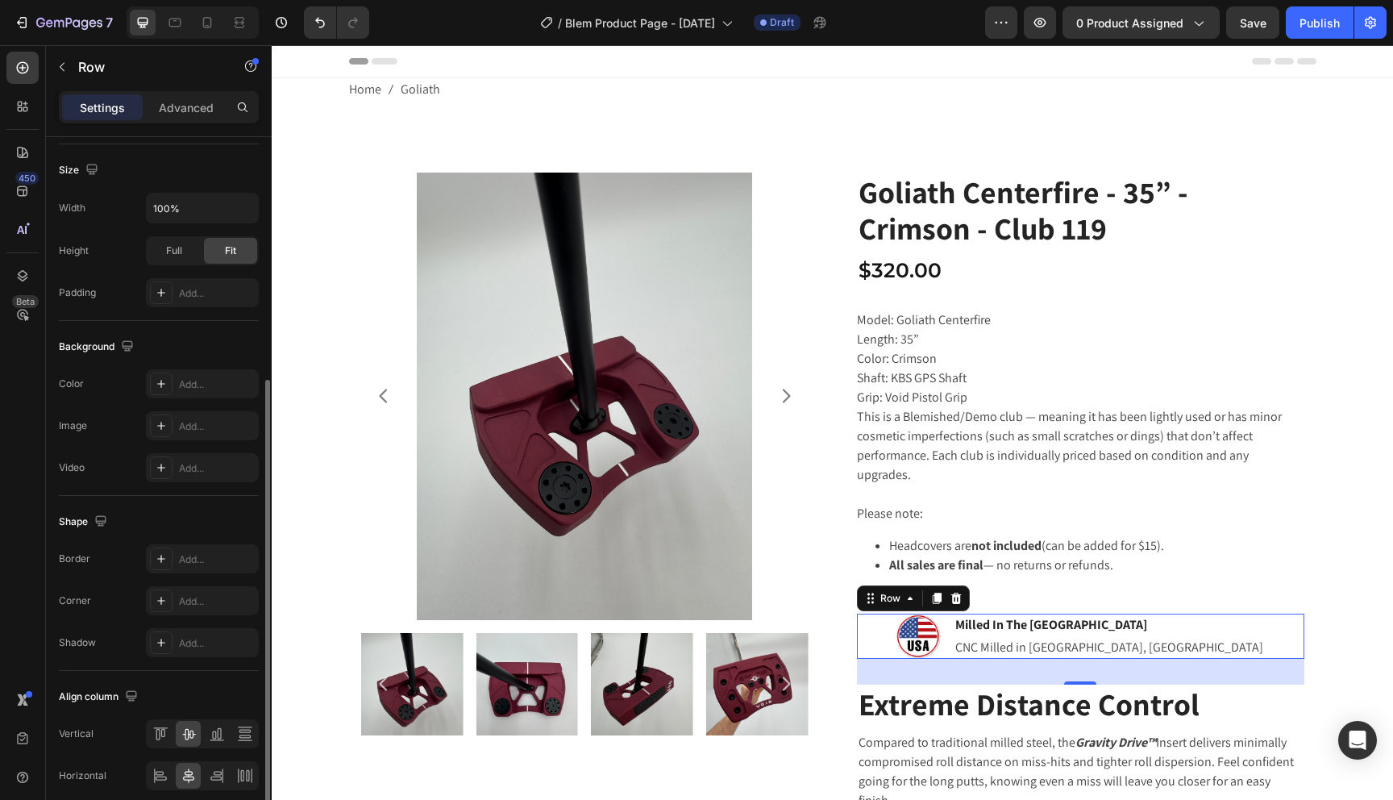
scroll to position [459, 0]
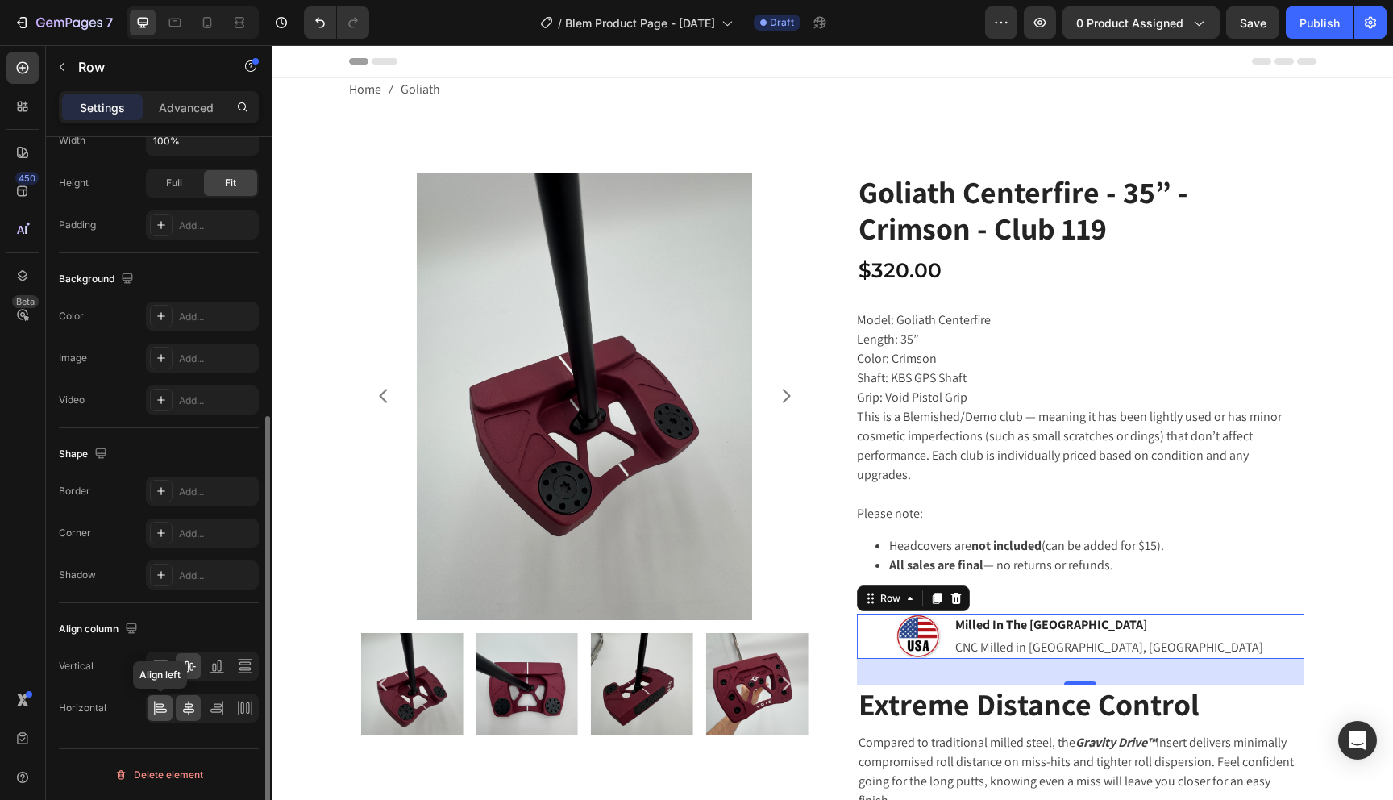
click at [160, 714] on icon at bounding box center [160, 708] width 16 height 16
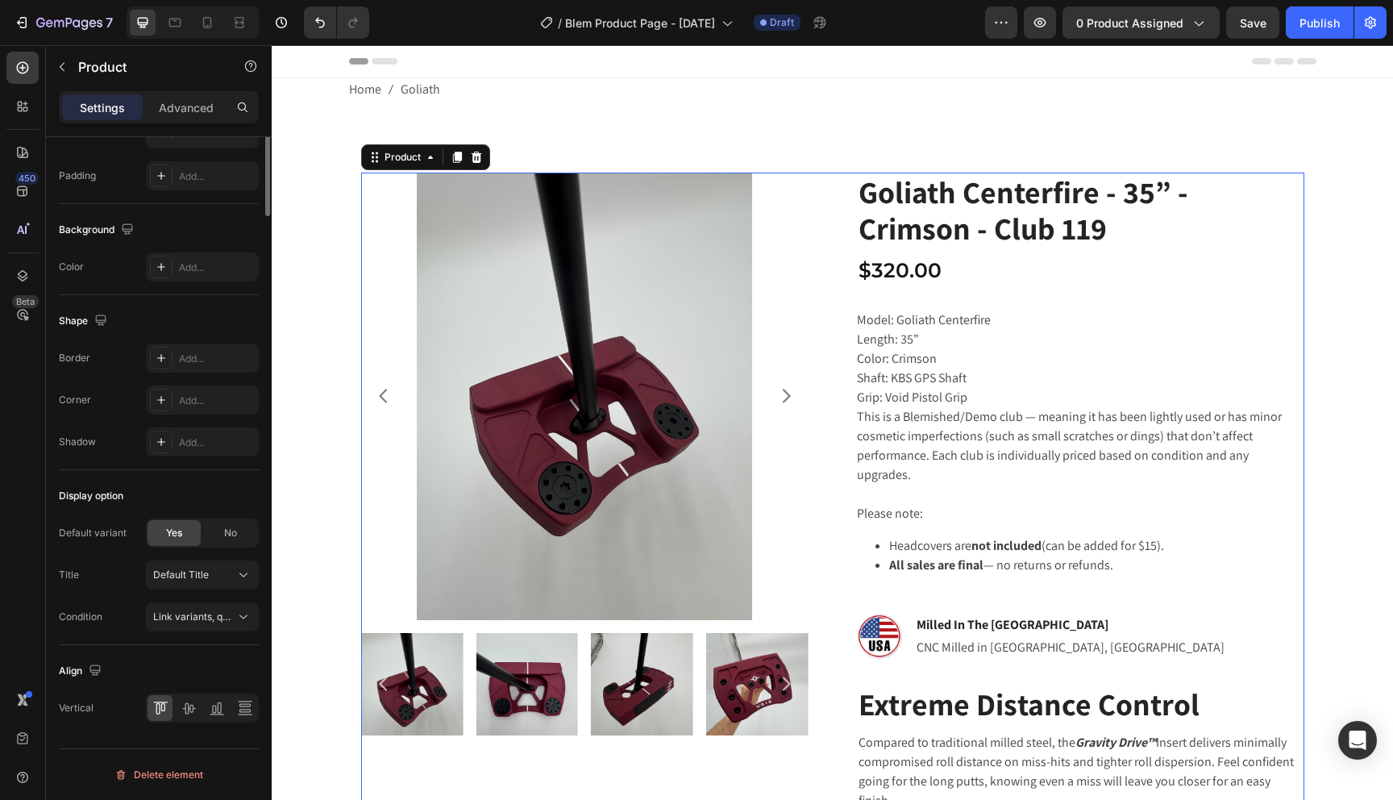
click at [1147, 252] on div "Setup options like colors, sizes with product variant. Add new variant or sync …" at bounding box center [1081, 714] width 448 height 1083
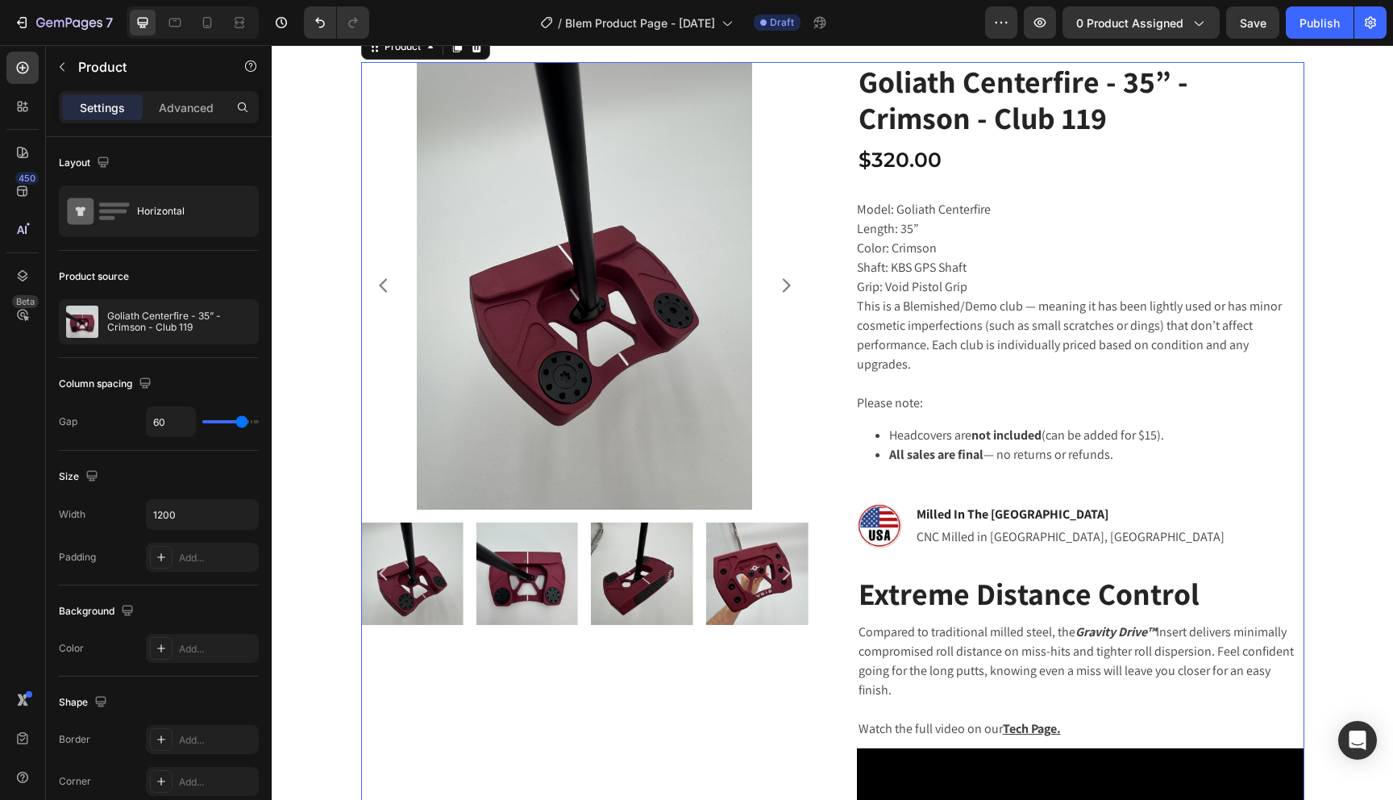
scroll to position [86, 0]
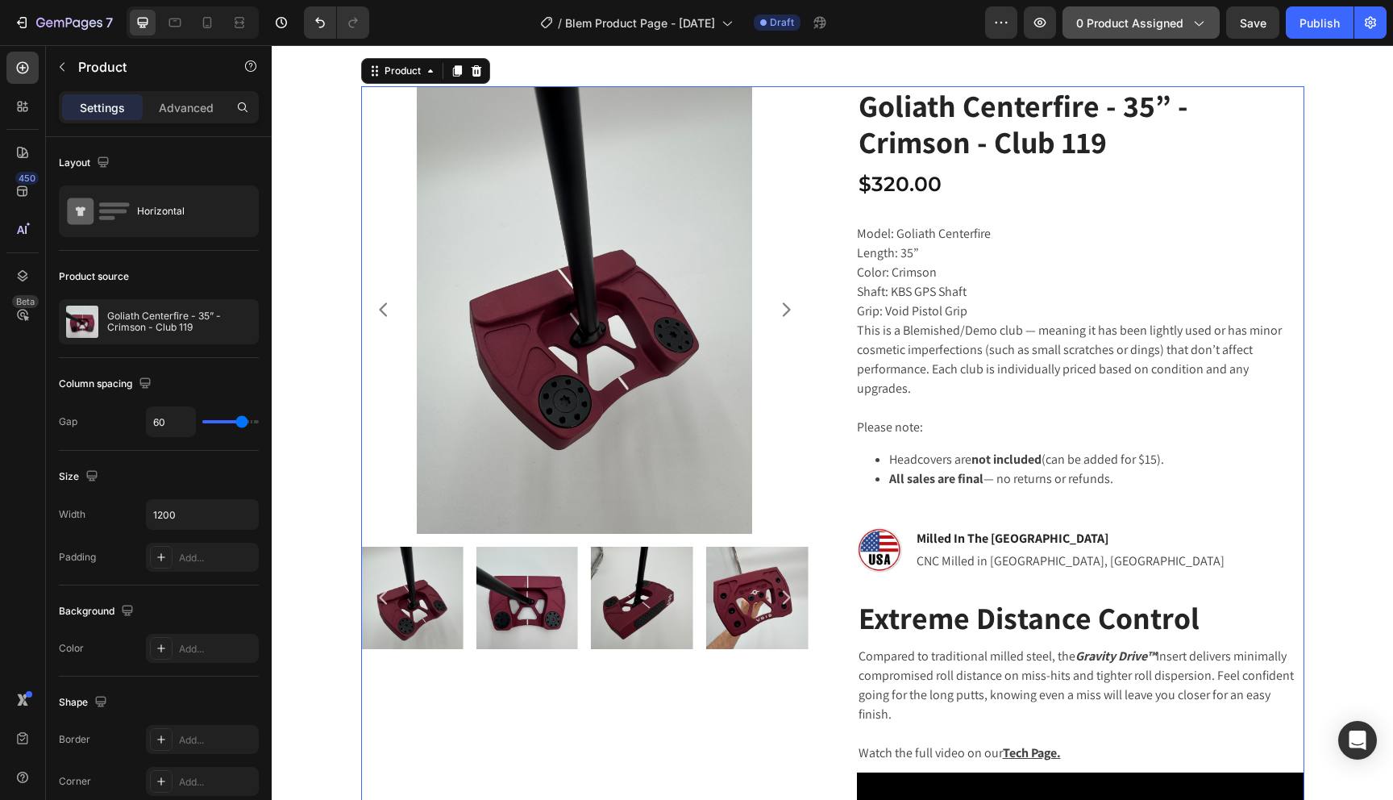
click at [1205, 31] on button "0 product assigned" at bounding box center [1141, 22] width 157 height 32
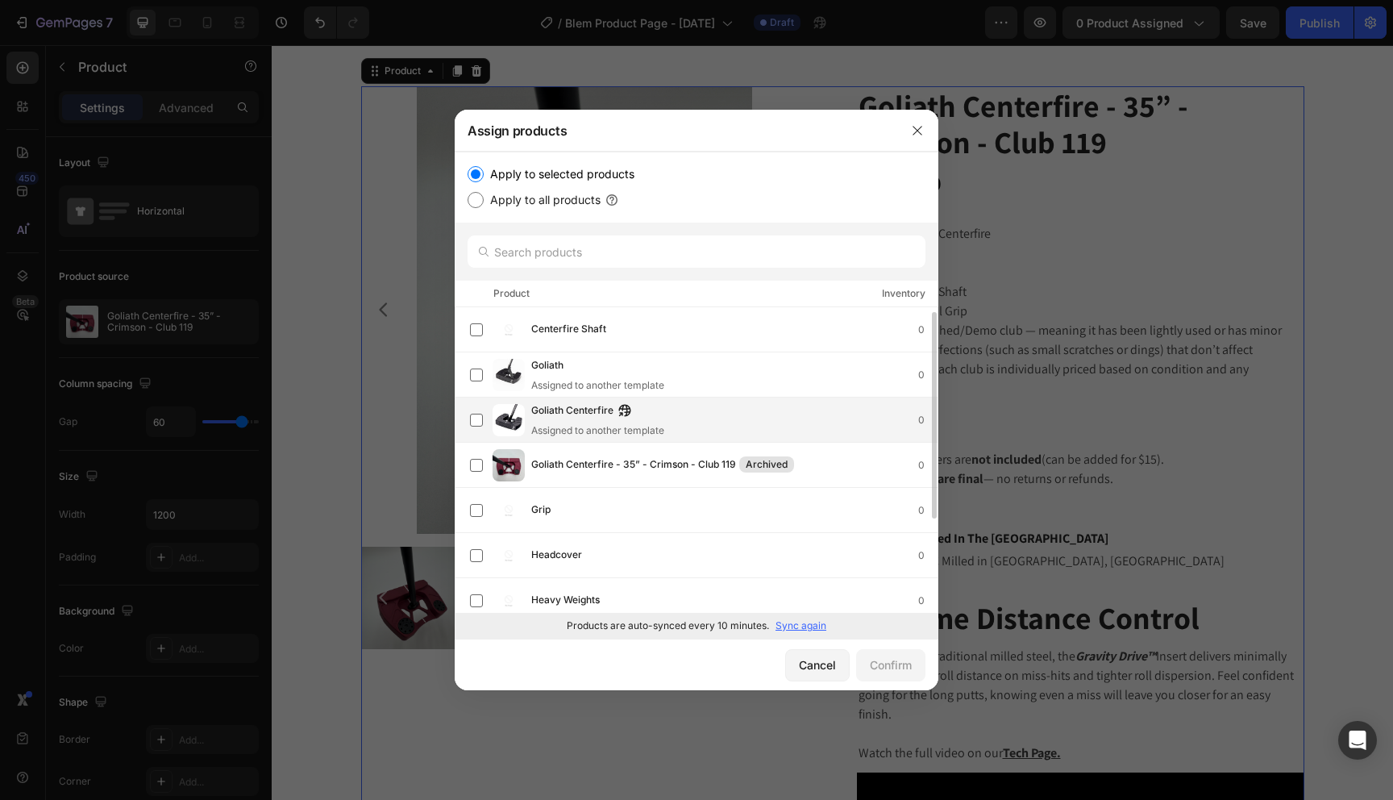
scroll to position [146, 0]
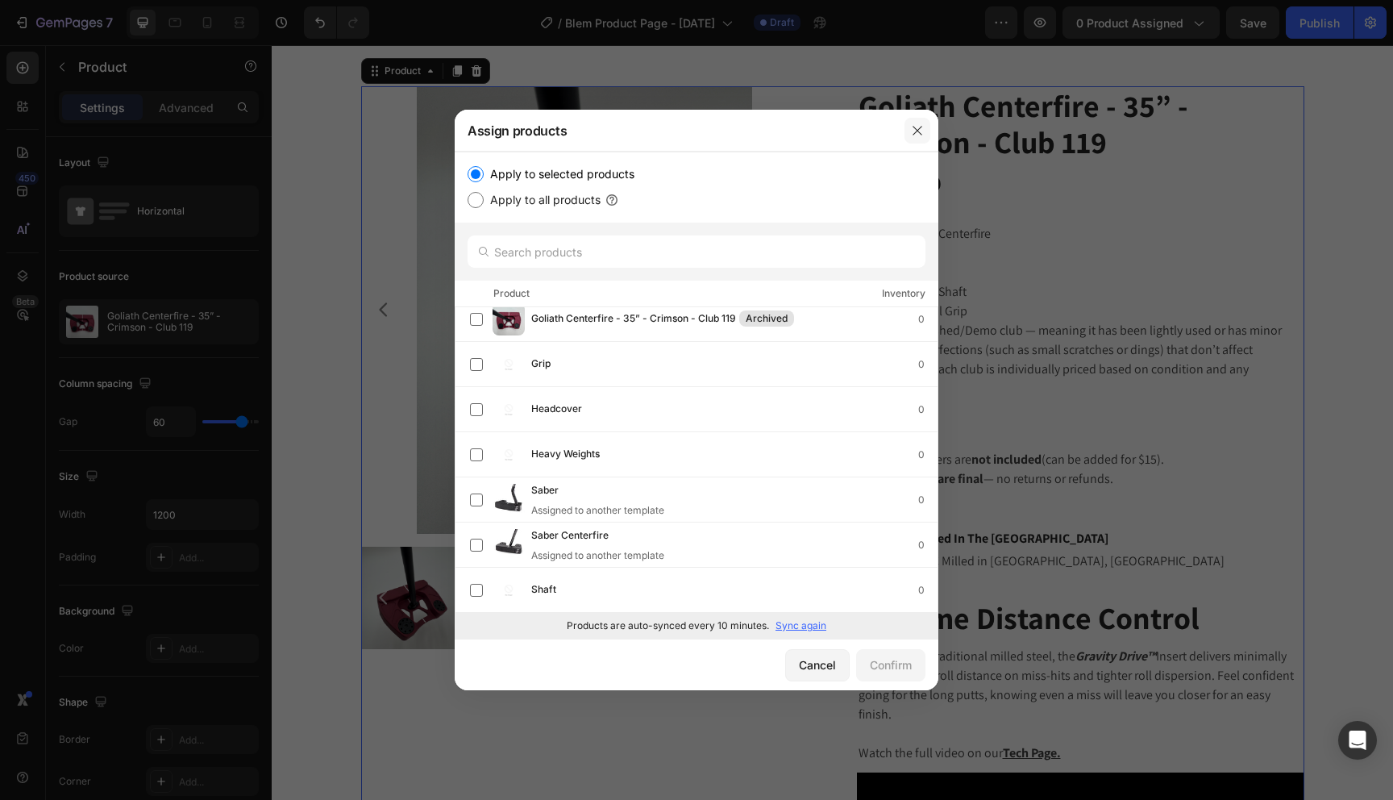
click at [915, 131] on icon "button" at bounding box center [917, 130] width 13 height 13
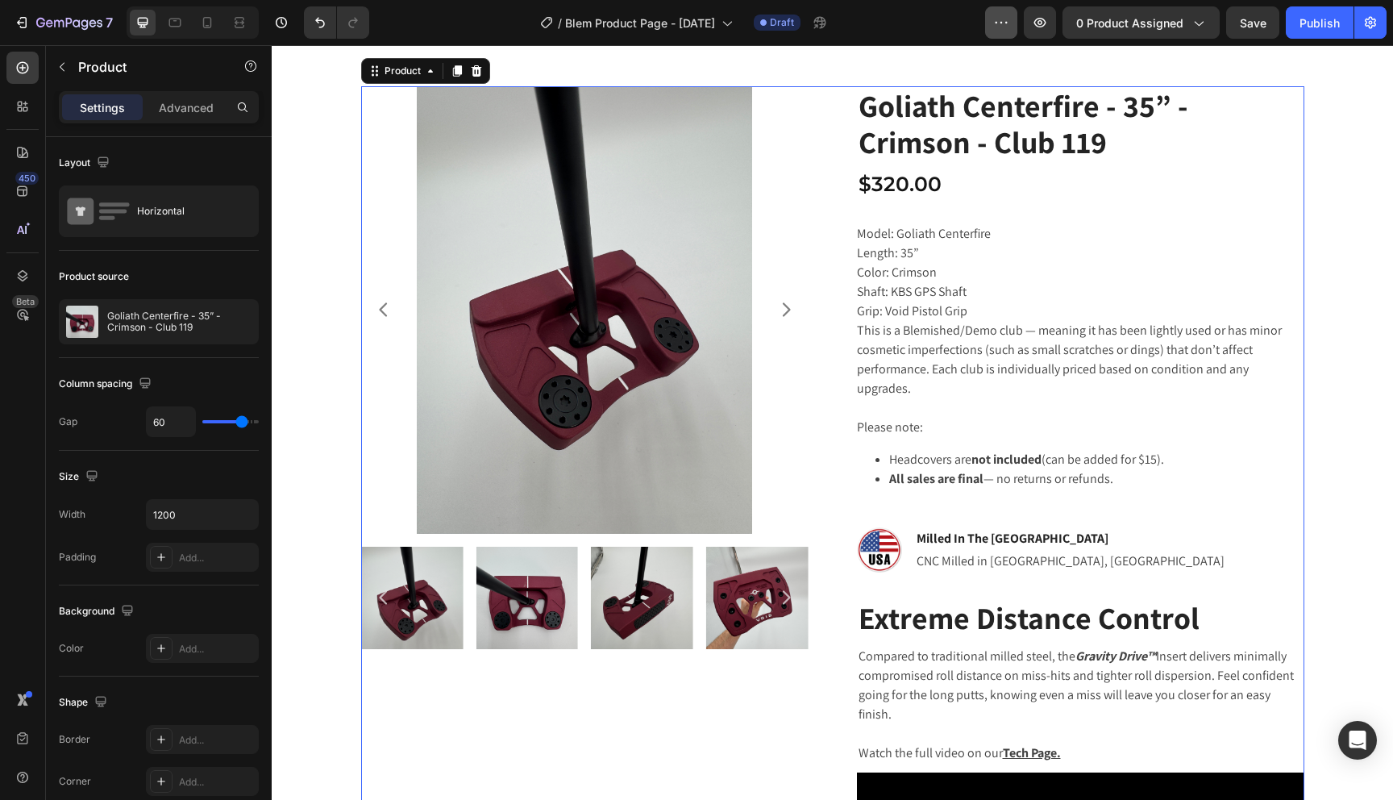
click at [997, 29] on icon "button" at bounding box center [1001, 23] width 16 height 16
click at [1194, 27] on icon "button" at bounding box center [1198, 23] width 16 height 16
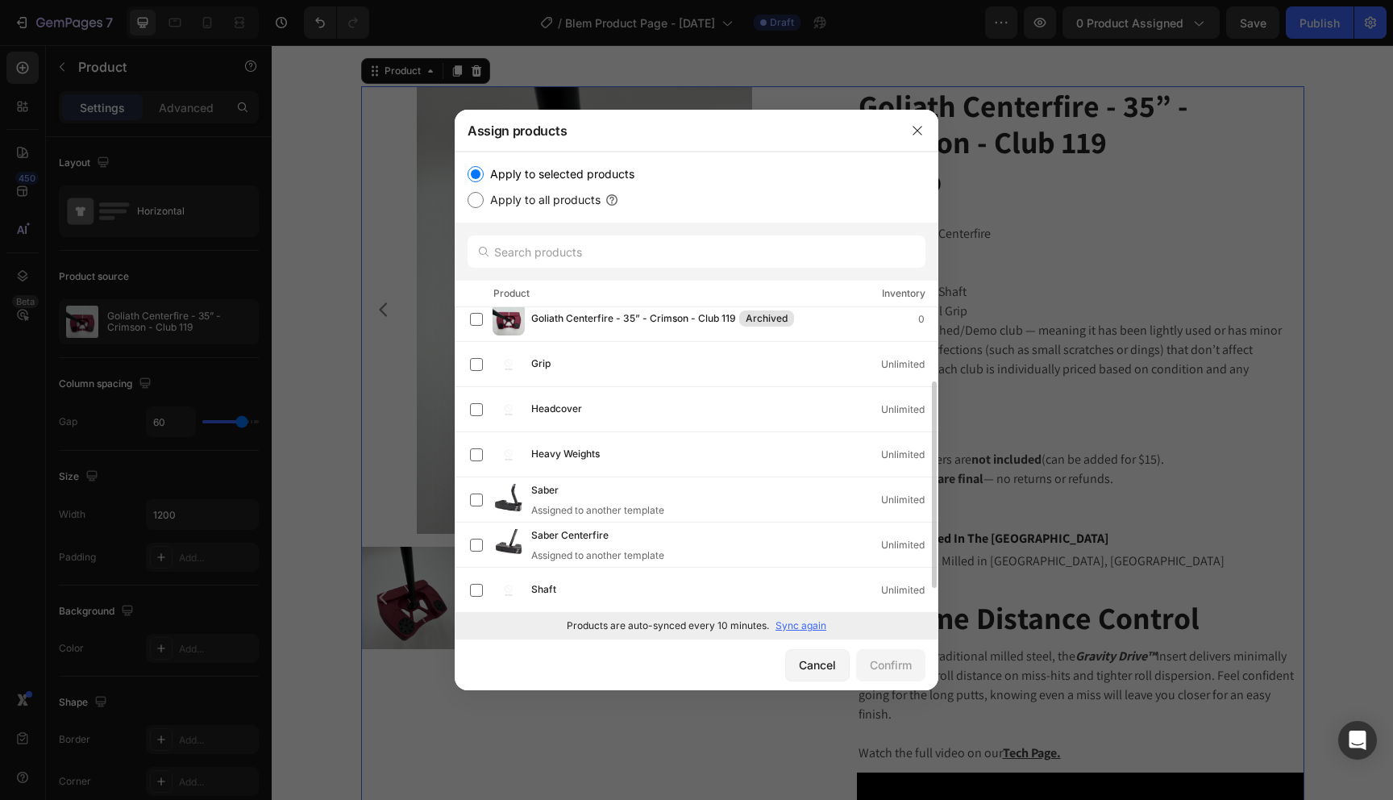
scroll to position [0, 0]
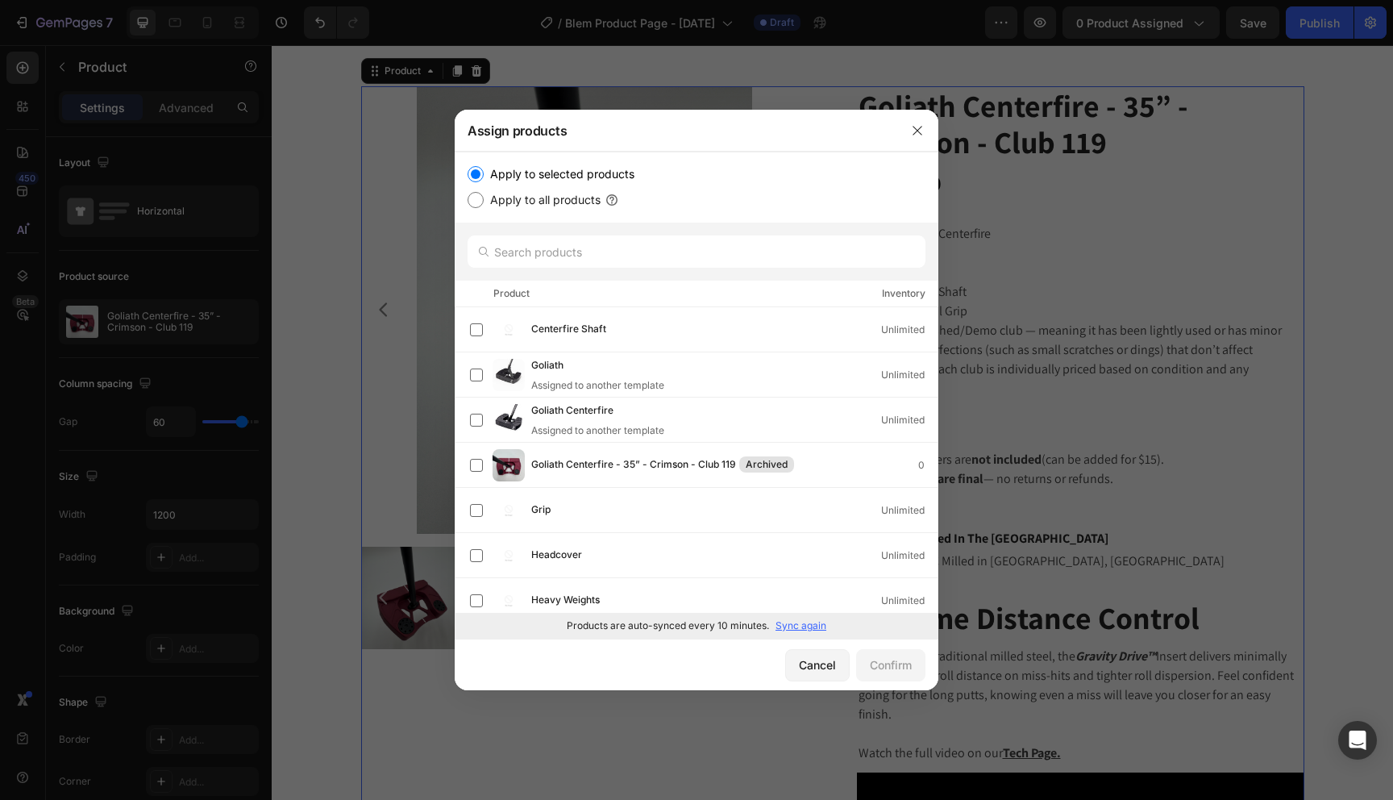
click at [474, 202] on input "Apply to all products" at bounding box center [476, 200] width 16 height 16
radio input "true"
click at [896, 671] on div "Confirm" at bounding box center [891, 664] width 42 height 17
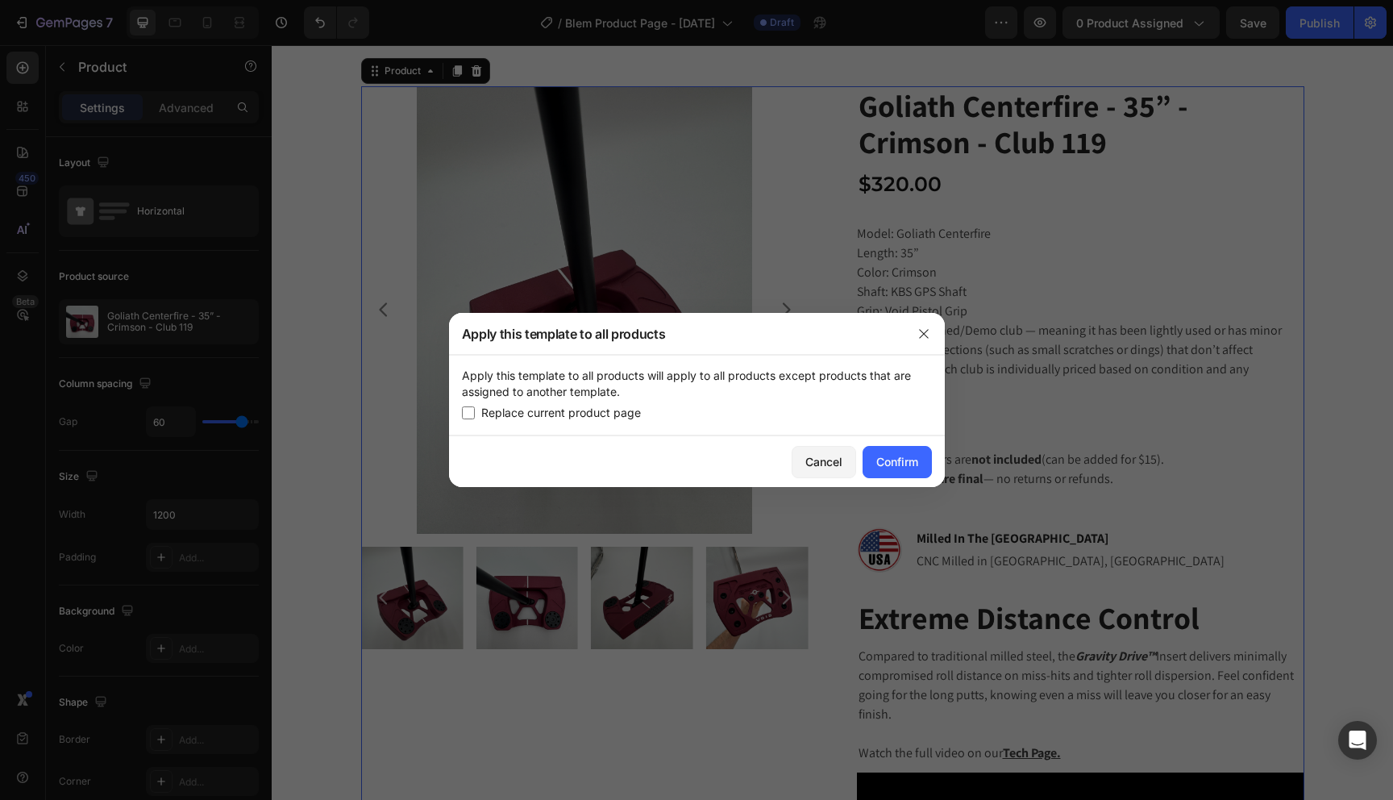
click at [612, 414] on span "Replace current product page" at bounding box center [561, 412] width 160 height 19
checkbox input "true"
click at [880, 462] on div "Confirm" at bounding box center [897, 461] width 42 height 17
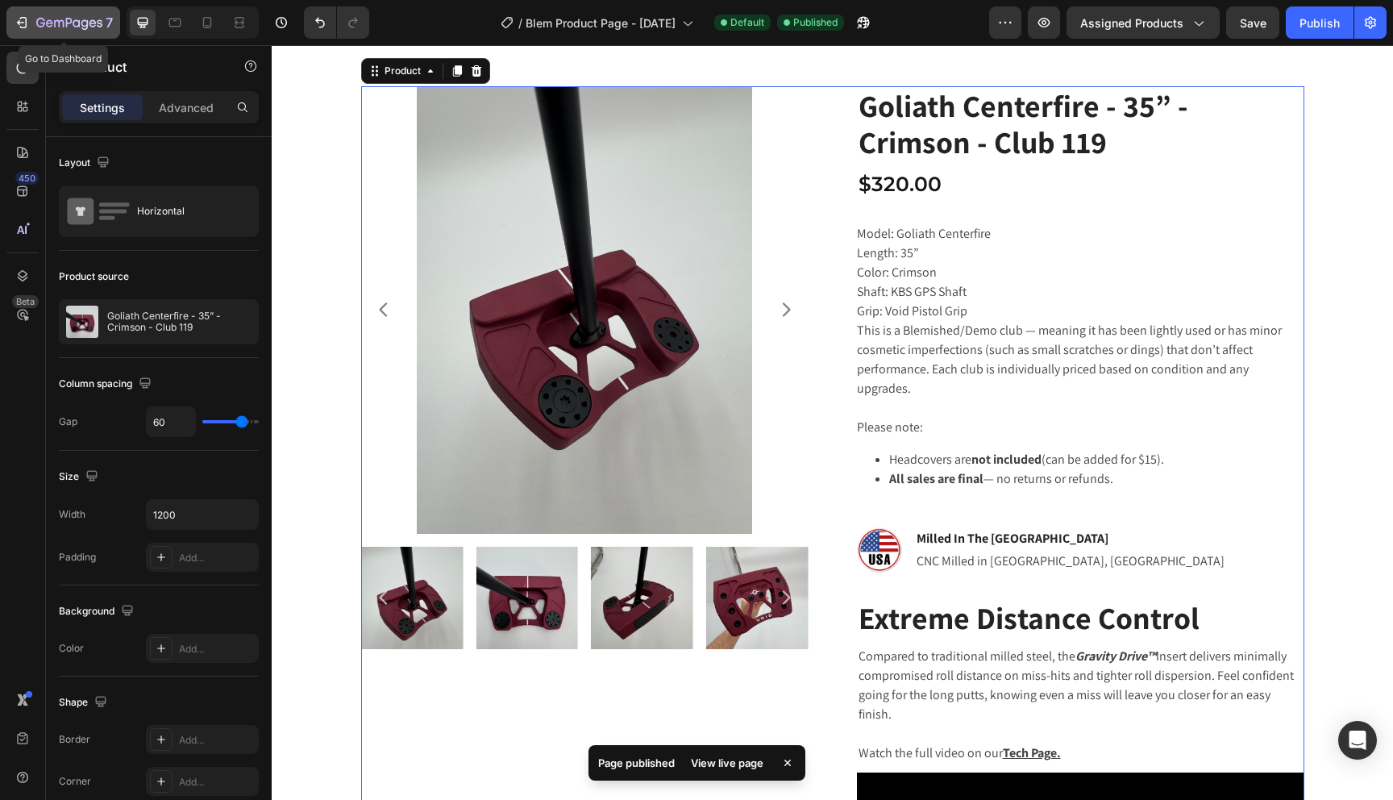
click at [29, 23] on icon "button" at bounding box center [22, 23] width 16 height 16
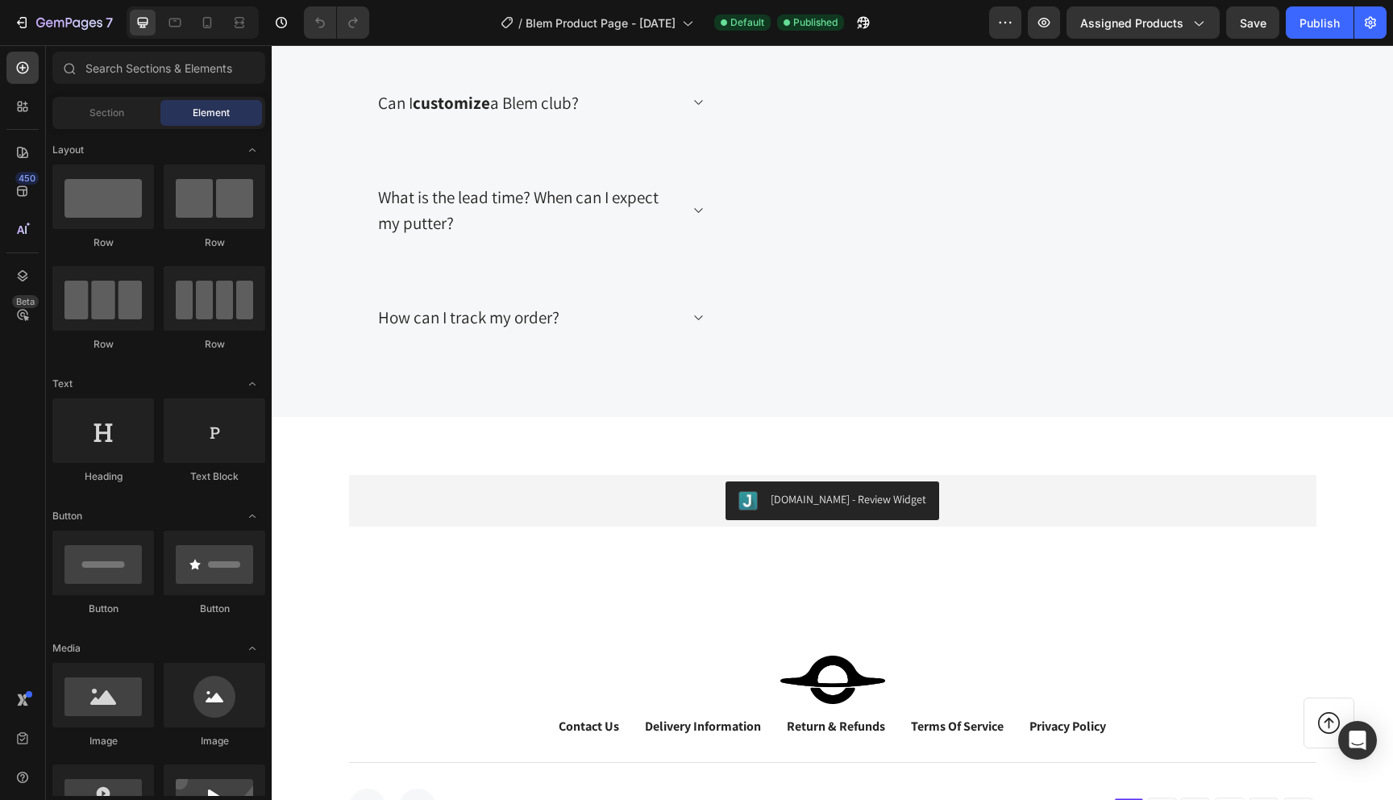
scroll to position [3677, 0]
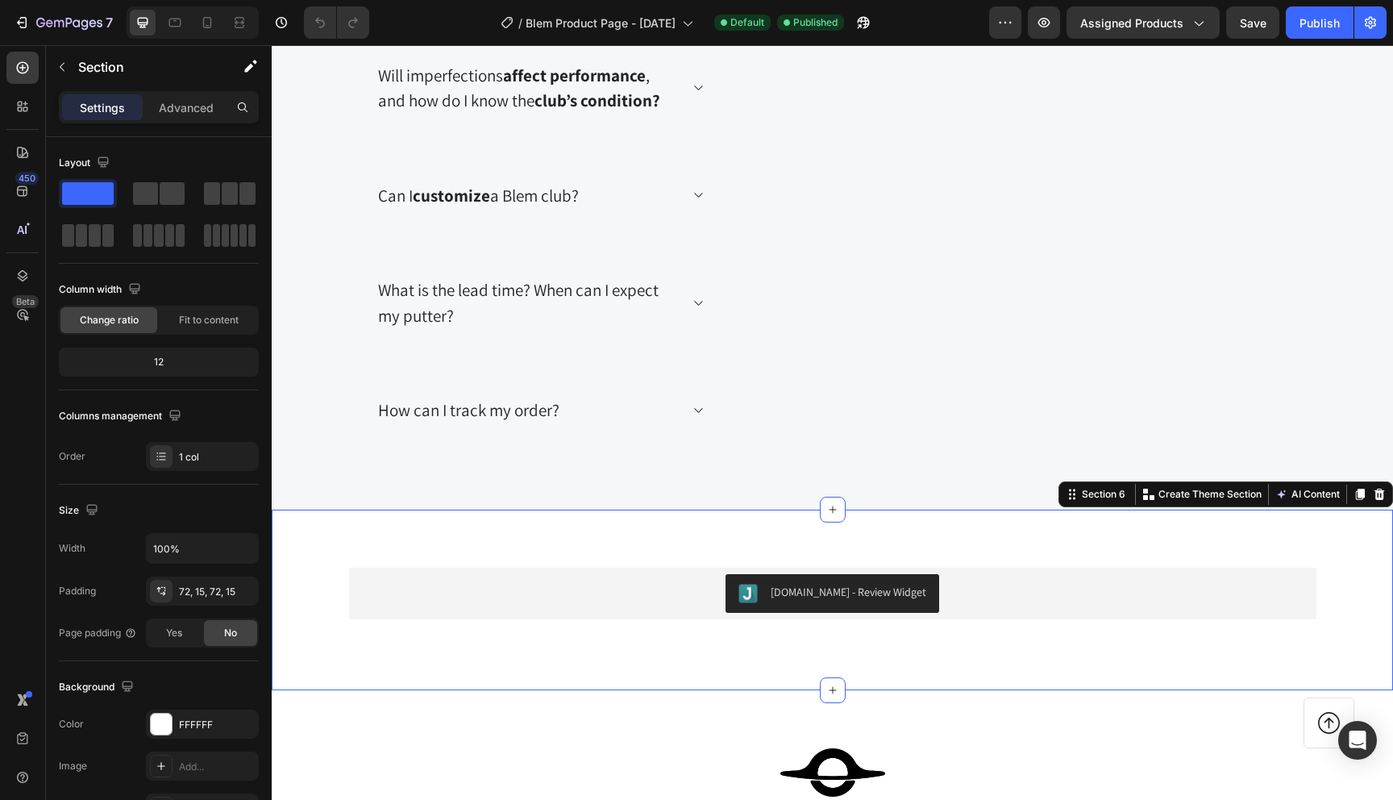
click at [653, 545] on div "[DOMAIN_NAME] - Review Widget [DOMAIN_NAME] Row Section 6 Create Theme Section …" at bounding box center [833, 600] width 1122 height 181
click at [1377, 493] on icon at bounding box center [1379, 494] width 13 height 13
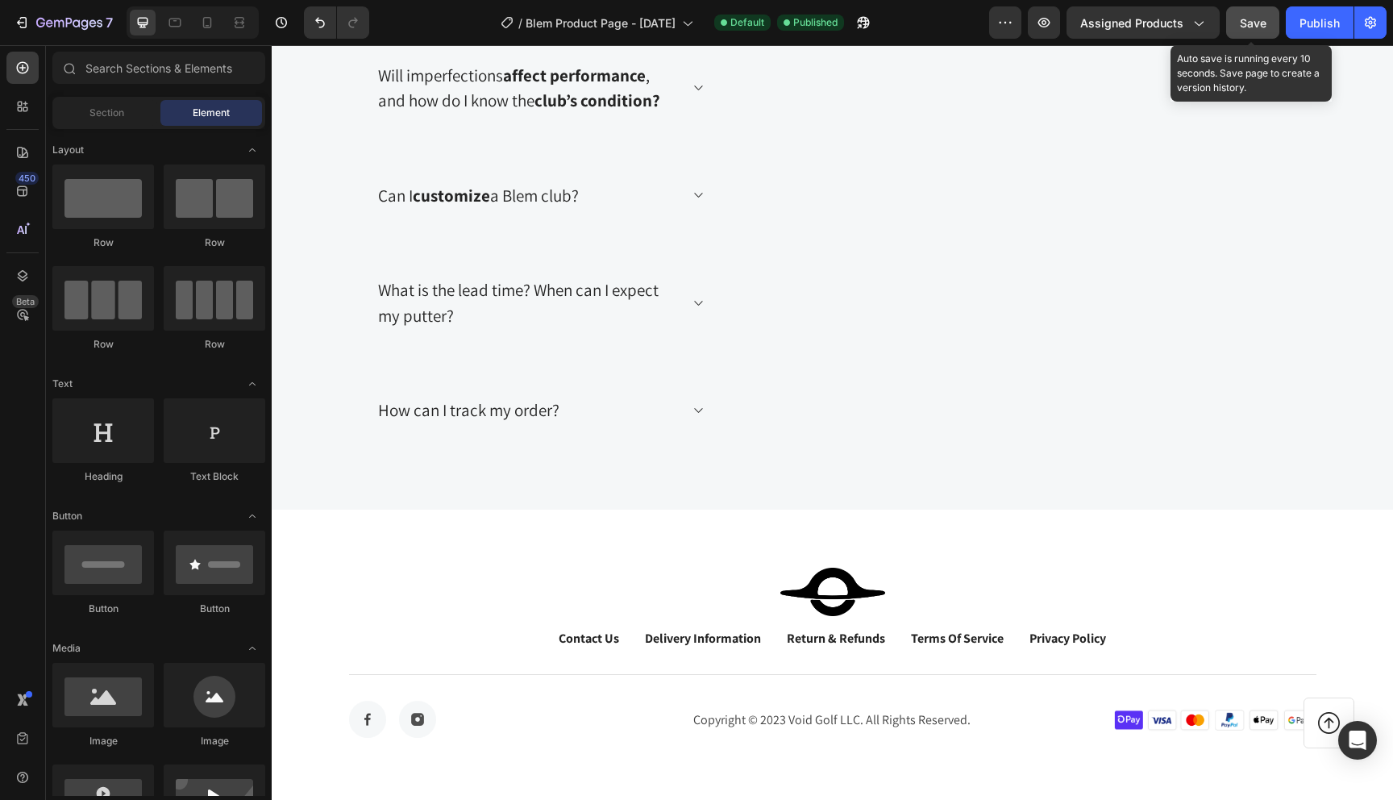
click at [1240, 26] on span "Save" at bounding box center [1253, 23] width 27 height 14
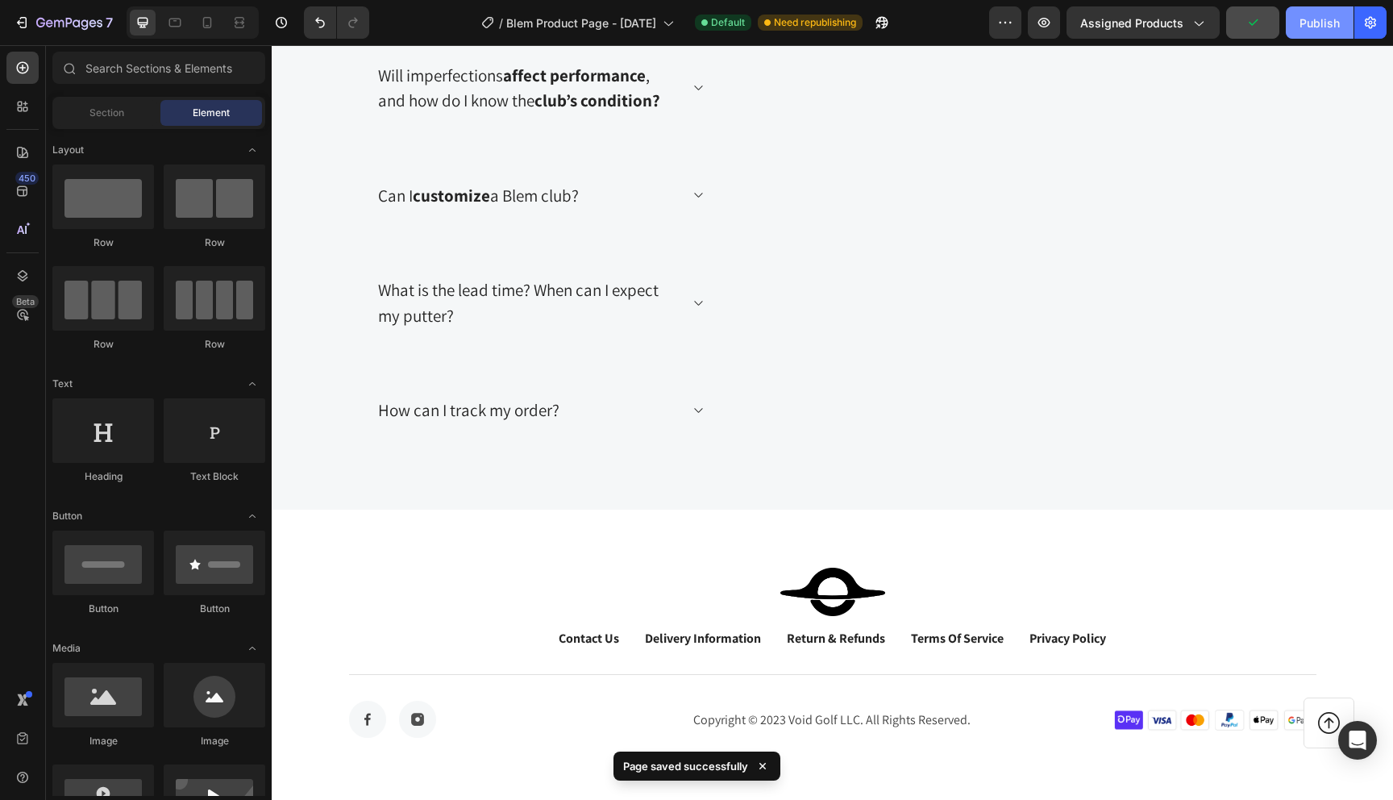
click at [1317, 19] on div "Publish" at bounding box center [1320, 23] width 40 height 17
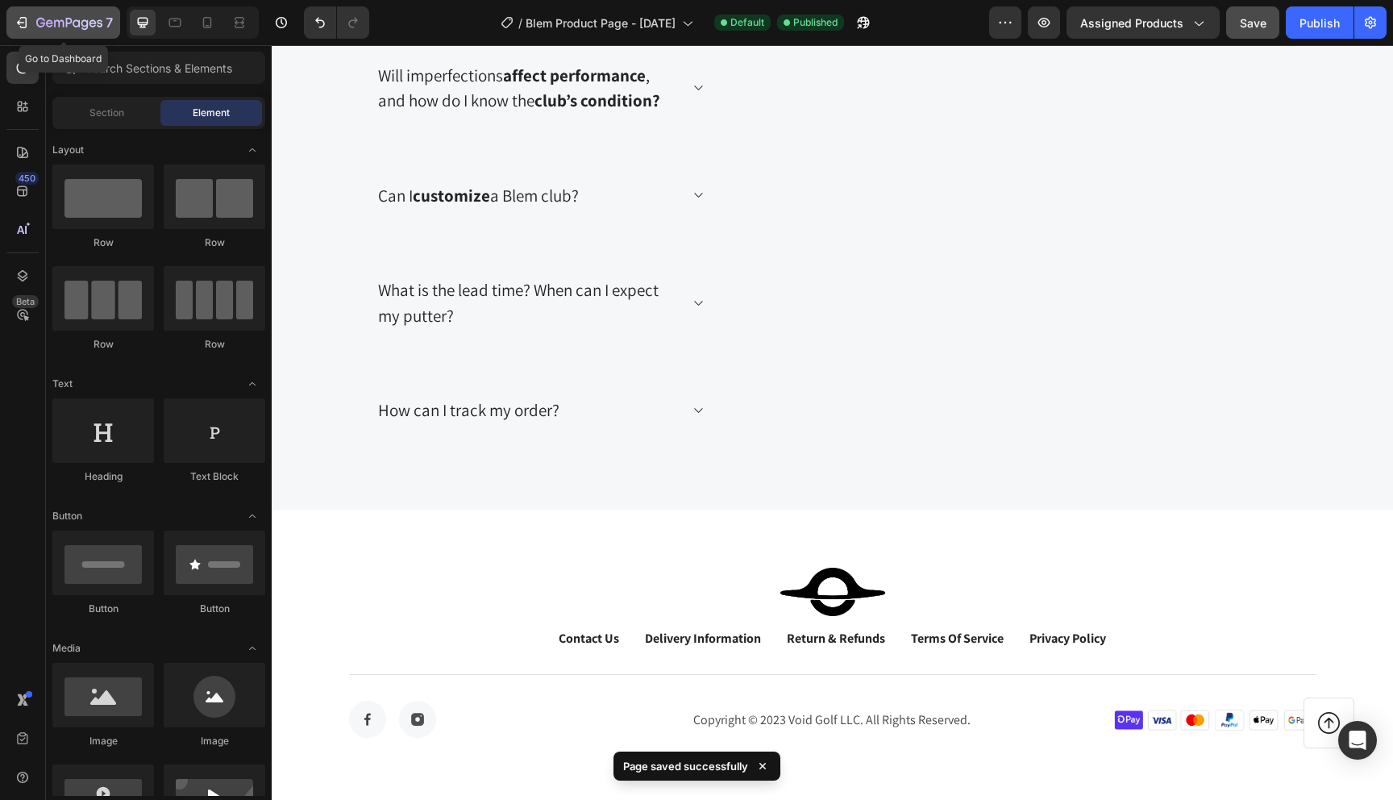
click at [81, 23] on icon "button" at bounding box center [84, 24] width 7 height 10
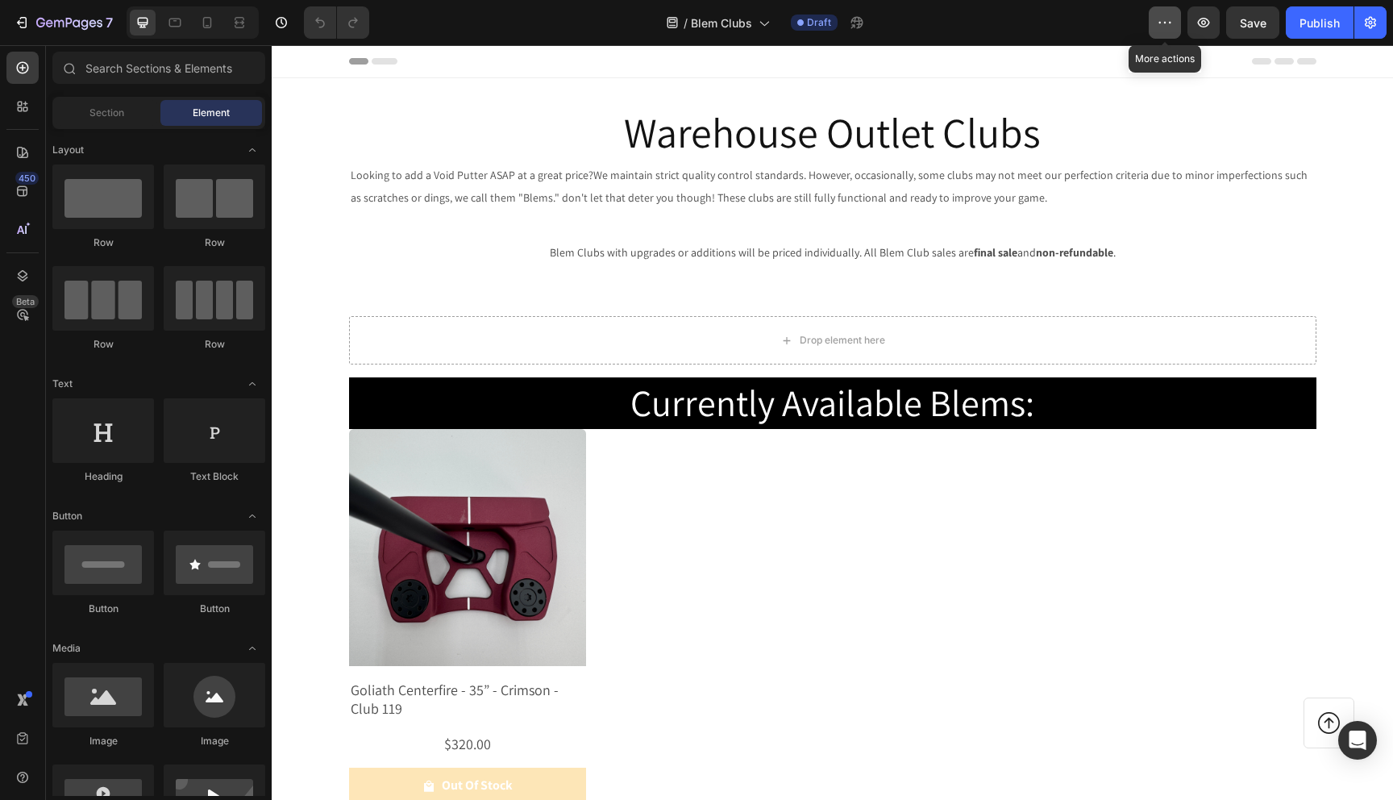
click at [1167, 26] on icon "button" at bounding box center [1165, 23] width 16 height 16
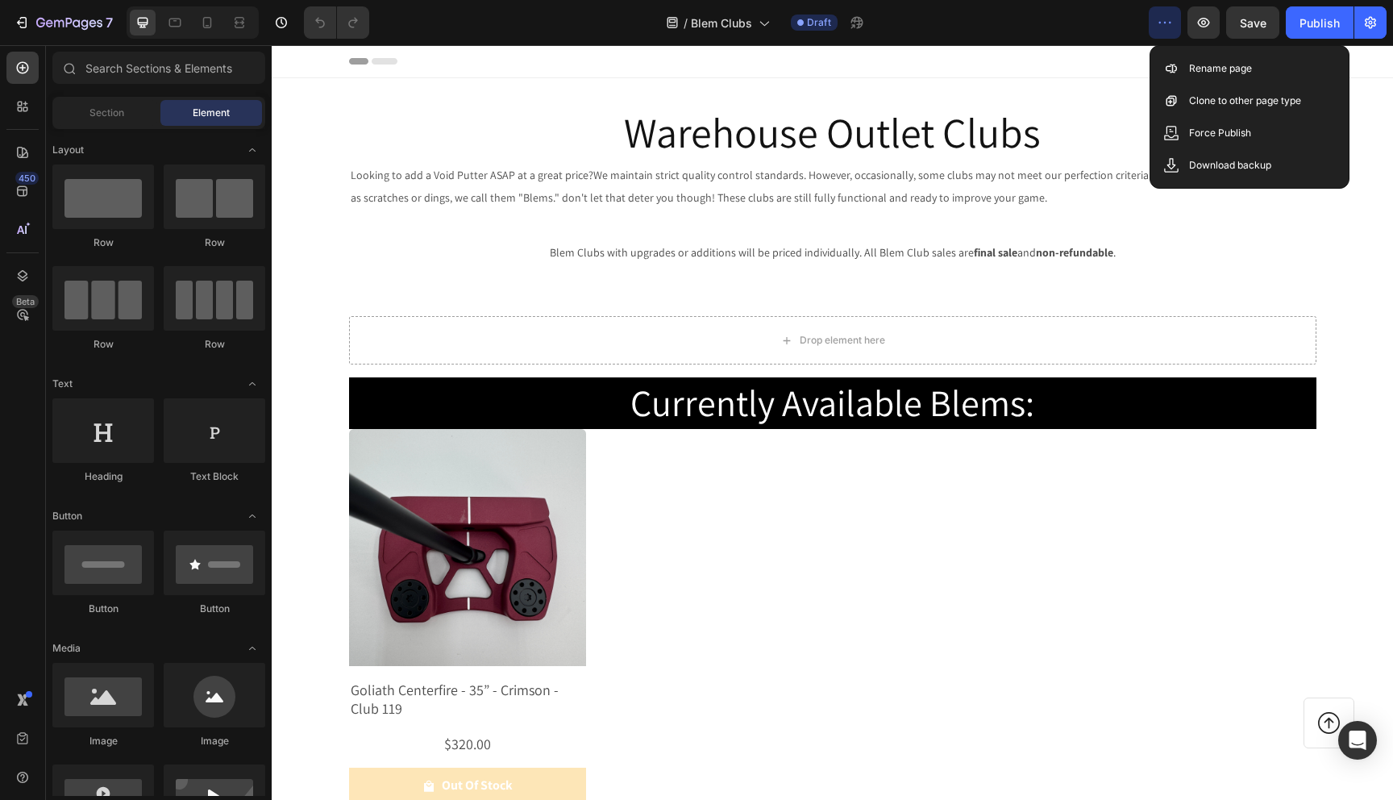
click at [1028, 20] on div "/ Blem Clubs Draft" at bounding box center [765, 22] width 767 height 32
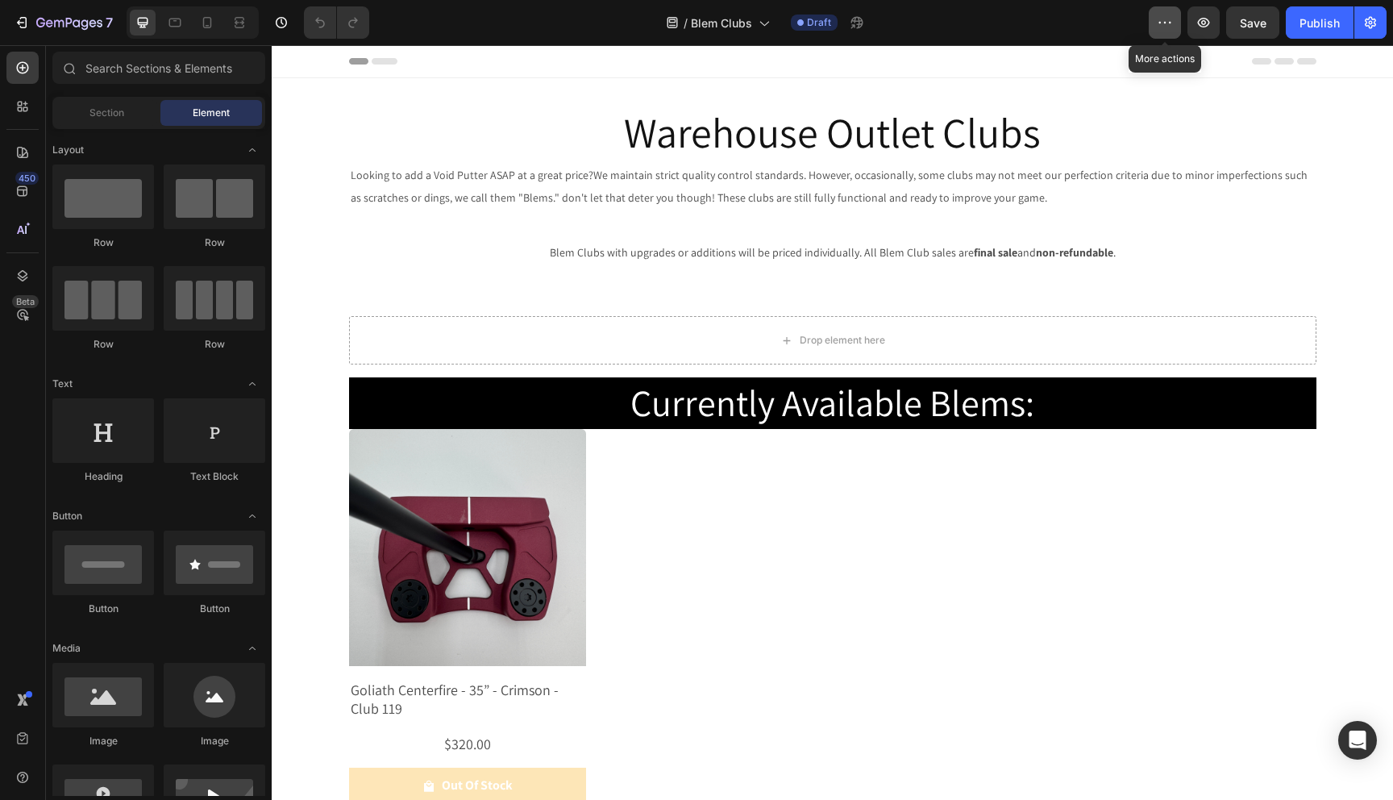
click at [1168, 35] on button "button" at bounding box center [1165, 22] width 32 height 32
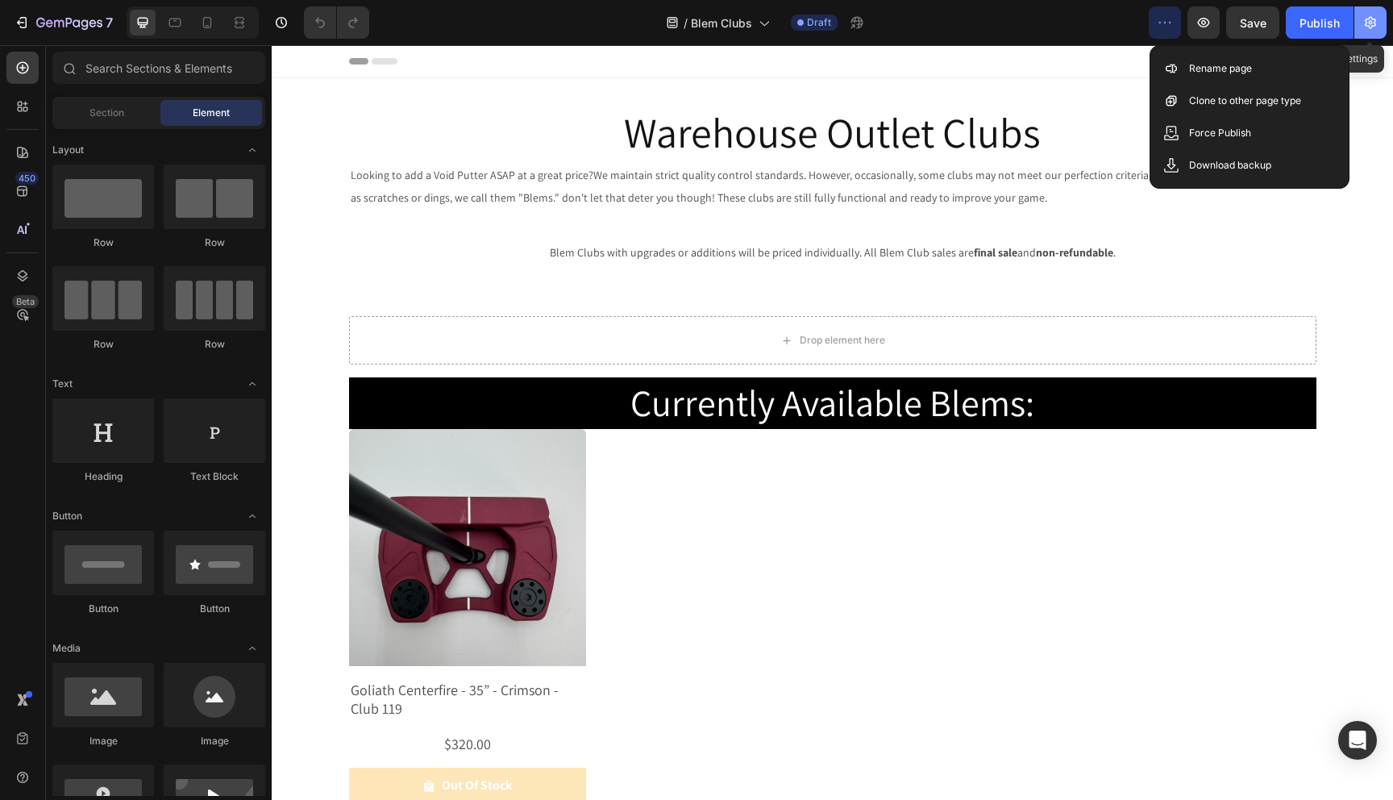
click at [1371, 30] on icon "button" at bounding box center [1371, 23] width 16 height 16
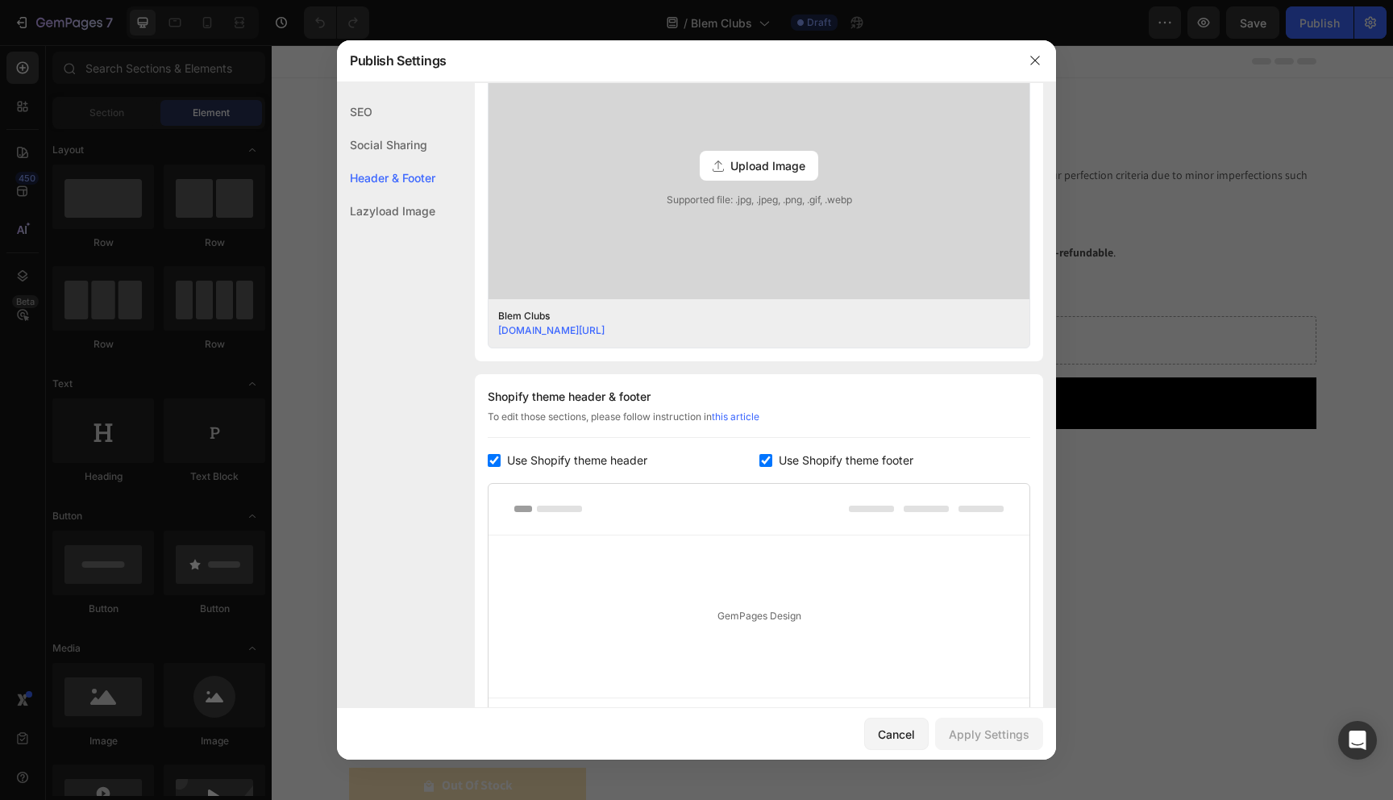
scroll to position [653, 0]
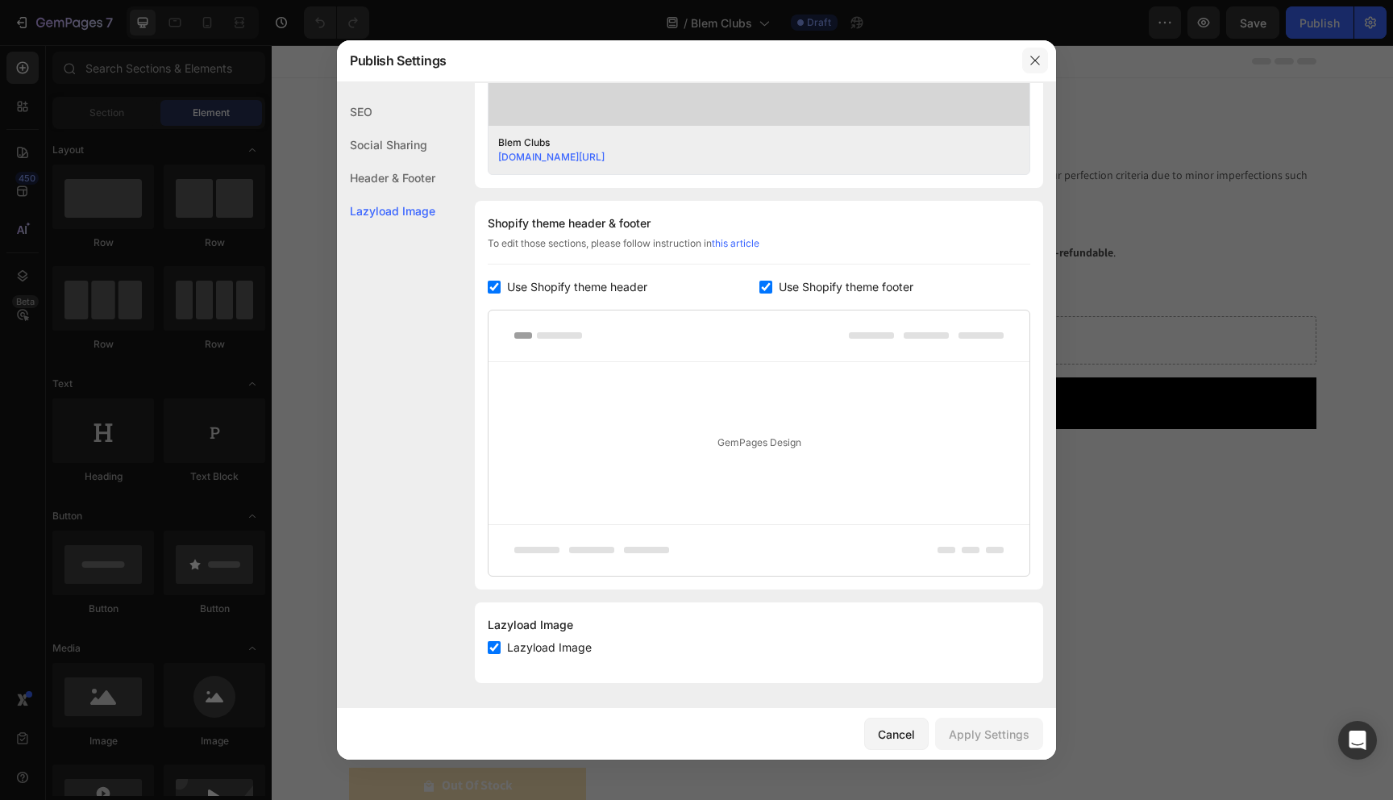
click at [1037, 62] on icon "button" at bounding box center [1034, 60] width 9 height 9
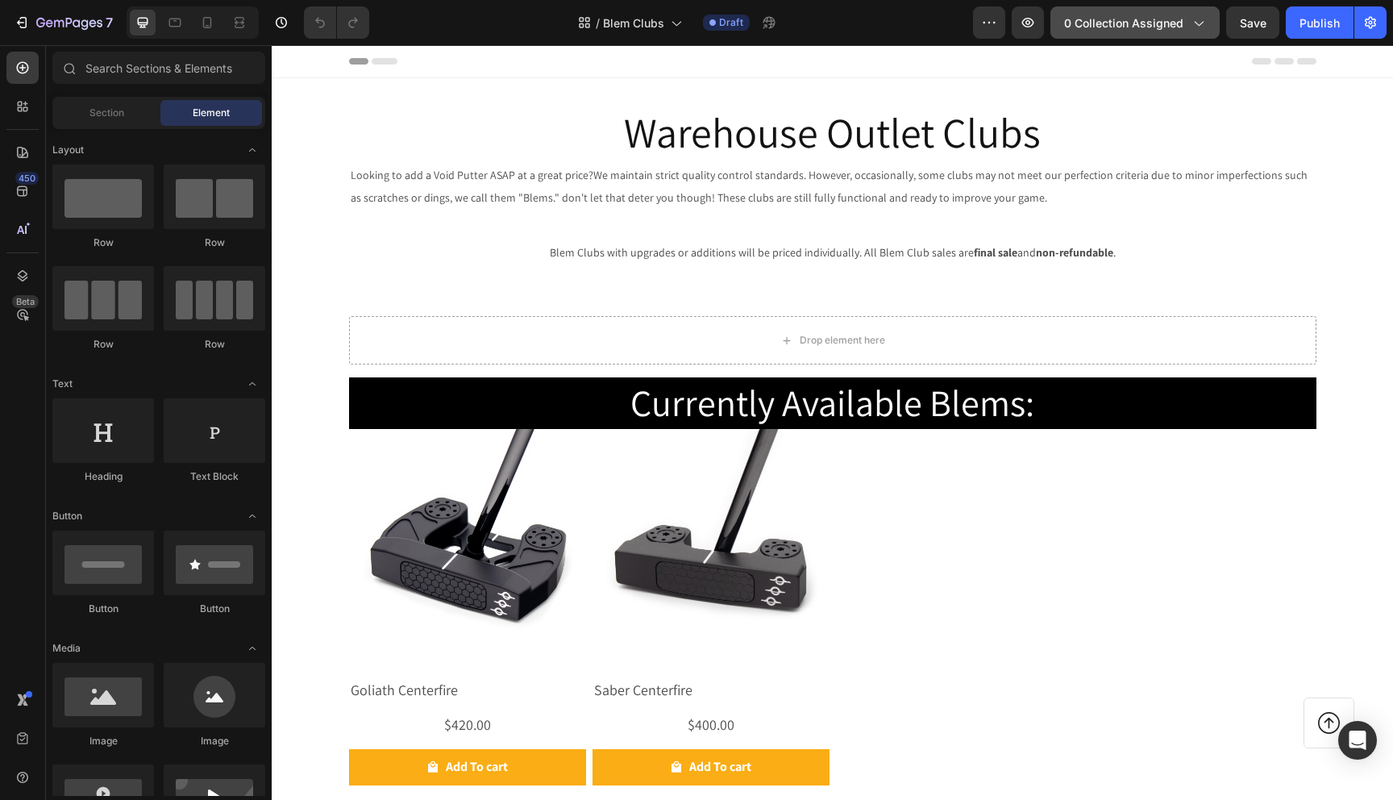
click at [1196, 28] on icon "button" at bounding box center [1198, 23] width 16 height 16
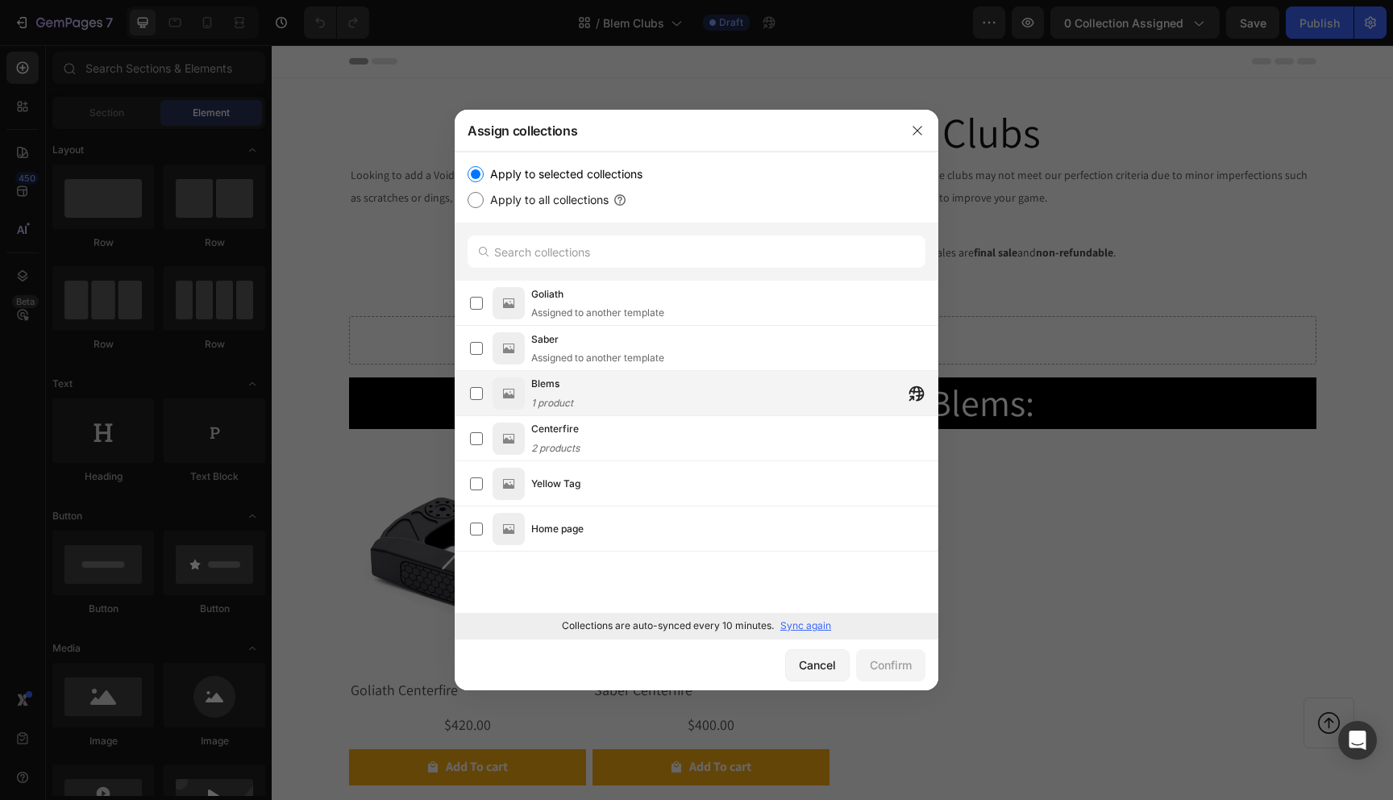
click at [549, 397] on span "1 product" at bounding box center [552, 403] width 42 height 12
click at [897, 667] on div "Confirm" at bounding box center [891, 664] width 42 height 17
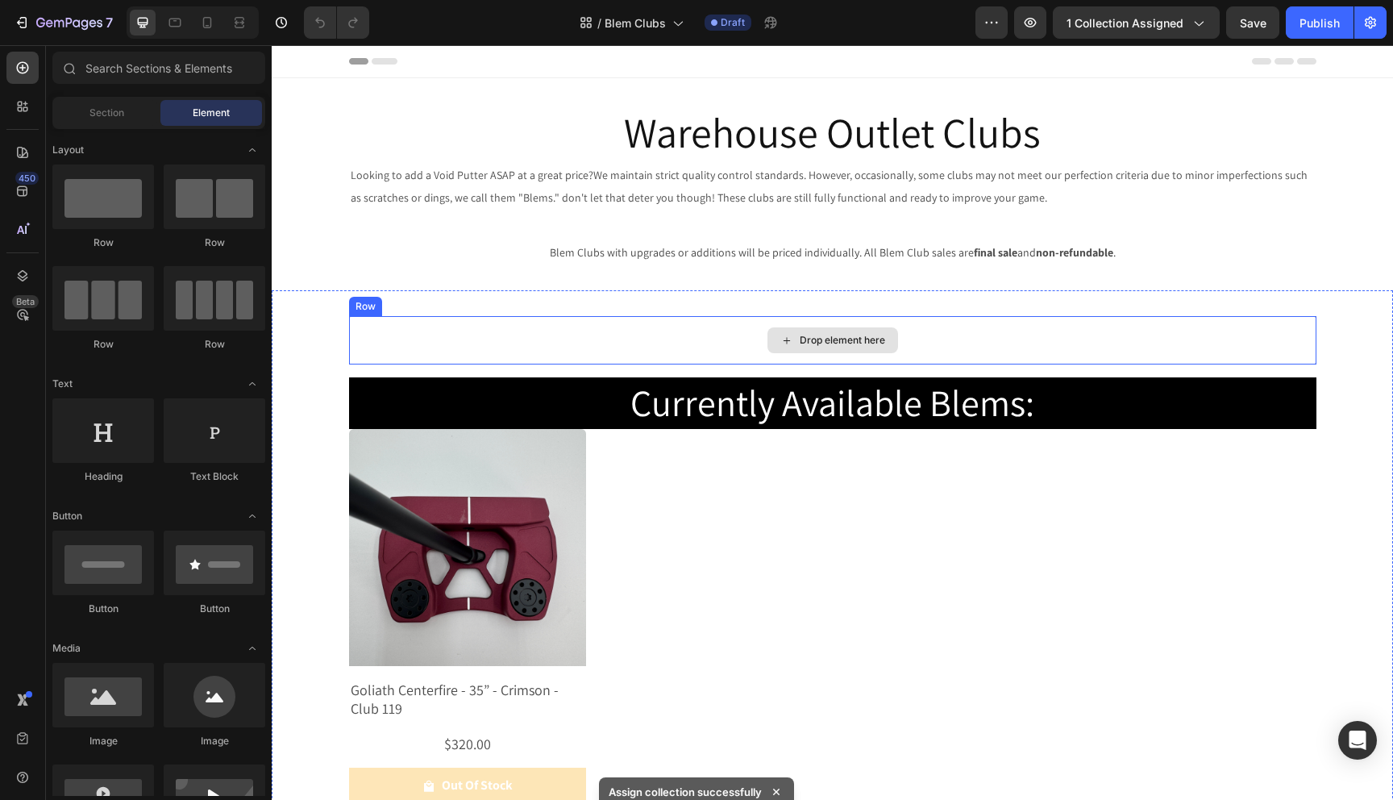
click at [668, 348] on div "Drop element here" at bounding box center [833, 340] width 968 height 48
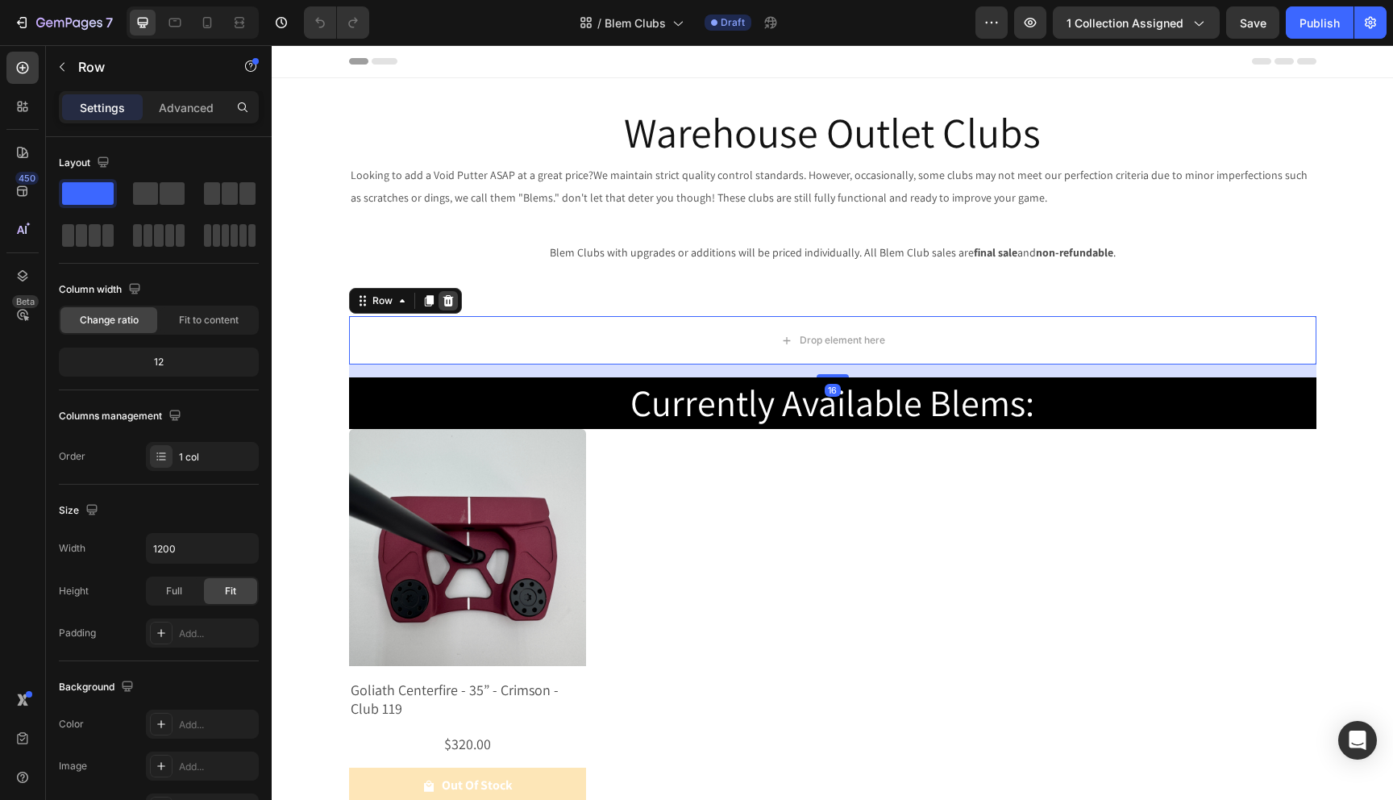
click at [449, 306] on icon at bounding box center [448, 300] width 10 height 11
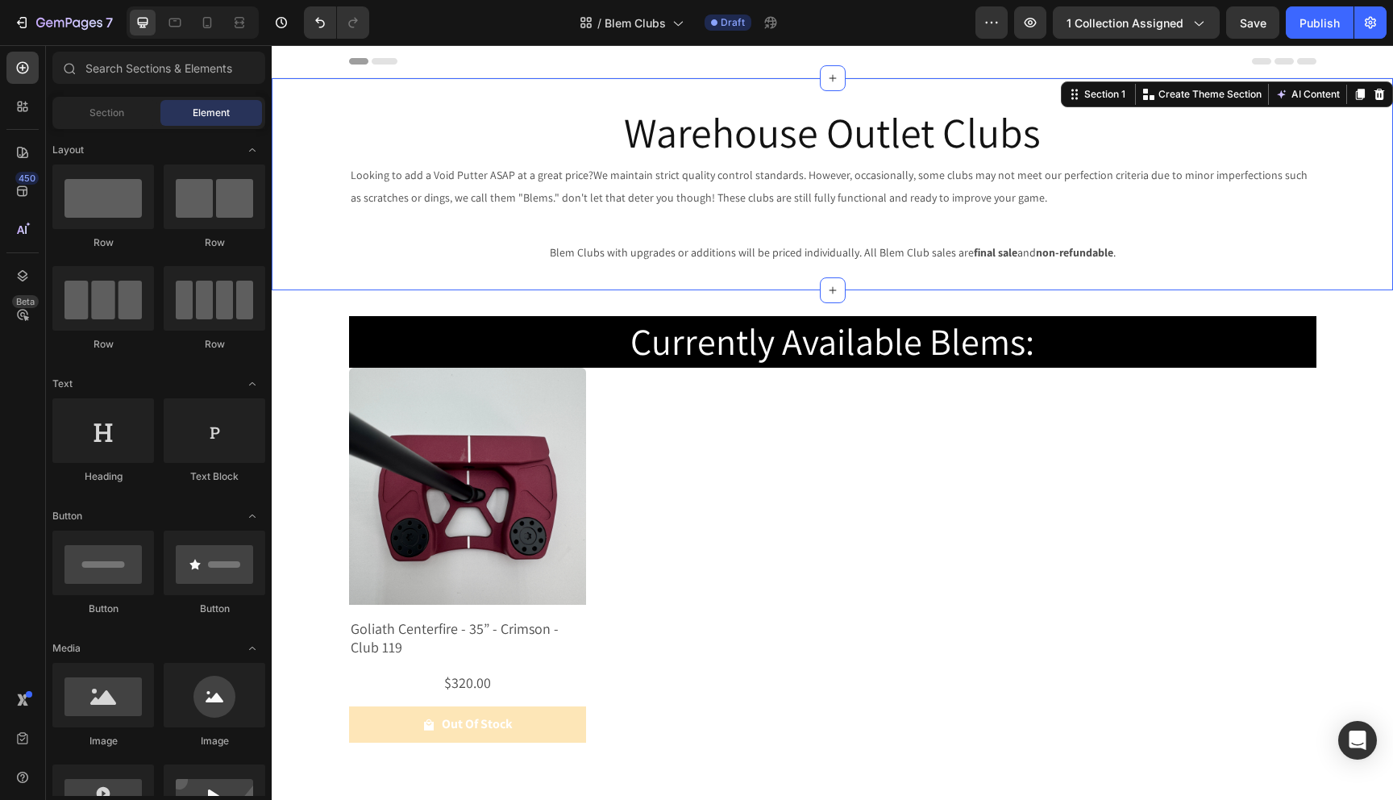
click at [705, 282] on div "Warehouse Outlet Clubs Heading Looking to add a Void Putter ASAP at a great pri…" at bounding box center [833, 184] width 1122 height 212
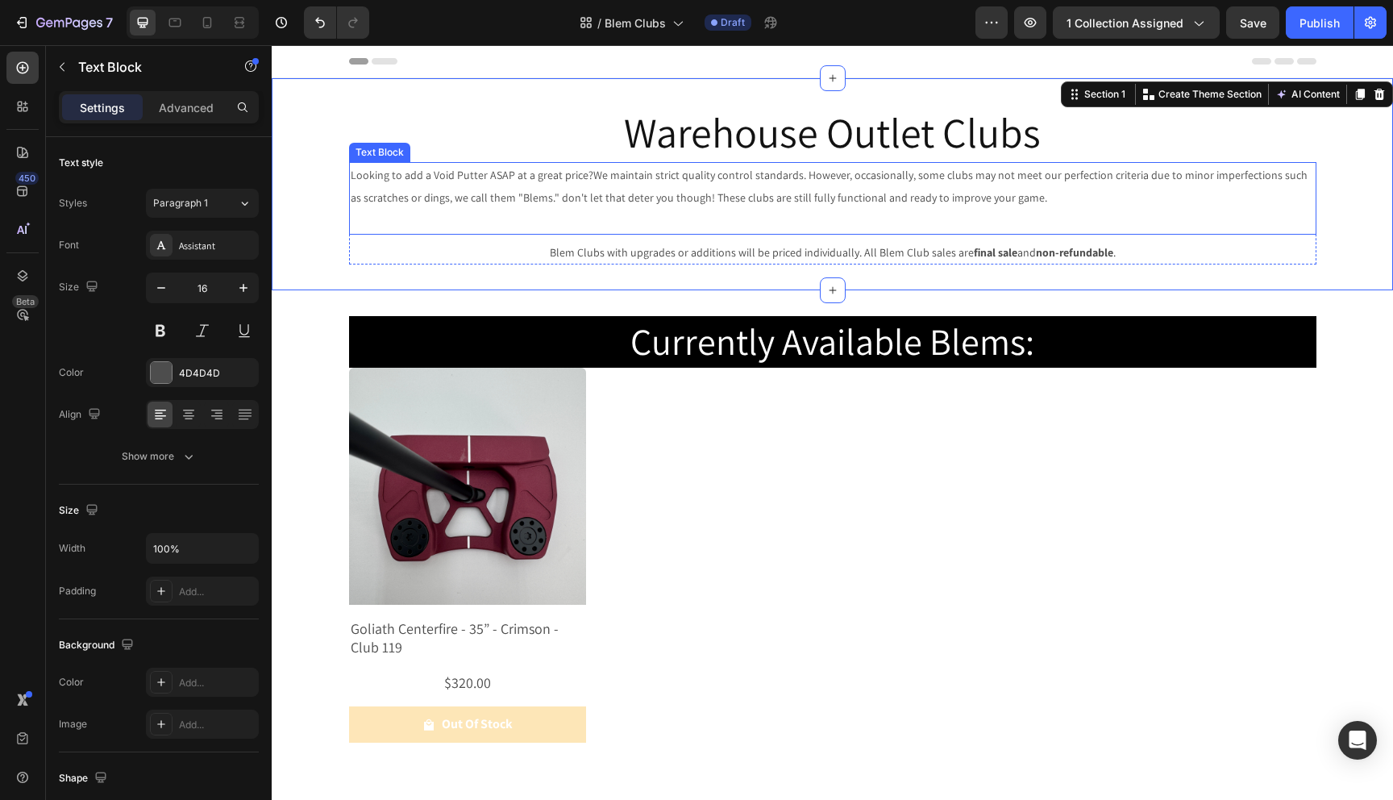
click at [1097, 212] on p "Looking to add a Void Putter ASAP at a great price? We maintain strict quality …" at bounding box center [833, 198] width 964 height 69
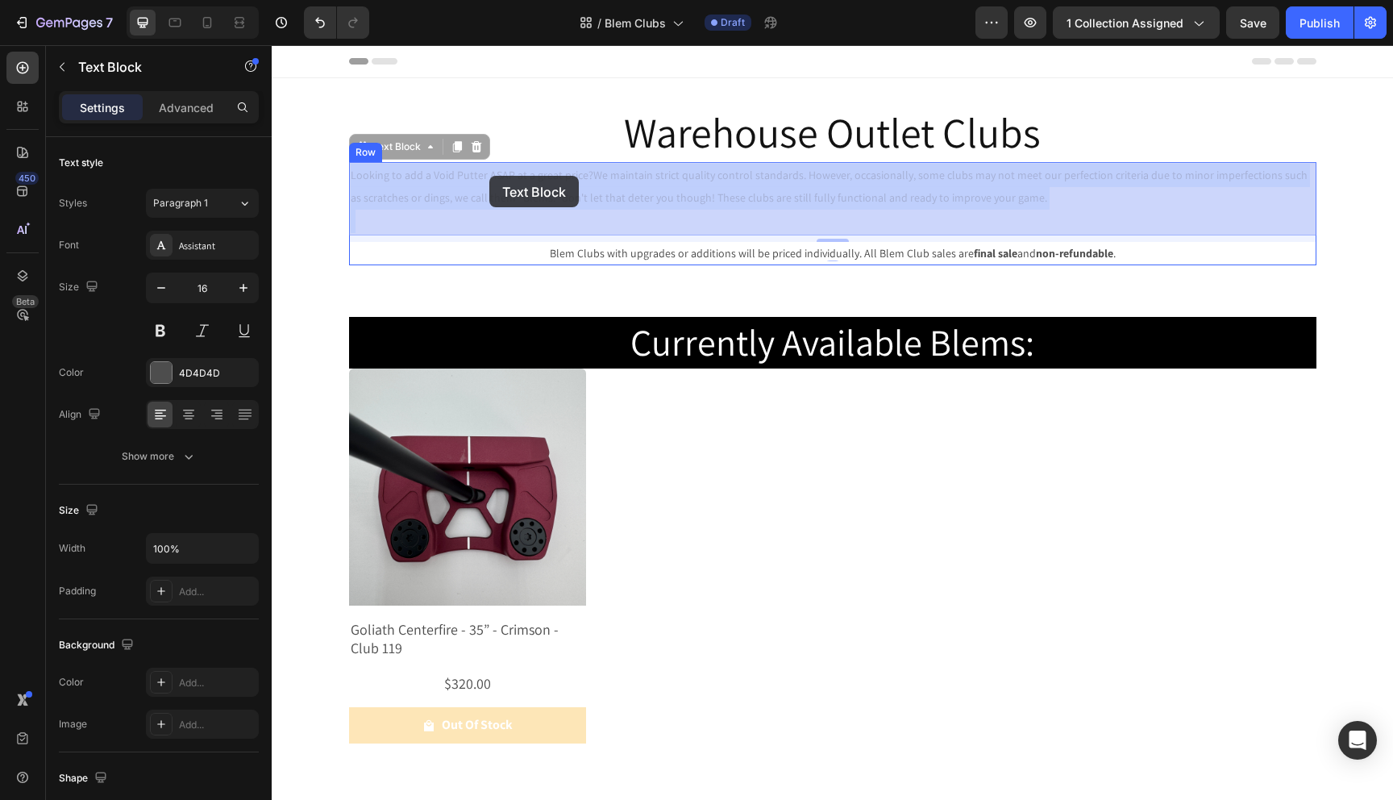
drag, startPoint x: 1051, startPoint y: 206, endPoint x: 490, endPoint y: 177, distance: 561.1
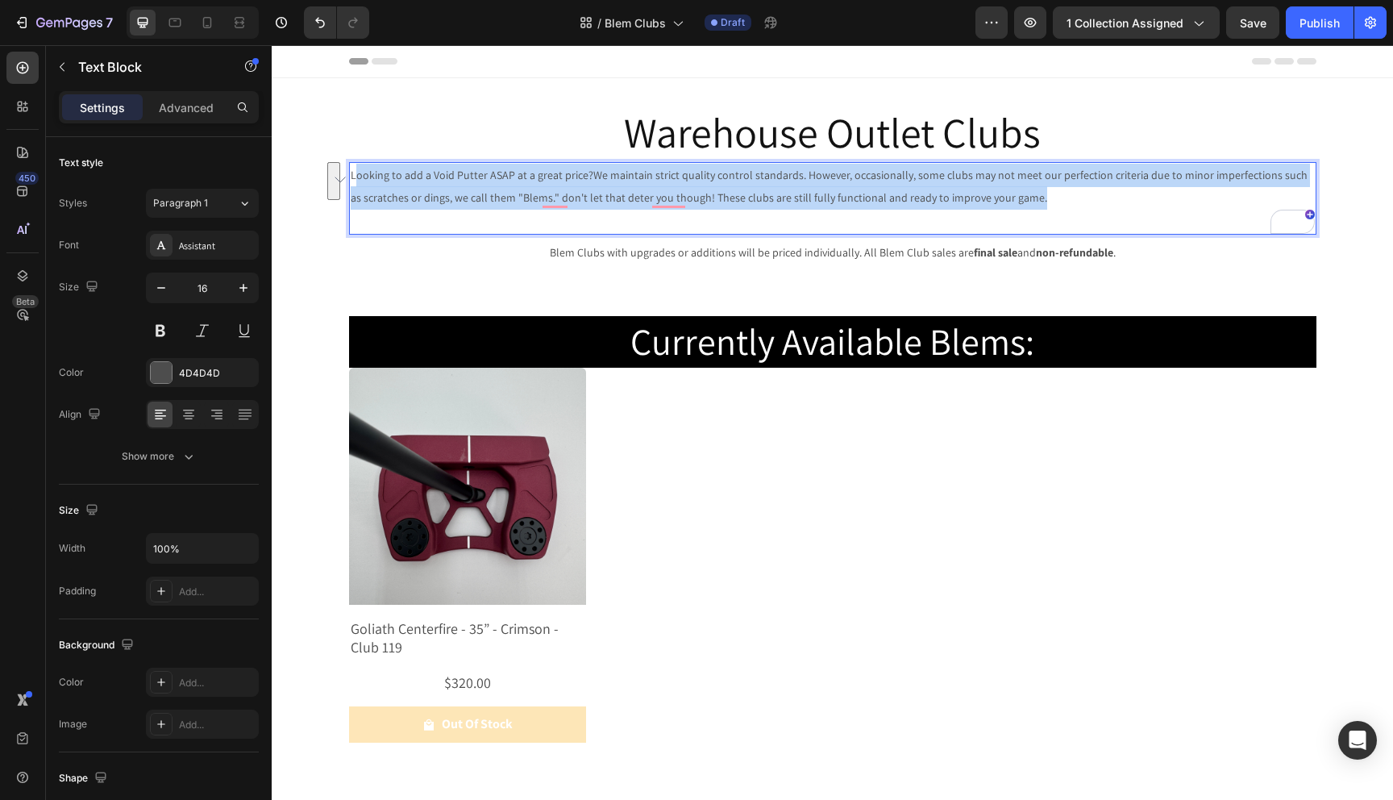
drag, startPoint x: 1021, startPoint y: 201, endPoint x: 357, endPoint y: 164, distance: 664.6
click at [357, 164] on p "Looking to add a Void Putter ASAP at a great price? We maintain strict quality …" at bounding box center [833, 198] width 964 height 69
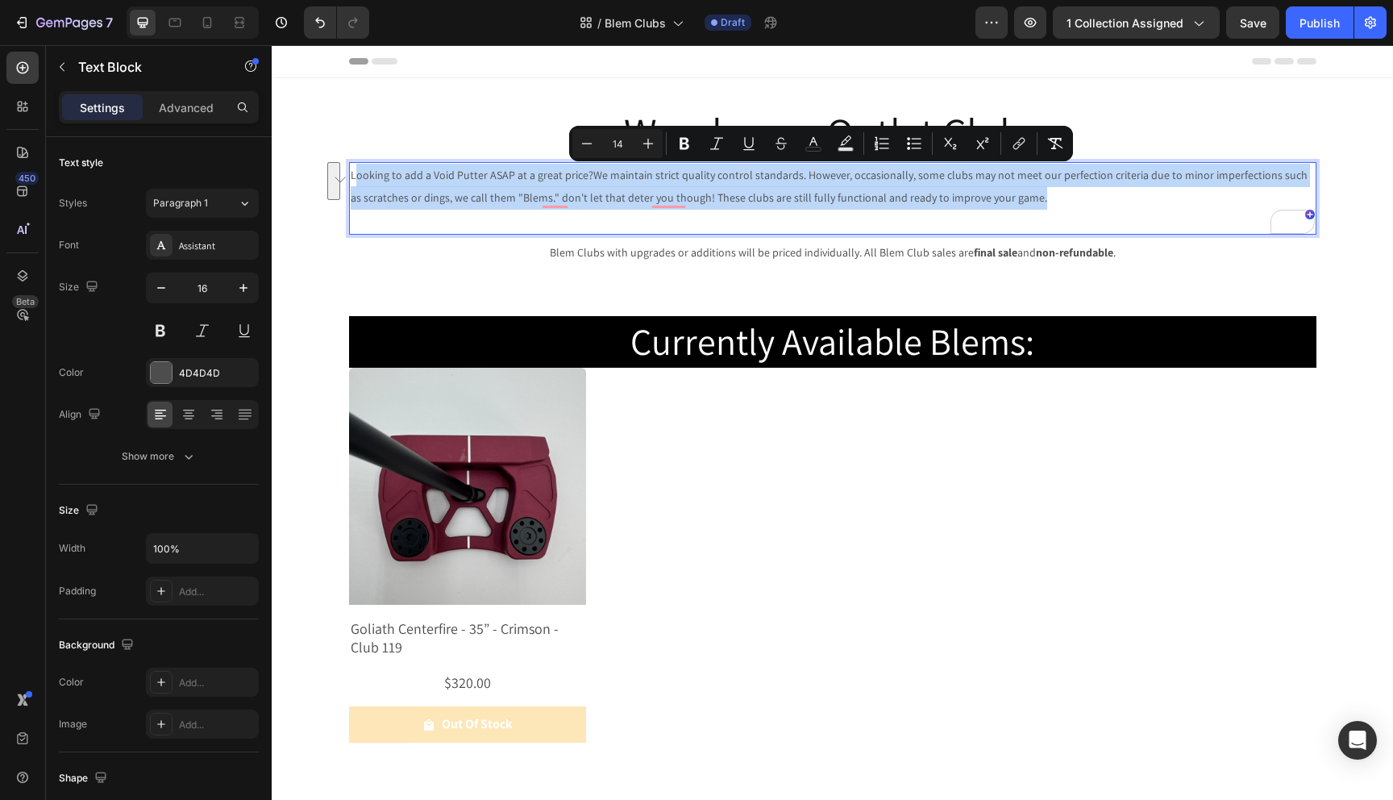
click at [400, 189] on p "Looking to add a Void Putter ASAP at a great price? We maintain strict quality …" at bounding box center [833, 198] width 964 height 69
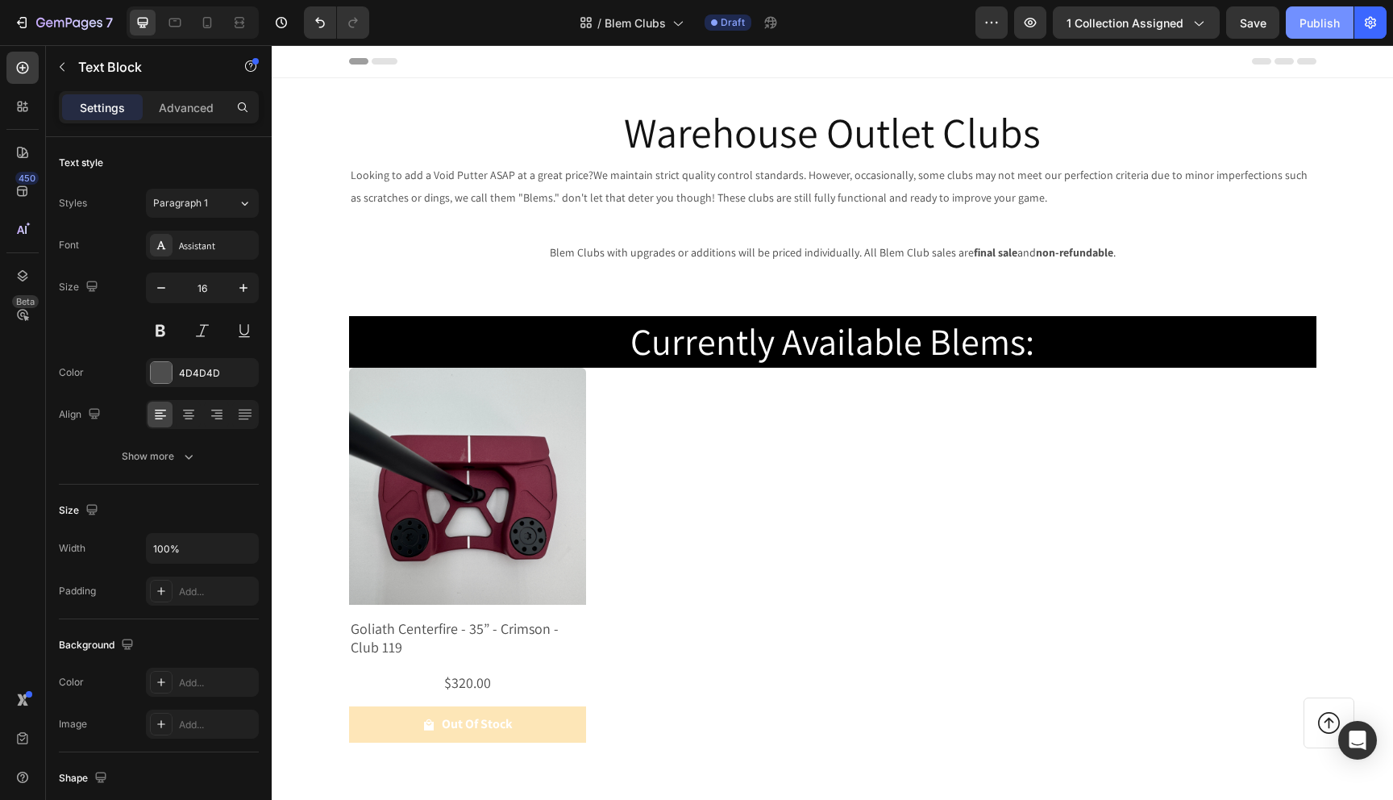
click at [1306, 36] on button "Publish" at bounding box center [1320, 22] width 68 height 32
click at [1371, 19] on icon "button" at bounding box center [1371, 23] width 16 height 16
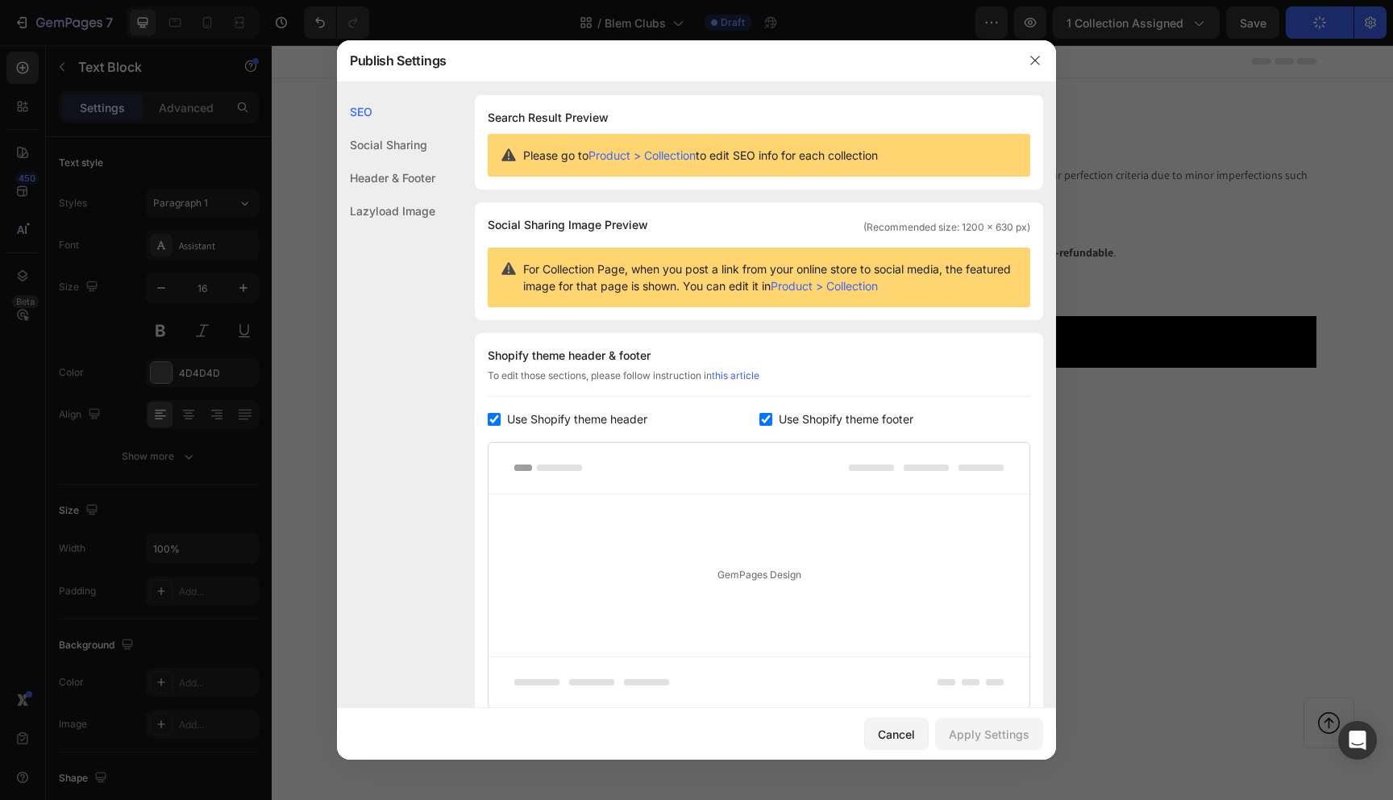
click at [679, 157] on link "Product > Collection" at bounding box center [642, 155] width 107 height 14
click at [1034, 60] on icon "button" at bounding box center [1035, 60] width 13 height 13
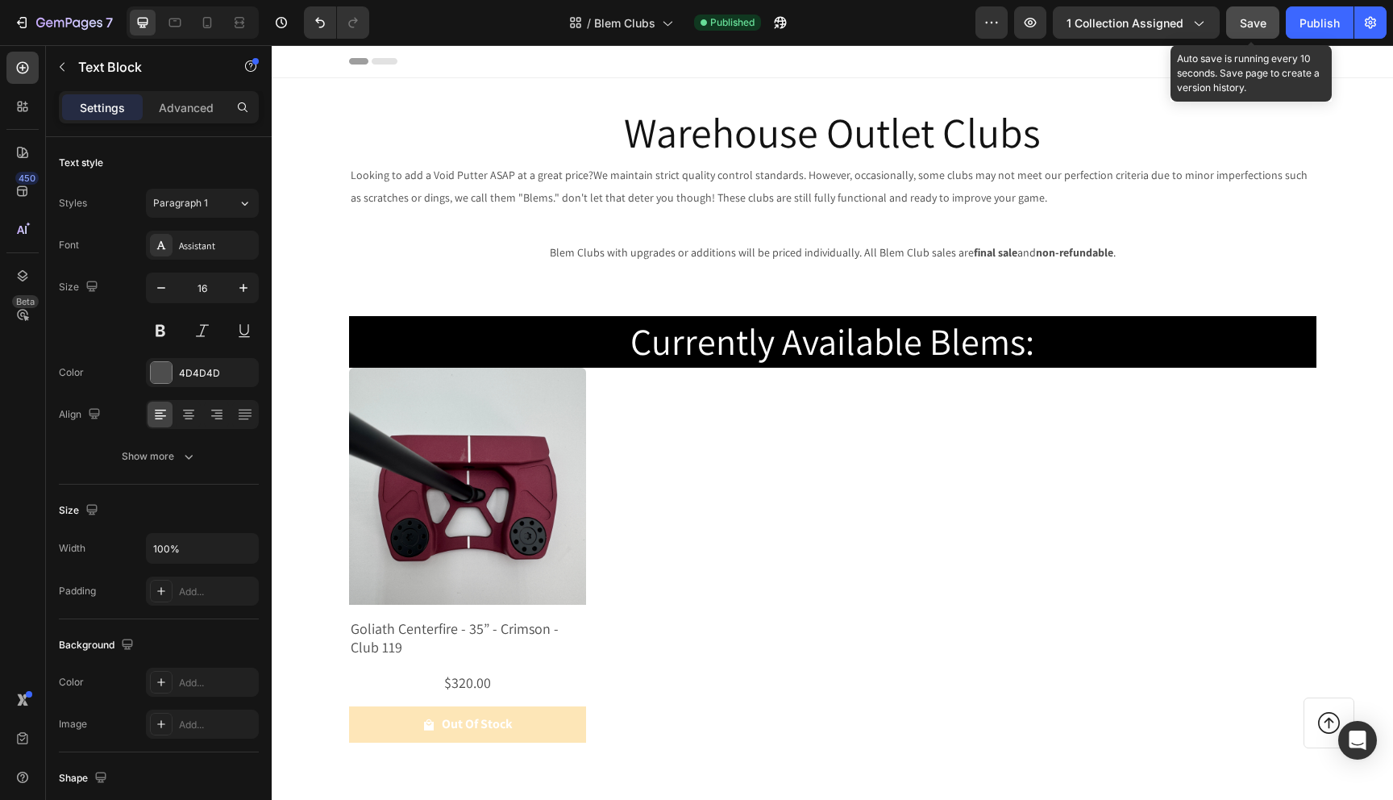
click at [1264, 26] on span "Save" at bounding box center [1253, 23] width 27 height 14
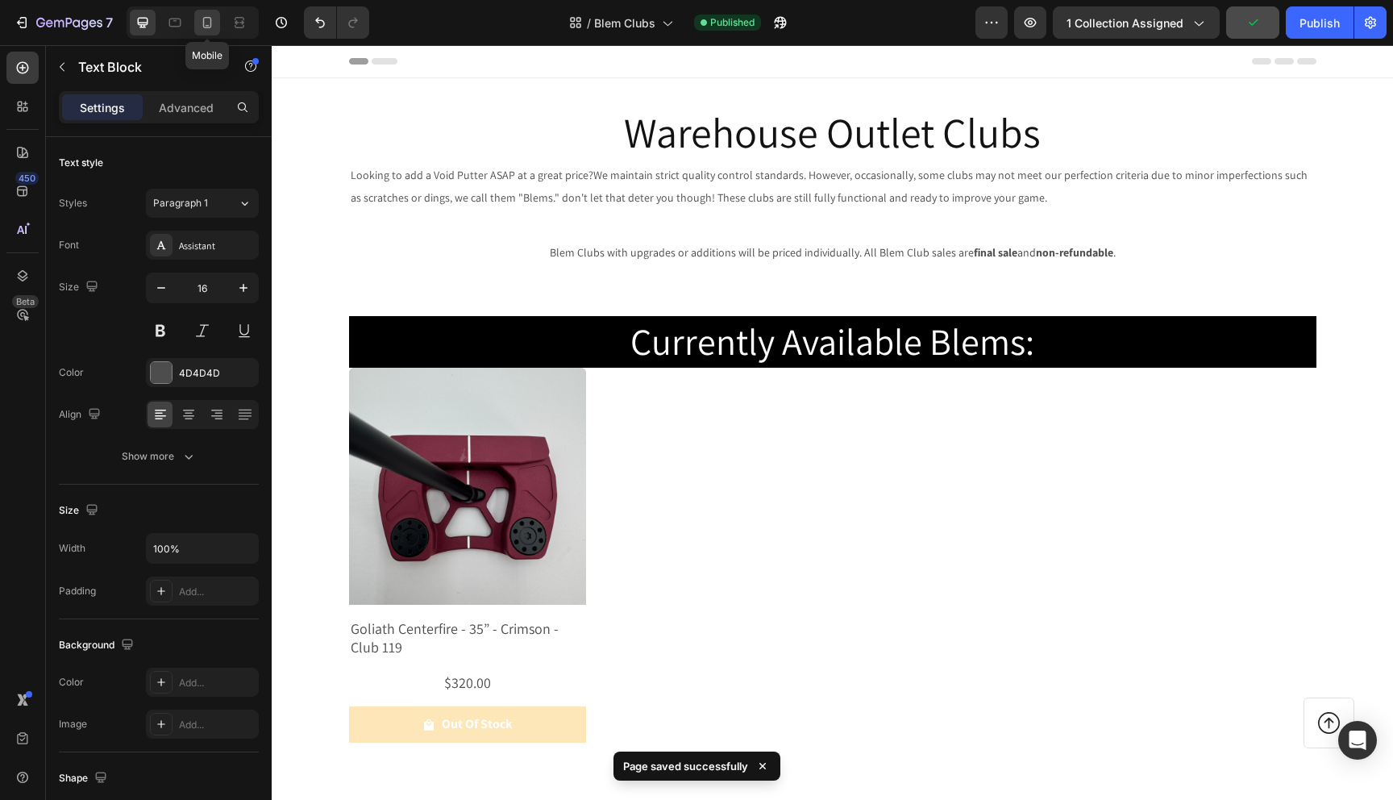
click at [205, 17] on icon at bounding box center [207, 22] width 9 height 11
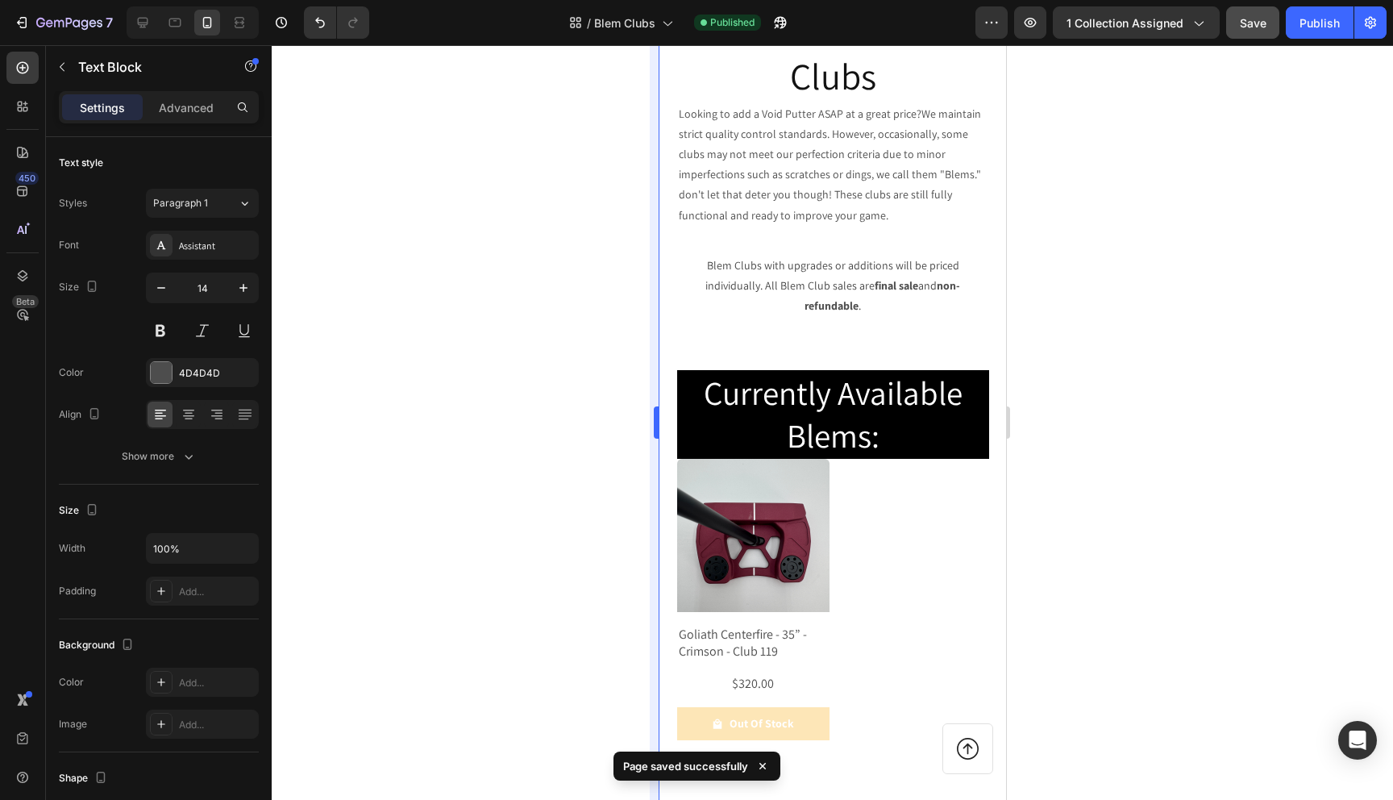
scroll to position [102, 0]
click at [151, 26] on div at bounding box center [143, 23] width 26 height 26
type input "16"
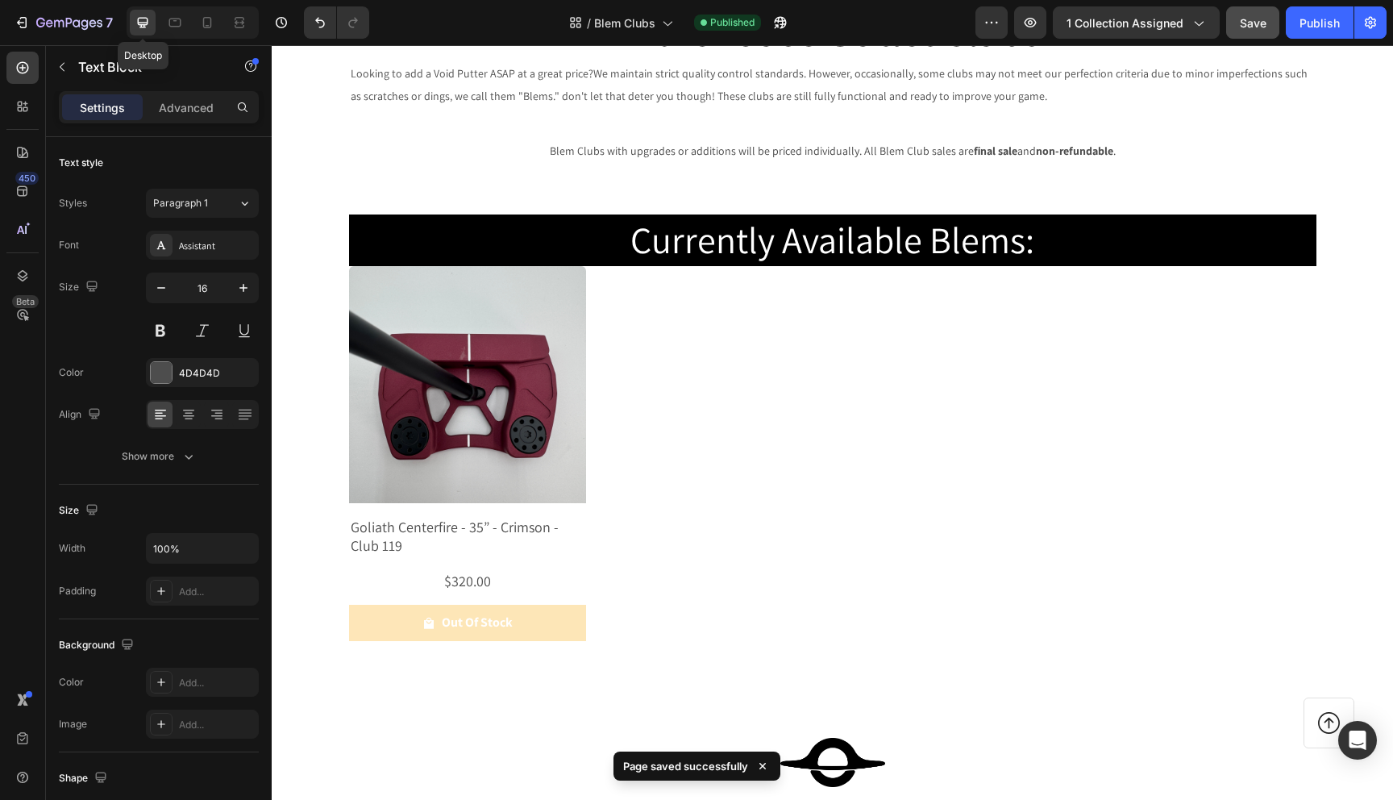
scroll to position [60, 0]
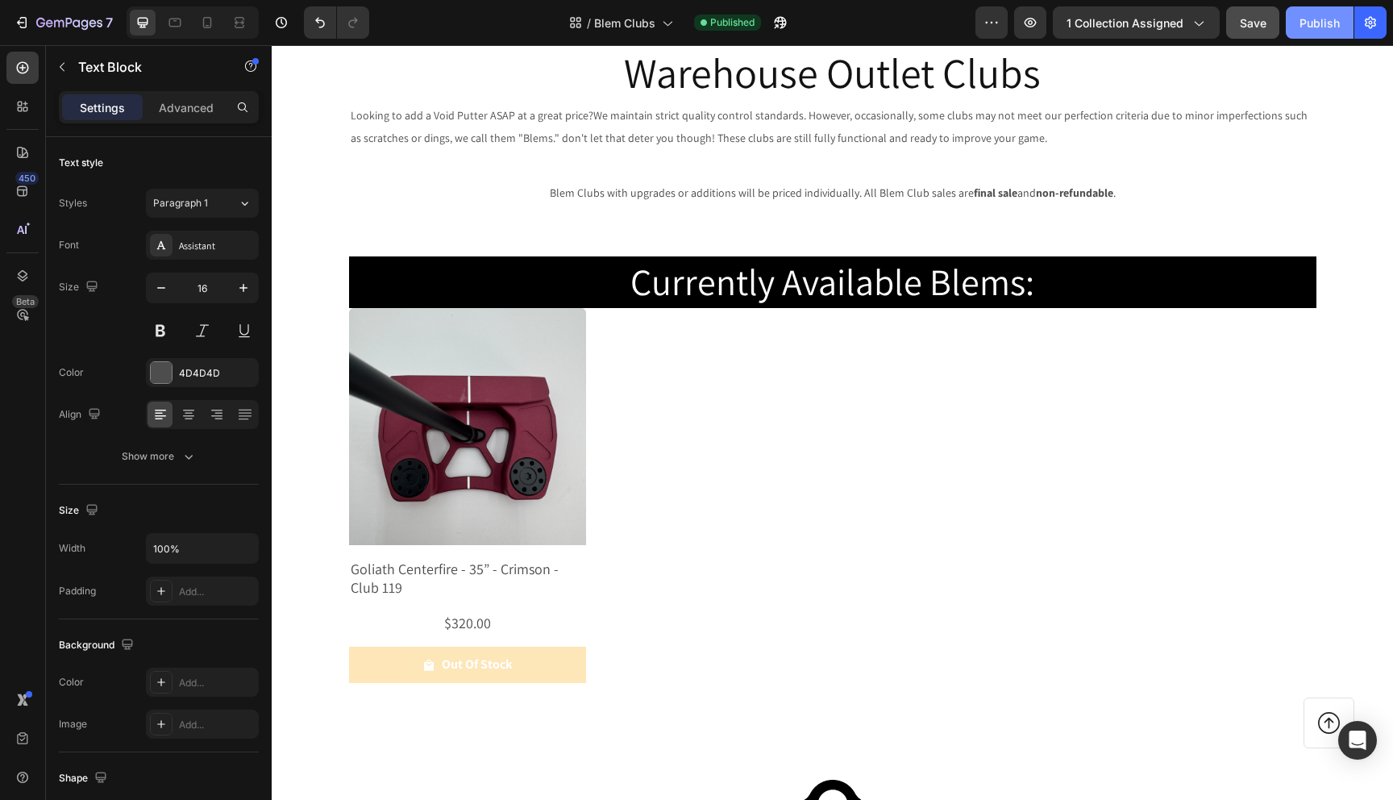
click at [1312, 33] on button "Publish" at bounding box center [1320, 22] width 68 height 32
click at [1198, 22] on icon "button" at bounding box center [1198, 23] width 16 height 16
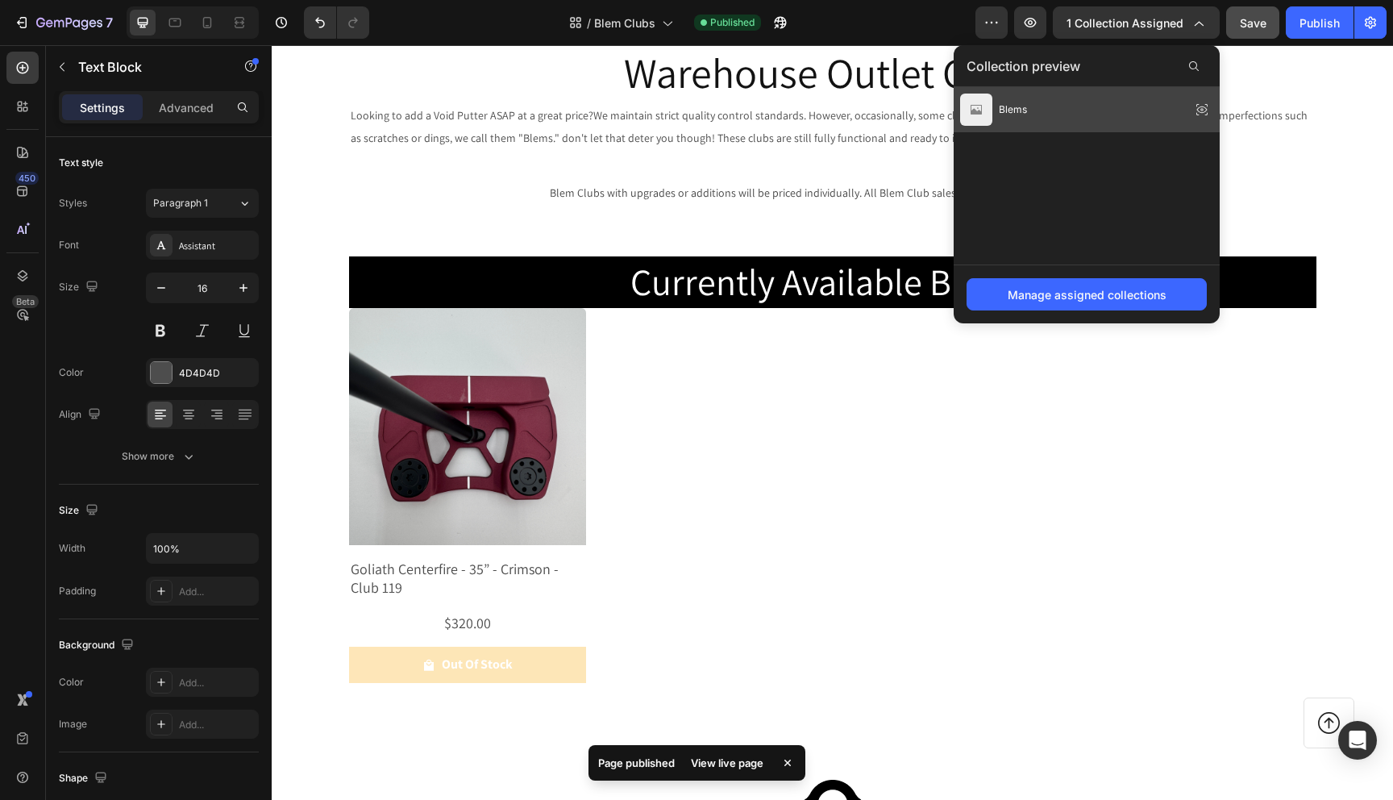
click at [1101, 102] on div "Blems" at bounding box center [1087, 109] width 266 height 45
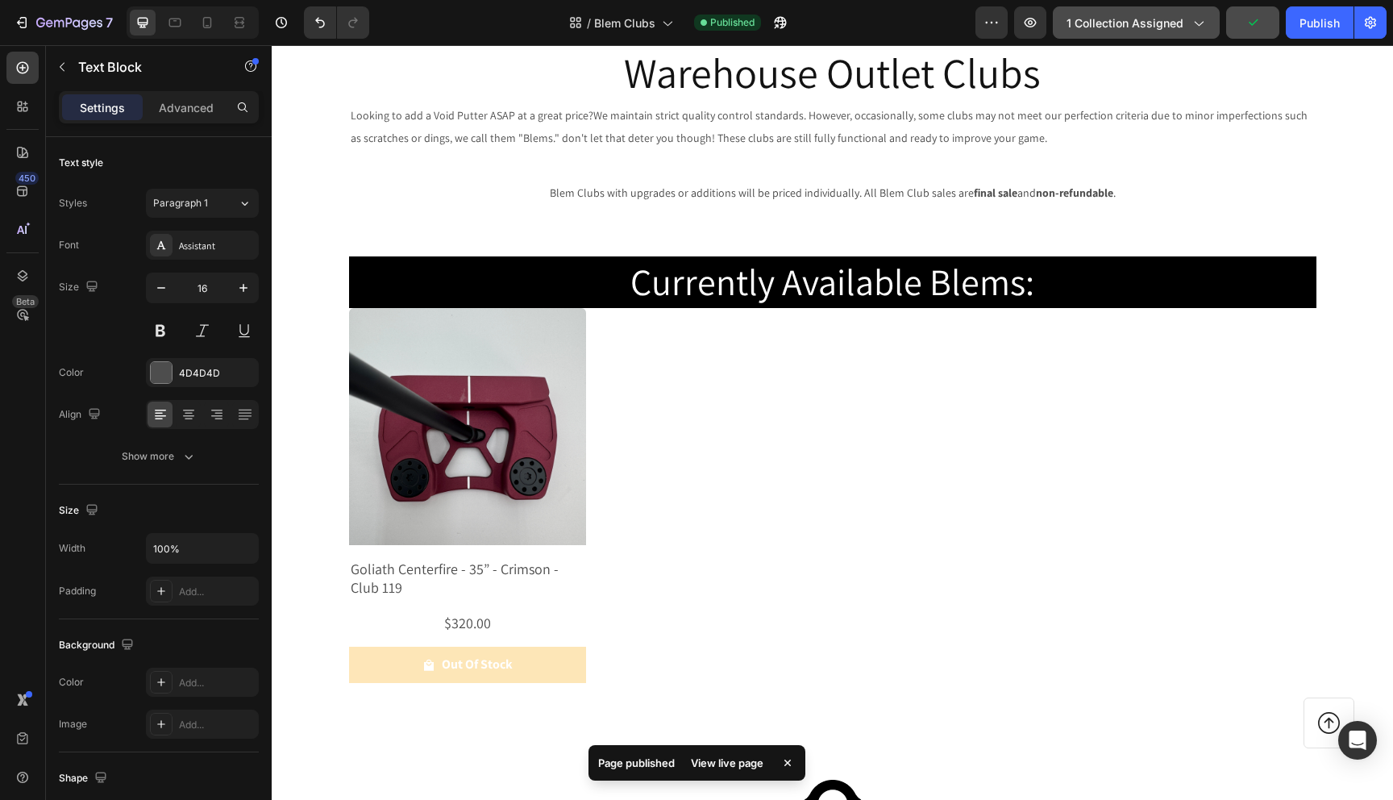
click at [1198, 21] on icon "button" at bounding box center [1198, 23] width 16 height 16
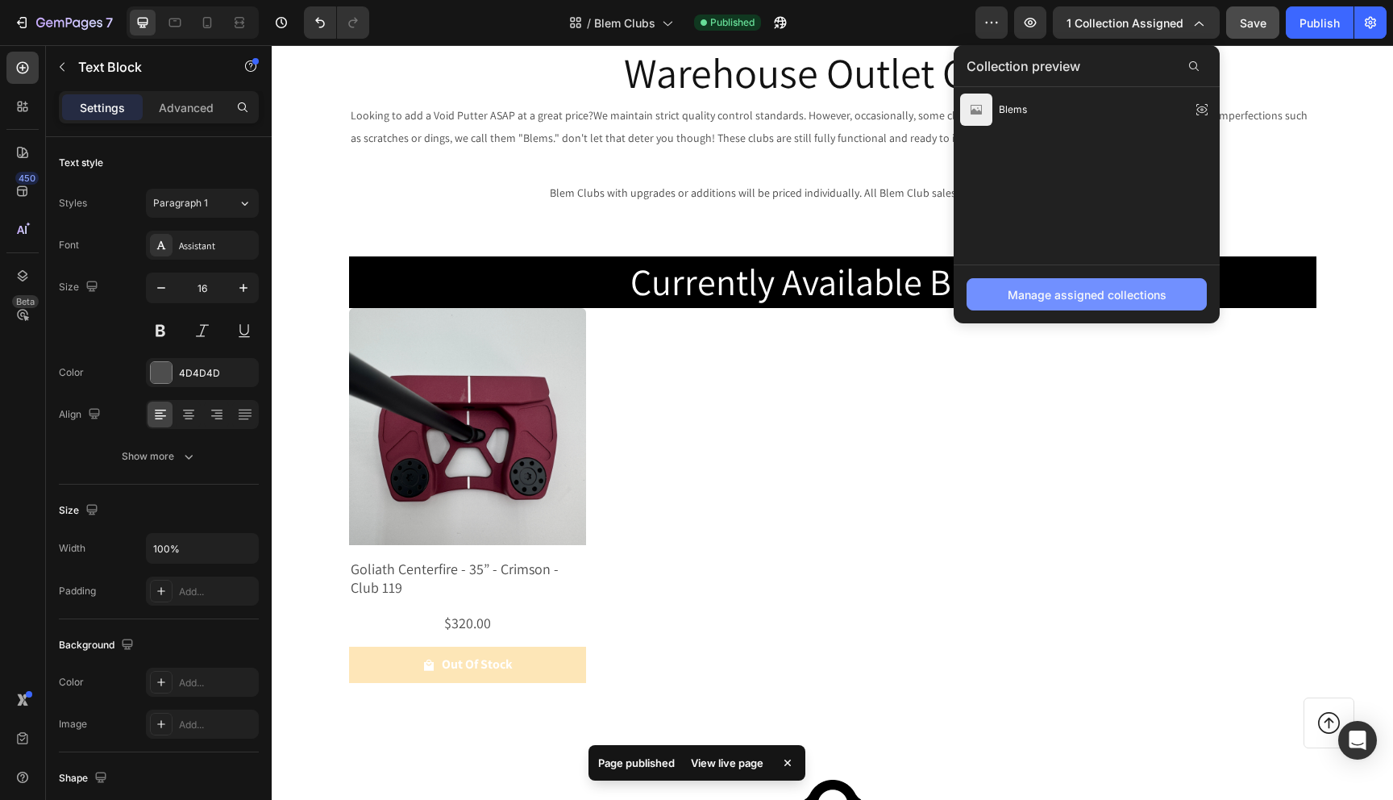
click at [1143, 292] on div "Manage assigned collections" at bounding box center [1087, 294] width 159 height 17
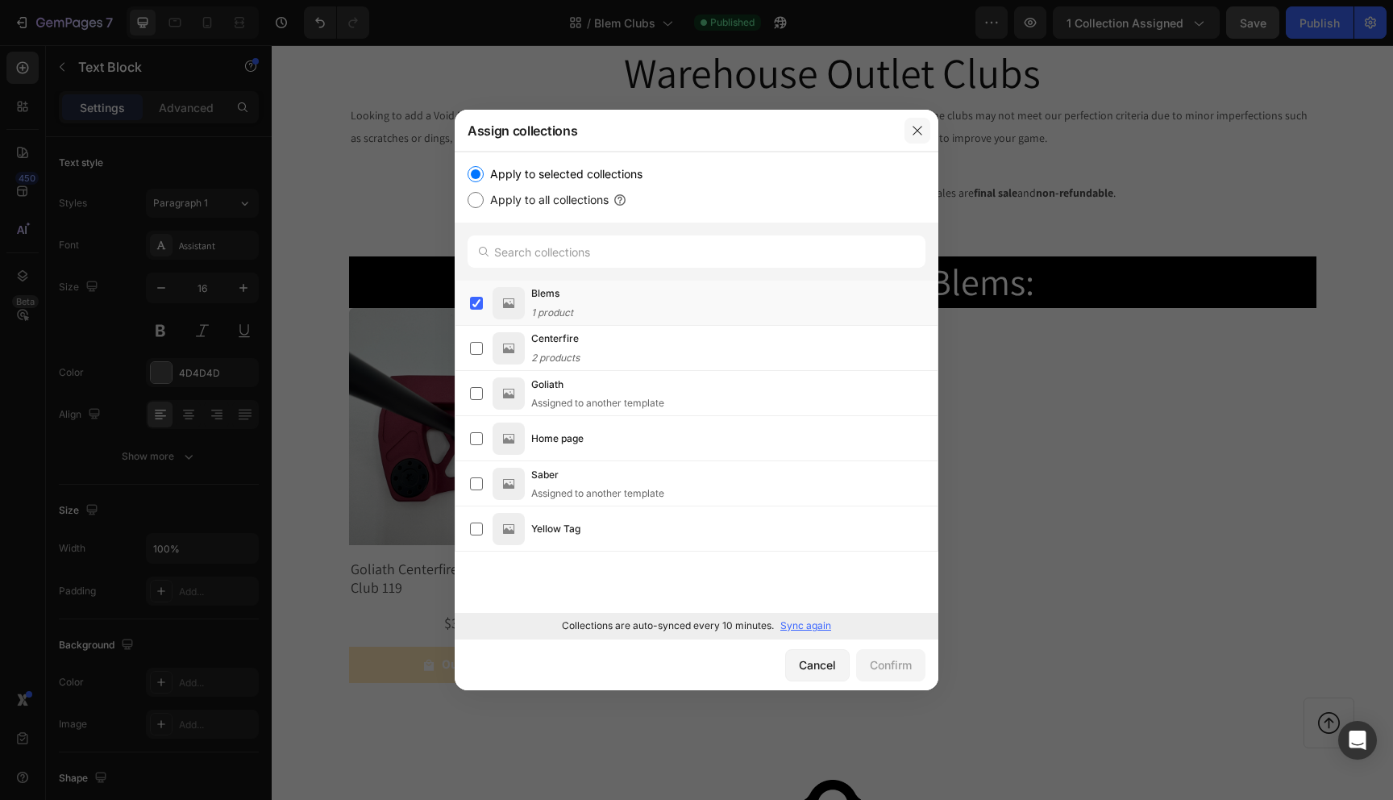
click at [922, 133] on icon "button" at bounding box center [917, 130] width 13 height 13
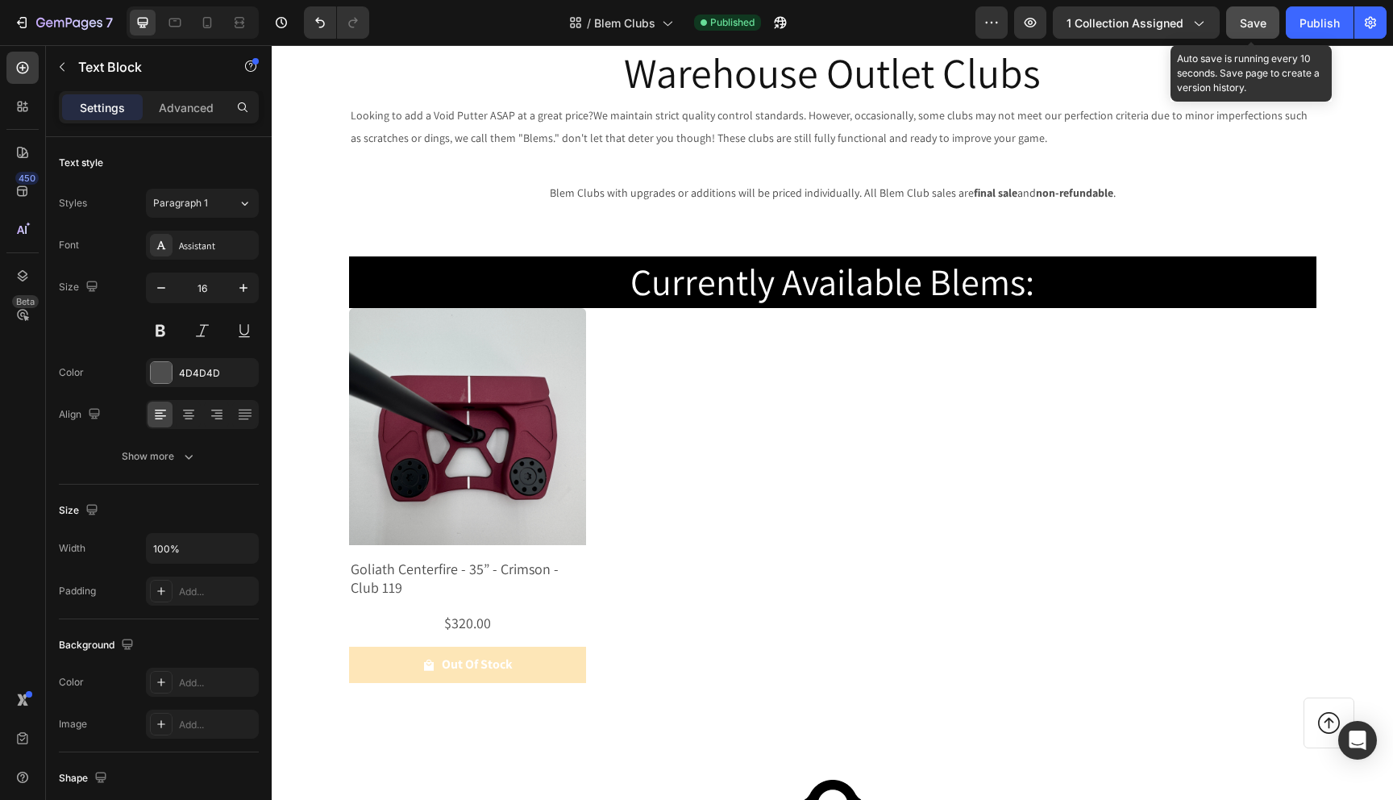
click at [1240, 19] on span "Save" at bounding box center [1253, 23] width 27 height 14
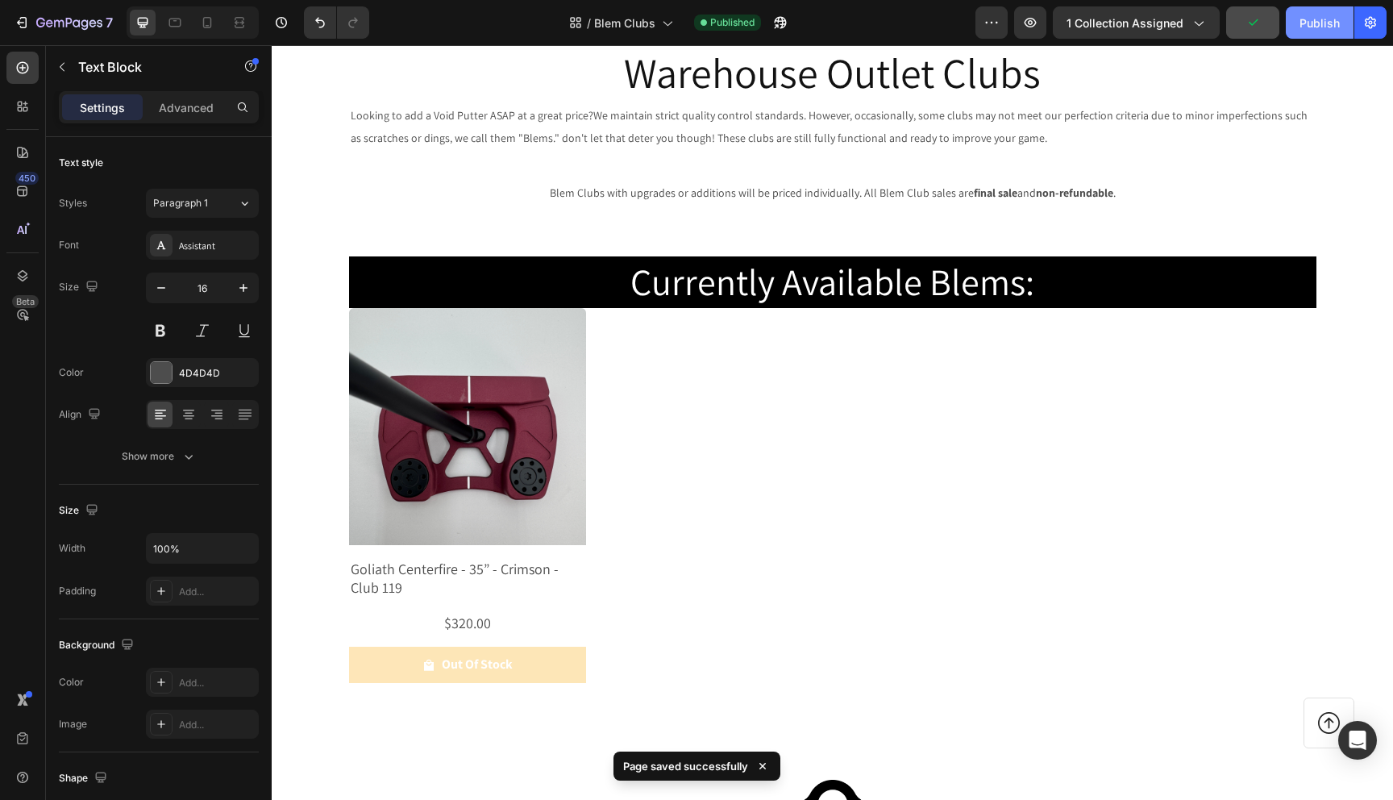
click at [1303, 19] on div "Publish" at bounding box center [1320, 23] width 40 height 17
click at [1037, 31] on button "button" at bounding box center [1030, 22] width 32 height 32
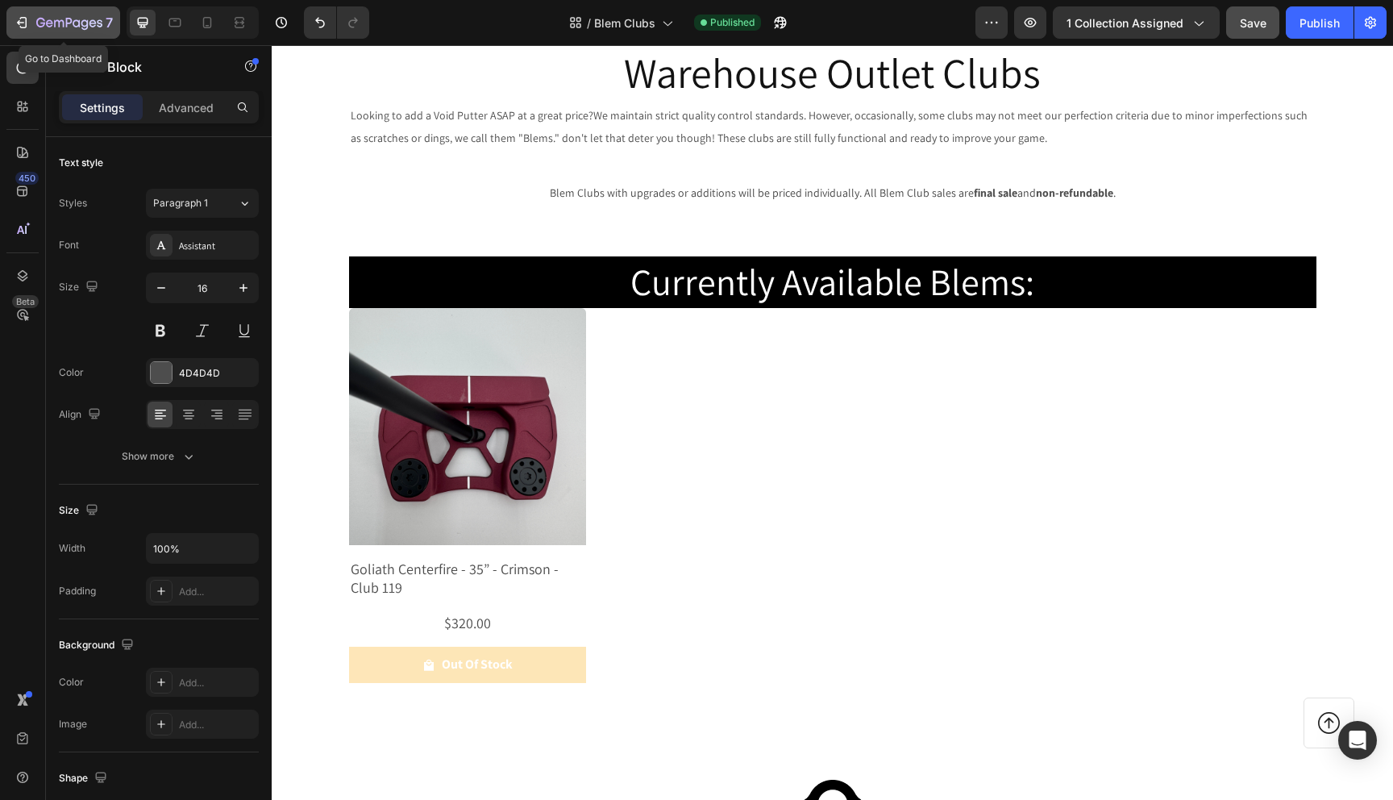
click at [73, 26] on icon "button" at bounding box center [69, 24] width 66 height 14
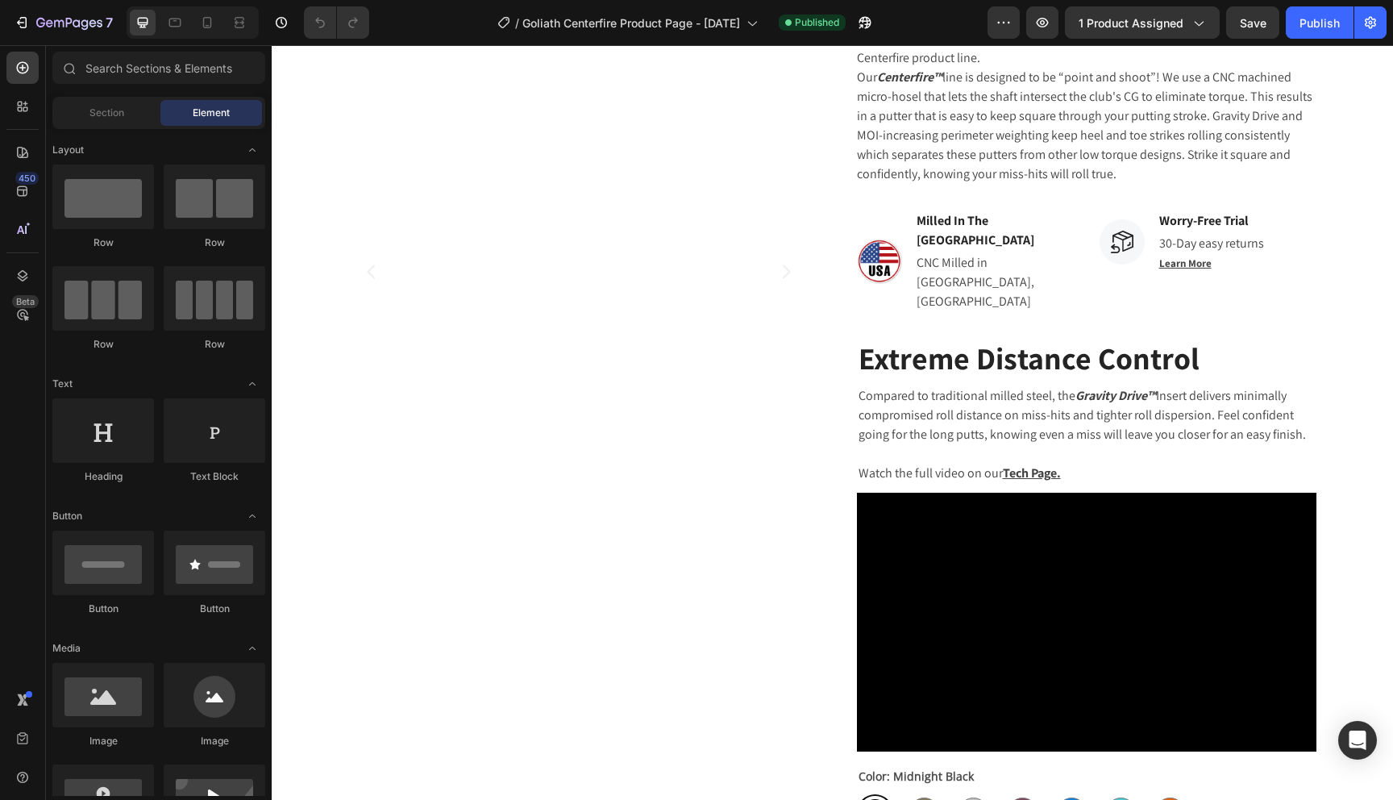
scroll to position [877, 0]
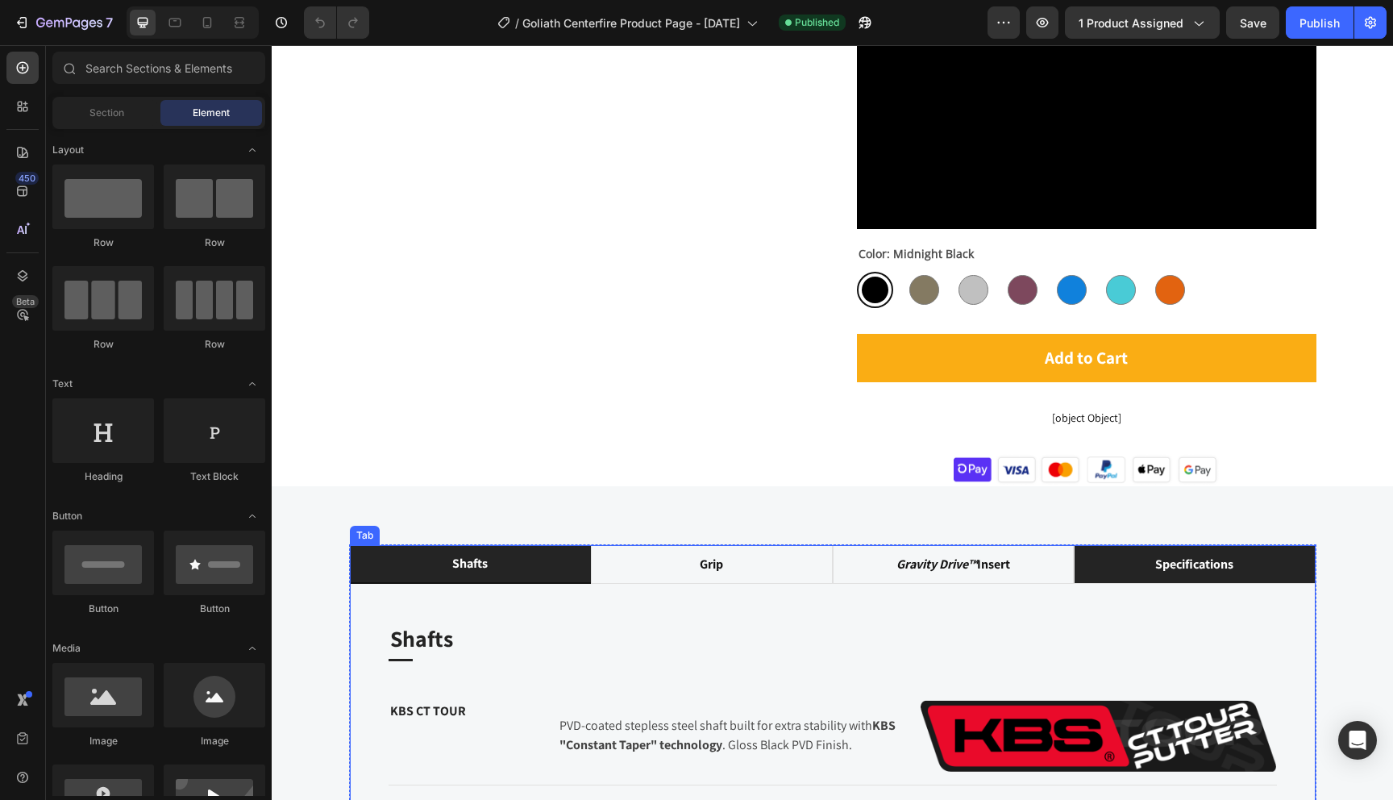
click at [1128, 545] on li "specifications" at bounding box center [1195, 564] width 242 height 39
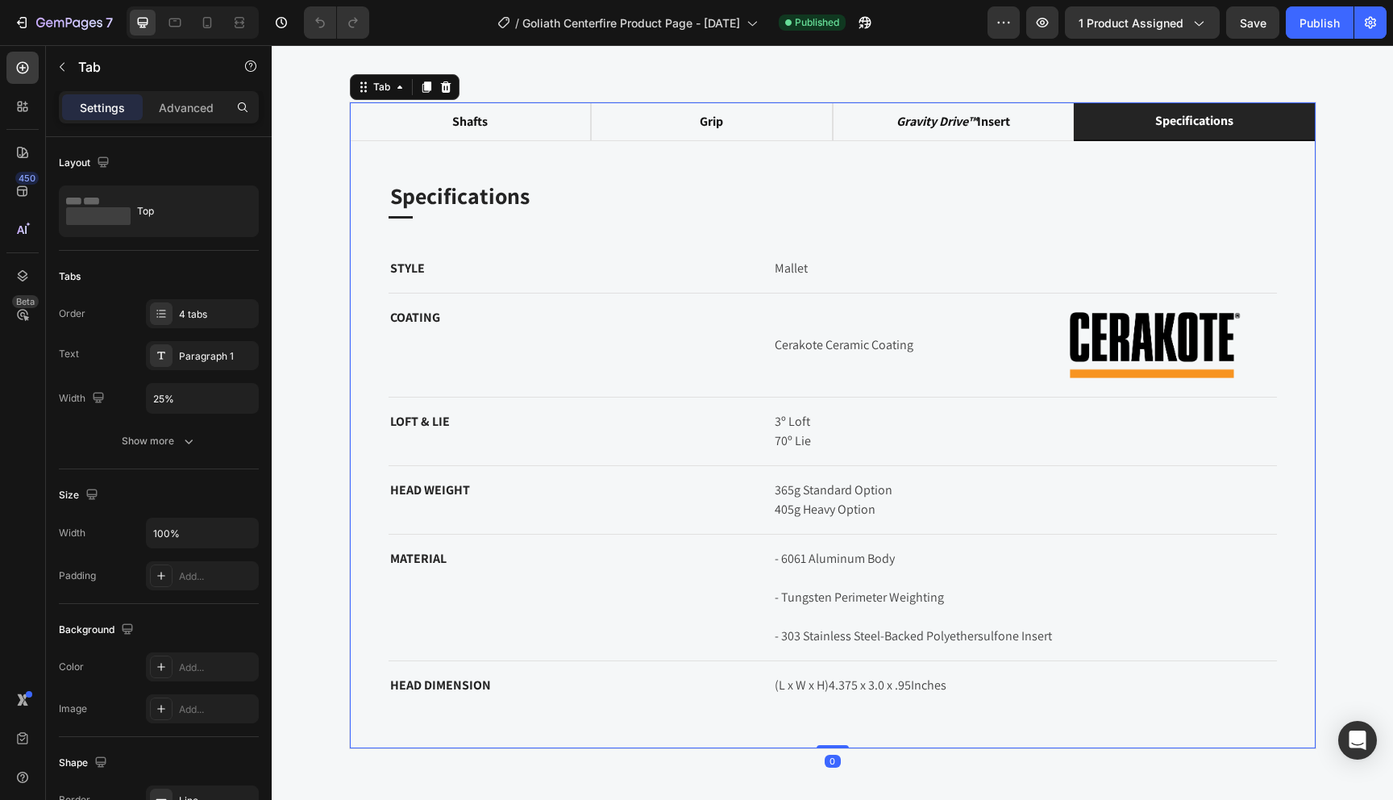
scroll to position [1341, 0]
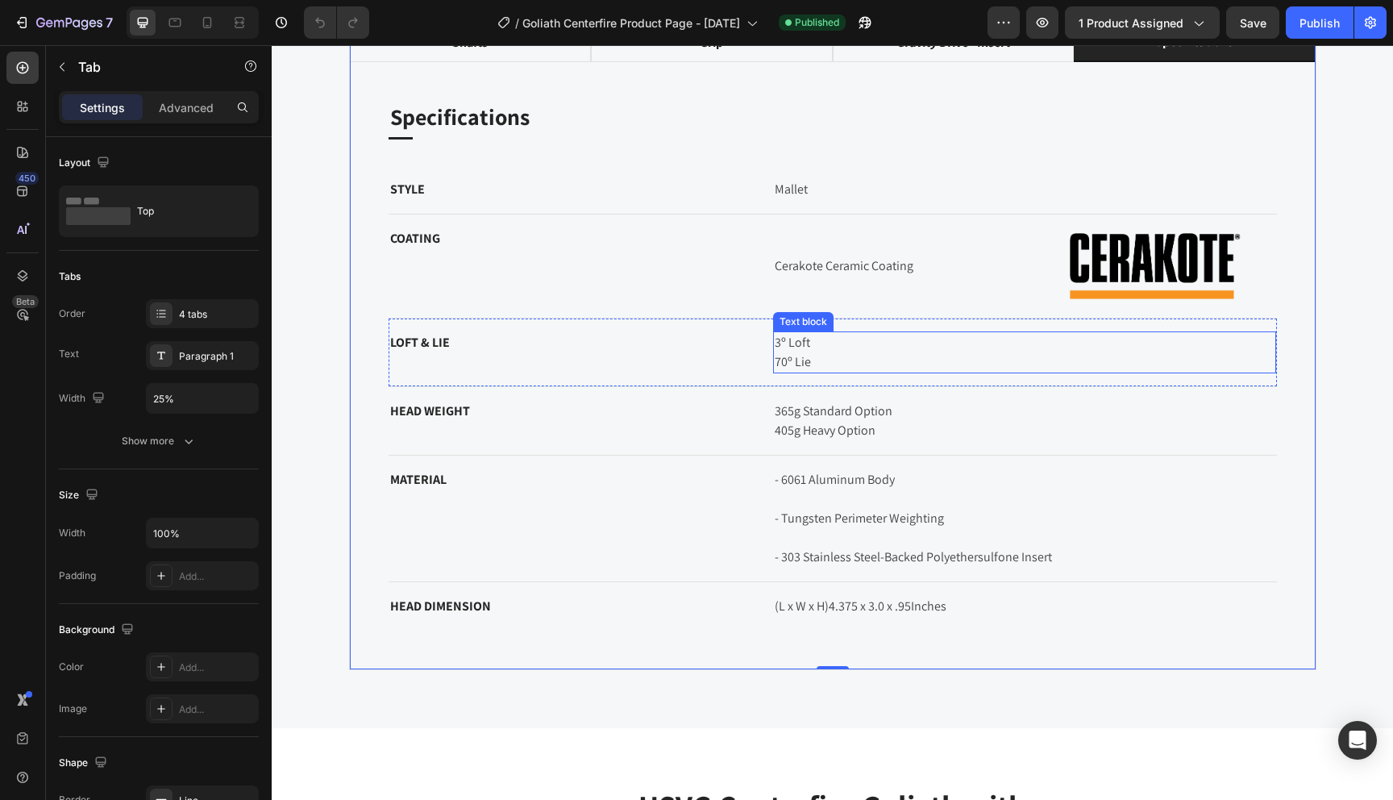
click at [850, 342] on p "3º Loft 70º Lie" at bounding box center [1025, 352] width 500 height 39
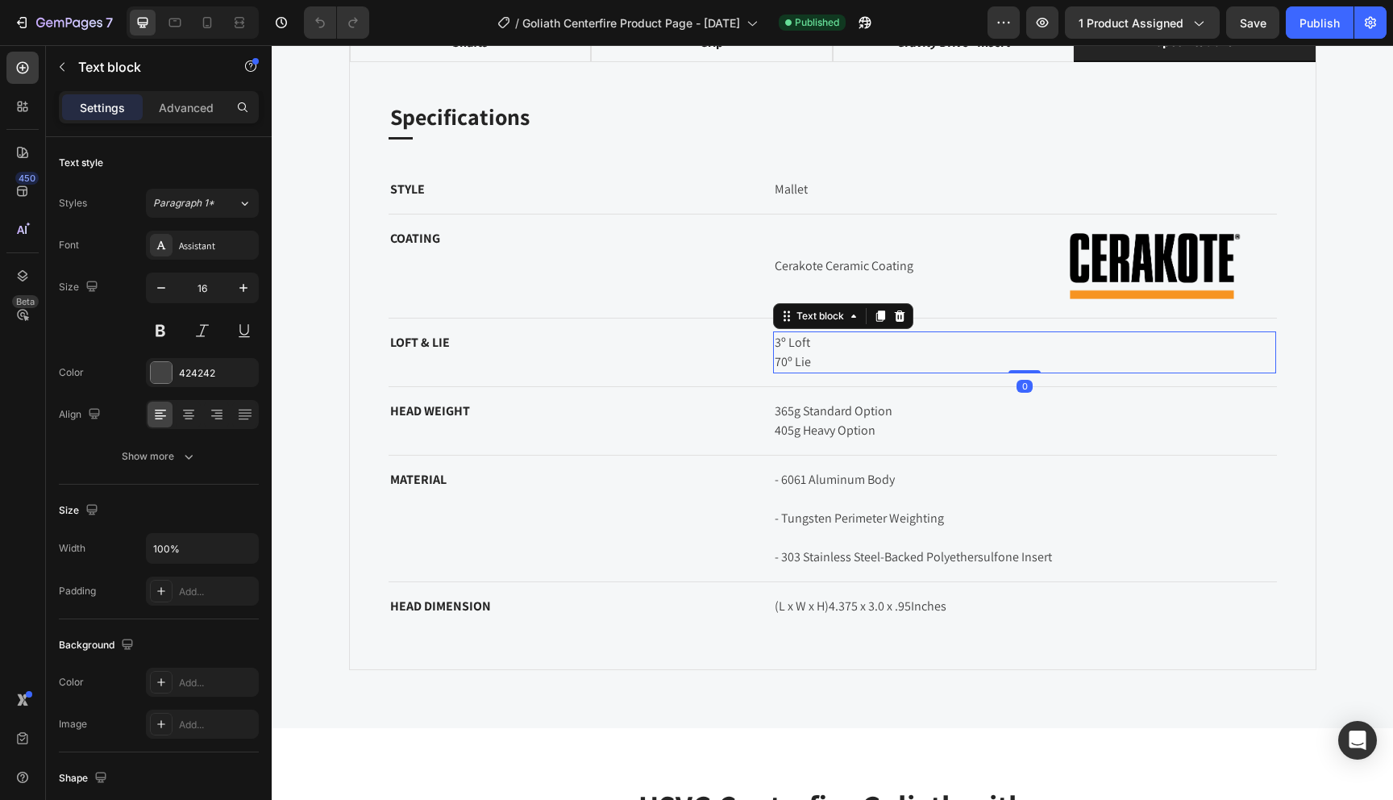
click at [815, 346] on p "3º Loft 70º Lie" at bounding box center [1025, 352] width 500 height 39
click at [819, 365] on p "3º Loft Stock 70º Lie" at bounding box center [1025, 352] width 500 height 39
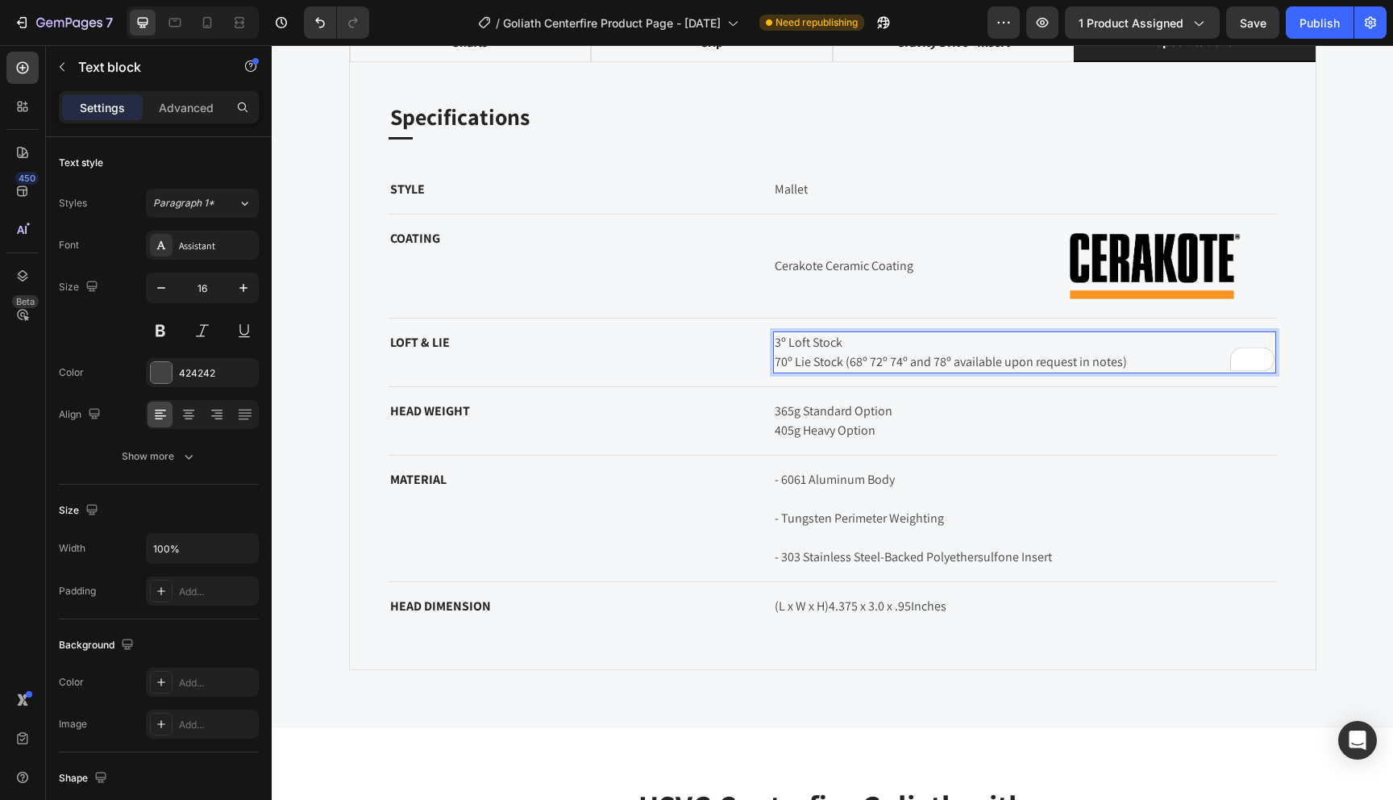
click at [851, 366] on p "3º Loft Stock 70º Lie Stock (68º 72º 74º and 78º available upon request in note…" at bounding box center [1025, 352] width 500 height 39
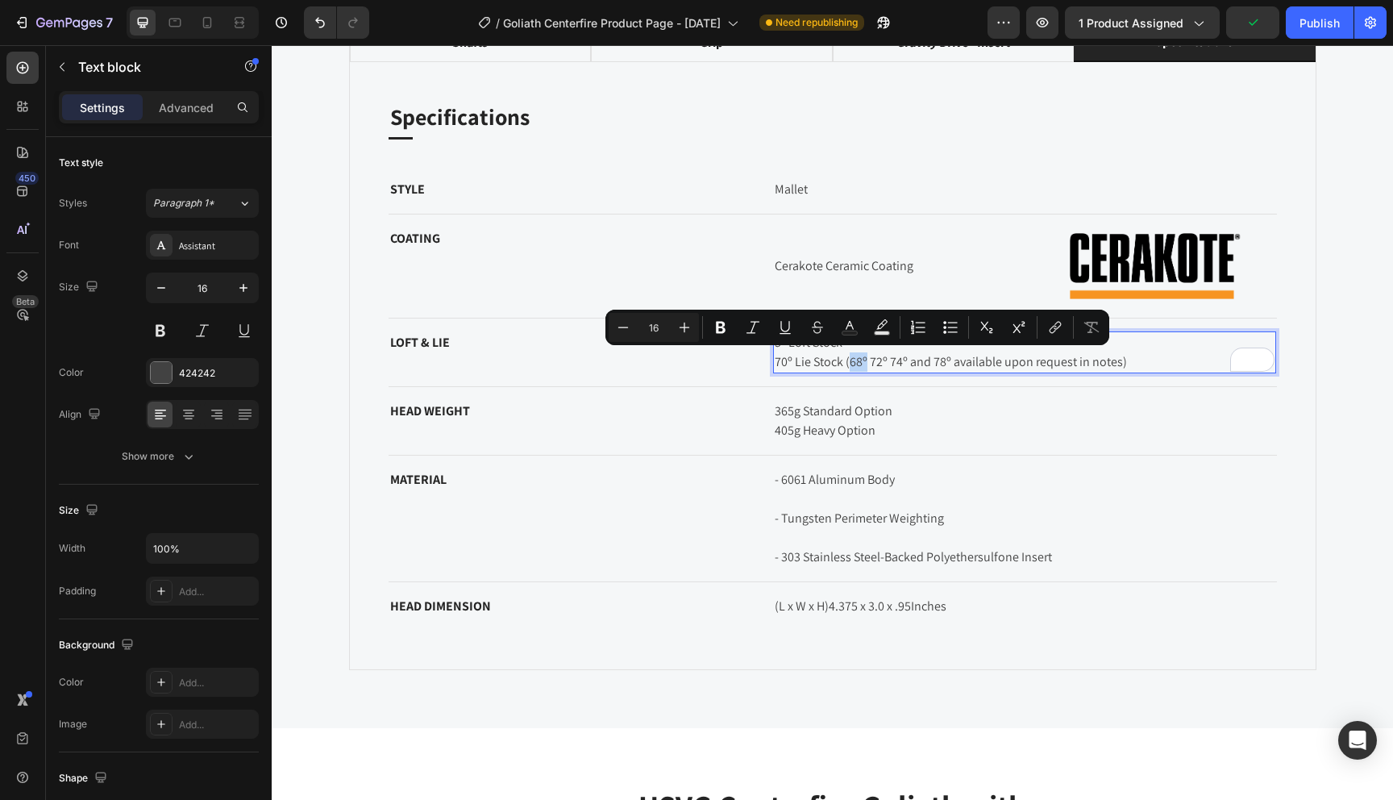
drag, startPoint x: 867, startPoint y: 362, endPoint x: 849, endPoint y: 363, distance: 17.8
click at [849, 363] on p "3º Loft Stock 70º Lie Stock (68º 72º 74º and 78º available upon request in note…" at bounding box center [1025, 352] width 500 height 39
click at [727, 330] on icon "Editor contextual toolbar" at bounding box center [721, 327] width 16 height 16
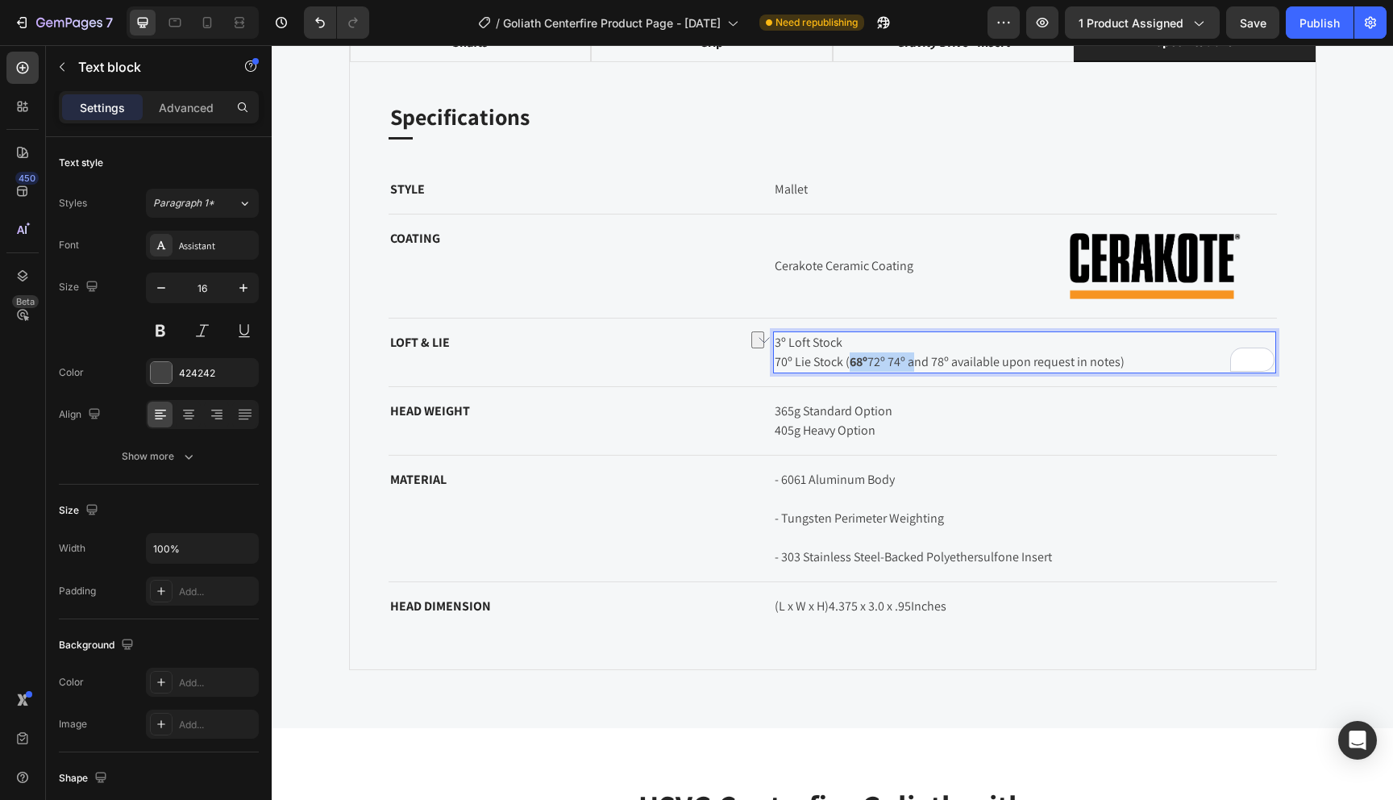
drag, startPoint x: 910, startPoint y: 360, endPoint x: 850, endPoint y: 363, distance: 59.8
click at [850, 363] on p "3º Loft Stock 70º Lie Stock ( 68º 72º 74º and 78º available upon request in not…" at bounding box center [1025, 352] width 500 height 39
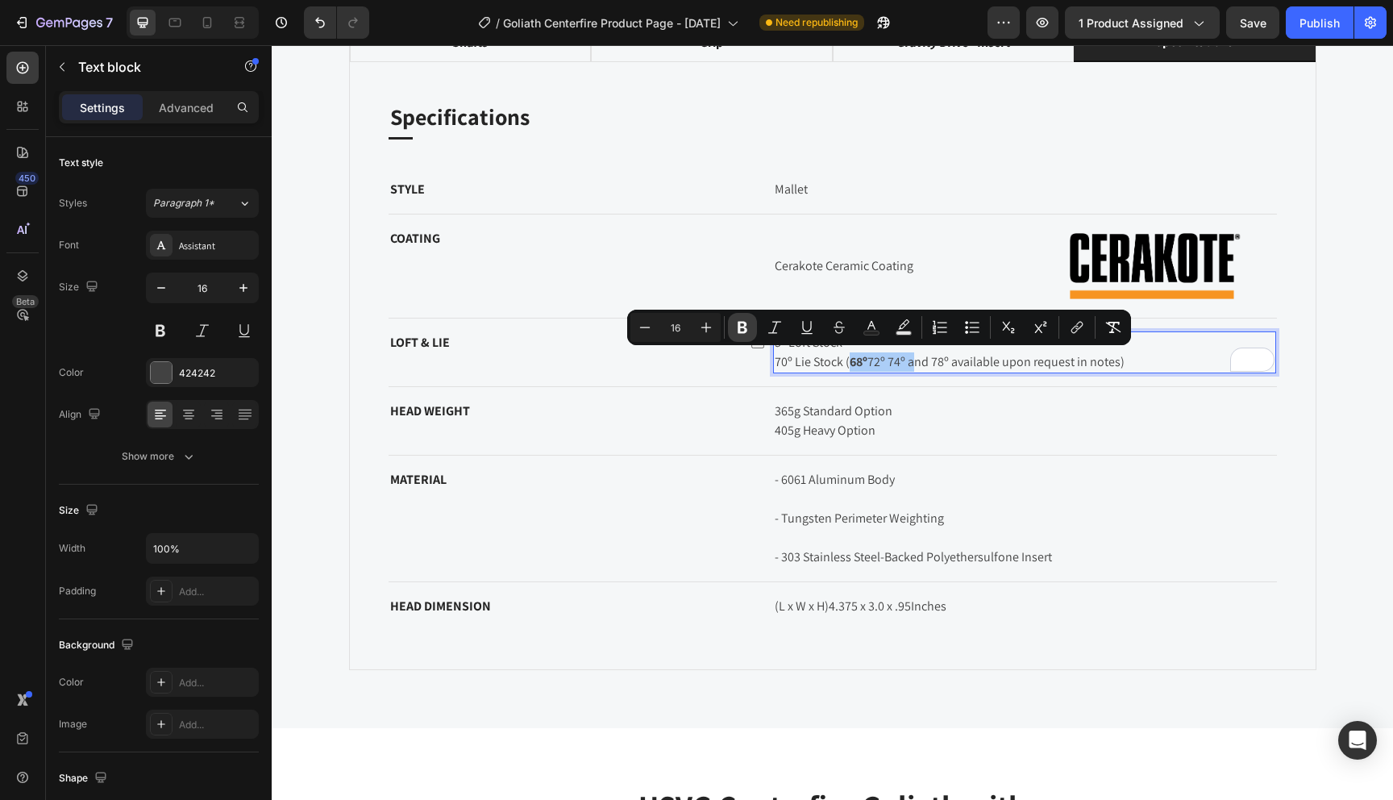
click at [746, 325] on icon "Editor contextual toolbar" at bounding box center [743, 327] width 16 height 16
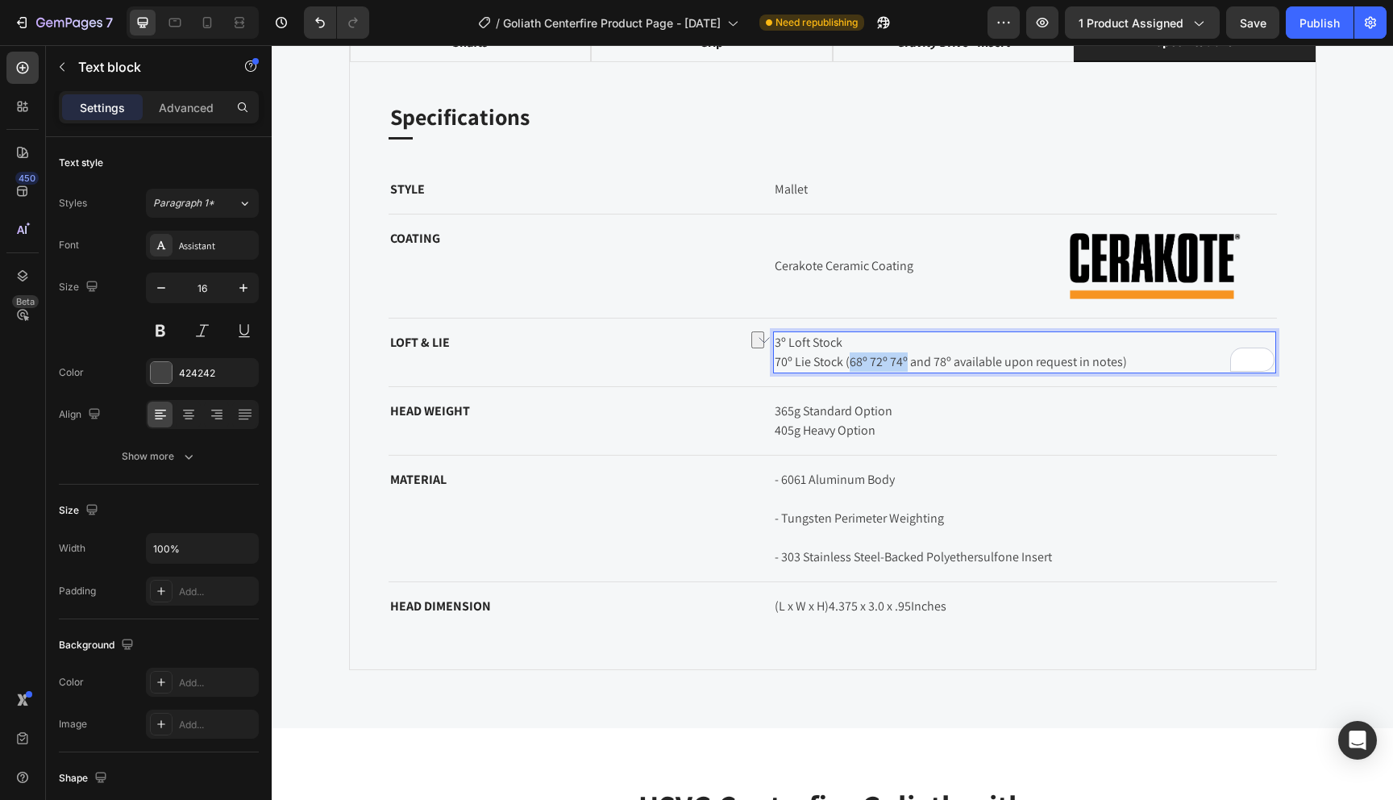
drag, startPoint x: 906, startPoint y: 361, endPoint x: 850, endPoint y: 364, distance: 56.5
click at [850, 364] on p "3º Loft Stock 70º Lie Stock (68º 72º 74º and 78º available upon request in note…" at bounding box center [1025, 352] width 500 height 39
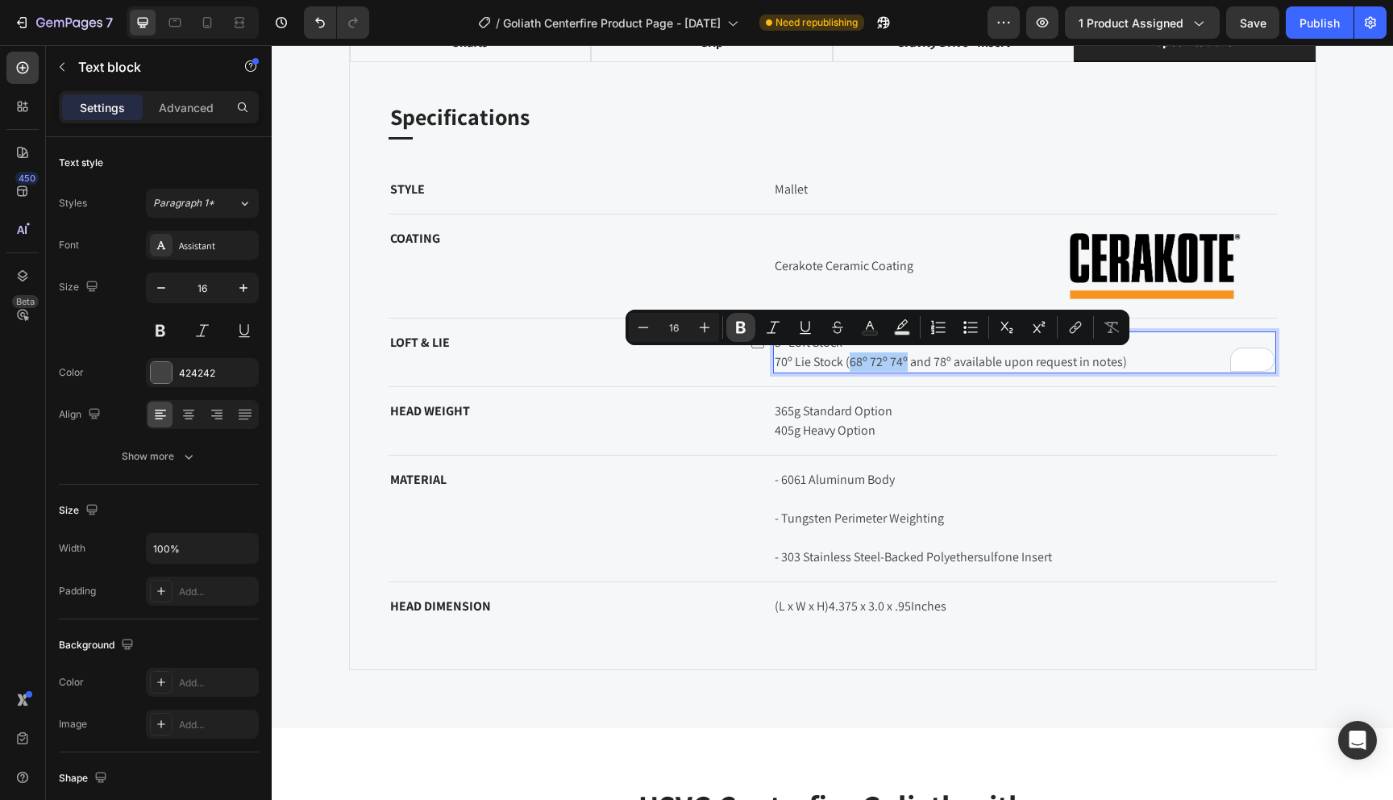
click at [740, 320] on icon "Editor contextual toolbar" at bounding box center [741, 327] width 16 height 16
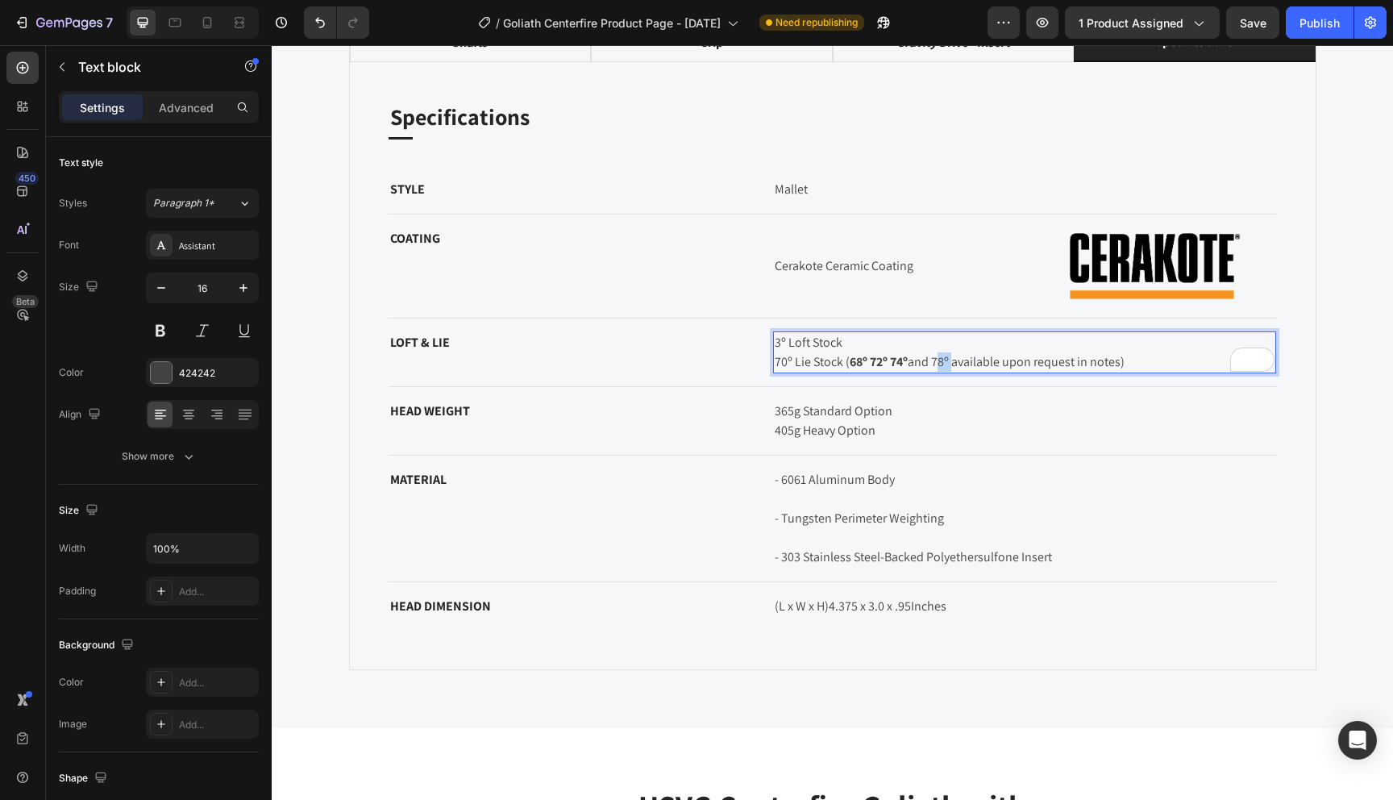
drag, startPoint x: 951, startPoint y: 359, endPoint x: 935, endPoint y: 360, distance: 16.1
click at [935, 360] on p "3º Loft Stock 70º Lie Stock ( 68º 72º 74º and 78º available upon request in not…" at bounding box center [1025, 352] width 500 height 39
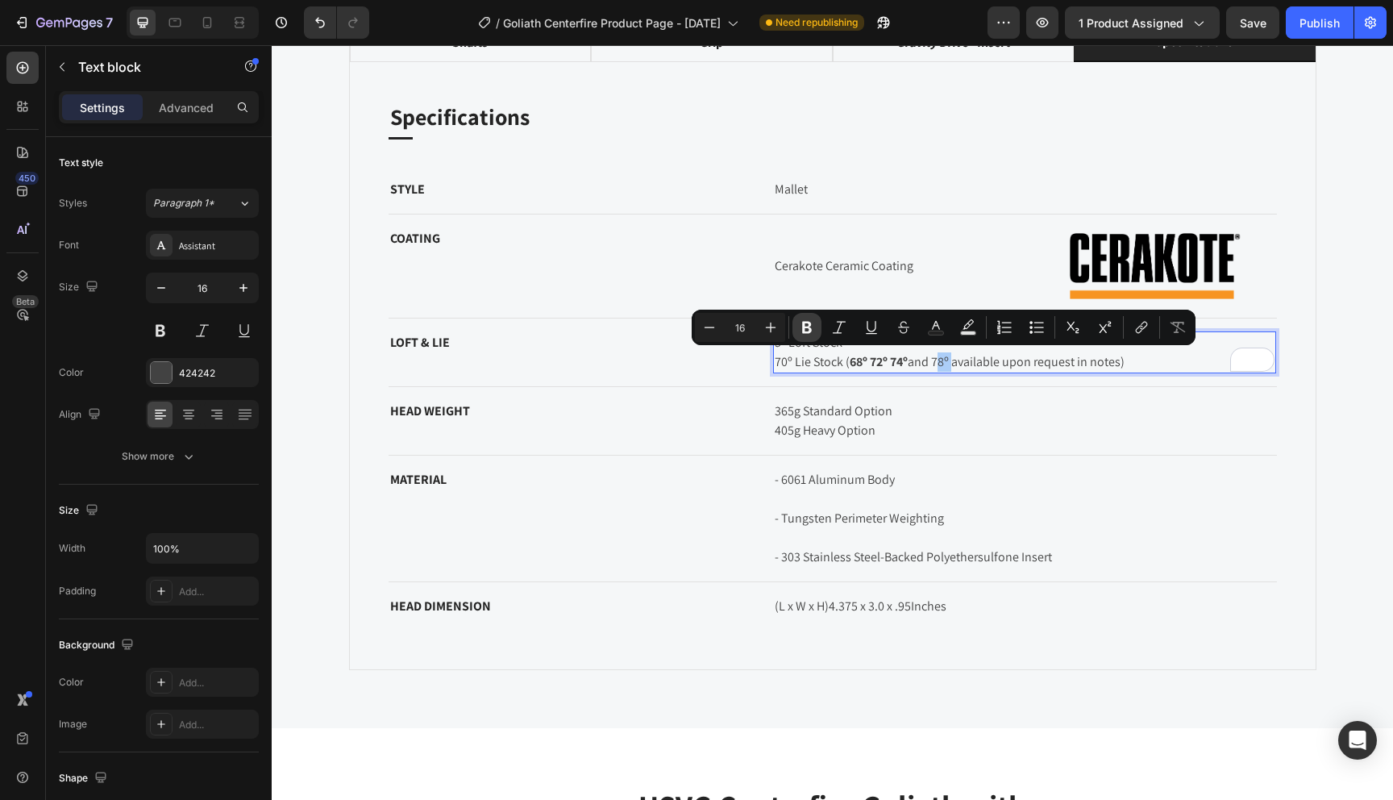
click at [803, 319] on icon "Editor contextual toolbar" at bounding box center [807, 327] width 16 height 16
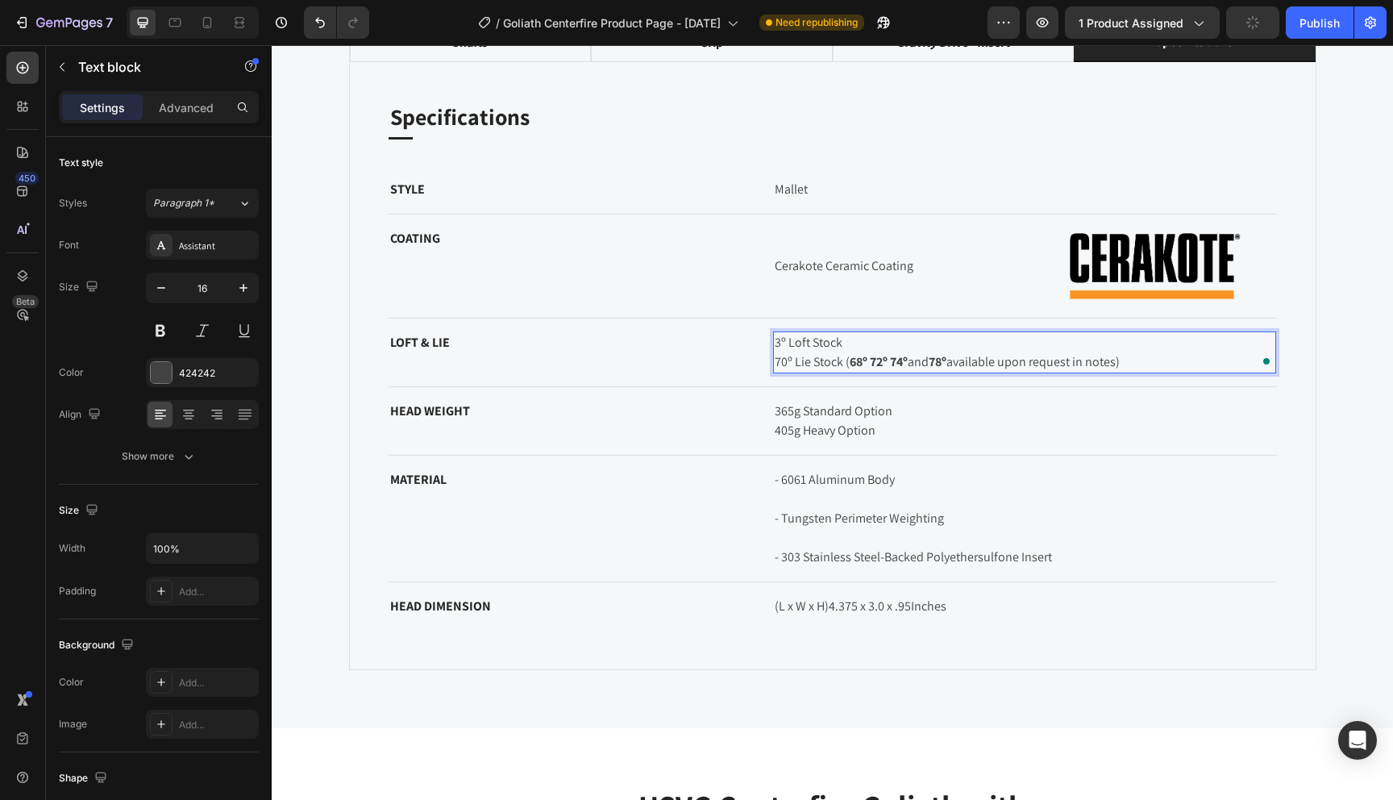
click at [789, 361] on p "3º Loft Stock 70º Lie Stock ( 68º 72º 74º and 78º available upon request in not…" at bounding box center [1025, 352] width 500 height 39
click at [777, 339] on p "3º Loft Stock 70º Lie Stock ( 68º 72º 74º and 78º available upon request in not…" at bounding box center [1025, 352] width 500 height 39
click at [779, 345] on p "3º Loft Stock 70º Lie Stock ( 68º 72º 74º and 78º available upon request in not…" at bounding box center [1025, 352] width 500 height 39
click at [777, 342] on p "3º Loft Stock 70º Lie Stock ( 68º 72º 74º and 78º available upon request in not…" at bounding box center [1025, 352] width 500 height 39
click at [785, 358] on p "3º Loft Stock 70º Lie Stock ( 68º 72º 74º and 78º available upon request in not…" at bounding box center [1025, 352] width 500 height 39
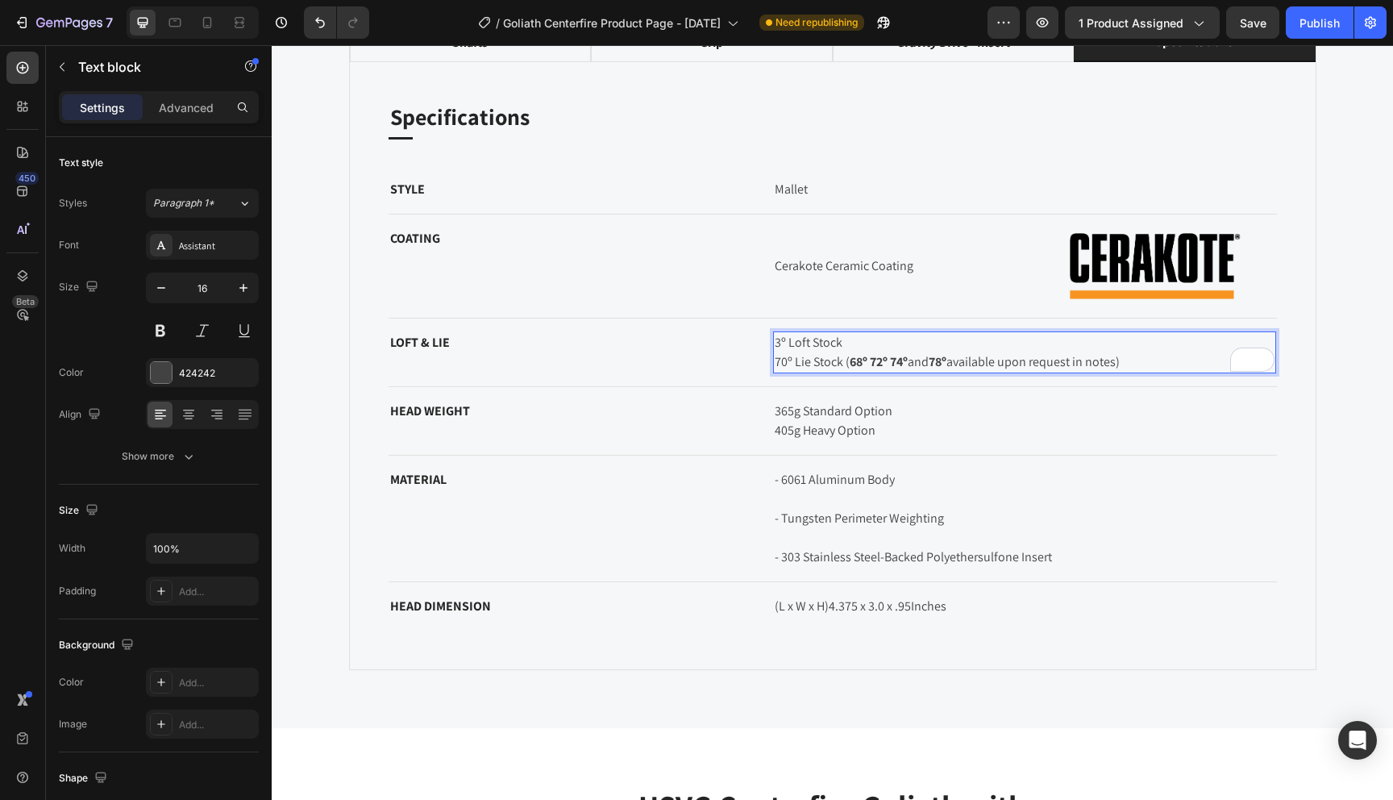
click at [871, 341] on p "3º Loft Stock 70º Lie Stock ( 68º 72º 74º and 78º available upon request in not…" at bounding box center [1025, 352] width 500 height 39
click at [849, 407] on p "365g Standard Option 405g Heavy Option" at bounding box center [1025, 421] width 500 height 39
click at [847, 339] on p "3º Loft Stock 70º Lie Stock ( 68º 72º 74º and 78º available upon request in not…" at bounding box center [1025, 352] width 500 height 39
drag, startPoint x: 787, startPoint y: 339, endPoint x: 772, endPoint y: 339, distance: 14.5
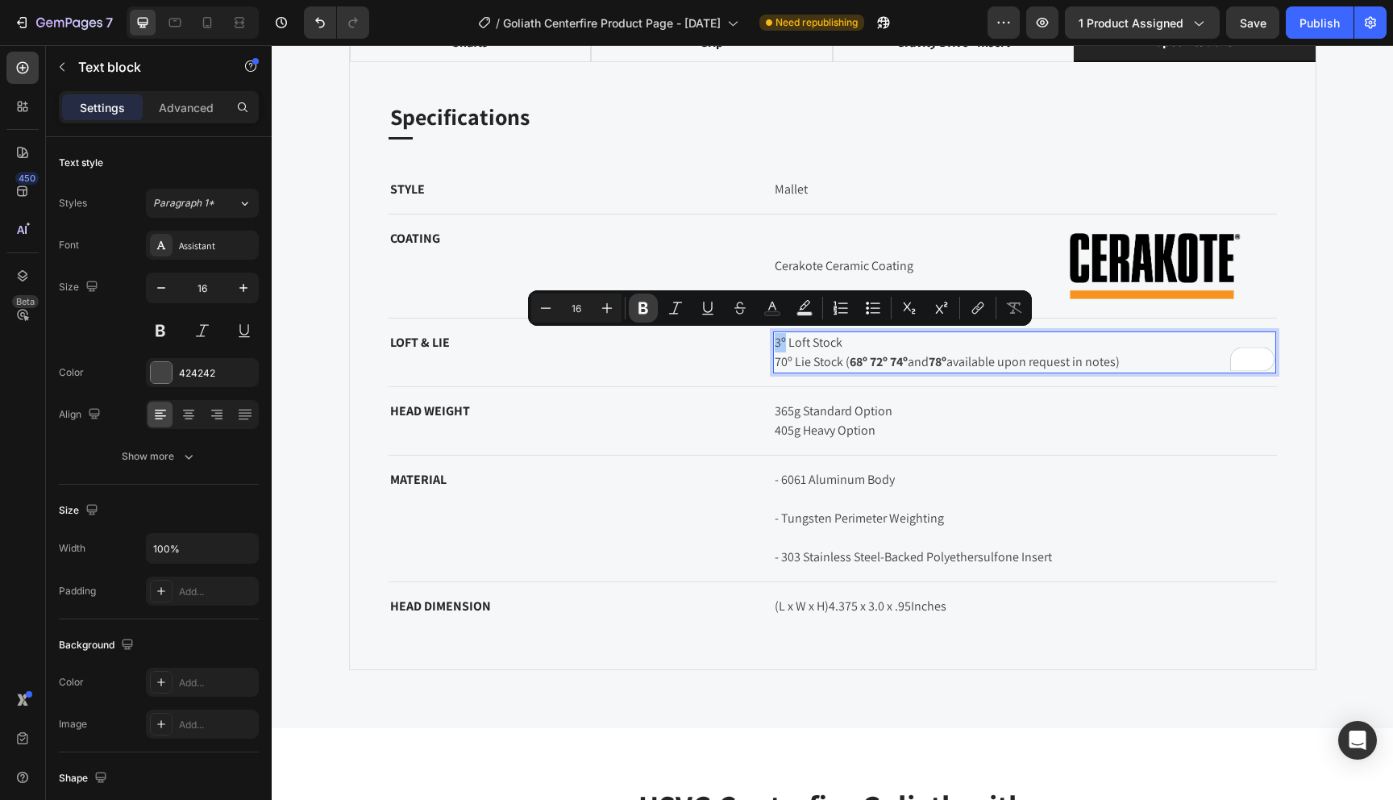
click at [645, 303] on icon "Editor contextual toolbar" at bounding box center [644, 308] width 10 height 12
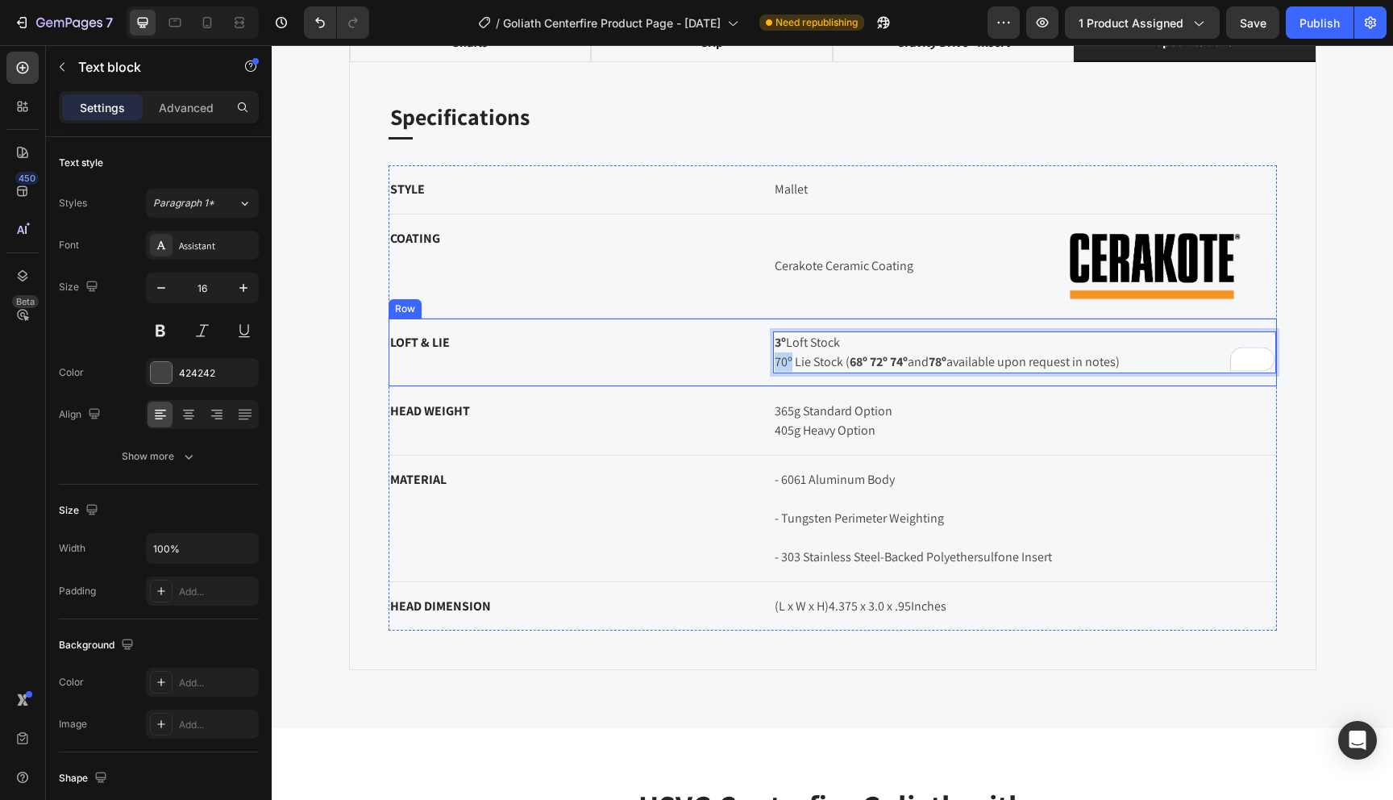
drag, startPoint x: 792, startPoint y: 361, endPoint x: 771, endPoint y: 361, distance: 21.0
click at [771, 361] on div "LOFT & LIE Text block 3º Loft Stock 70º Lie Stock ( 68º 72º 74º and 78º availab…" at bounding box center [833, 352] width 889 height 69
click at [784, 361] on p "3º Loft Stock 70º Lie Stock ( 68º 72º 74º and 78º available upon request in not…" at bounding box center [1025, 352] width 500 height 39
click at [794, 432] on p "365g Standard Option 405g Heavy Option" at bounding box center [1025, 421] width 500 height 39
click at [793, 362] on p "3º Loft Stock 70º Lie Stock ( 68º 72º 74º and 78º available upon request in not…" at bounding box center [1025, 352] width 500 height 39
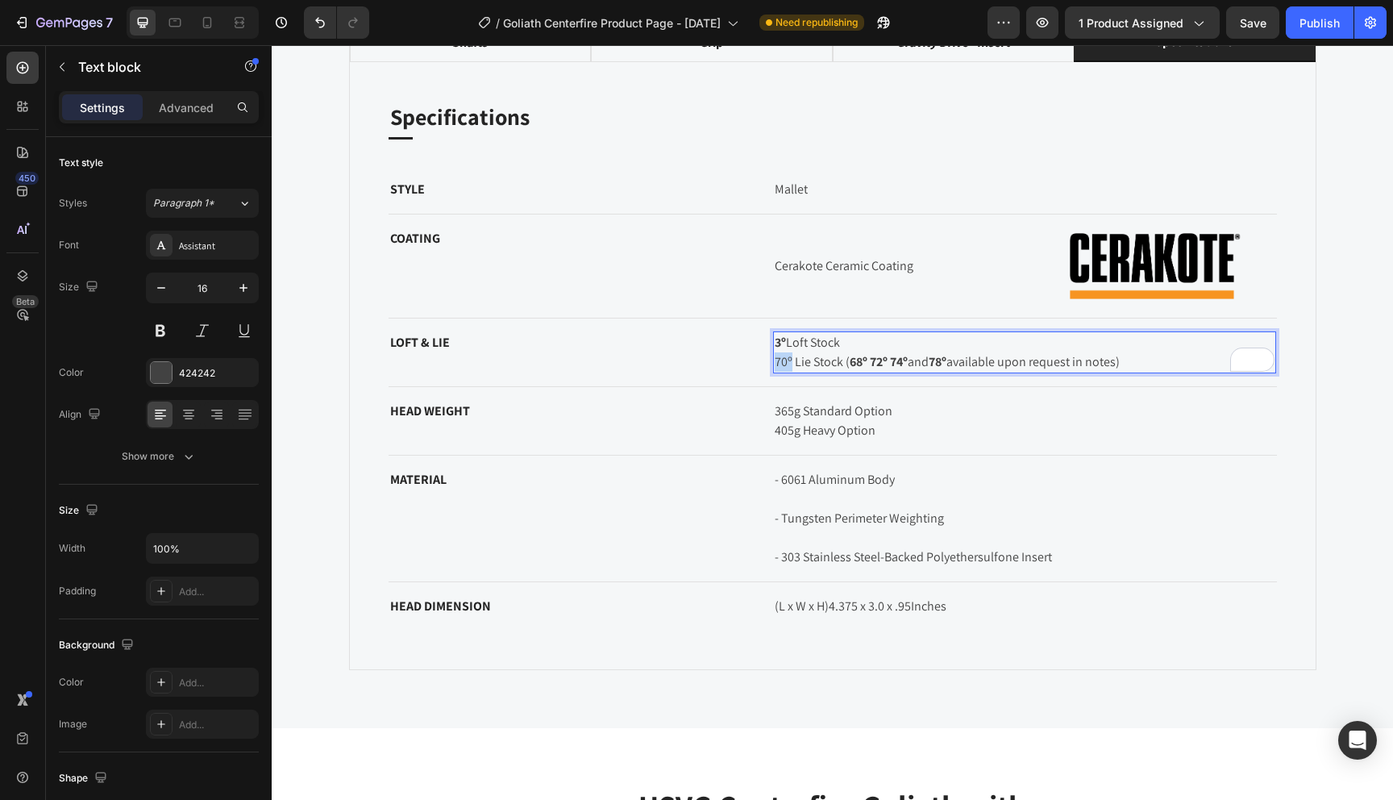
drag, startPoint x: 793, startPoint y: 362, endPoint x: 776, endPoint y: 364, distance: 17.0
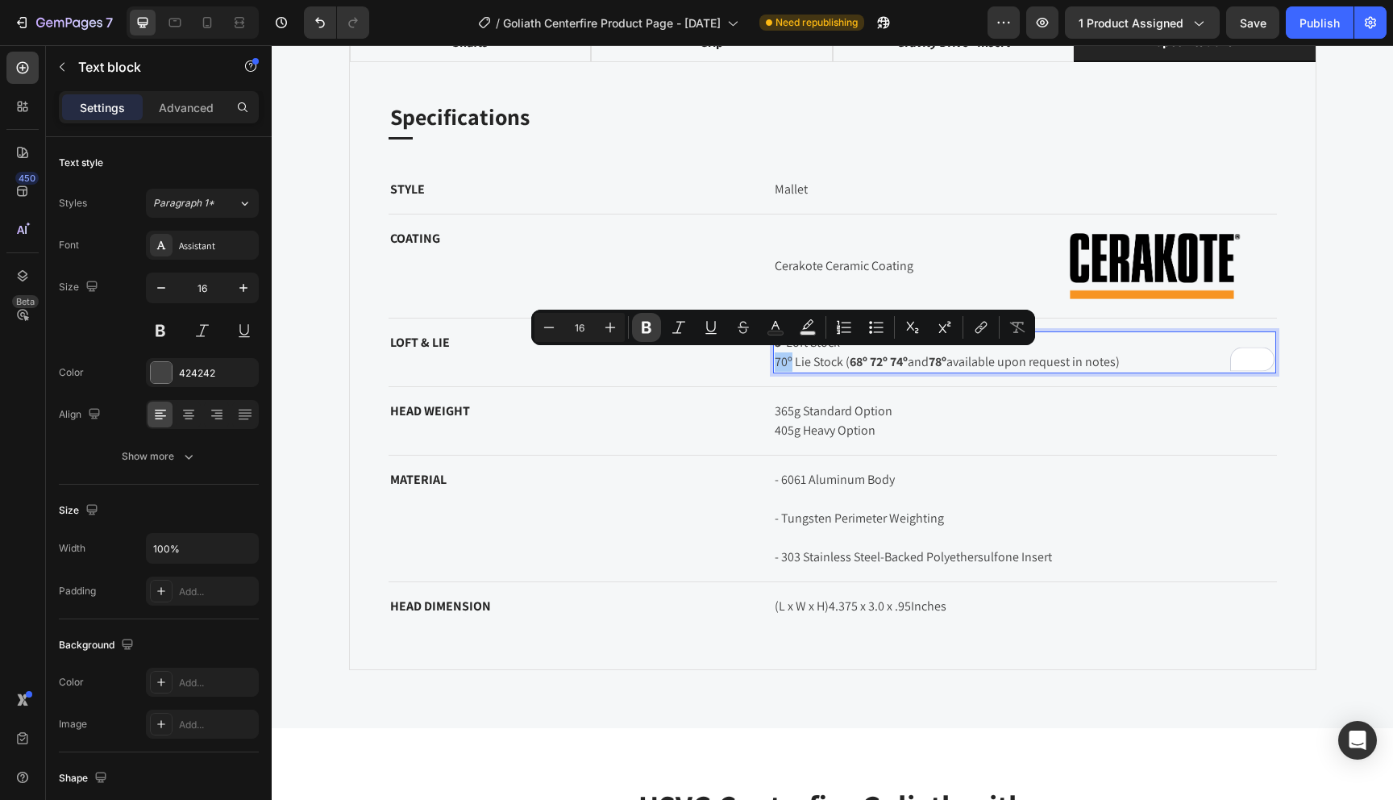
click at [651, 328] on icon "Editor contextual toolbar" at bounding box center [647, 328] width 10 height 12
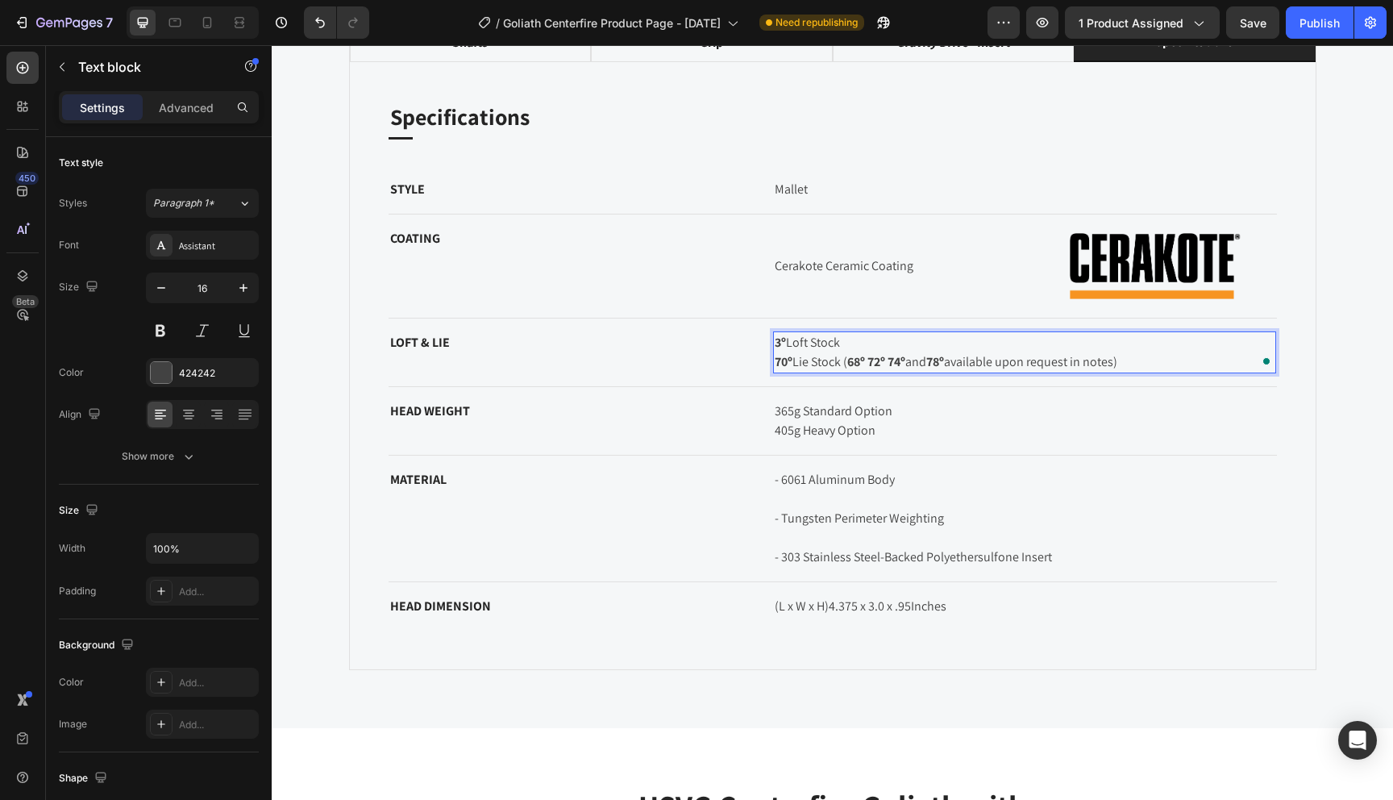
click at [868, 336] on p "3º Loft Stock 70º Lie Stock ( 68º 72º 74º and 78º available upon request in not…" at bounding box center [1025, 352] width 500 height 39
click at [847, 343] on p "3º Loft Stock 70º Lie Stock ( 68º 72º 74º and 78º available upon request in not…" at bounding box center [1025, 352] width 500 height 39
click at [855, 343] on p "3º Loft Stock ( 70º Lie Stock ( 68º 72º 74º and 78º available upon request in n…" at bounding box center [1025, 352] width 500 height 39
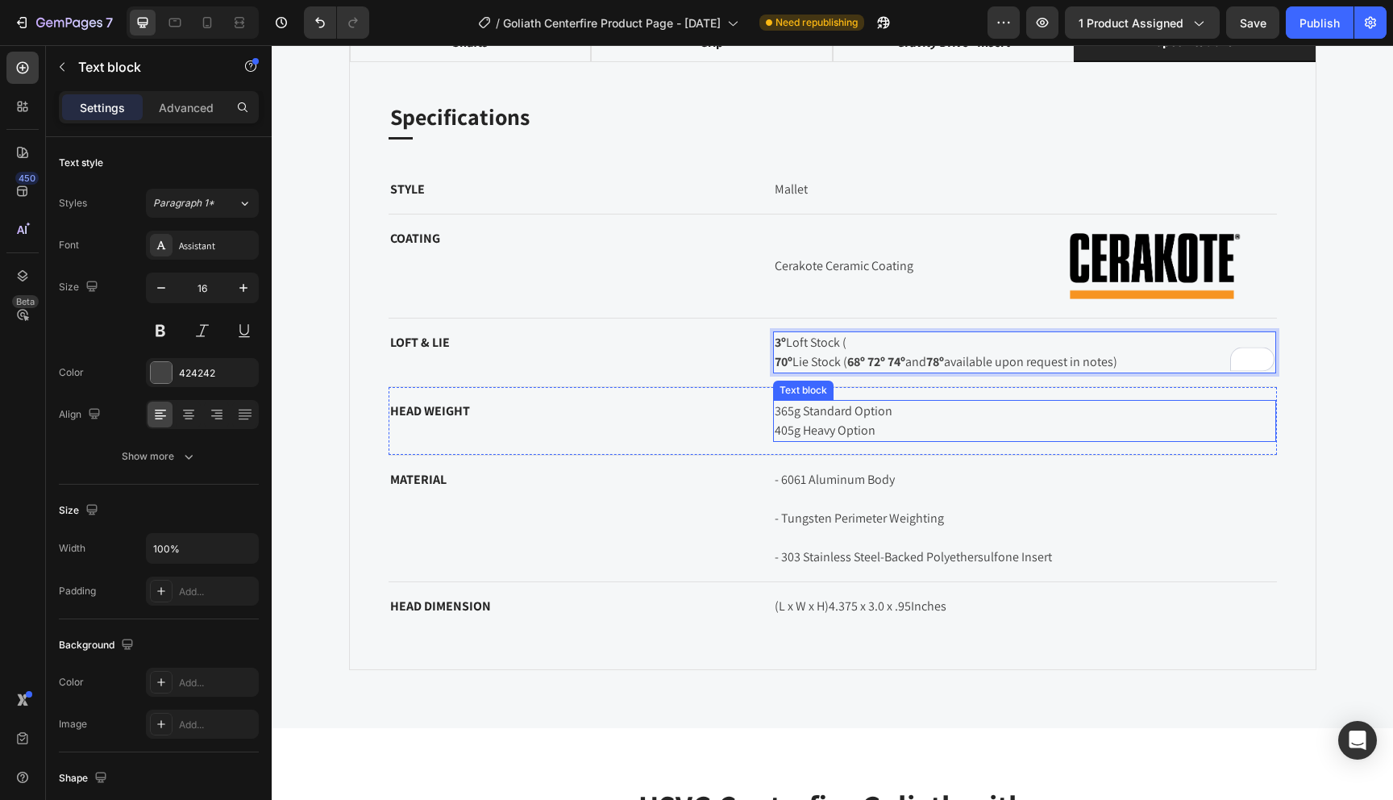
drag, startPoint x: 850, startPoint y: 406, endPoint x: 850, endPoint y: 391, distance: 14.5
click at [850, 406] on p "365g Standard Option 405g Heavy Option" at bounding box center [1025, 421] width 500 height 39
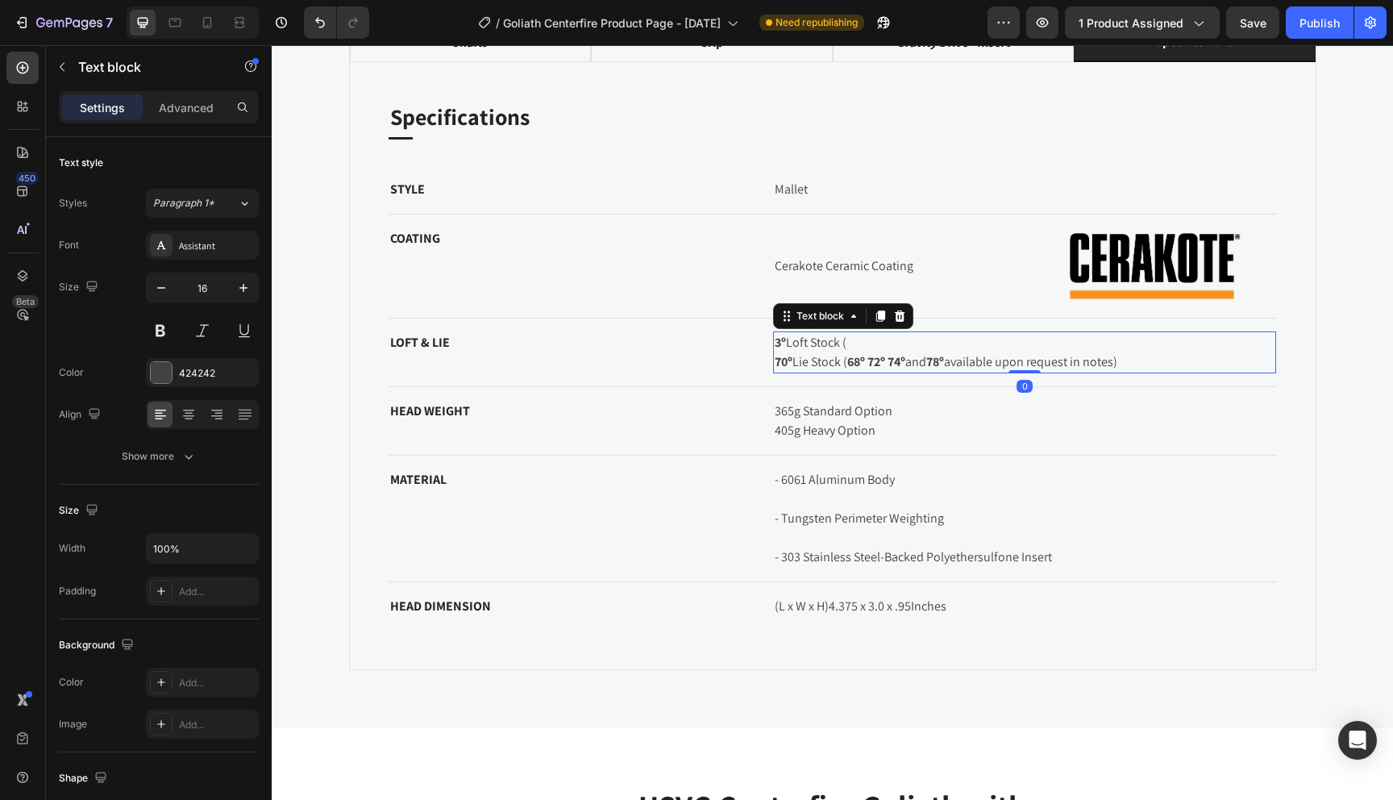
click at [851, 335] on p "3º Loft Stock ( 70º Lie Stock ( 68º 72º 74º and 78º available upon request in n…" at bounding box center [1025, 352] width 500 height 39
click at [905, 362] on strong "68º 72º 74º" at bounding box center [876, 361] width 58 height 17
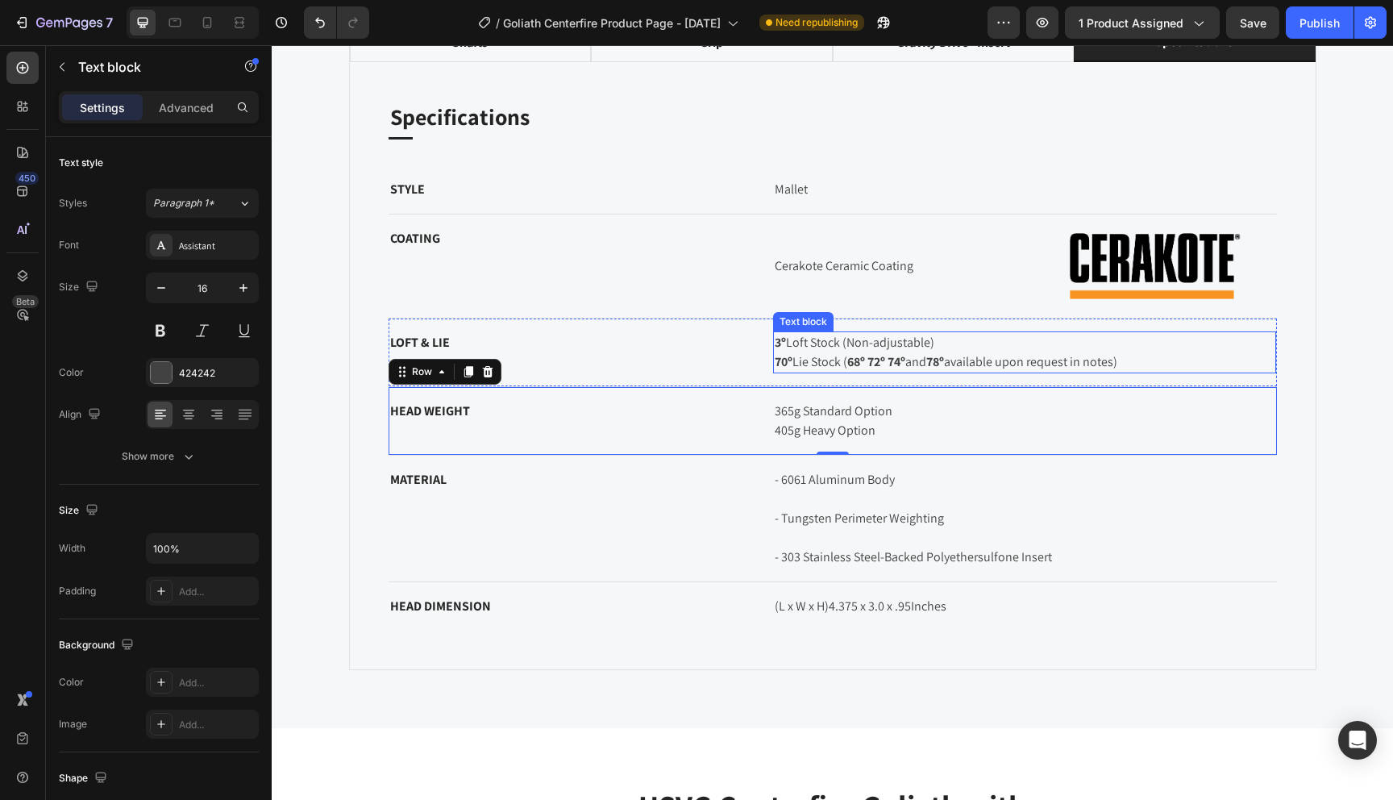
click at [829, 344] on p "3º Loft Stock (Non-adjustable) 70º Lie Stock ( 68º 72º 74º and 78º available up…" at bounding box center [1025, 352] width 500 height 39
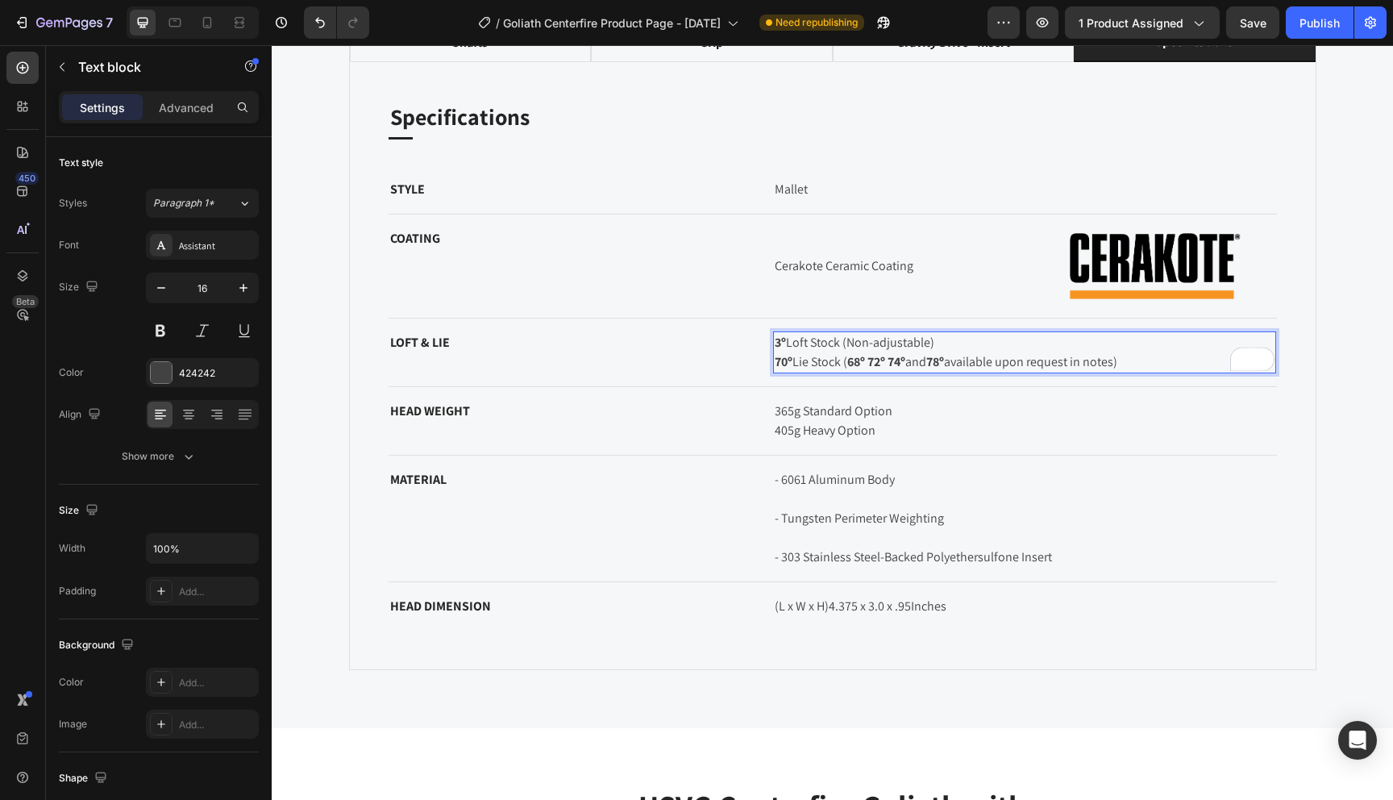
click at [822, 339] on p "3º Loft Stock (Non-adjustable) 70º Lie Stock ( 68º 72º 74º and 78º available up…" at bounding box center [1025, 352] width 500 height 39
click at [826, 360] on p "3º Loft (Non-adjustable) 70º Lie Stock ( 68º 72º 74º and 78º available upon req…" at bounding box center [1025, 352] width 500 height 39
click at [873, 355] on strong "68º 72º 74º" at bounding box center [844, 361] width 58 height 17
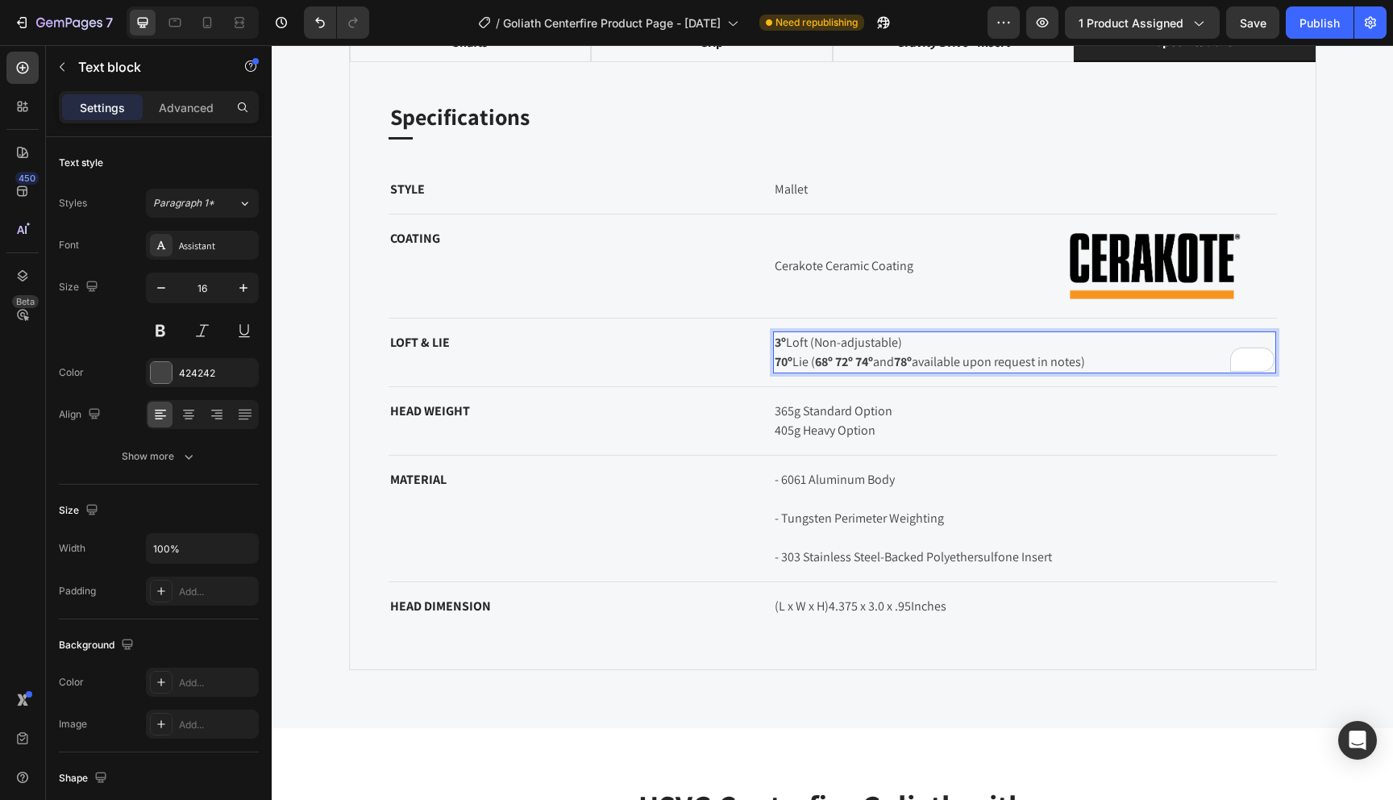
click at [835, 366] on strong "68º 72º 74º" at bounding box center [844, 361] width 58 height 17
click at [864, 366] on strong "68º, 72º, 74º" at bounding box center [848, 361] width 66 height 17
click at [843, 368] on strong "68º, 72º 74º" at bounding box center [846, 361] width 62 height 17
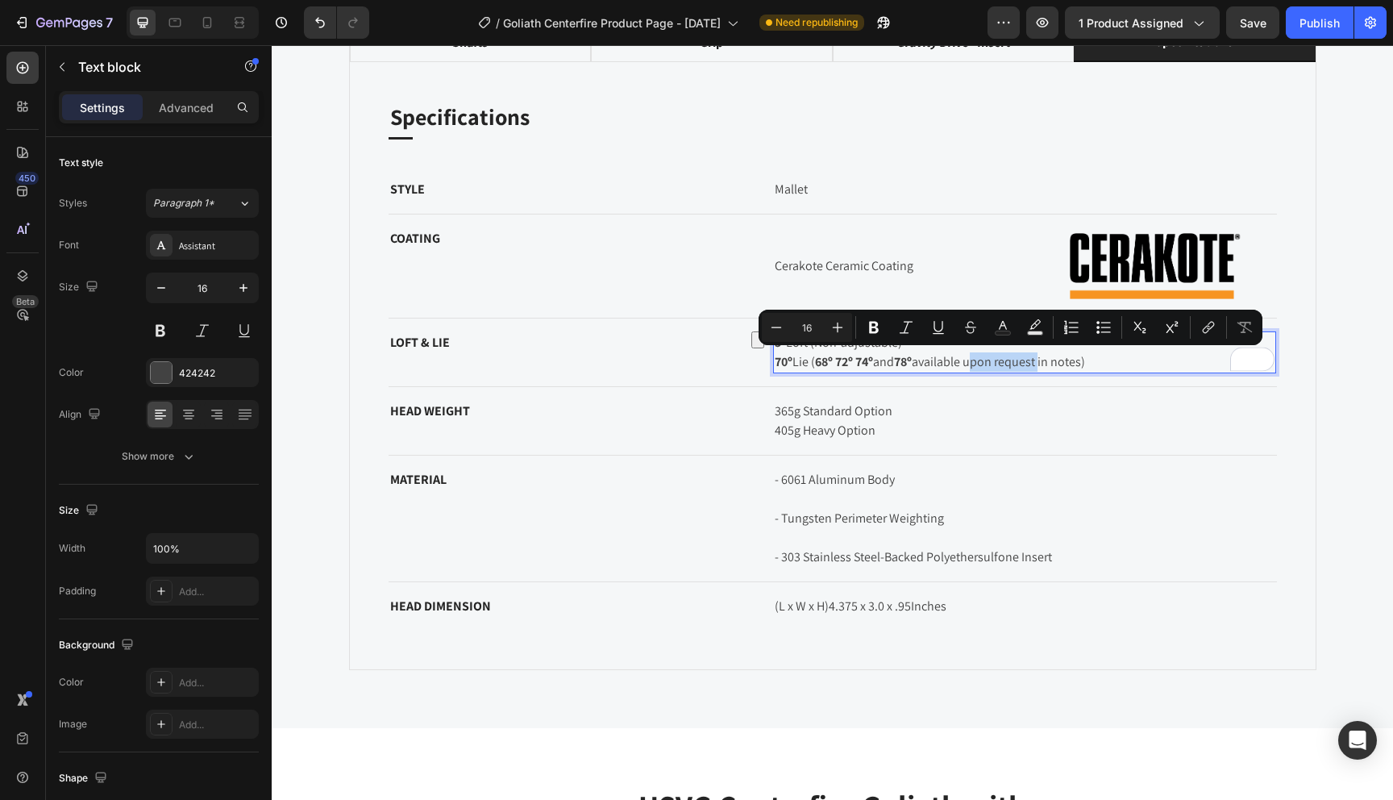
drag, startPoint x: 975, startPoint y: 364, endPoint x: 1047, endPoint y: 368, distance: 71.9
click at [1047, 368] on p "3º Loft (Non-adjustable) 70º Lie ( 68º 72º 74º and 78º available upon request i…" at bounding box center [1025, 352] width 500 height 39
click at [926, 355] on p "3º Loft (Non-adjustable) 70º Lie ( 68º 72º 74º and 78º available upon request i…" at bounding box center [1025, 352] width 500 height 39
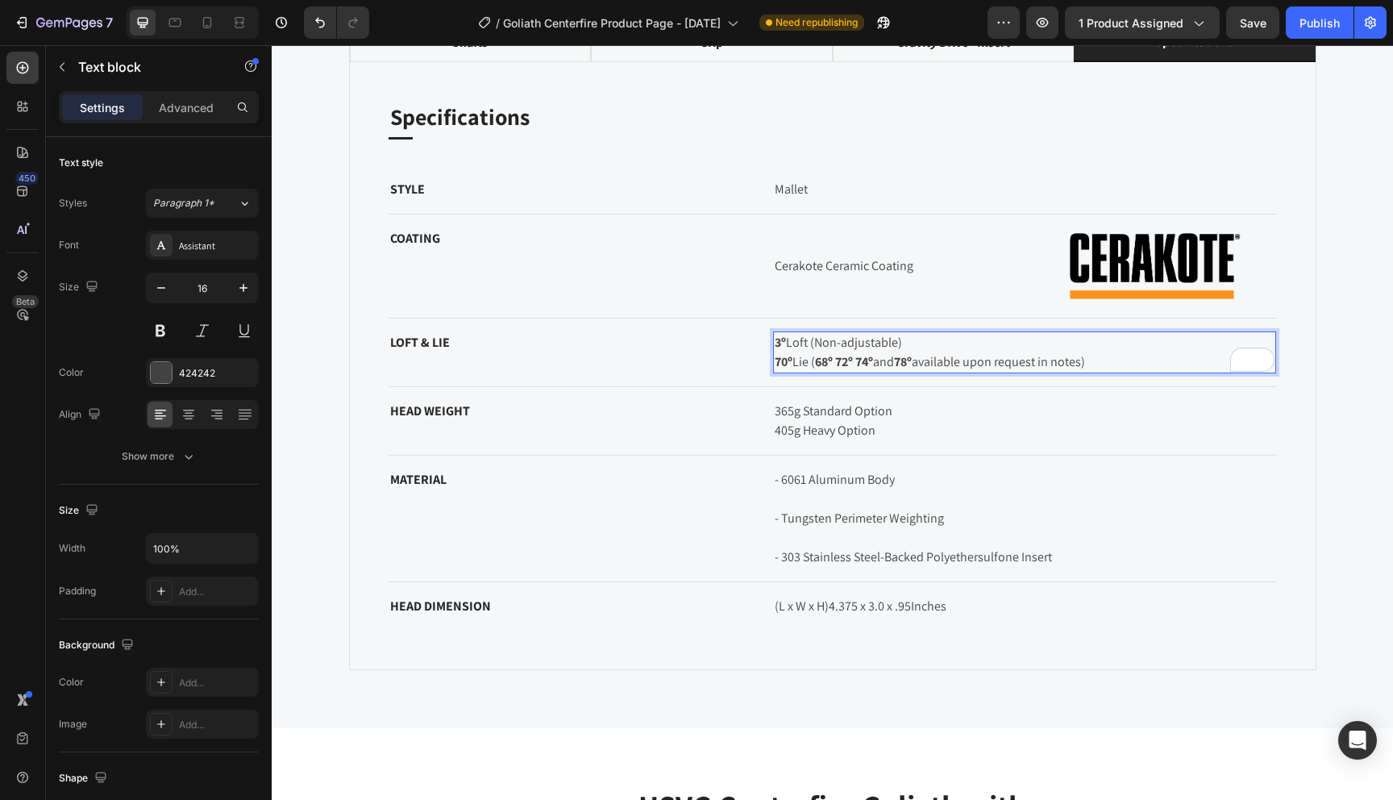
click at [814, 362] on p "3º Loft (Non-adjustable) 70º Lie ( 68º 72º 74º and 78º available upon request i…" at bounding box center [1025, 352] width 500 height 39
drag, startPoint x: 1101, startPoint y: 360, endPoint x: 816, endPoint y: 364, distance: 285.5
click at [816, 364] on p "3º Loft (Non-adjustable) 70º Lie ( 68º 72º 74º and 78º available upon request i…" at bounding box center [1025, 352] width 500 height 39
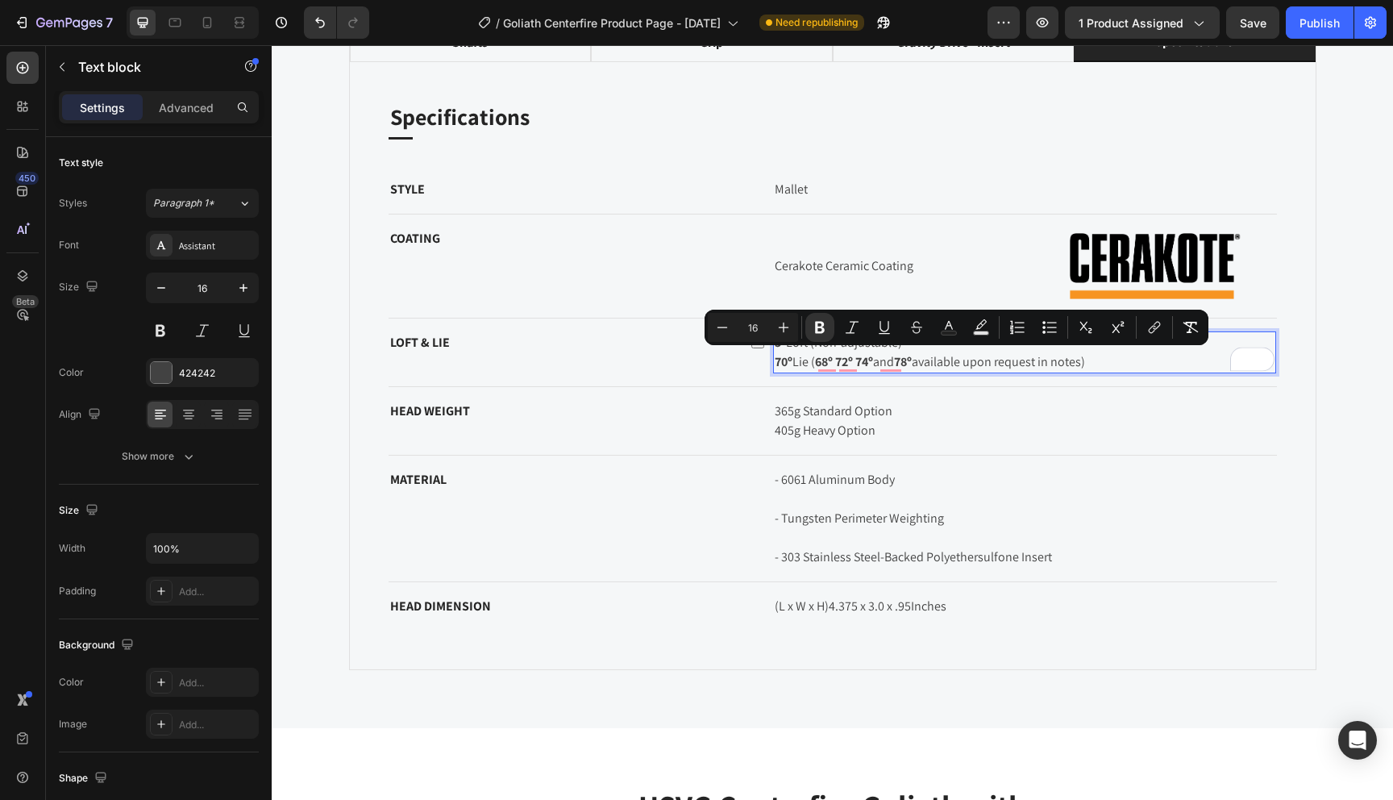
click at [816, 364] on p "3º Loft (Non-adjustable) 70º Lie ( 68º 72º 74º and 78º available upon request i…" at bounding box center [1025, 352] width 500 height 39
drag, startPoint x: 1106, startPoint y: 361, endPoint x: 815, endPoint y: 363, distance: 291.1
click at [815, 363] on p "3º Loft (Non-adjustable) 70º Lie ( 68º 72º 74º and 78º available upon request i…" at bounding box center [1025, 352] width 500 height 39
click at [722, 330] on icon "Editor contextual toolbar" at bounding box center [720, 327] width 16 height 16
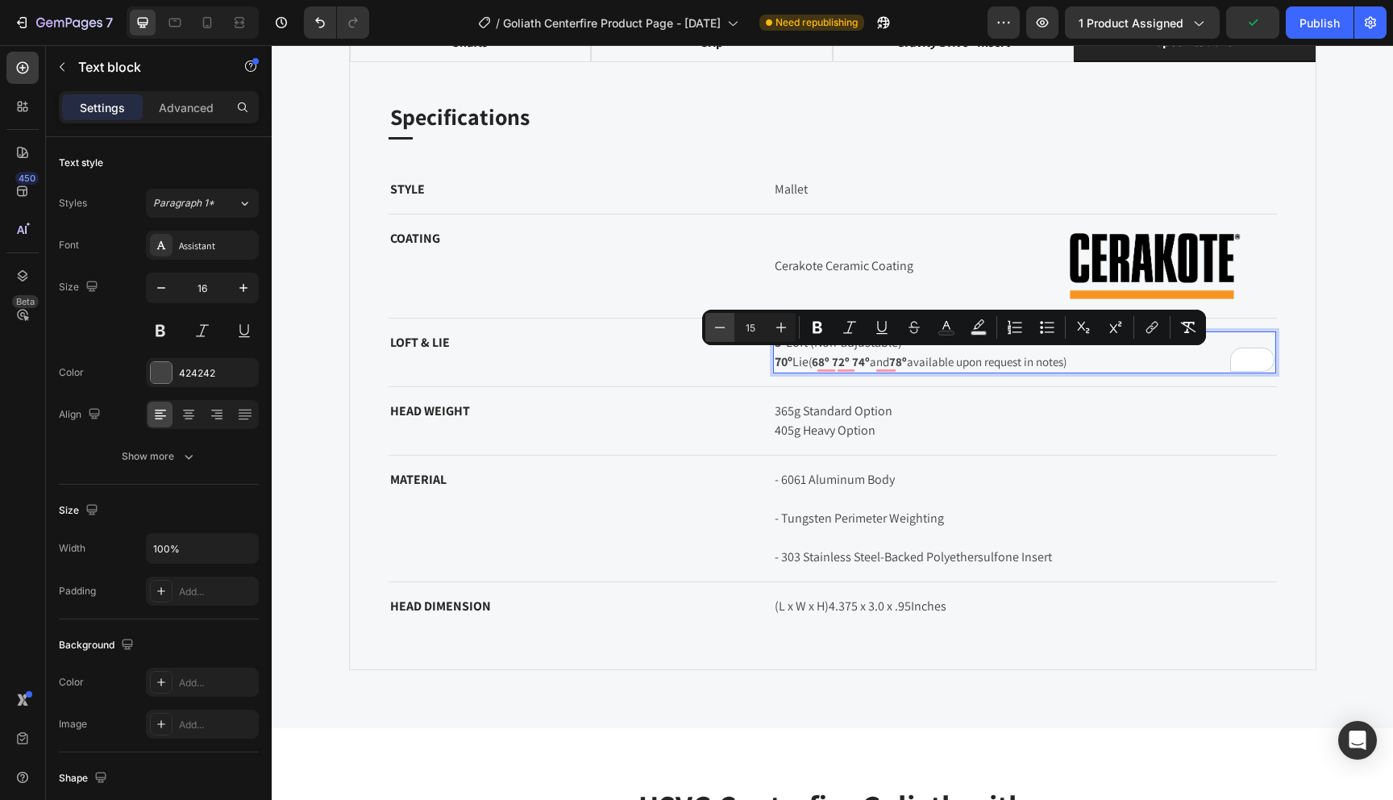
type input "14"
click at [1080, 358] on p "3º Loft (Non-adjustable) 70º Lie ( 68º 72º 74º and 78º available upon request i…" at bounding box center [1025, 352] width 500 height 39
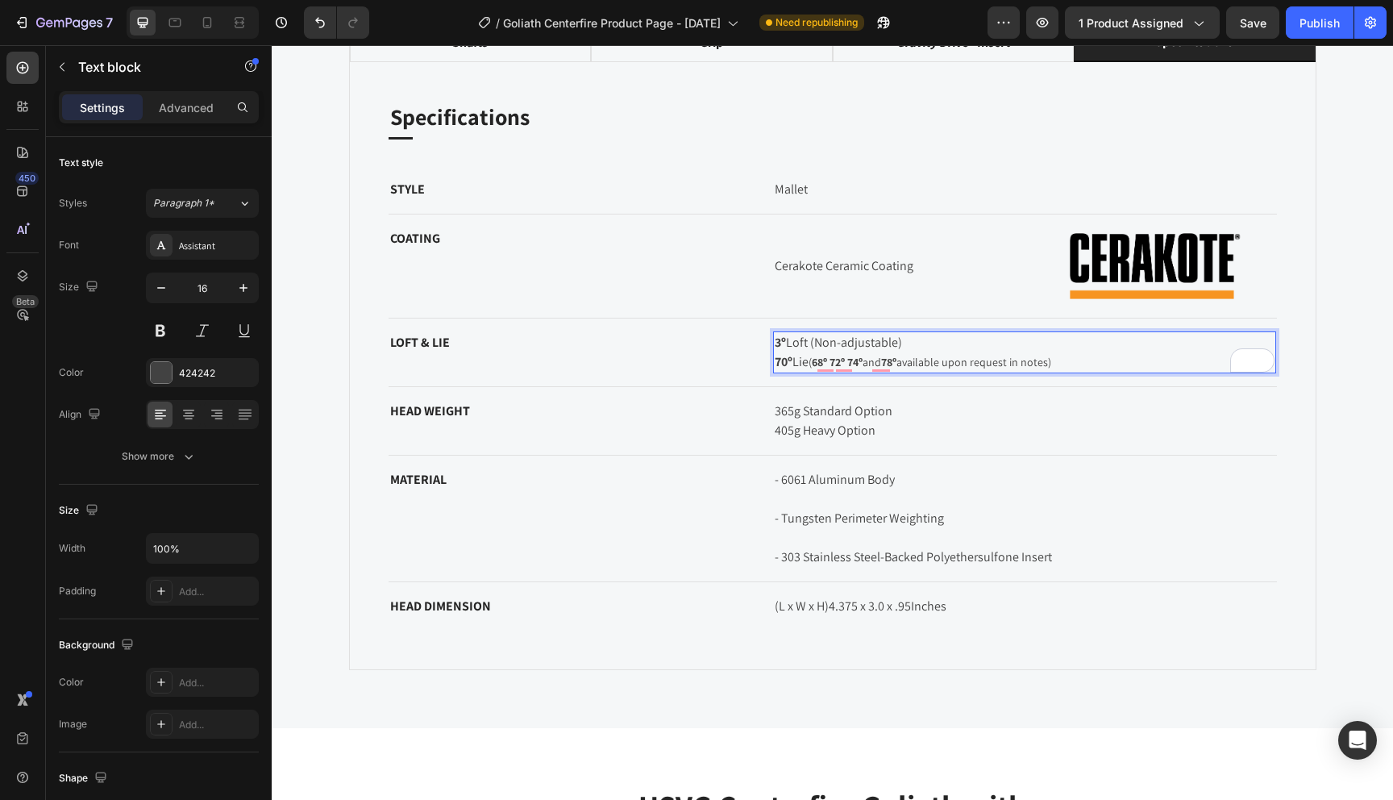
drag, startPoint x: 914, startPoint y: 343, endPoint x: 811, endPoint y: 348, distance: 103.4
click at [811, 348] on p "3º Loft (Non-adjustable) 70º Lie ( 68º 72º 74º and 78º available upon request i…" at bounding box center [1025, 352] width 500 height 39
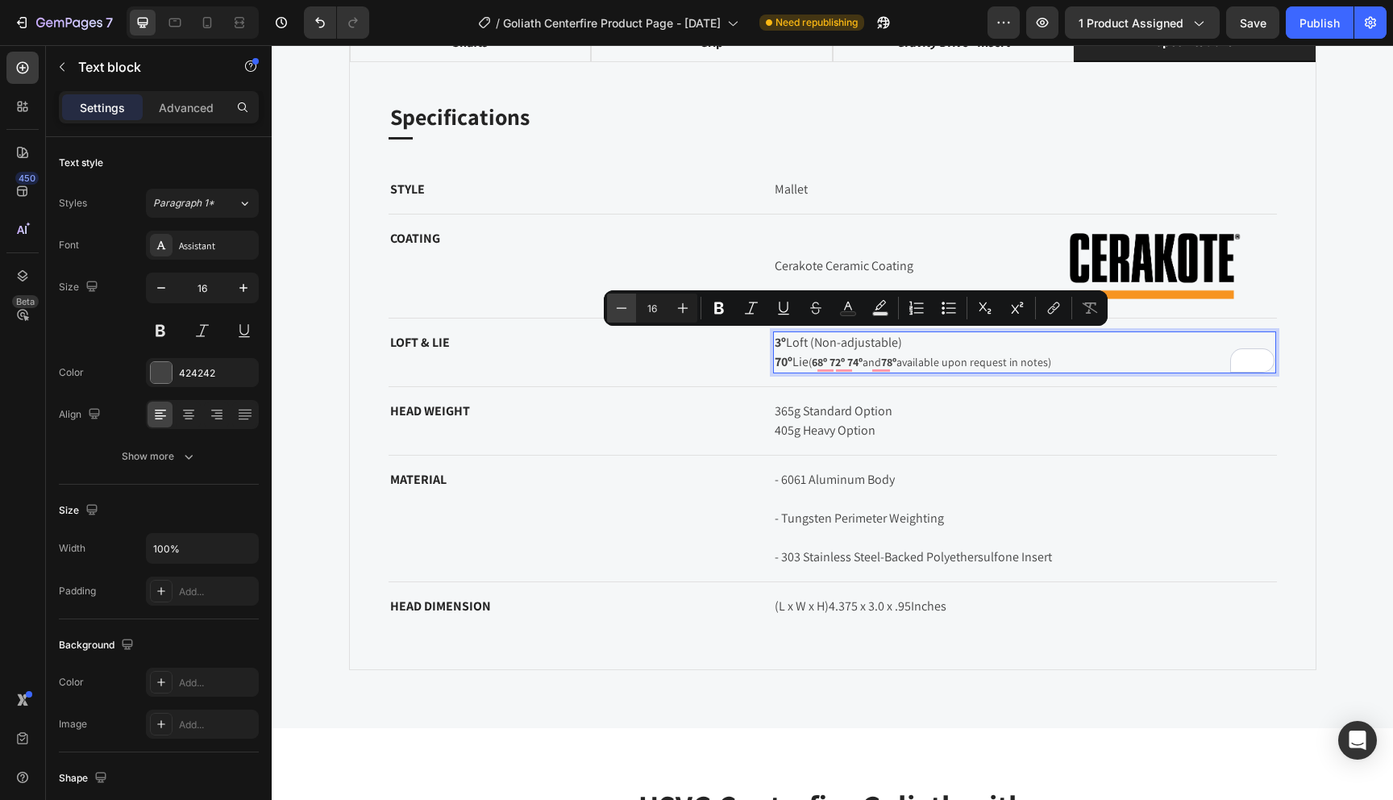
click at [625, 308] on icon "Editor contextual toolbar" at bounding box center [622, 307] width 10 height 1
type input "14"
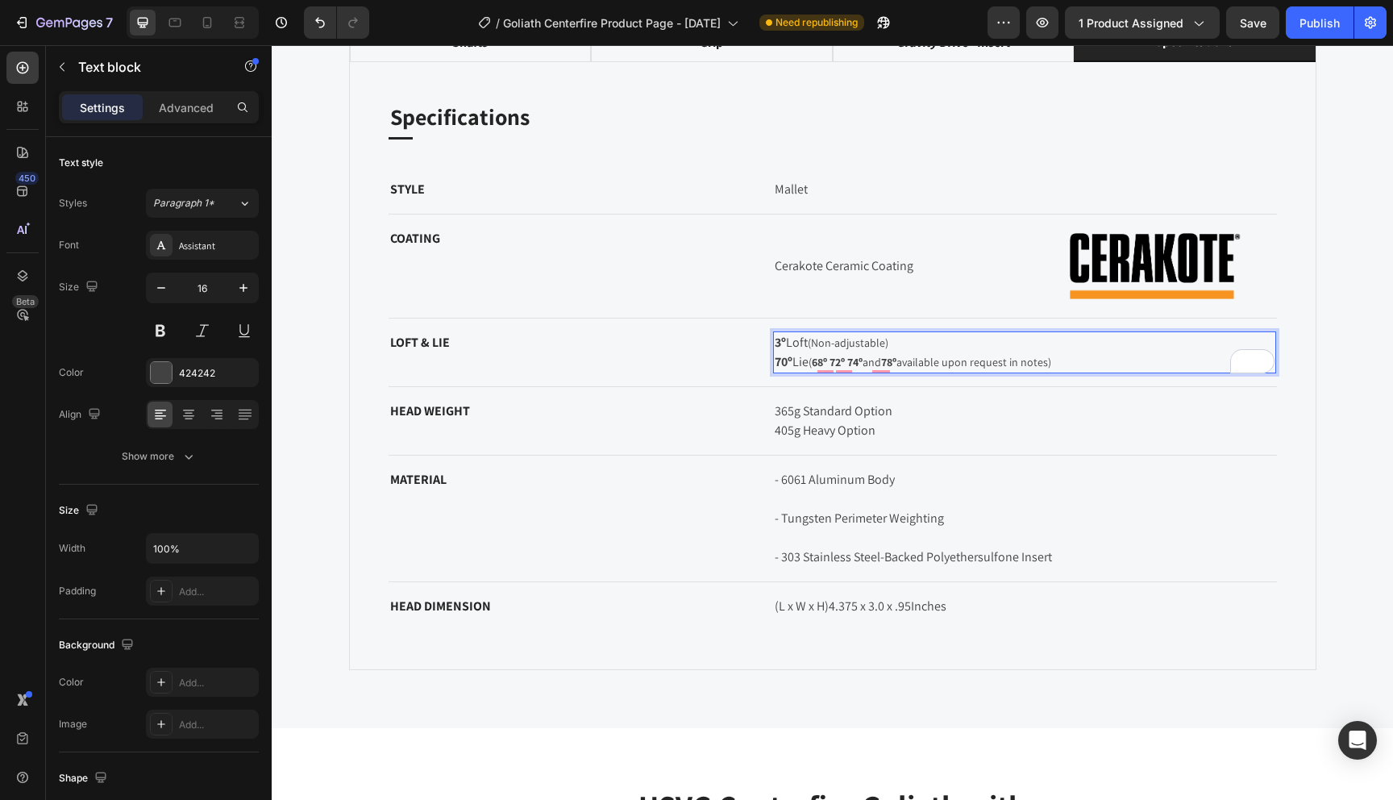
click at [997, 357] on span "( 68º 72º 74º and 78º available upon request in notes)" at bounding box center [930, 362] width 243 height 15
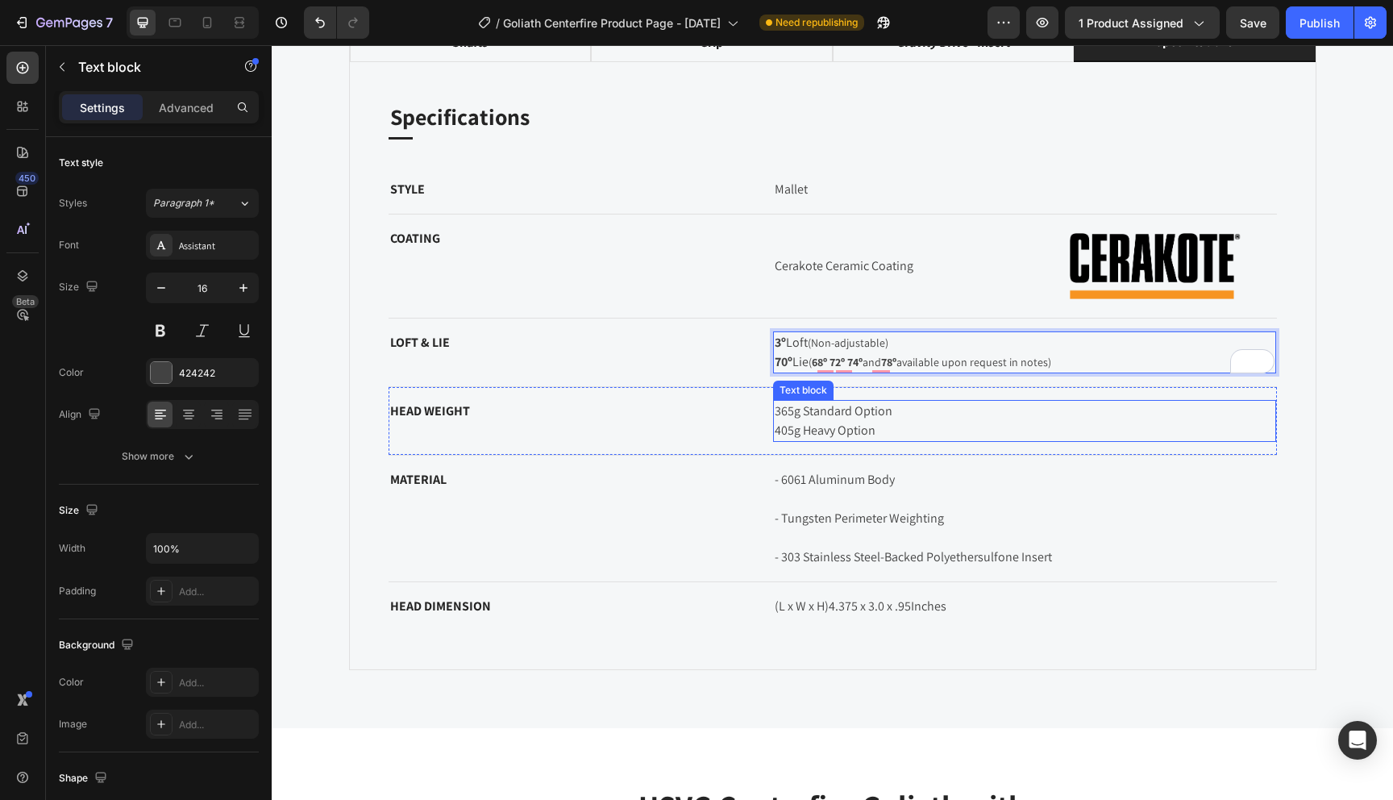
click at [997, 421] on p "365g Standard Option 405g Heavy Option" at bounding box center [1025, 421] width 500 height 39
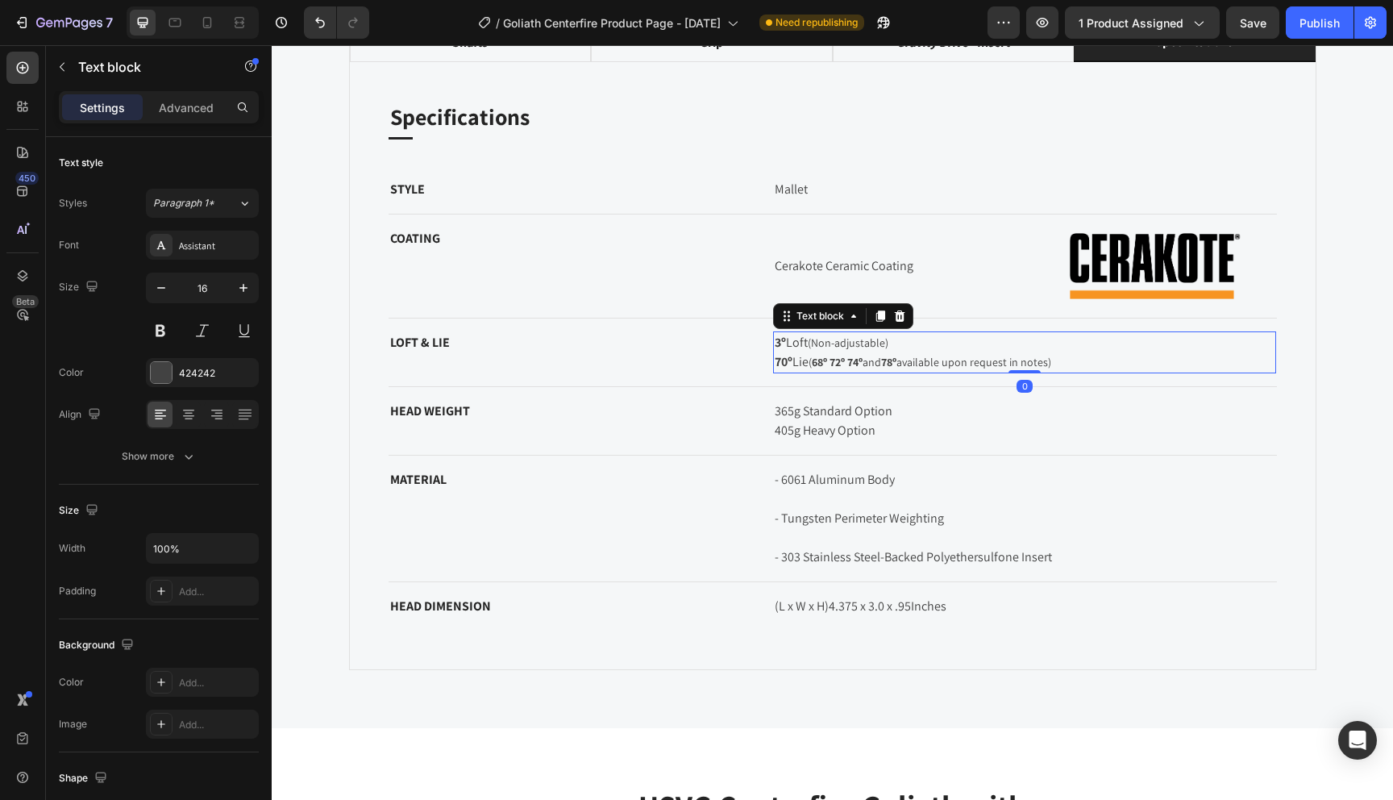
click at [1051, 360] on span "( 68º 72º 74º and 78º available upon request in notes)" at bounding box center [930, 362] width 243 height 15
drag, startPoint x: 1072, startPoint y: 362, endPoint x: 773, endPoint y: 341, distance: 299.1
click at [773, 341] on div "3º Loft (Non-adjustable) 70º Lie ( 68º 72º 74º and 78º available upon request i…" at bounding box center [1024, 352] width 503 height 42
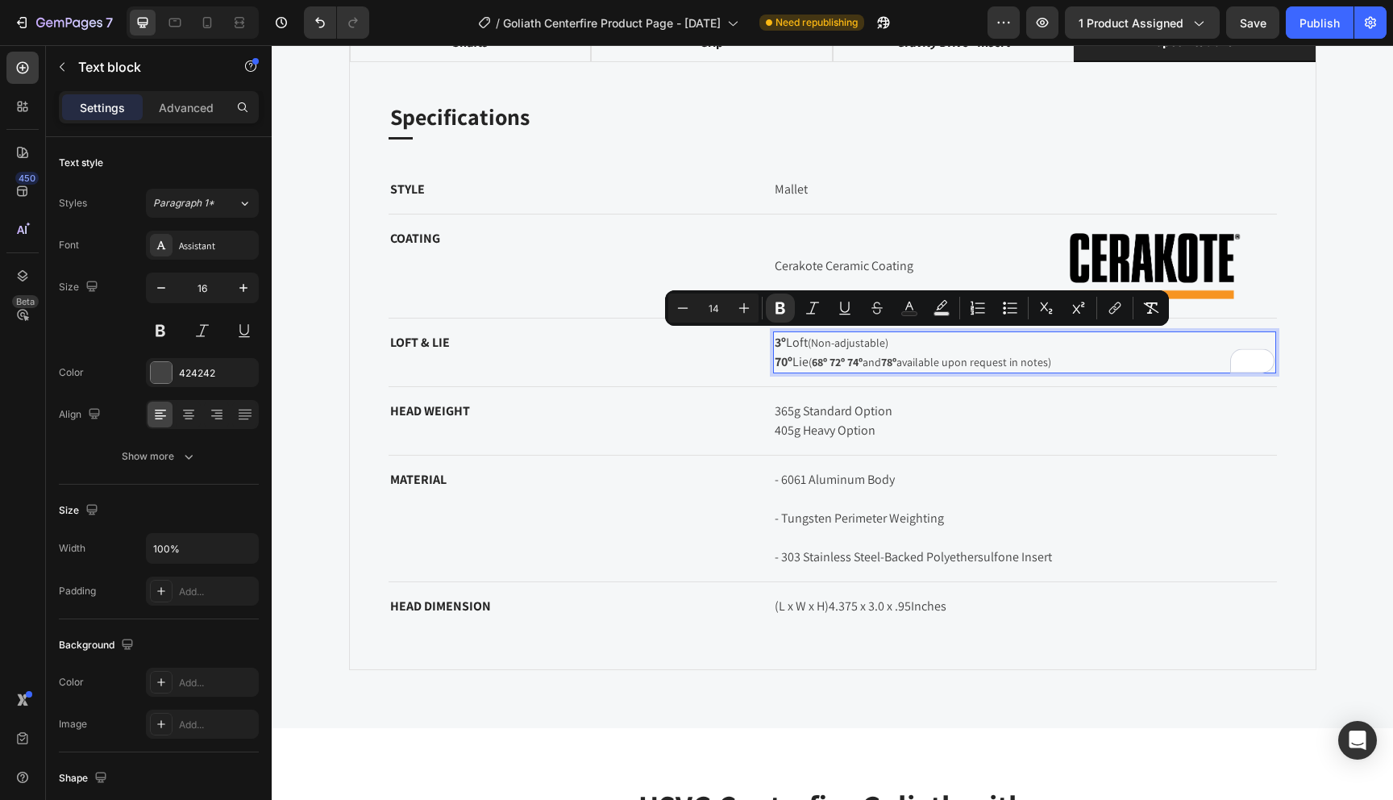
copy p "3º Loft (Non-adjustable) 70º Lie ( 68º 72º 74º and 78º available upon request i…"
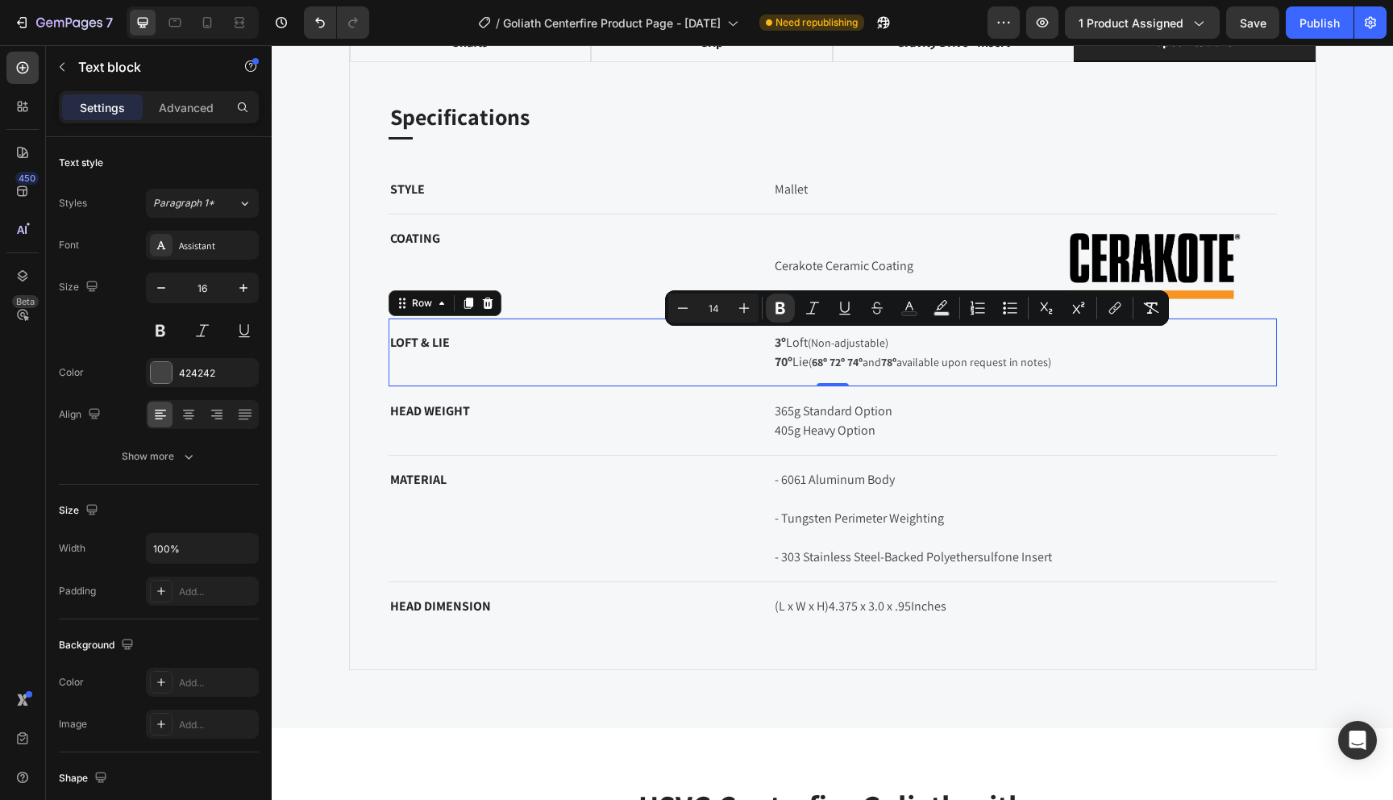
click at [752, 356] on div "LOFT & LIE Text block 3º Loft (Non-adjustable) 70º Lie ( 68º 72º 74º and 78º av…" at bounding box center [833, 352] width 889 height 69
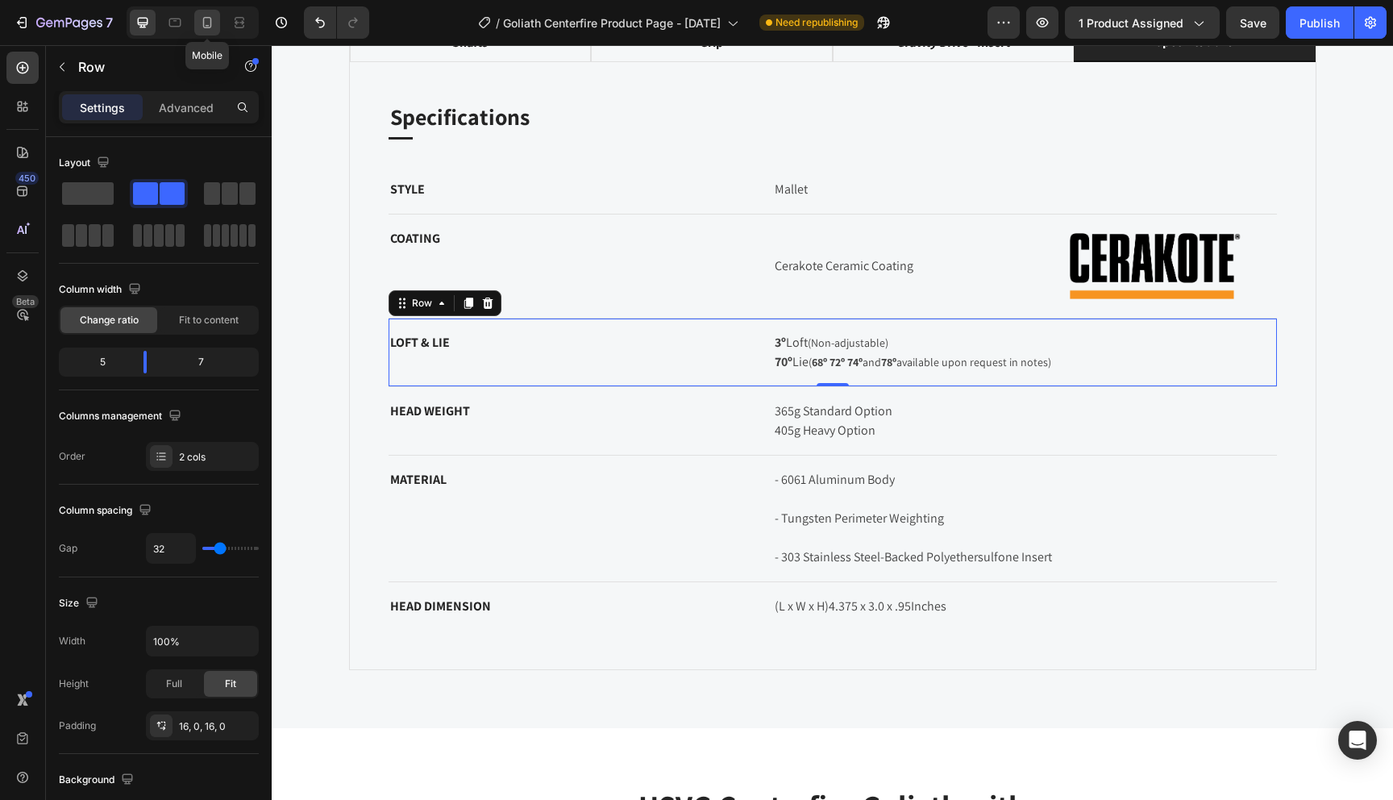
click at [201, 28] on icon at bounding box center [207, 23] width 16 height 16
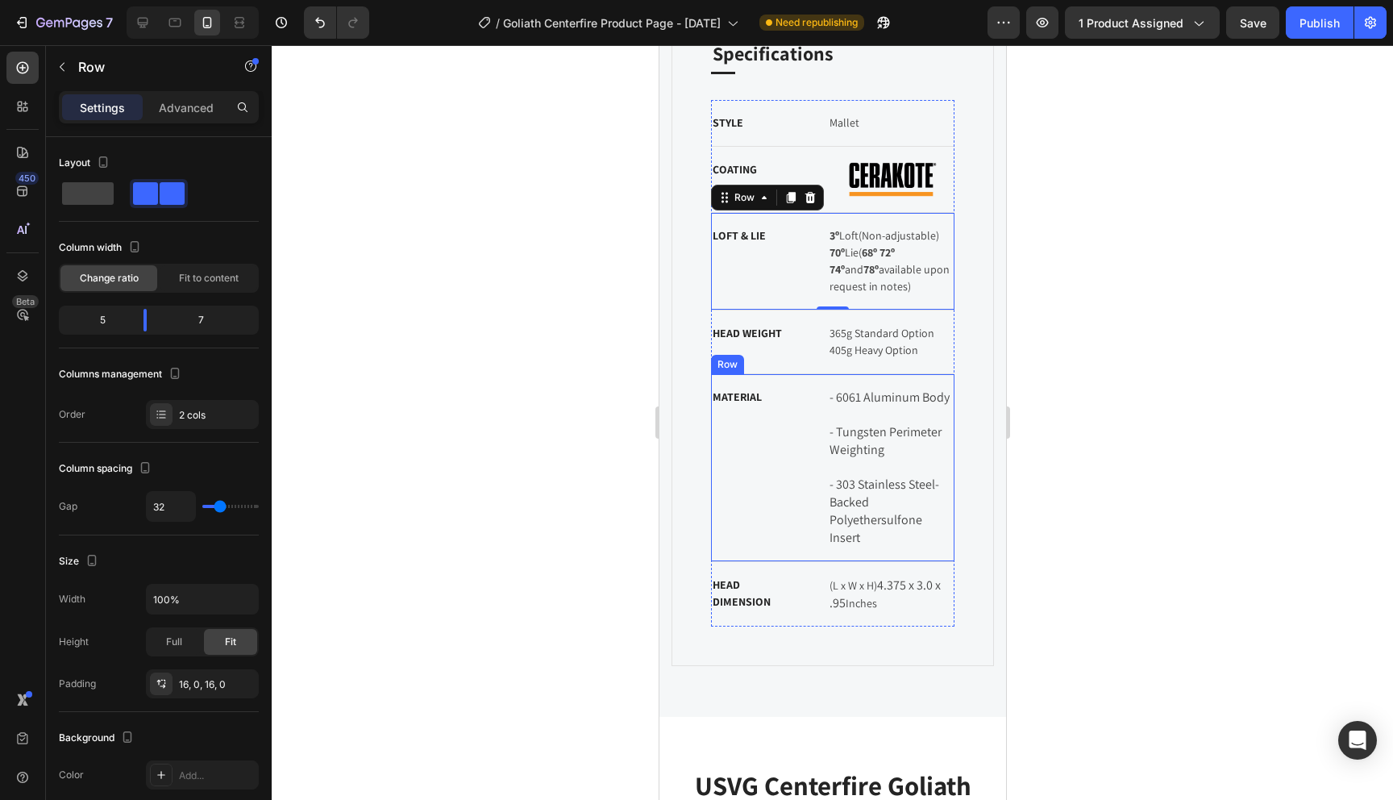
scroll to position [1411, 0]
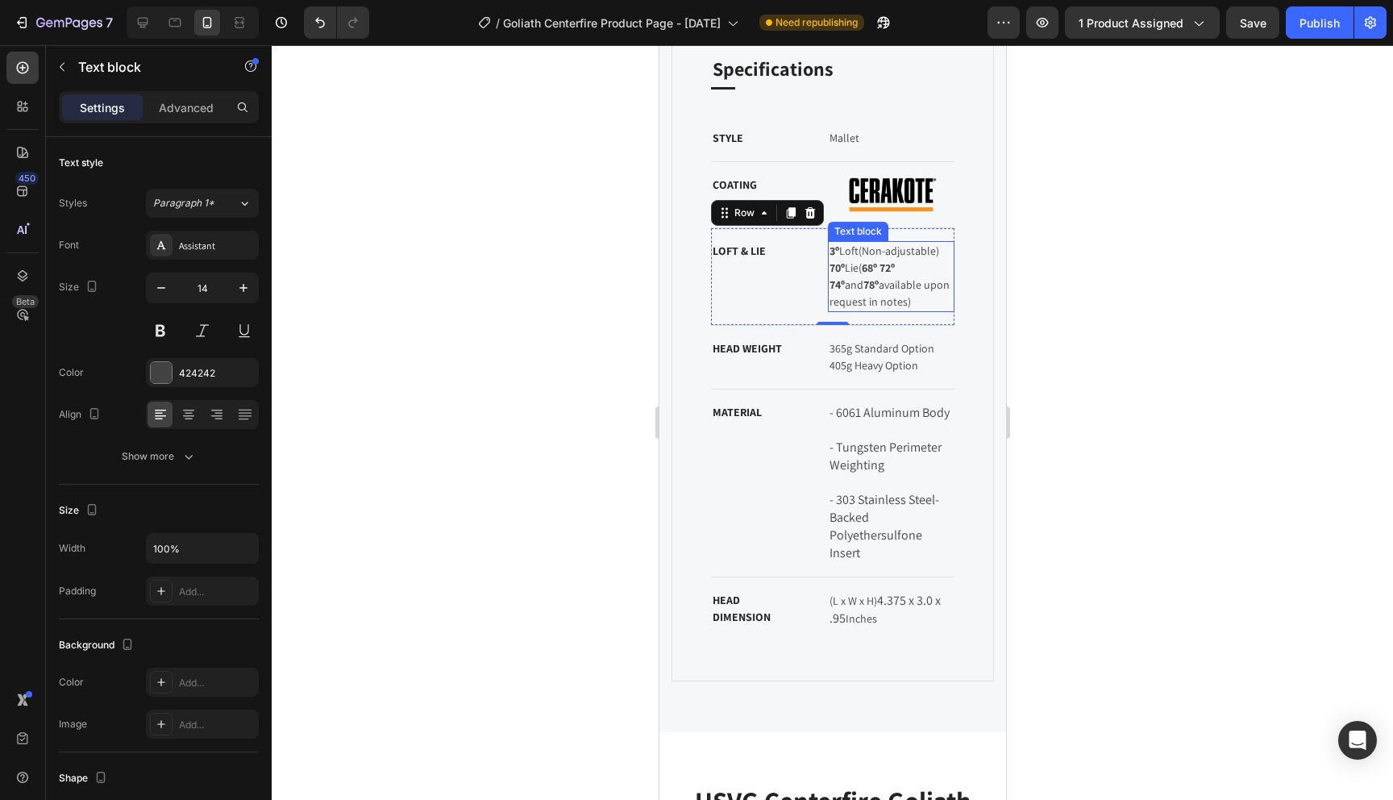
click at [869, 257] on p "3º Loft (Non-adjustable) 70º Lie ( 68º 72º 74º and 78º available upon request i…" at bounding box center [891, 277] width 124 height 68
click at [939, 248] on span "(Non-adjustable)" at bounding box center [898, 251] width 81 height 15
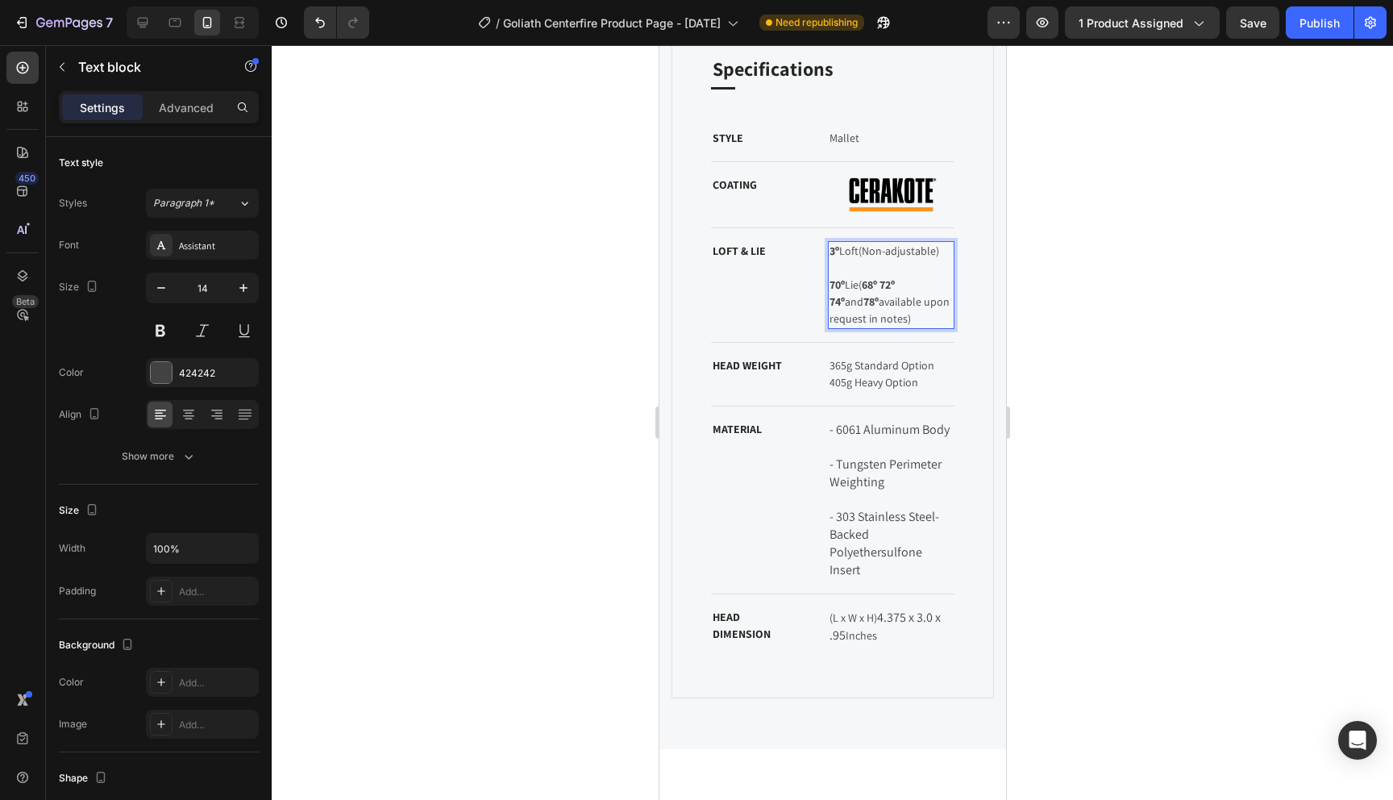
click at [863, 285] on span "( 68º 72º 74º and 78º available upon request in notes)" at bounding box center [890, 301] width 123 height 48
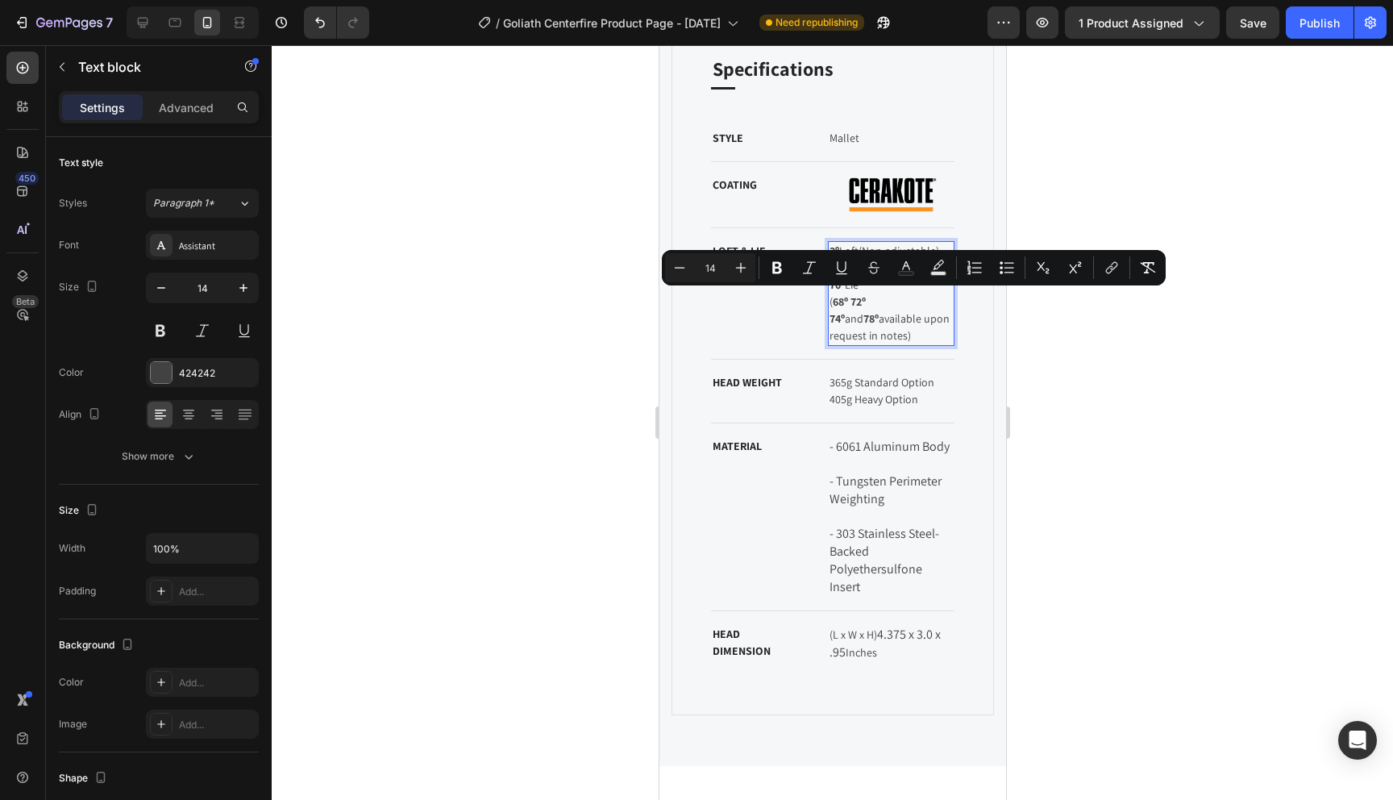
drag, startPoint x: 864, startPoint y: 337, endPoint x: 827, endPoint y: 302, distance: 50.7
click at [827, 302] on div "3º Loft (Non-adjustable) 70º Lie ⁠⁠⁠⁠⁠⁠⁠ ( 68º 72º 74º and 78º available upon r…" at bounding box center [890, 293] width 127 height 105
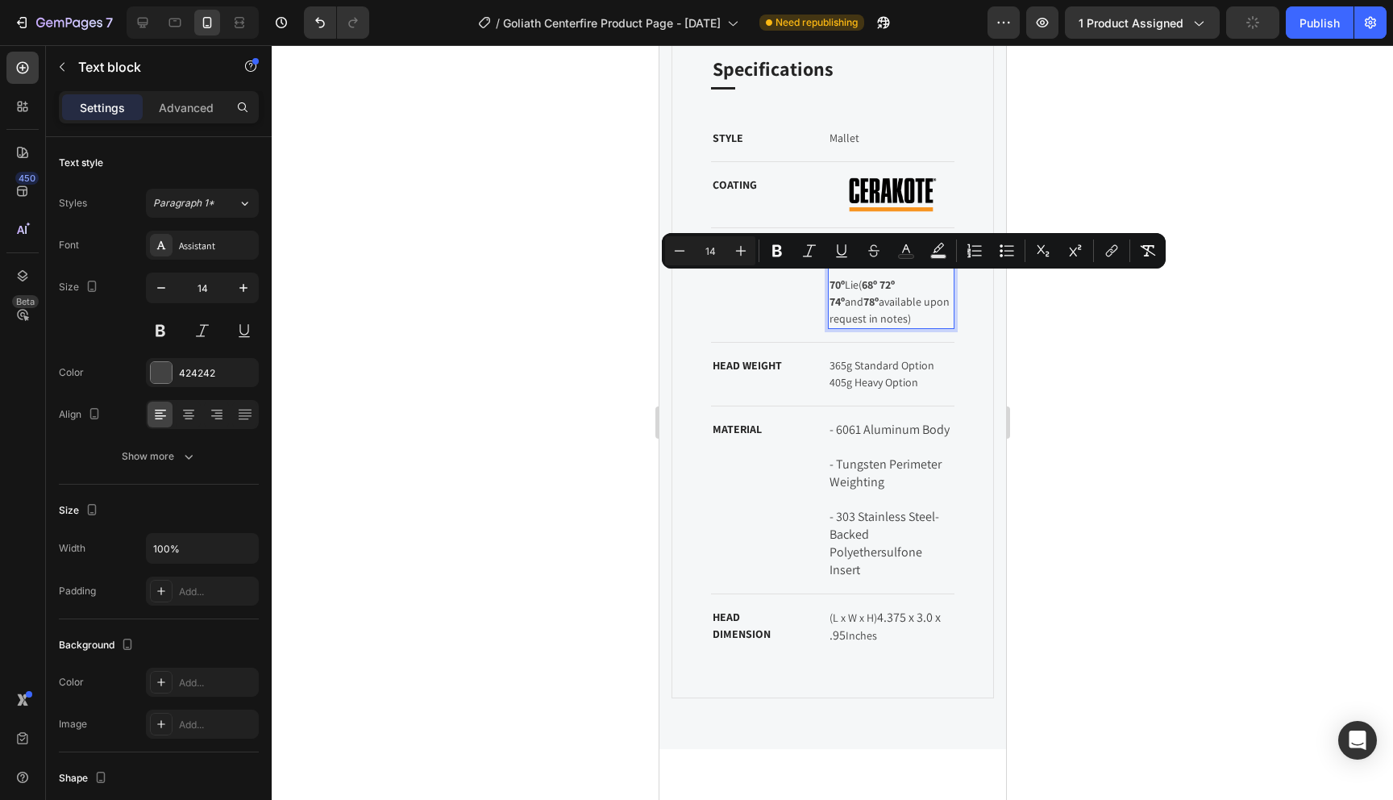
drag, startPoint x: 911, startPoint y: 319, endPoint x: 862, endPoint y: 283, distance: 61.1
click at [861, 283] on p "3º Loft (Non-adjustable) 70º Lie ( 68º 72º 74º and 78º available upon request i…" at bounding box center [891, 285] width 124 height 85
click at [676, 252] on icon "Editor contextual toolbar" at bounding box center [680, 251] width 16 height 16
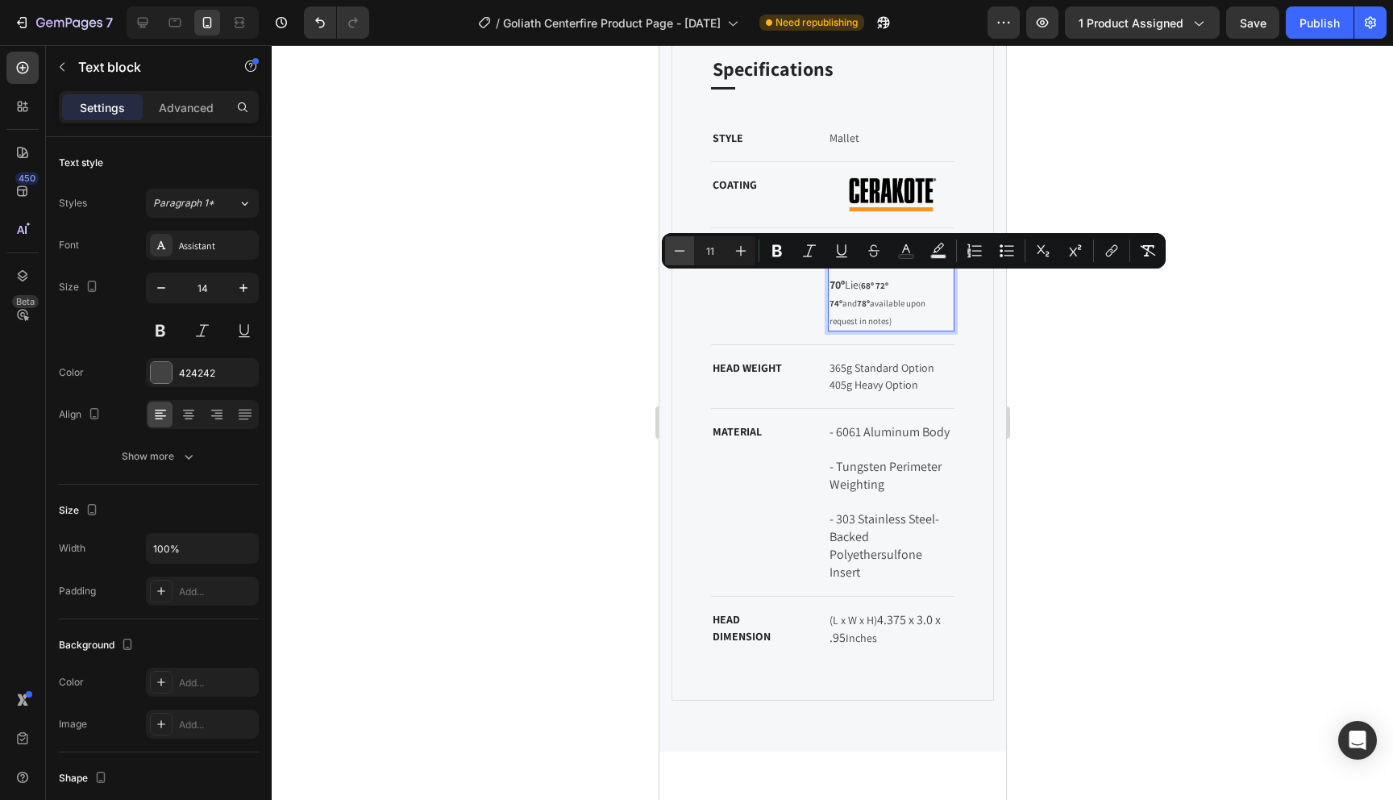
click at [675, 252] on icon "Editor contextual toolbar" at bounding box center [680, 251] width 16 height 16
type input "10"
click at [888, 302] on span "( 68º 72º 74º and 78º available upon request in notes)" at bounding box center [889, 304] width 121 height 46
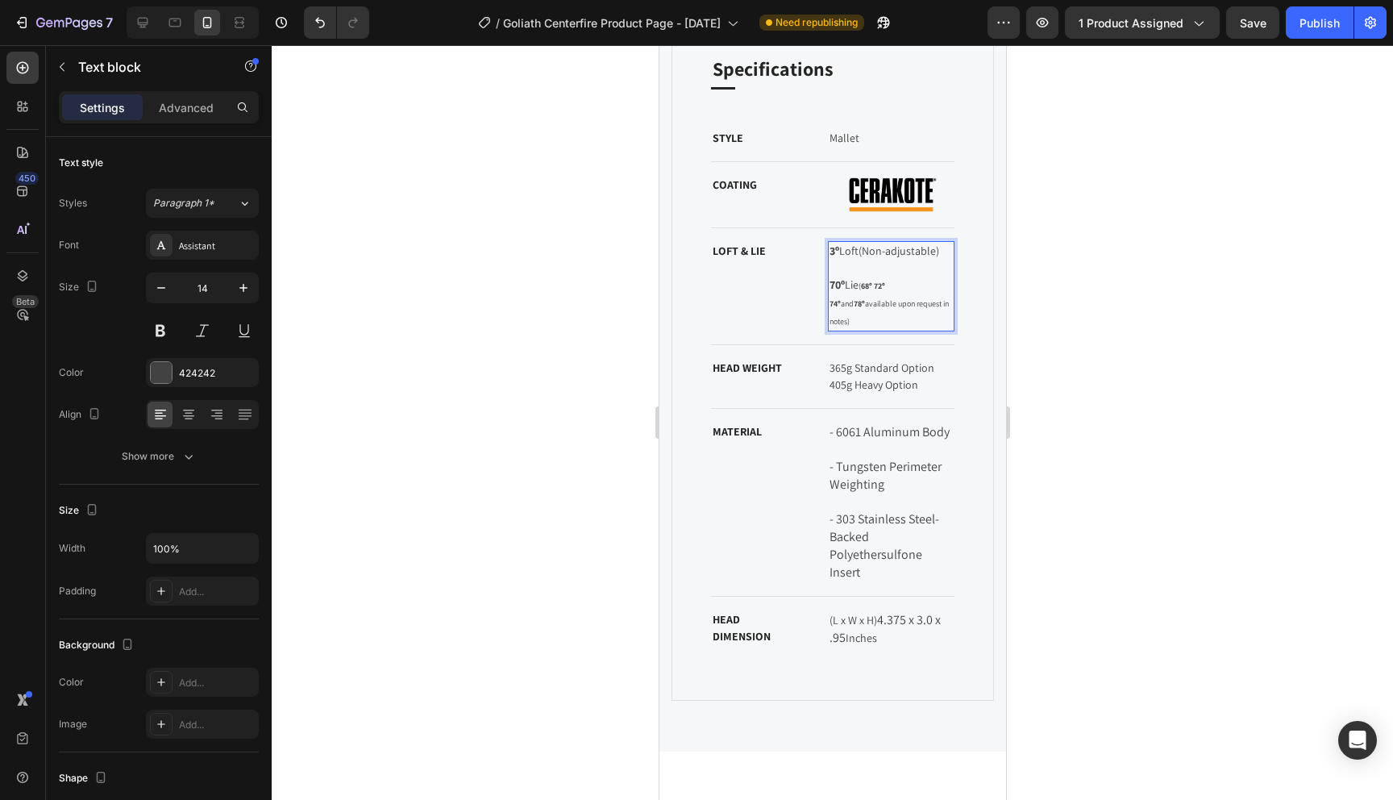
drag, startPoint x: 944, startPoint y: 248, endPoint x: 860, endPoint y: 252, distance: 84.0
click at [860, 252] on p "3º Loft (Non-adjustable) 70º Lie ( 68º 72º 74º and 78º available upon request i…" at bounding box center [891, 286] width 124 height 87
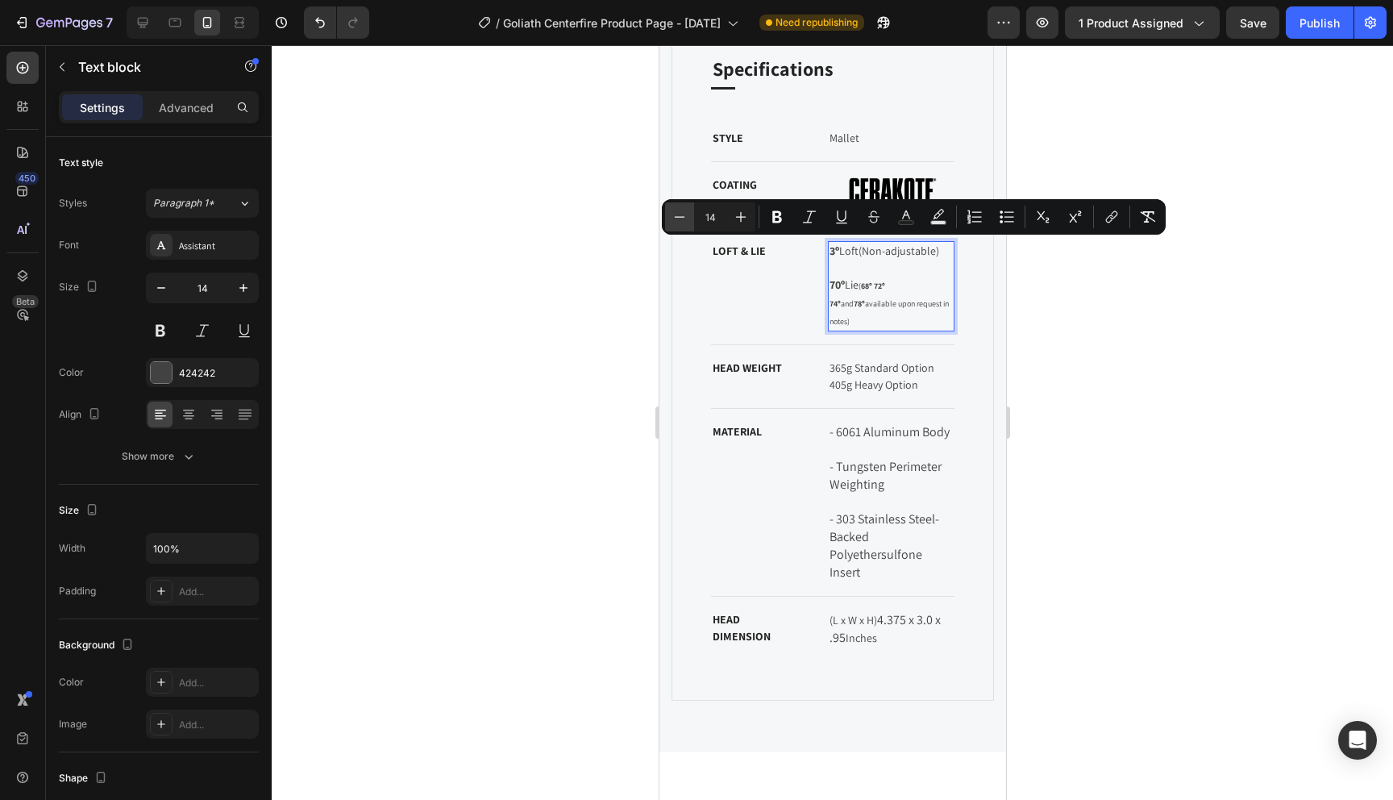
click at [688, 218] on button "Minus" at bounding box center [679, 216] width 29 height 29
type input "11"
click at [901, 294] on p "3º Loft (Non-adjustable) 70º Lie ( 68º 72º 74º and 78º available upon request i…" at bounding box center [891, 287] width 124 height 88
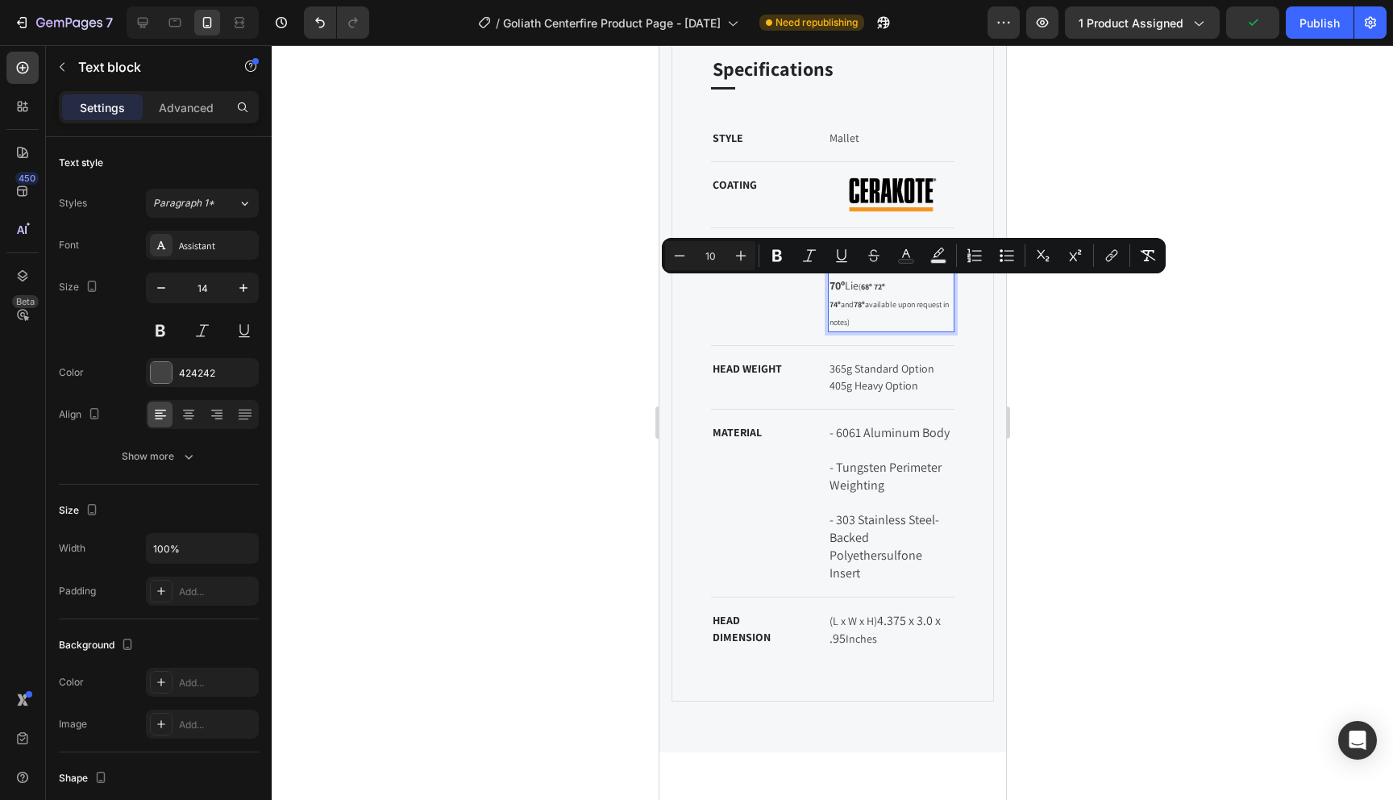
drag, startPoint x: 939, startPoint y: 305, endPoint x: 863, endPoint y: 290, distance: 77.2
click at [863, 290] on p "3º Loft (Non-adjustable) 70º Lie ( 68º 72º 74º and 78º available upon request i…" at bounding box center [891, 287] width 124 height 88
click at [737, 253] on icon "Editor contextual toolbar" at bounding box center [741, 256] width 16 height 16
type input "11"
click at [903, 303] on span "( 68º 72º 74º and 78º available upon request in notes)" at bounding box center [878, 304] width 98 height 47
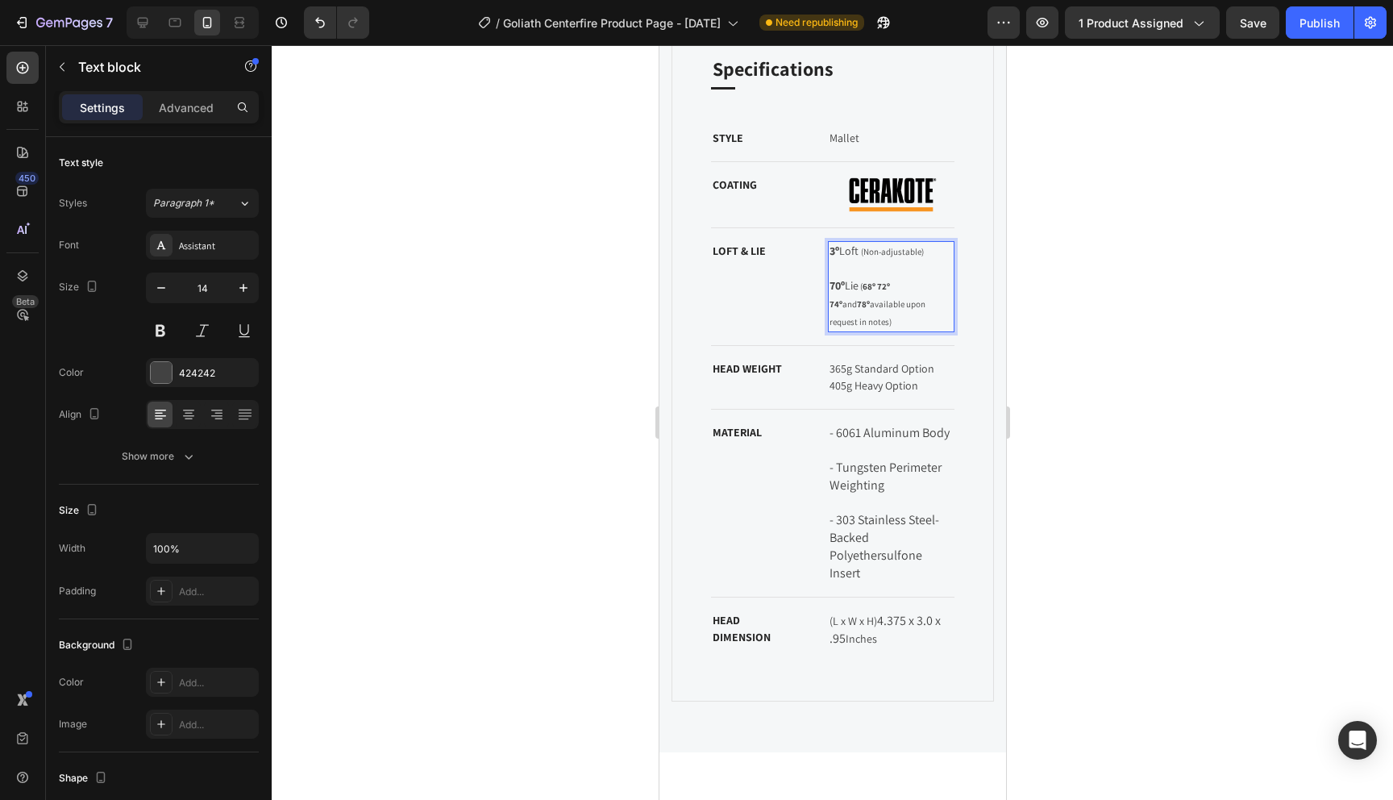
click at [860, 288] on span "To enrich screen reader interactions, please activate Accessibility in Grammarl…" at bounding box center [859, 286] width 2 height 10
click at [893, 360] on p "365g Standard Option 405g Heavy Option" at bounding box center [891, 377] width 124 height 34
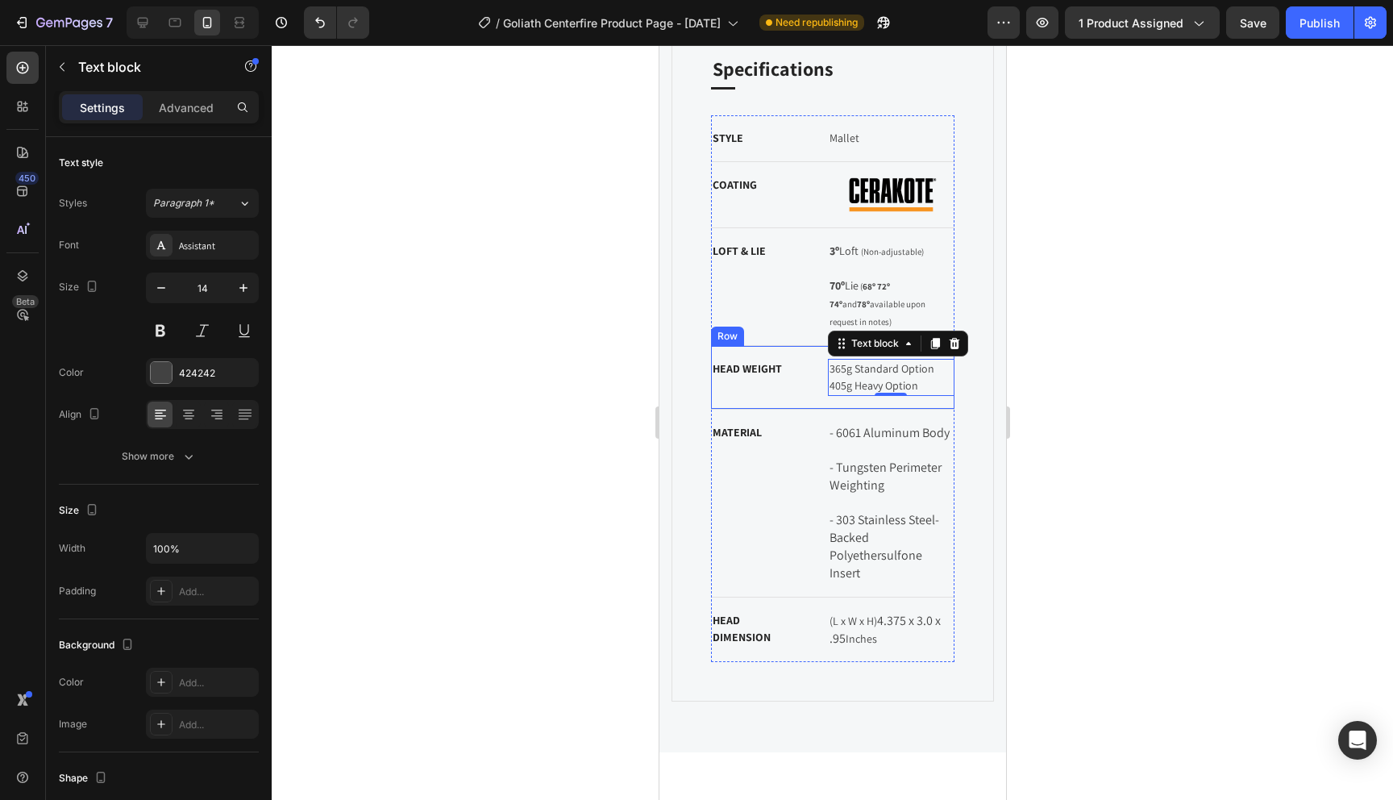
click at [786, 373] on div "HEAD WEIGHT Text block" at bounding box center [755, 377] width 91 height 37
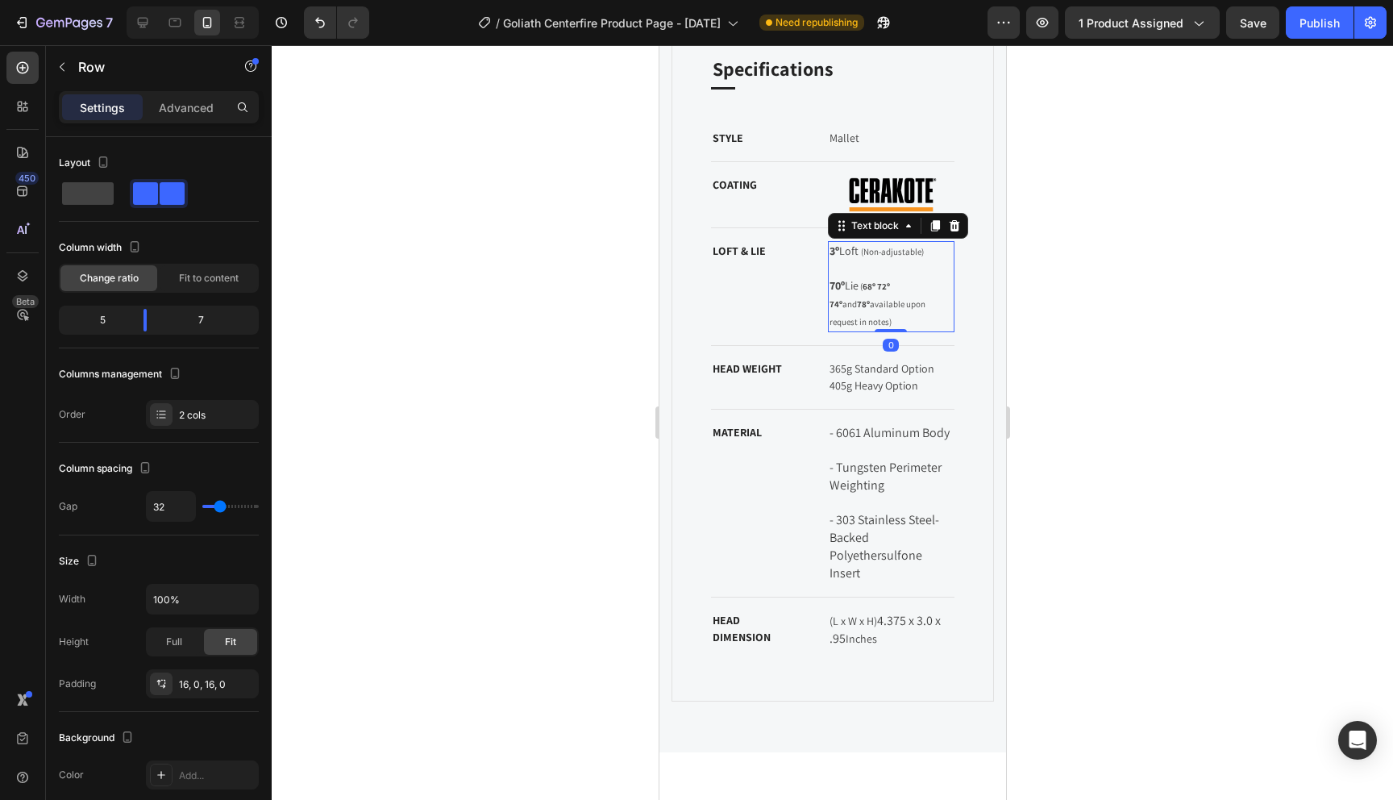
click at [884, 299] on span "( 68º 72º 74º and 78º available upon request in notes)" at bounding box center [878, 304] width 98 height 47
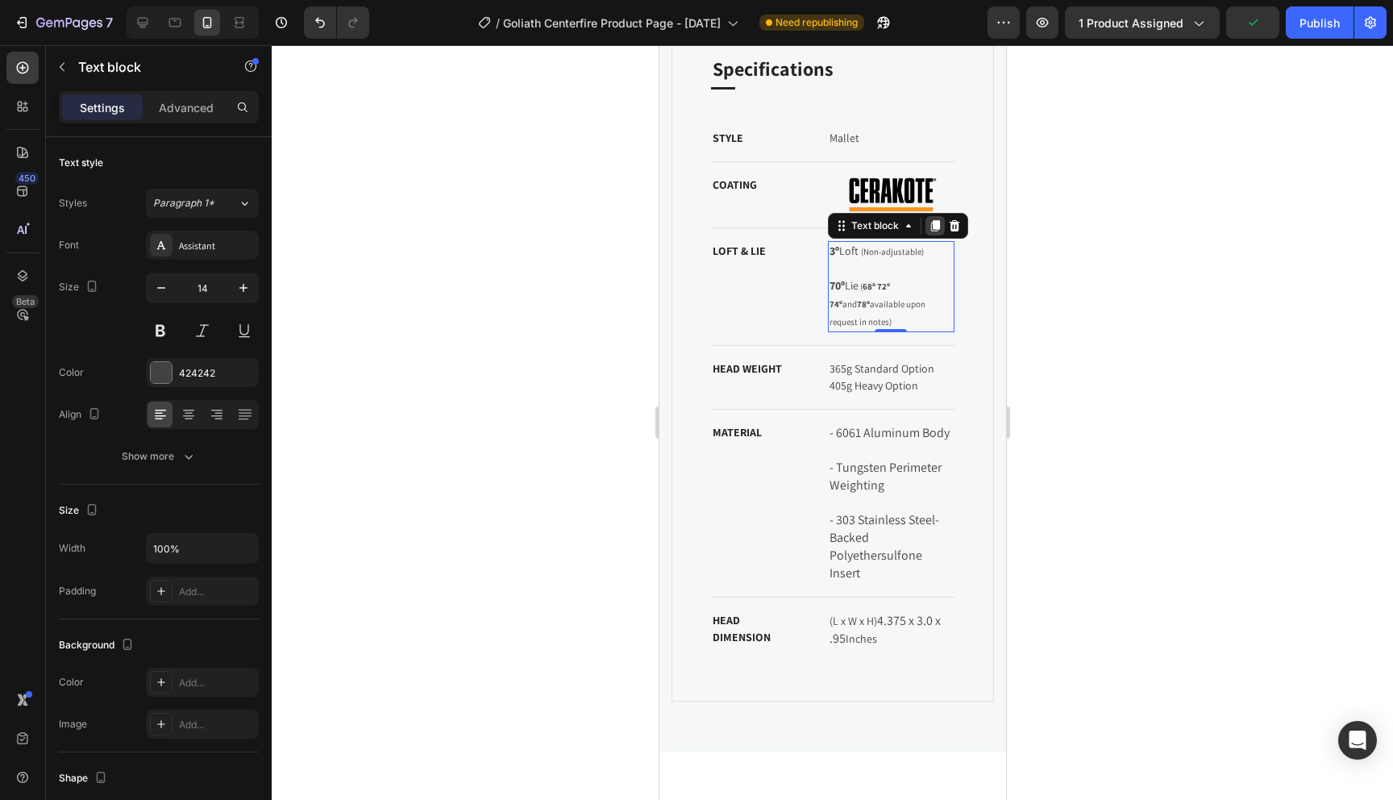
click at [933, 227] on icon at bounding box center [934, 225] width 13 height 13
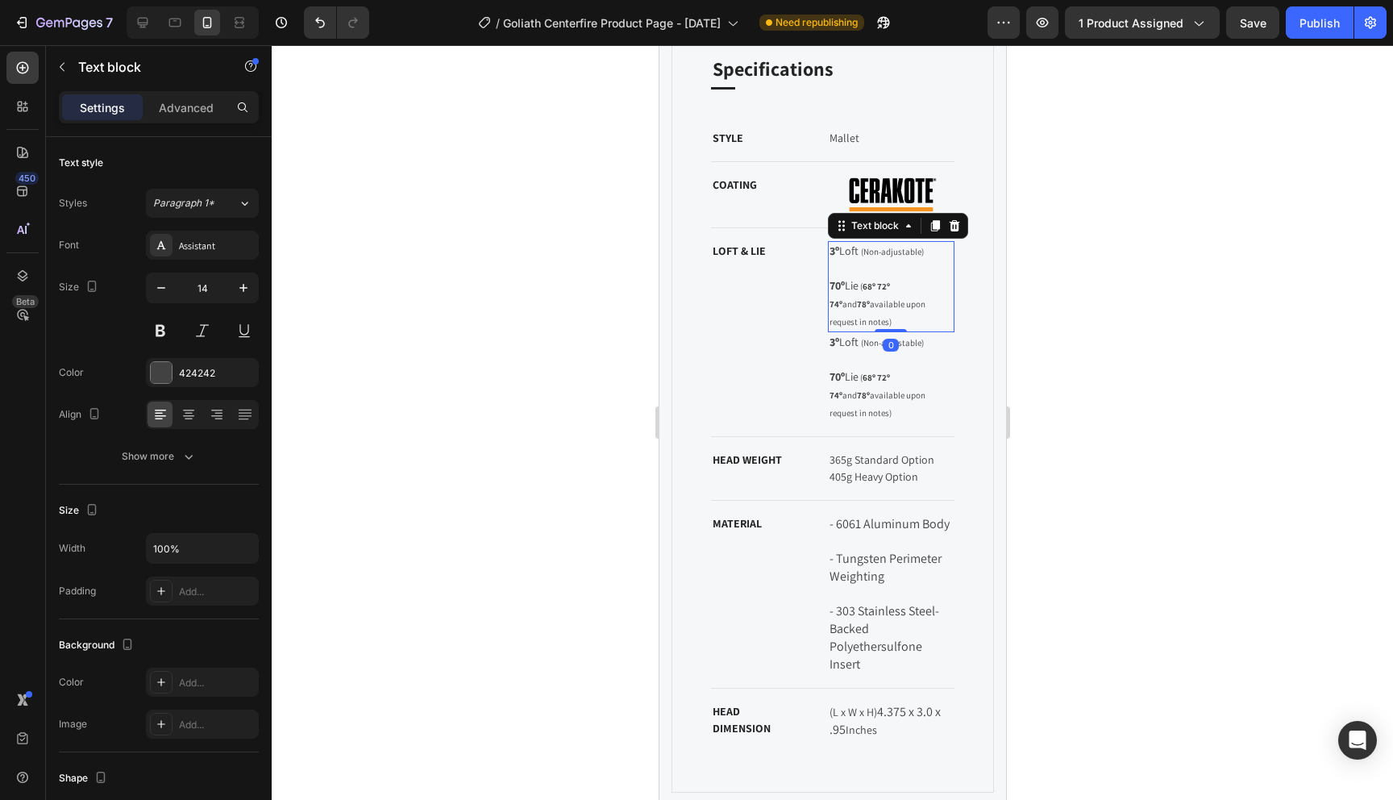
click at [901, 265] on p "3º Loft (Non-adjustable) 70º Lie ( 68º 72º 74º and 78º available upon request i…" at bounding box center [891, 287] width 124 height 88
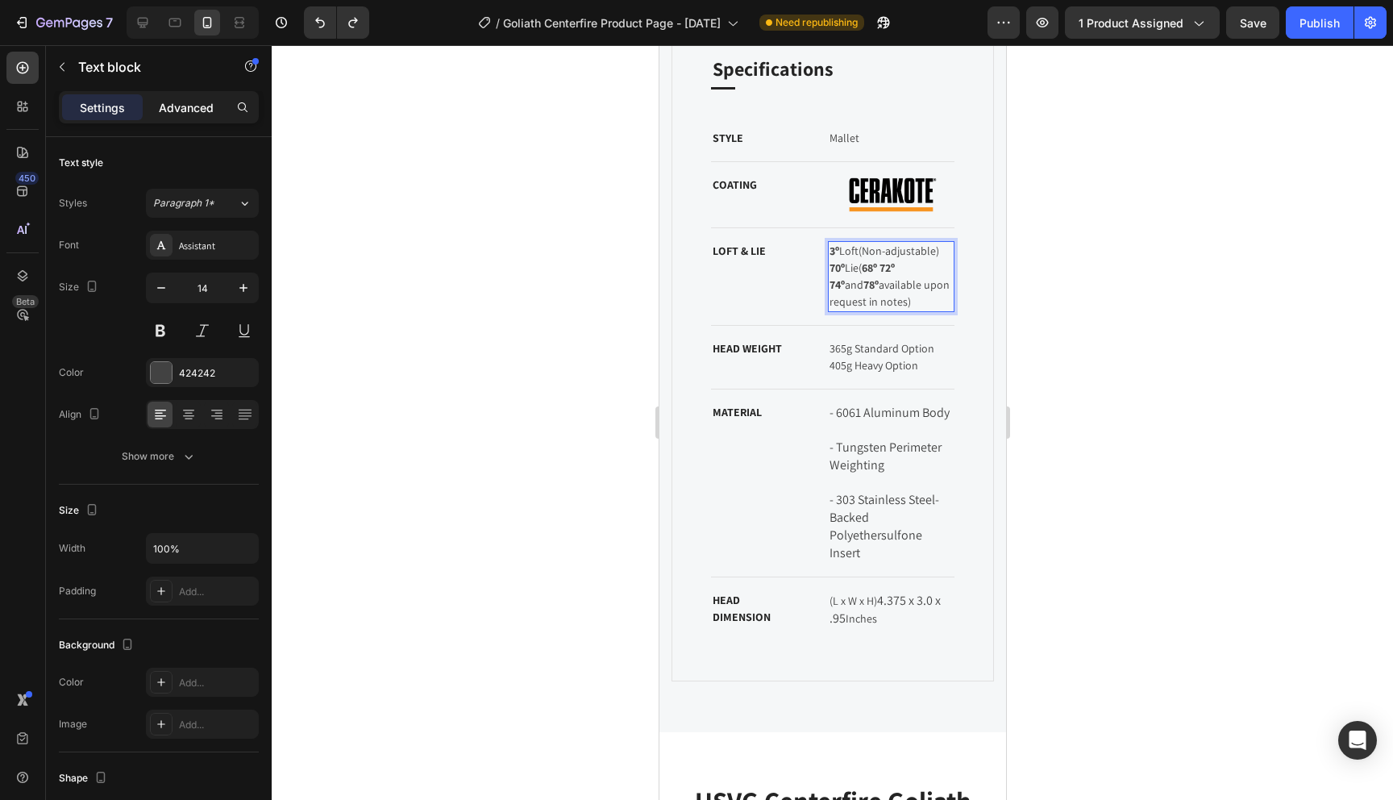
click at [194, 106] on p "Advanced" at bounding box center [186, 107] width 55 height 17
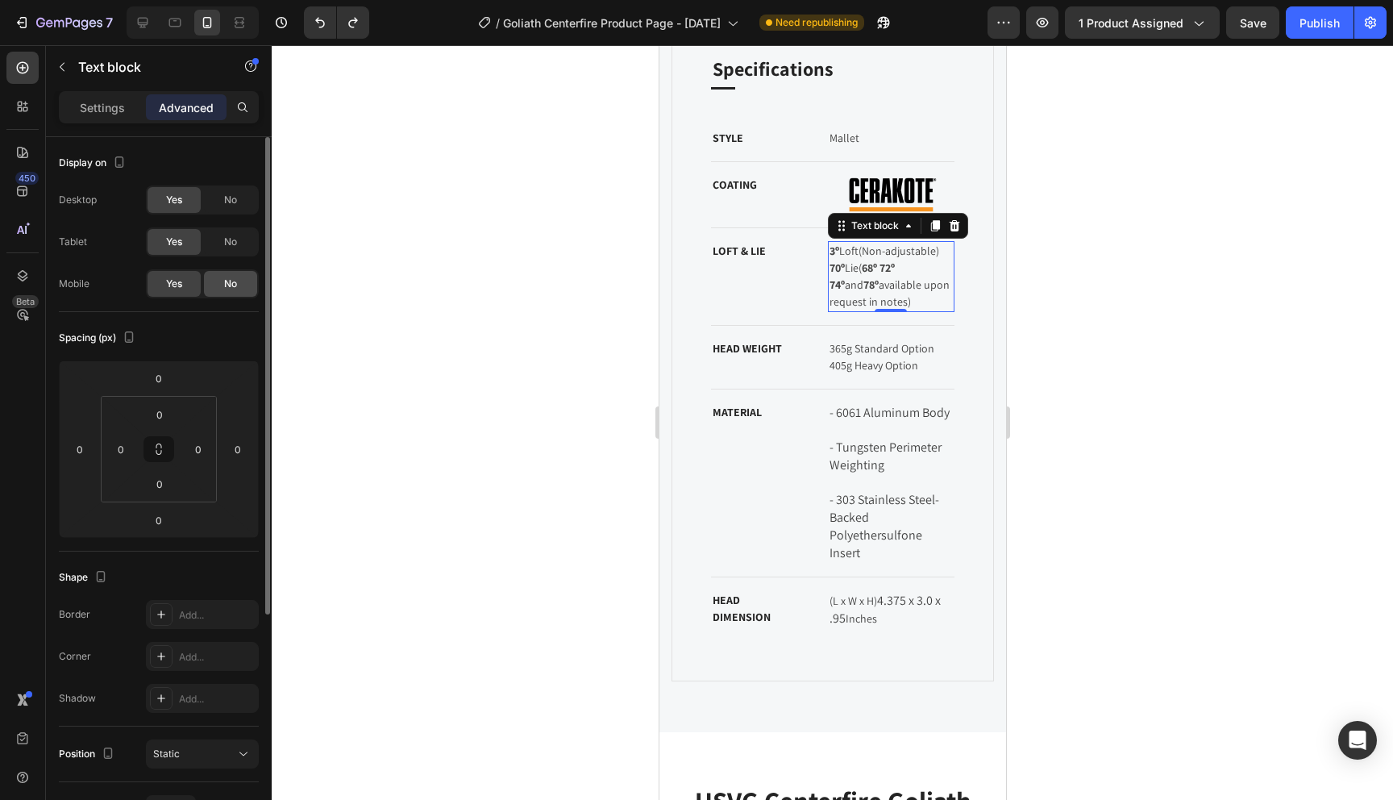
click at [227, 277] on span "No" at bounding box center [230, 284] width 13 height 15
click at [935, 222] on icon at bounding box center [934, 225] width 9 height 11
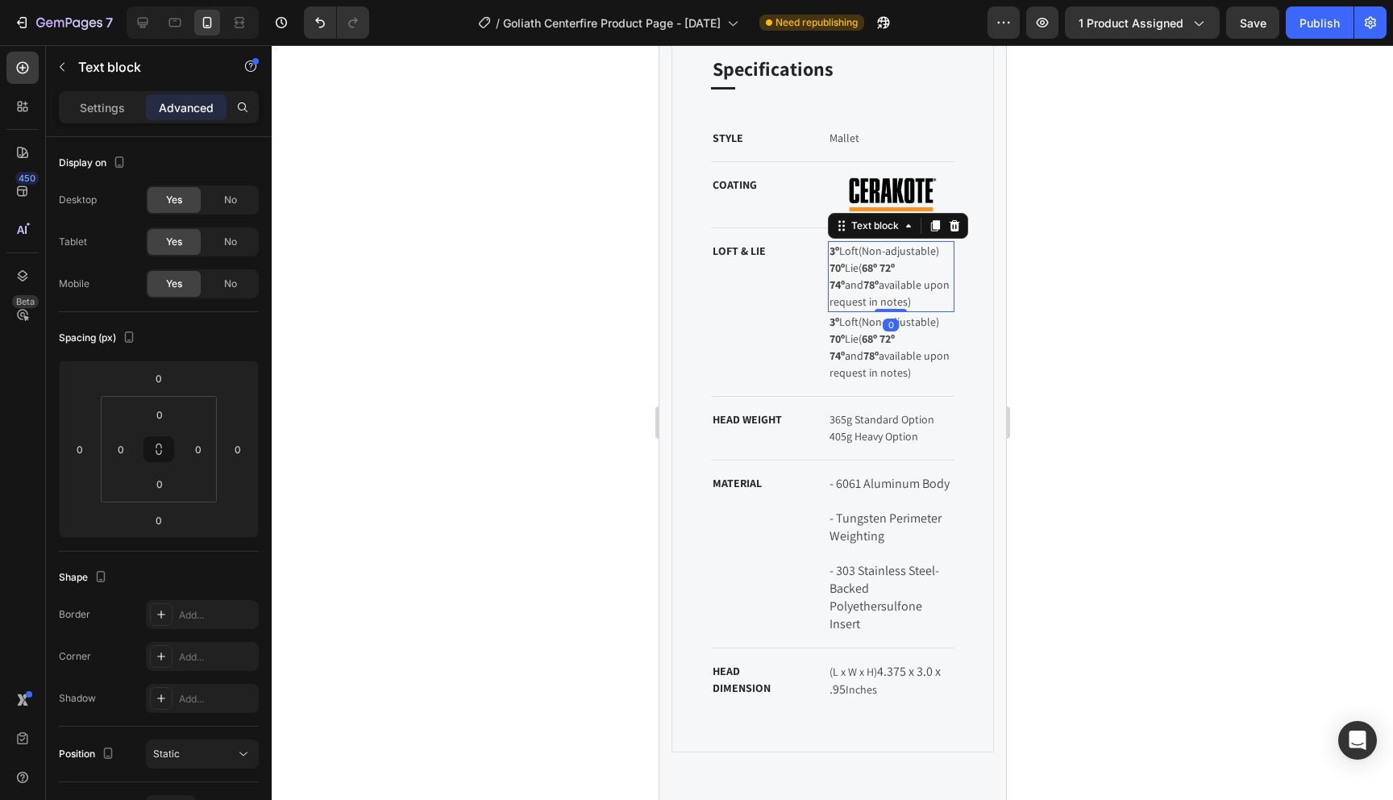
click at [885, 281] on span "( 68º 72º 74º and 78º available upon request in notes)" at bounding box center [890, 284] width 123 height 48
click at [229, 281] on span "No" at bounding box center [230, 284] width 13 height 15
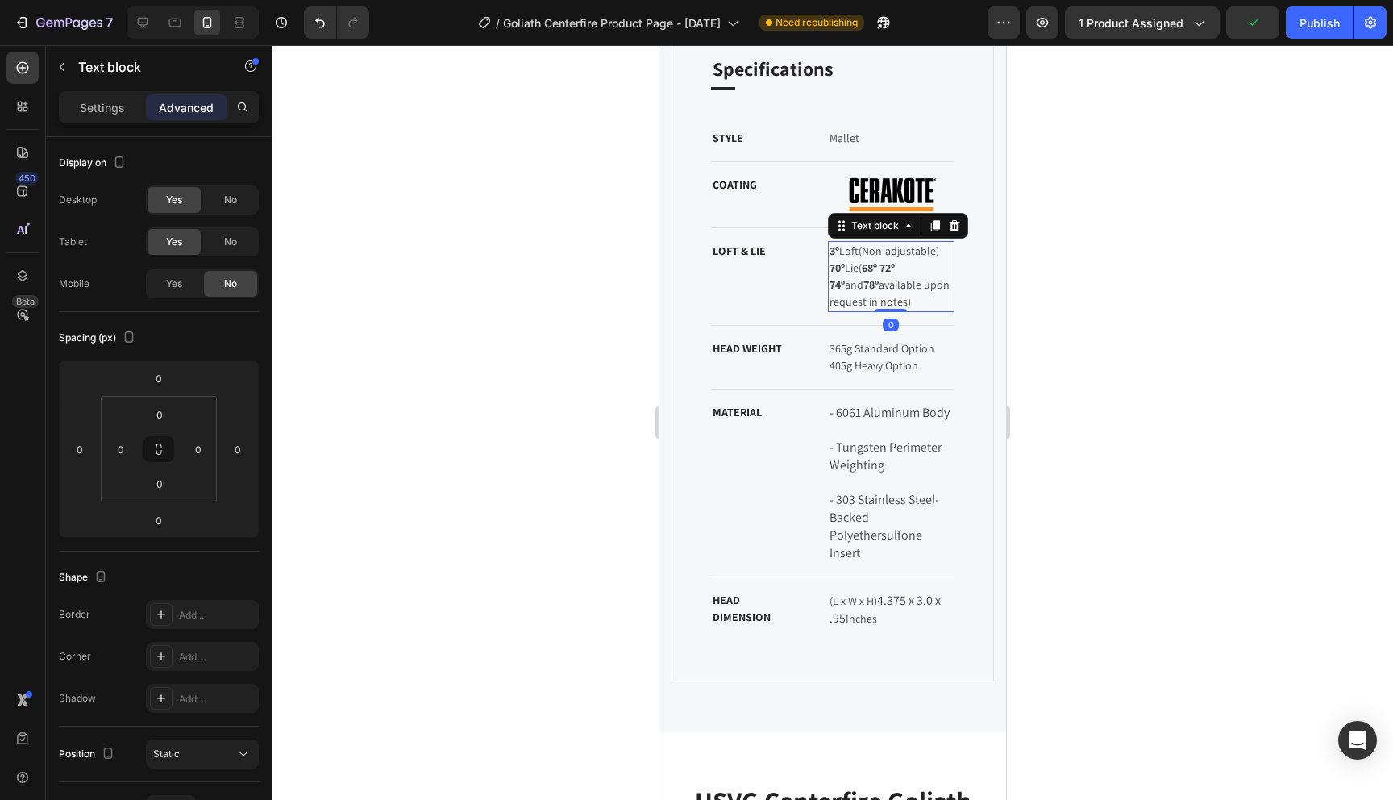
click at [897, 268] on strong "68º 72º 74º" at bounding box center [863, 275] width 68 height 31
click at [234, 203] on span "No" at bounding box center [230, 200] width 13 height 15
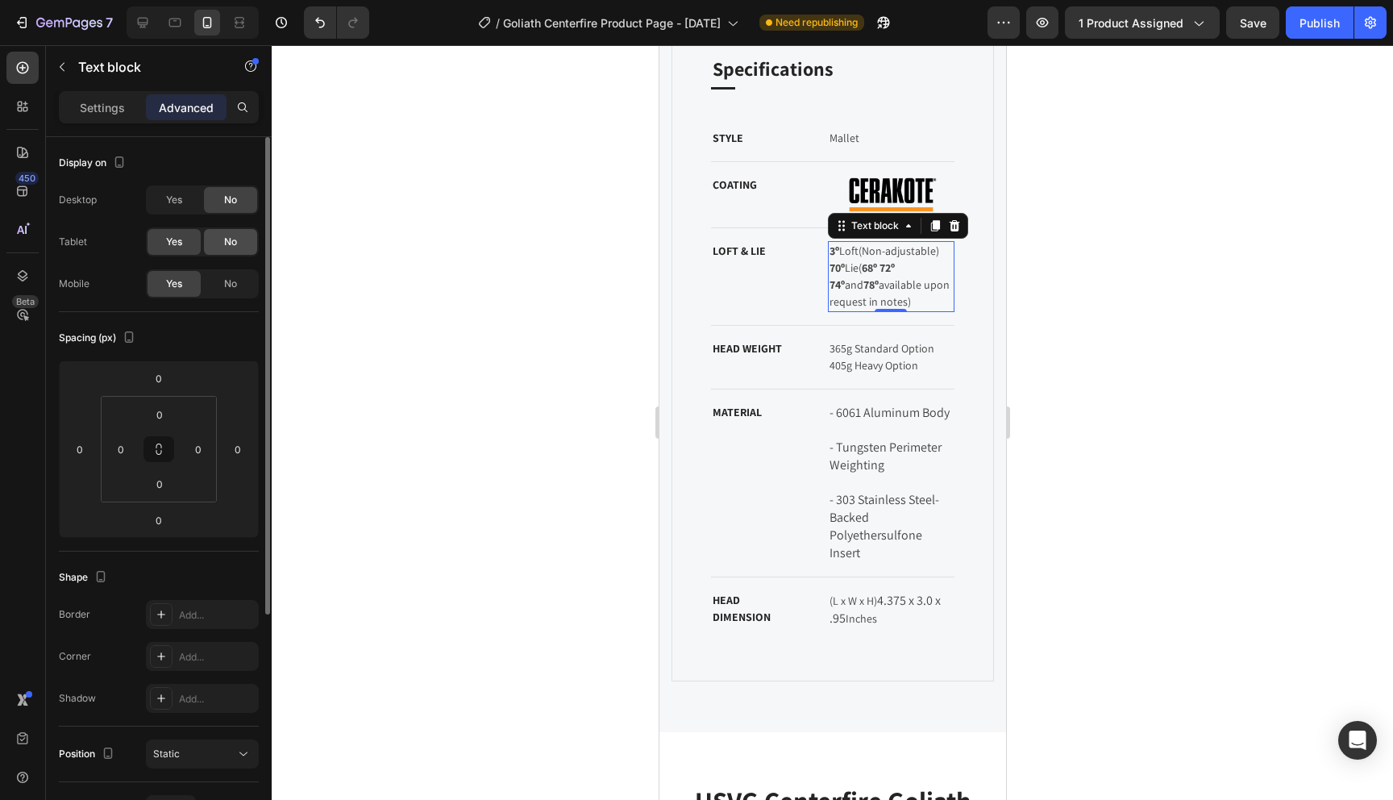
click at [234, 243] on span "No" at bounding box center [230, 242] width 13 height 15
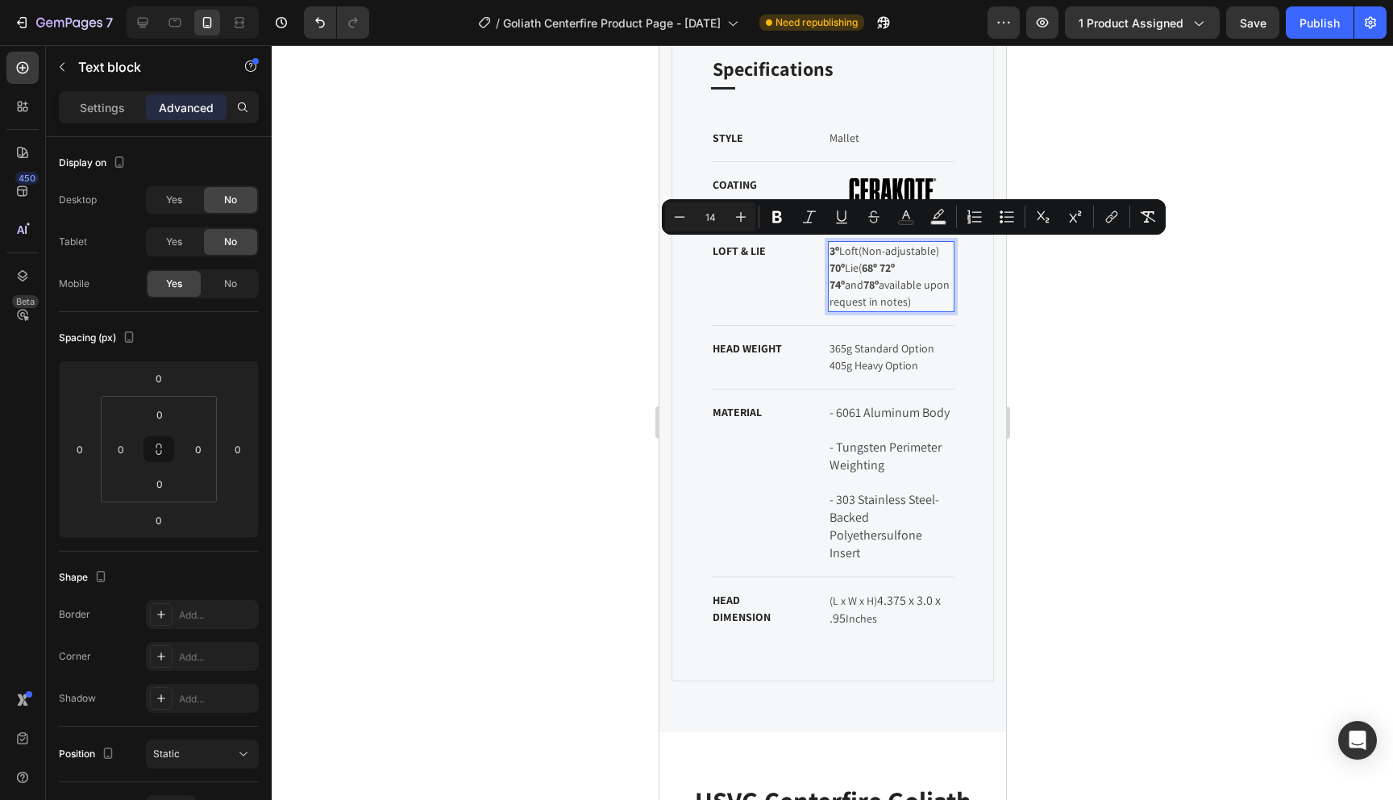
drag, startPoint x: 941, startPoint y: 252, endPoint x: 862, endPoint y: 253, distance: 79.0
click at [862, 253] on p "3º Loft (Non-adjustable) 70º Lie ( 68º 72º 74º and 78º available upon request i…" at bounding box center [891, 277] width 124 height 68
click at [676, 220] on icon "Editor contextual toolbar" at bounding box center [680, 217] width 16 height 16
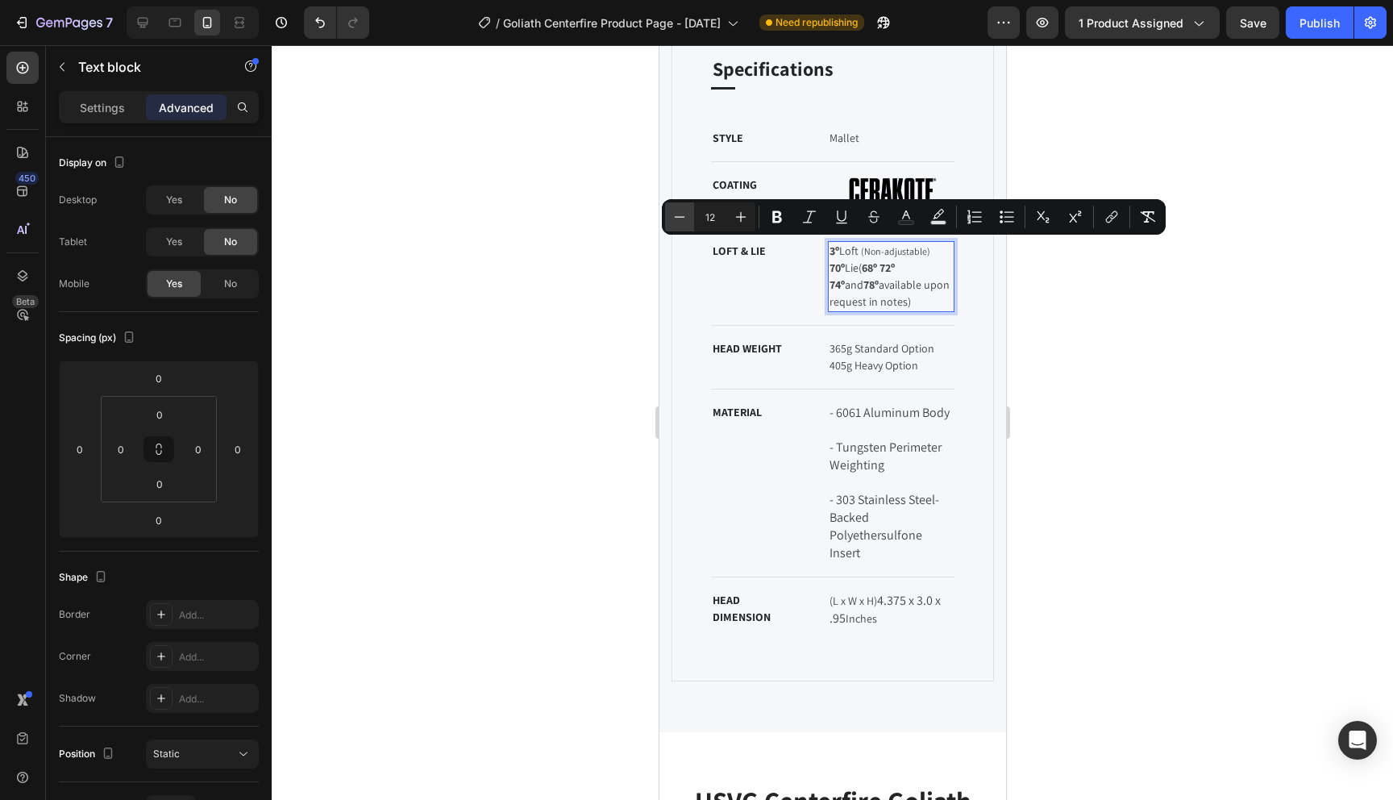
type input "11"
click at [922, 289] on p "3º Loft (Non-adjustable) 70º Lie ( 68º 72º 74º and 78º available upon request i…" at bounding box center [891, 277] width 124 height 69
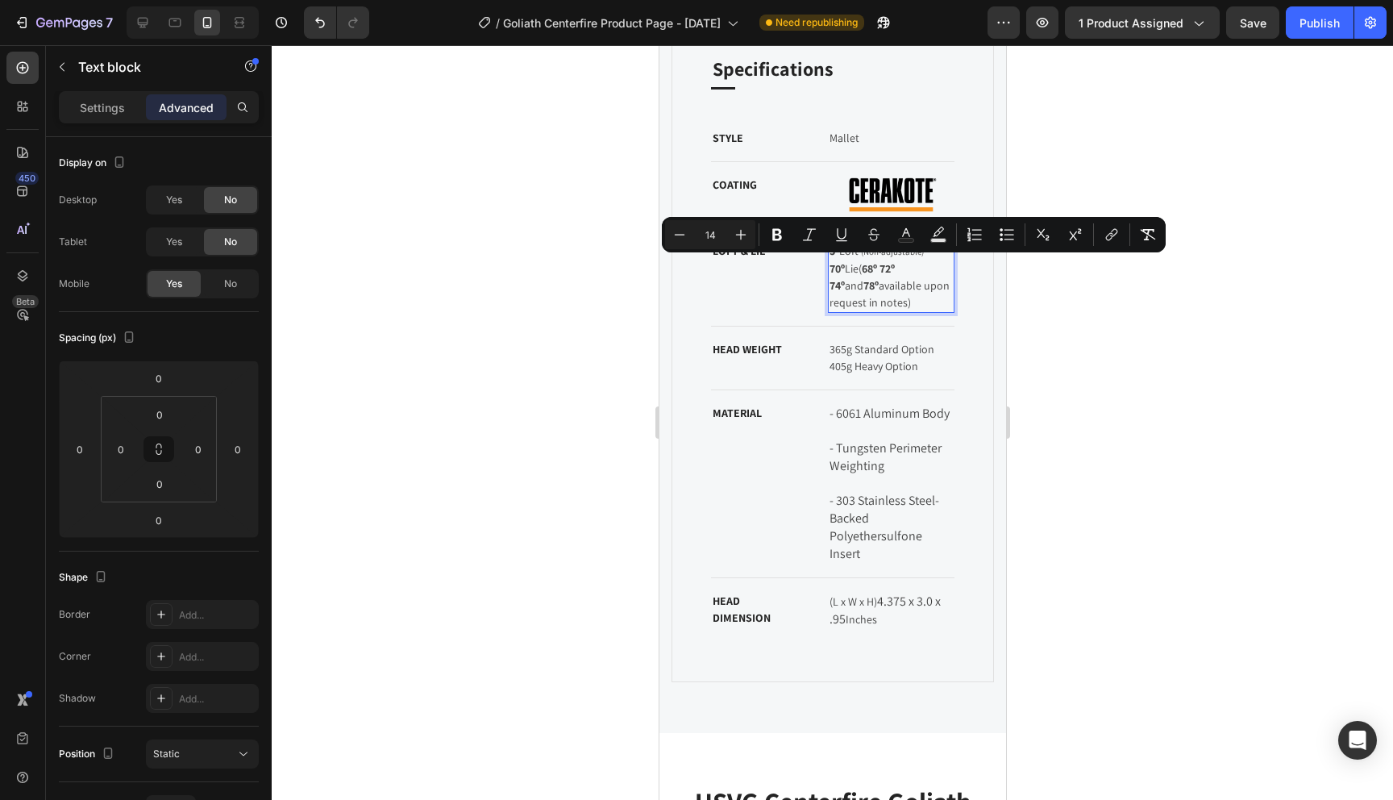
drag, startPoint x: 909, startPoint y: 302, endPoint x: 864, endPoint y: 269, distance: 55.5
click at [864, 269] on p "3º Loft (Non-adjustable) 70º Lie ( 68º 72º 74º and 78º available upon request i…" at bounding box center [891, 277] width 124 height 69
click at [681, 238] on icon "Editor contextual toolbar" at bounding box center [680, 235] width 16 height 16
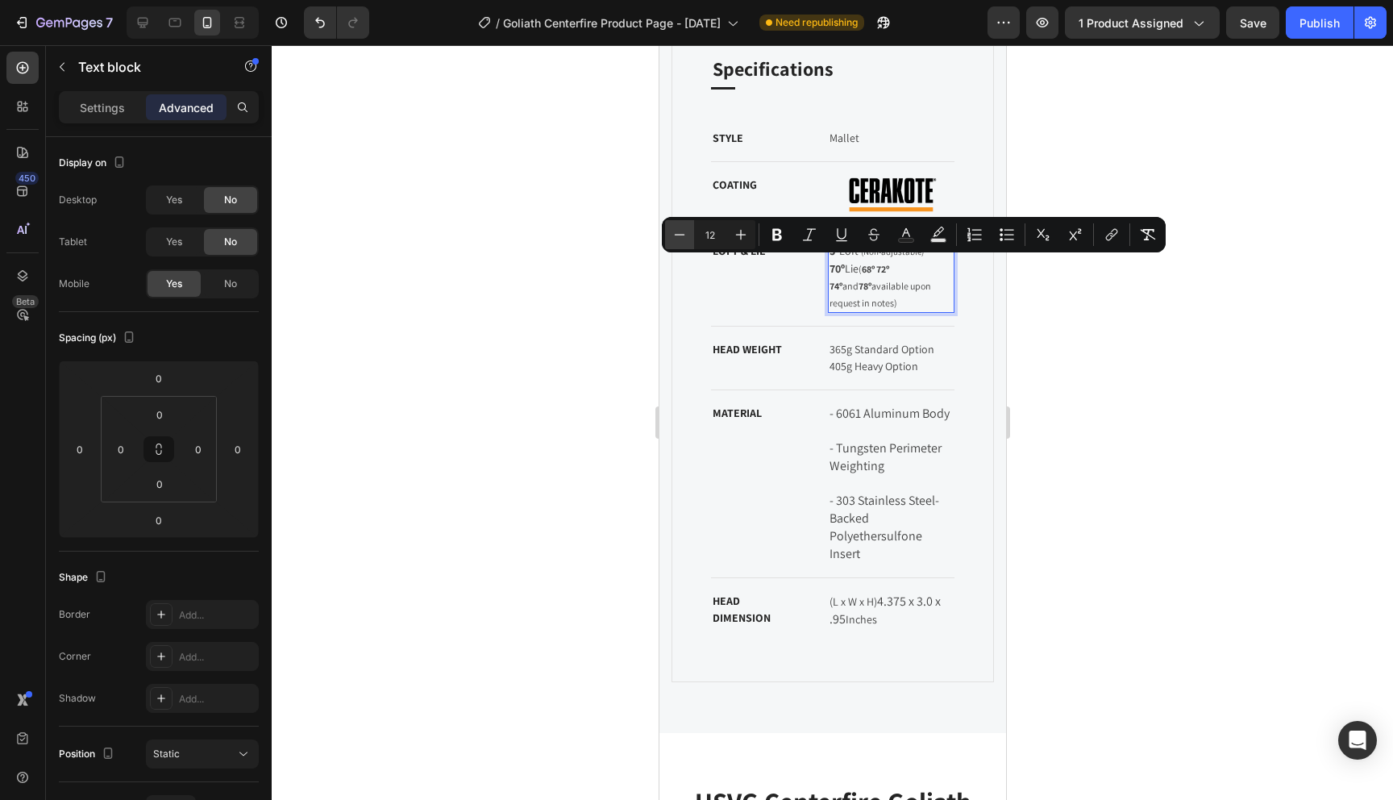
type input "11"
click at [900, 291] on span "( 68º 72º 74º and 78º available upon request in notes)" at bounding box center [878, 287] width 98 height 47
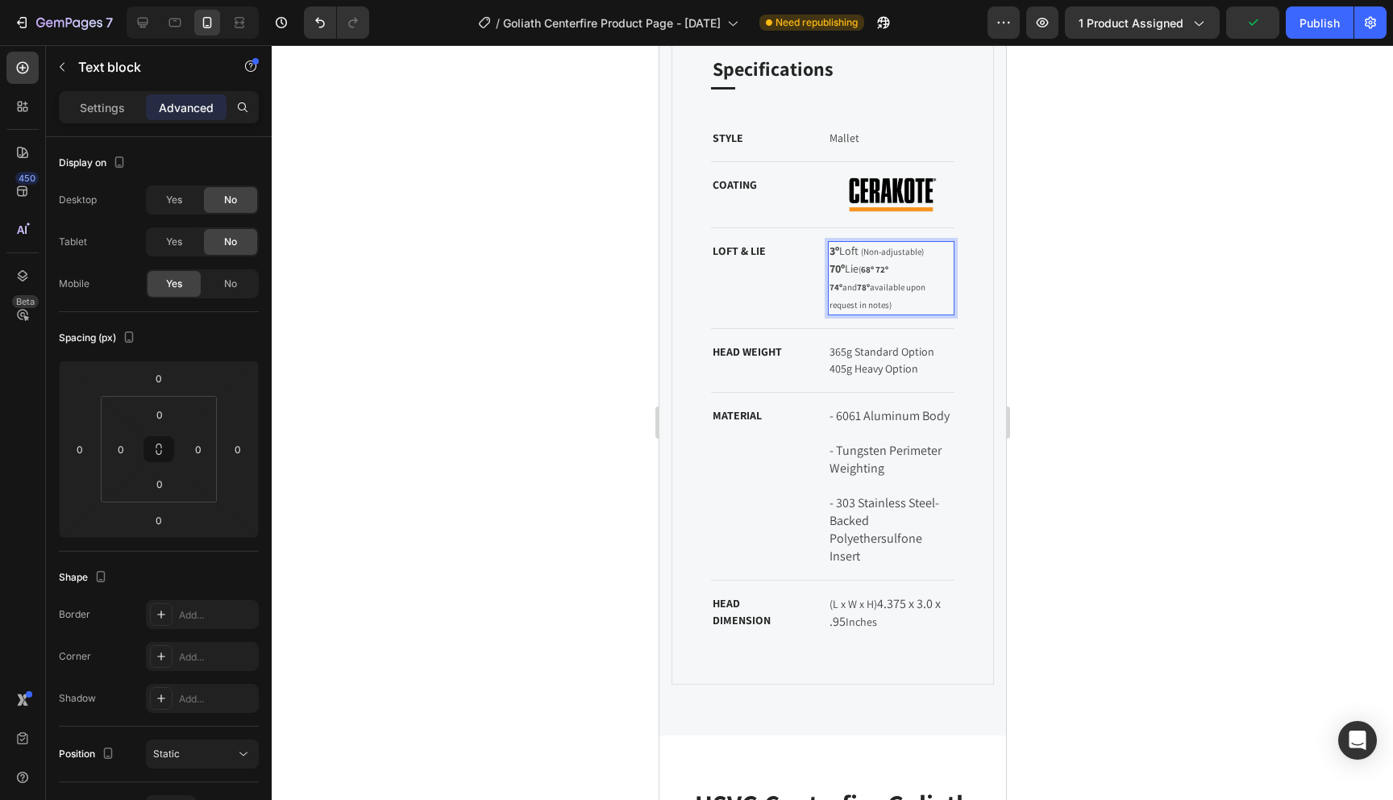
click at [932, 251] on p "3º Loft (Non-adjustable) 70º Lie ( 68º 72º 74º and 78º available upon request i…" at bounding box center [891, 278] width 124 height 71
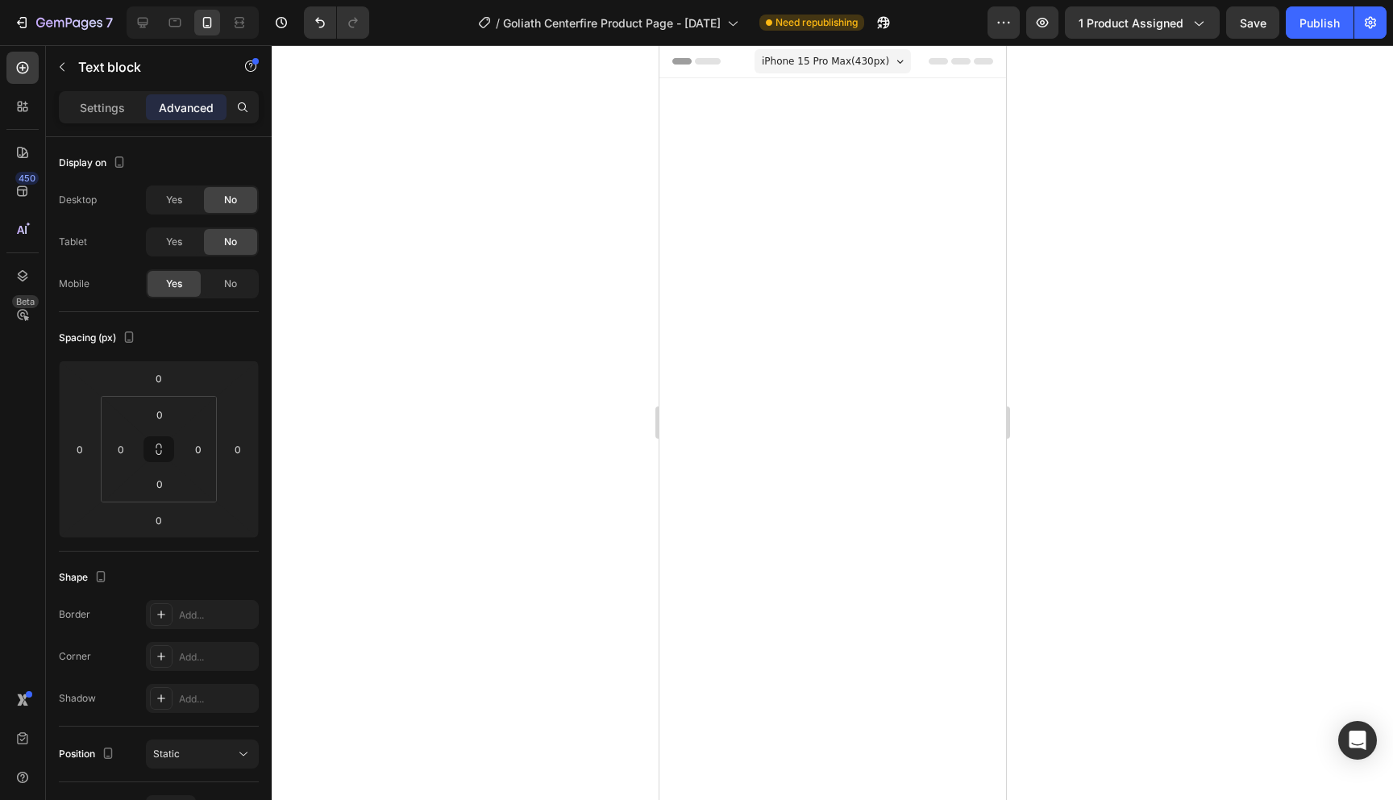
scroll to position [1411, 0]
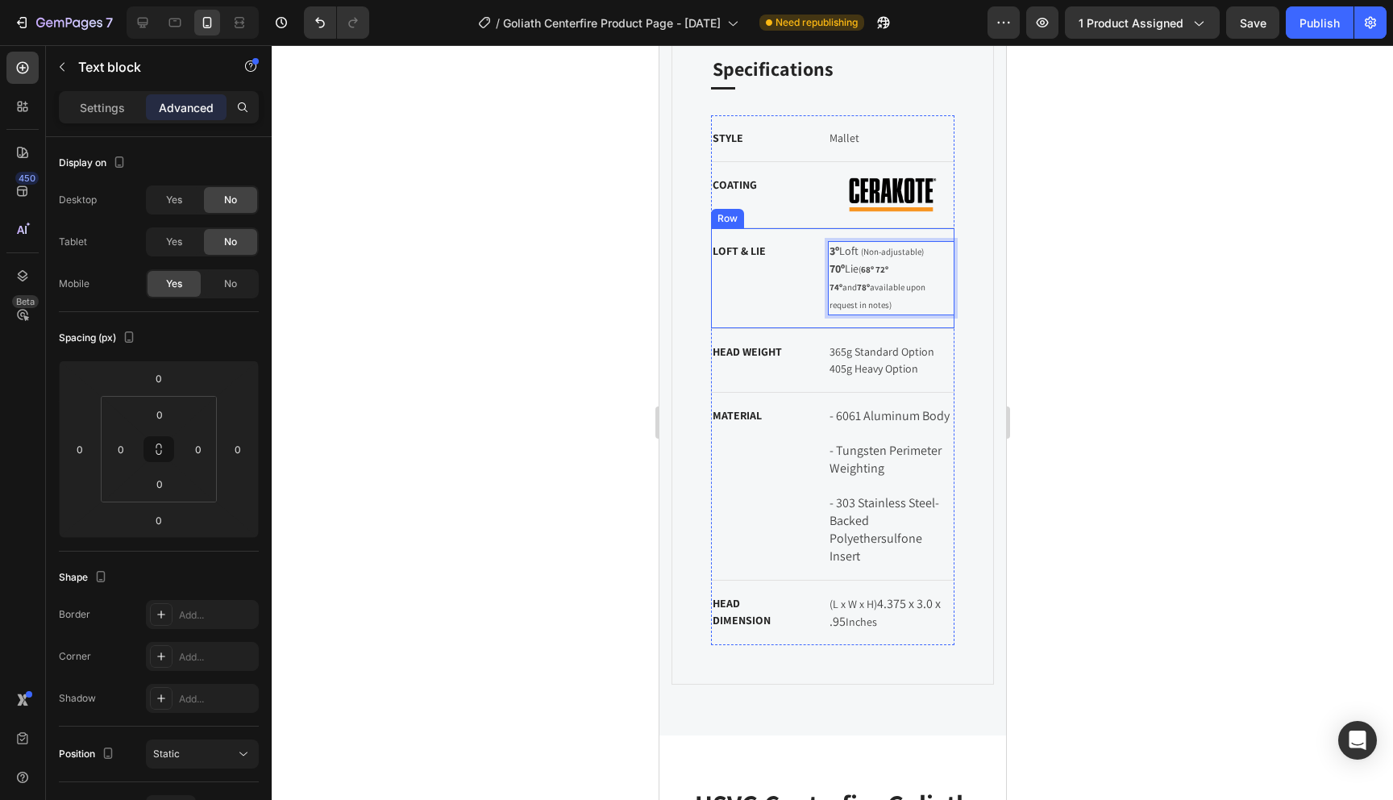
drag, startPoint x: 860, startPoint y: 253, endPoint x: 822, endPoint y: 253, distance: 37.9
click at [822, 253] on div "LOFT & LIE Text block 3º Loft (Non-adjustable) 70º Lie ( 68º 72º 74º and 78º av…" at bounding box center [832, 278] width 244 height 101
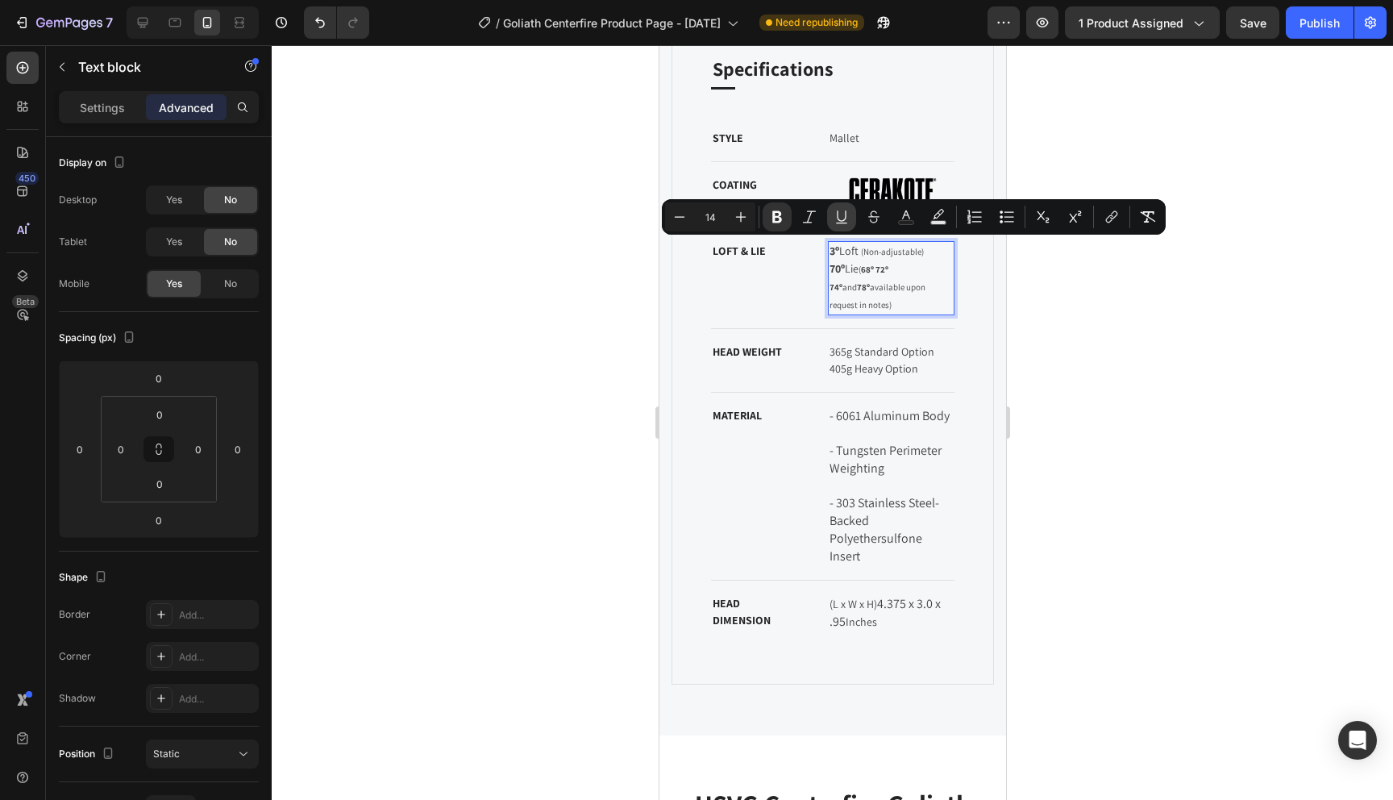
click at [844, 219] on icon "Editor contextual toolbar" at bounding box center [842, 217] width 16 height 16
click at [857, 277] on p "3º Loft (Non-adjustable) 70º Lie ( 68º 72º 74º and 78º available upon request i…" at bounding box center [891, 278] width 124 height 71
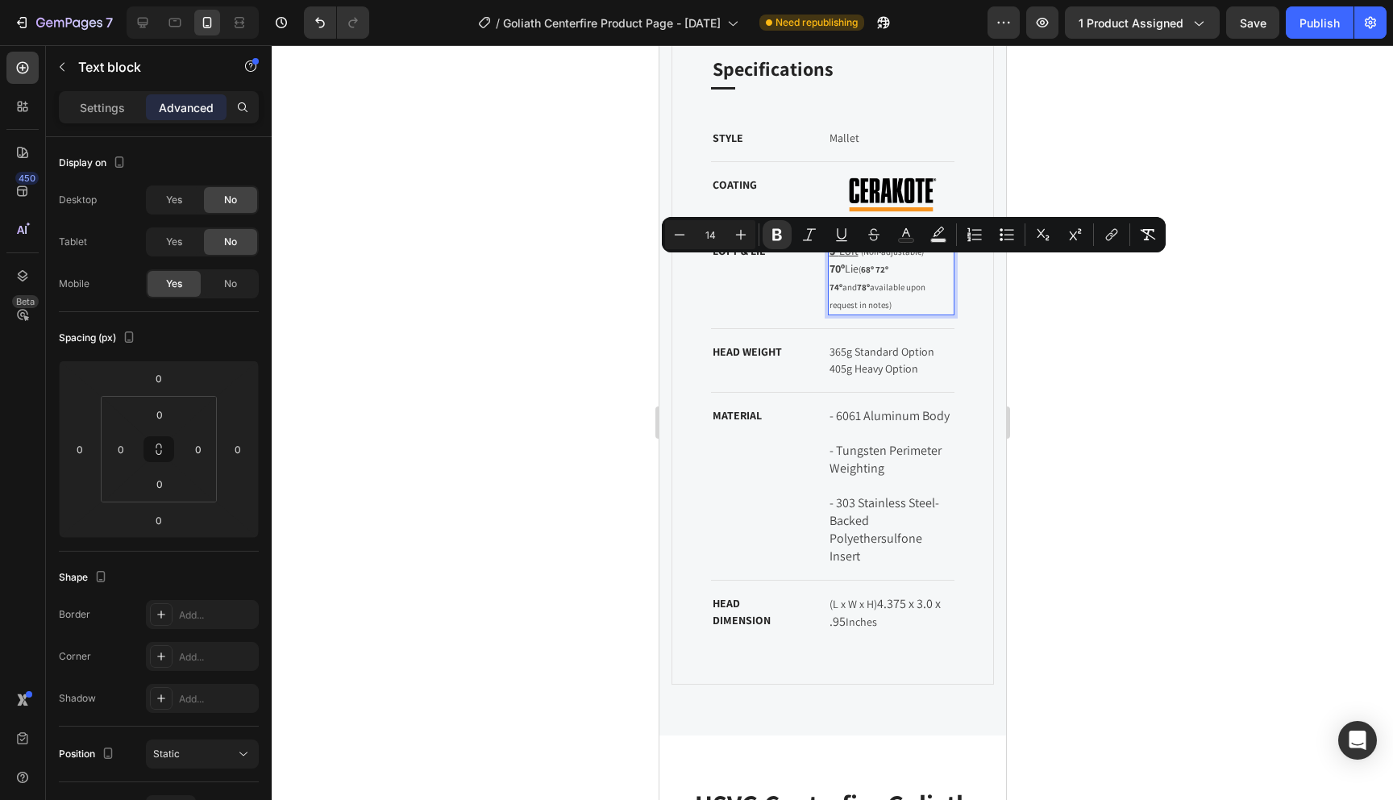
drag, startPoint x: 859, startPoint y: 269, endPoint x: 827, endPoint y: 271, distance: 31.5
click at [827, 271] on div "3º Loft (Non-adjustable) 70º Lie ( 68º 72º 74º and 78º available upon request i…" at bounding box center [890, 278] width 127 height 74
click at [861, 274] on p "3º Loft (Non-adjustable) 70º Lie ( 68º 72º 74º and 78º available upon request i…" at bounding box center [891, 278] width 124 height 71
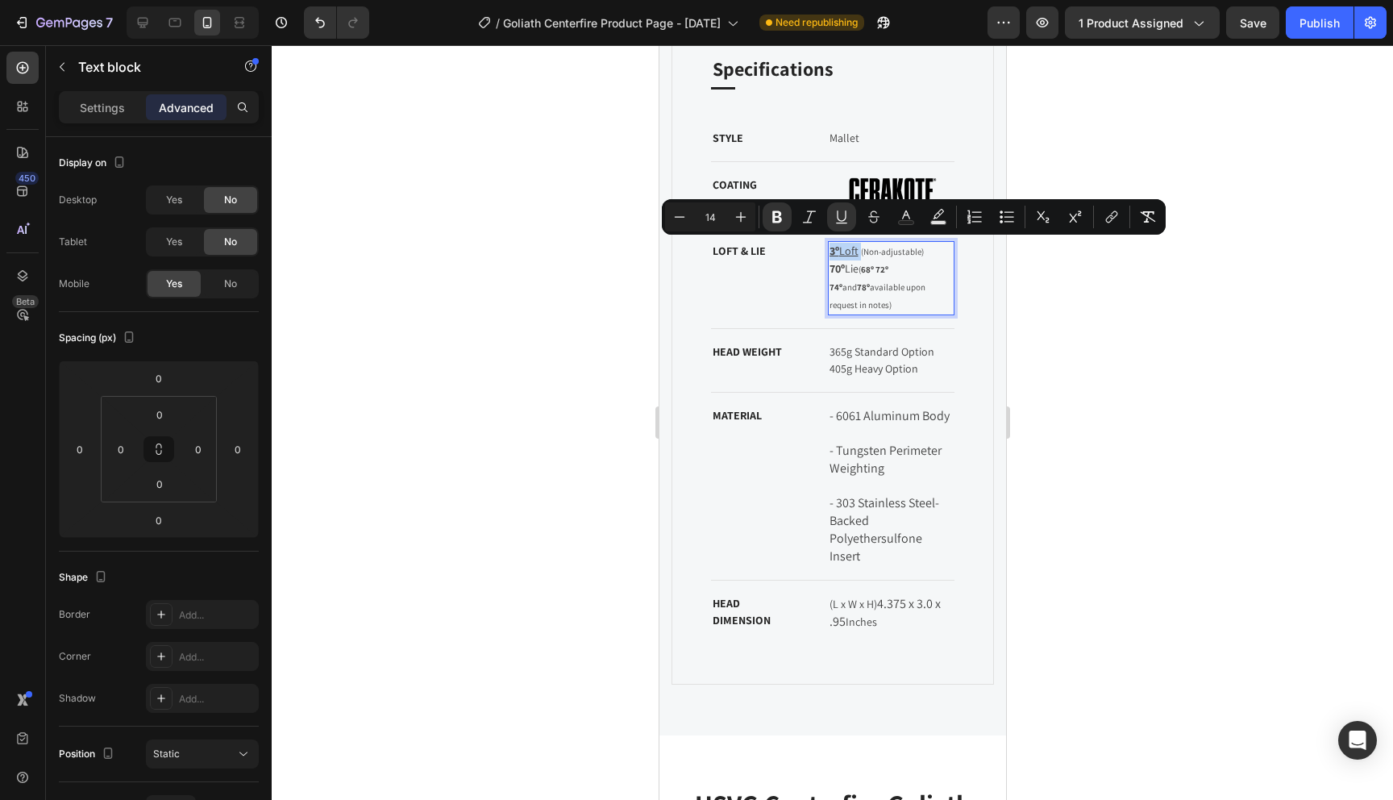
drag, startPoint x: 860, startPoint y: 251, endPoint x: 828, endPoint y: 252, distance: 32.3
click at [829, 252] on p "3º Loft (Non-adjustable) 70º Lie ( 68º 72º 74º and 78º available upon request i…" at bounding box center [891, 278] width 124 height 71
click at [840, 218] on icon "Editor contextual toolbar" at bounding box center [842, 217] width 16 height 16
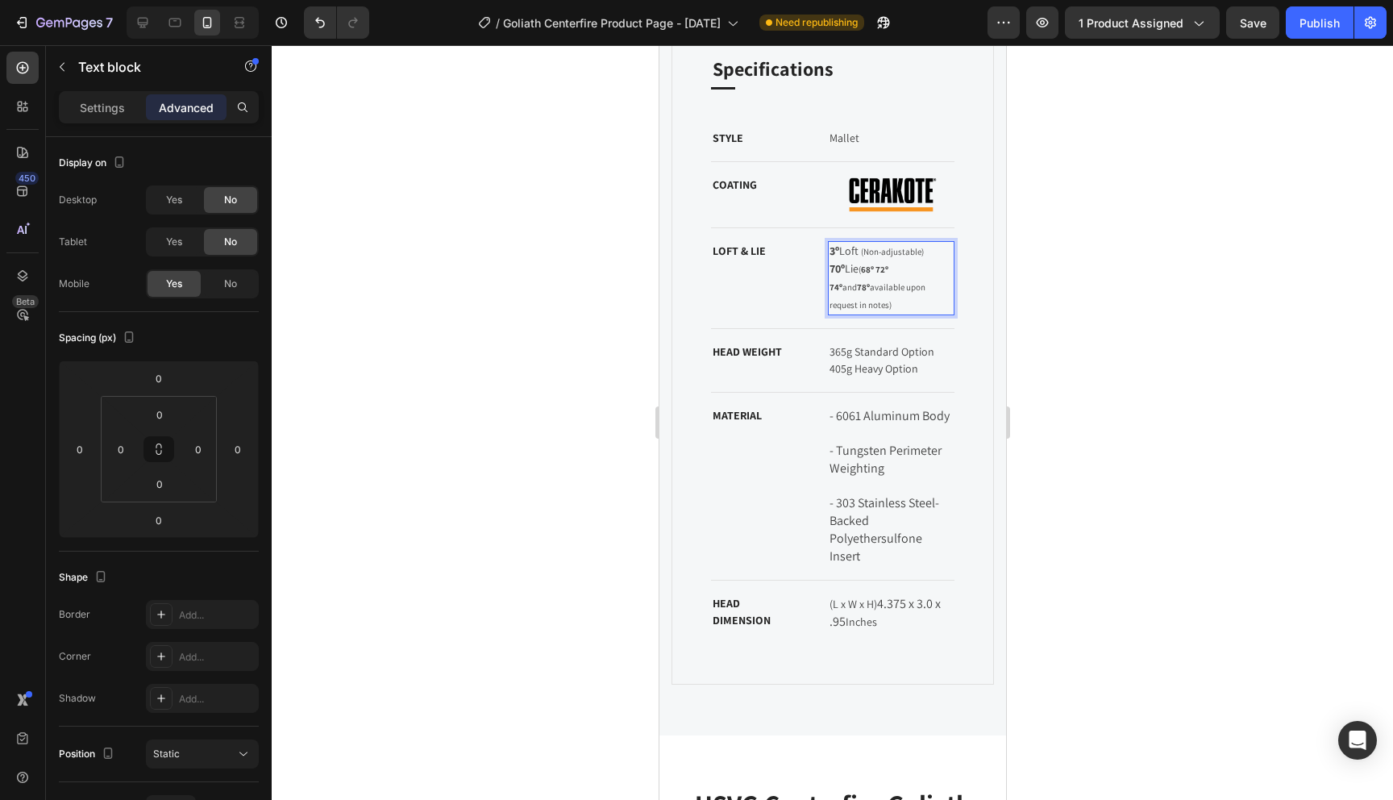
click at [851, 275] on p "3º Loft (Non-adjustable) 70º Lie ( 68º 72º 74º and 78º available upon request i…" at bounding box center [891, 278] width 124 height 71
drag, startPoint x: 861, startPoint y: 251, endPoint x: 824, endPoint y: 252, distance: 37.1
click at [824, 252] on div "LOFT & LIE Text block 3º Loft (Non-adjustable) 70º Lie ( 68º 72º 74º and 78º av…" at bounding box center [832, 278] width 244 height 101
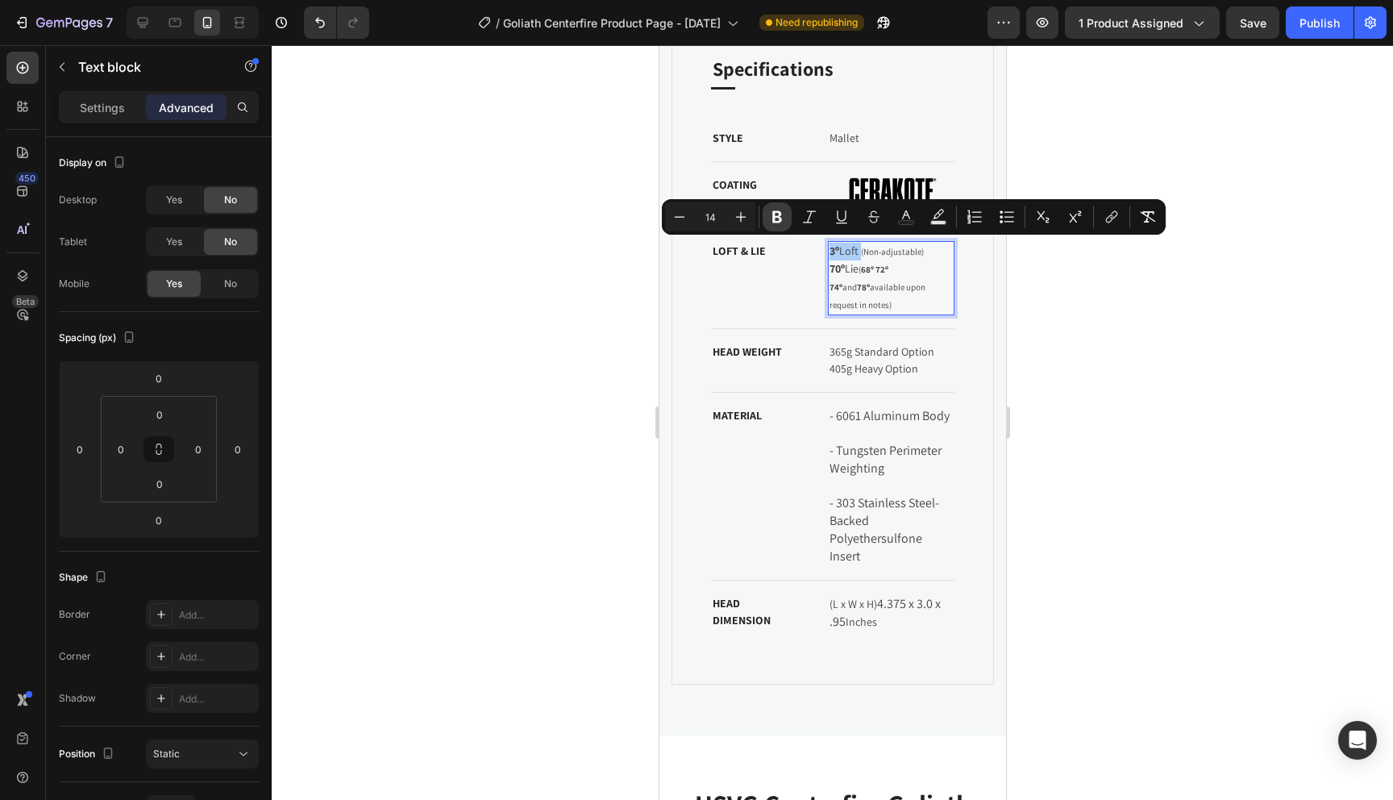
click at [778, 213] on icon "Editor contextual toolbar" at bounding box center [777, 217] width 10 height 12
click at [859, 267] on p "3º Loft (Non-adjustable) 70º Lie ( 68º 72º 74º and 78º available upon request i…" at bounding box center [891, 278] width 124 height 71
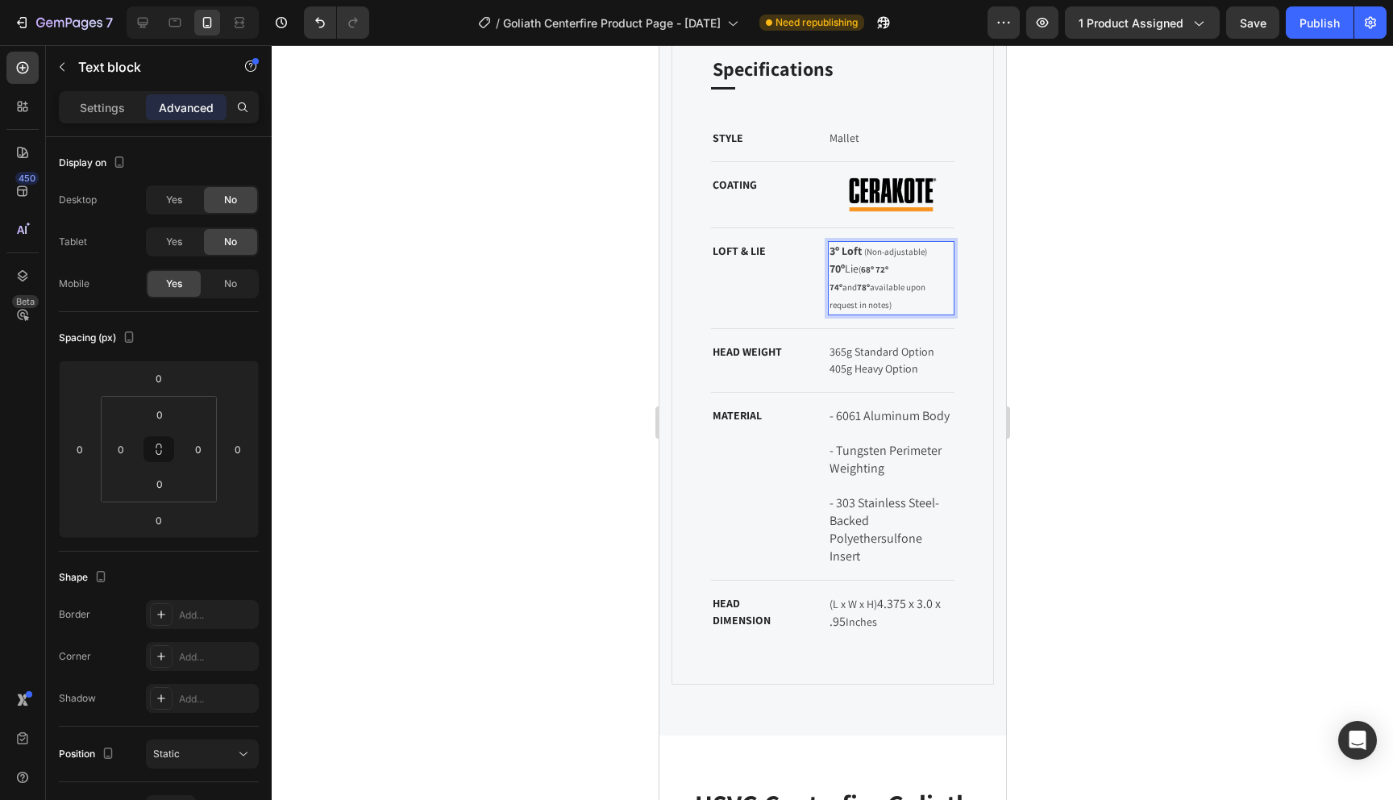
drag, startPoint x: 860, startPoint y: 269, endPoint x: 827, endPoint y: 269, distance: 33.1
click at [827, 269] on div "3º Loft (Non-adjustable) 70º Lie ( 68º 72º 74º and 78º available upon request i…" at bounding box center [890, 278] width 127 height 74
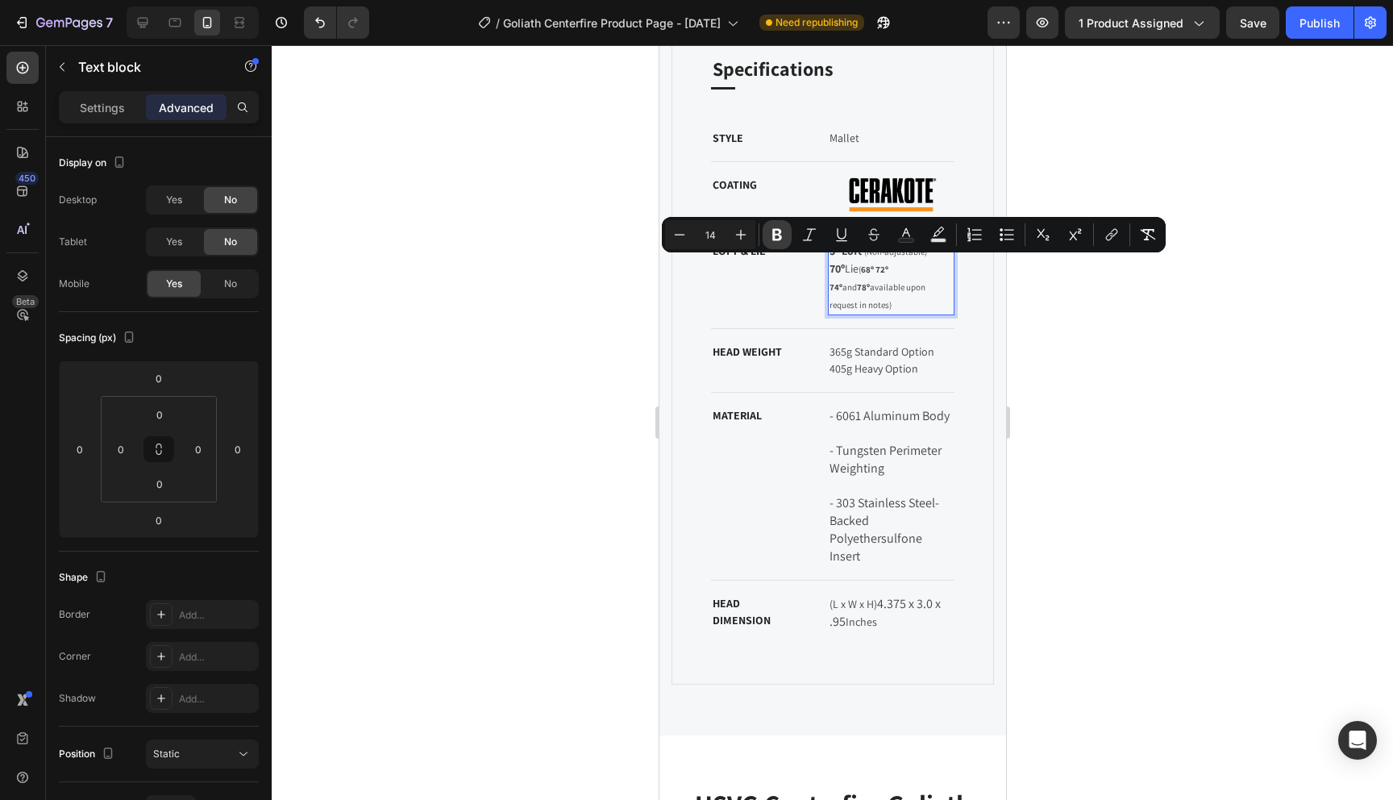
click at [780, 234] on icon "Editor contextual toolbar" at bounding box center [777, 235] width 16 height 16
click at [889, 280] on span "( 68º 72º 74º and 78º available upon request in notes)" at bounding box center [878, 287] width 98 height 47
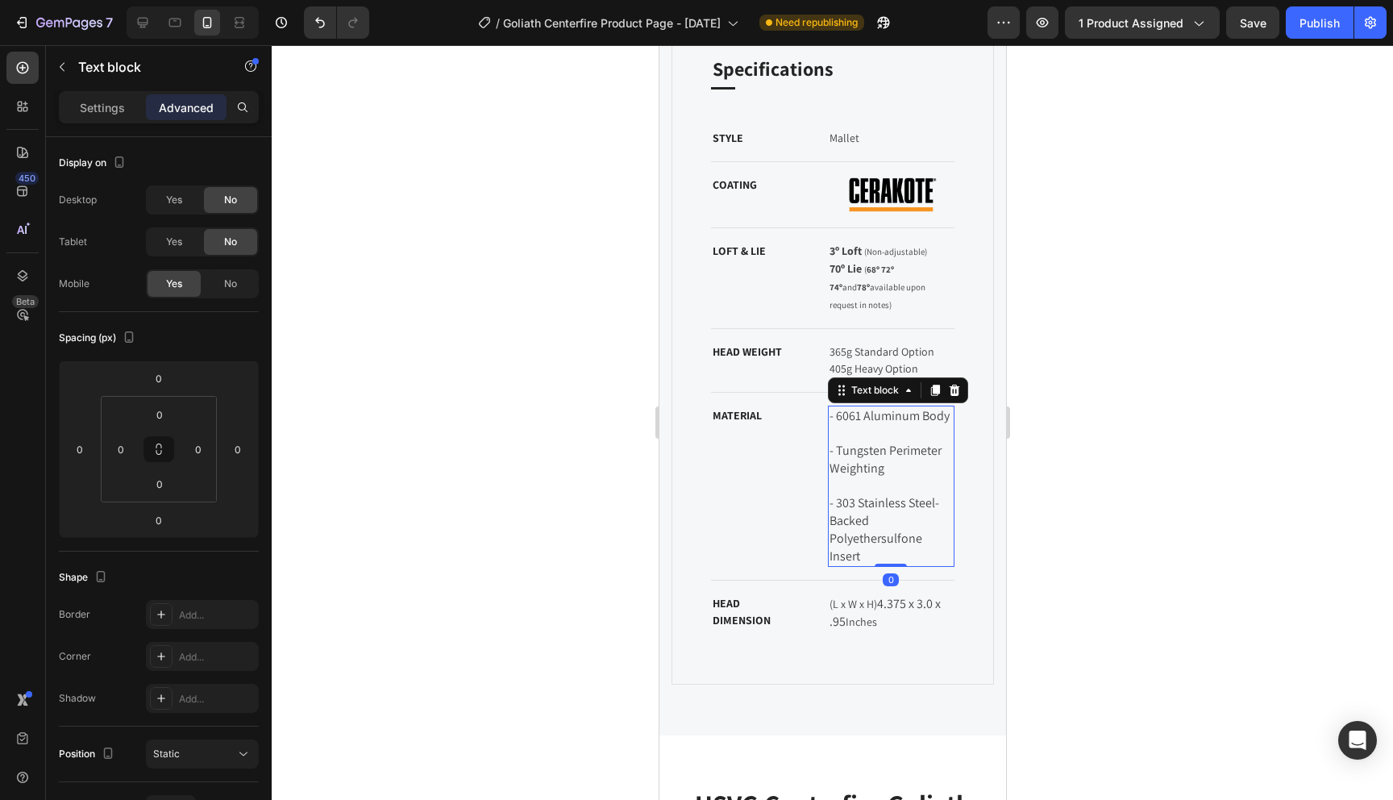
click at [905, 407] on p "- 6061 Aluminum Body" at bounding box center [891, 416] width 124 height 18
click at [884, 343] on p "365g Standard Option 405g Heavy Option" at bounding box center [891, 360] width 124 height 34
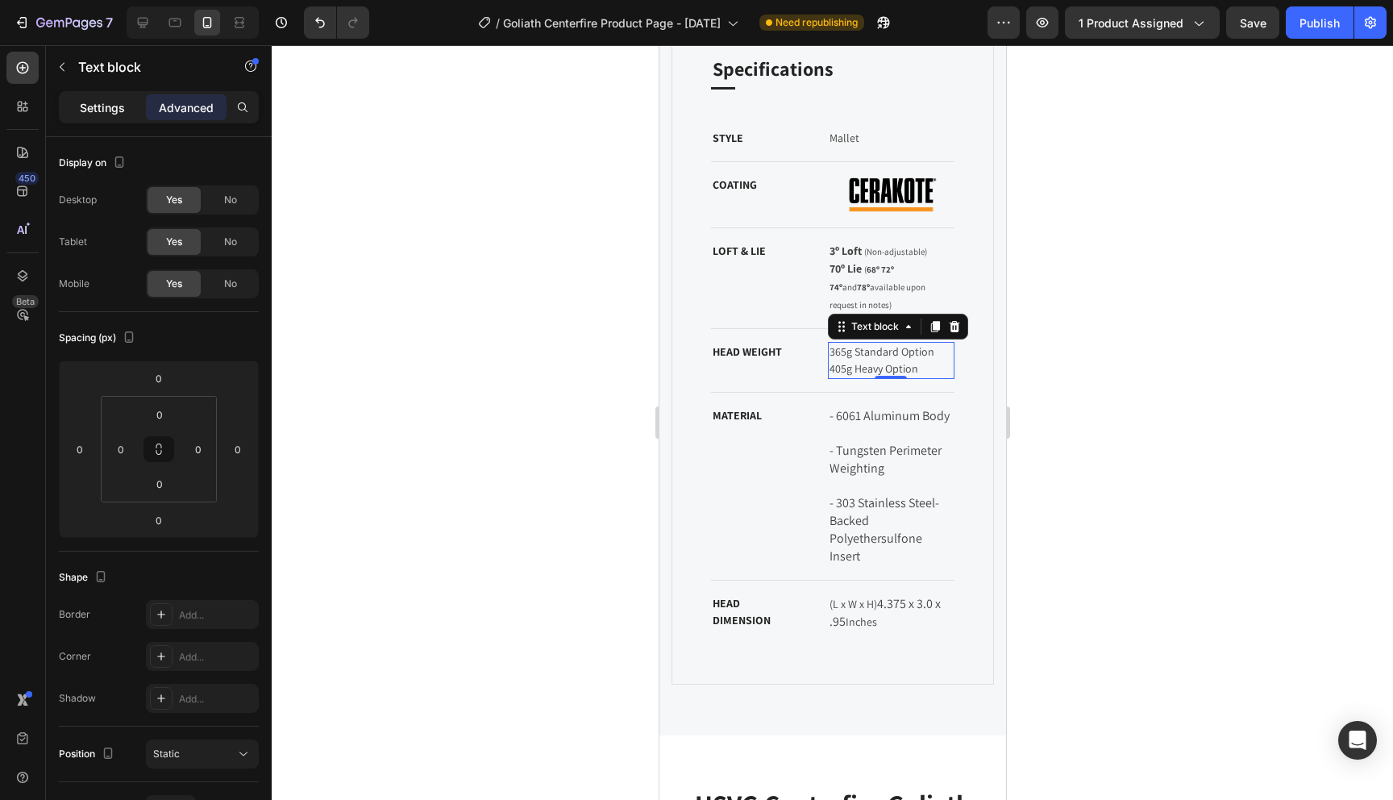
click at [100, 111] on p "Settings" at bounding box center [102, 107] width 45 height 17
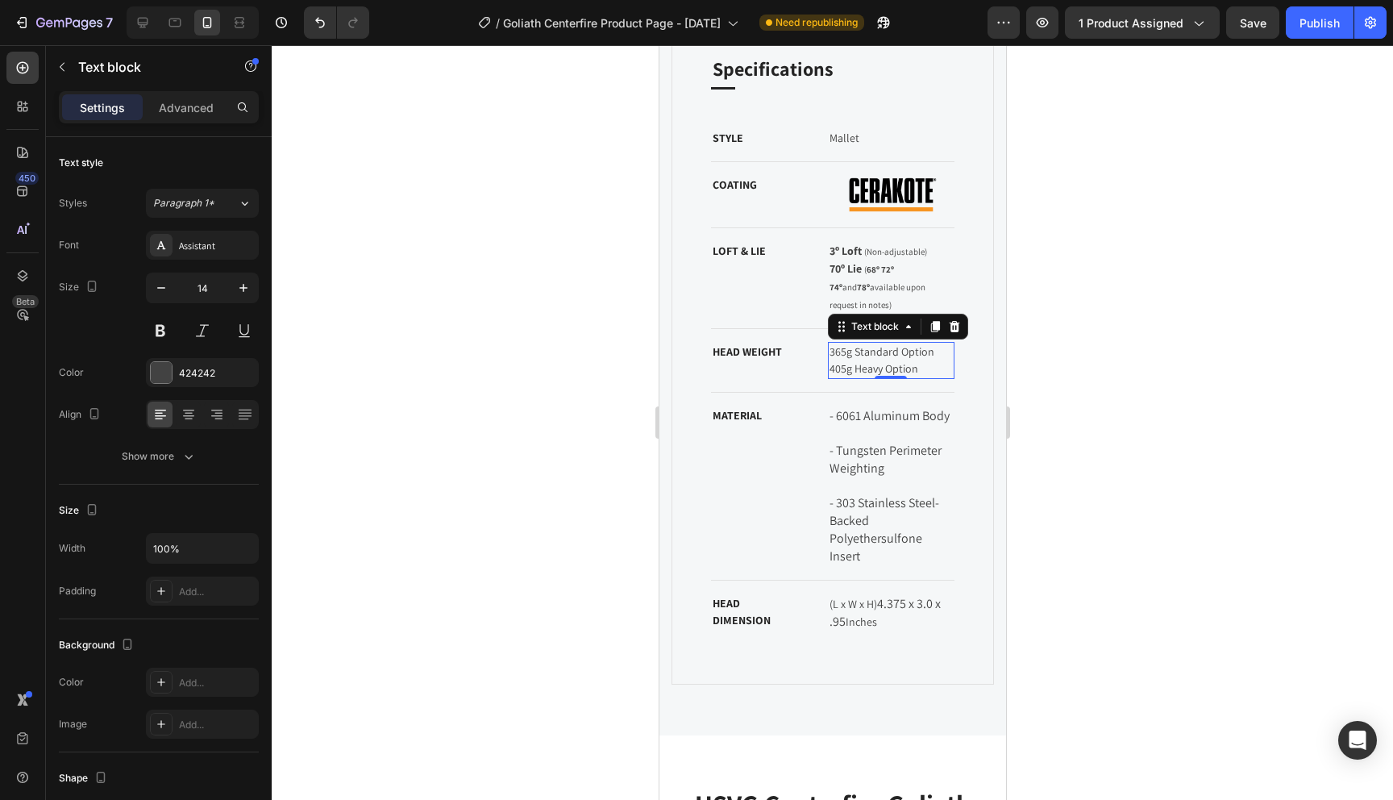
click at [876, 343] on p "365g Standard Option 405g Heavy Option" at bounding box center [891, 360] width 124 height 34
click at [865, 407] on span "- 6061 Aluminum Body" at bounding box center [889, 415] width 120 height 17
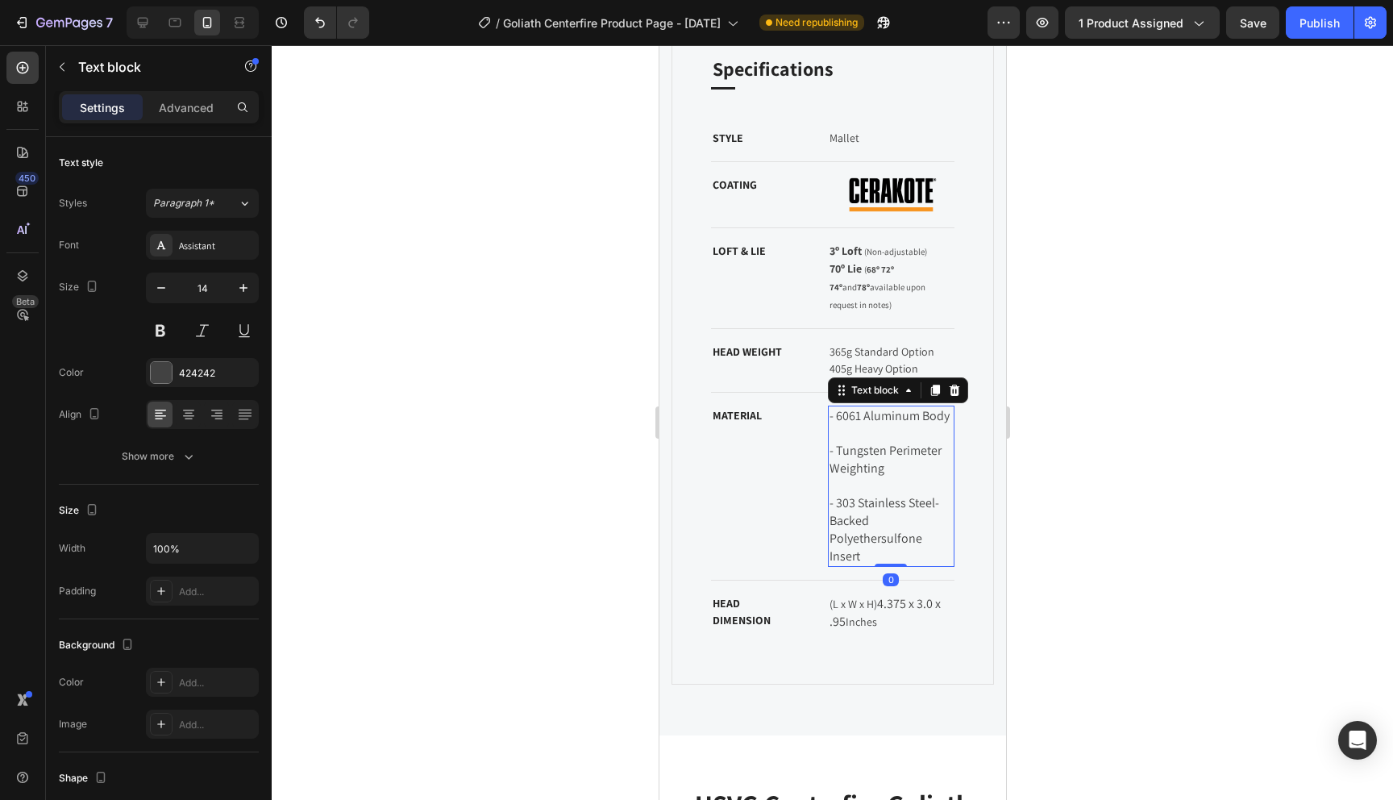
click at [865, 407] on span "- 6061 Aluminum Body" at bounding box center [889, 415] width 120 height 17
click at [869, 451] on span "- Tungsten Perimeter Weighting" at bounding box center [886, 459] width 114 height 35
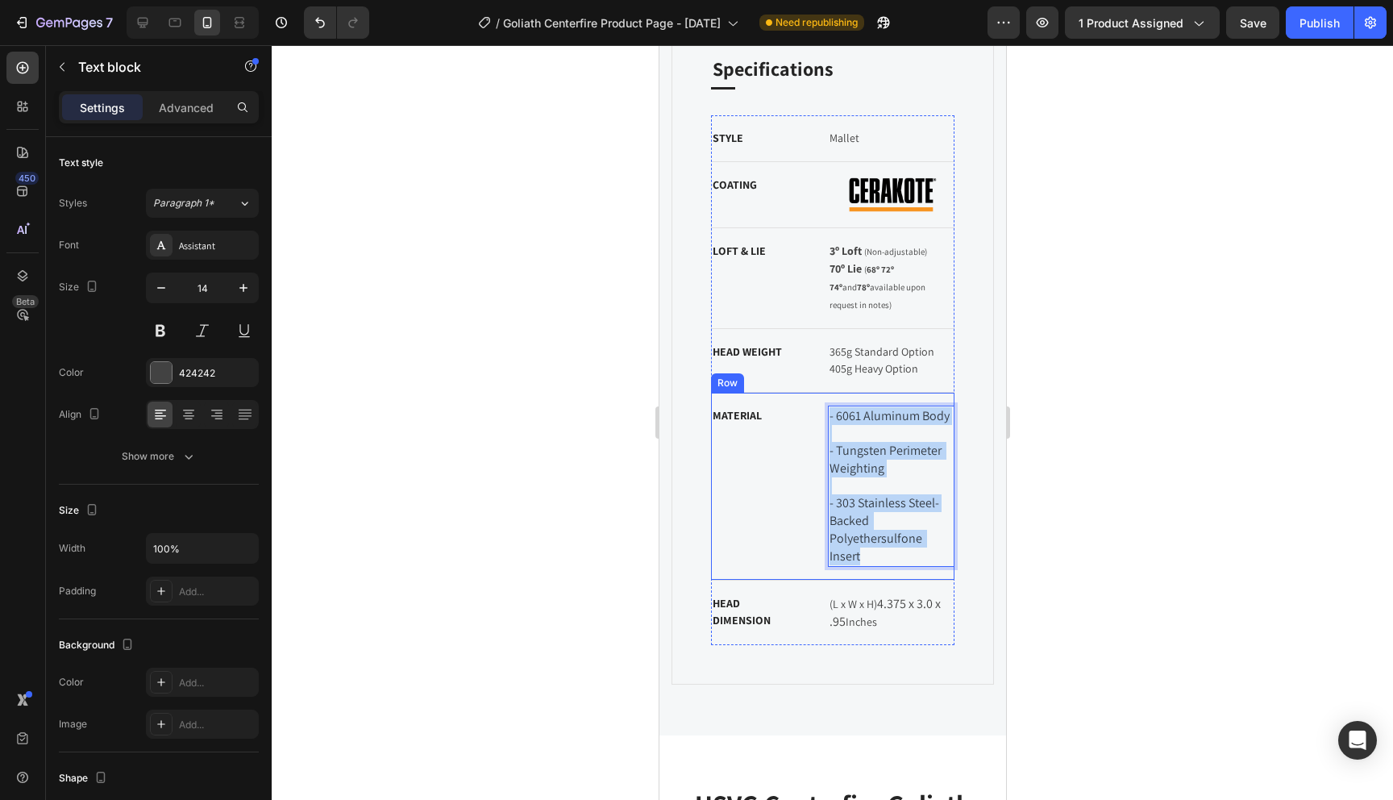
drag, startPoint x: 878, startPoint y: 539, endPoint x: 823, endPoint y: 398, distance: 151.4
click at [823, 398] on div "MATERIAL Text block - 6061 Aluminum Body - Tungsten Perimeter Weighting - 303 S…" at bounding box center [832, 487] width 244 height 188
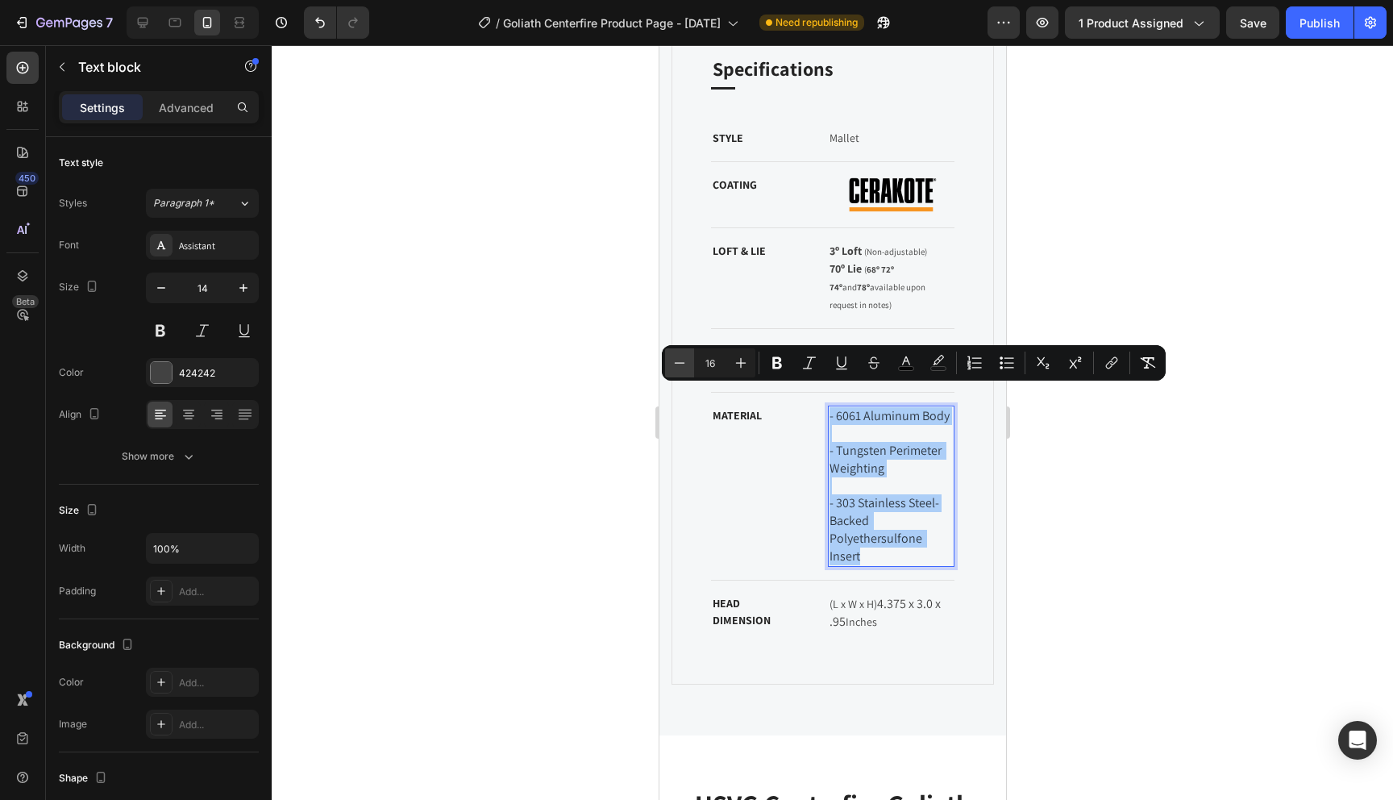
click at [682, 364] on icon "Editor contextual toolbar" at bounding box center [680, 363] width 16 height 16
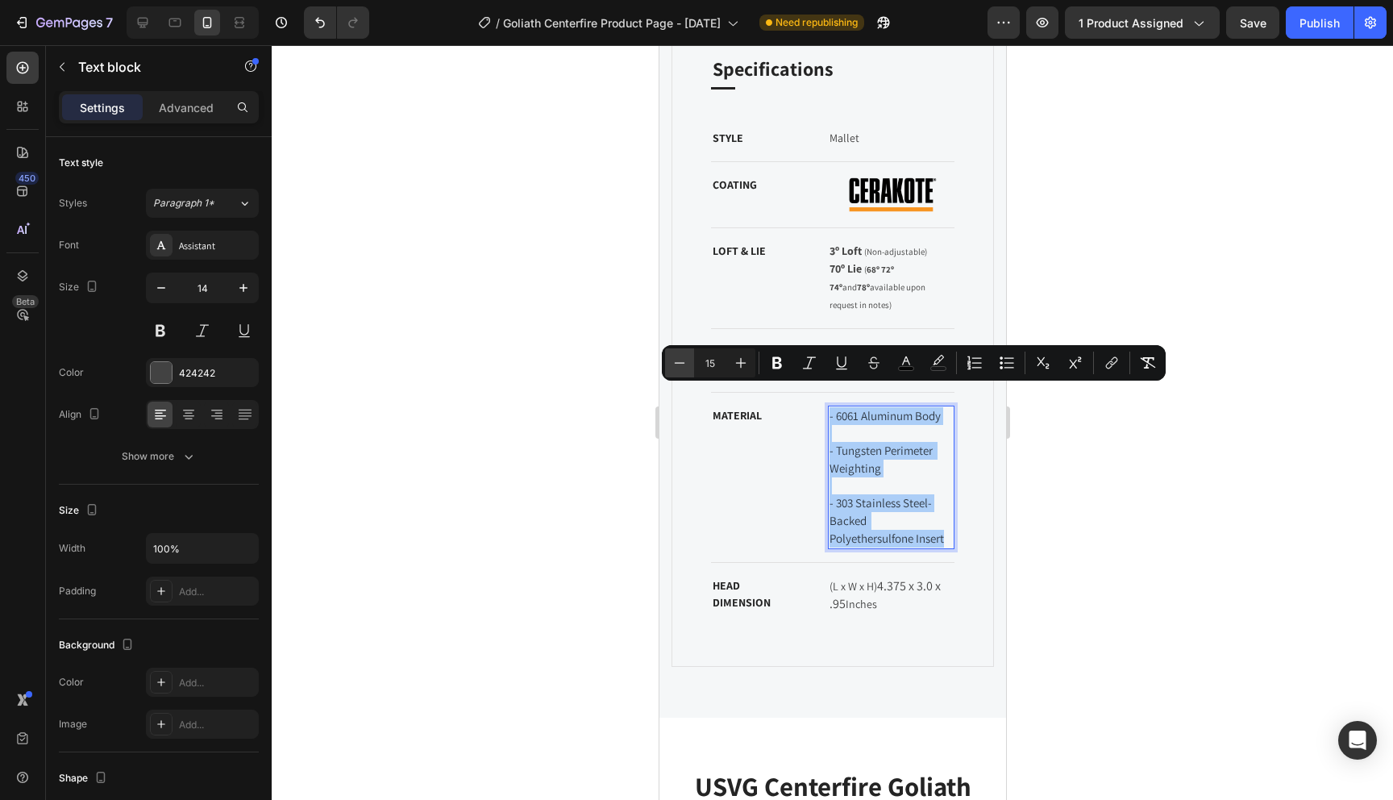
click at [682, 364] on icon "Editor contextual toolbar" at bounding box center [680, 363] width 16 height 16
type input "14"
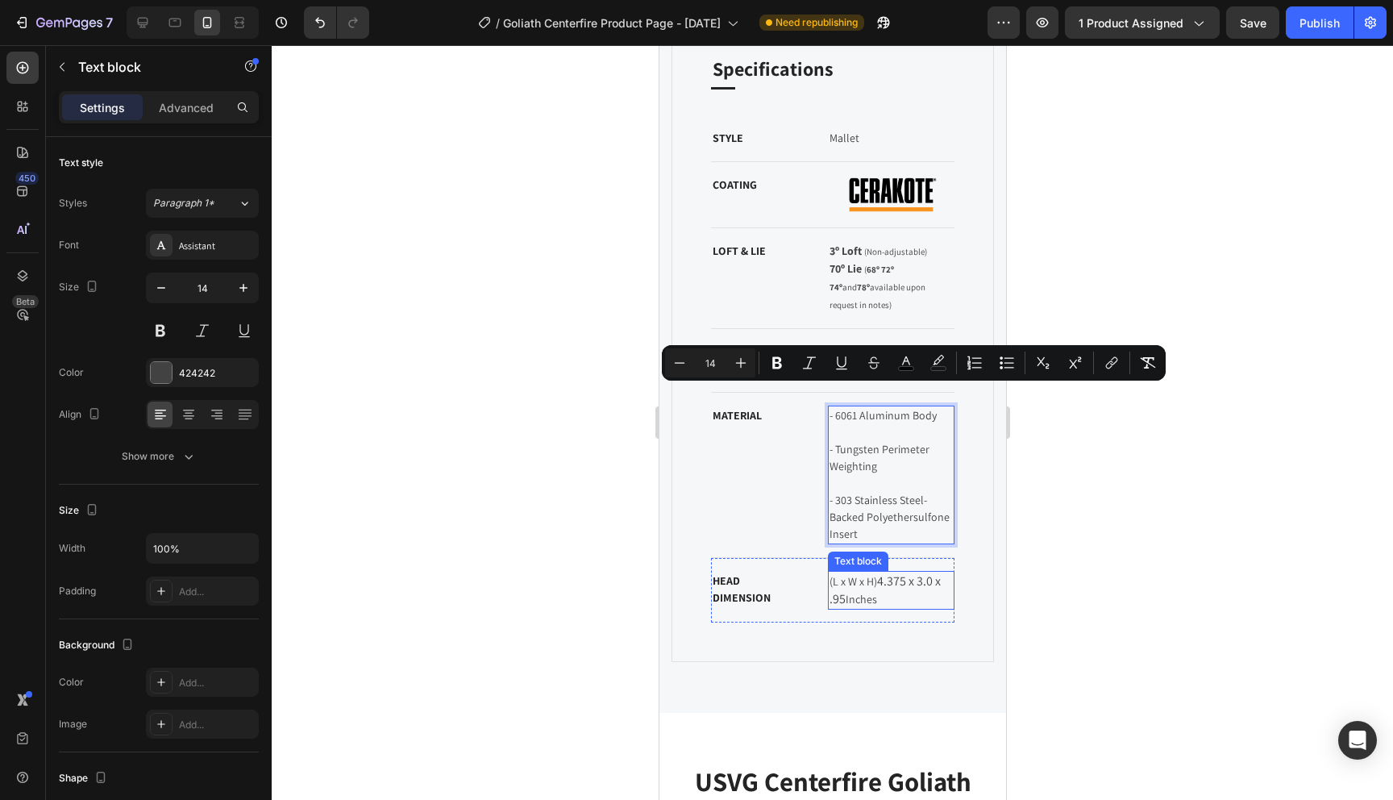
click at [908, 572] on span "4.375 x 3.0 x .95" at bounding box center [886, 589] width 114 height 35
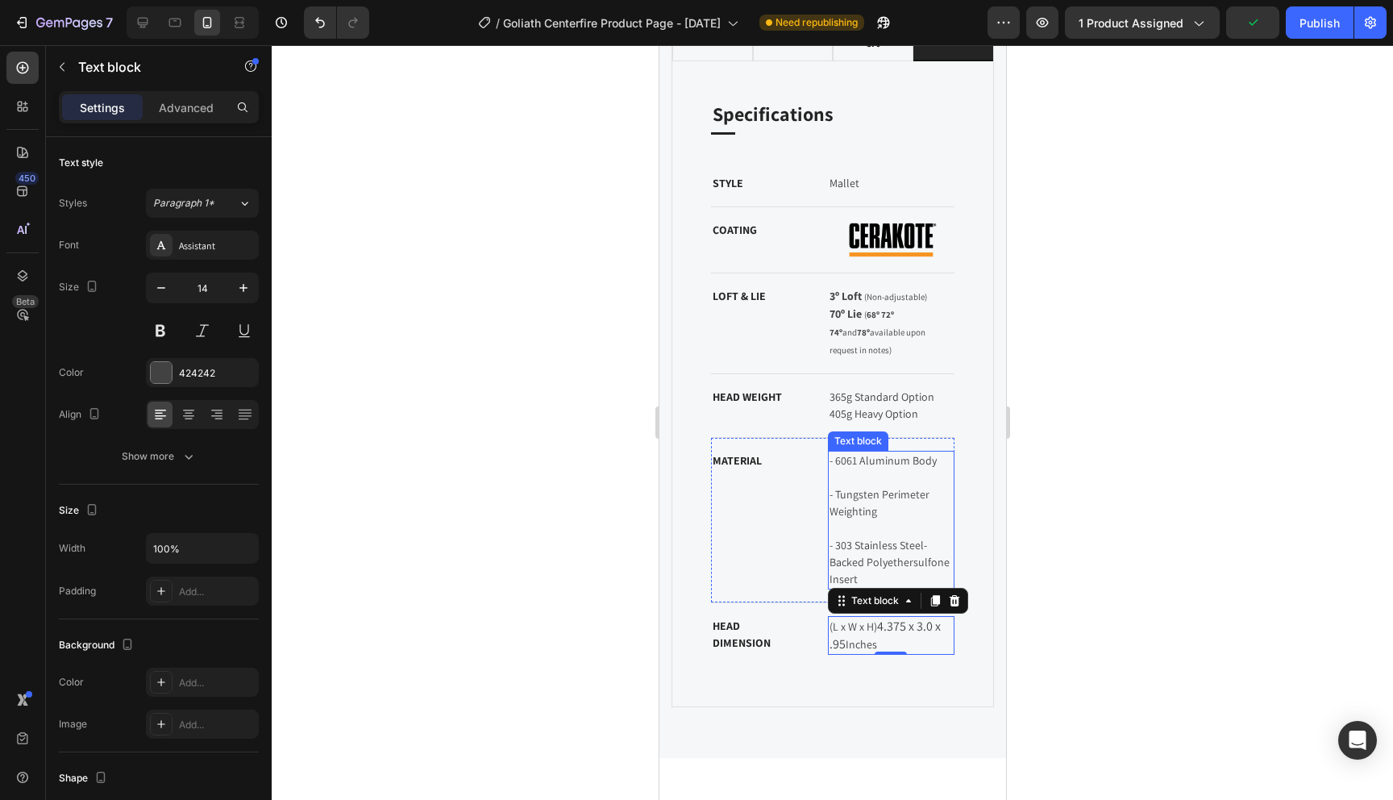
scroll to position [1362, 0]
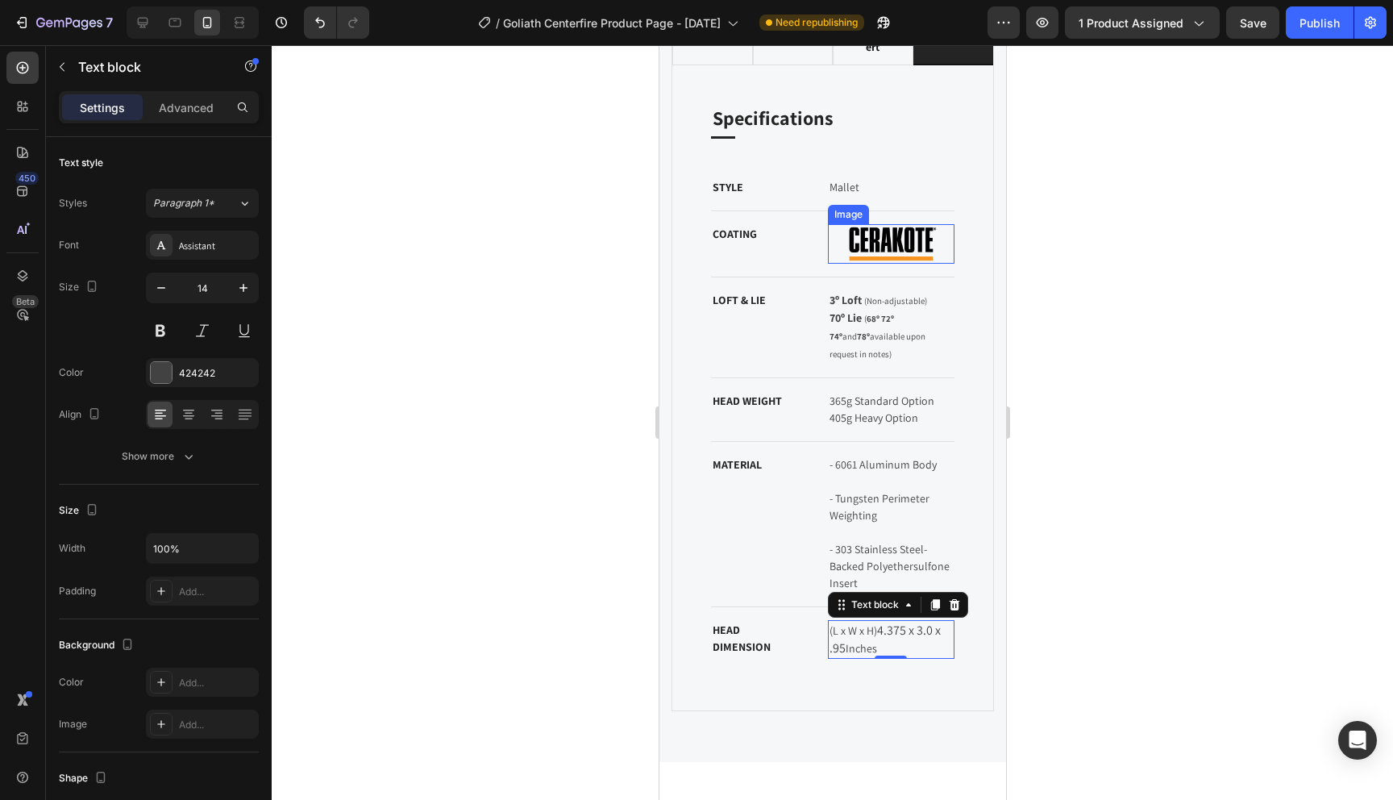
click at [895, 252] on img at bounding box center [890, 244] width 127 height 40
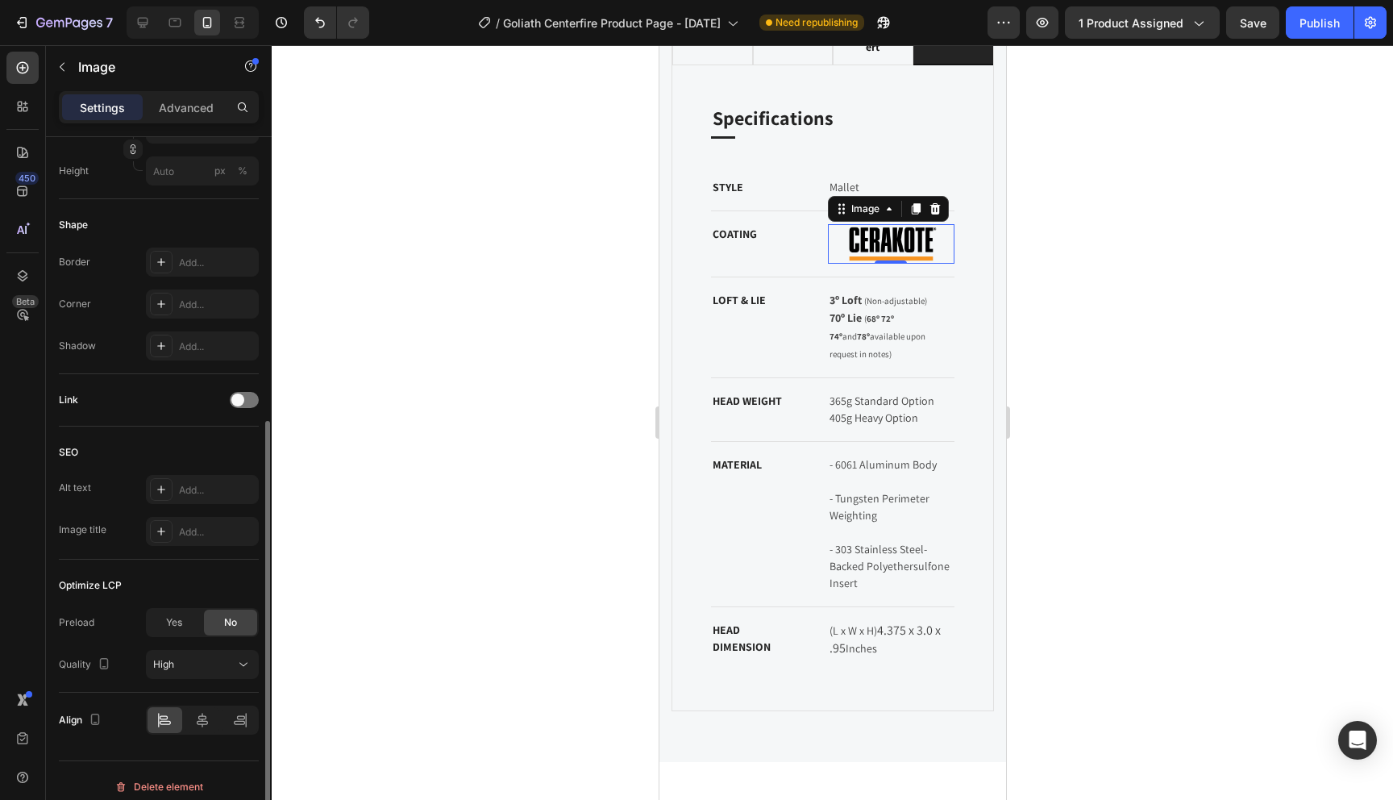
scroll to position [509, 0]
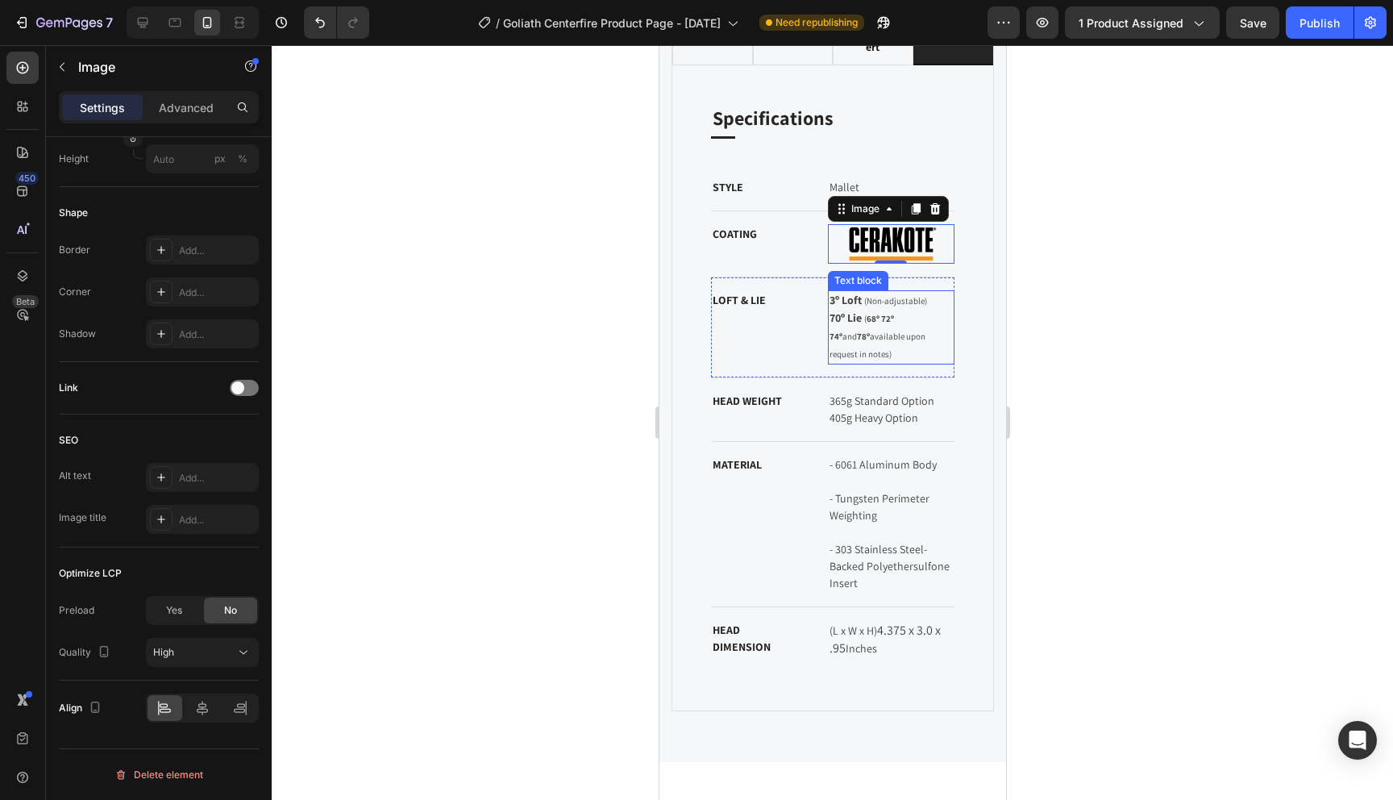
click at [880, 314] on strong "68º 72º 74º" at bounding box center [862, 327] width 66 height 29
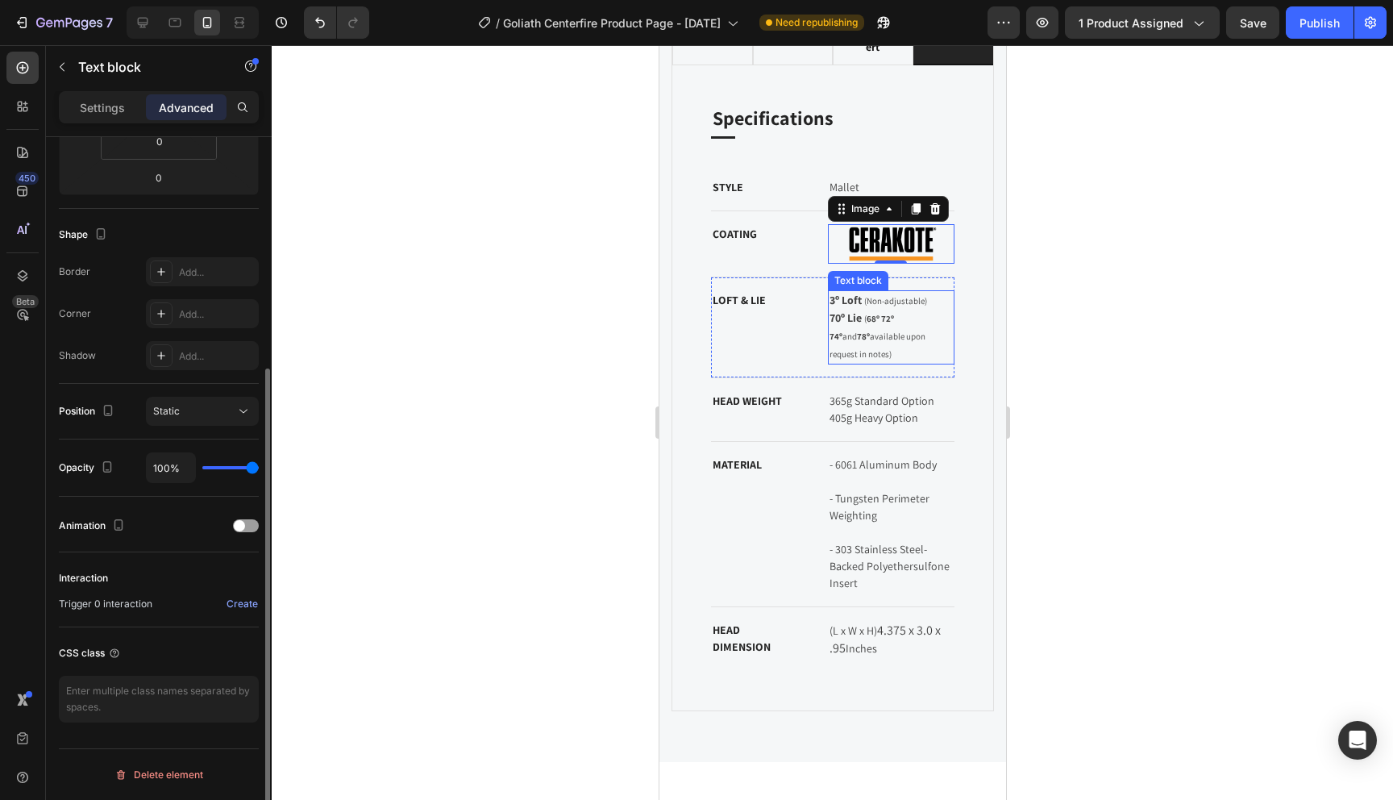
scroll to position [0, 0]
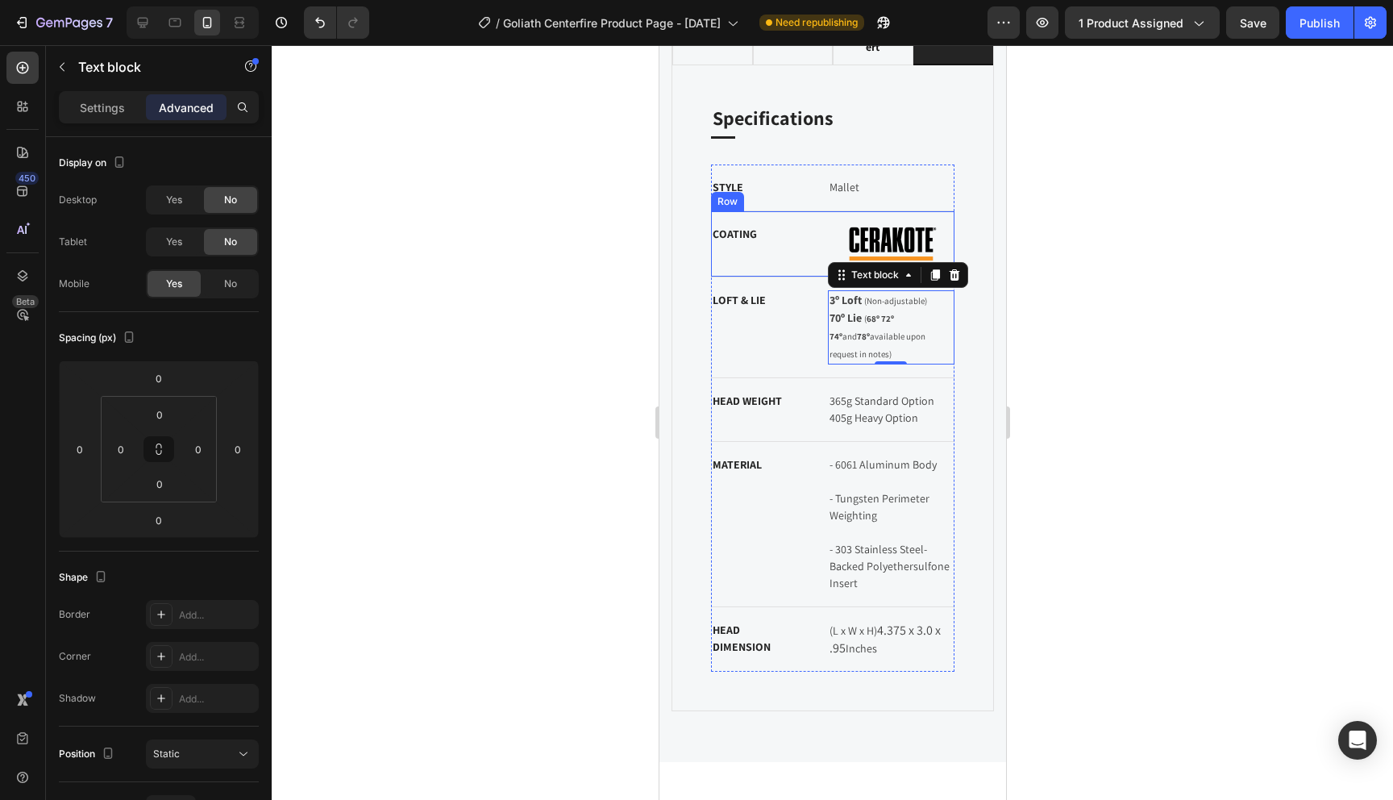
click at [861, 216] on div "COATING Text block Cerakote Ceramic Coating Text block Image Row Row" at bounding box center [832, 244] width 244 height 66
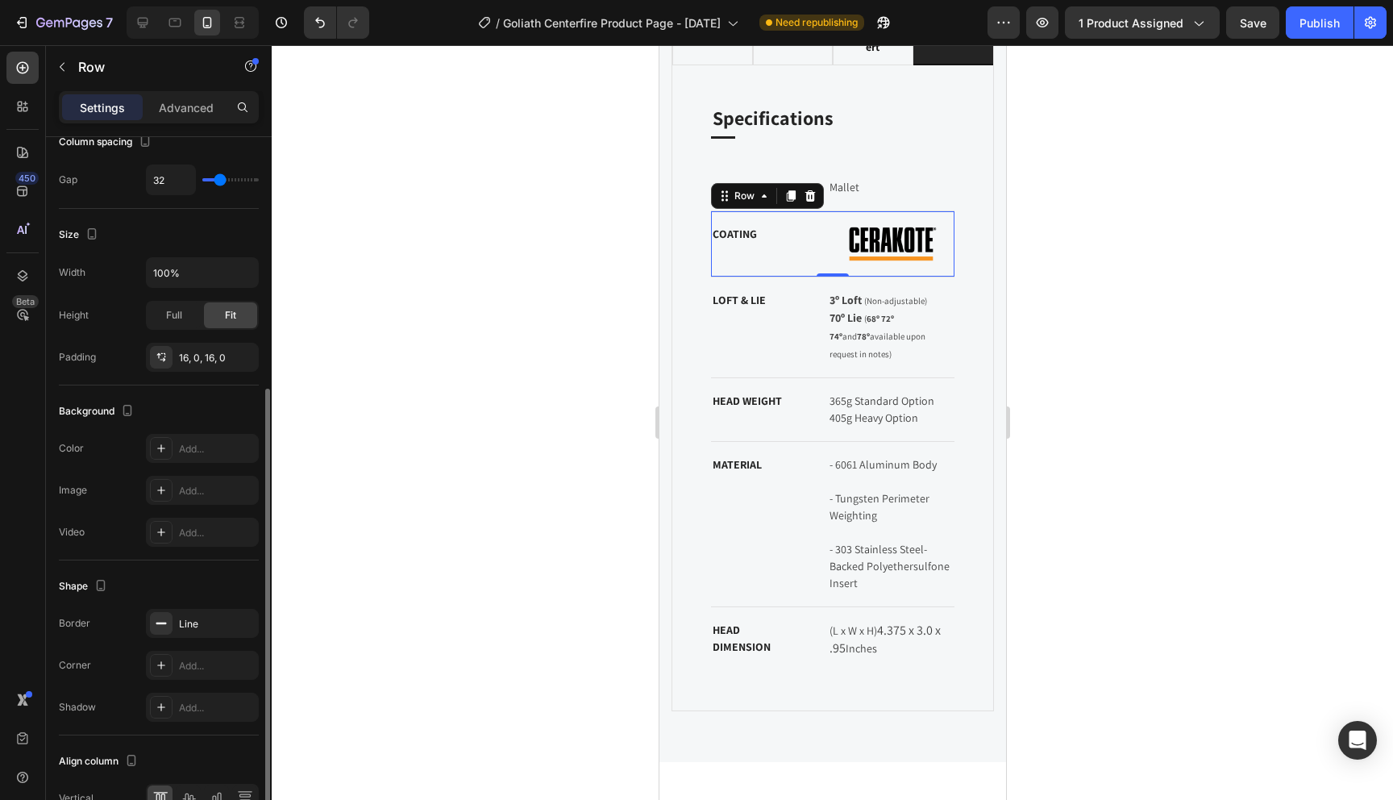
scroll to position [417, 0]
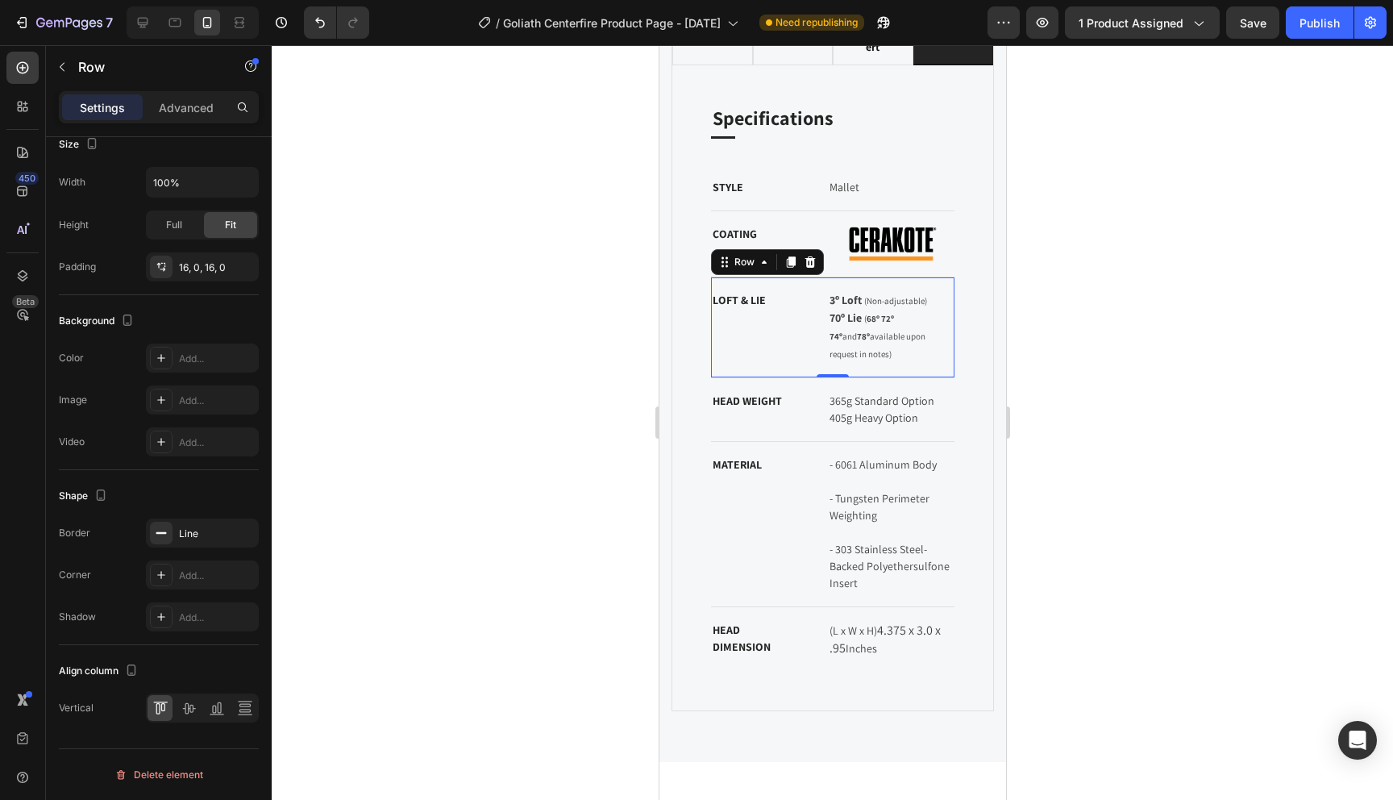
click at [812, 309] on div "LOFT & LIE Text block 3º Loft (Non-adjustable) 70º Lie ( 68º 72º 74º and 78º av…" at bounding box center [832, 327] width 244 height 101
click at [895, 393] on p "365g Standard Option 405g Heavy Option" at bounding box center [891, 410] width 124 height 34
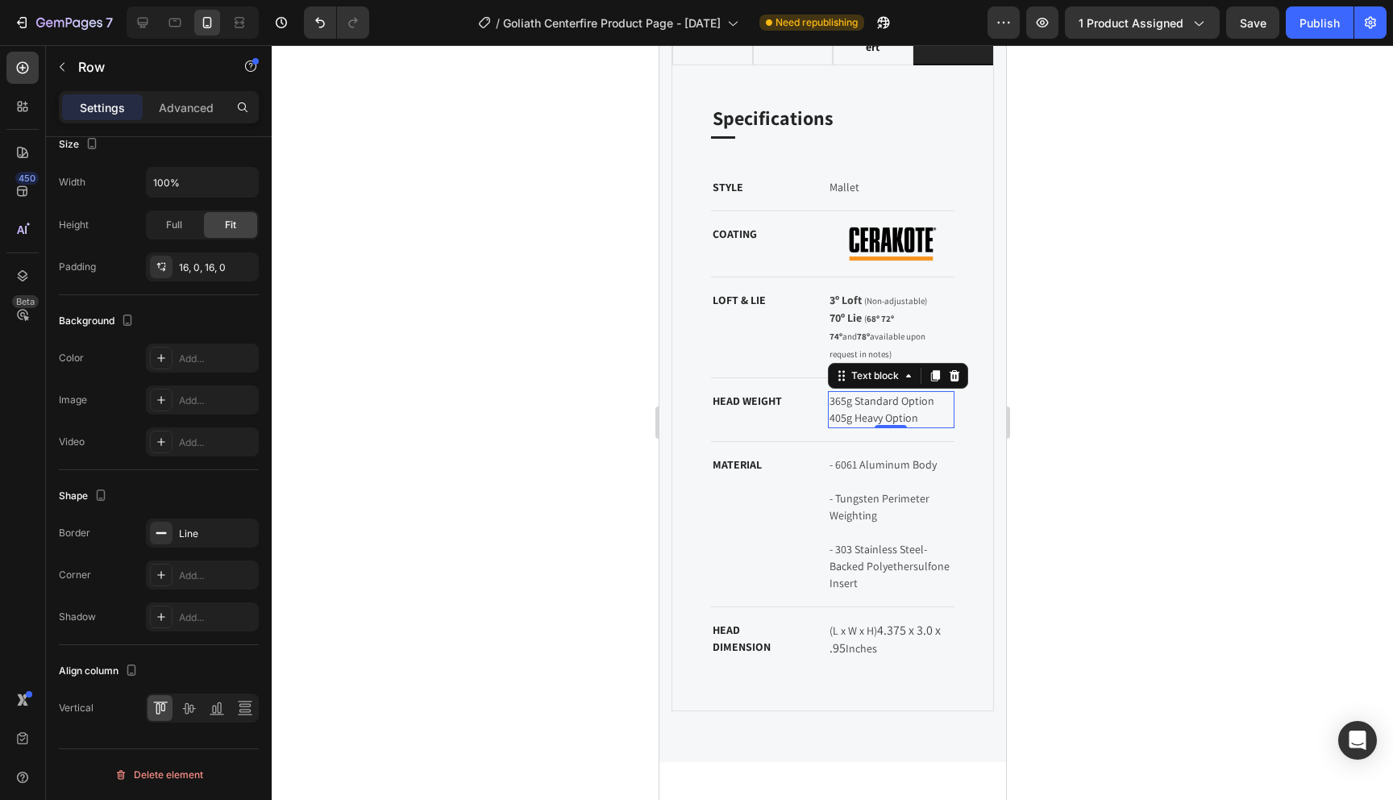
scroll to position [0, 0]
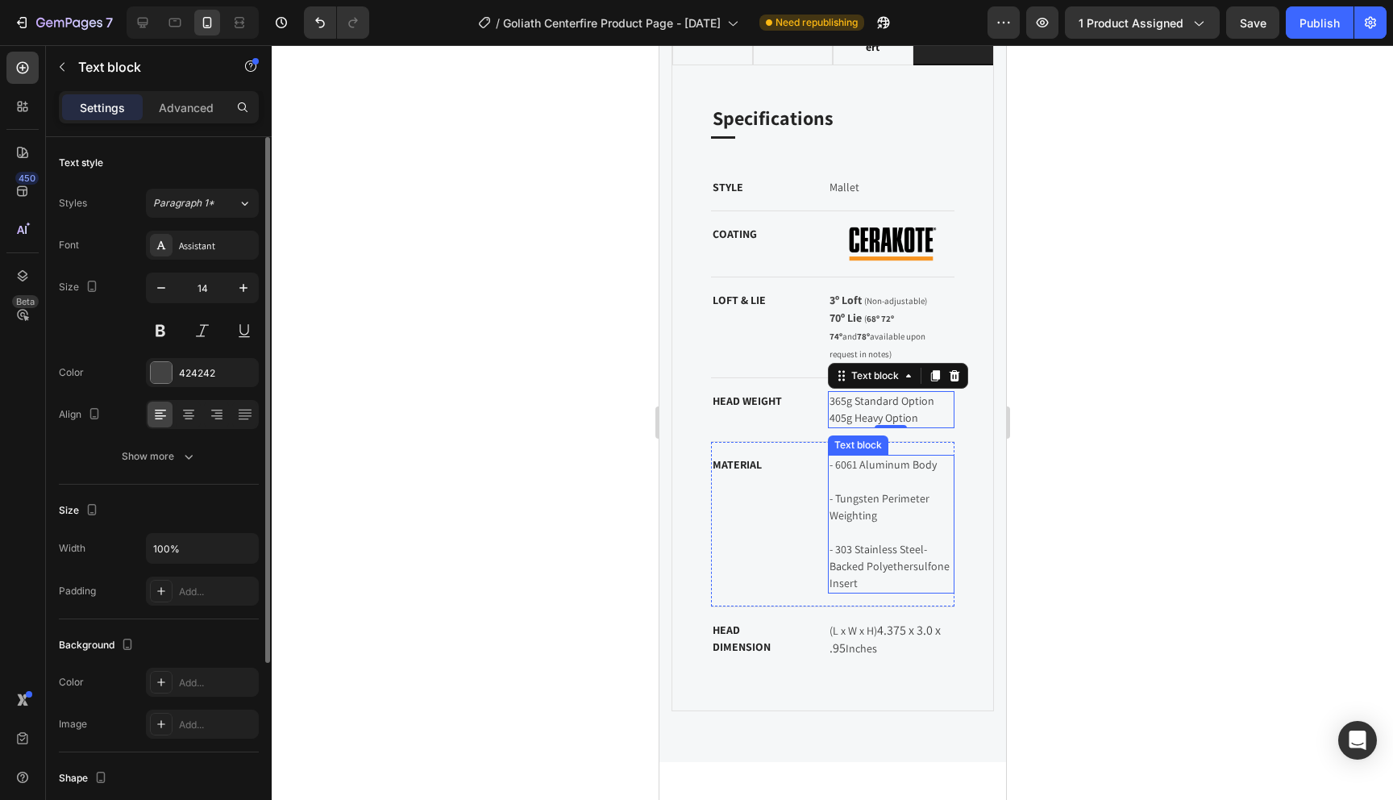
click at [902, 501] on p "- Tungsten Perimeter Weighting" at bounding box center [891, 498] width 124 height 51
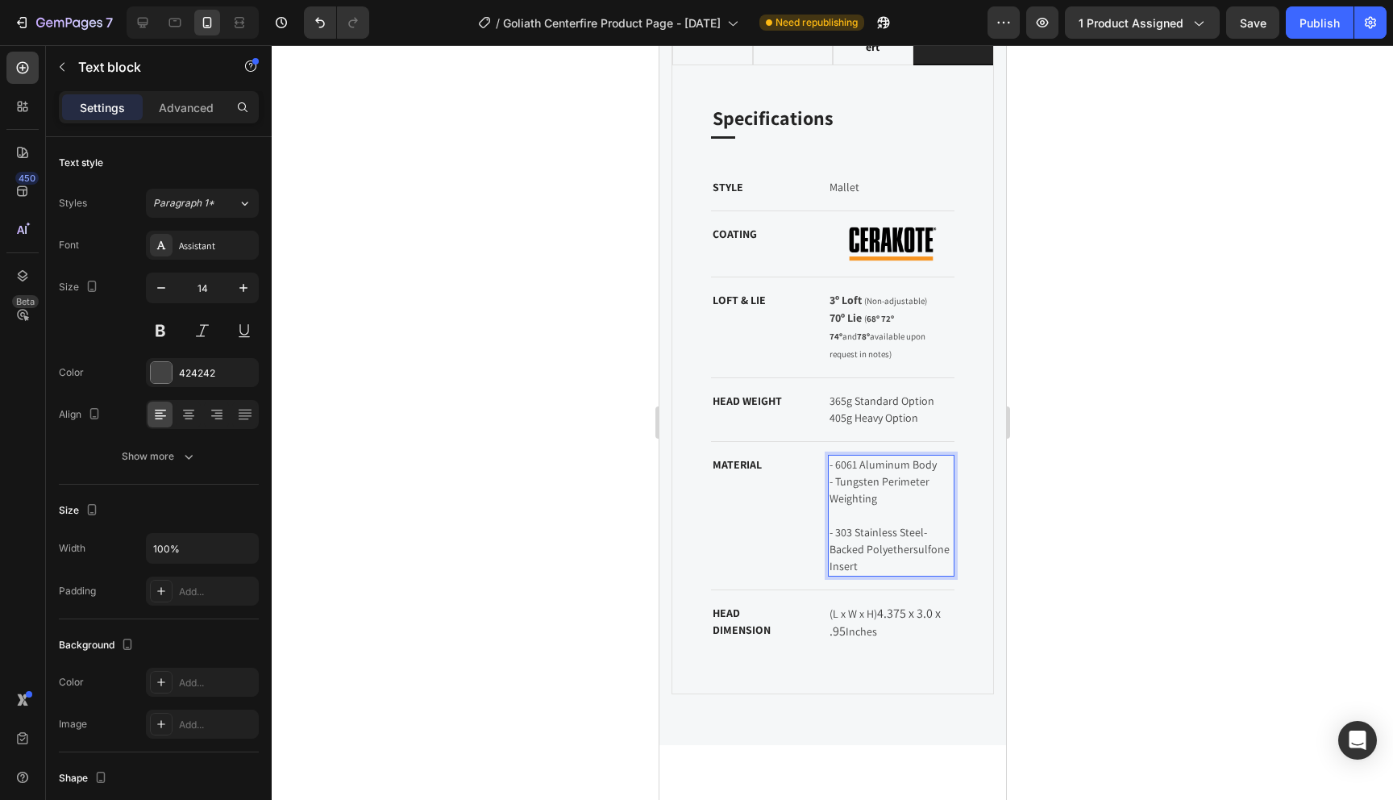
click at [839, 507] on p "- 303 Stainless Steel-Backed Polyethersulfone Insert" at bounding box center [891, 541] width 124 height 68
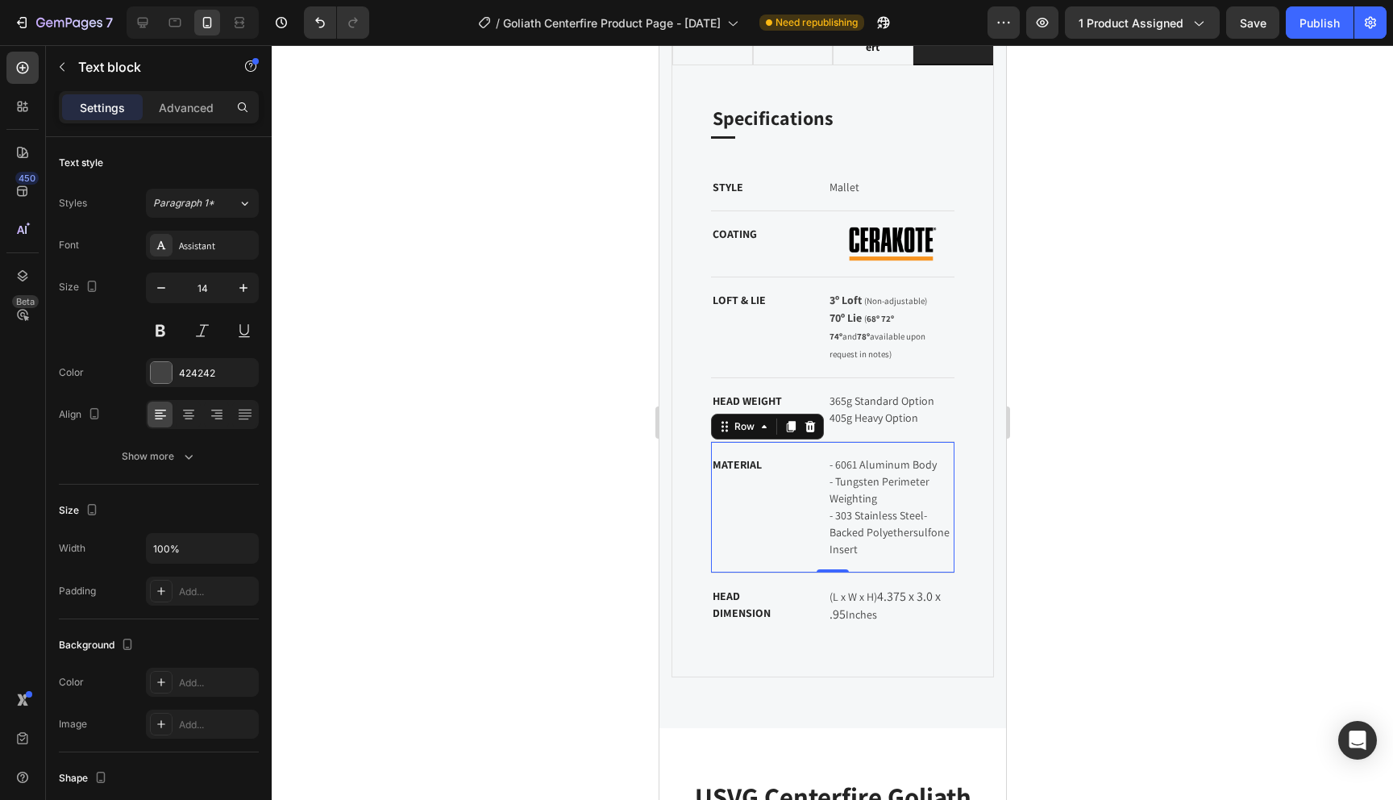
click at [760, 493] on div "MATERIAL Text block" at bounding box center [755, 507] width 91 height 105
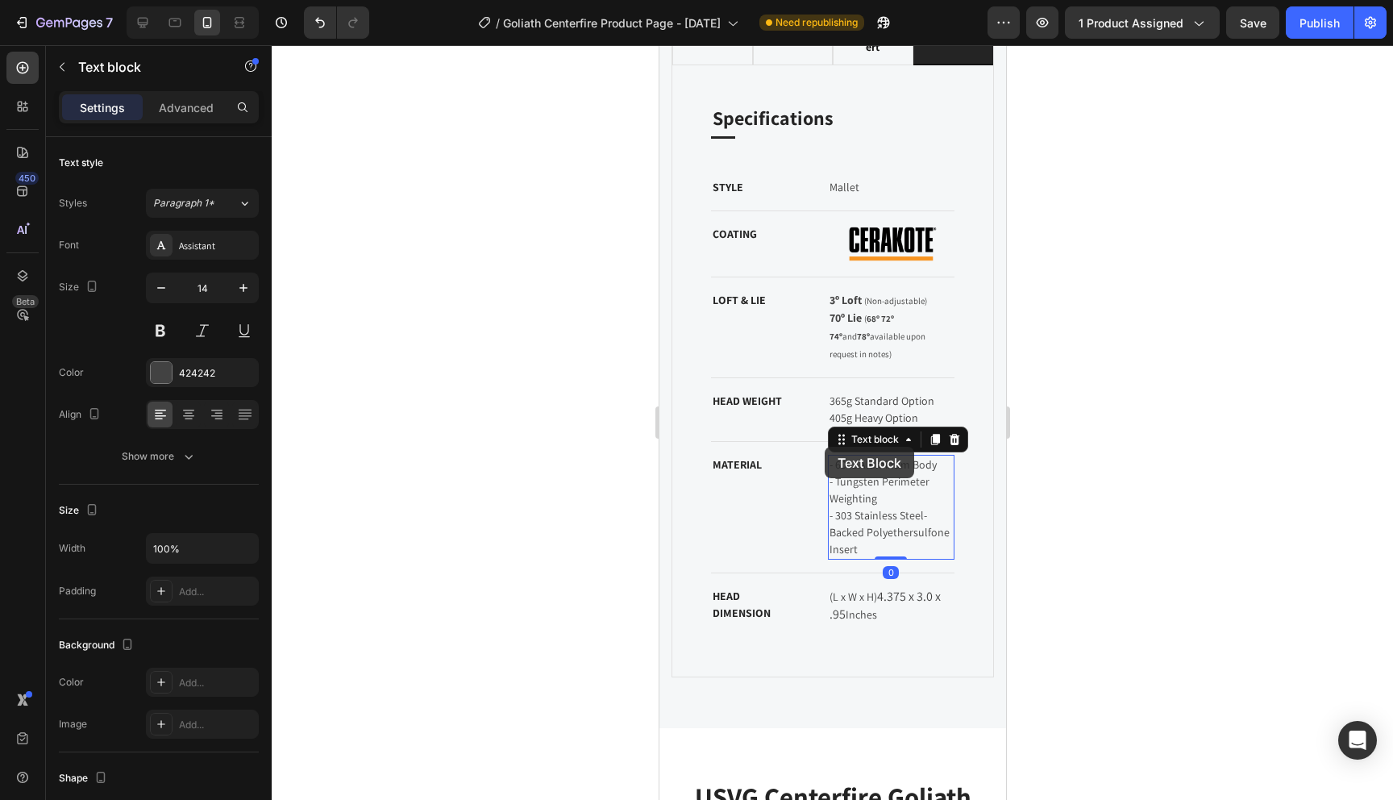
drag, startPoint x: 833, startPoint y: 447, endPoint x: 823, endPoint y: 447, distance: 9.7
click at [831, 457] on span "- 6061 Aluminum Body" at bounding box center [882, 464] width 107 height 15
click at [832, 457] on span "- 6061 Aluminum Body" at bounding box center [882, 464] width 107 height 15
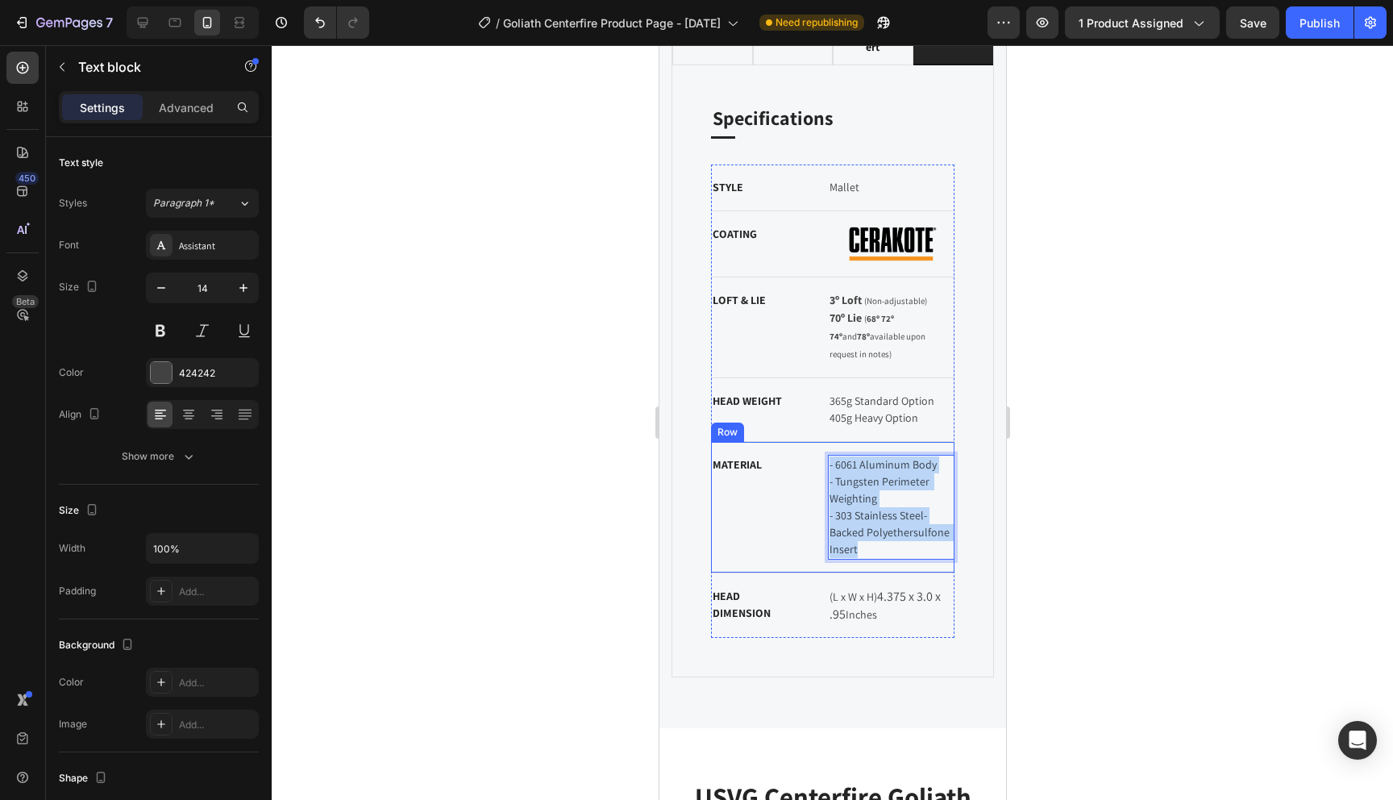
drag, startPoint x: 862, startPoint y: 529, endPoint x: 824, endPoint y: 442, distance: 95.0
click at [824, 442] on div "MATERIAL Text block - 6061 Aluminum Body - Tungsten Perimeter Weighting - 303 S…" at bounding box center [832, 507] width 244 height 131
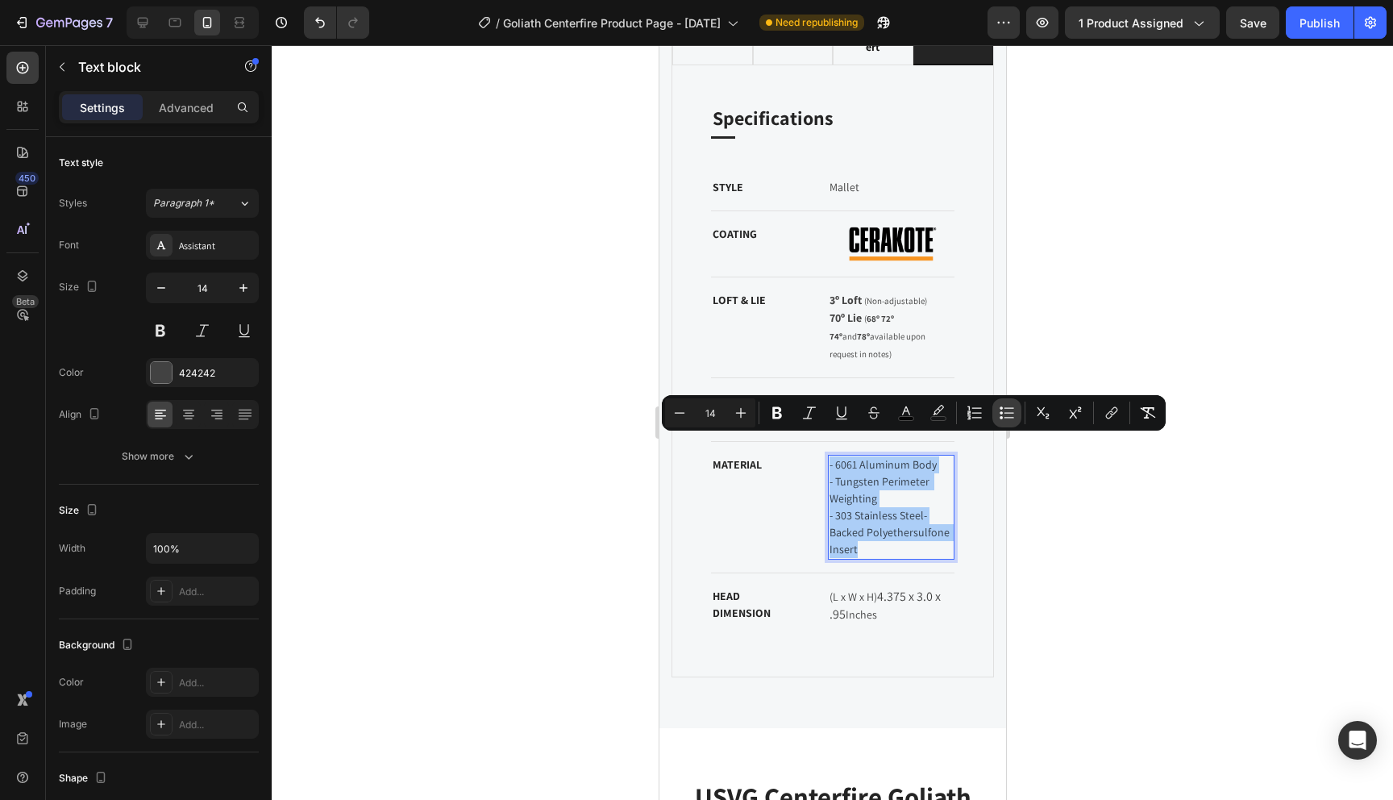
click at [1001, 412] on icon "Editor contextual toolbar" at bounding box center [1001, 412] width 3 height 3
click at [899, 476] on p "- 6061 Aluminum Body - Tungsten Perimeter Weighting - 303 Stainless Steel-Backe…" at bounding box center [891, 507] width 124 height 102
click at [829, 457] on span "- 6061 Aluminum Body" at bounding box center [882, 464] width 107 height 15
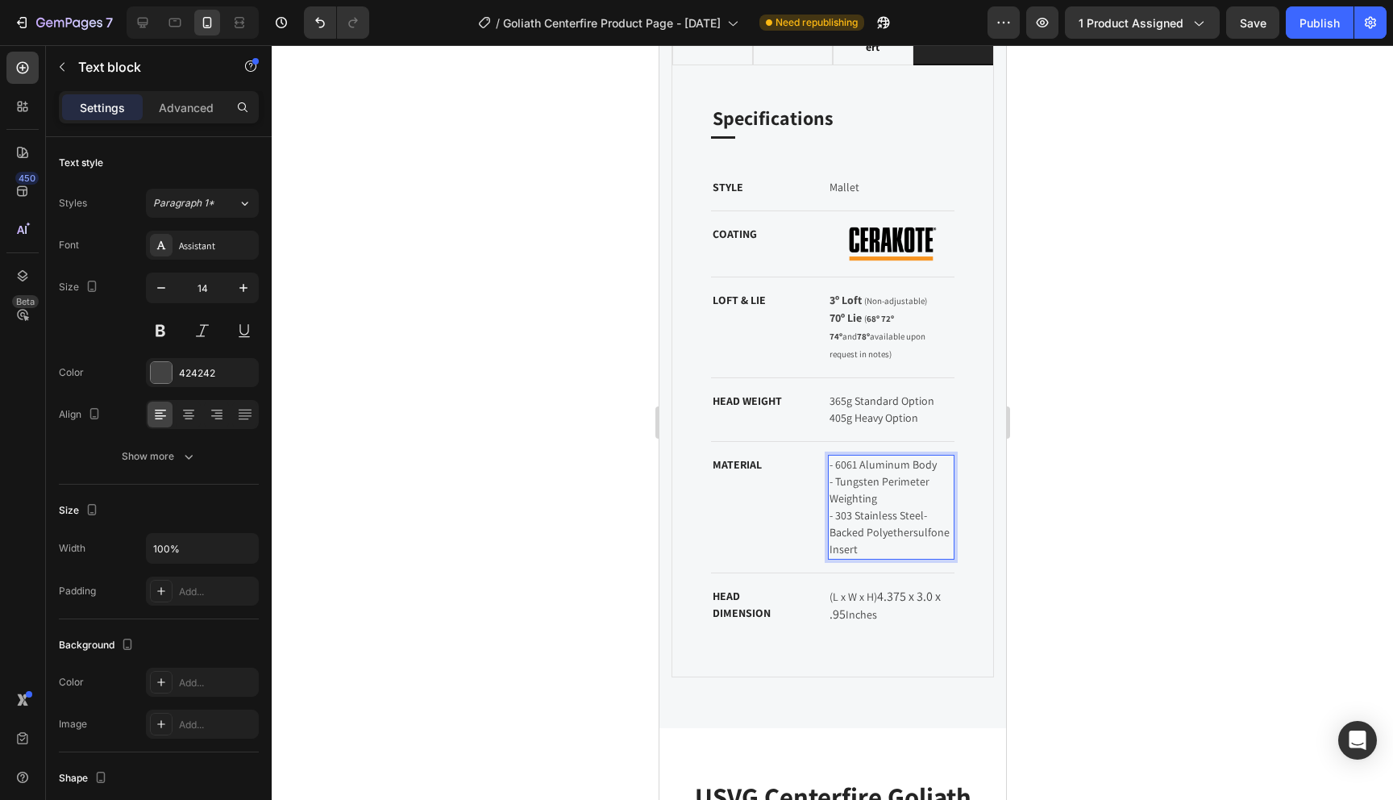
click at [835, 457] on span "- 6061 Aluminum Body" at bounding box center [882, 464] width 107 height 15
click at [834, 474] on span "- Tungsten Perimeter Weighting" at bounding box center [880, 489] width 102 height 31
click at [835, 508] on span "- 303 Stainless Steel-Backed Polyethersulfone Insert" at bounding box center [890, 532] width 123 height 48
click at [847, 474] on span "Tungsten Perimeter Weighting" at bounding box center [877, 489] width 97 height 31
click at [833, 457] on span "6061 Aluminum Body" at bounding box center [880, 464] width 102 height 15
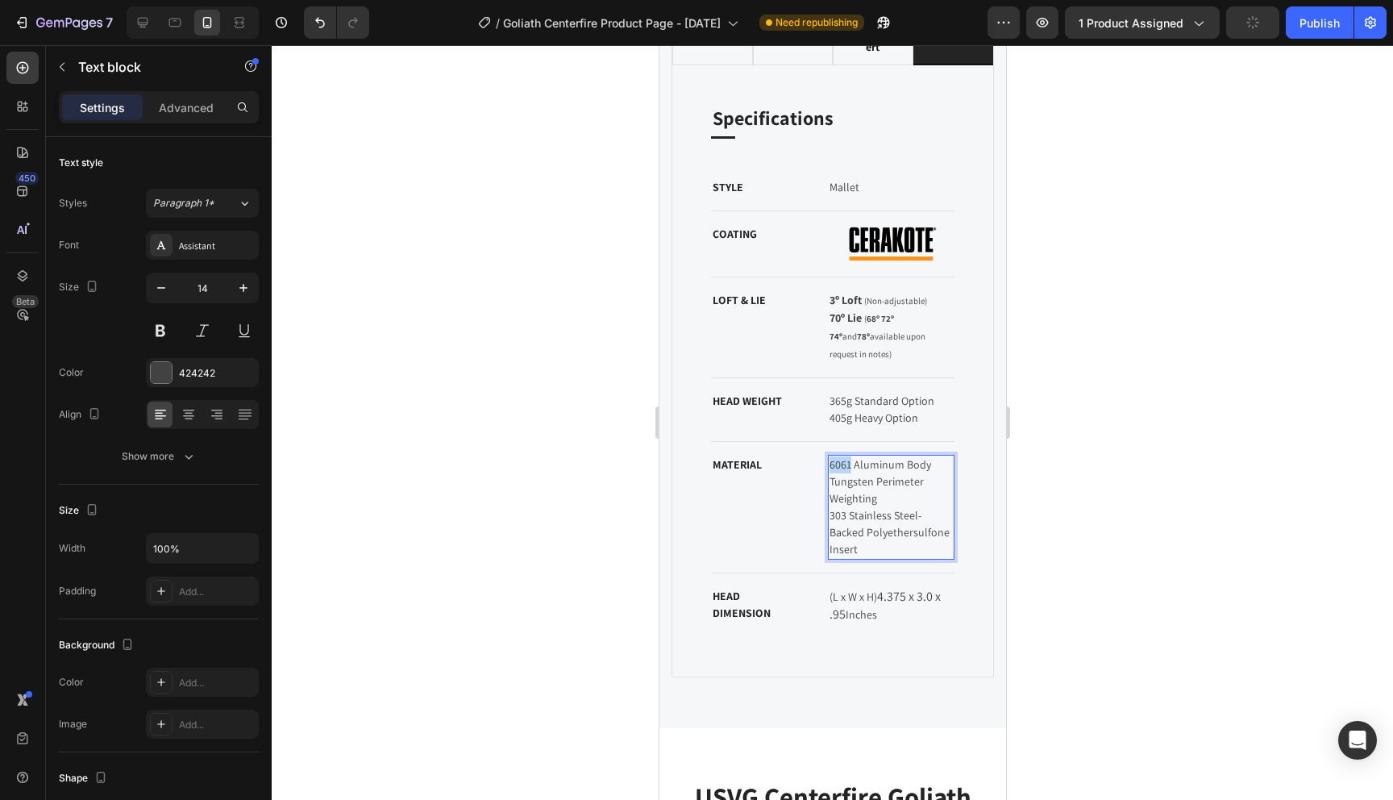
click at [833, 457] on span "6061 Aluminum Body" at bounding box center [880, 464] width 102 height 15
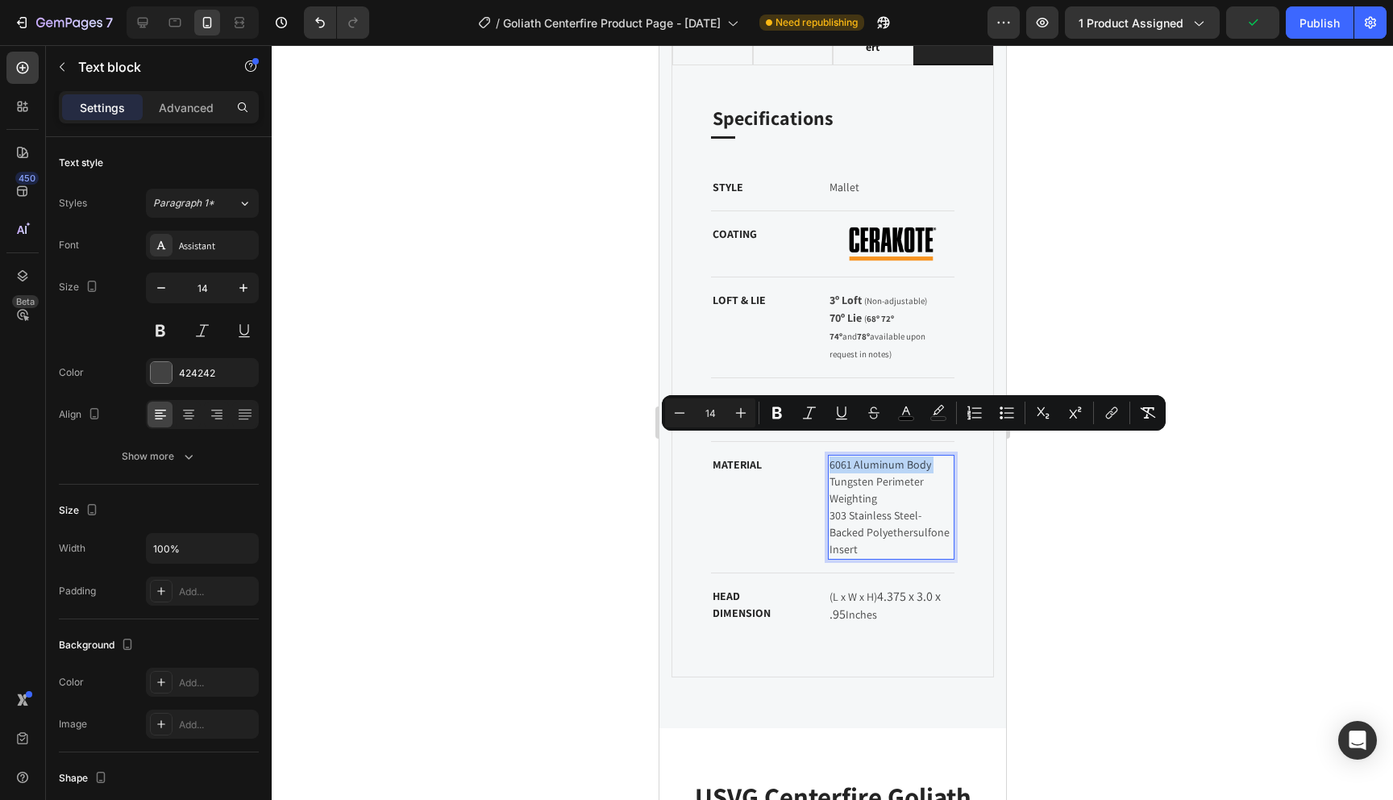
click at [833, 457] on span "6061 Aluminum Body" at bounding box center [880, 464] width 102 height 15
click at [830, 457] on span "6061 Aluminum Body" at bounding box center [880, 464] width 102 height 15
drag, startPoint x: 859, startPoint y: 529, endPoint x: 830, endPoint y: 443, distance: 91.0
click at [830, 456] on p "6061 Aluminum Body Tungsten Perimeter Weighting 303 Stainless Steel-Backed Poly…" at bounding box center [891, 507] width 124 height 102
click at [1009, 414] on icon "Editor contextual toolbar" at bounding box center [1007, 413] width 16 height 16
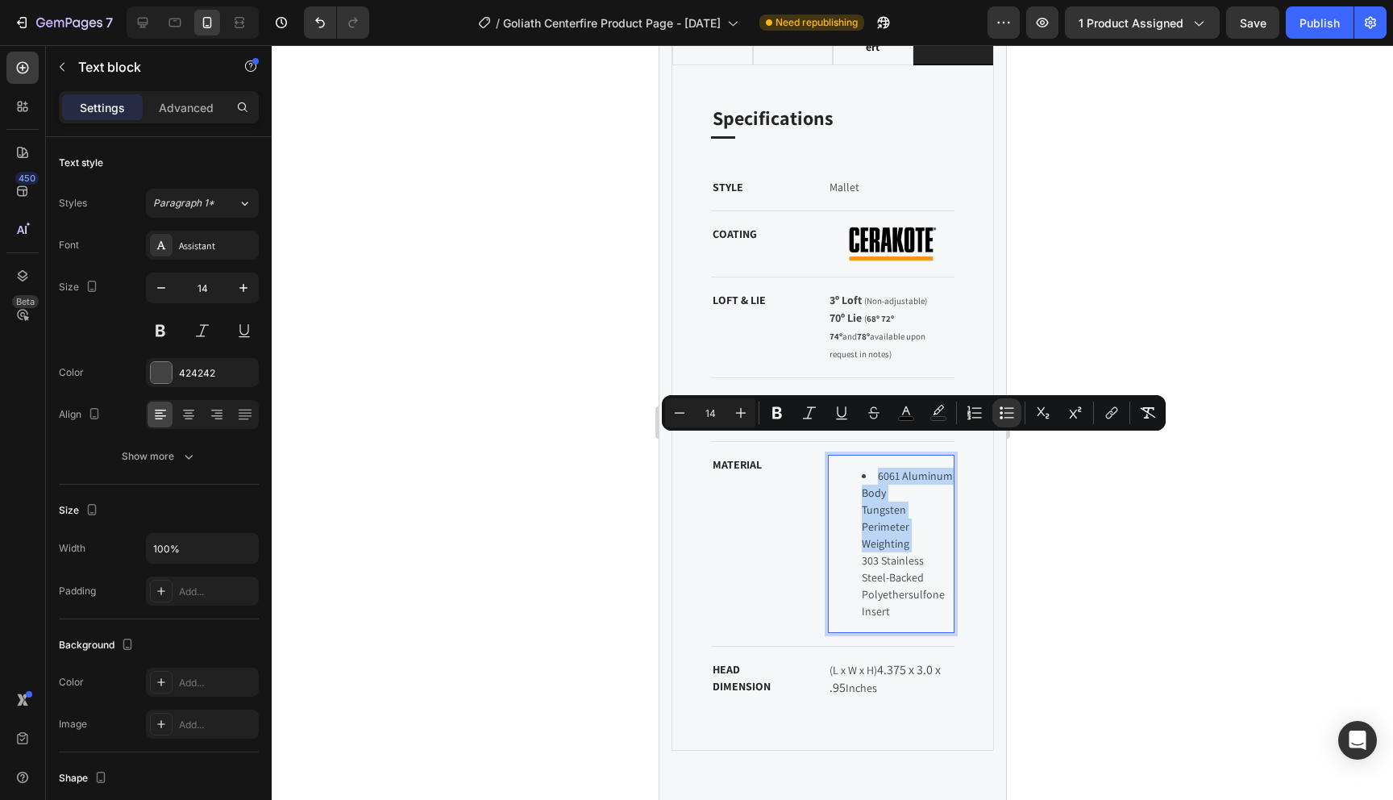
click at [892, 476] on li "6061 Aluminum Body Tungsten Perimeter Weighting 303 Stainless Steel-Backed Poly…" at bounding box center [907, 544] width 92 height 152
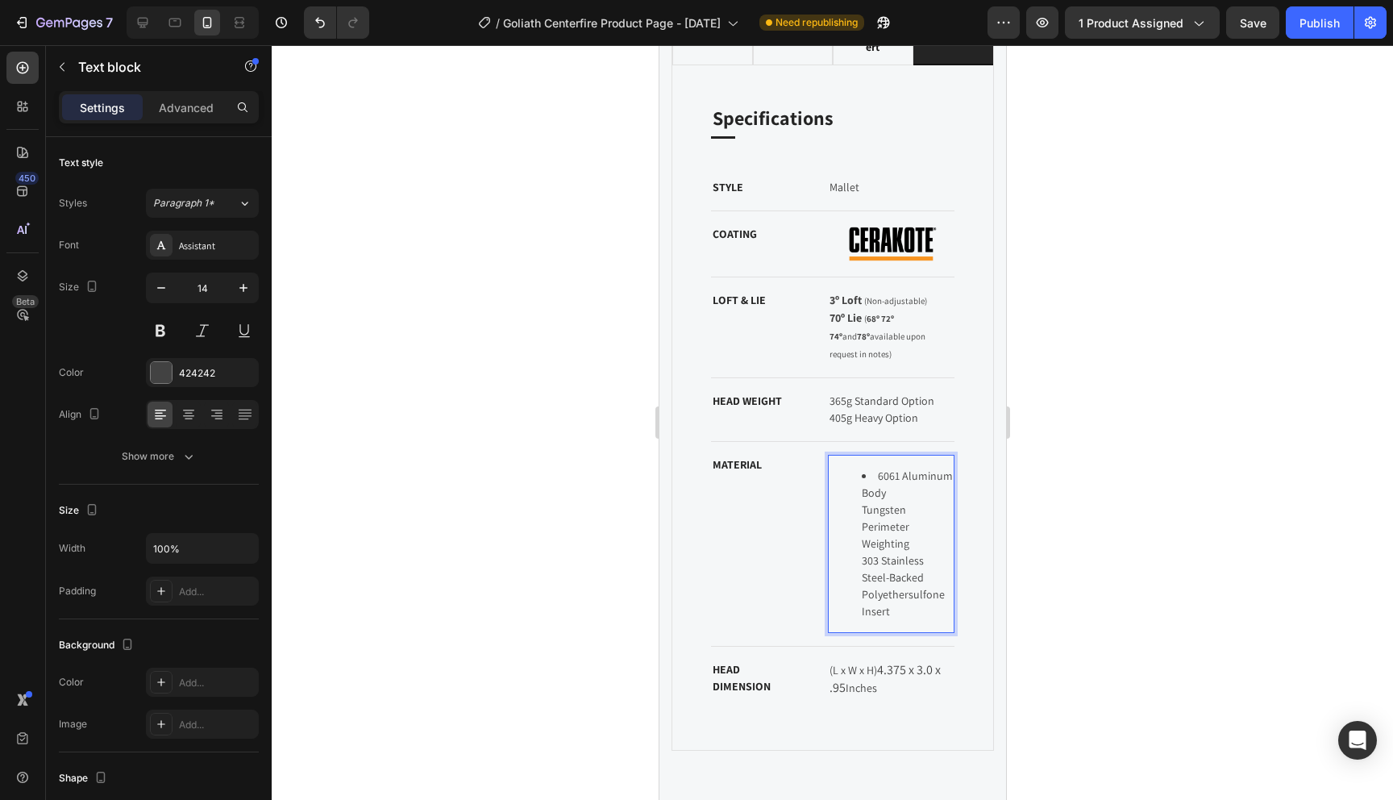
click at [827, 481] on div "6061 Aluminum Body Tungsten Perimeter Weighting 303 Stainless Steel-Backed Poly…" at bounding box center [890, 544] width 127 height 178
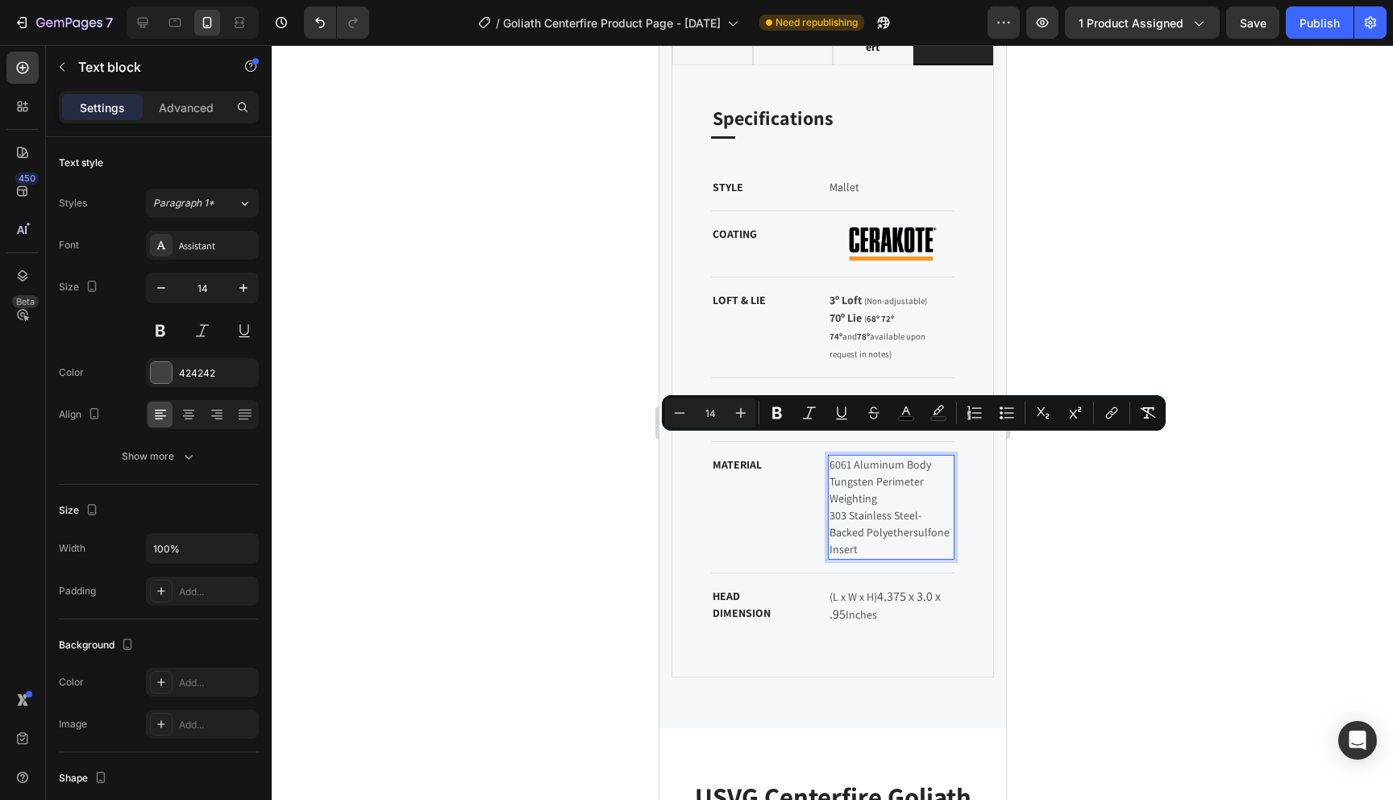
click at [857, 508] on span "303 Stainless Steel-Backed Polyethersulfone Insert" at bounding box center [890, 532] width 123 height 48
click at [829, 457] on span "6061 Aluminum Body" at bounding box center [880, 464] width 102 height 15
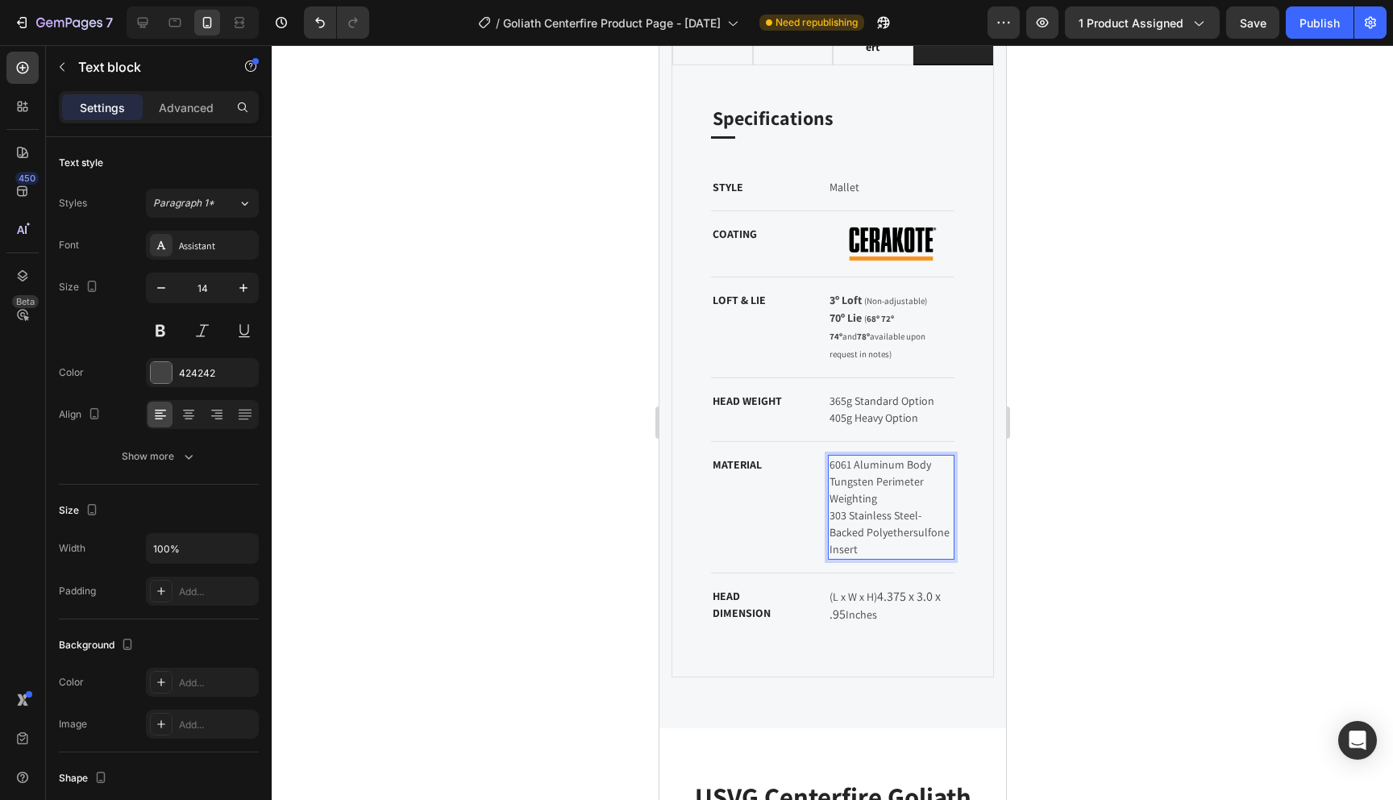
click at [829, 457] on span "6061 Aluminum Body" at bounding box center [880, 464] width 102 height 15
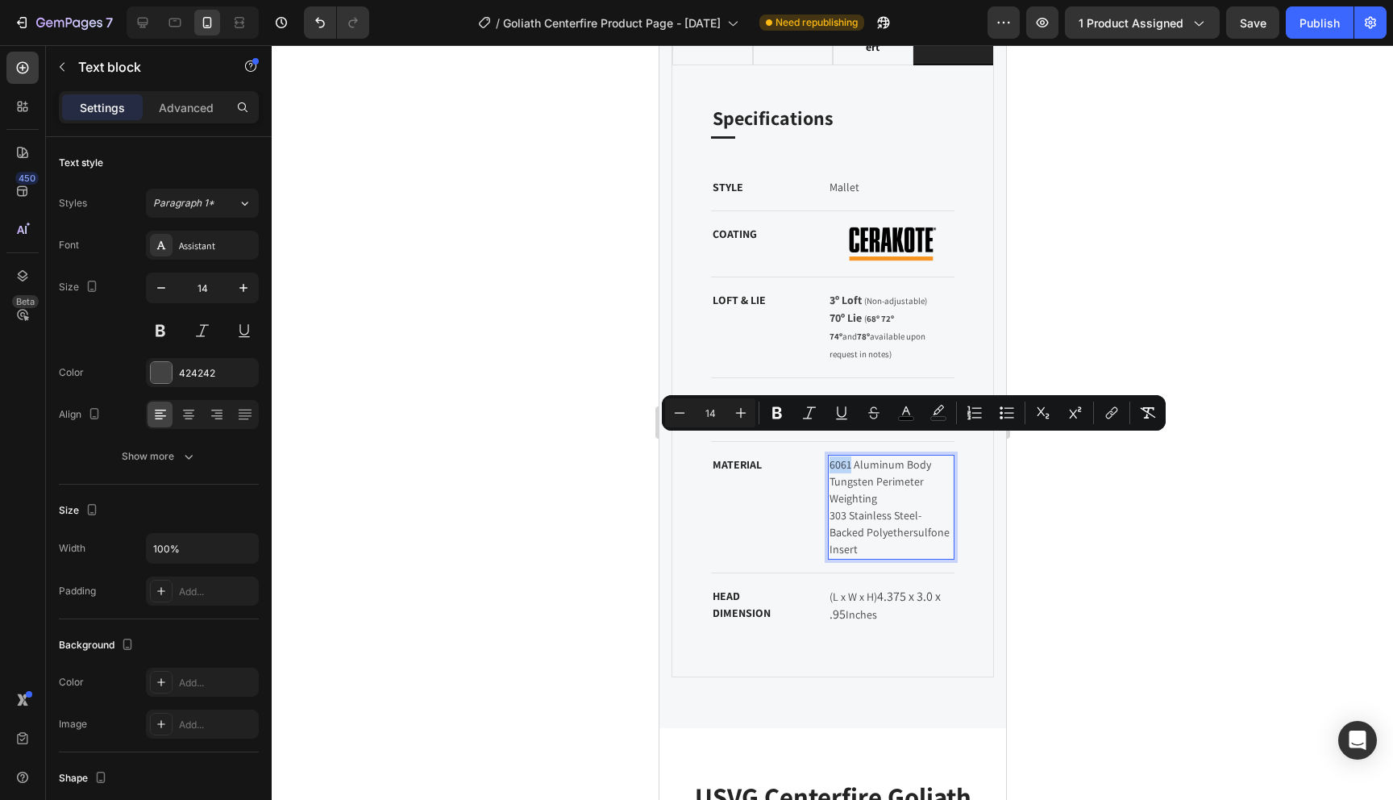
click at [829, 457] on span "6061 Aluminum Body" at bounding box center [880, 464] width 102 height 15
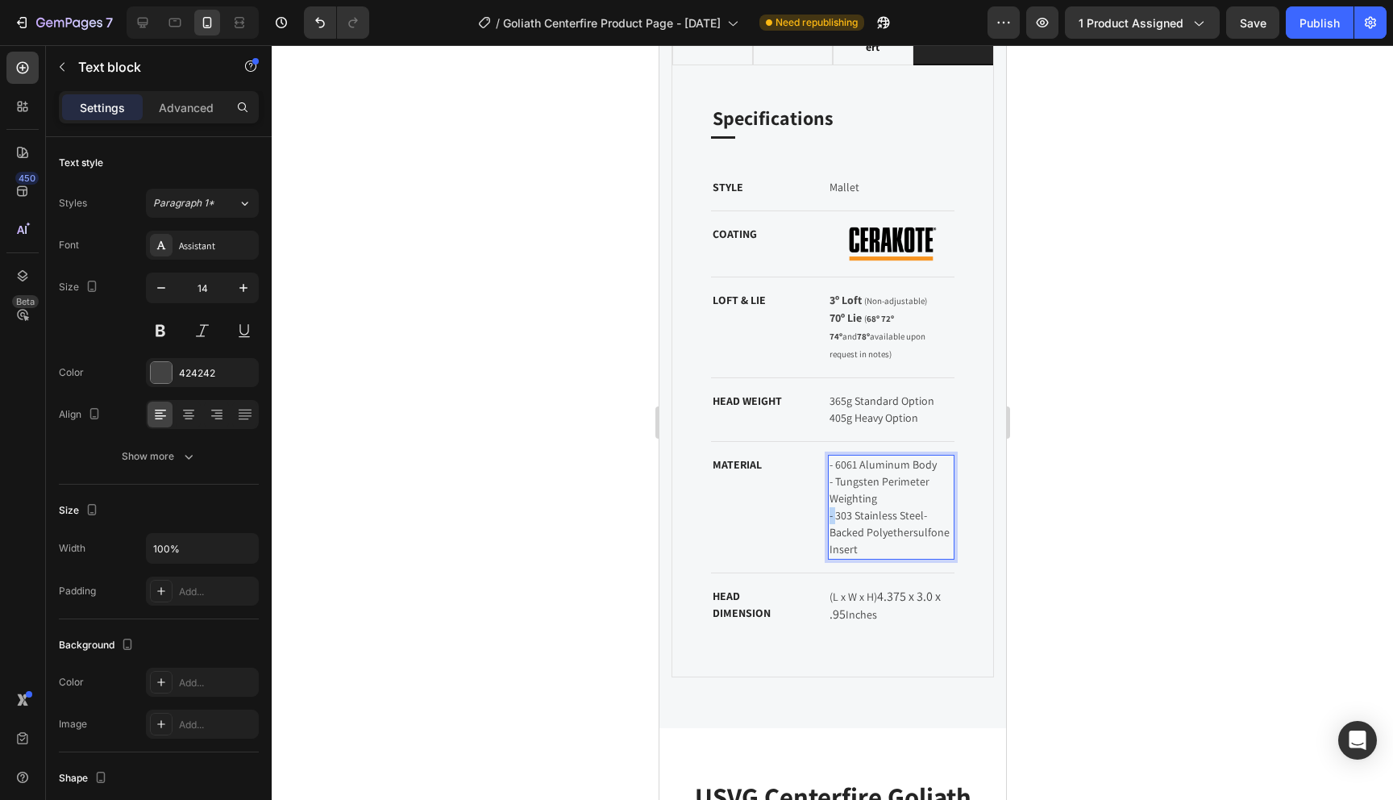
drag, startPoint x: 835, startPoint y: 499, endPoint x: 823, endPoint y: 499, distance: 11.3
click at [823, 499] on div "MATERIAL Text block - 6061 Aluminum Body - Tungsten Perimeter Weighting - 303 S…" at bounding box center [832, 507] width 244 height 131
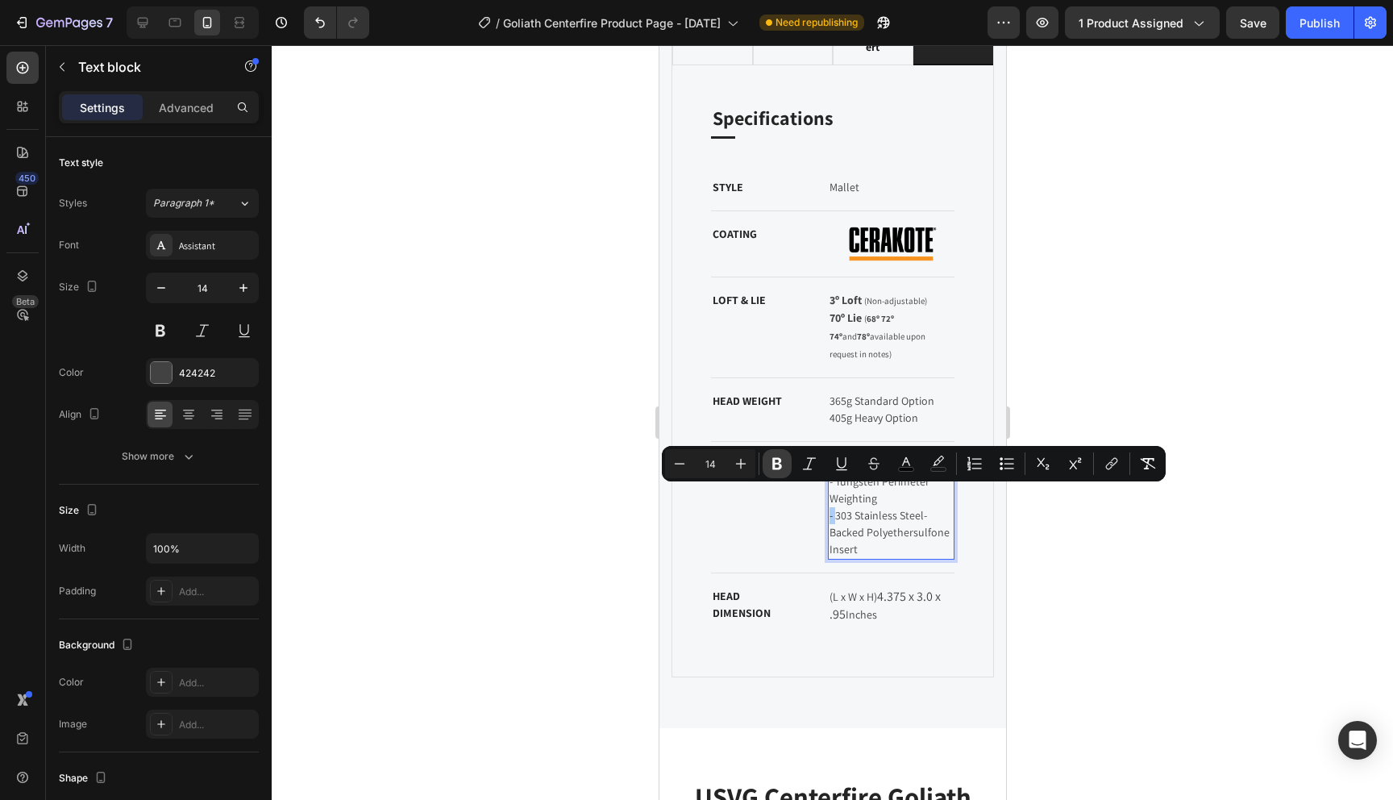
click at [776, 464] on icon "Editor contextual toolbar" at bounding box center [777, 464] width 10 height 12
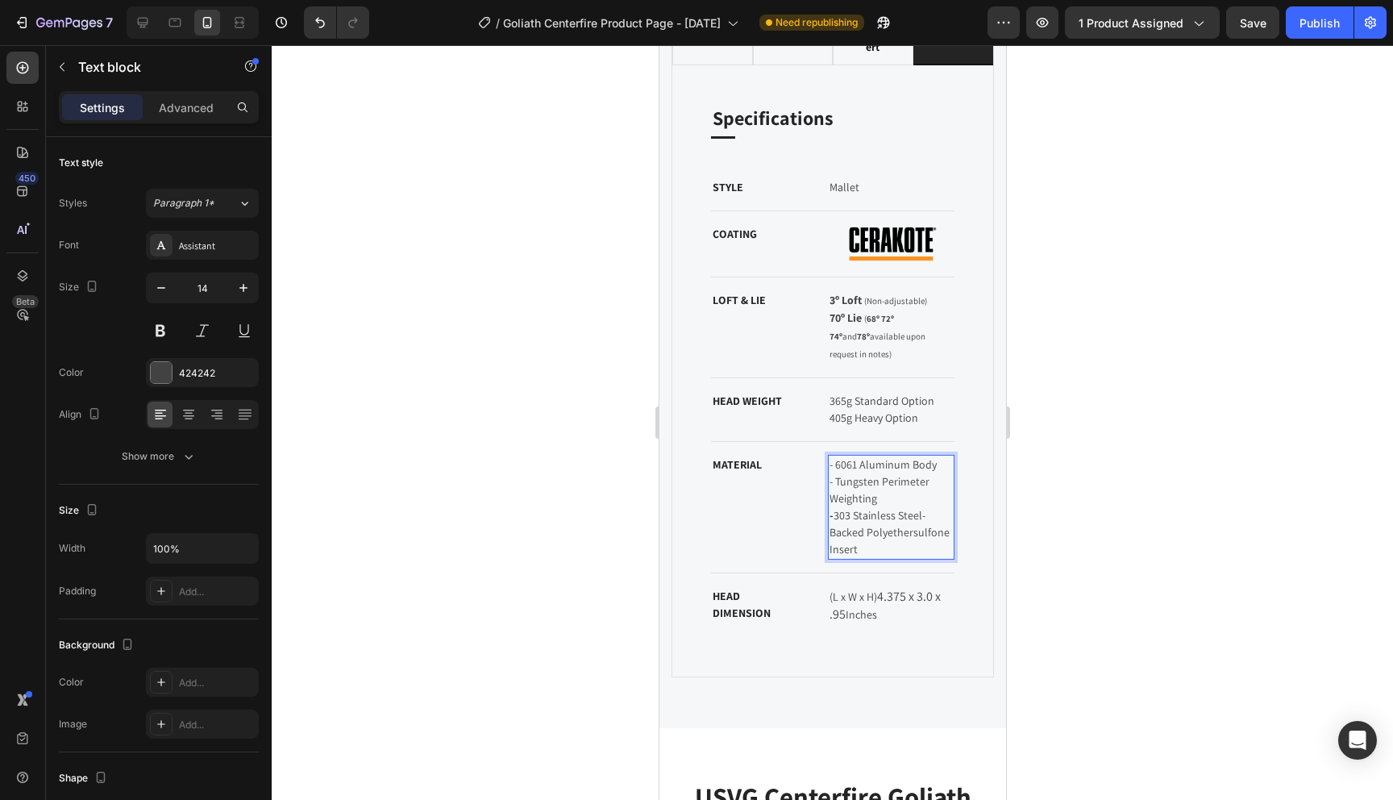
click at [846, 508] on span "- 303 Stainless Steel-Backed Polyethersulfone Insert" at bounding box center [890, 532] width 123 height 48
click at [832, 474] on span "- Tungsten Perimeter Weighting" at bounding box center [880, 489] width 102 height 31
click at [827, 464] on div "- 6061 Aluminum Body - Tungsten Perimeter Weighting - 303 Stainless Steel-Backe…" at bounding box center [890, 507] width 127 height 105
click at [840, 474] on span "- Tungsten Perimeter Weighting" at bounding box center [880, 489] width 102 height 31
click at [833, 457] on span "- 6061 Aluminum Body" at bounding box center [882, 464] width 107 height 15
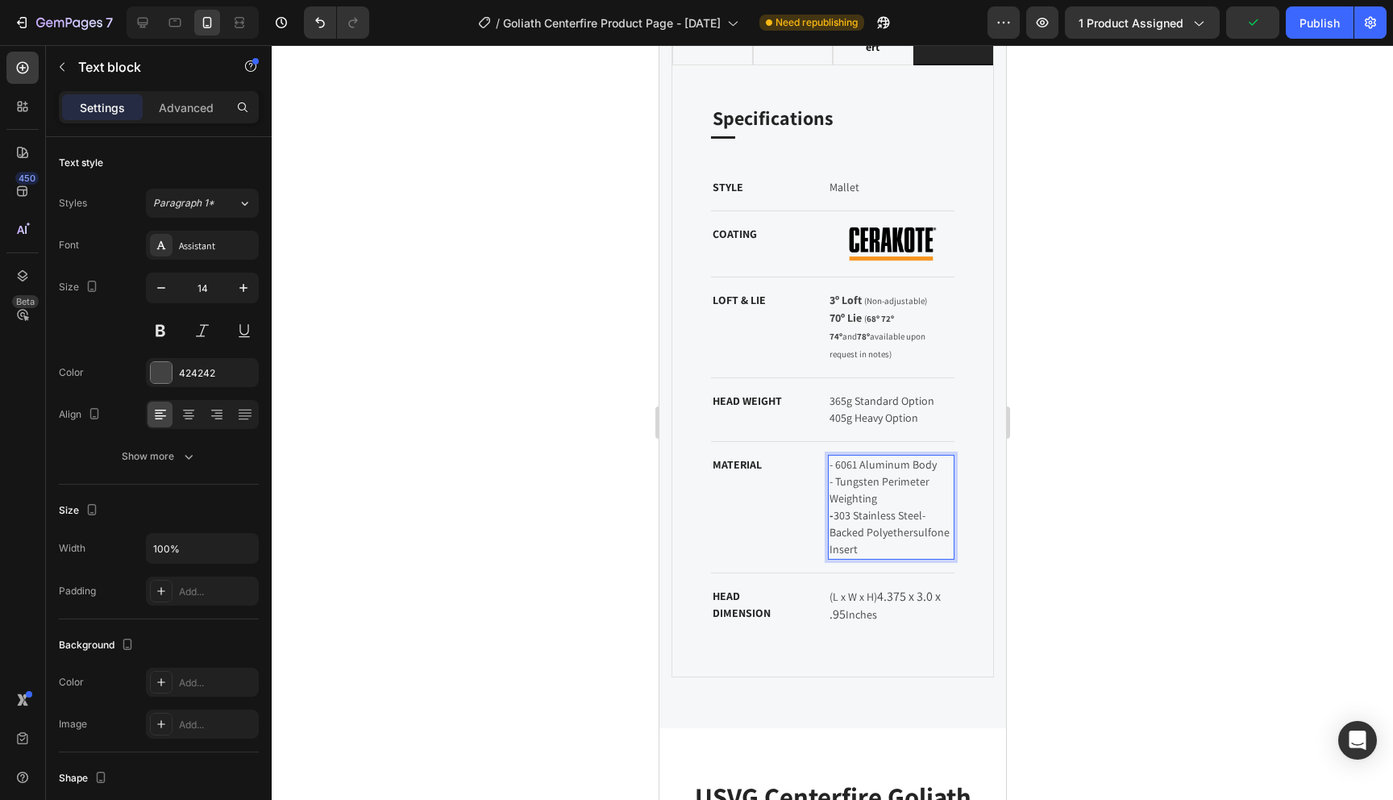
click at [838, 393] on p "365g Standard Option 405g Heavy Option" at bounding box center [891, 410] width 124 height 34
click at [839, 474] on span "- Tungsten Perimeter Weighting" at bounding box center [880, 489] width 102 height 31
drag, startPoint x: 833, startPoint y: 461, endPoint x: 824, endPoint y: 461, distance: 8.9
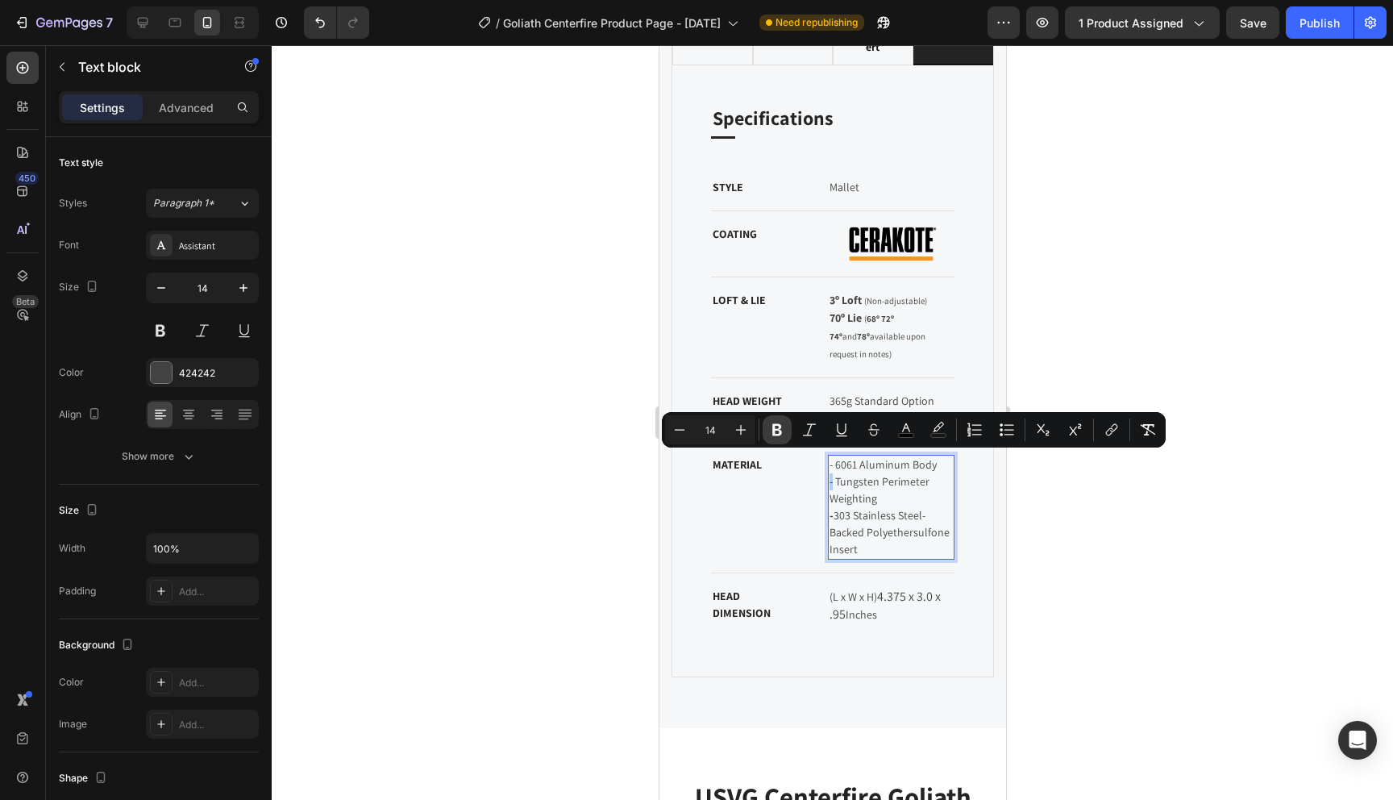
click at [783, 428] on icon "Editor contextual toolbar" at bounding box center [777, 430] width 16 height 16
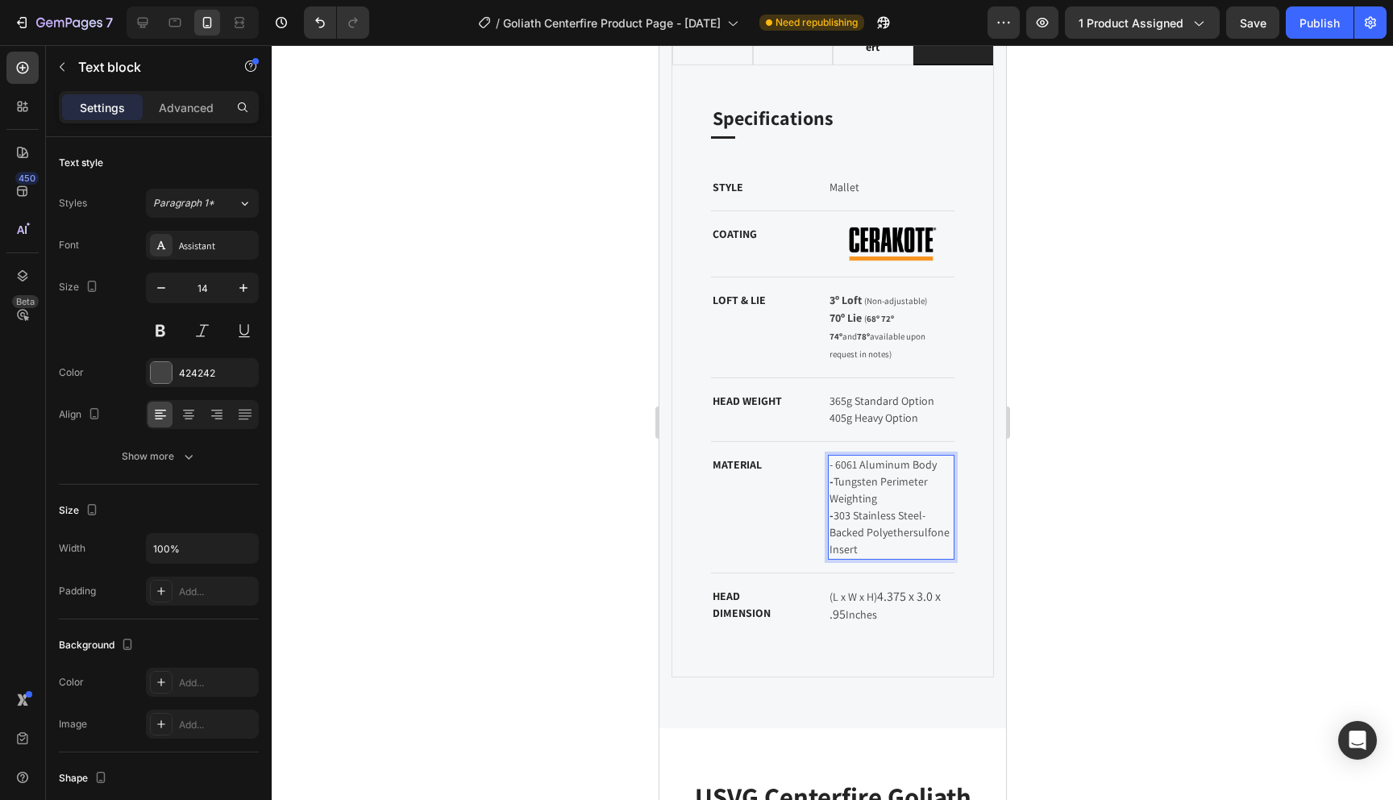
click at [857, 474] on span "- Tungsten Perimeter Weighting" at bounding box center [879, 489] width 101 height 31
click at [833, 457] on span "- 6061 Aluminum Body" at bounding box center [882, 464] width 107 height 15
drag, startPoint x: 833, startPoint y: 447, endPoint x: 823, endPoint y: 447, distance: 9.7
click at [823, 447] on div "MATERIAL Text block - 6061 Aluminum Body - Tungsten Perimeter Weighting - 303 S…" at bounding box center [832, 507] width 244 height 131
click at [837, 457] on span "- 6061 Aluminum Body" at bounding box center [882, 464] width 107 height 15
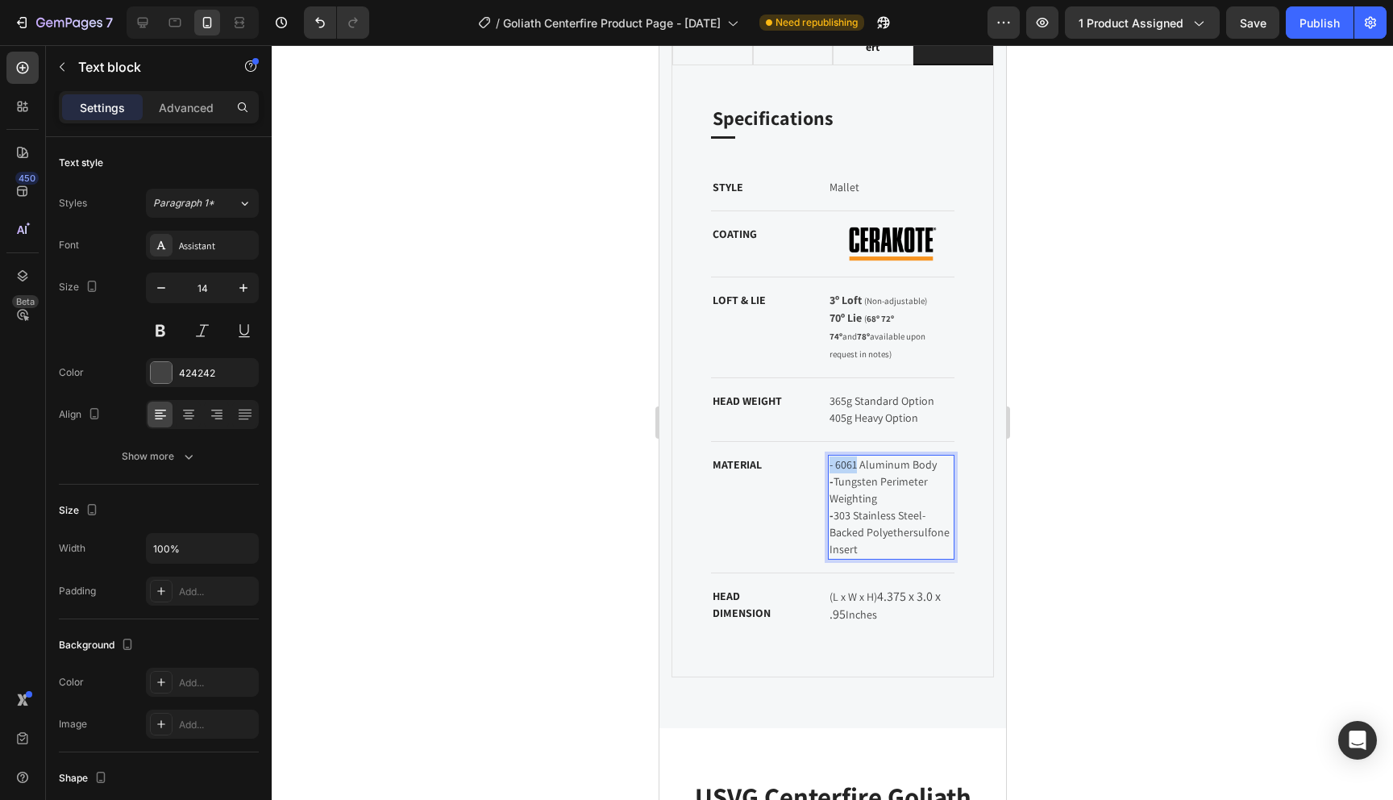
click at [832, 457] on span "- 6061 Aluminum Body" at bounding box center [882, 464] width 107 height 15
click at [826, 449] on div "MATERIAL Text block - 6061 Aluminum Body - Tungsten Perimeter Weighting - 303 S…" at bounding box center [832, 507] width 244 height 131
click at [830, 457] on span "- 6061 Aluminum Body" at bounding box center [882, 464] width 107 height 15
click at [818, 482] on div "MATERIAL Text block - 6061 Aluminum Body - Tungsten Perimeter Weighting - 303 S…" at bounding box center [832, 507] width 244 height 131
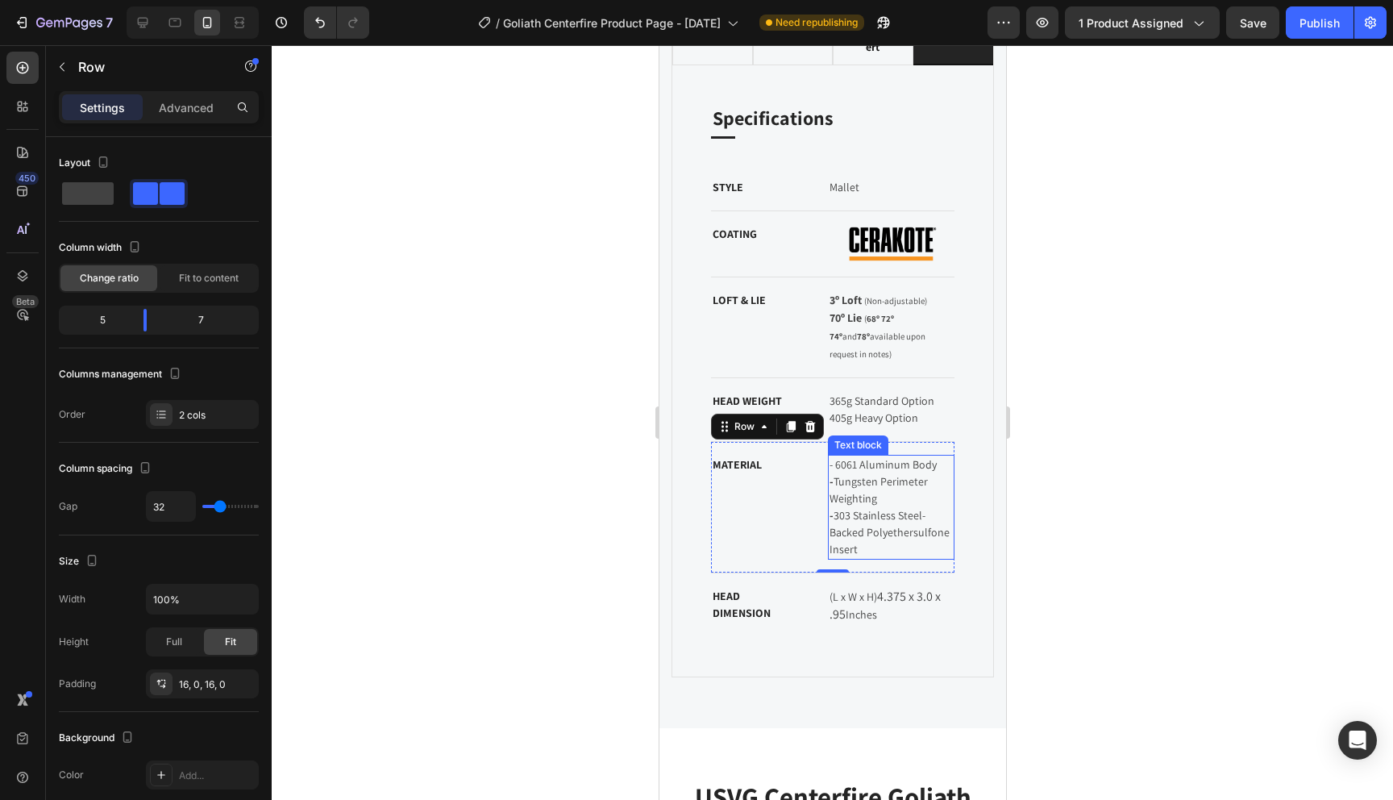
click at [835, 457] on span "- 6061 Aluminum Body" at bounding box center [882, 464] width 107 height 15
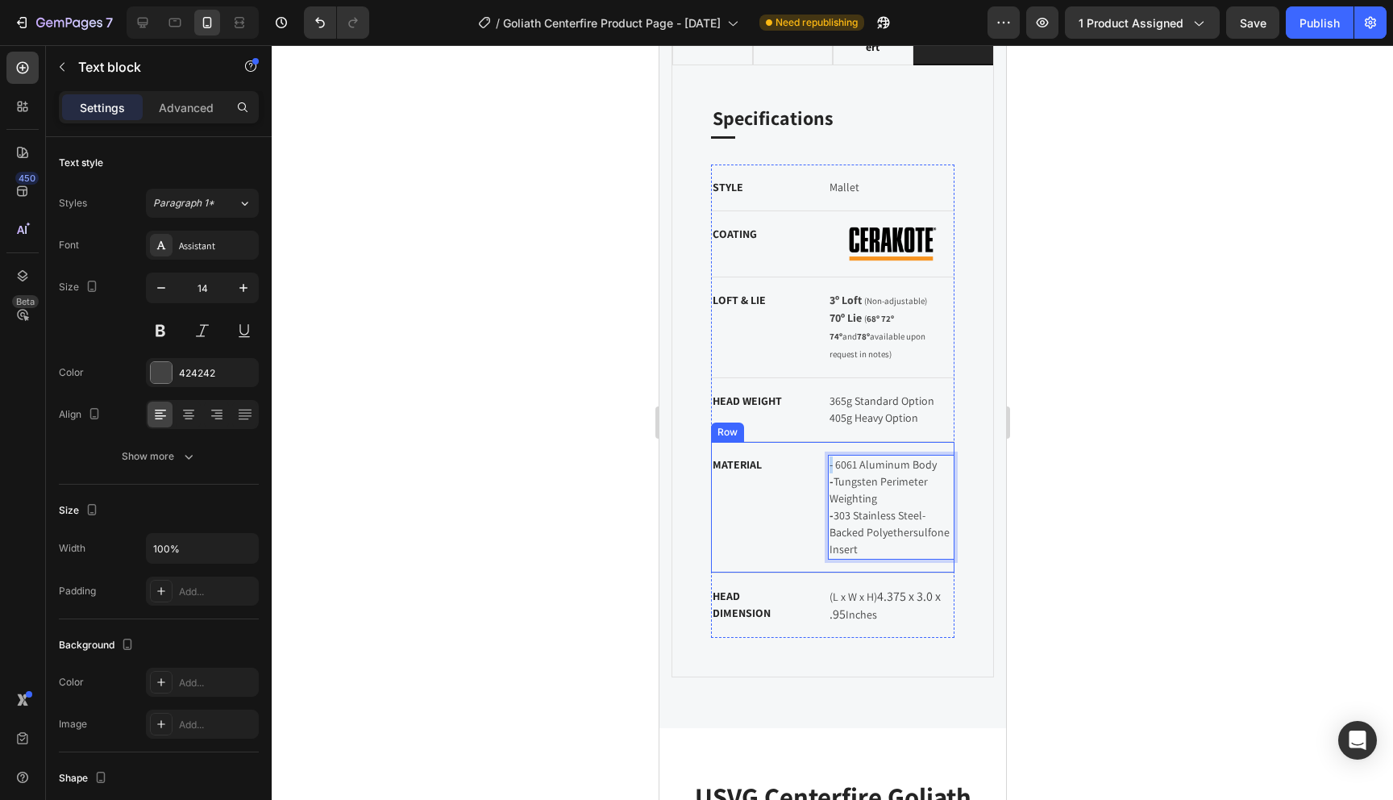
drag, startPoint x: 832, startPoint y: 447, endPoint x: 823, endPoint y: 447, distance: 8.9
click at [823, 447] on div "MATERIAL Text block - 6061 Aluminum Body - Tungsten Perimeter Weighting - 303 S…" at bounding box center [832, 507] width 244 height 131
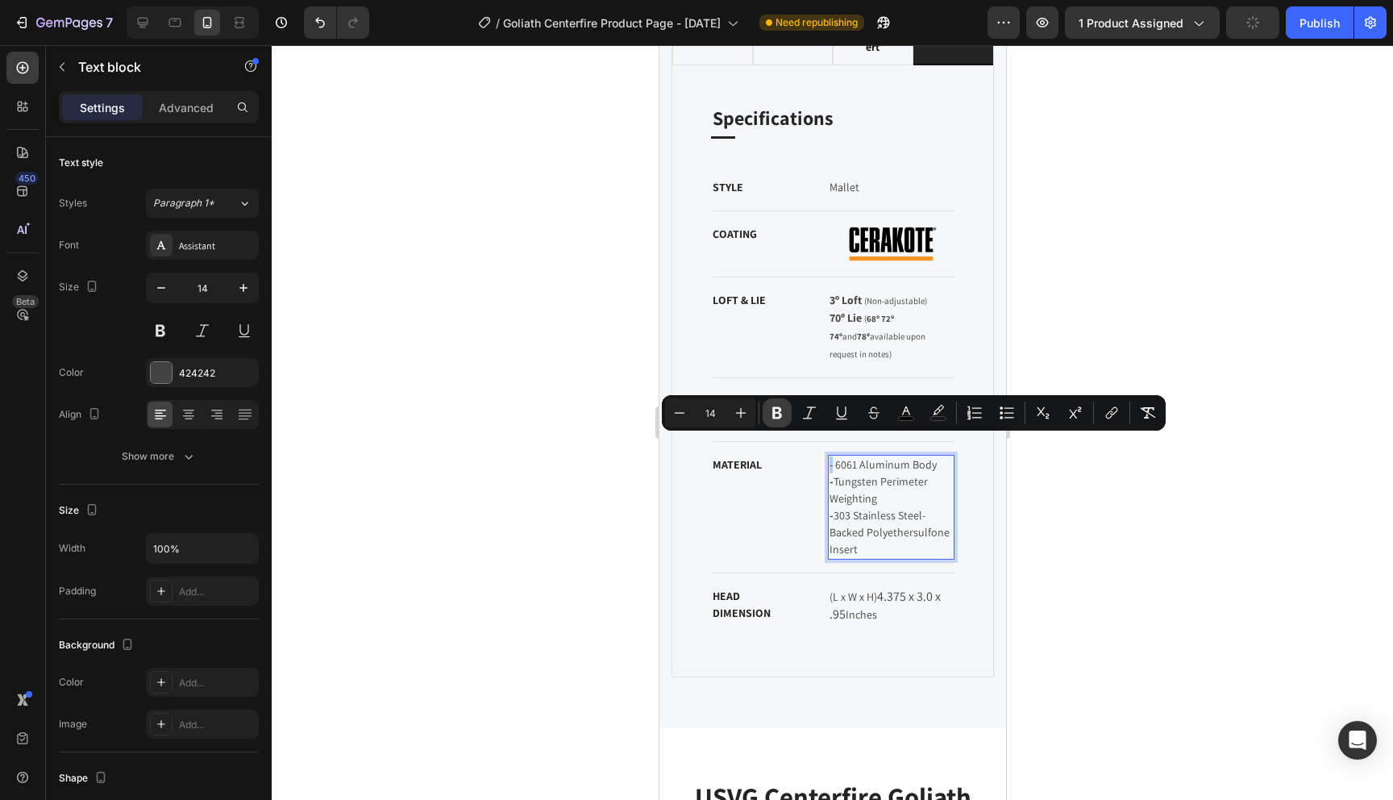
click at [782, 416] on icon "Editor contextual toolbar" at bounding box center [777, 413] width 16 height 16
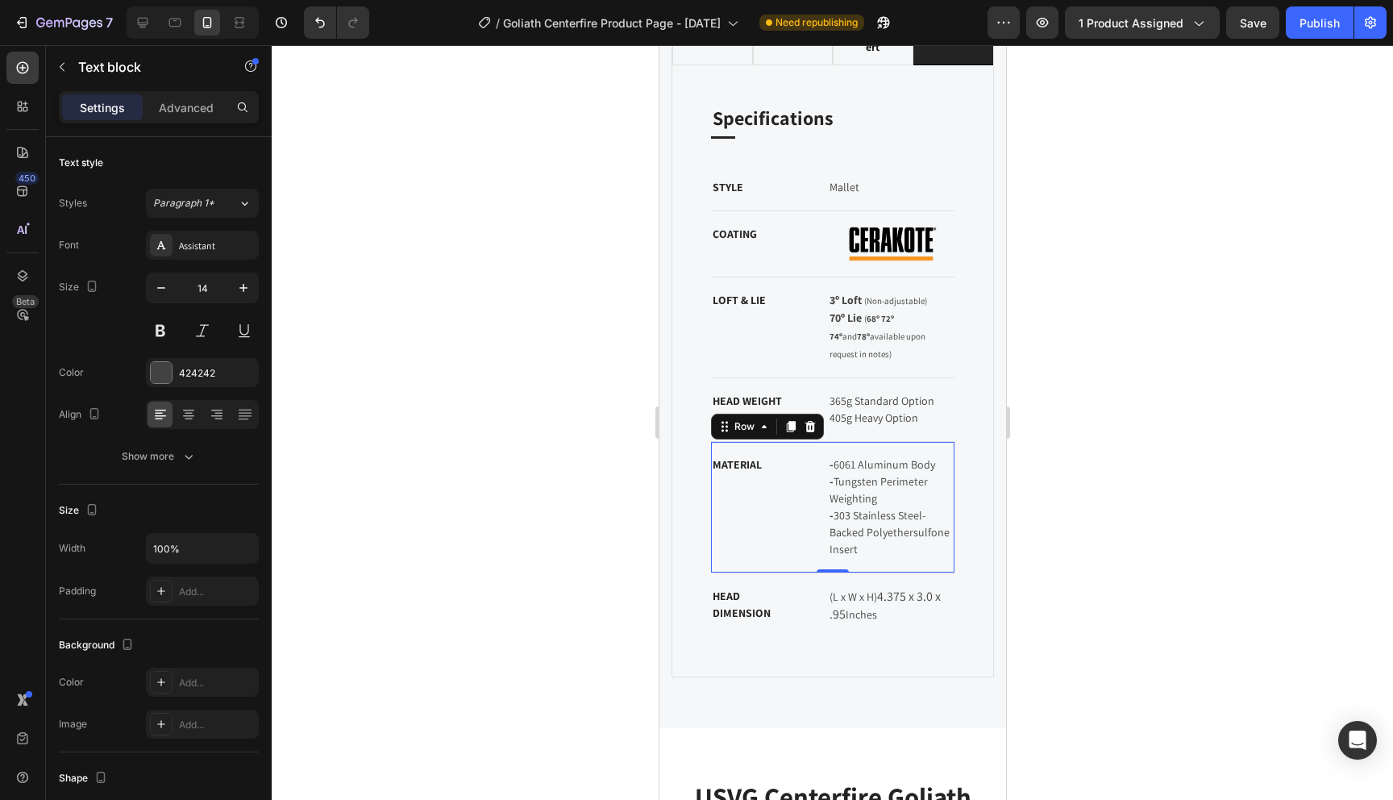
click at [781, 510] on div "MATERIAL Text block" at bounding box center [755, 507] width 91 height 105
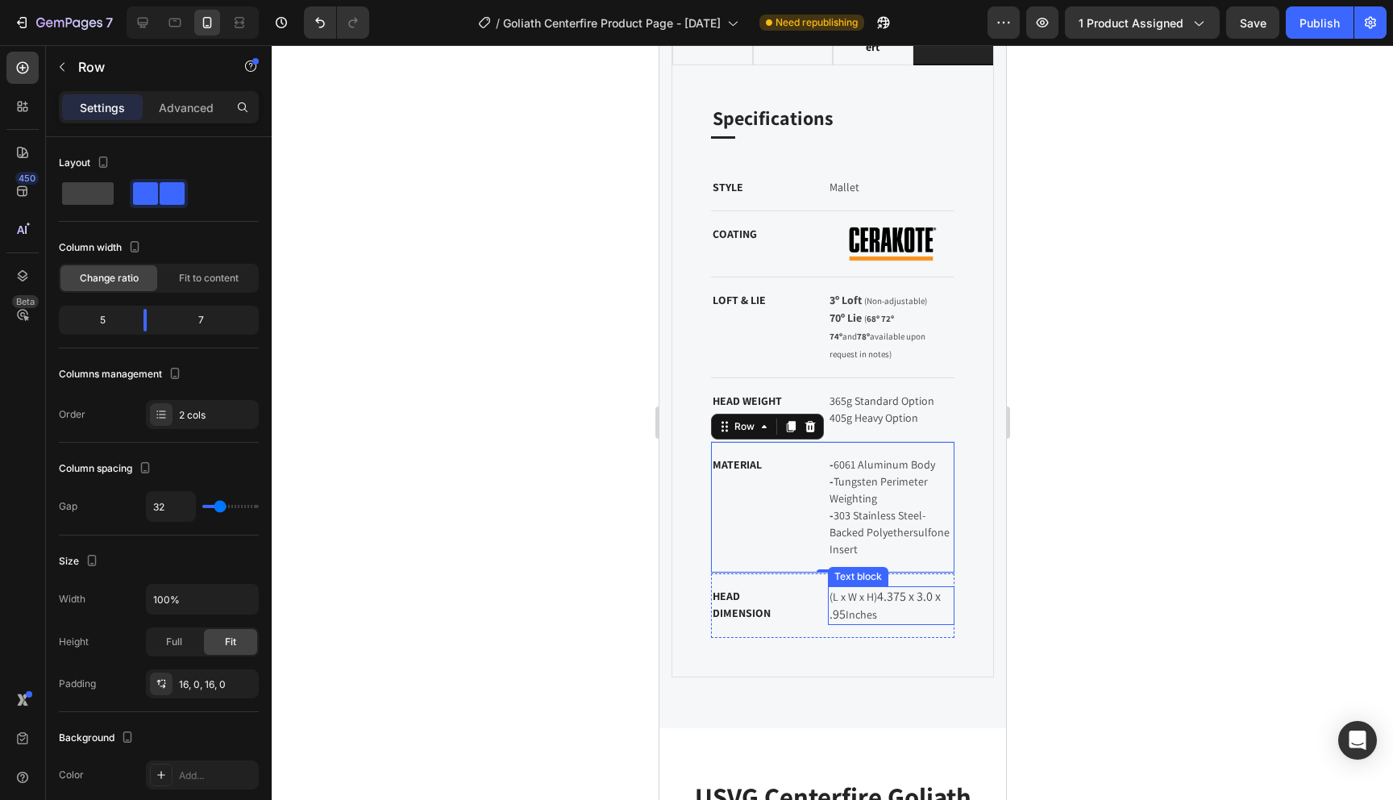
click at [884, 590] on p "(L x W x H) 4.375 x 3.0 x .95 Inches" at bounding box center [891, 605] width 124 height 35
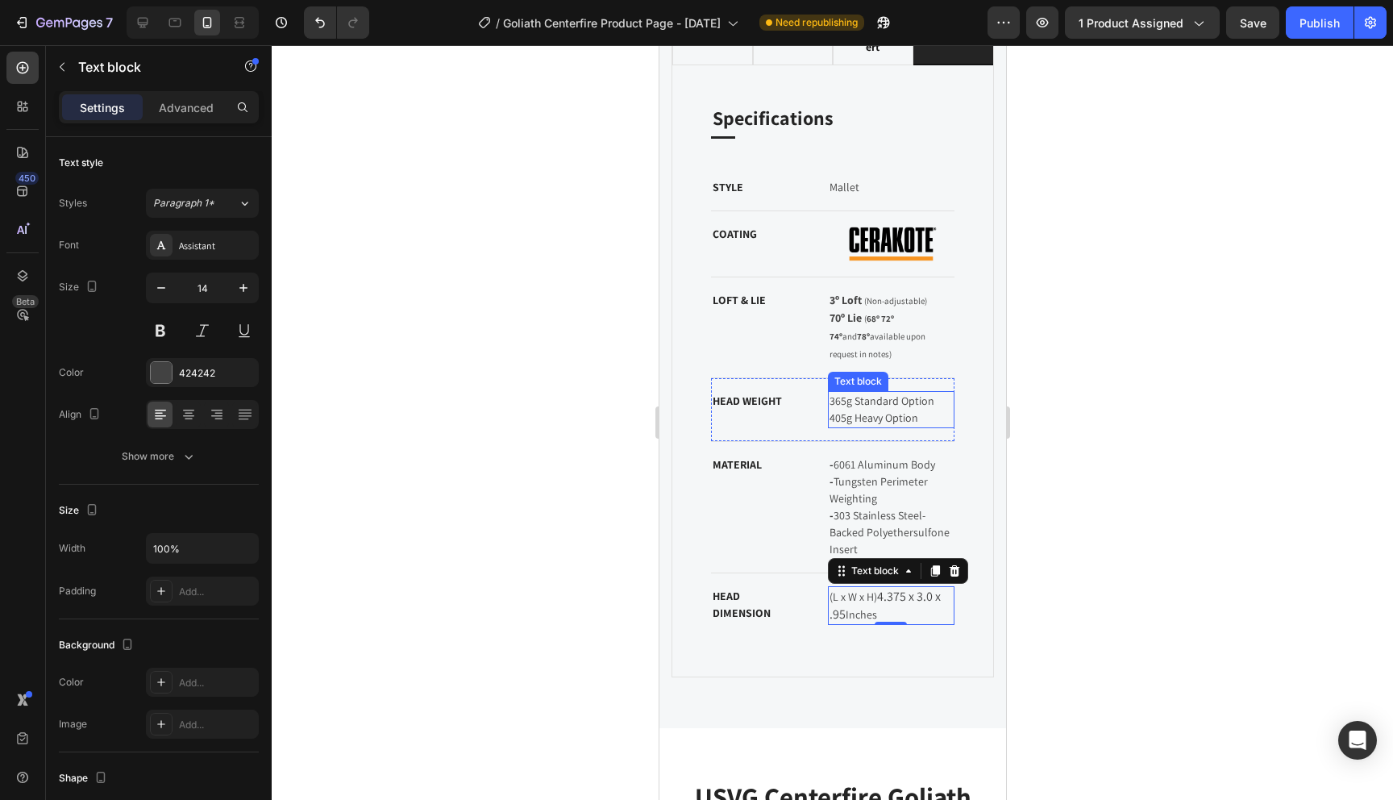
click at [870, 393] on p "365g Standard Option 405g Heavy Option" at bounding box center [891, 410] width 124 height 34
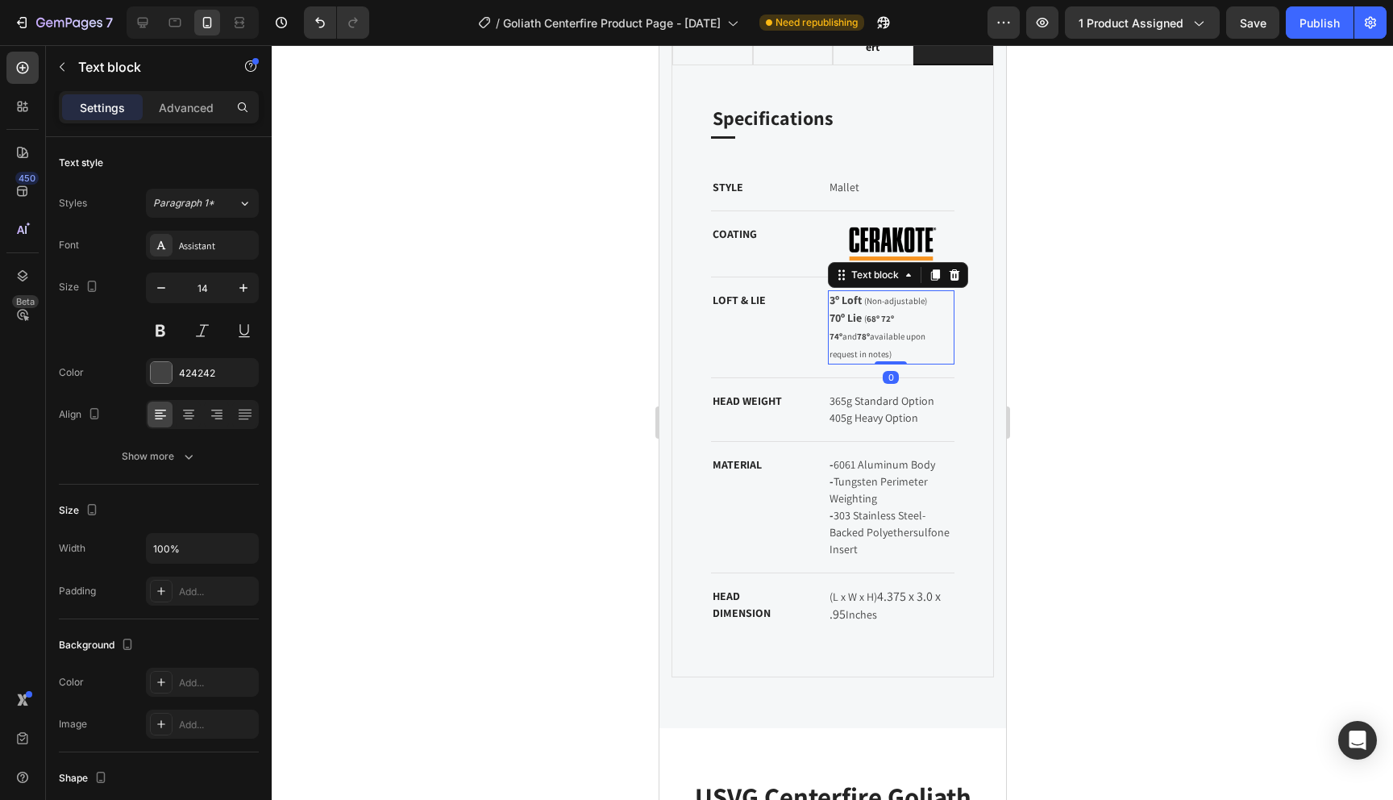
click at [847, 306] on strong "3º Loft" at bounding box center [845, 300] width 32 height 15
click at [146, 25] on icon at bounding box center [143, 23] width 16 height 16
type input "16"
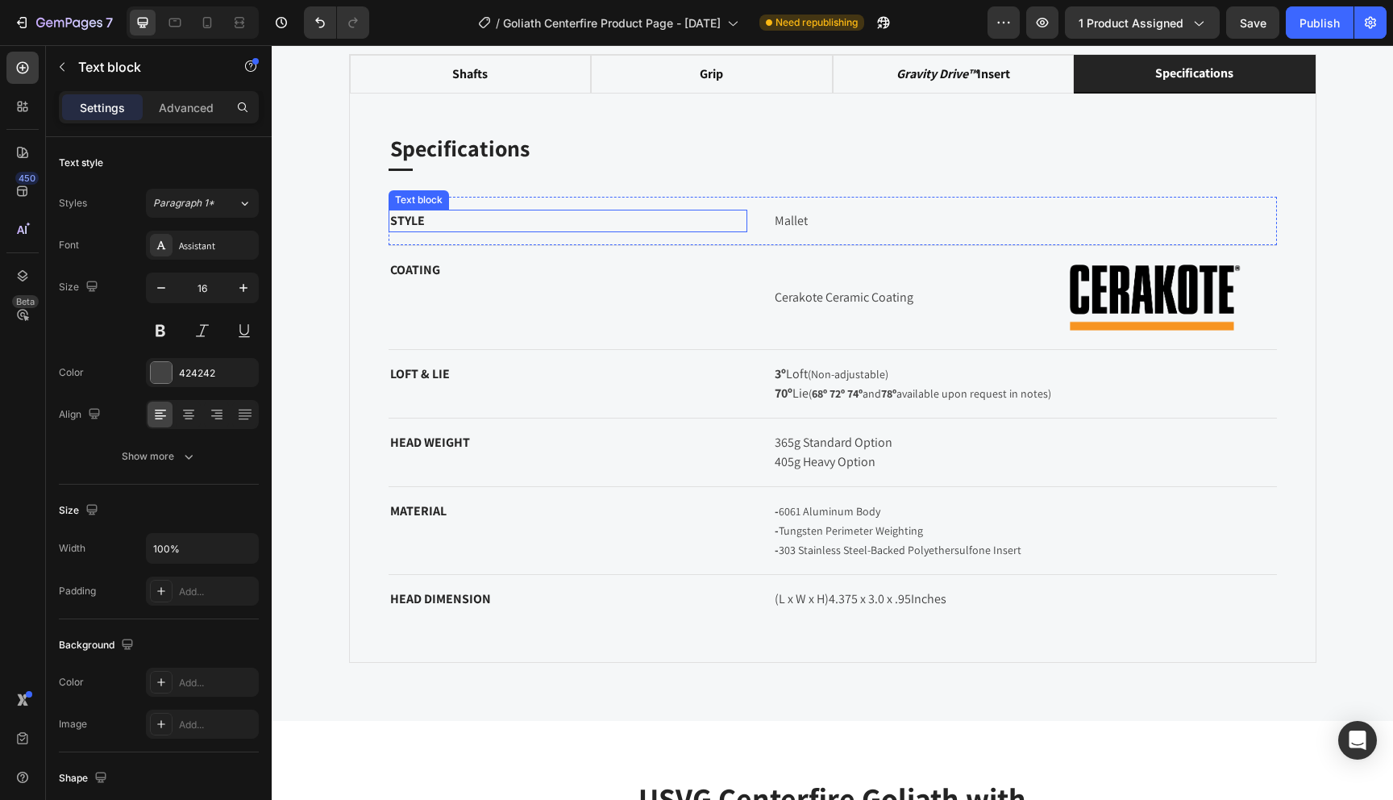
scroll to position [1305, 0]
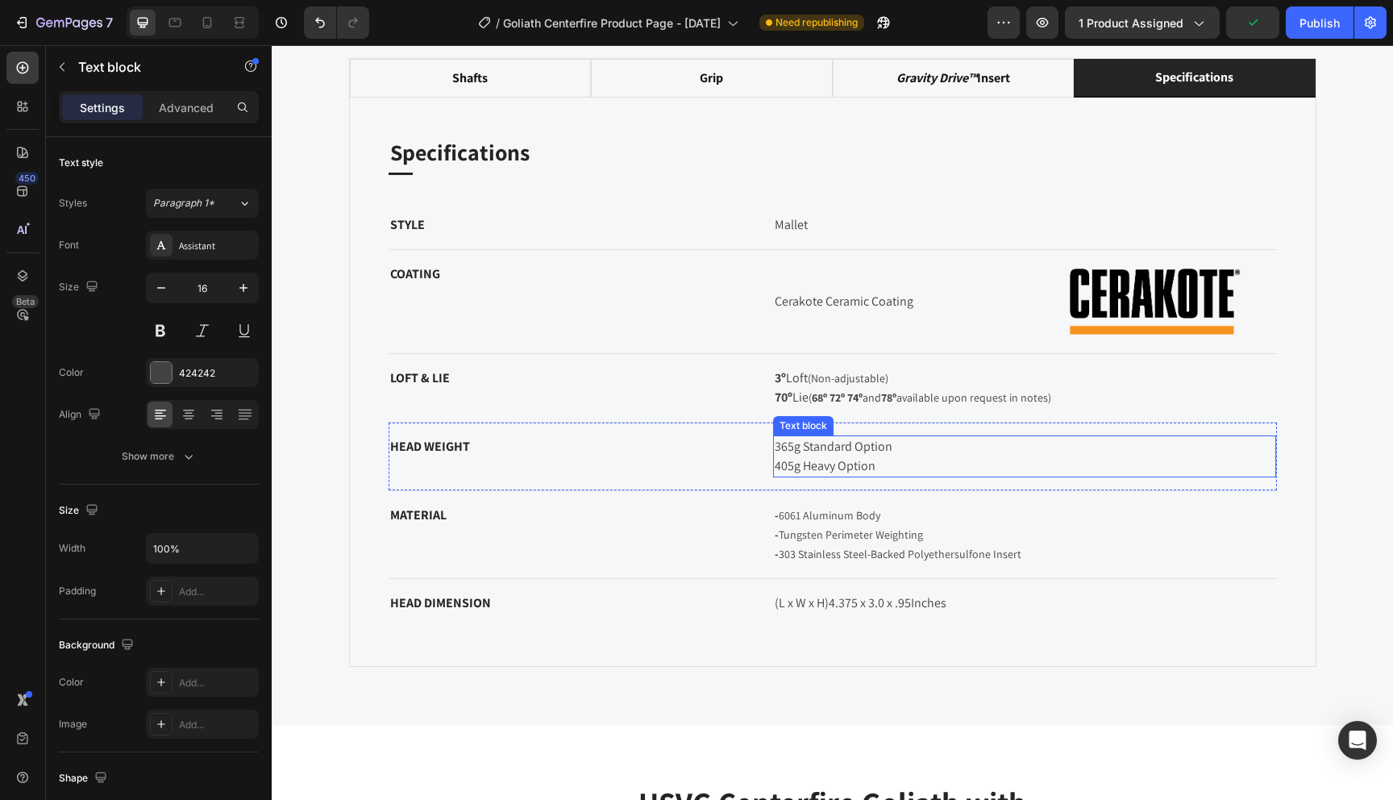
click at [831, 468] on p "365g Standard Option 405g Heavy Option" at bounding box center [1025, 456] width 500 height 39
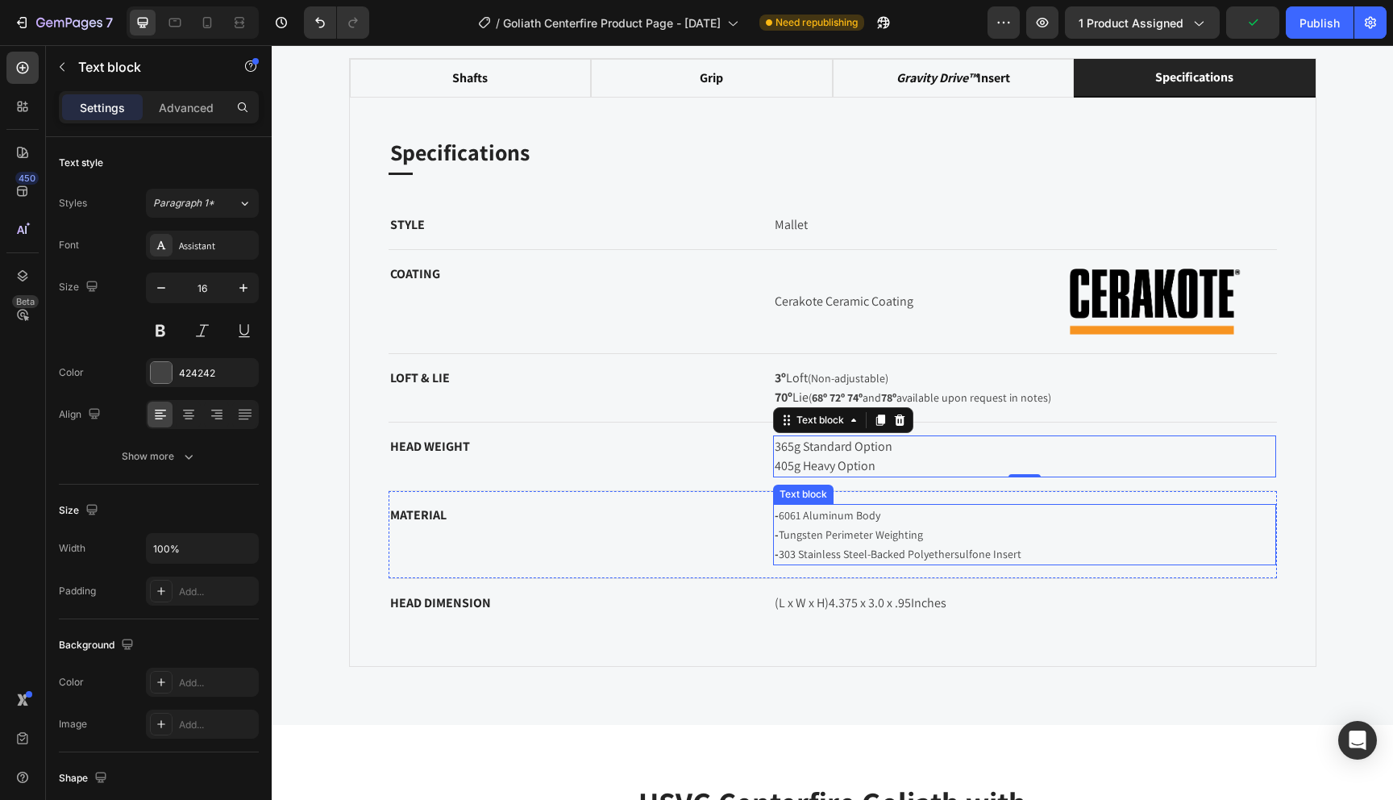
click at [833, 525] on p "- 6061 Aluminum Body - Tungsten Perimeter Weighting - 303 Stainless Steel-Backe…" at bounding box center [1025, 535] width 500 height 58
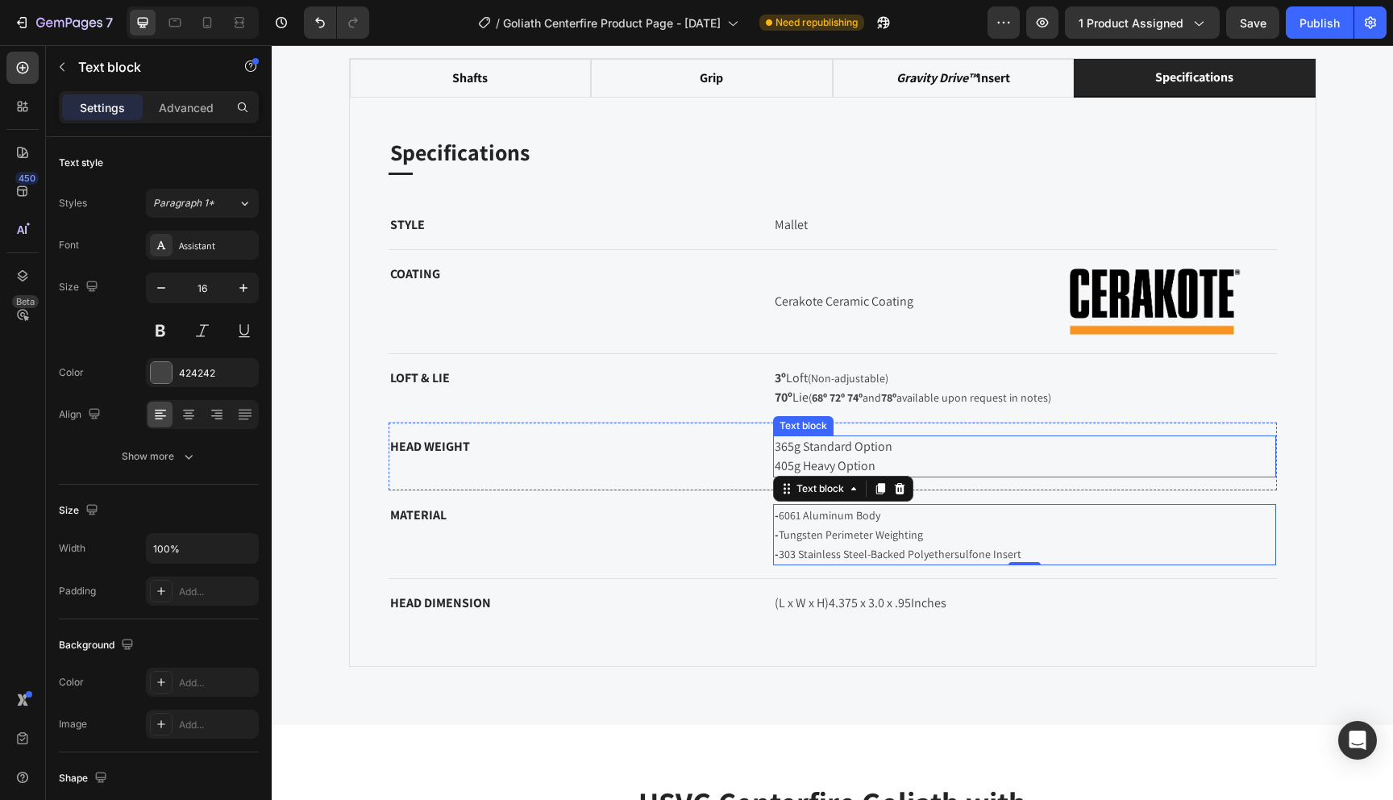
click at [839, 460] on p "365g Standard Option 405g Heavy Option" at bounding box center [1025, 456] width 500 height 39
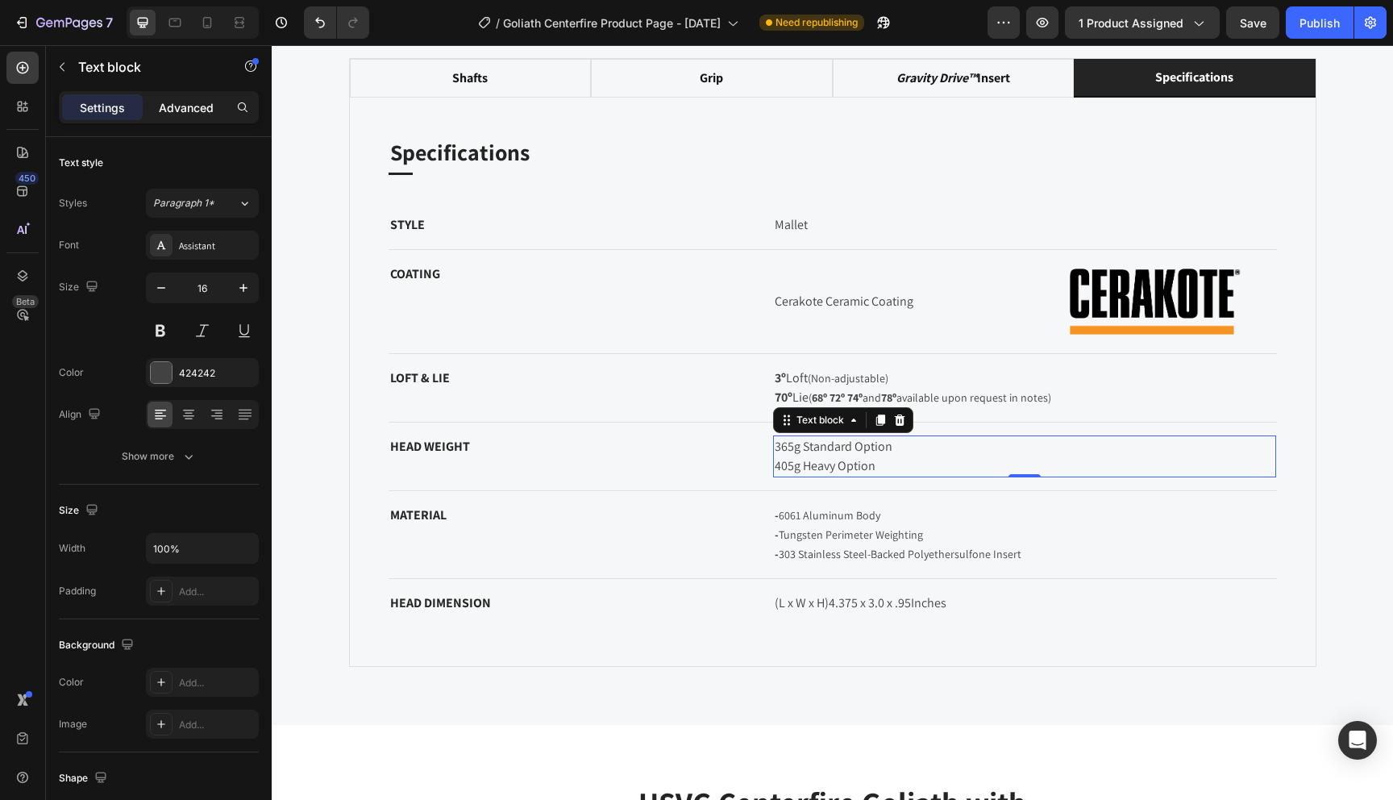
click at [177, 112] on p "Advanced" at bounding box center [186, 107] width 55 height 17
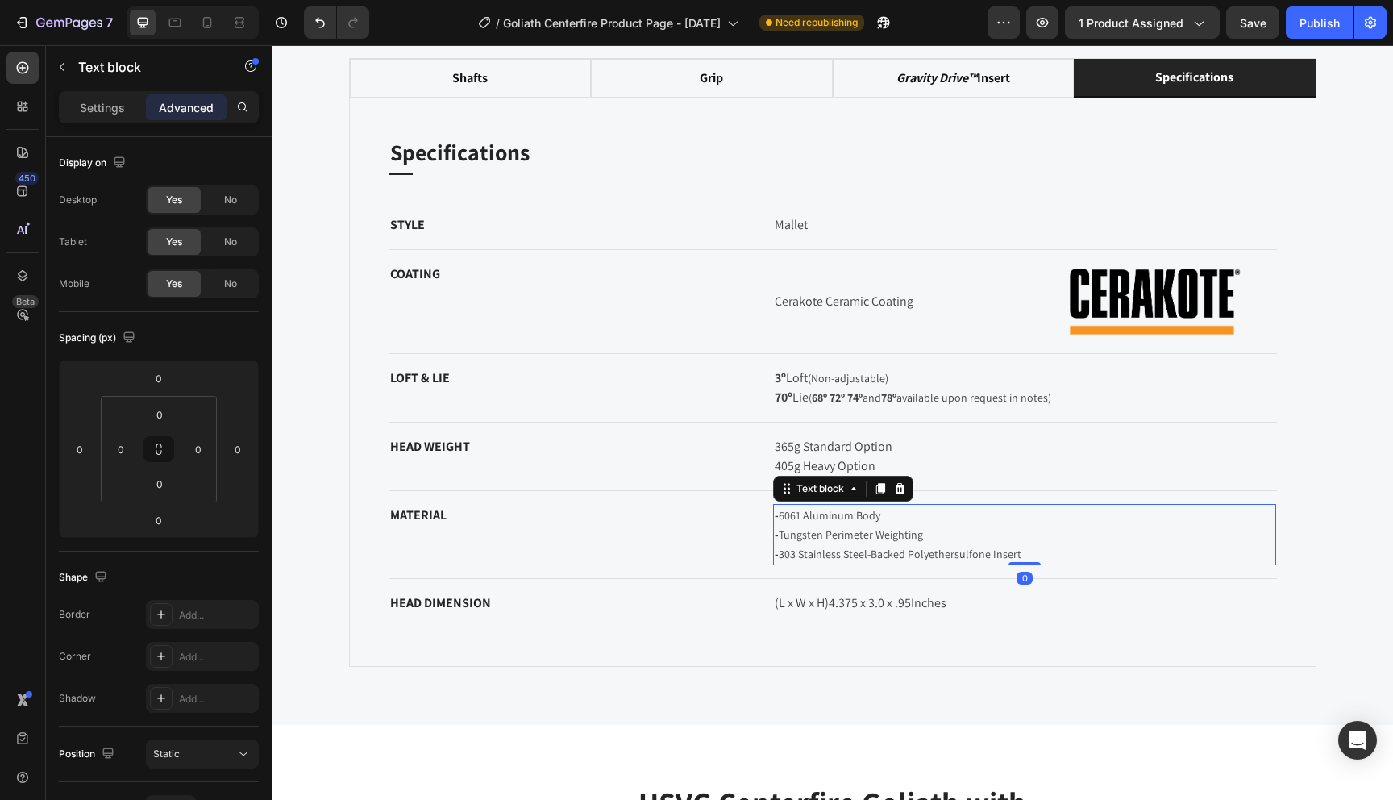
click at [864, 514] on span "- 6061 Aluminum Body" at bounding box center [828, 515] width 106 height 15
click at [833, 452] on p "365g Standard Option 405g Heavy Option" at bounding box center [1025, 456] width 500 height 39
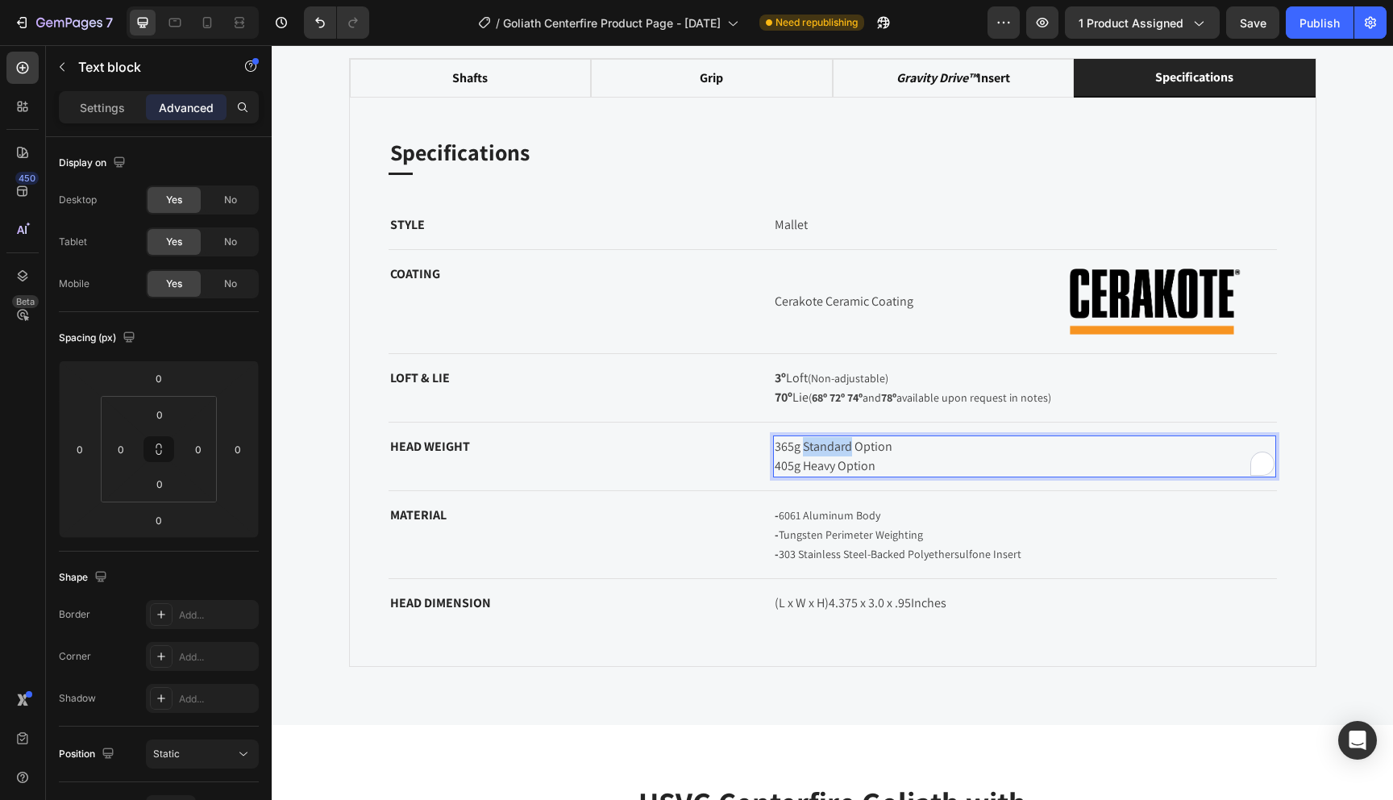
click at [833, 452] on p "365g Standard Option 405g Heavy Option" at bounding box center [1025, 456] width 500 height 39
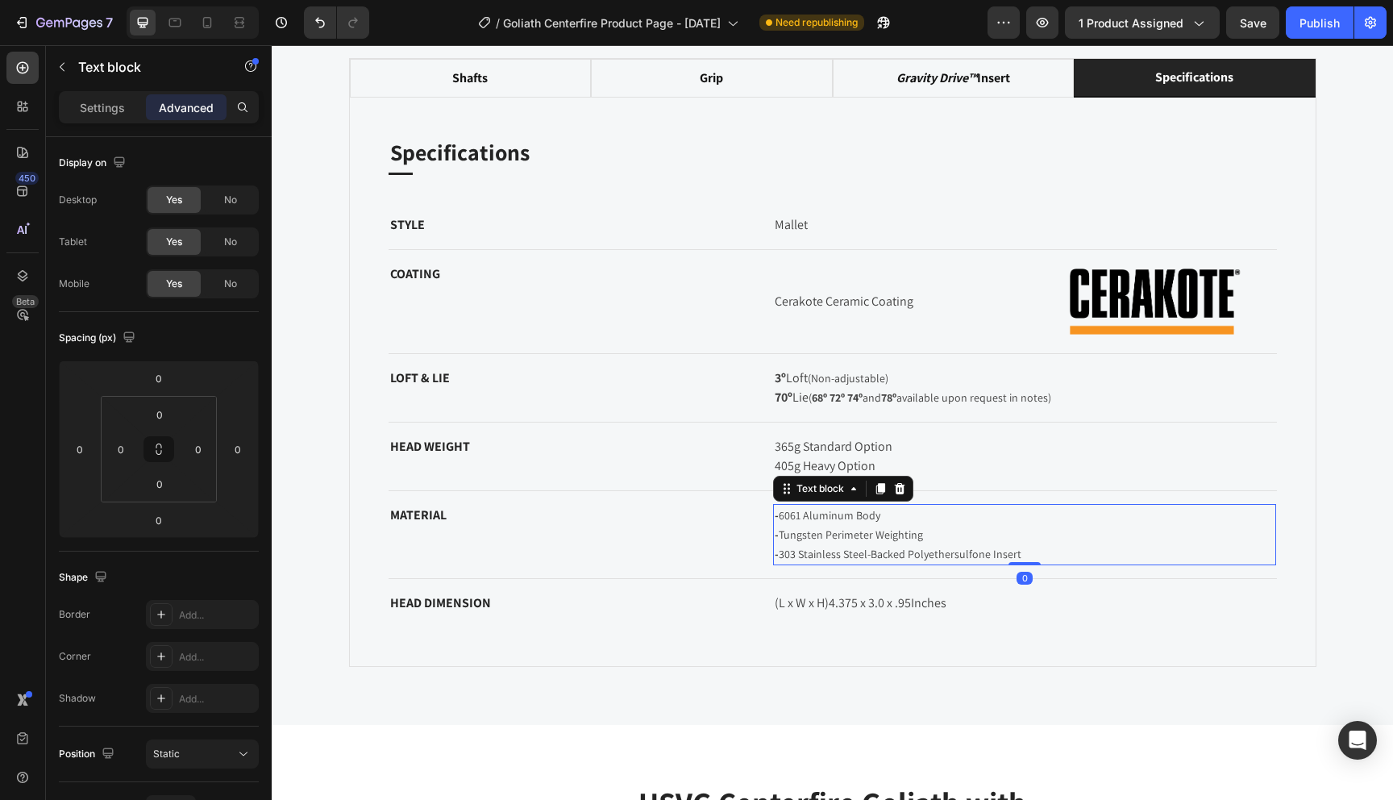
click at [826, 525] on p "- 6061 Aluminum Body - Tungsten Perimeter Weighting - 303 Stainless Steel-Backe…" at bounding box center [1025, 535] width 500 height 58
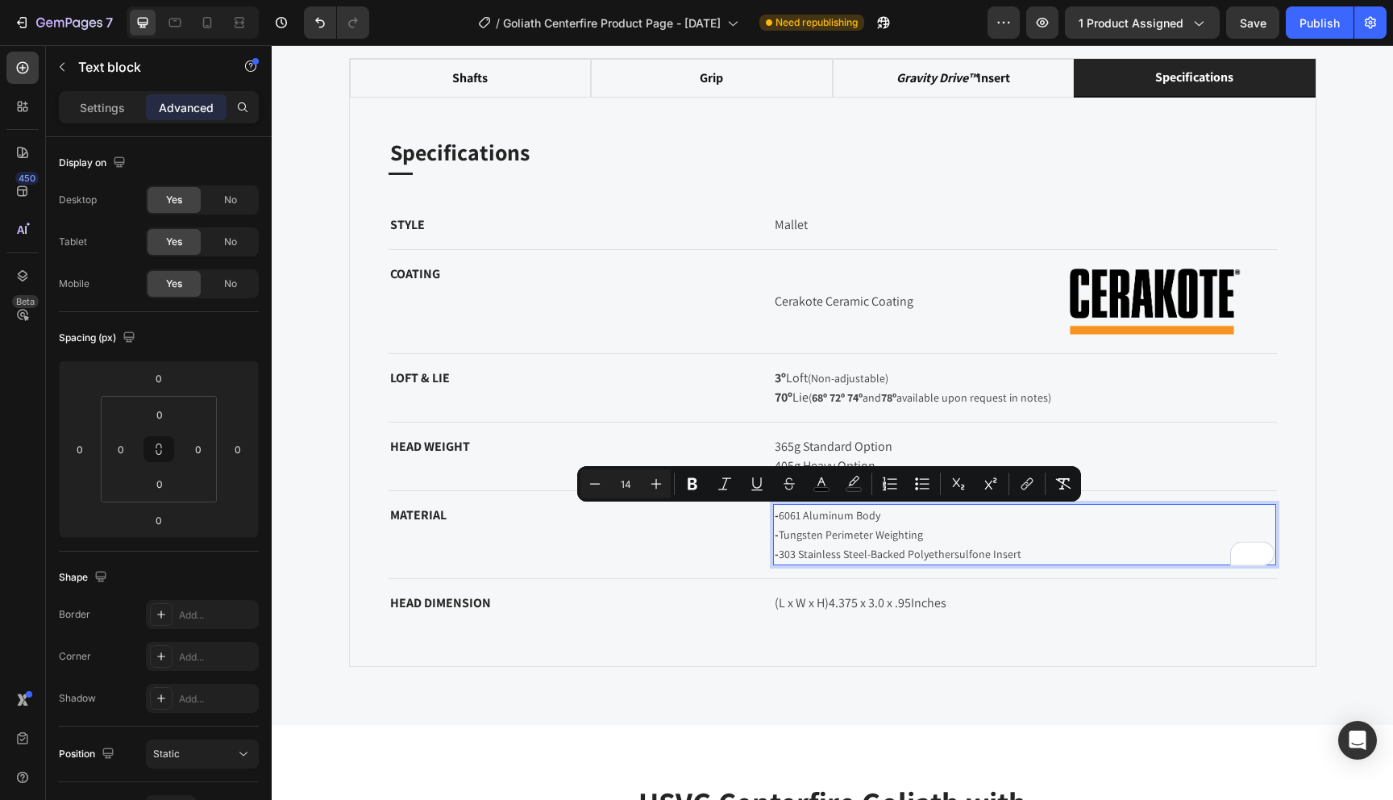
click at [836, 526] on p "- 6061 Aluminum Body - Tungsten Perimeter Weighting - 303 Stainless Steel-Backe…" at bounding box center [1025, 535] width 500 height 58
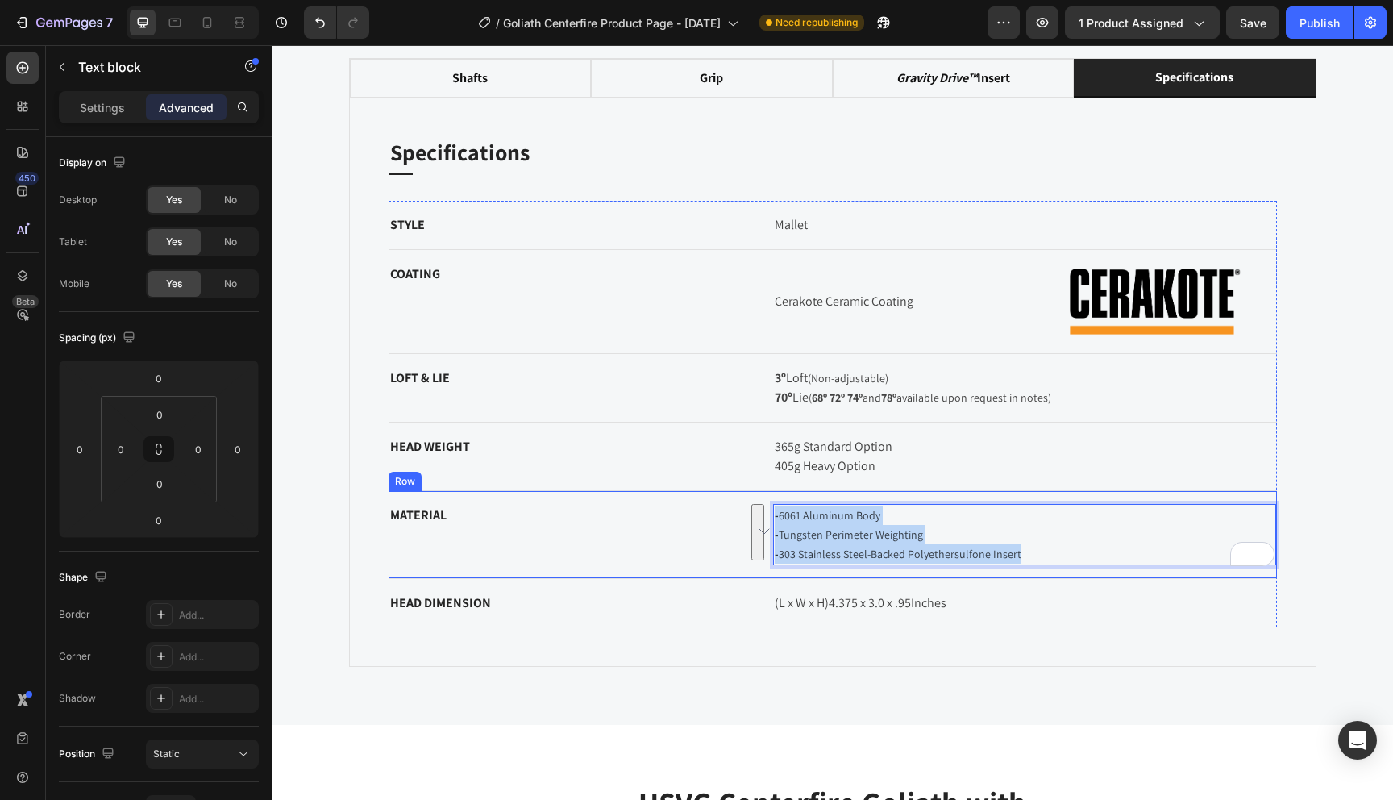
drag, startPoint x: 1038, startPoint y: 556, endPoint x: 771, endPoint y: 519, distance: 269.5
click at [771, 519] on div "MATERIAL Text block - 6061 Aluminum Body - Tungsten Perimeter Weighting - 303 S…" at bounding box center [833, 535] width 889 height 88
click at [810, 529] on span "- Tungsten Perimeter Weighting" at bounding box center [849, 534] width 148 height 15
drag, startPoint x: 1030, startPoint y: 560, endPoint x: 773, endPoint y: 514, distance: 261.1
click at [773, 514] on div "- 6061 Aluminum Body - Tungsten Perimeter Weighting - 303 Stainless Steel-Backe…" at bounding box center [1024, 534] width 503 height 61
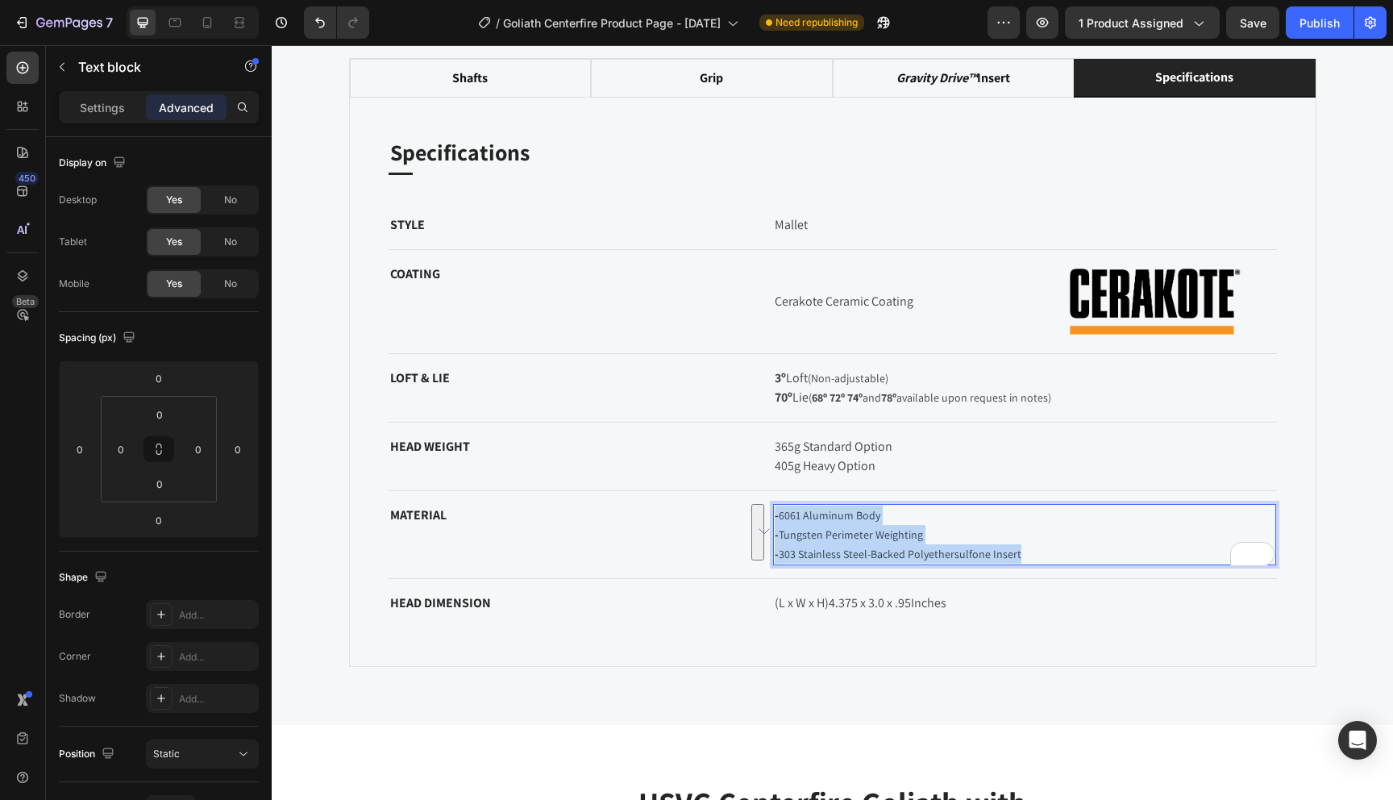
click at [797, 522] on span "- 6061 Aluminum Body" at bounding box center [828, 515] width 106 height 15
click at [797, 602] on span "(L x W x H)" at bounding box center [802, 602] width 54 height 17
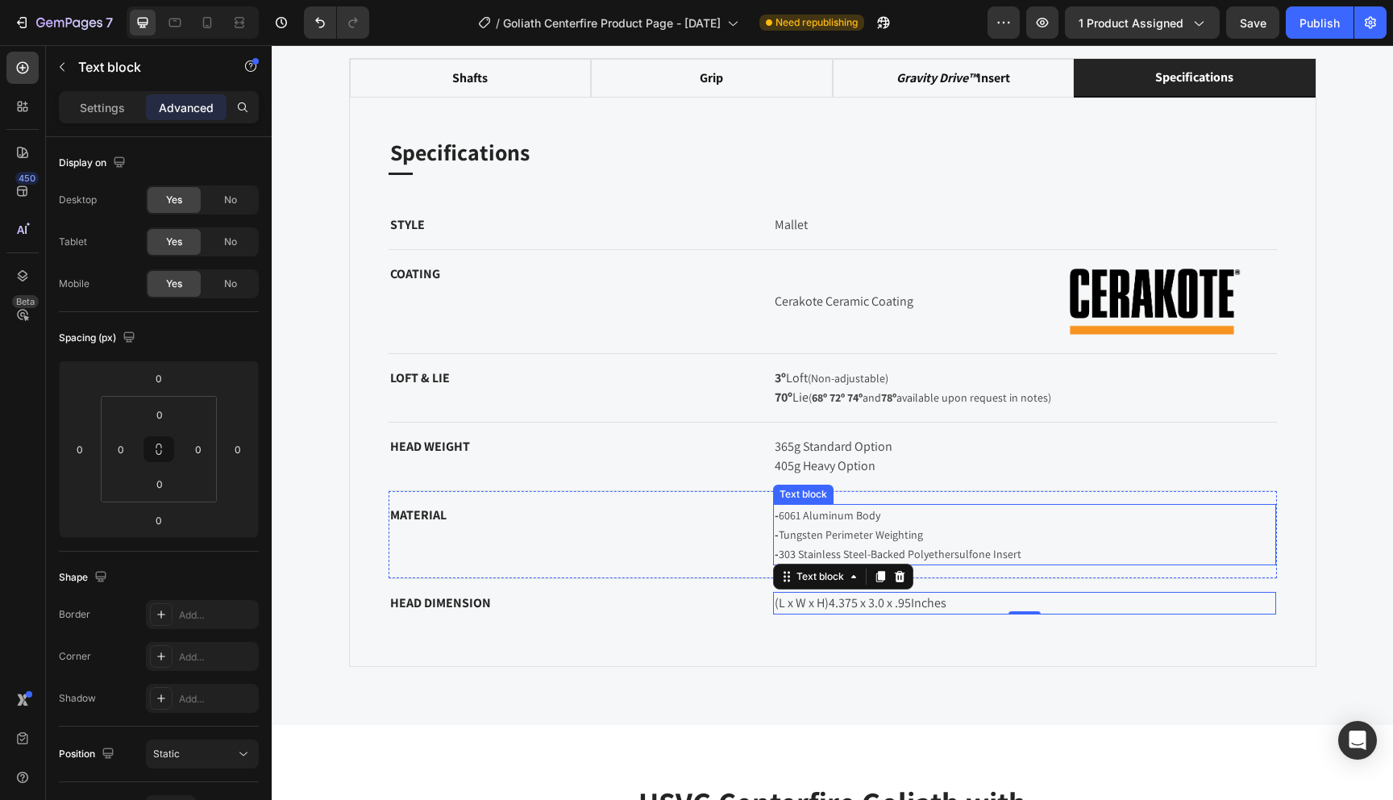
click at [813, 519] on span "- 6061 Aluminum Body" at bounding box center [828, 515] width 106 height 15
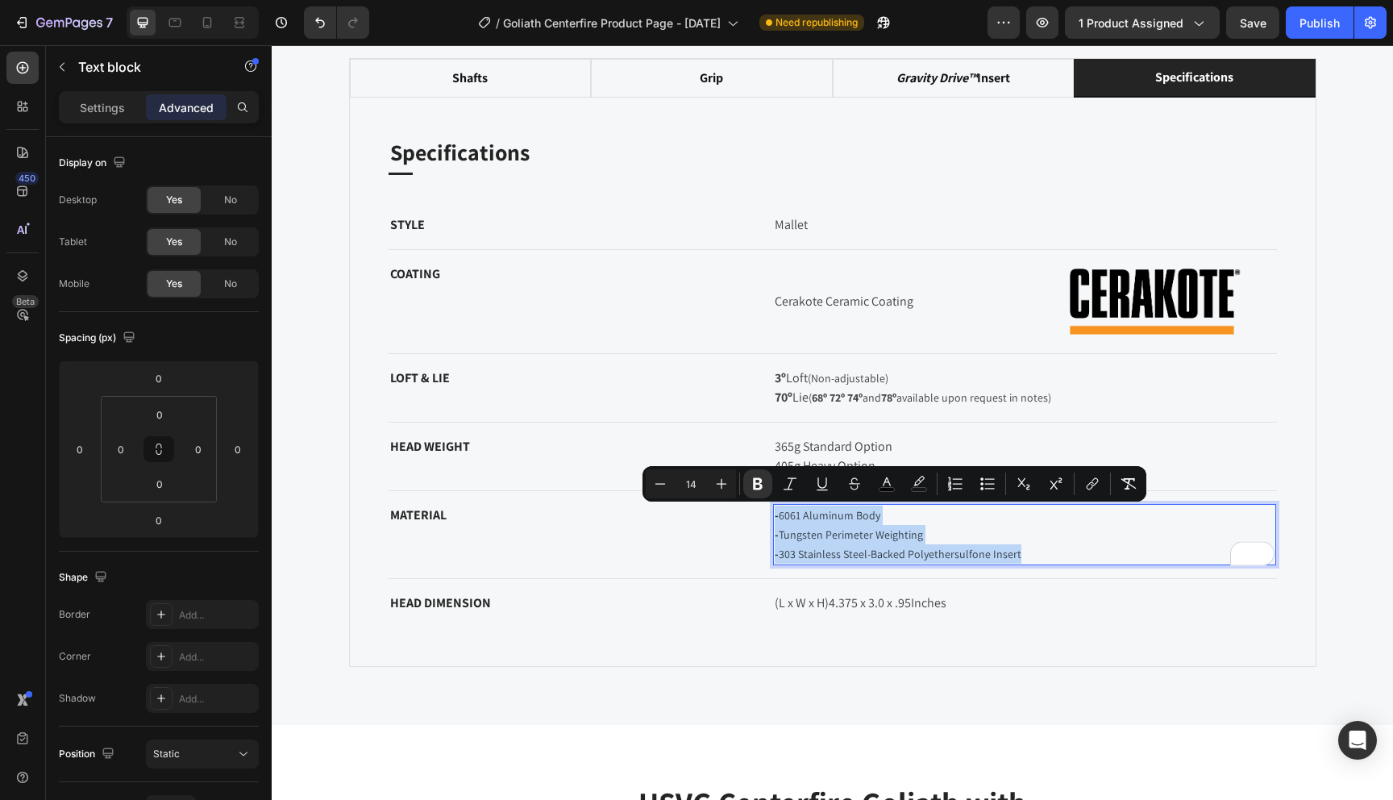
drag, startPoint x: 1026, startPoint y: 553, endPoint x: 773, endPoint y: 516, distance: 255.1
click at [723, 484] on icon "Editor contextual toolbar" at bounding box center [722, 484] width 16 height 16
type input "16"
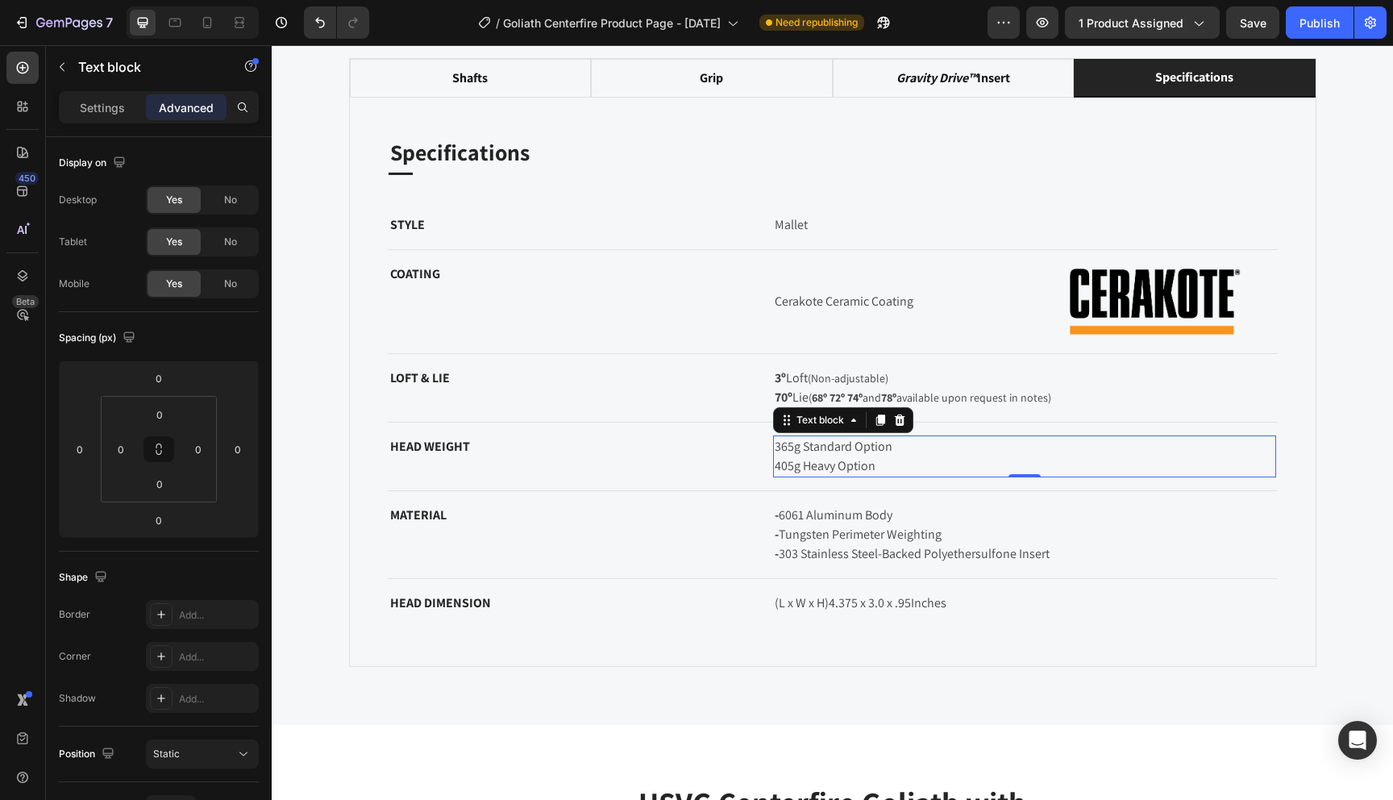
click at [826, 454] on p "365g Standard Option 405g Heavy Option" at bounding box center [1025, 456] width 500 height 39
click at [203, 29] on icon at bounding box center [207, 23] width 16 height 16
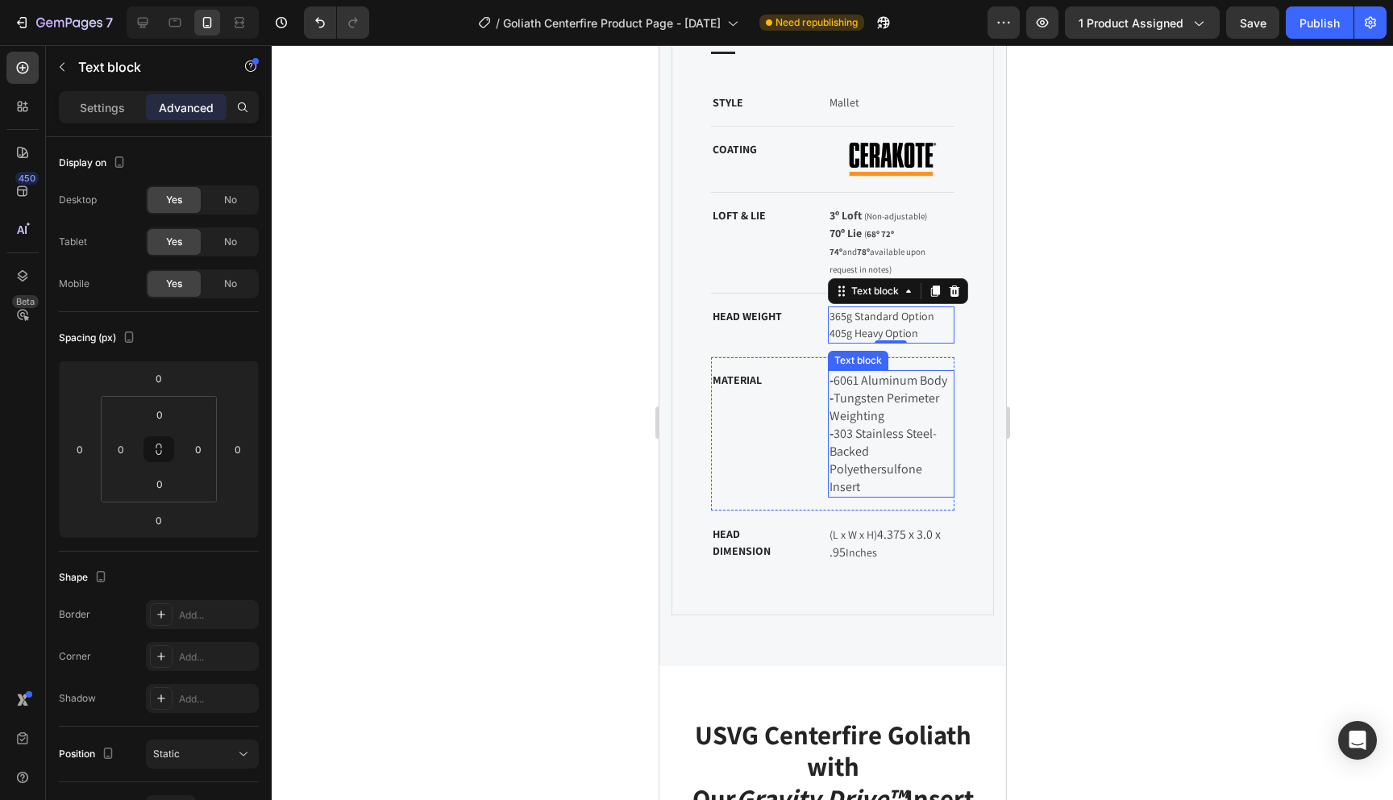
scroll to position [1401, 0]
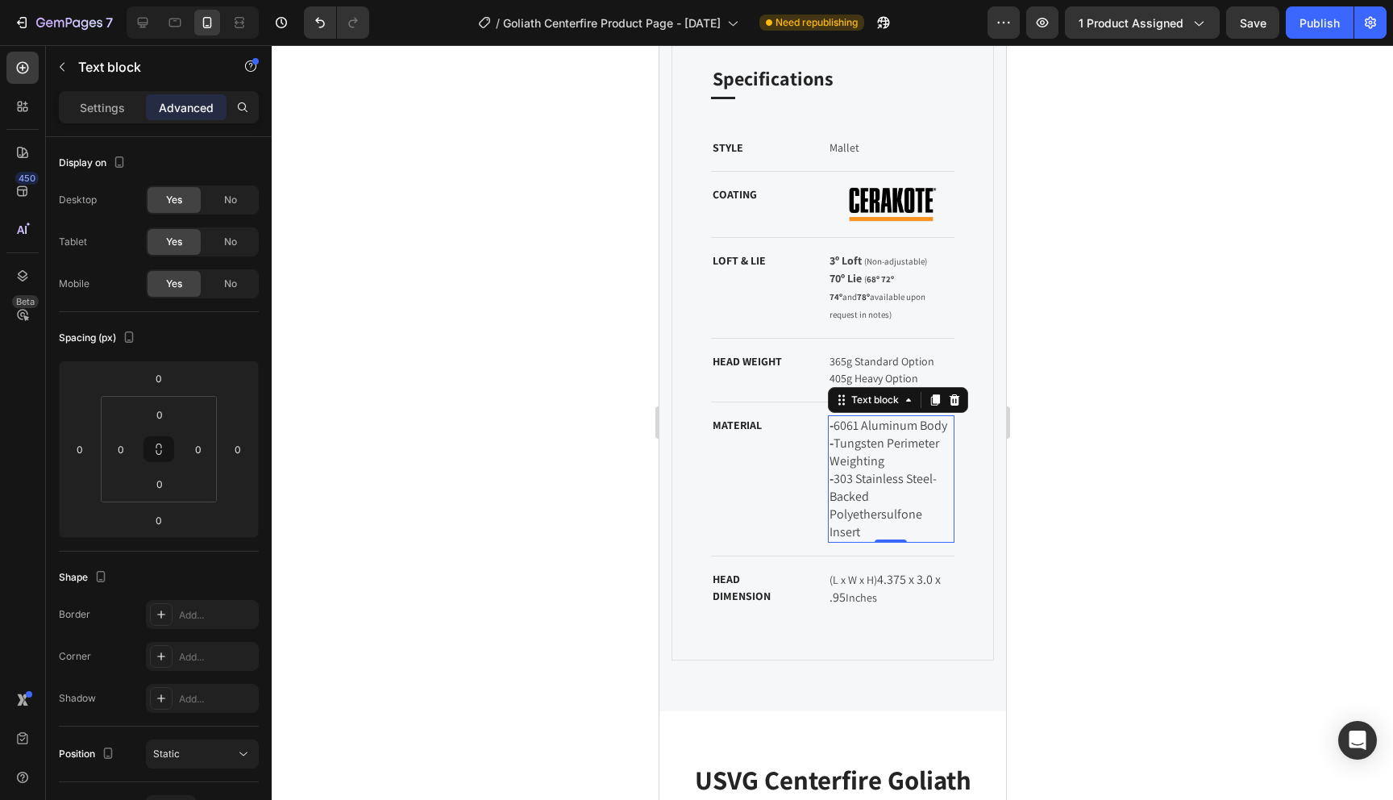
click at [880, 435] on span "- Tungsten Perimeter Weighting" at bounding box center [885, 452] width 112 height 35
click at [868, 353] on p "365g Standard Option 405g Heavy Option" at bounding box center [891, 370] width 124 height 34
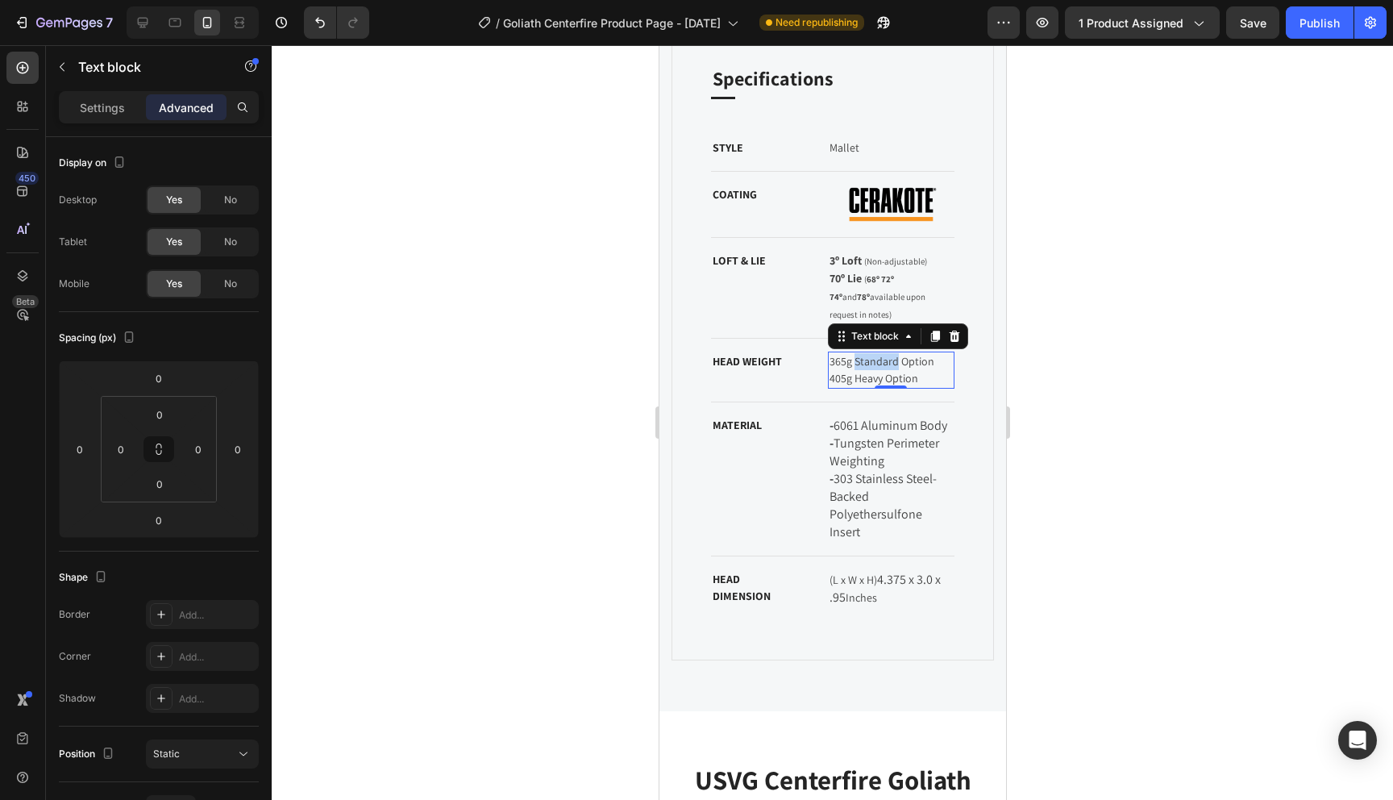
click at [865, 353] on p "365g Standard Option 405g Heavy Option" at bounding box center [891, 370] width 124 height 34
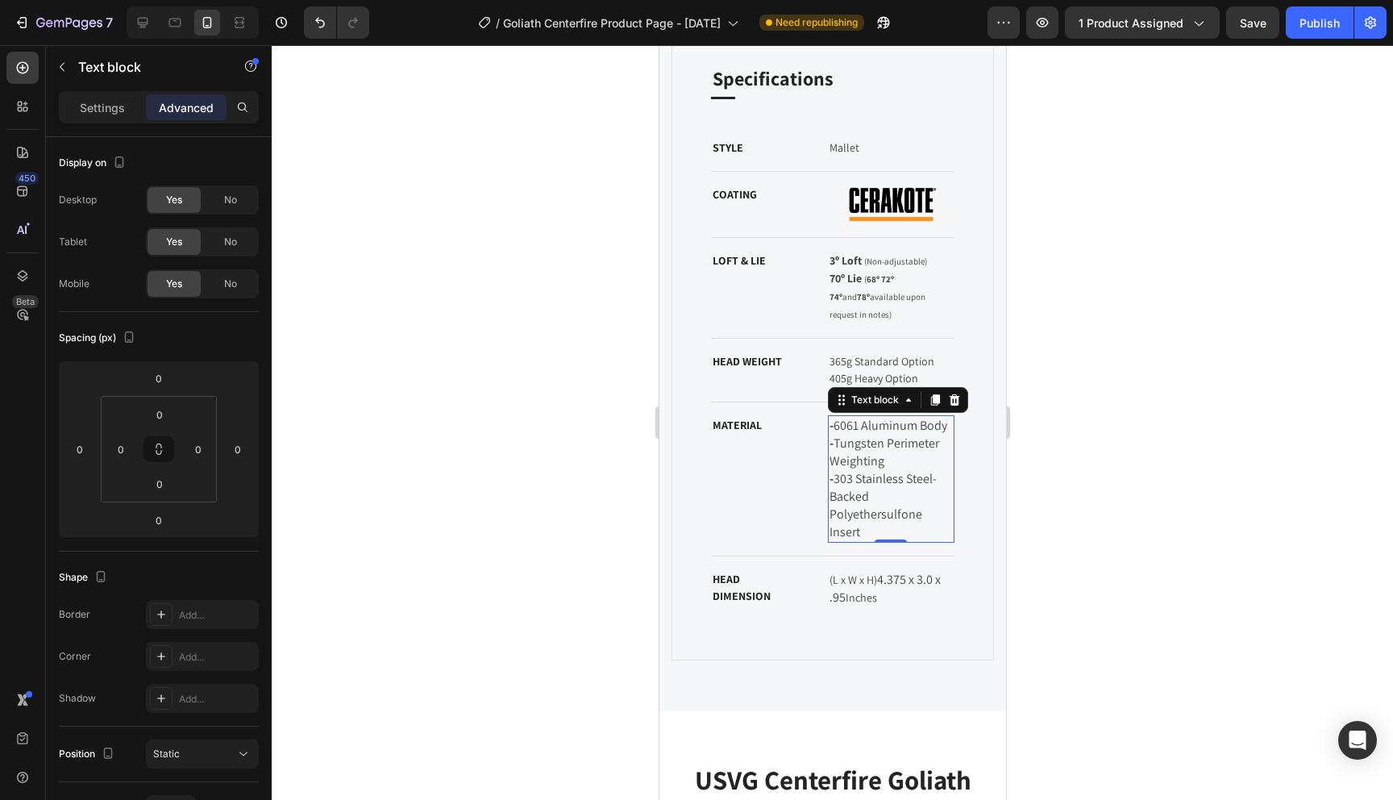
click at [893, 443] on p "- 6061 Aluminum Body - Tungsten Perimeter Weighting - 303 Stainless Steel-Backe…" at bounding box center [891, 479] width 124 height 124
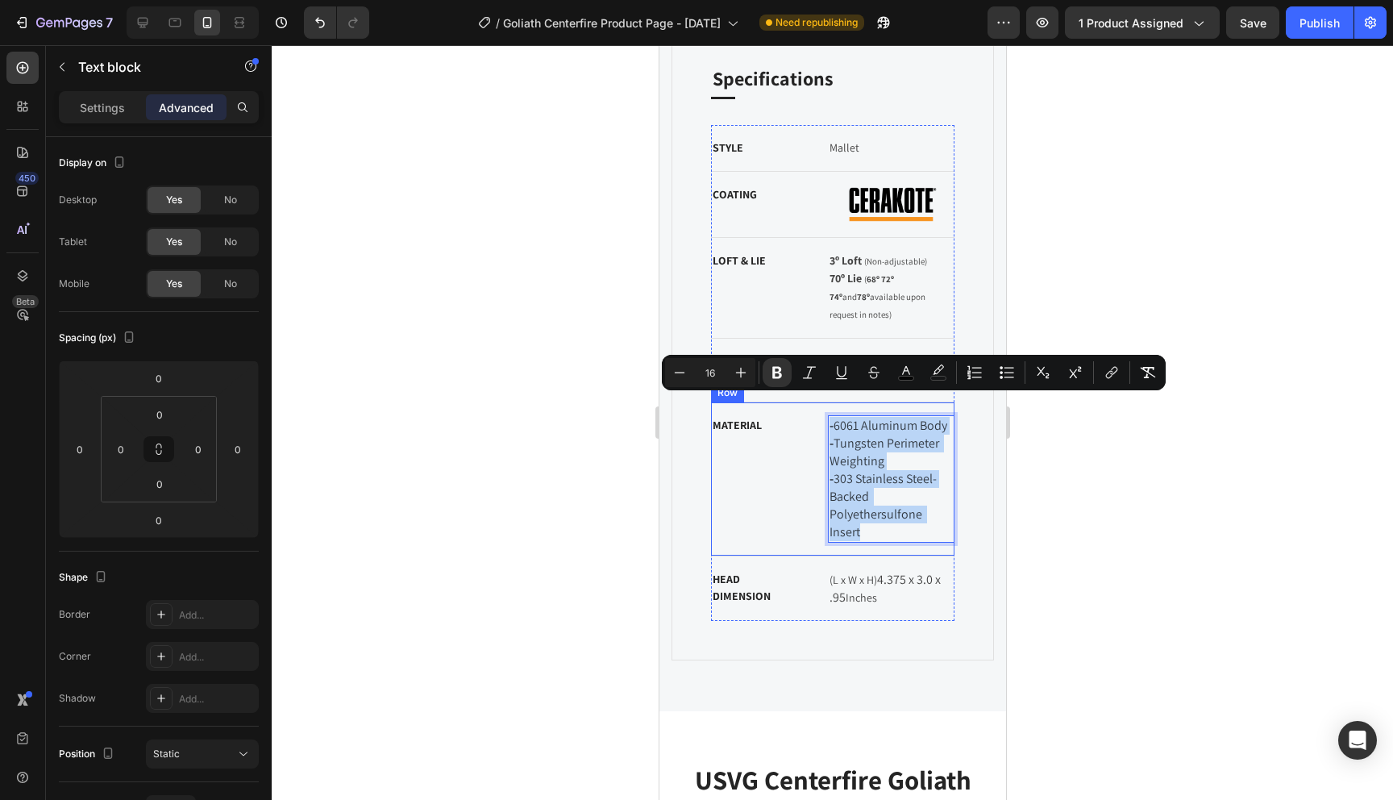
drag, startPoint x: 868, startPoint y: 512, endPoint x: 822, endPoint y: 399, distance: 121.6
click at [822, 402] on div "MATERIAL Text block - 6061 Aluminum Body - Tungsten Perimeter Weighting - 303 S…" at bounding box center [832, 479] width 244 height 154
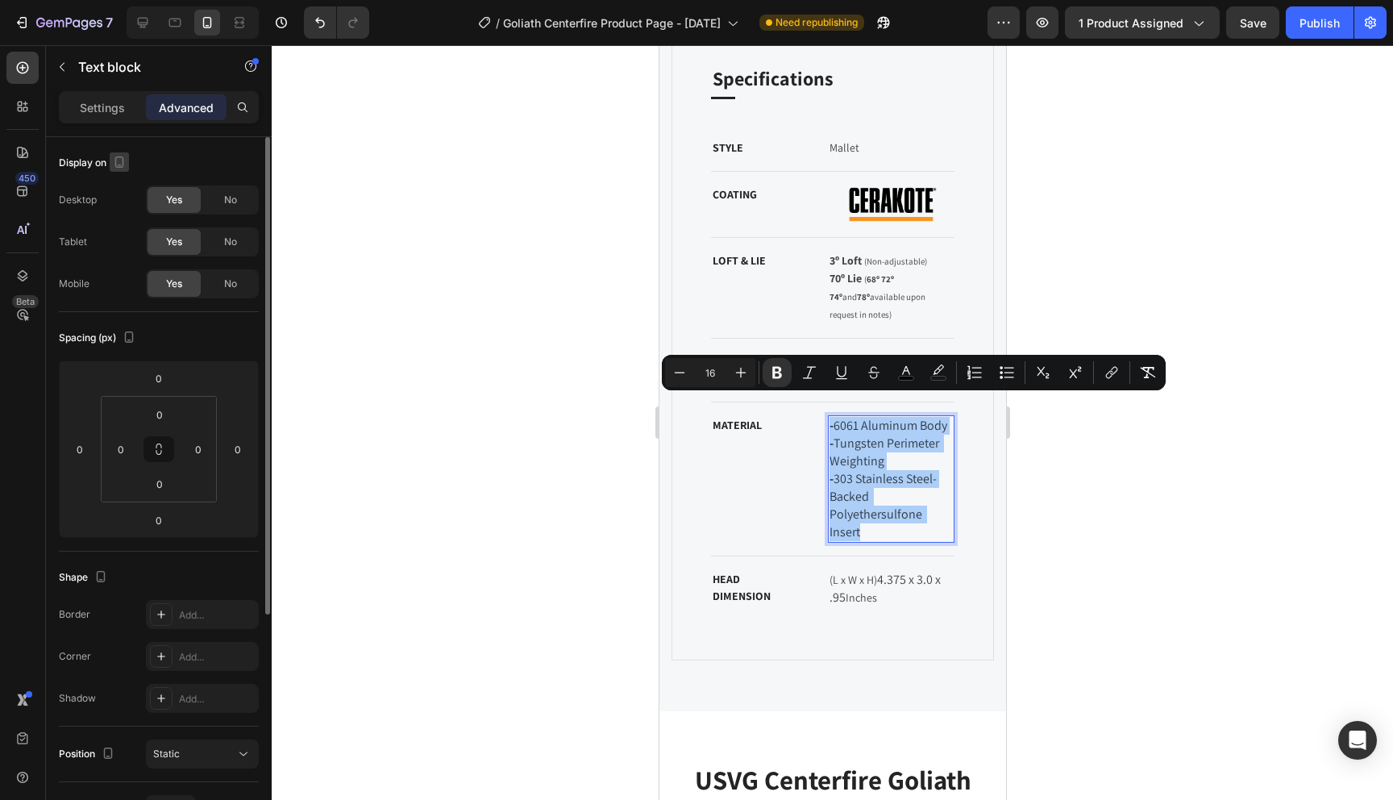
click at [120, 162] on icon "button" at bounding box center [119, 162] width 16 height 16
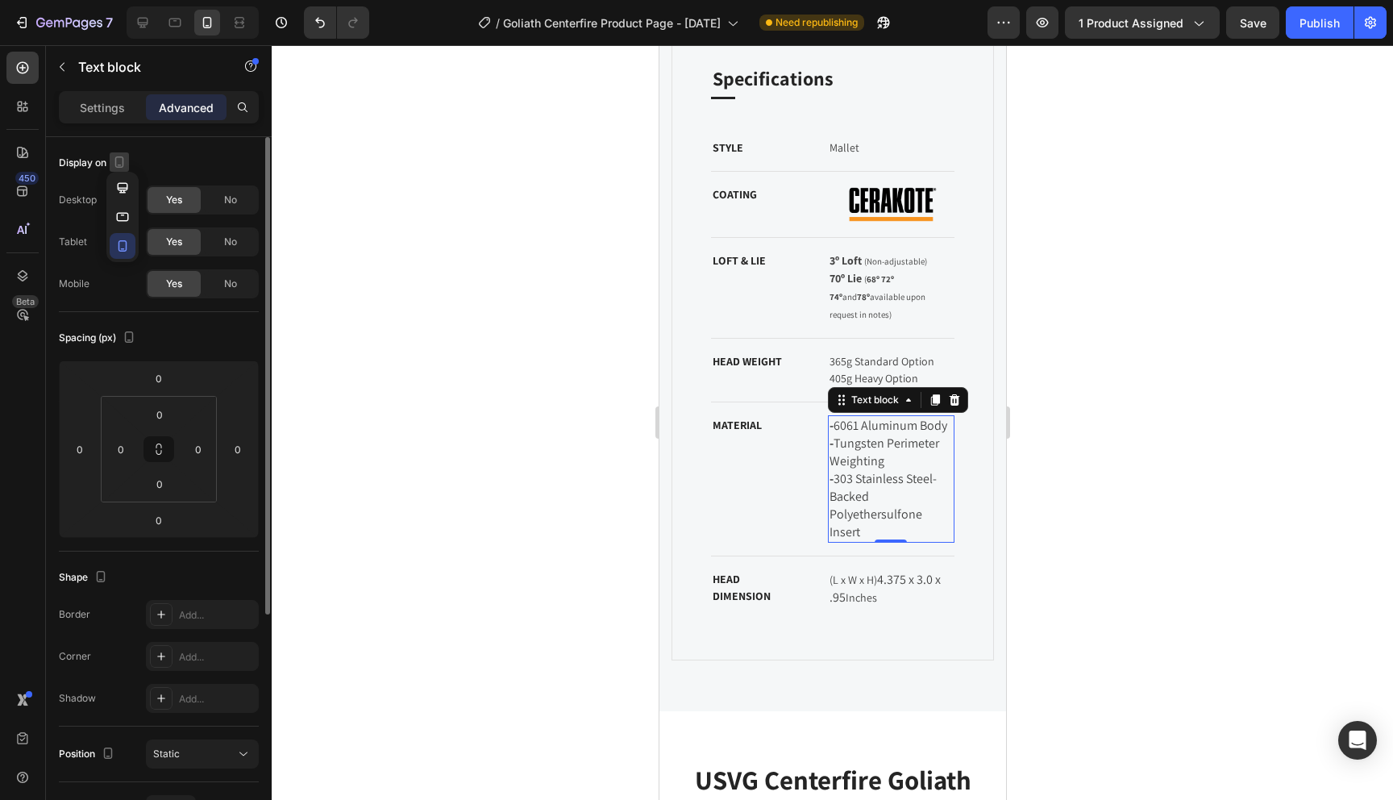
click at [120, 162] on icon "button" at bounding box center [119, 162] width 16 height 16
click at [98, 116] on div "Settings" at bounding box center [102, 107] width 81 height 26
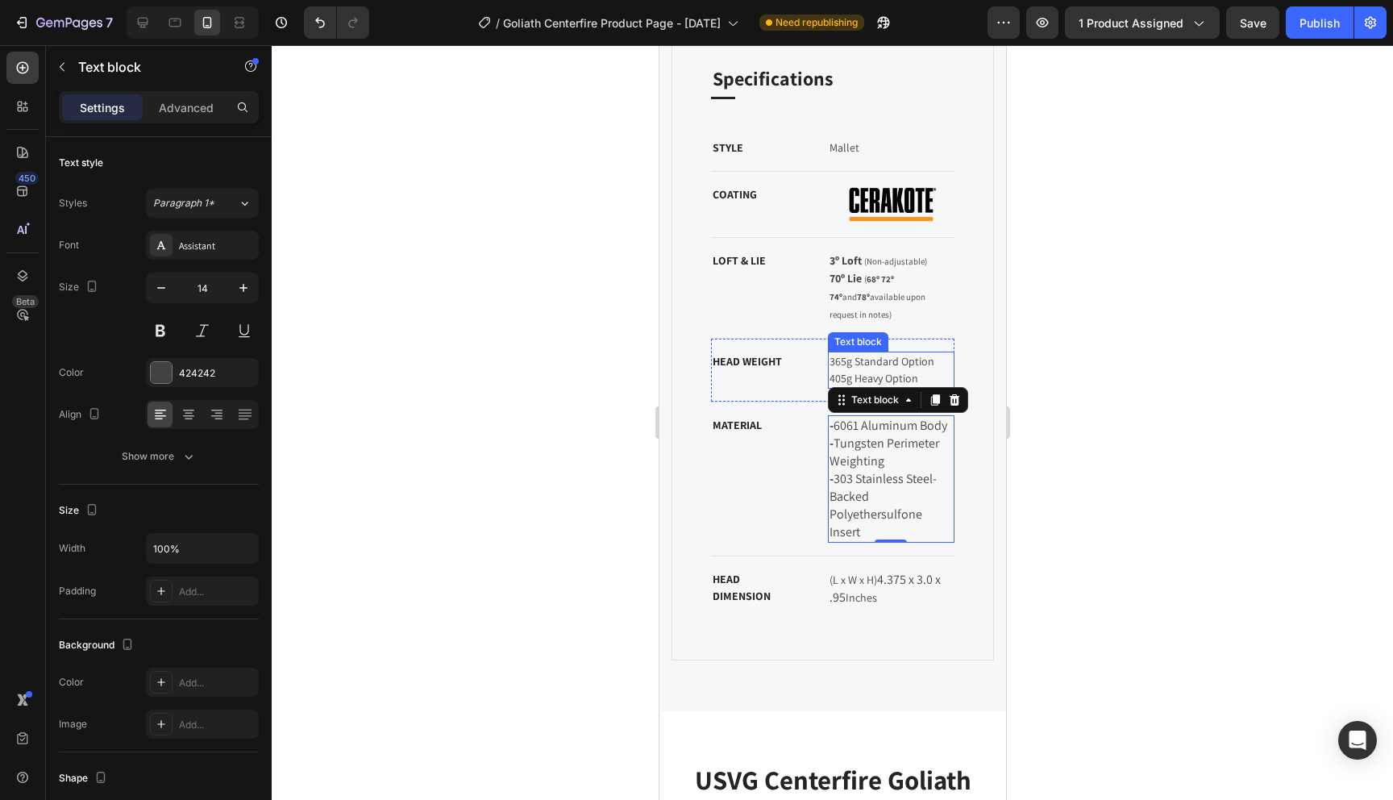
click at [848, 353] on p "365g Standard Option 405g Heavy Option" at bounding box center [891, 370] width 124 height 34
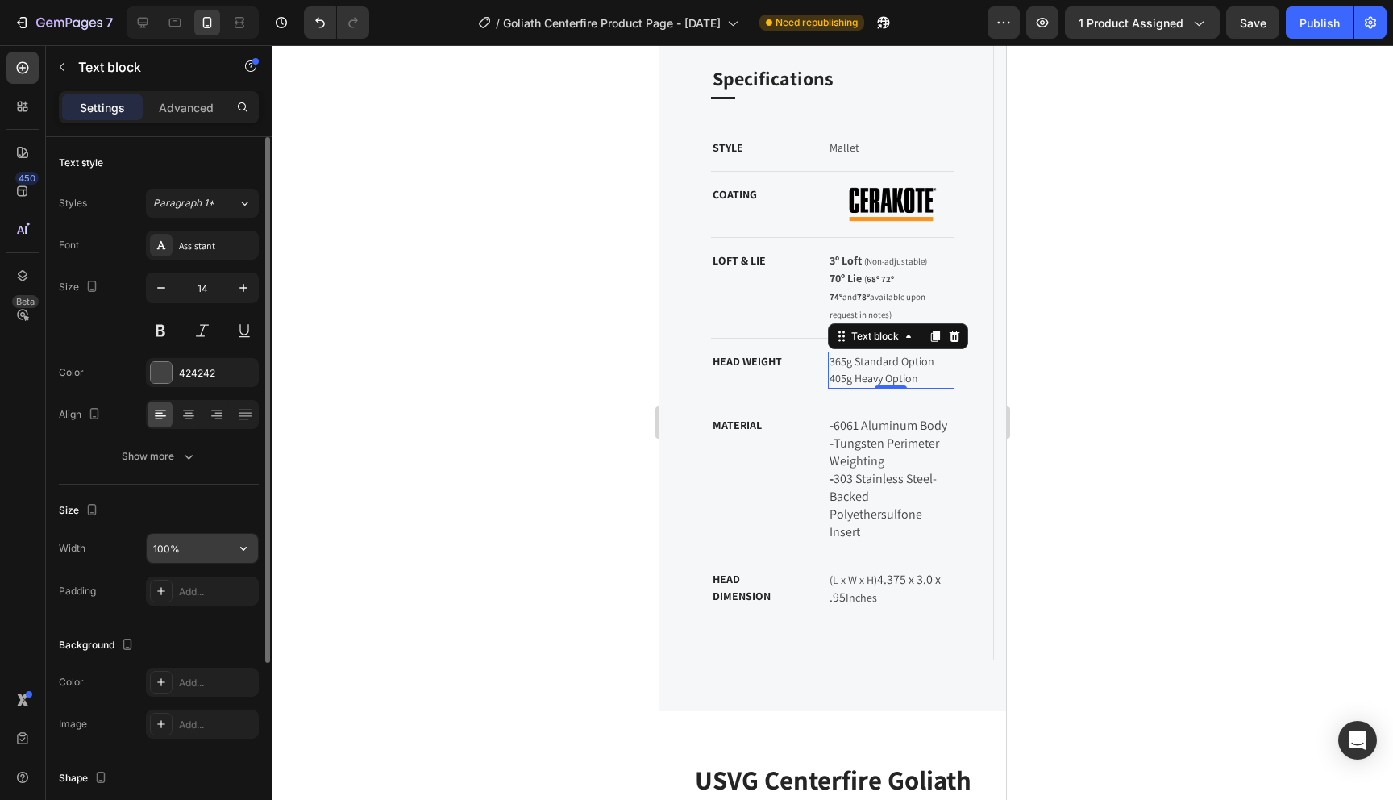
scroll to position [247, 0]
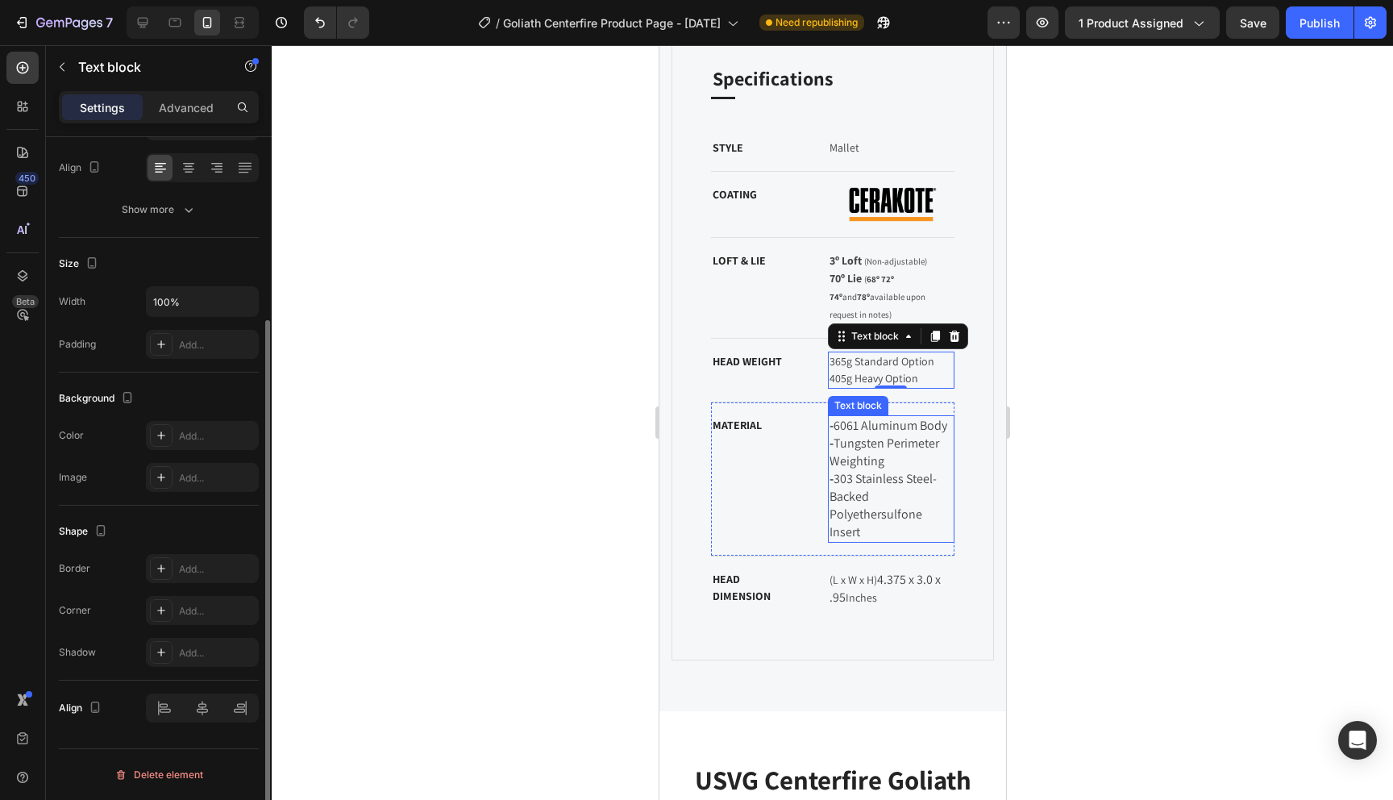
click at [896, 481] on p "- 6061 Aluminum Body - Tungsten Perimeter Weighting - 303 Stainless Steel-Backe…" at bounding box center [891, 479] width 124 height 124
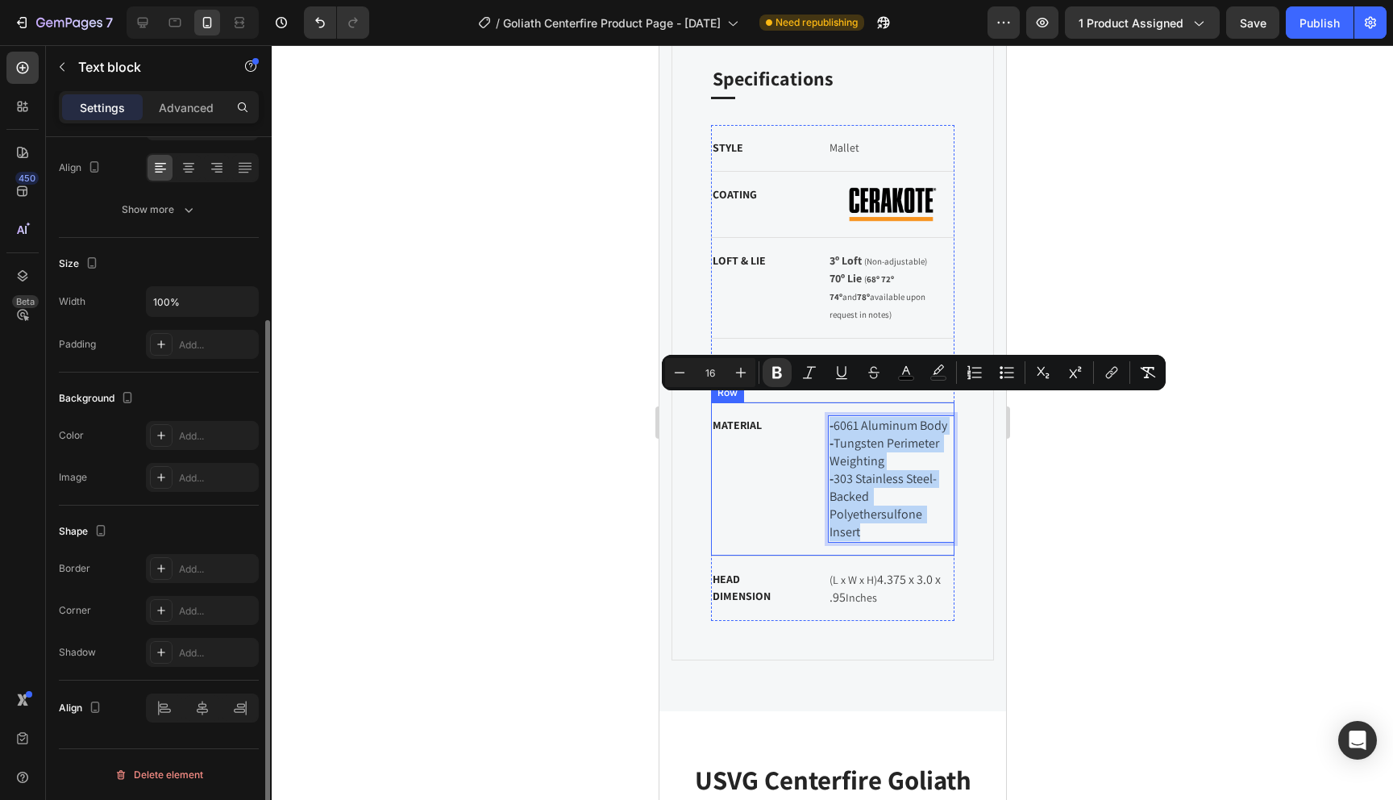
drag, startPoint x: 864, startPoint y: 514, endPoint x: 808, endPoint y: 402, distance: 126.2
click at [808, 402] on div "MATERIAL Text block - 6061 Aluminum Body - Tungsten Perimeter Weighting - 303 S…" at bounding box center [832, 479] width 244 height 154
click at [679, 377] on icon "Editor contextual toolbar" at bounding box center [680, 372] width 16 height 16
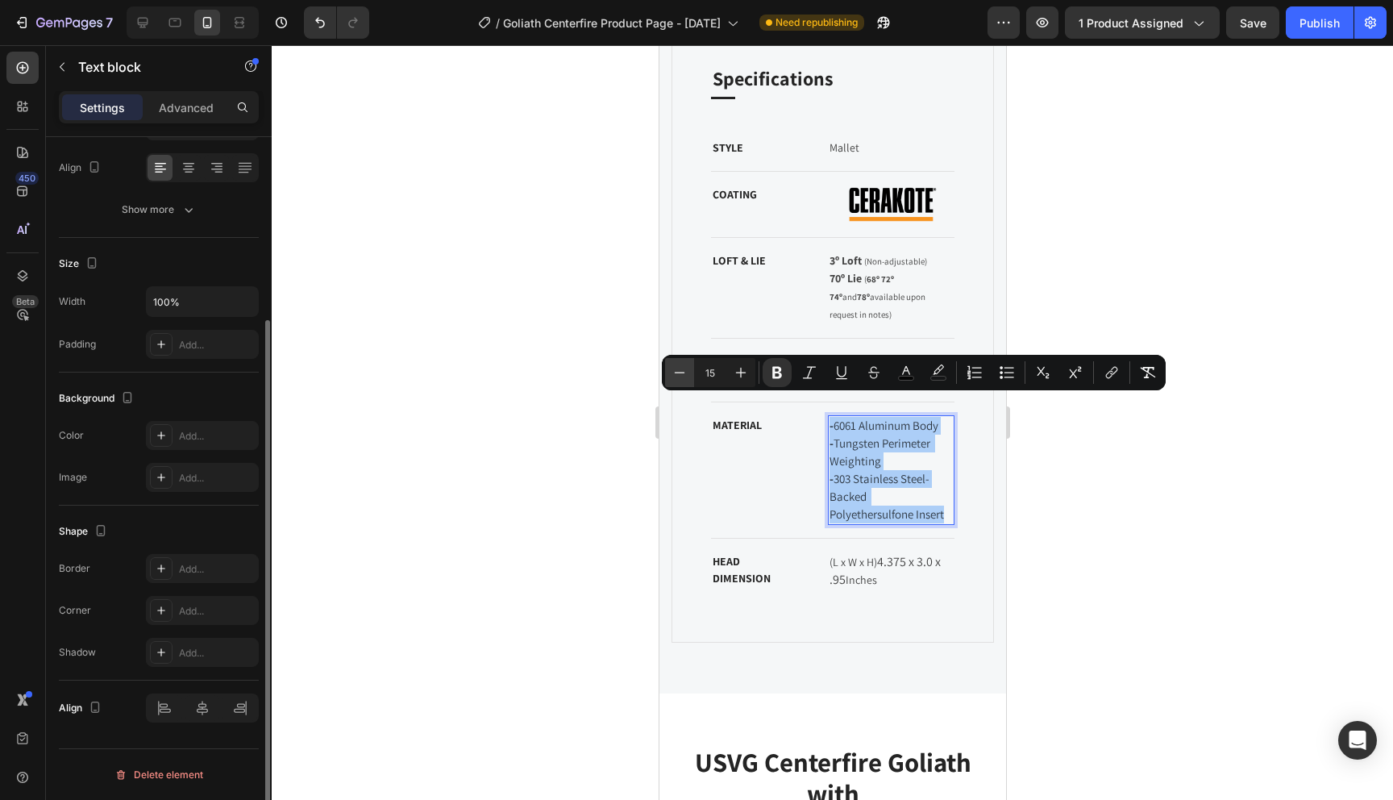
click at [679, 377] on icon "Editor contextual toolbar" at bounding box center [680, 372] width 16 height 16
type input "14"
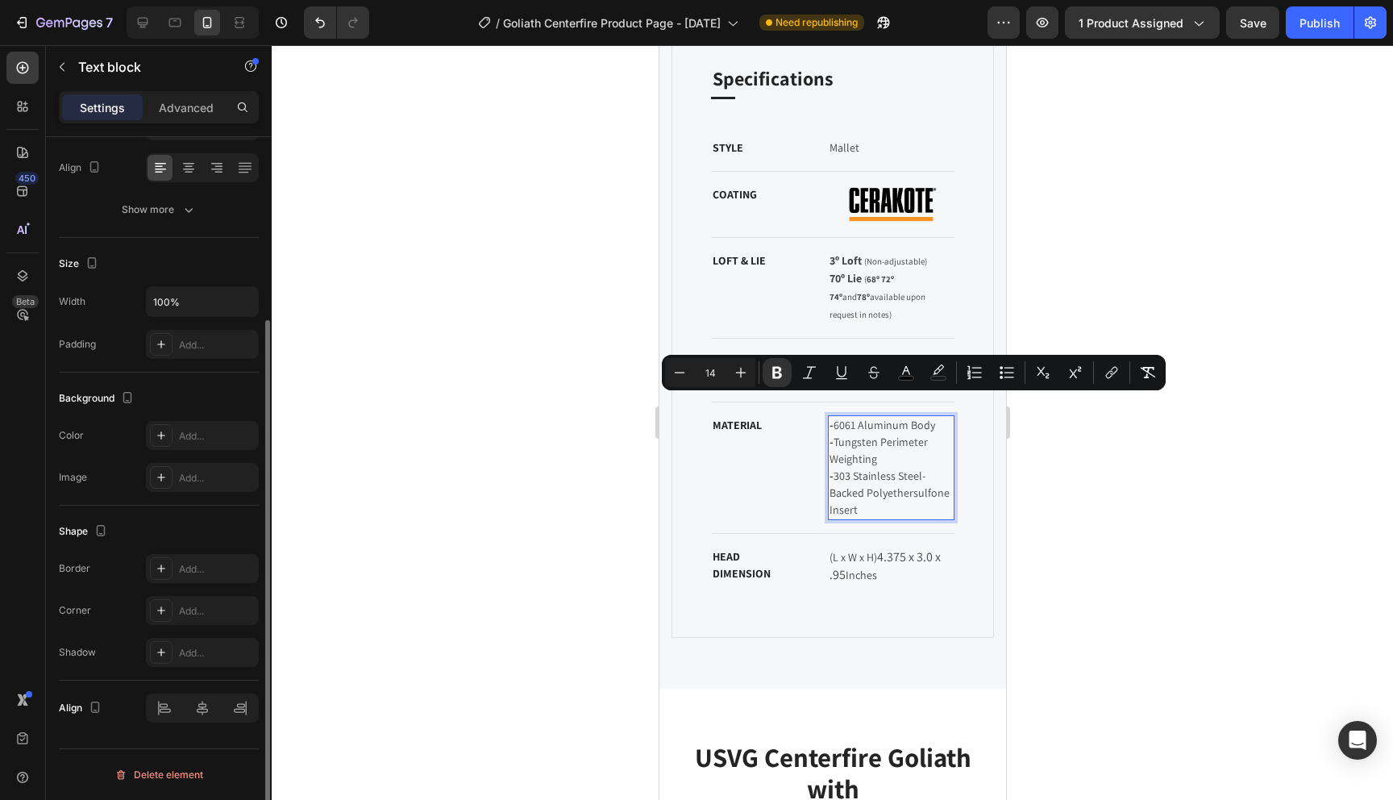
click at [849, 468] on span "- 303 Stainless Steel-Backed Polyethersulfone Insert" at bounding box center [890, 492] width 123 height 48
click at [827, 465] on div "- 6061 Aluminum Body - Tungsten Perimeter Weighting - 303 Stainless Steel-Backe…" at bounding box center [890, 467] width 127 height 105
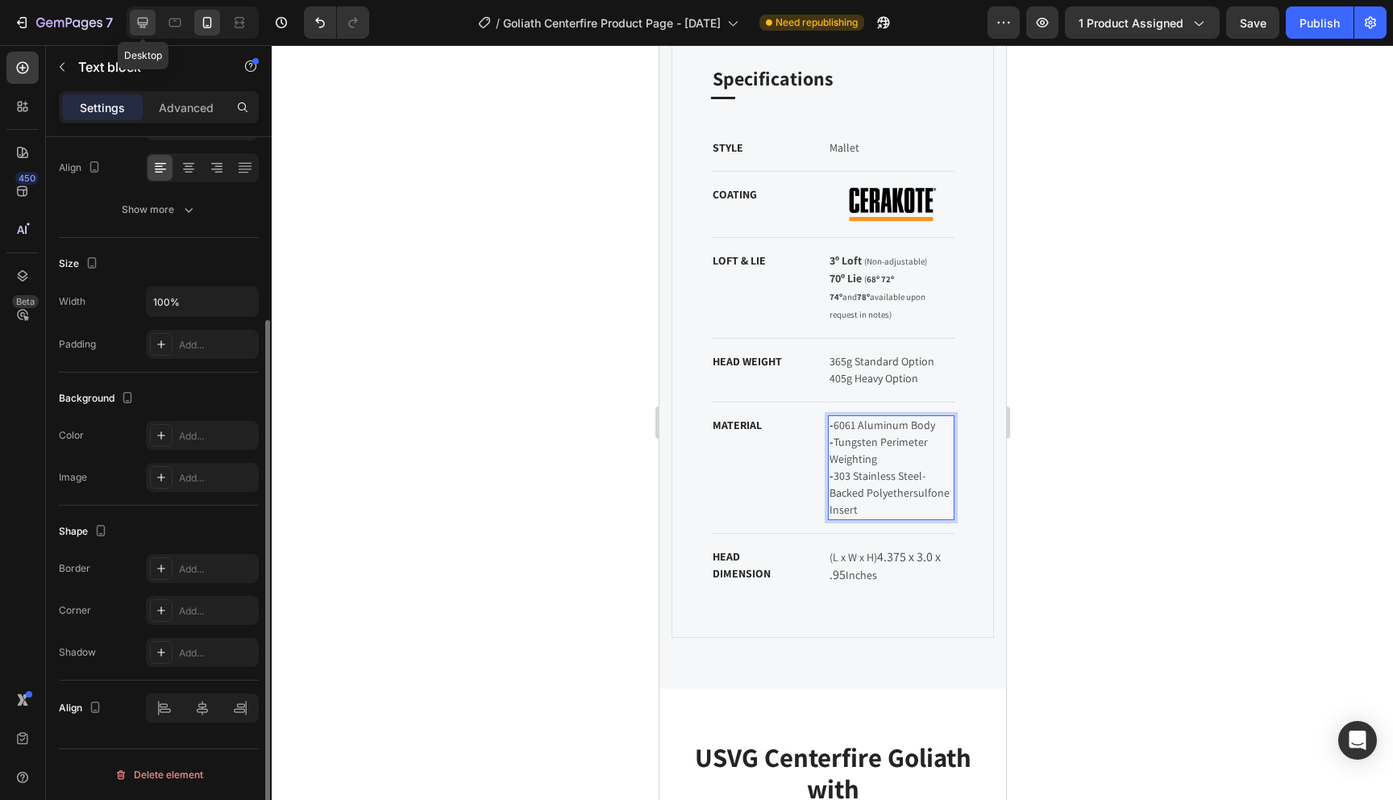
click at [148, 34] on div at bounding box center [143, 23] width 26 height 26
type input "16"
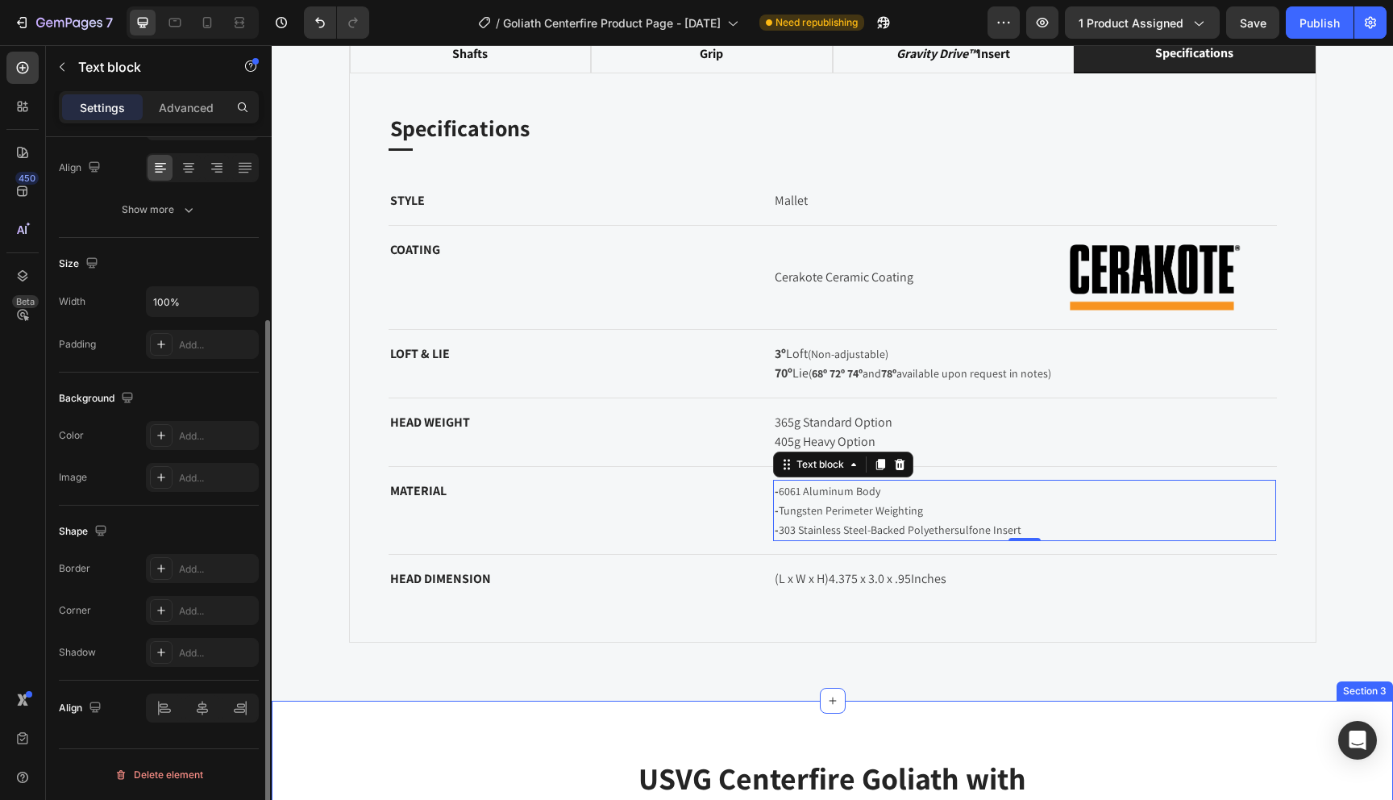
scroll to position [1310, 0]
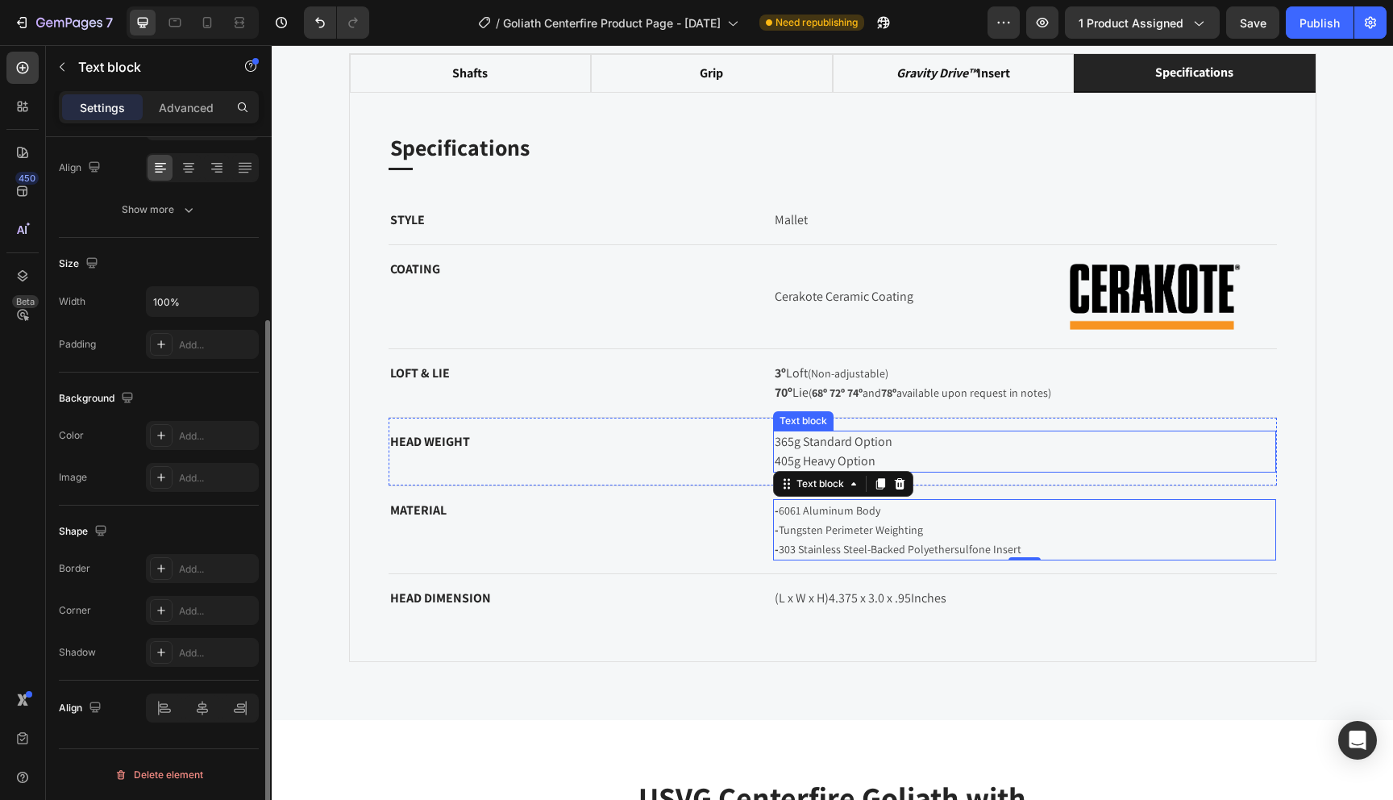
click at [922, 447] on p "365g Standard Option 405g Heavy Option" at bounding box center [1025, 451] width 500 height 39
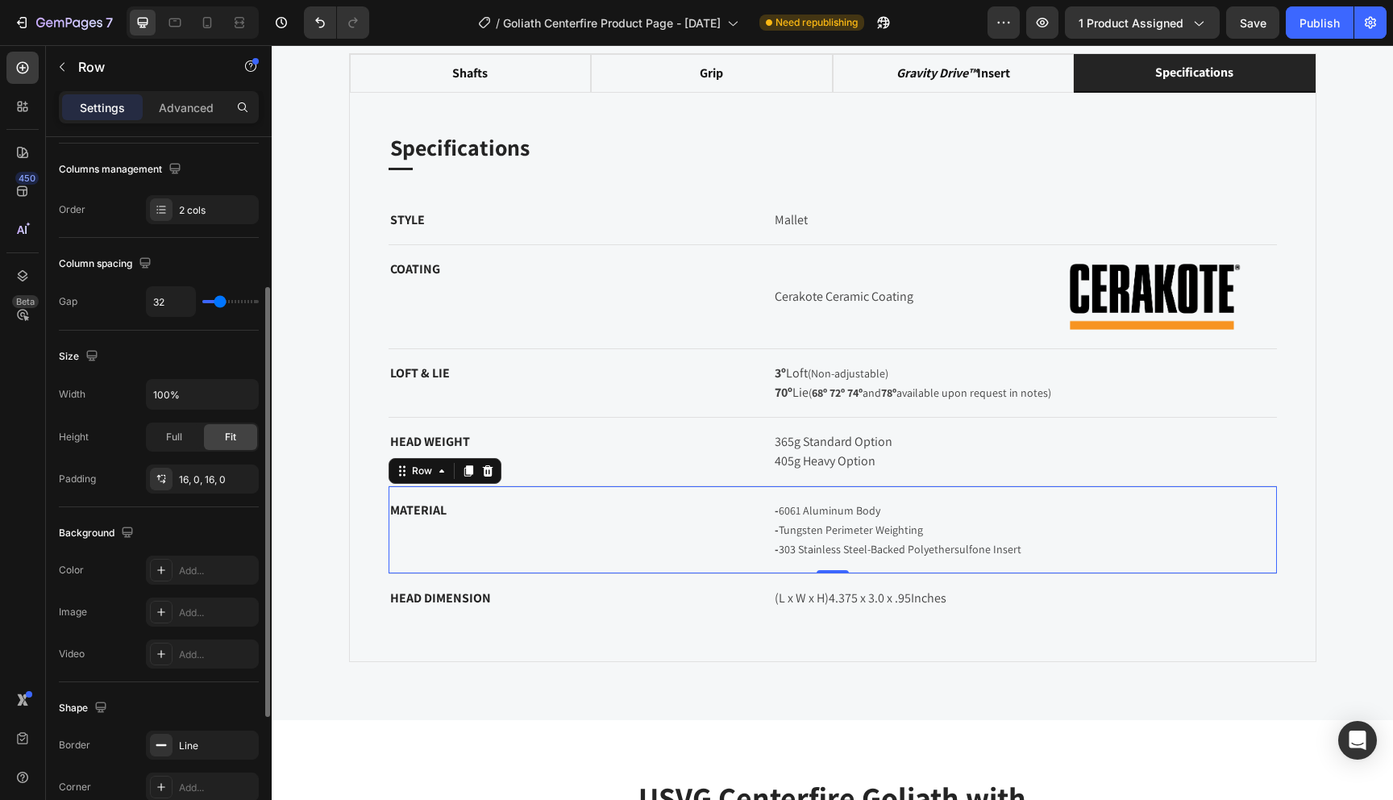
click at [938, 564] on div "MATERIAL Text block - 6061 Aluminum Body - Tungsten Perimeter Weighting - 303 S…" at bounding box center [833, 530] width 889 height 88
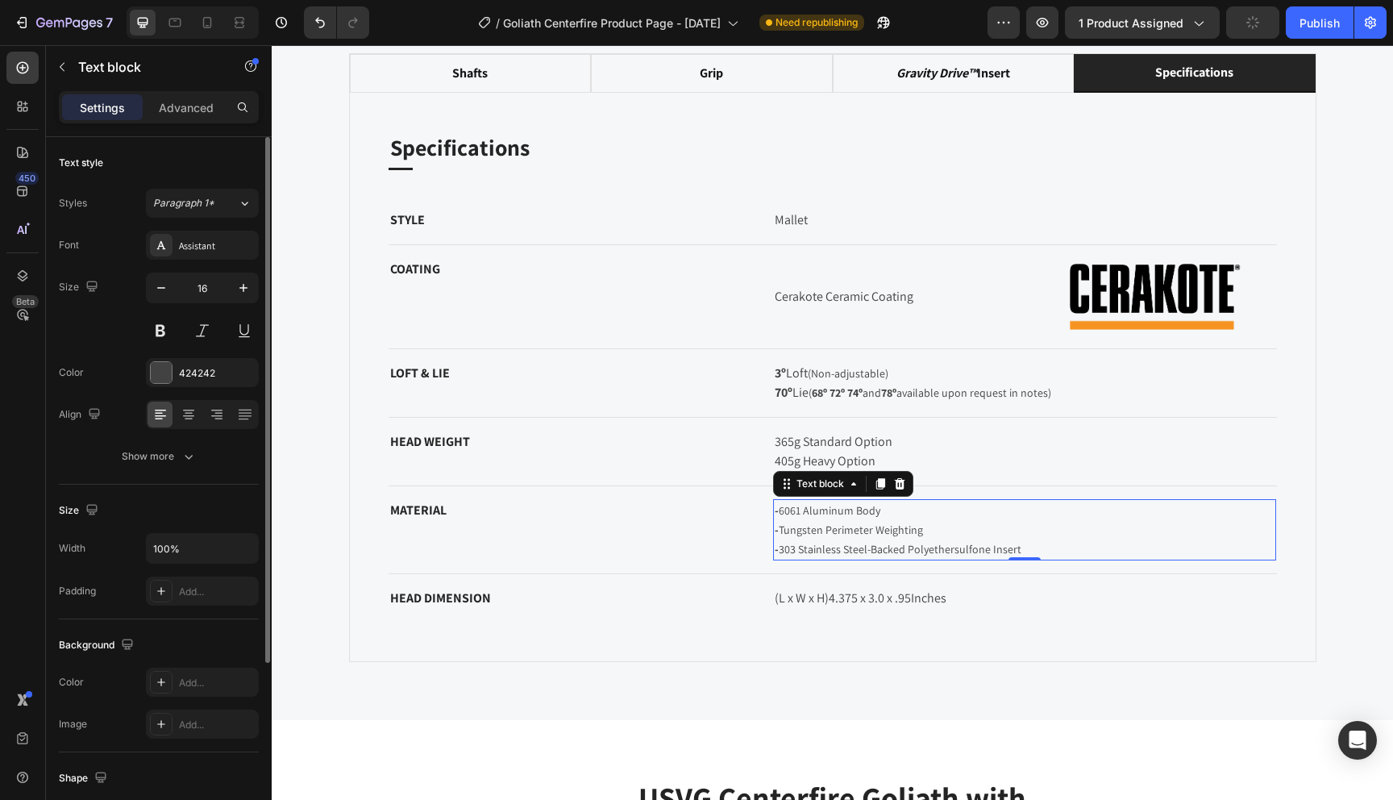
click at [872, 518] on p "- 6061 Aluminum Body - Tungsten Perimeter Weighting - 303 Stainless Steel-Backe…" at bounding box center [1025, 530] width 500 height 58
click at [877, 489] on icon at bounding box center [880, 483] width 13 height 13
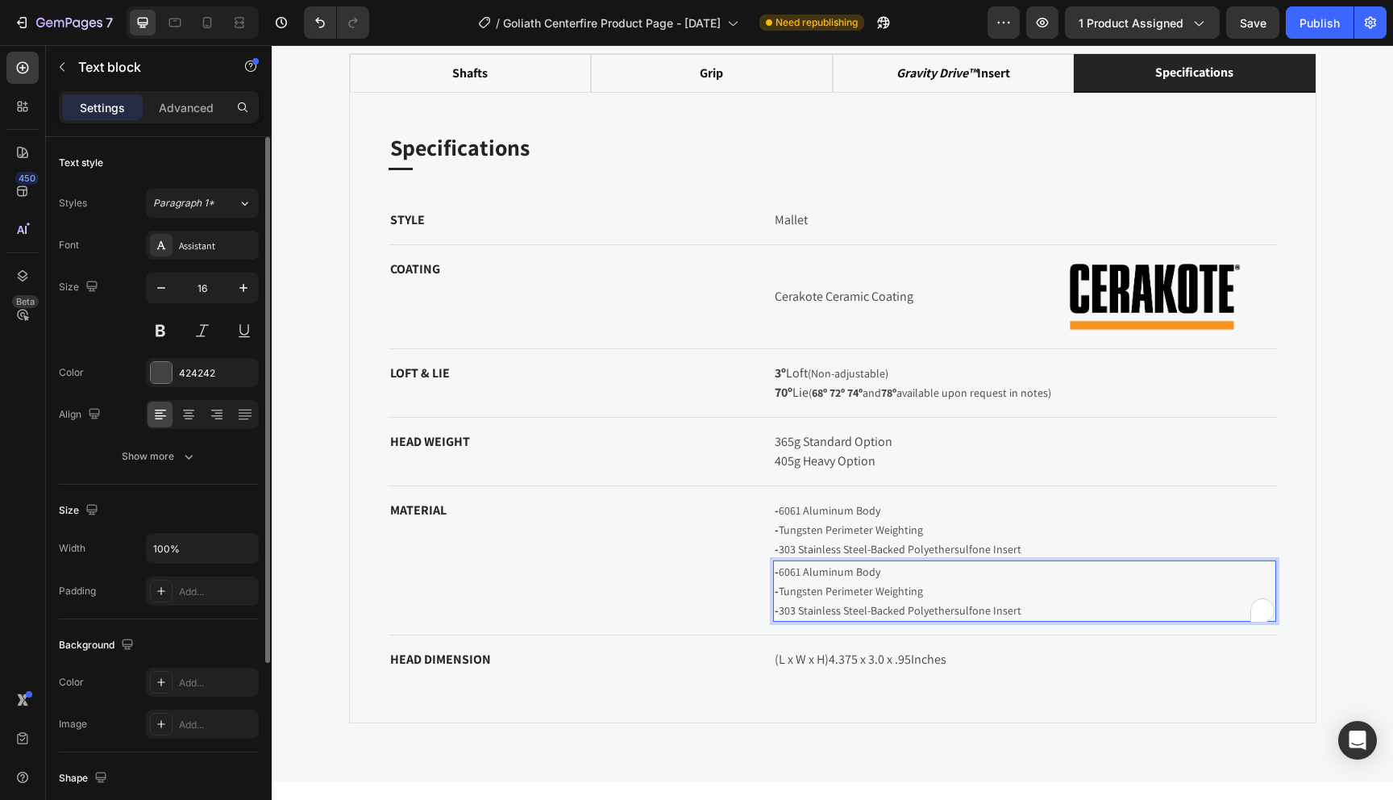
click at [1043, 610] on p "- 6061 Aluminum Body - Tungsten Perimeter Weighting - 303 Stainless Steel-Backe…" at bounding box center [1025, 591] width 500 height 58
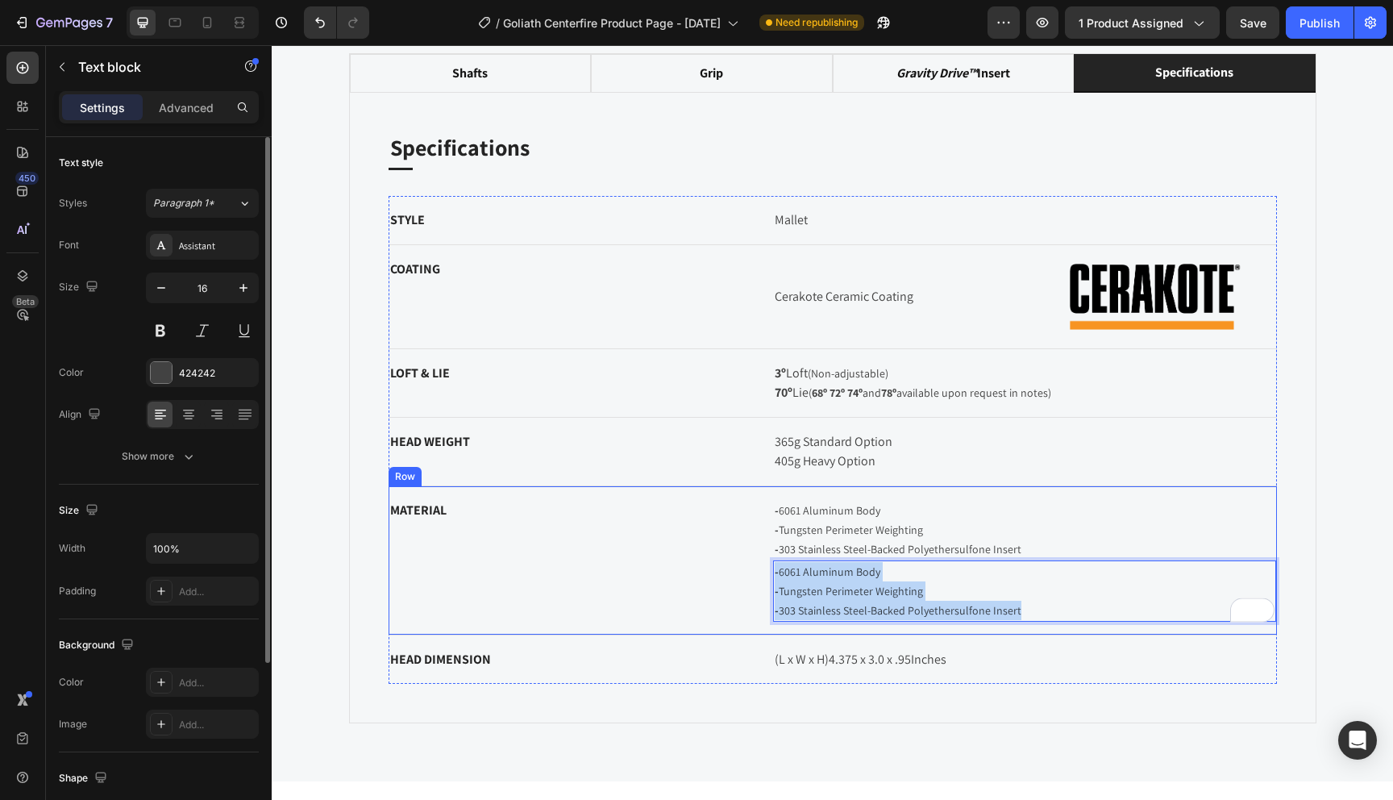
drag, startPoint x: 1023, startPoint y: 614, endPoint x: 770, endPoint y: 570, distance: 256.9
click at [770, 570] on div "MATERIAL Text block - 6061 Aluminum Body - Tungsten Perimeter Weighting - 303 S…" at bounding box center [833, 560] width 889 height 149
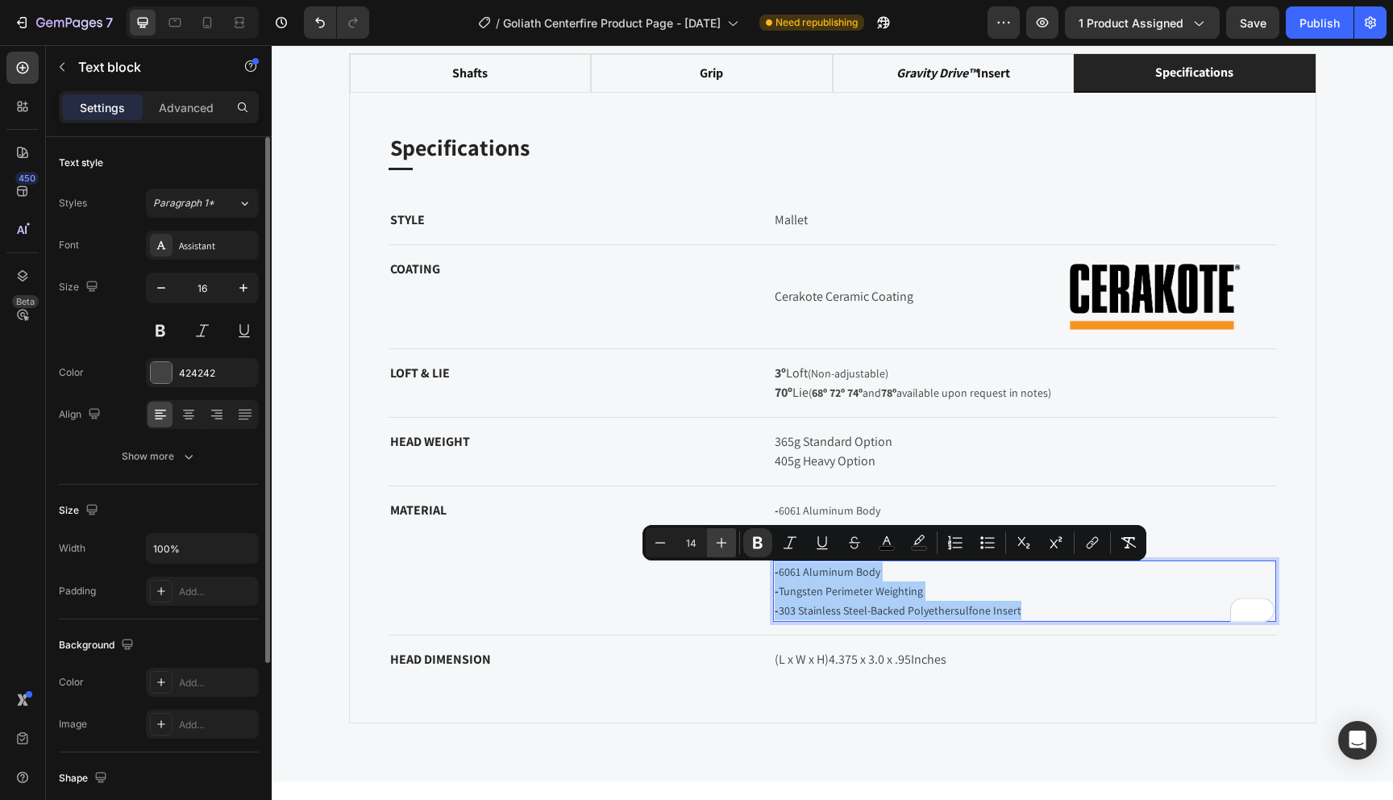
click at [725, 546] on icon "Editor contextual toolbar" at bounding box center [722, 543] width 16 height 16
type input "16"
click at [195, 119] on div "Advanced" at bounding box center [186, 107] width 81 height 26
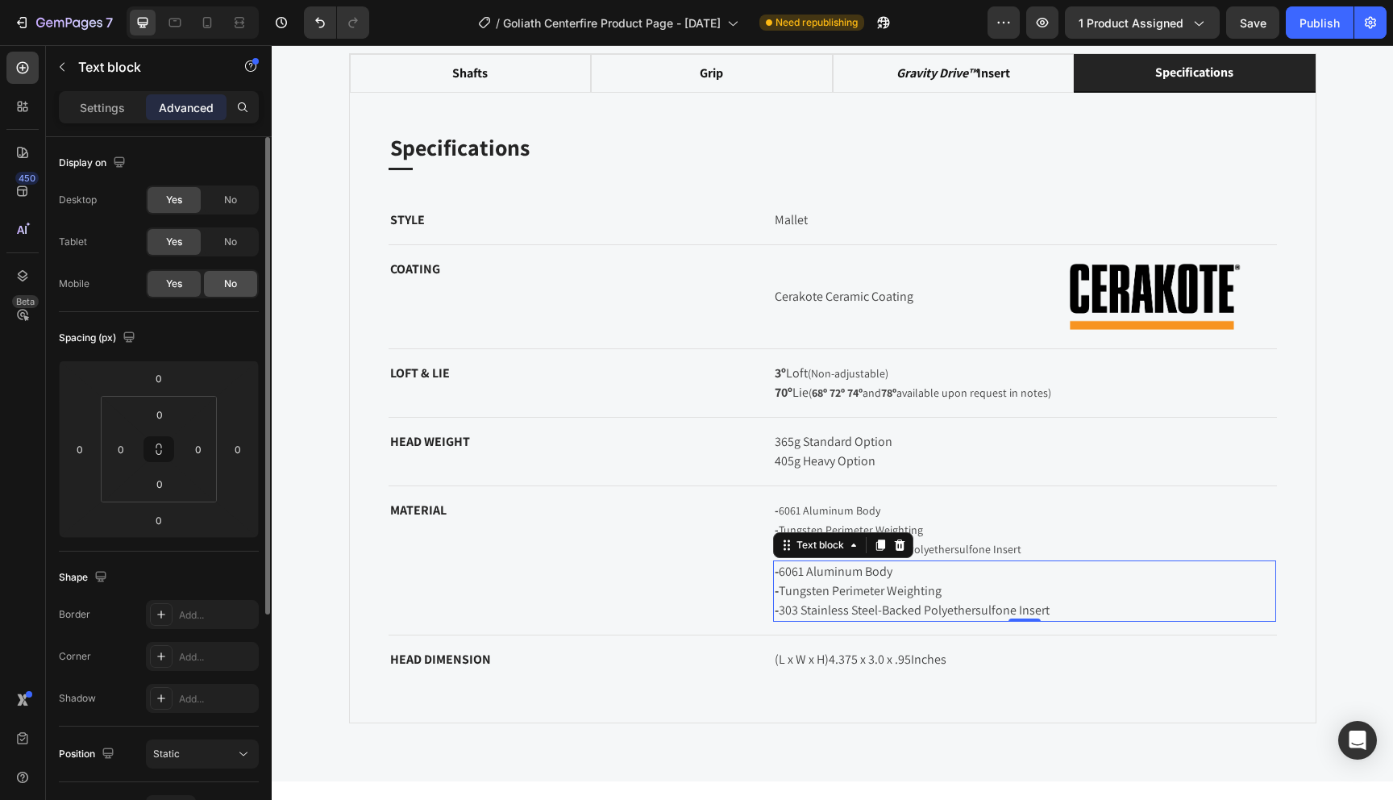
click at [224, 286] on span "No" at bounding box center [230, 284] width 13 height 15
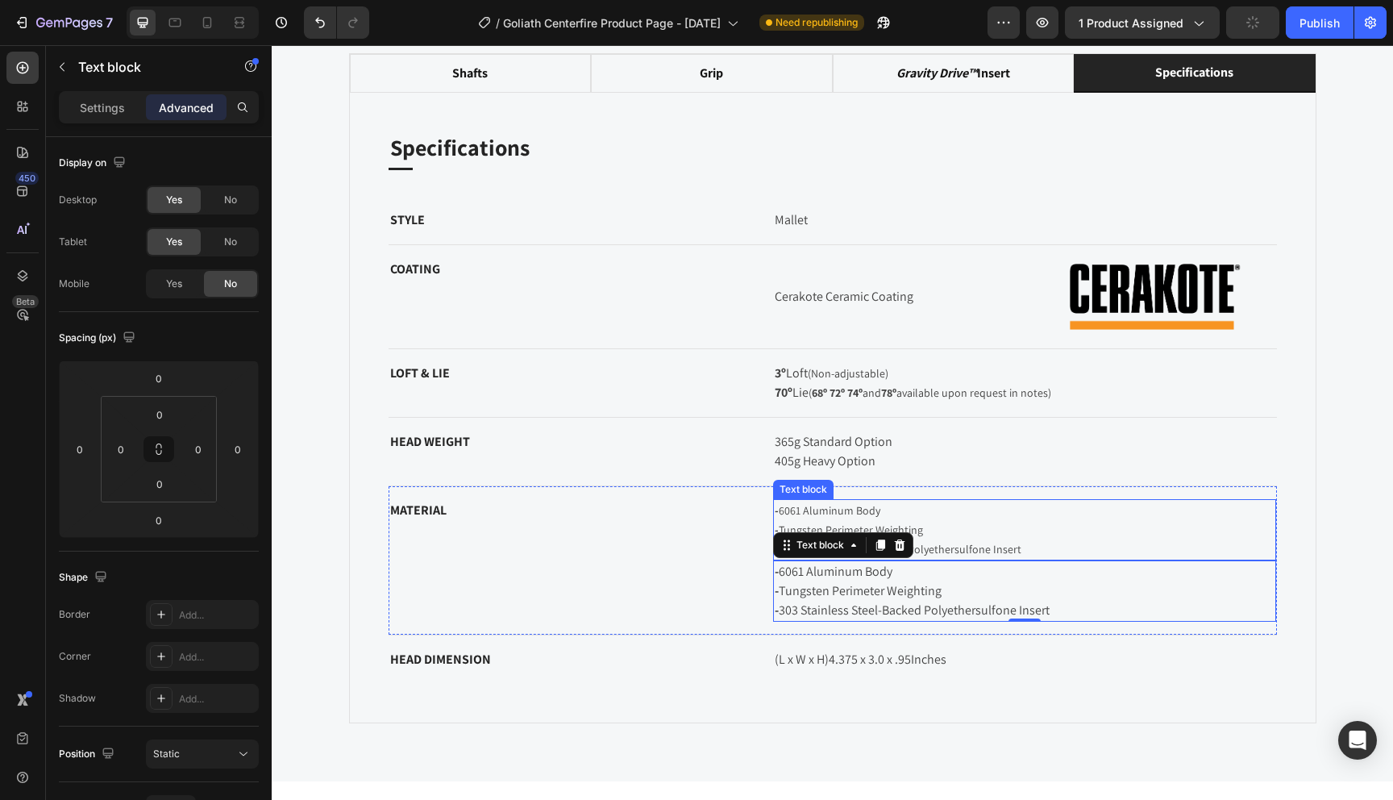
click at [848, 518] on p "- 6061 Aluminum Body - Tungsten Perimeter Weighting - 303 Stainless Steel-Backe…" at bounding box center [1025, 530] width 500 height 58
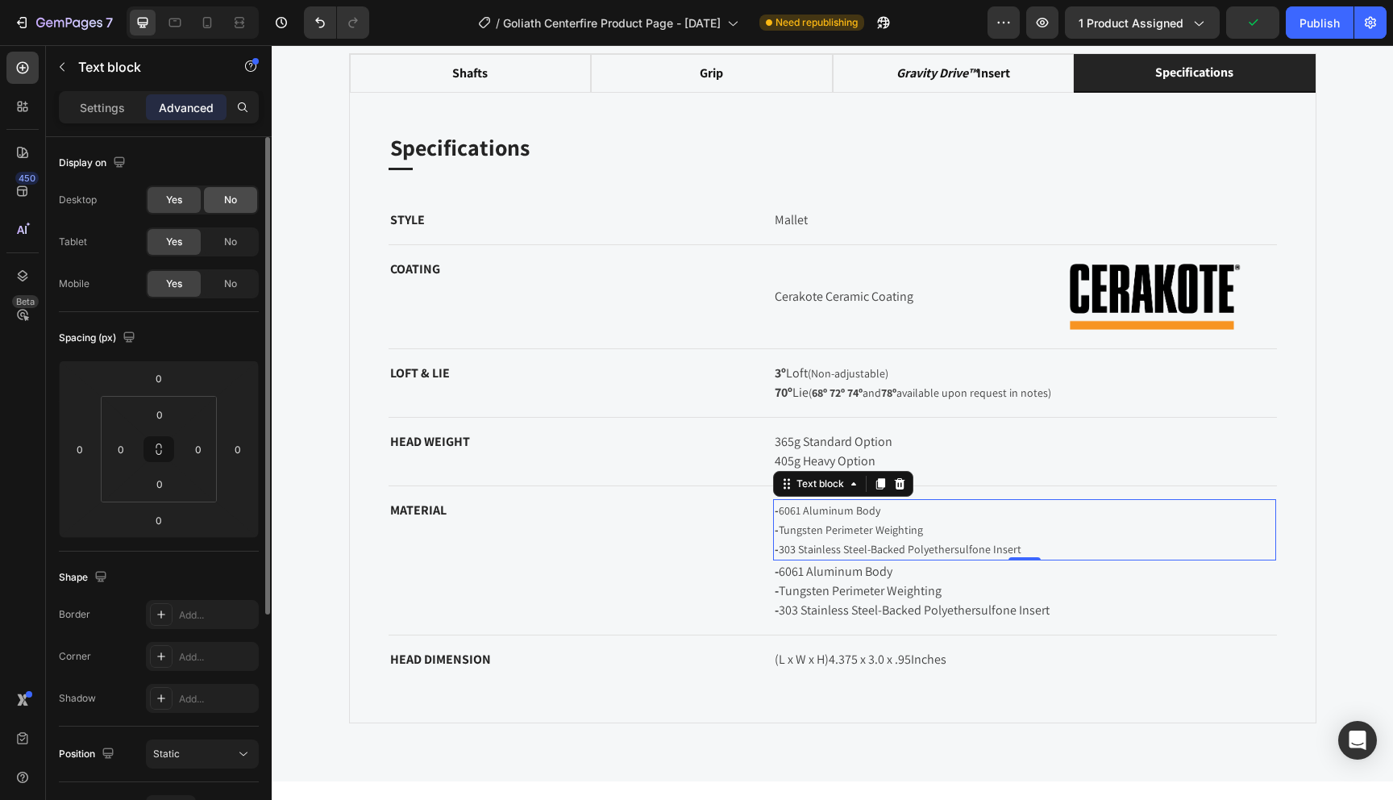
click at [219, 198] on div "No" at bounding box center [230, 200] width 53 height 26
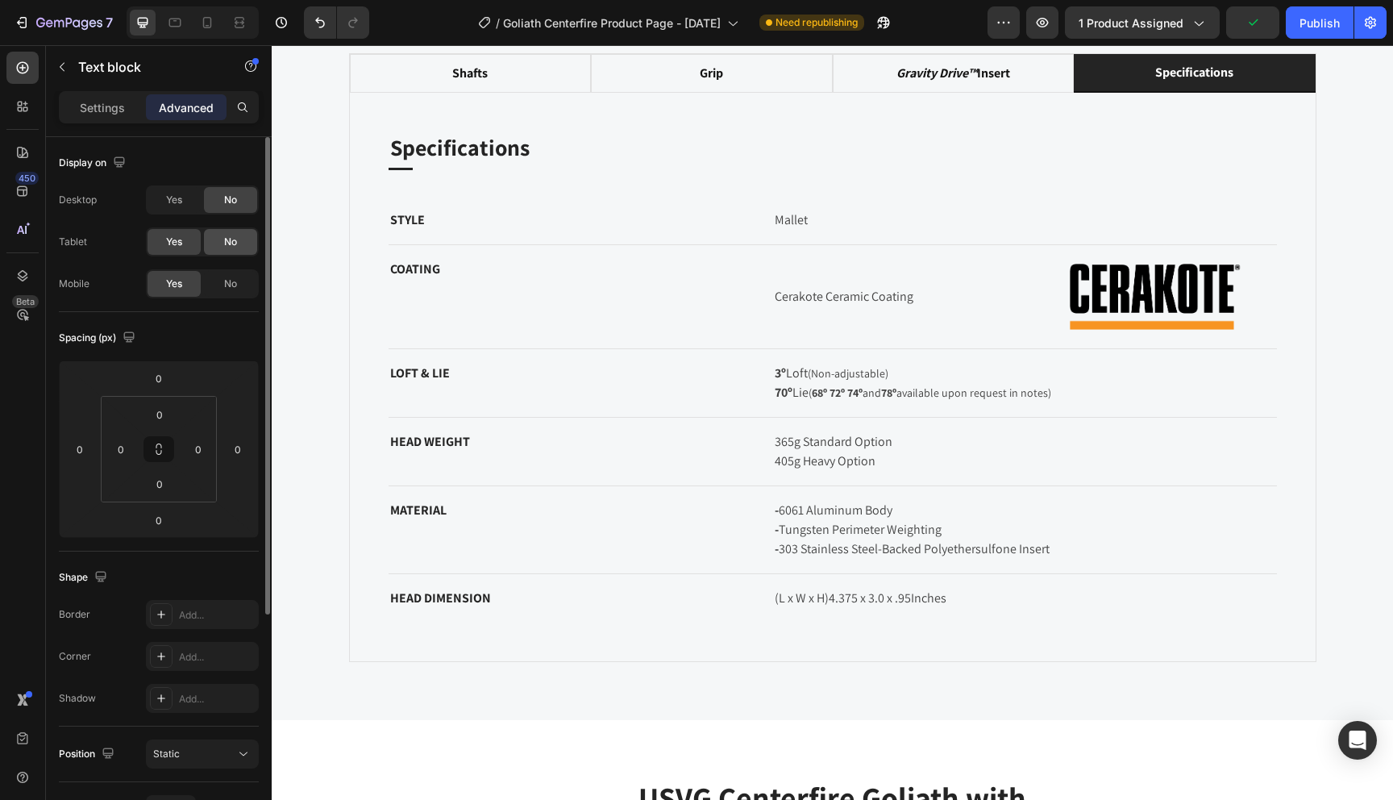
click at [224, 240] on span "No" at bounding box center [230, 242] width 13 height 15
click at [712, 237] on div "STYLE Text block Mallet Text block Row" at bounding box center [833, 220] width 889 height 49
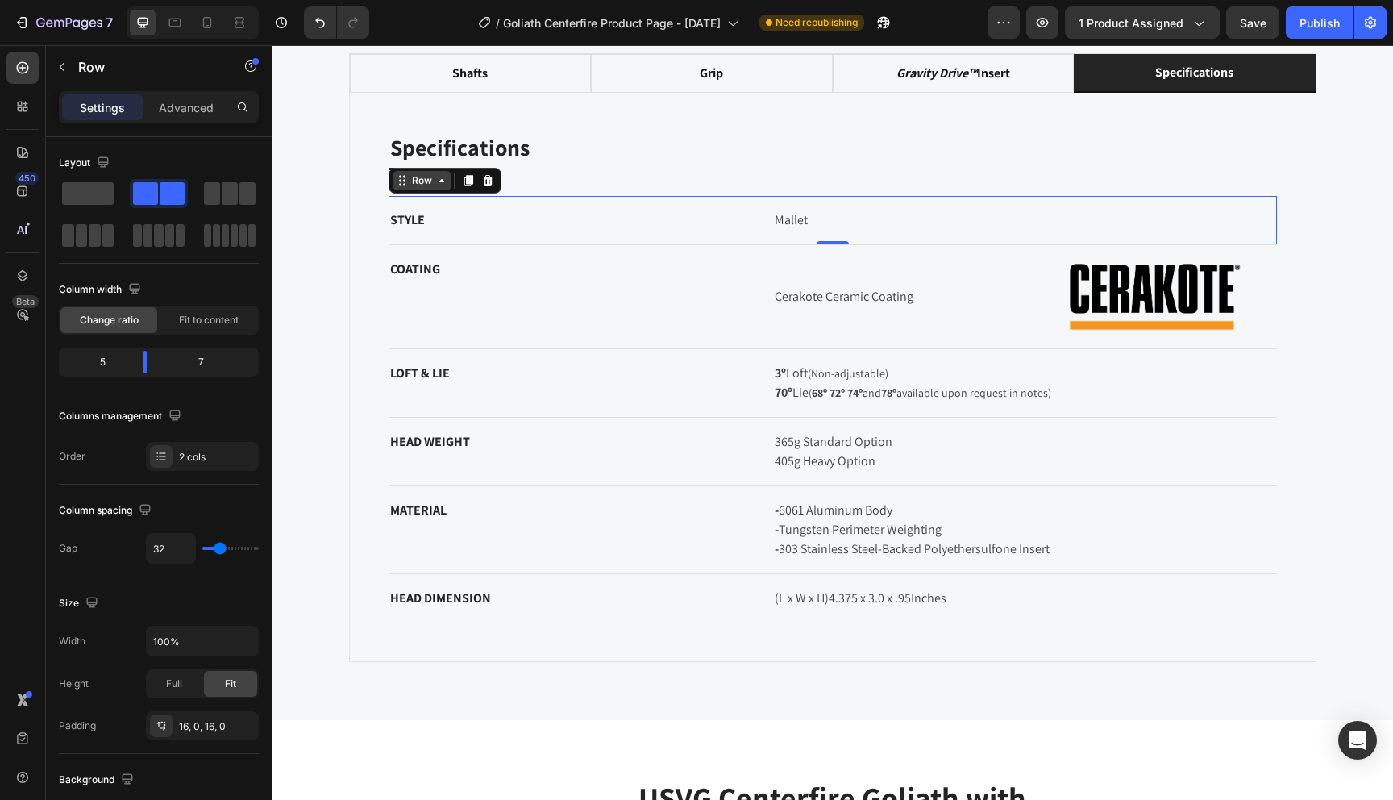
click at [447, 174] on icon at bounding box center [441, 180] width 13 height 13
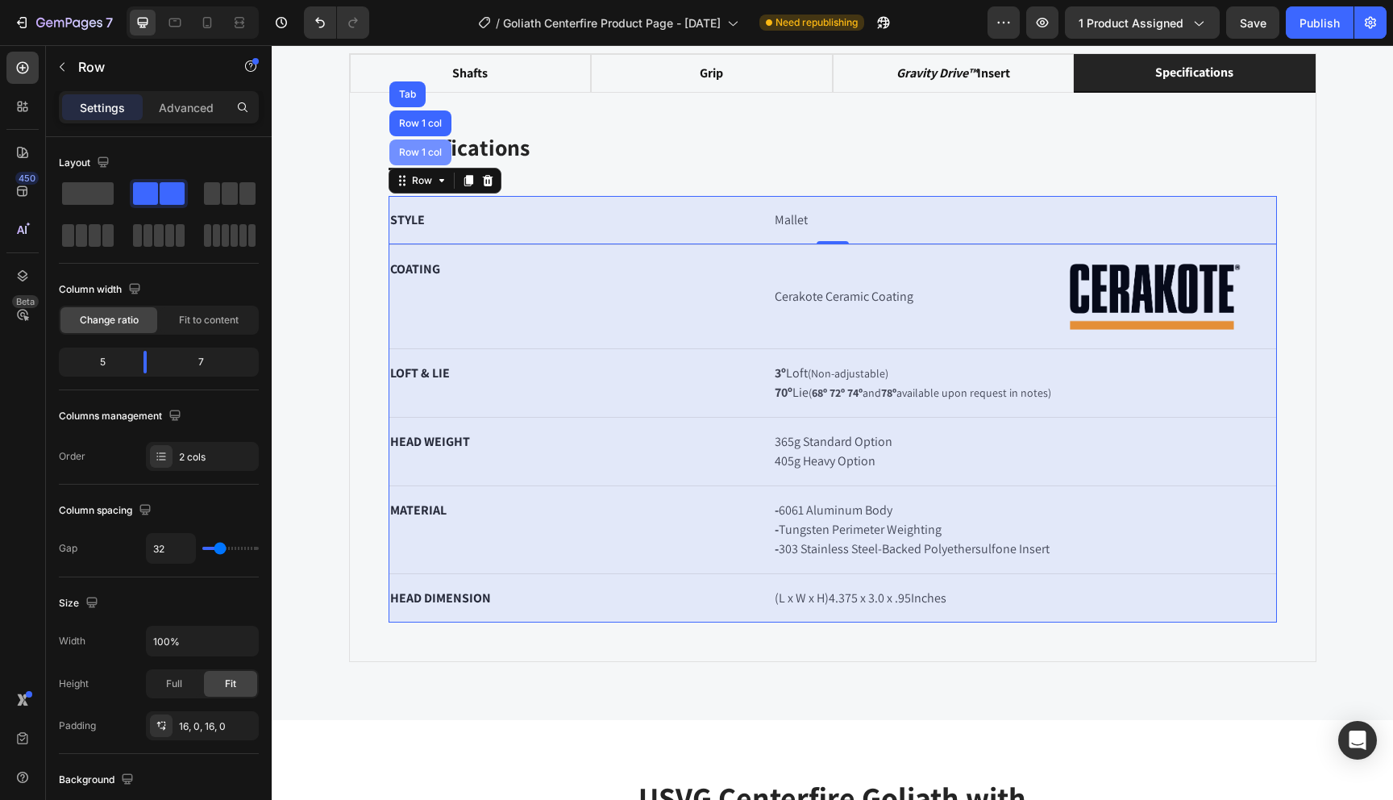
click at [430, 140] on div "Row 1 col" at bounding box center [420, 152] width 62 height 26
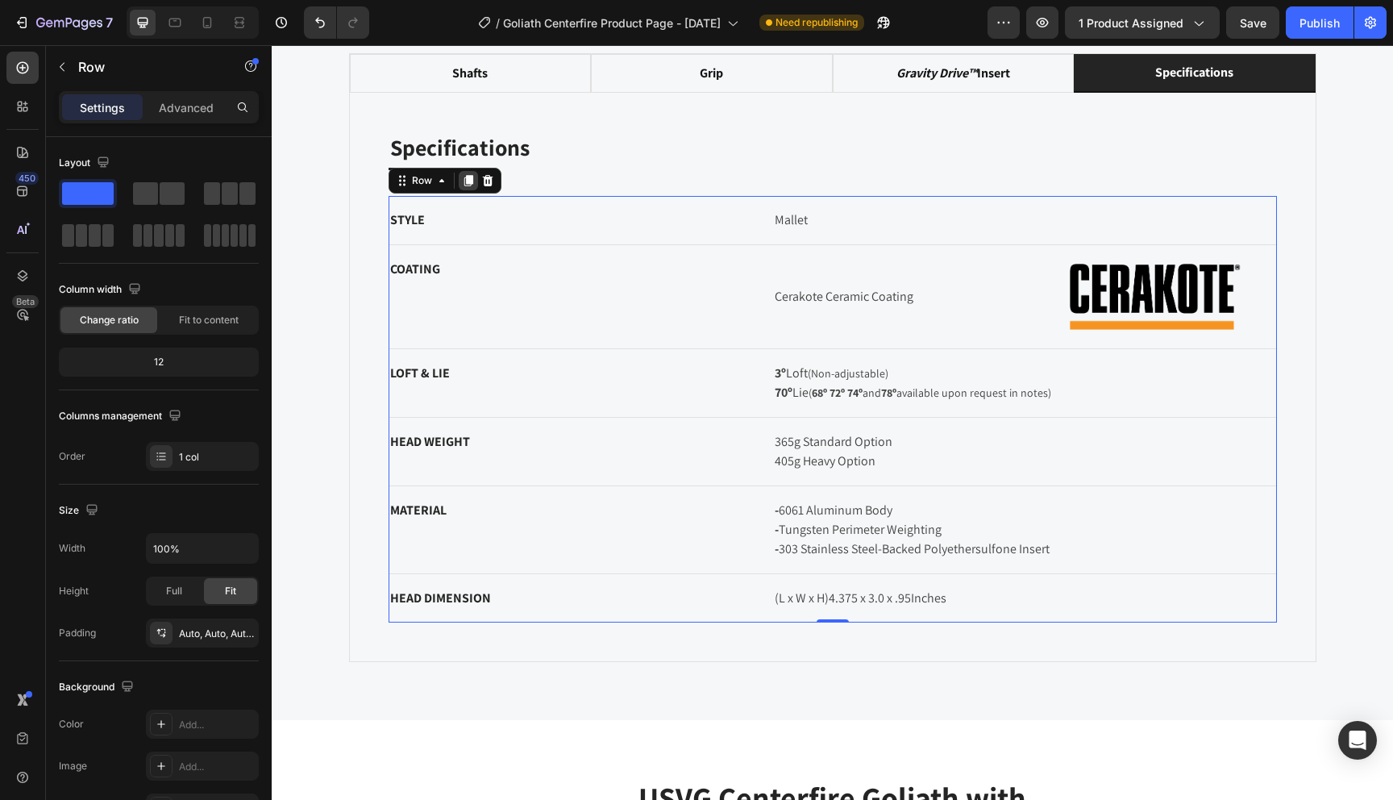
click at [472, 185] on div at bounding box center [468, 180] width 19 height 19
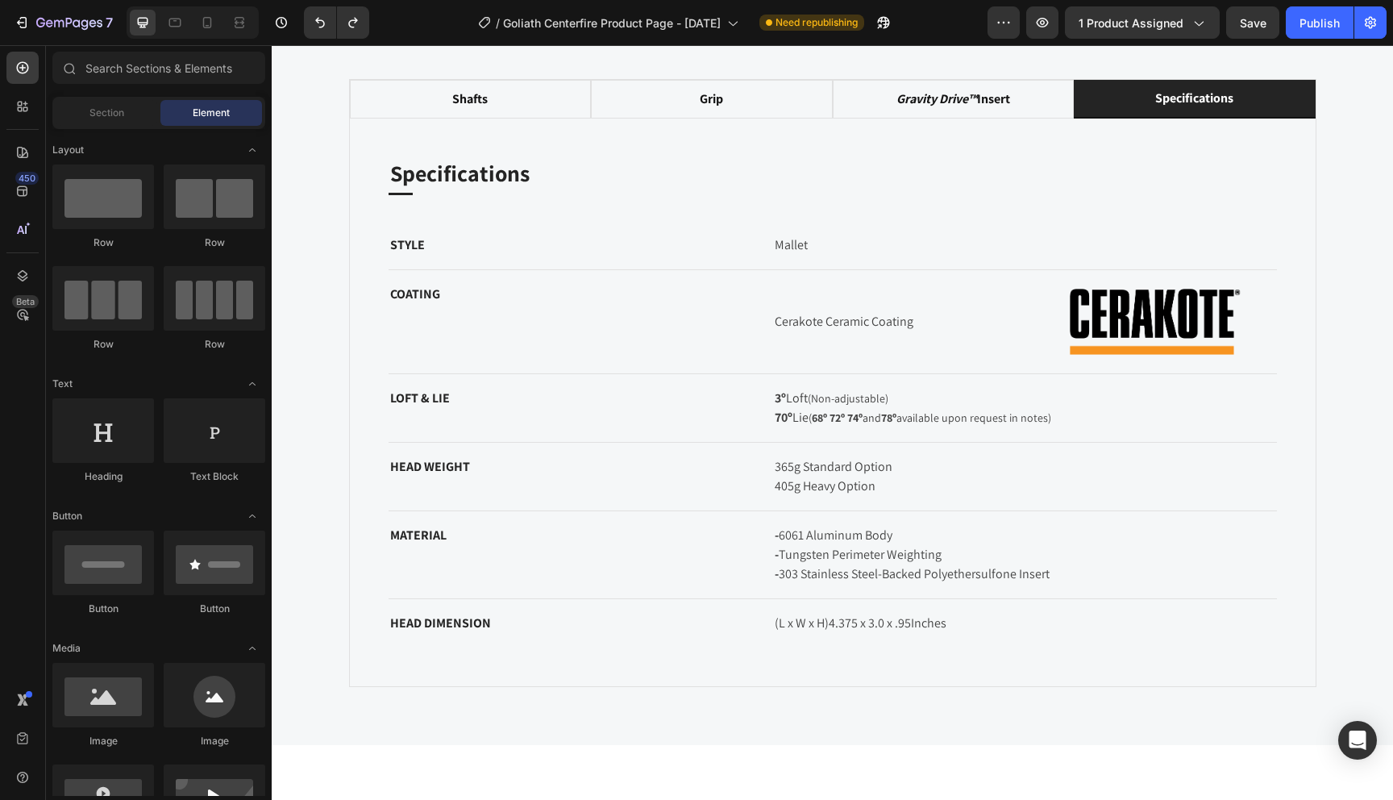
scroll to position [1240, 0]
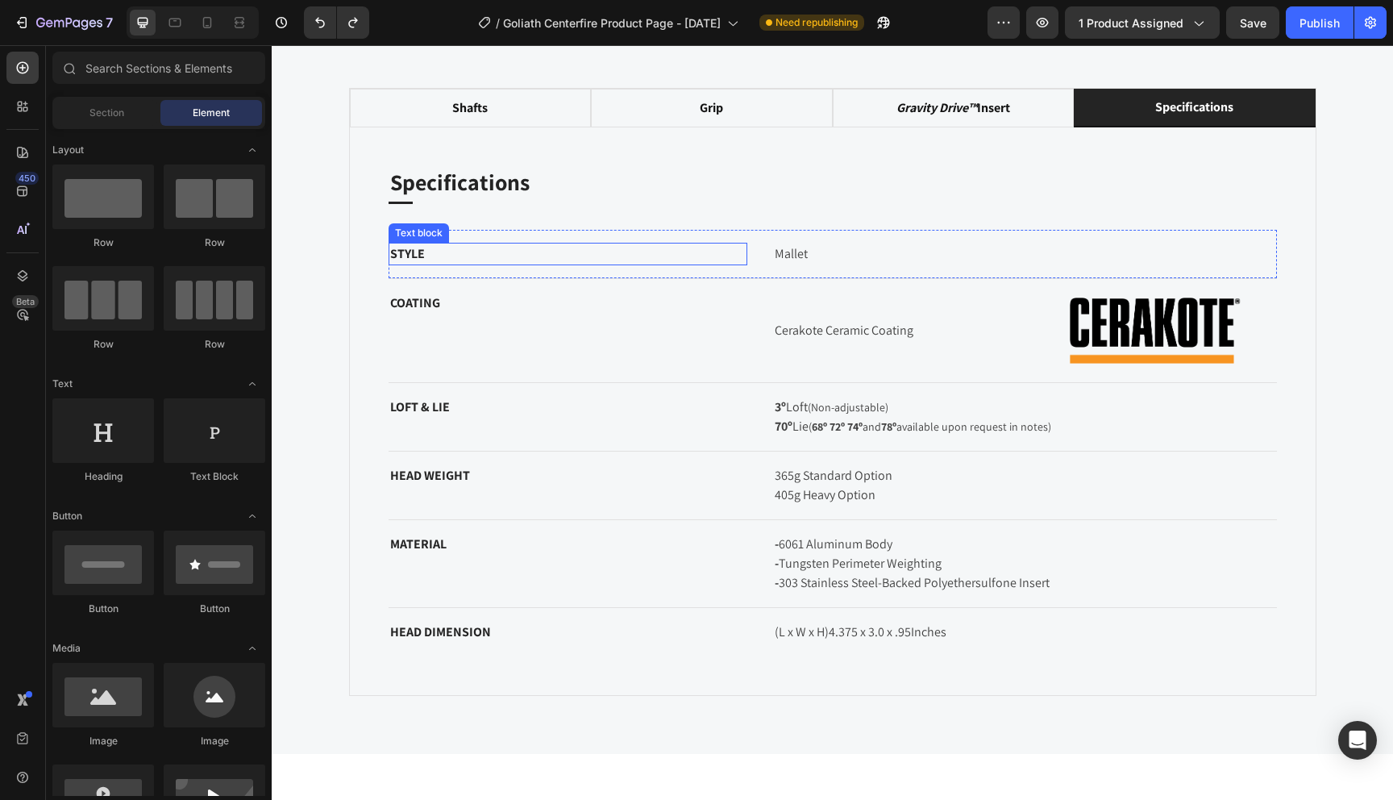
click at [509, 249] on p "STYLE" at bounding box center [568, 253] width 356 height 19
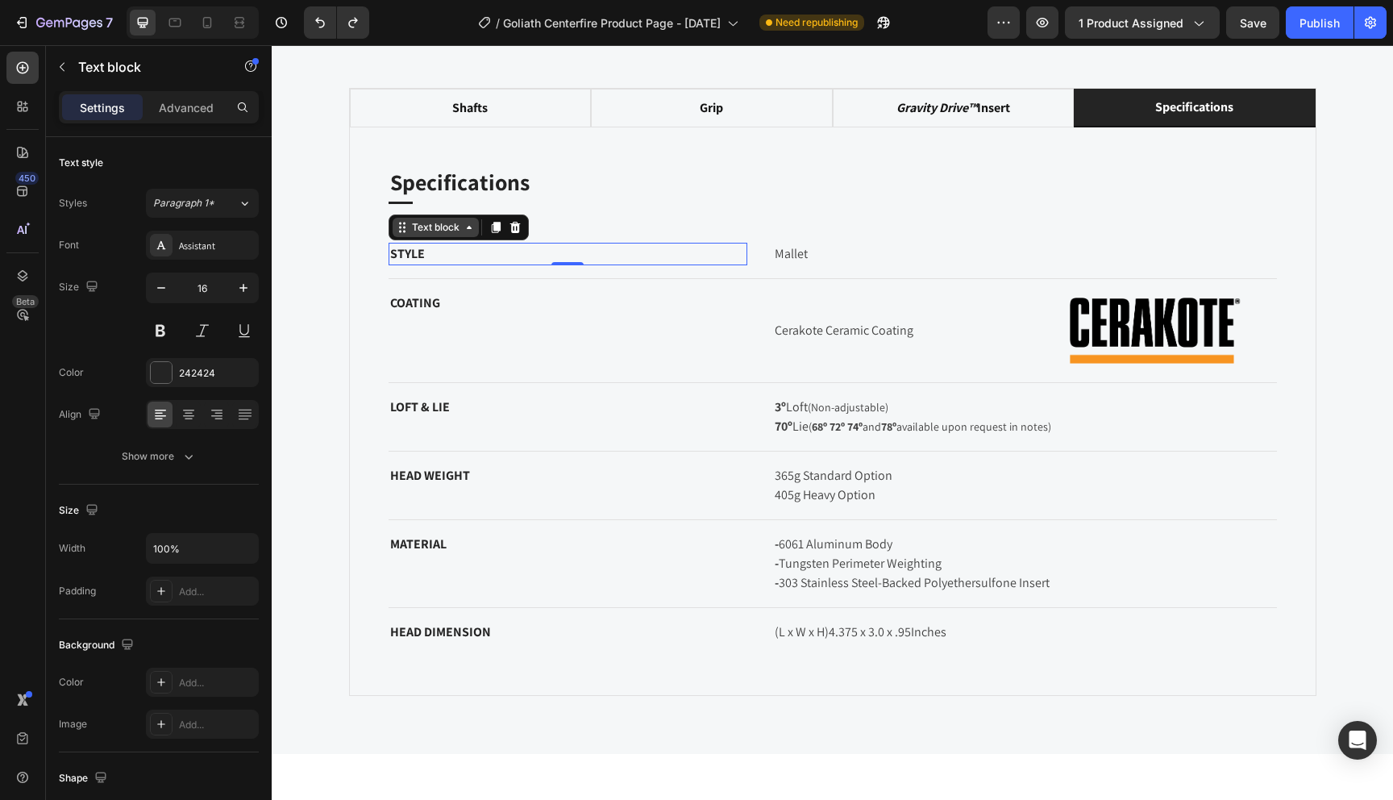
click at [466, 230] on icon at bounding box center [469, 227] width 13 height 13
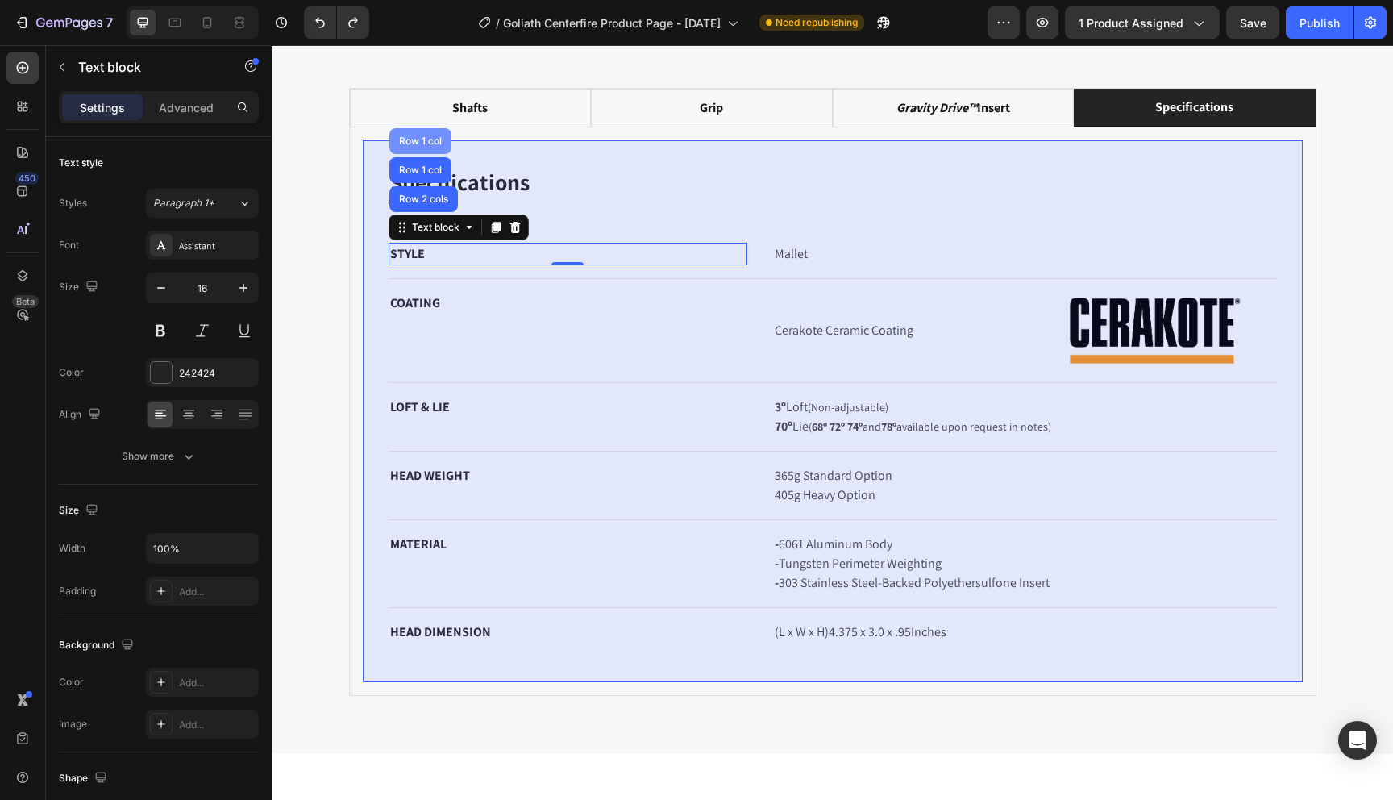
click at [424, 144] on div "Row 1 col" at bounding box center [420, 141] width 62 height 26
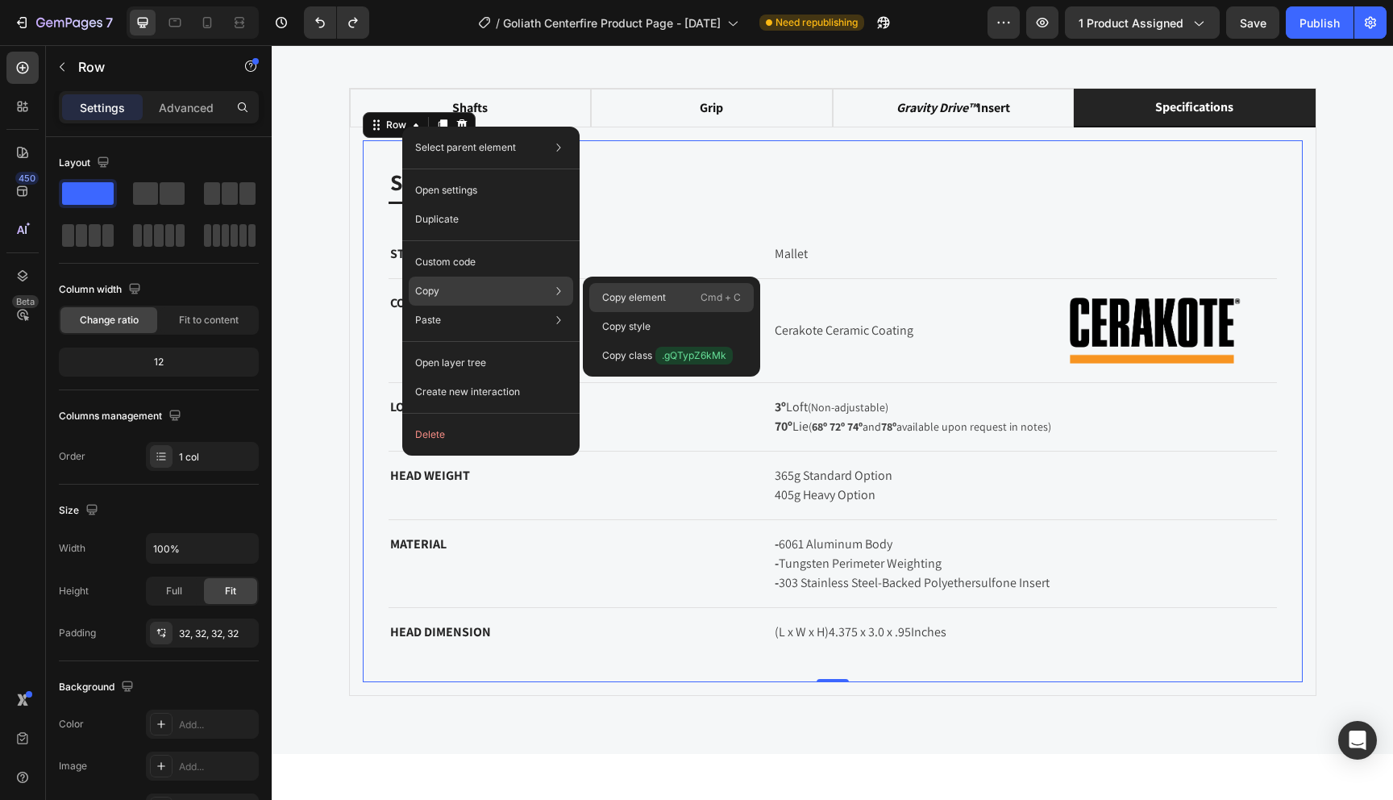
click at [624, 294] on p "Copy element" at bounding box center [634, 297] width 64 height 15
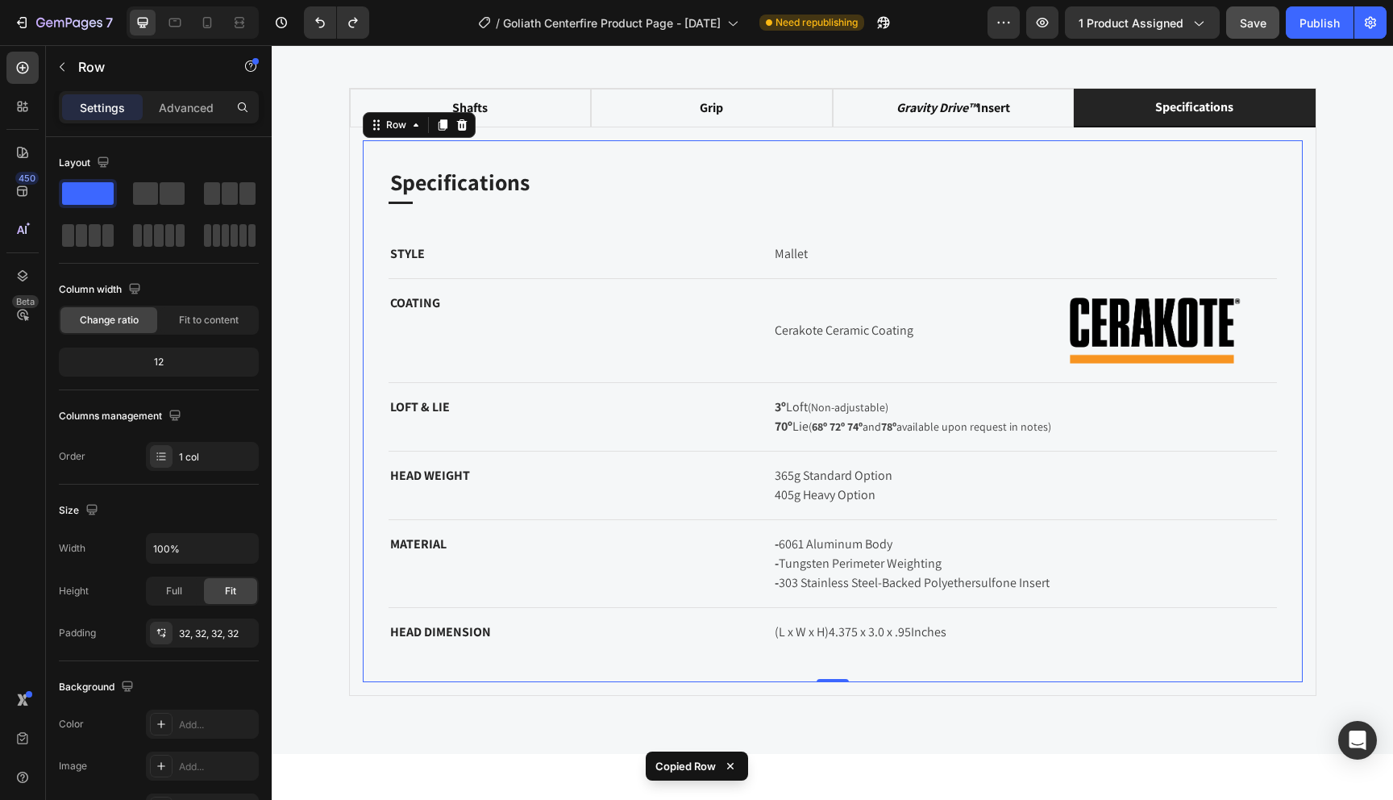
click at [1267, 23] on button "Save" at bounding box center [1252, 22] width 53 height 32
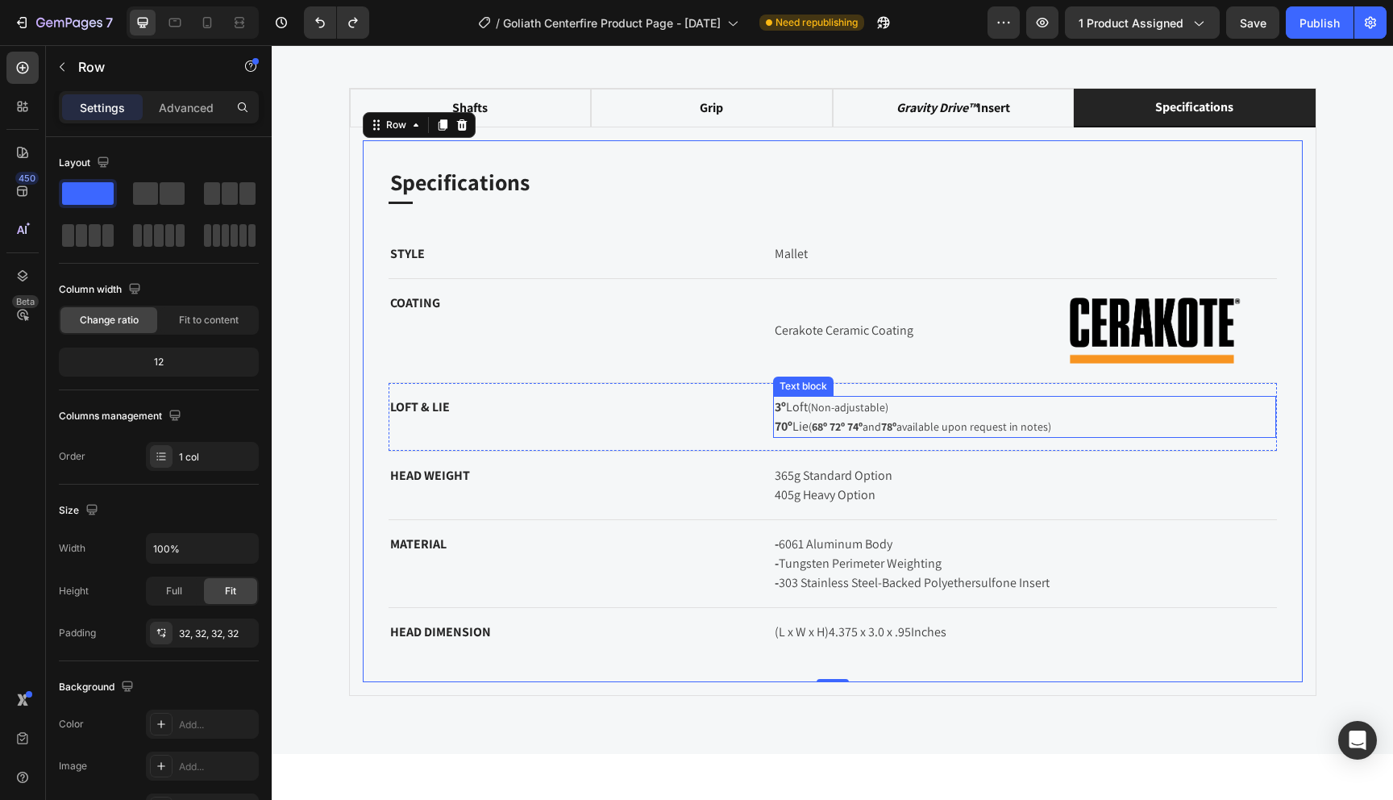
click at [883, 402] on span "(Non-adjustable)" at bounding box center [848, 407] width 81 height 15
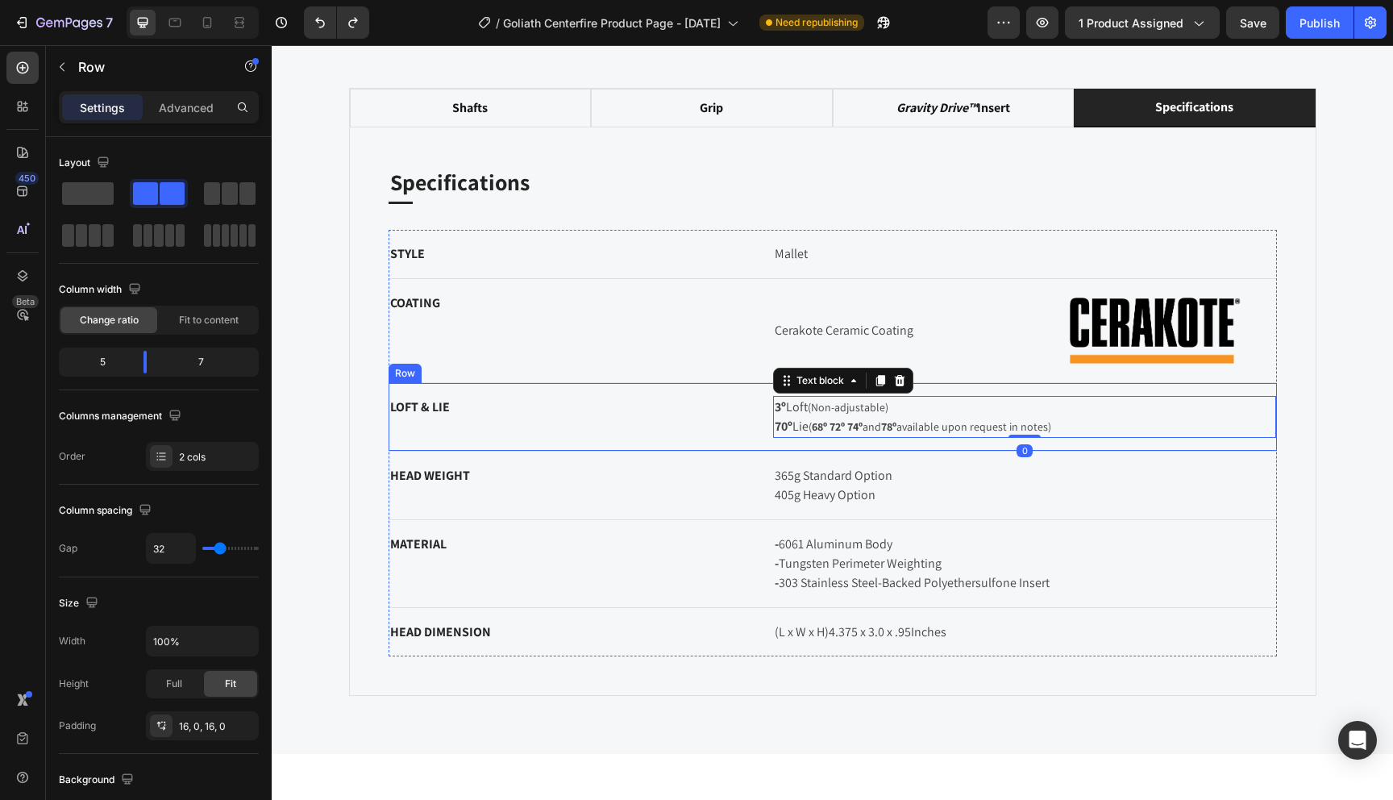
click at [641, 426] on div "LOFT & LIE Text block" at bounding box center [569, 417] width 360 height 42
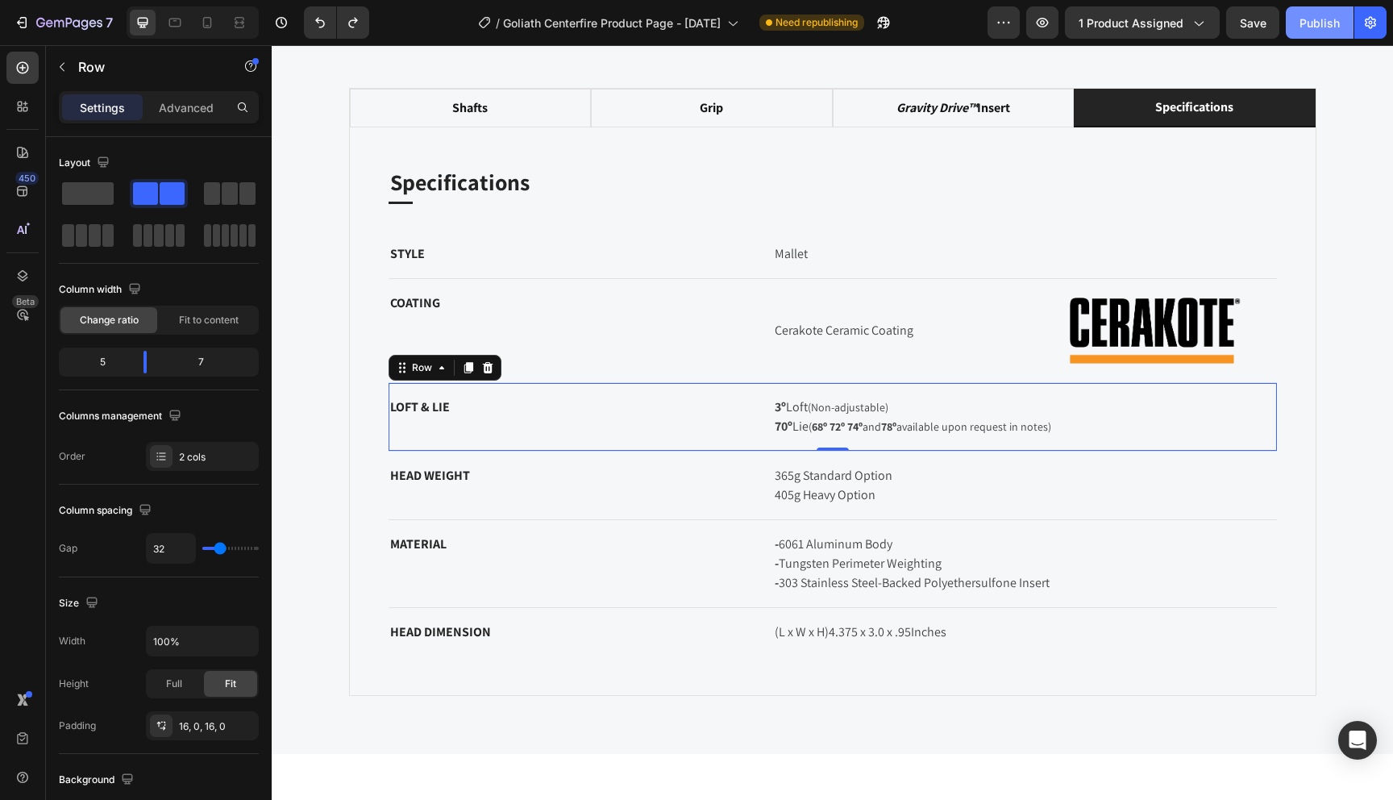
click at [1314, 31] on button "Publish" at bounding box center [1320, 22] width 68 height 32
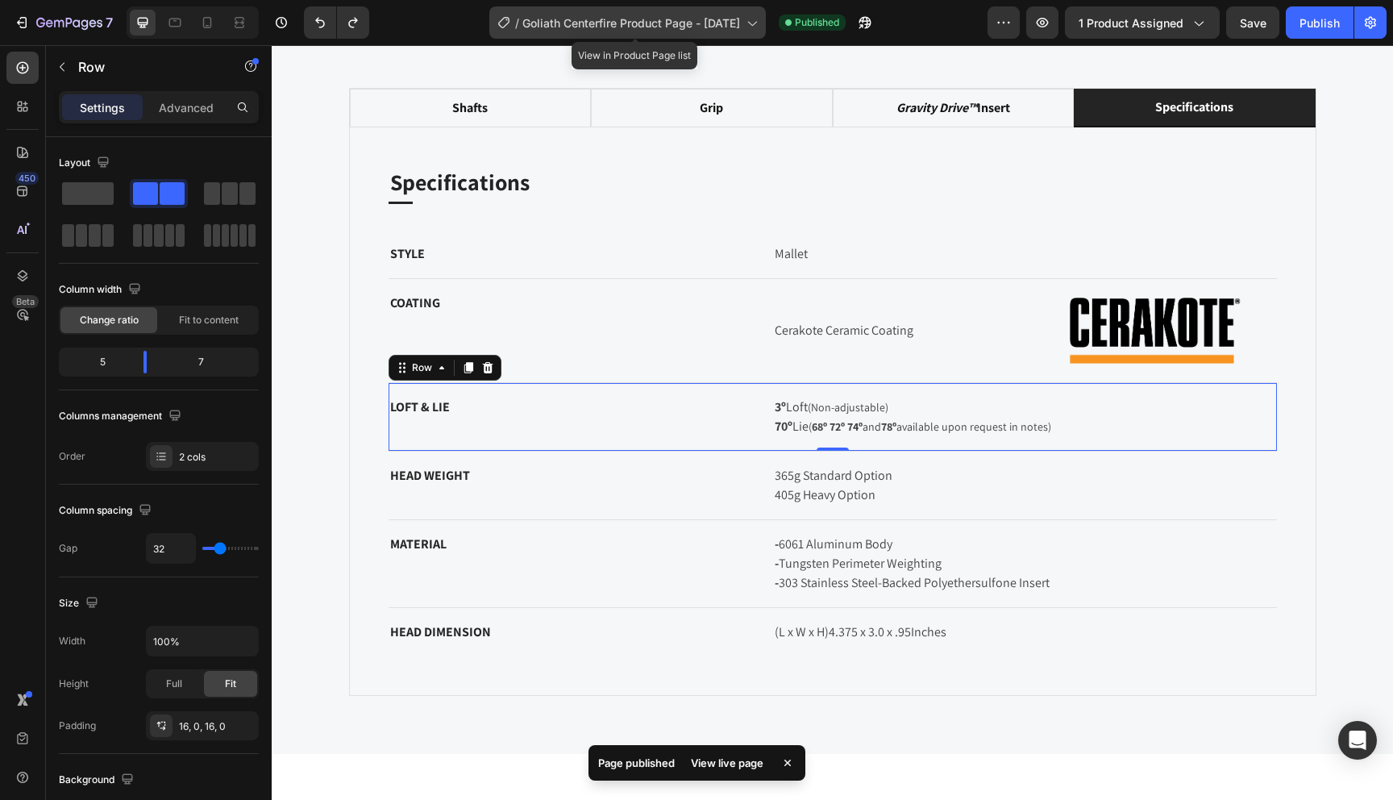
click at [755, 27] on icon at bounding box center [751, 23] width 16 height 16
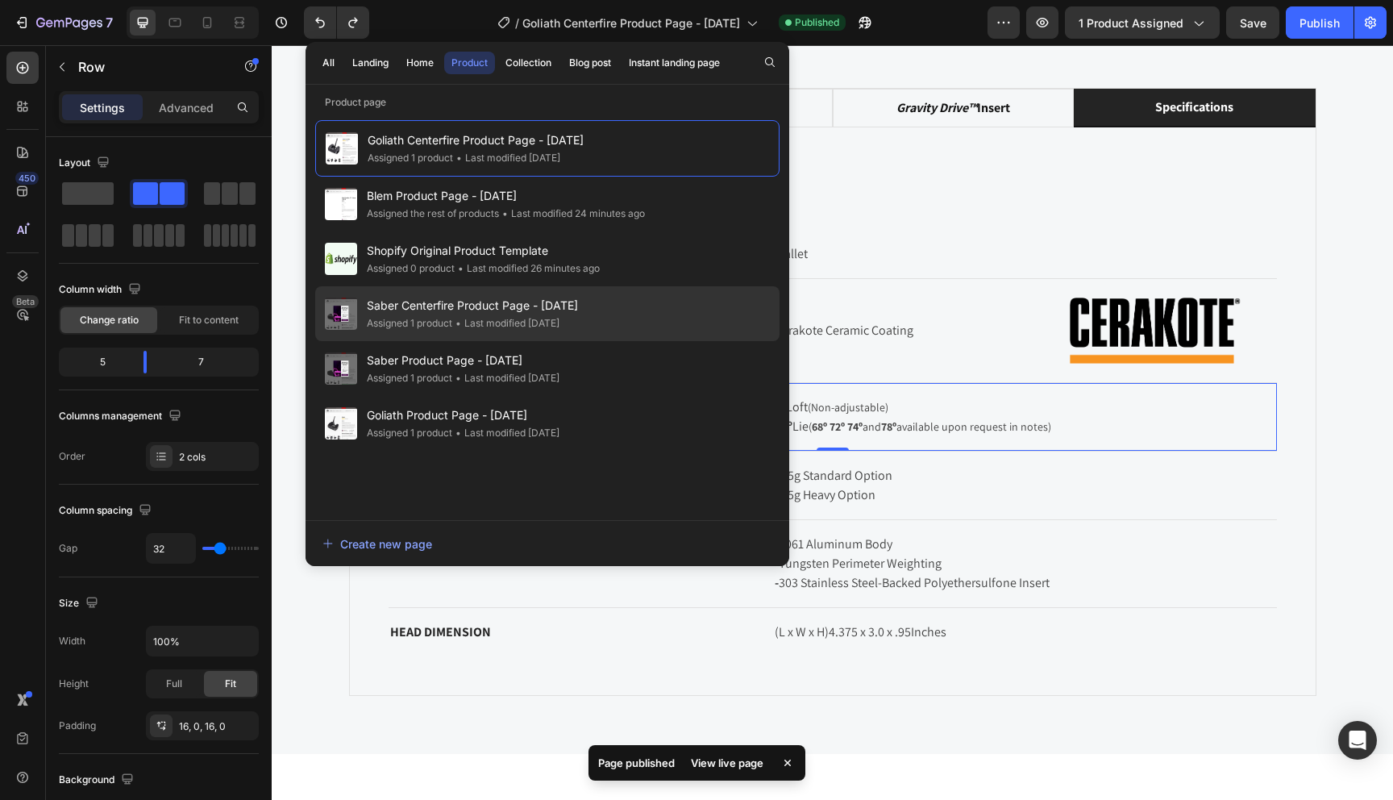
click at [504, 314] on span "Saber Centerfire Product Page - [DATE]" at bounding box center [472, 305] width 211 height 19
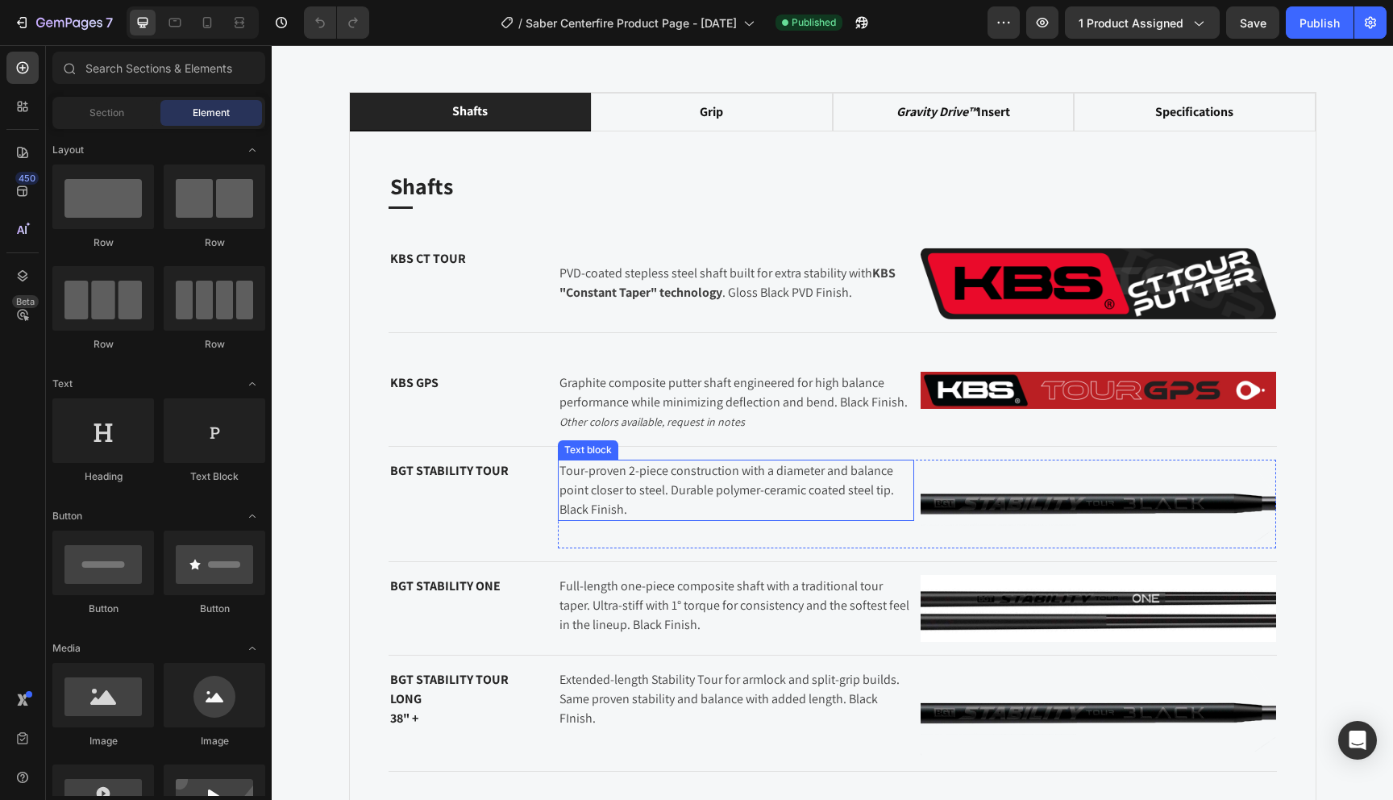
scroll to position [1299, 0]
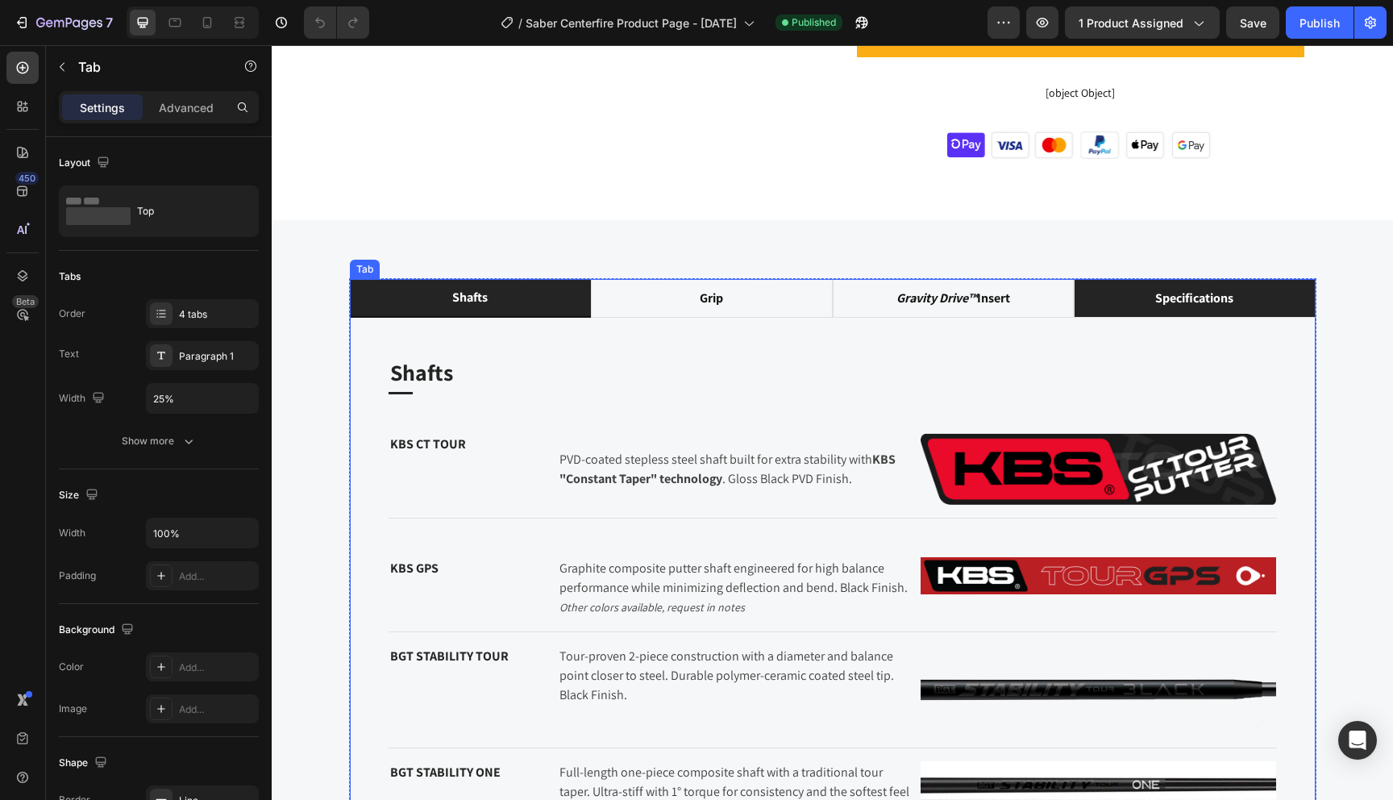
click at [1221, 286] on div "specifications" at bounding box center [1194, 298] width 83 height 24
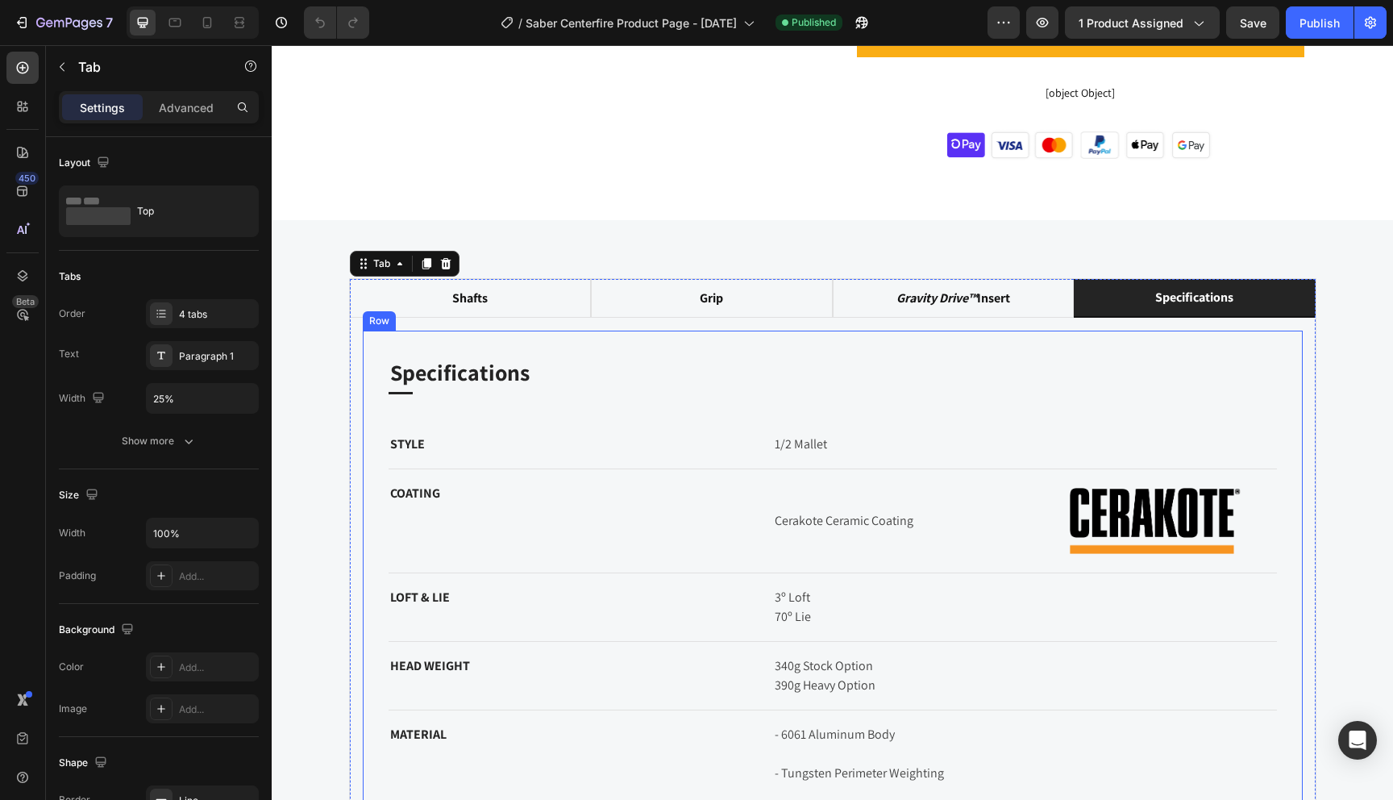
click at [742, 331] on div "Specifications Heading Title Line STYLE Text block 1/2 Mallet Text block Row CO…" at bounding box center [833, 621] width 940 height 581
click at [732, 318] on div "Shafts Heading Title Line KBS CT TOUR Text block PVD-coated stepless steel shaf…" at bounding box center [833, 621] width 966 height 607
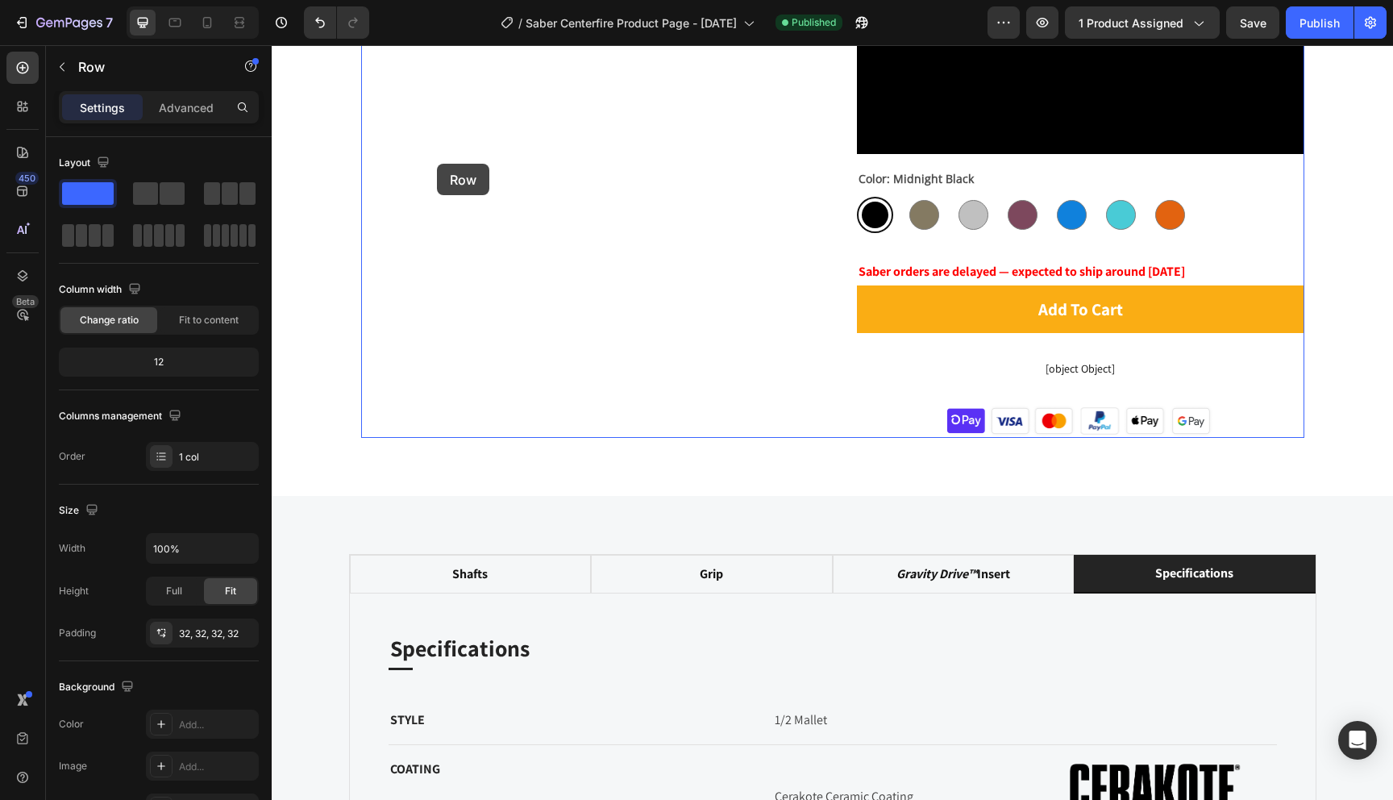
scroll to position [1011, 0]
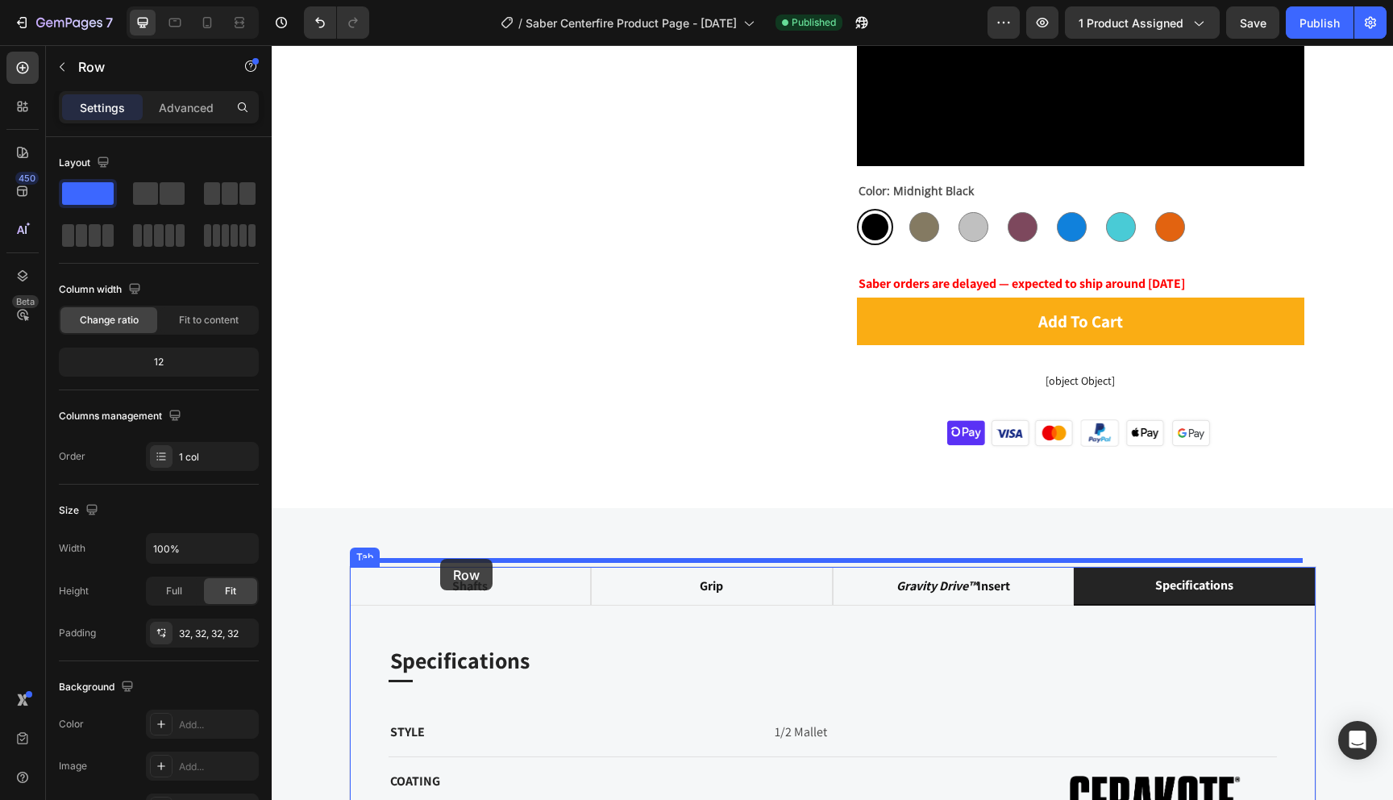
drag, startPoint x: 362, startPoint y: 643, endPoint x: 440, endPoint y: 559, distance: 114.7
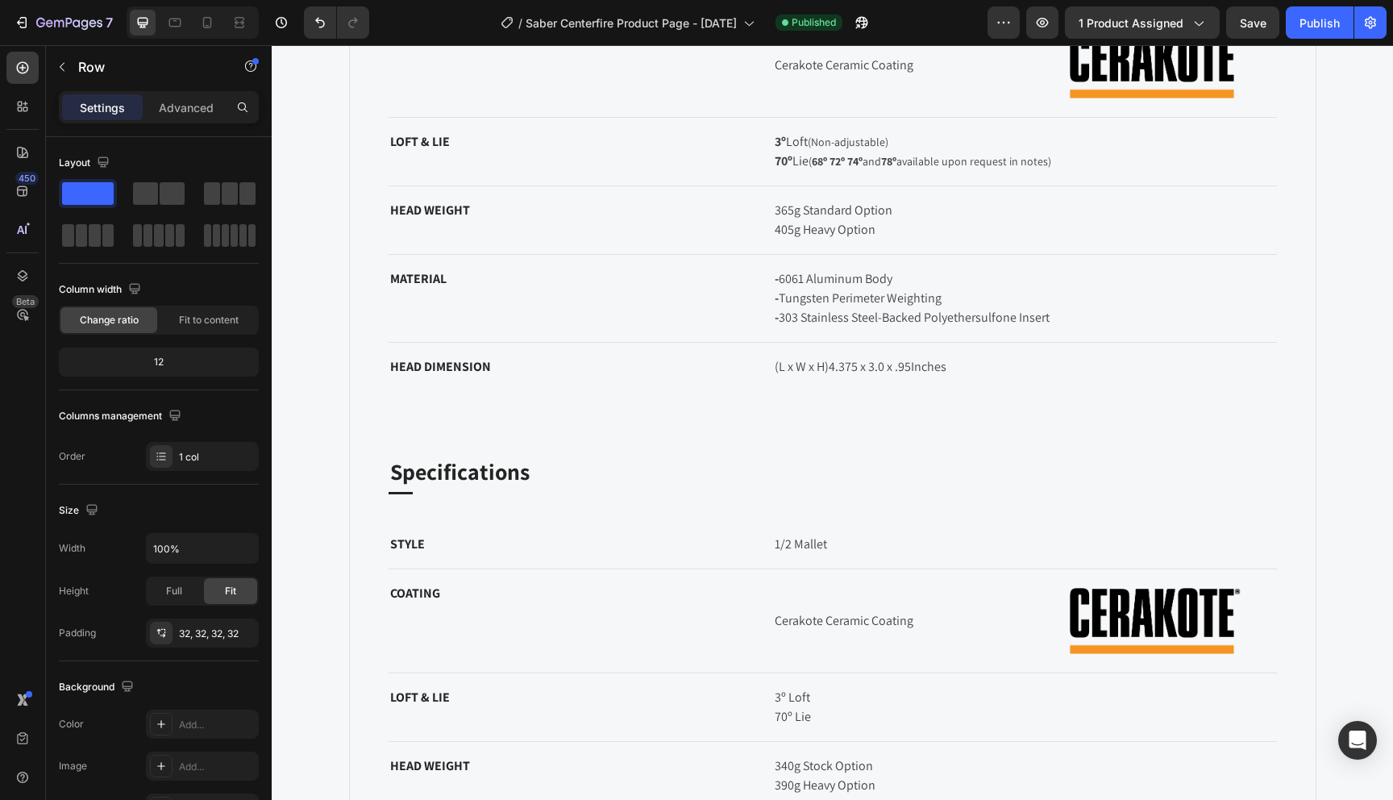
scroll to position [1688, 0]
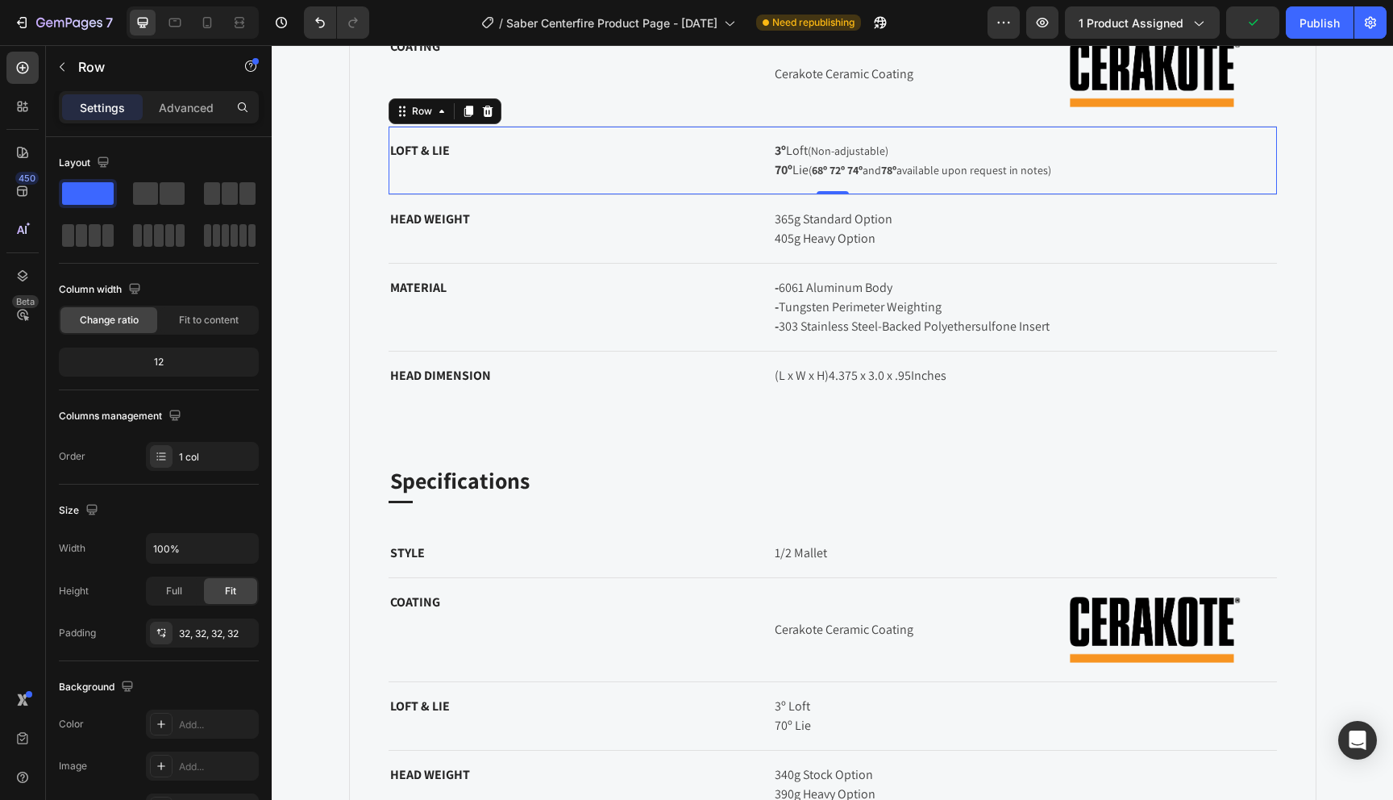
click at [685, 169] on div "LOFT & LIE Text block" at bounding box center [569, 160] width 360 height 42
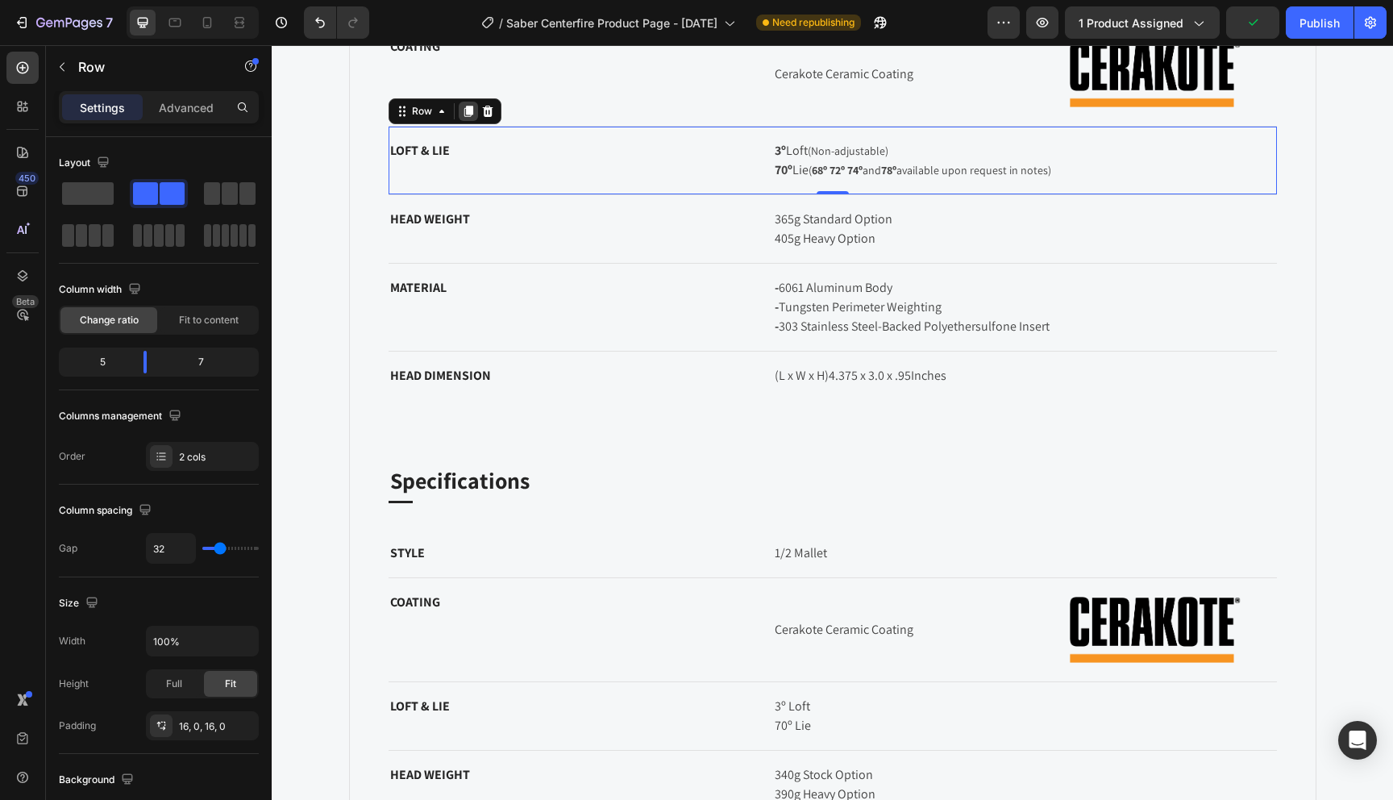
click at [465, 107] on icon at bounding box center [468, 111] width 9 height 11
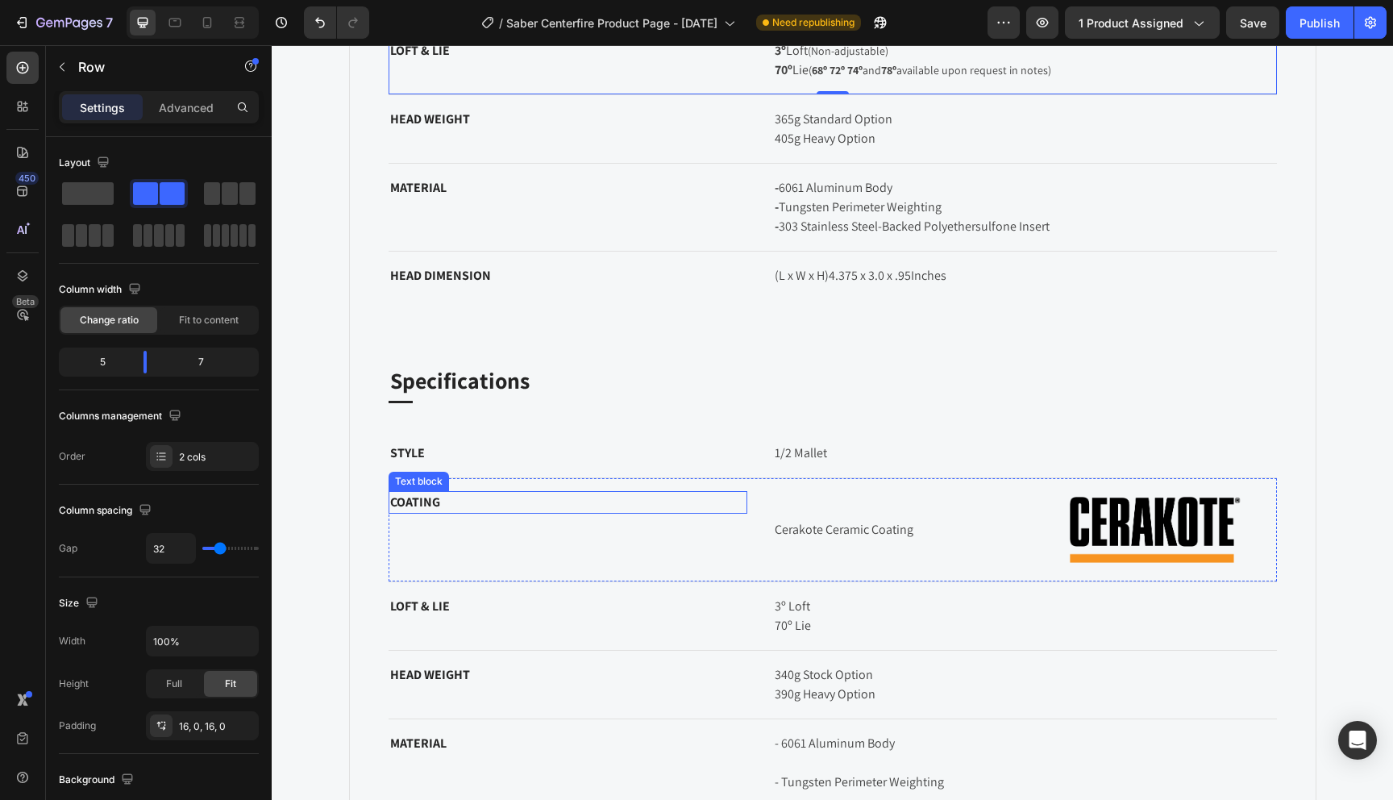
scroll to position [1868, 0]
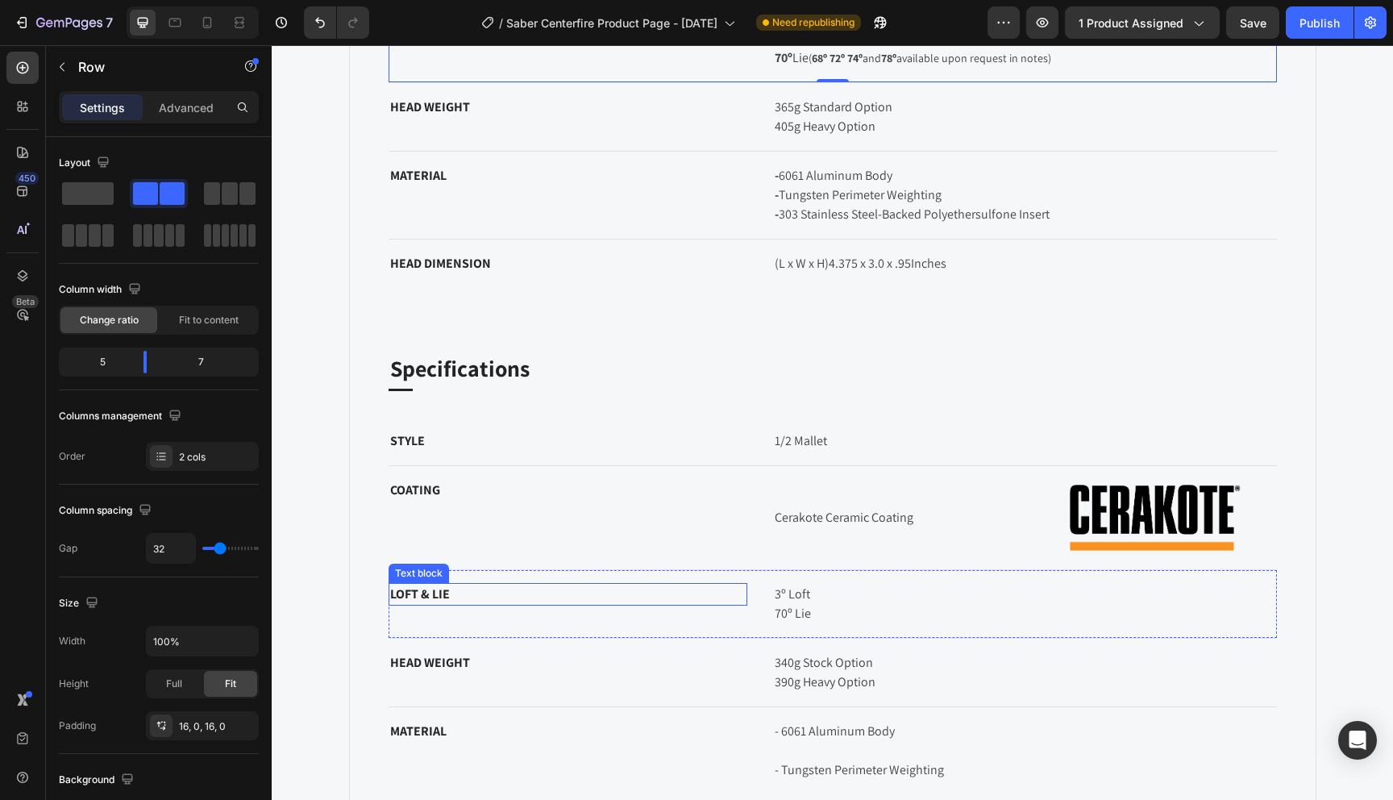
click at [634, 603] on p "LOFT & LIE" at bounding box center [568, 594] width 356 height 19
click at [616, 578] on div "LOFT & LIE Text block 0 3º Loft 70º Lie Text block Row" at bounding box center [833, 604] width 889 height 69
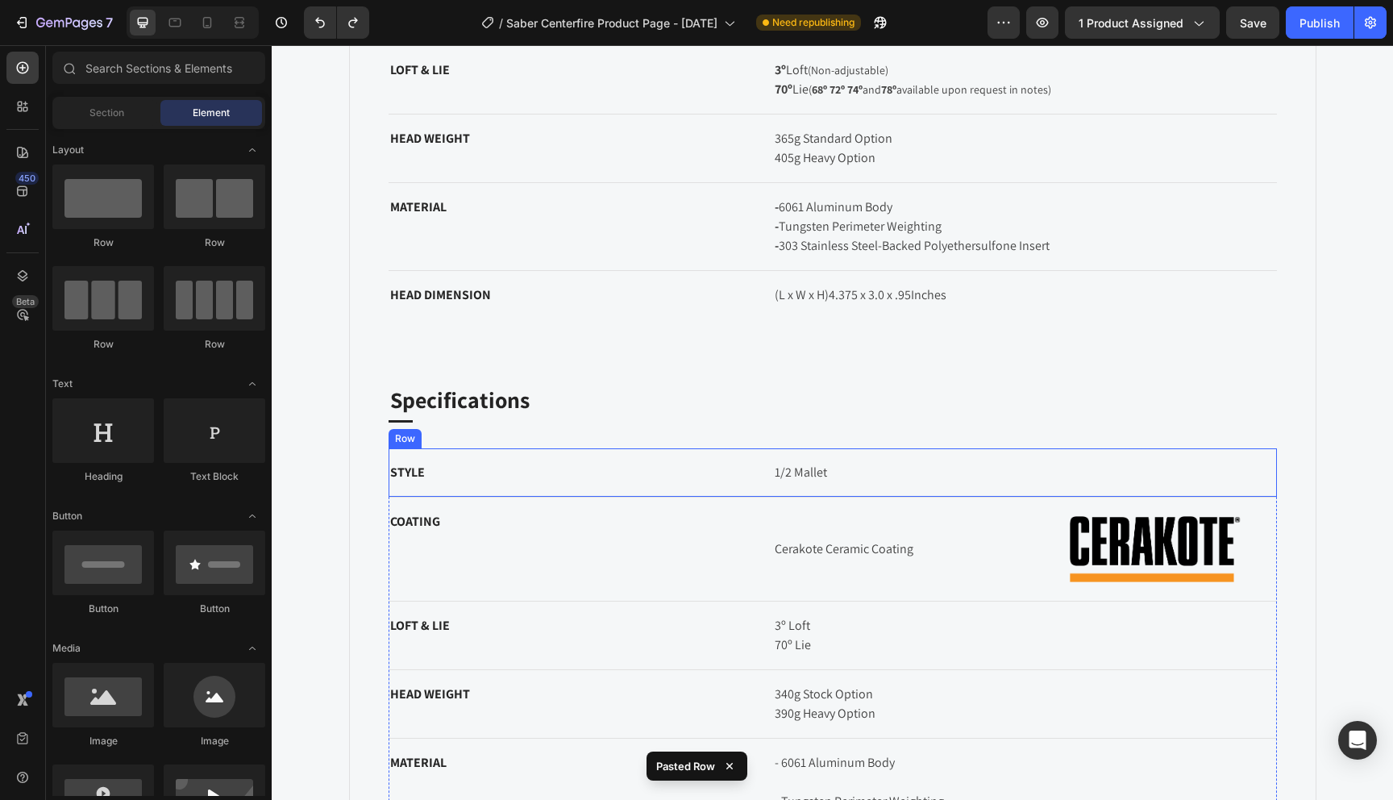
scroll to position [1826, 0]
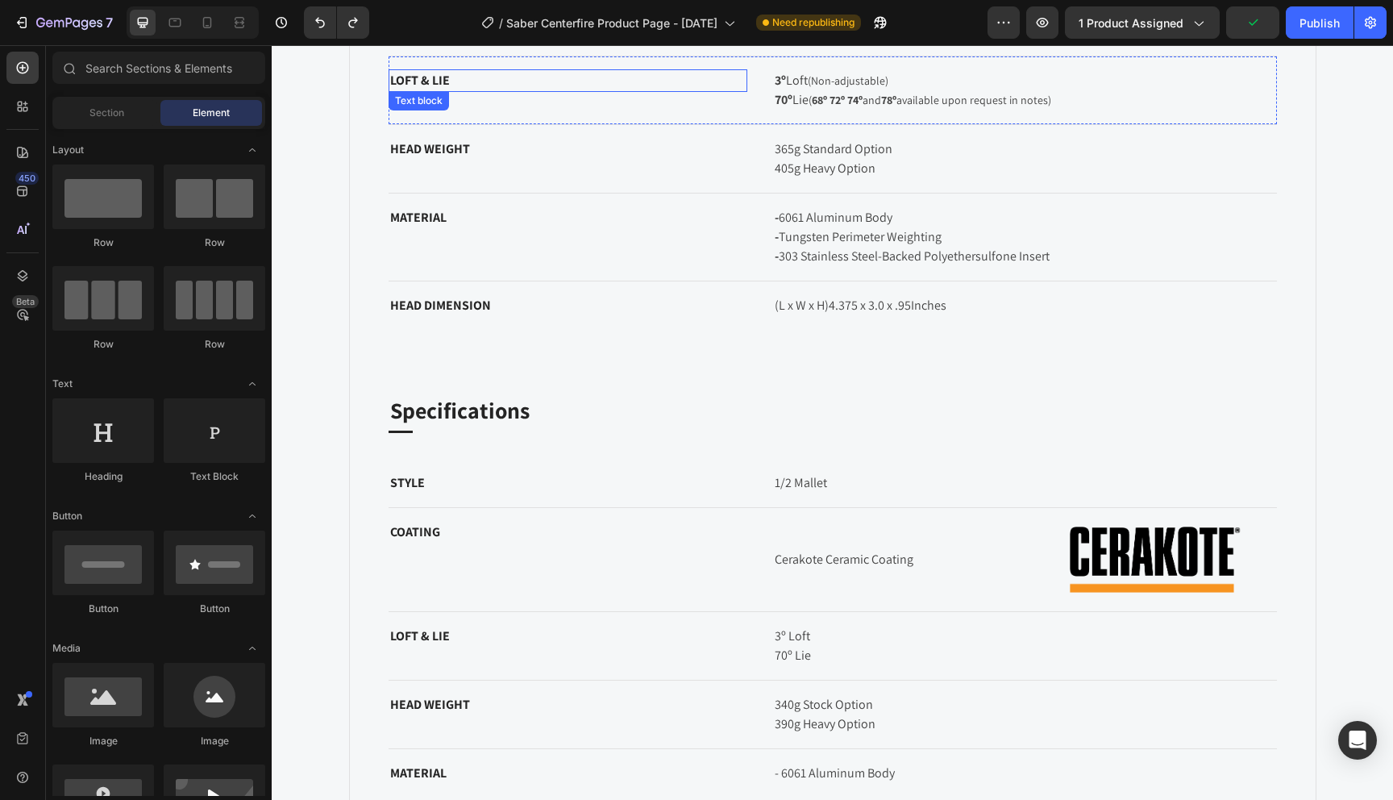
click at [488, 74] on p "LOFT & LIE" at bounding box center [568, 80] width 356 height 19
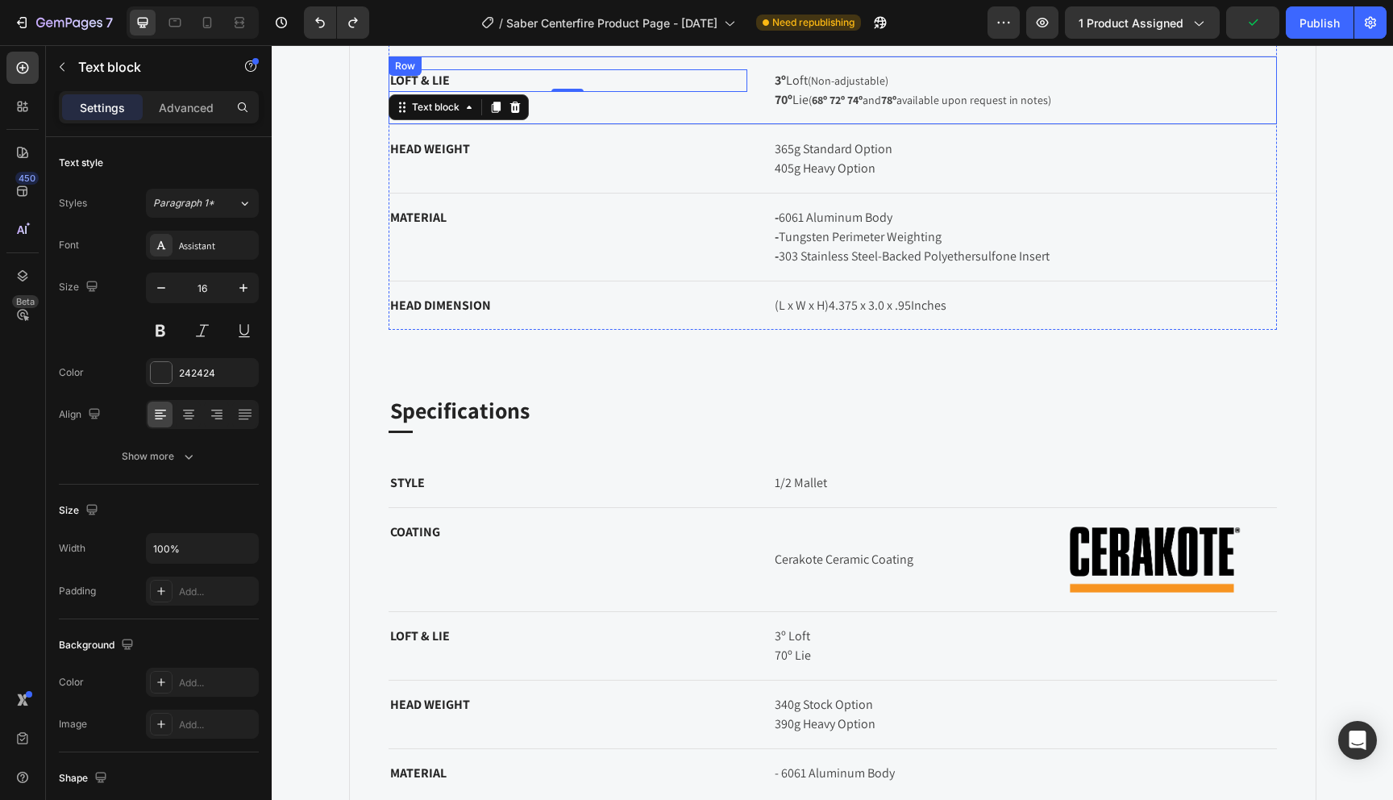
click at [464, 65] on div "LOFT & LIE Text block 0 3º Loft (Non-adjustable) 70º Lie ( 68º 72º 74º and 78º …" at bounding box center [833, 90] width 889 height 69
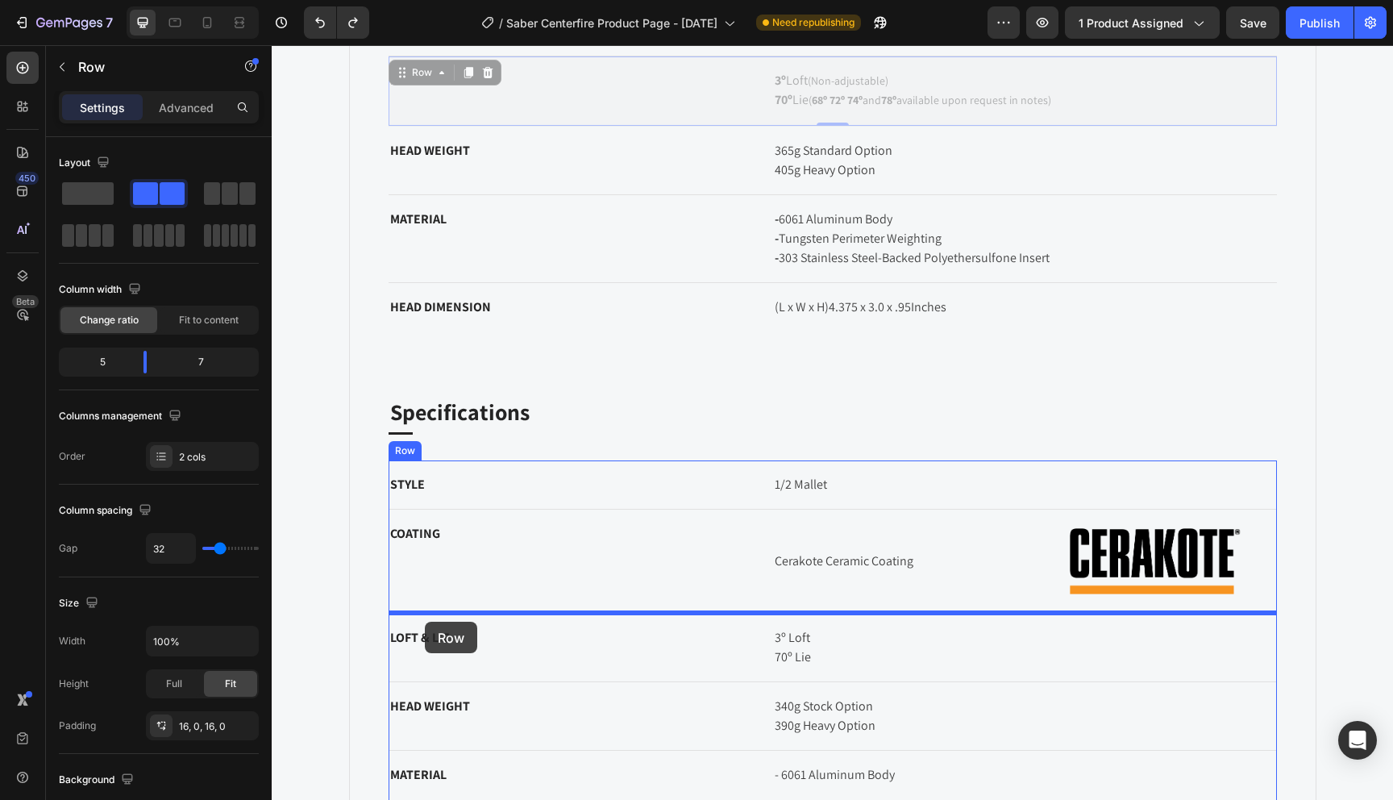
drag, startPoint x: 397, startPoint y: 70, endPoint x: 425, endPoint y: 622, distance: 552.2
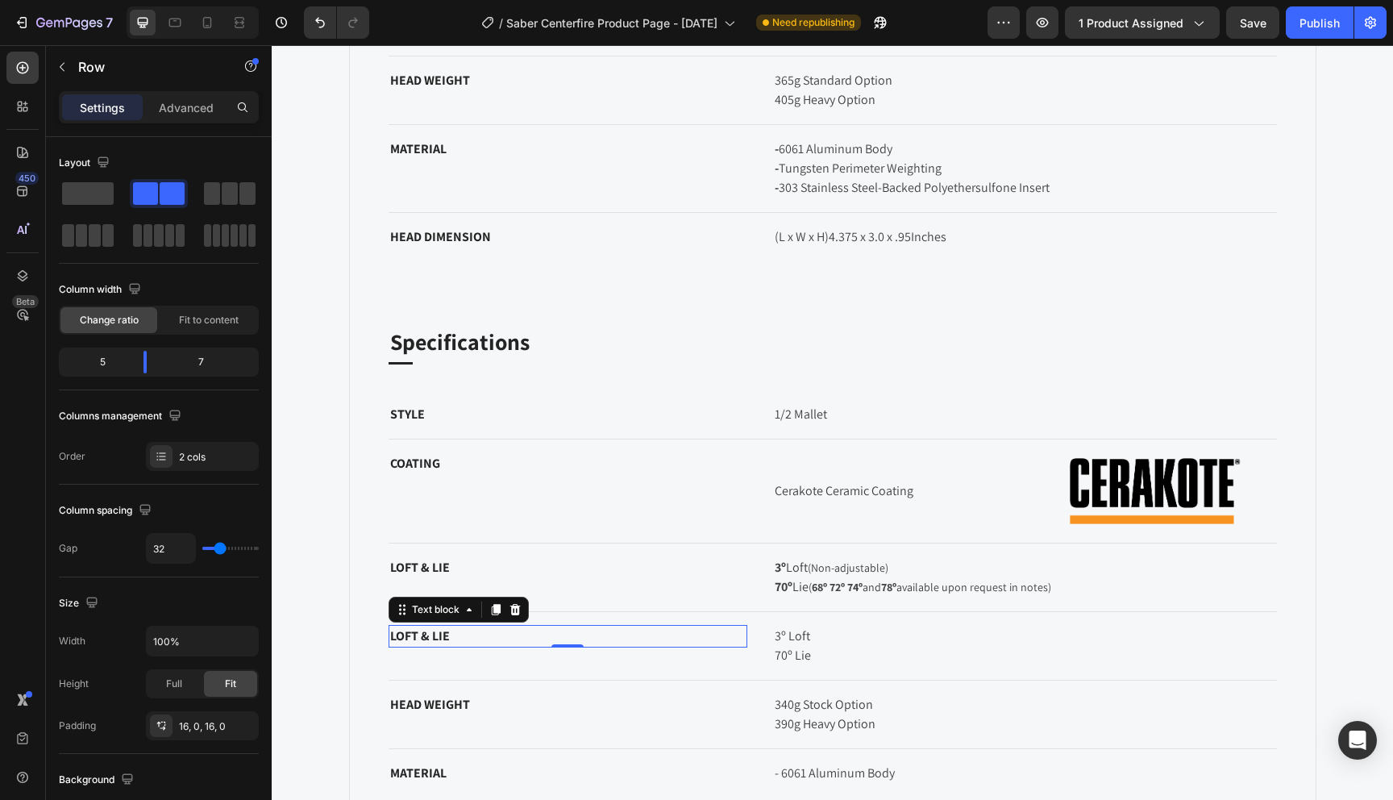
click at [490, 643] on p "LOFT & LIE" at bounding box center [568, 636] width 356 height 19
click at [489, 653] on div "LOFT & LIE Text block 0" at bounding box center [569, 646] width 360 height 42
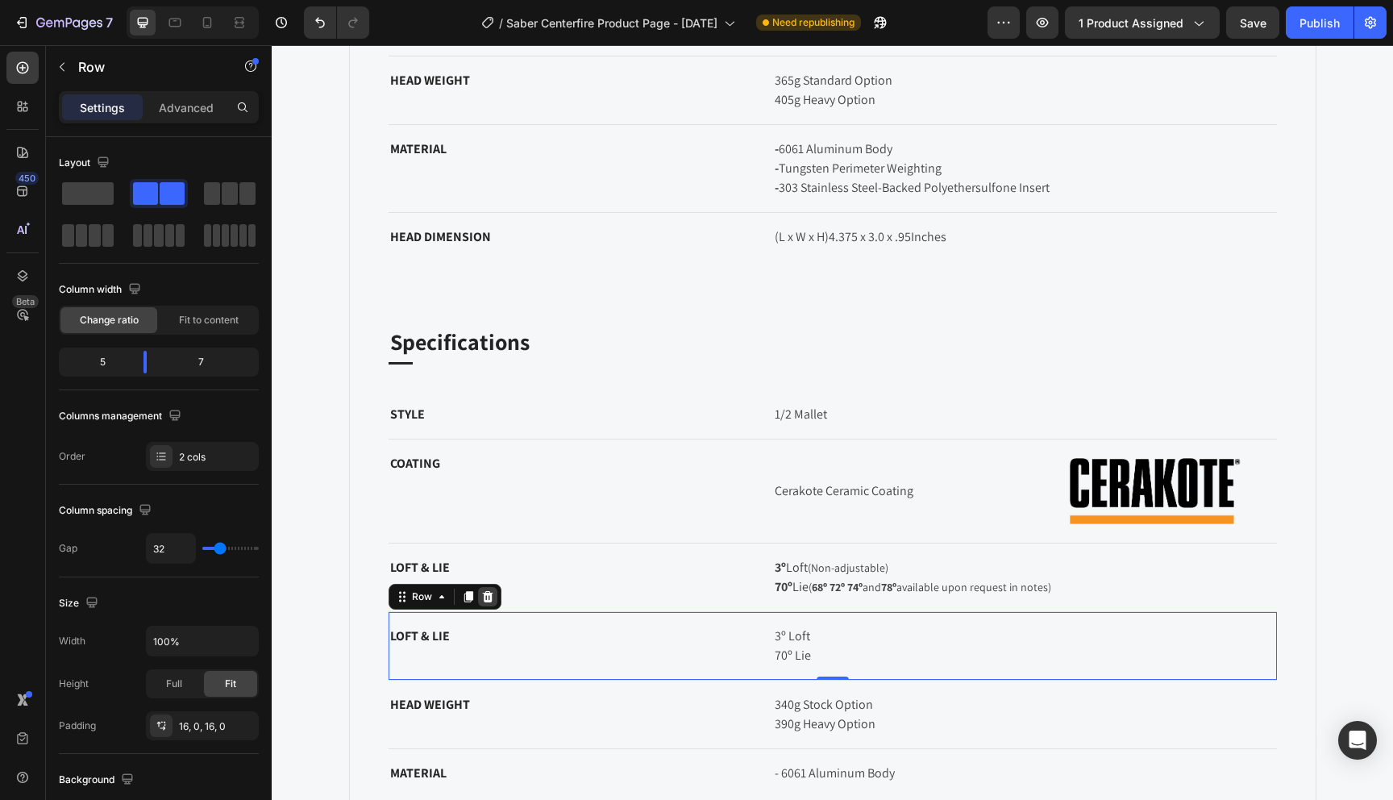
click at [489, 596] on icon at bounding box center [487, 596] width 10 height 11
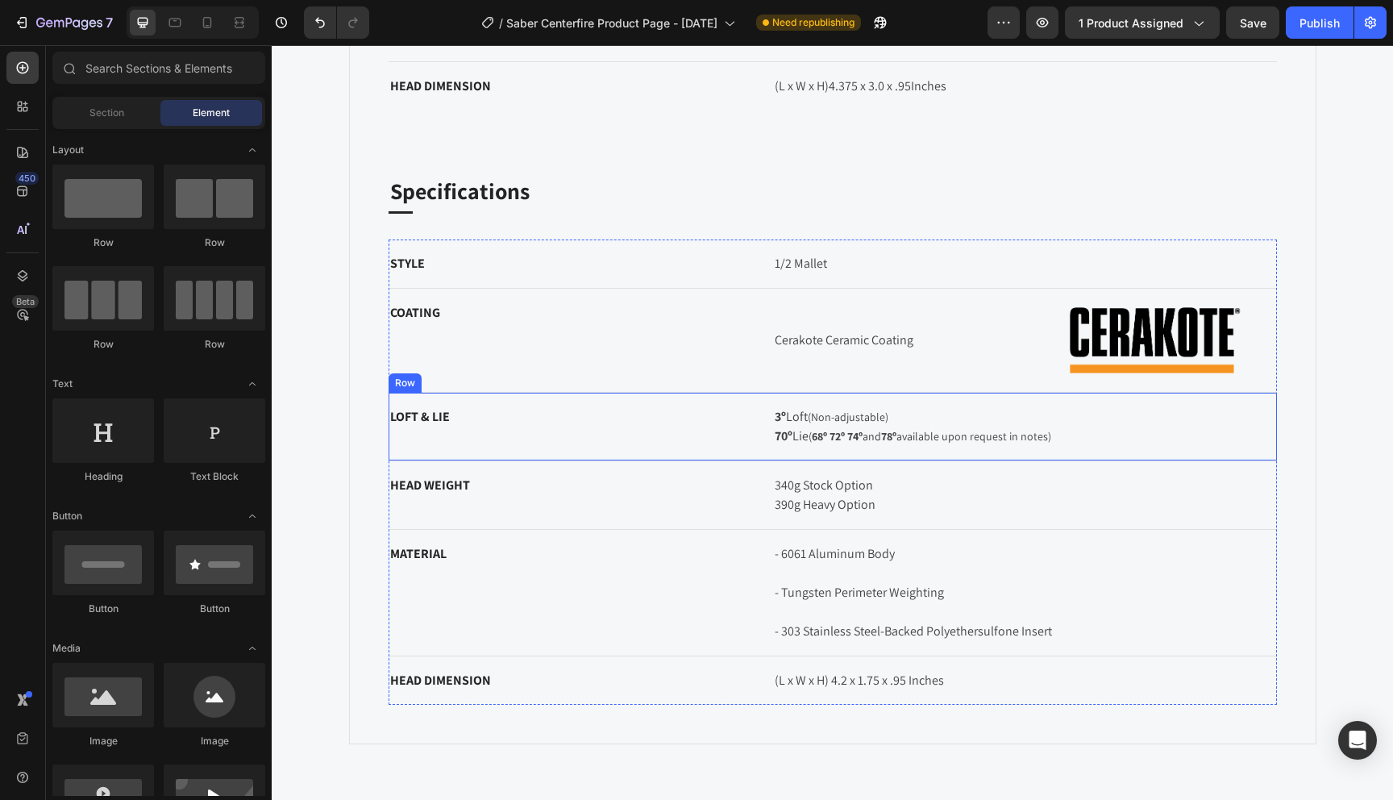
scroll to position [1974, 0]
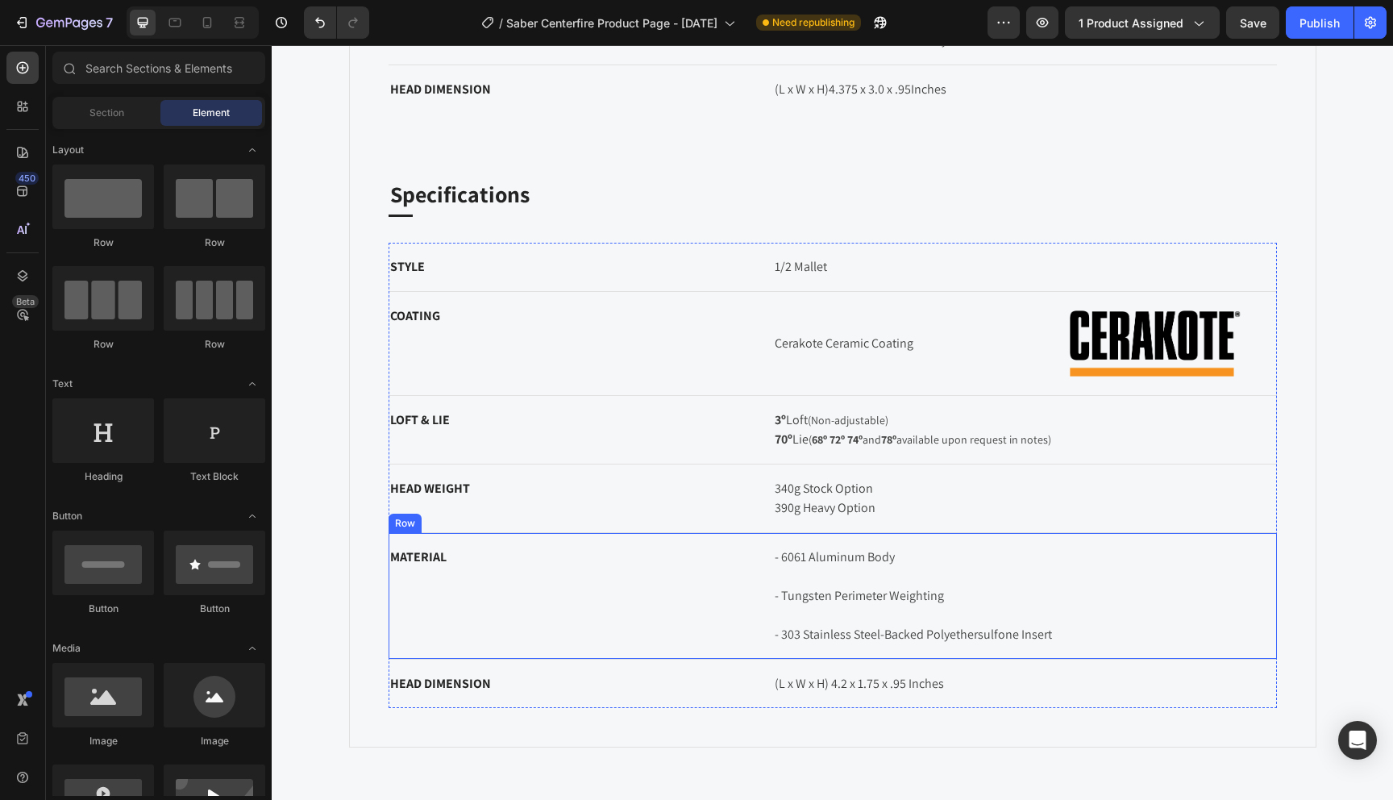
click at [706, 593] on div "MATERIAL Text block" at bounding box center [569, 596] width 360 height 100
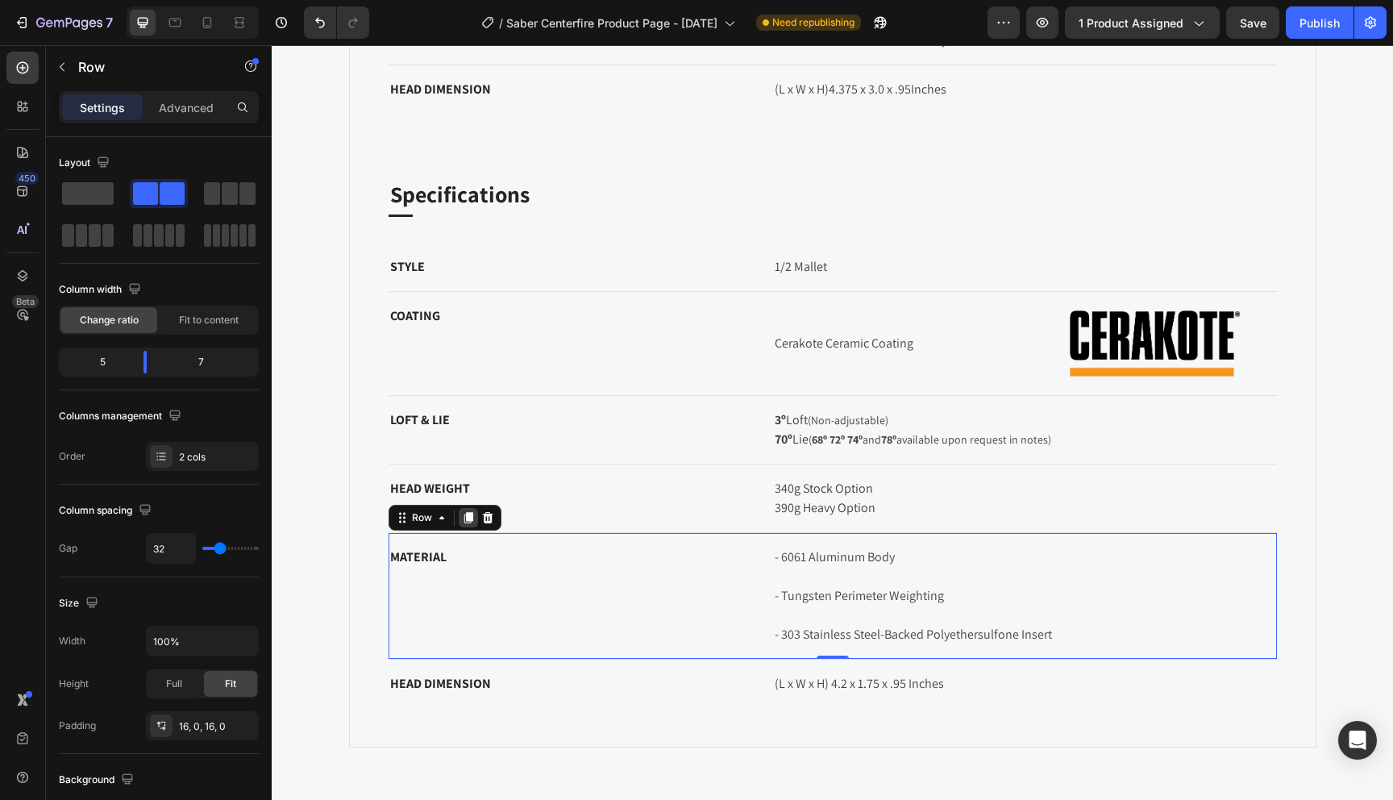
click at [470, 518] on icon at bounding box center [468, 517] width 9 height 11
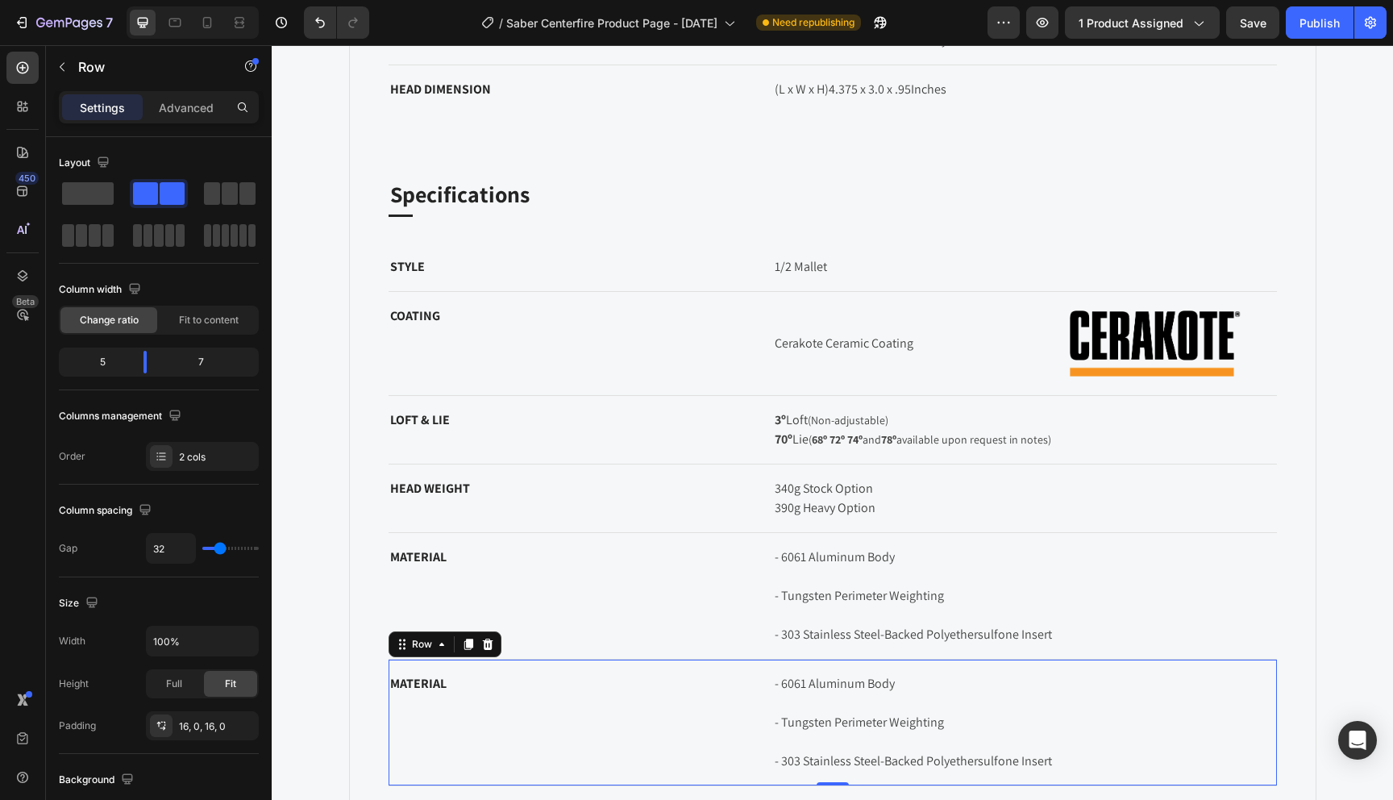
scroll to position [1585, 0]
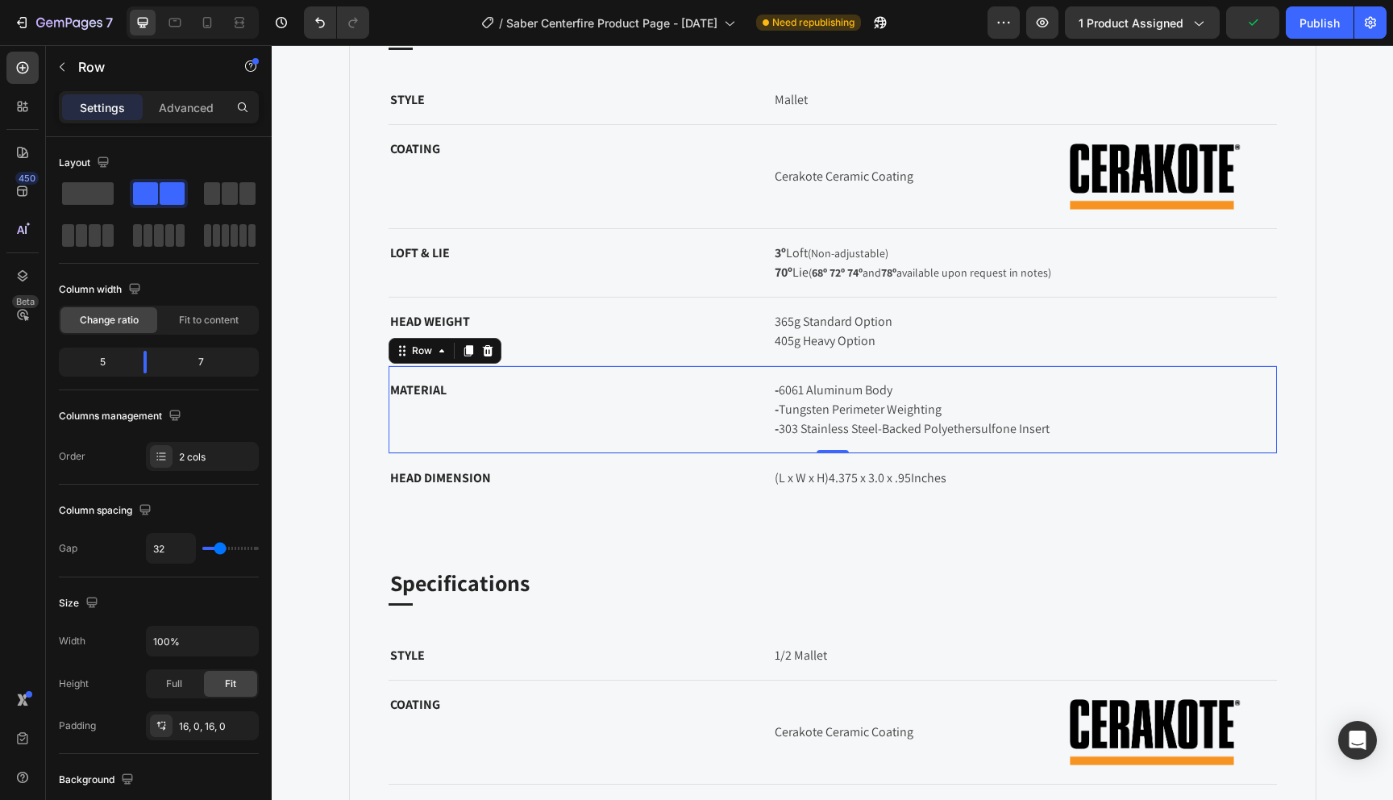
click at [467, 410] on div "MATERIAL Text block" at bounding box center [569, 409] width 360 height 61
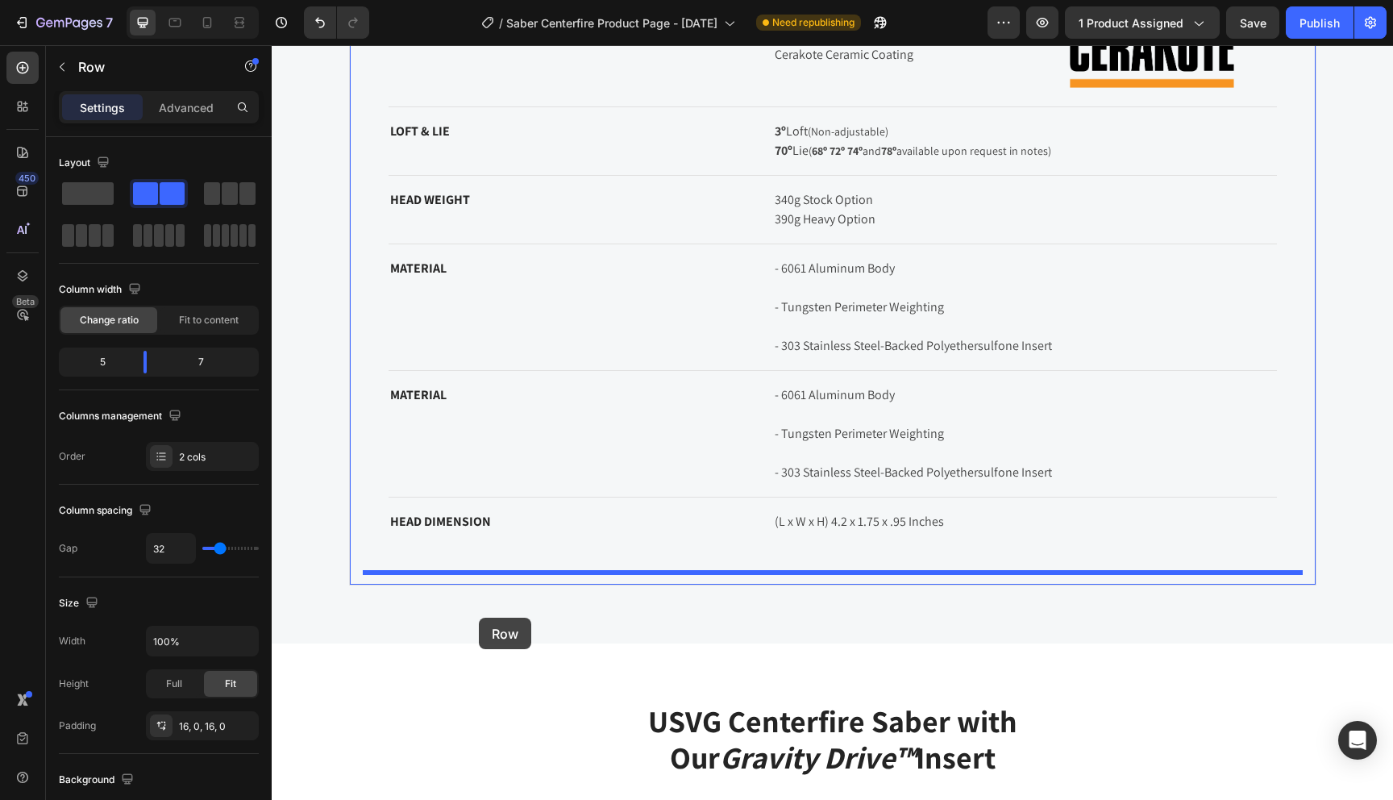
scroll to position [2440, 0]
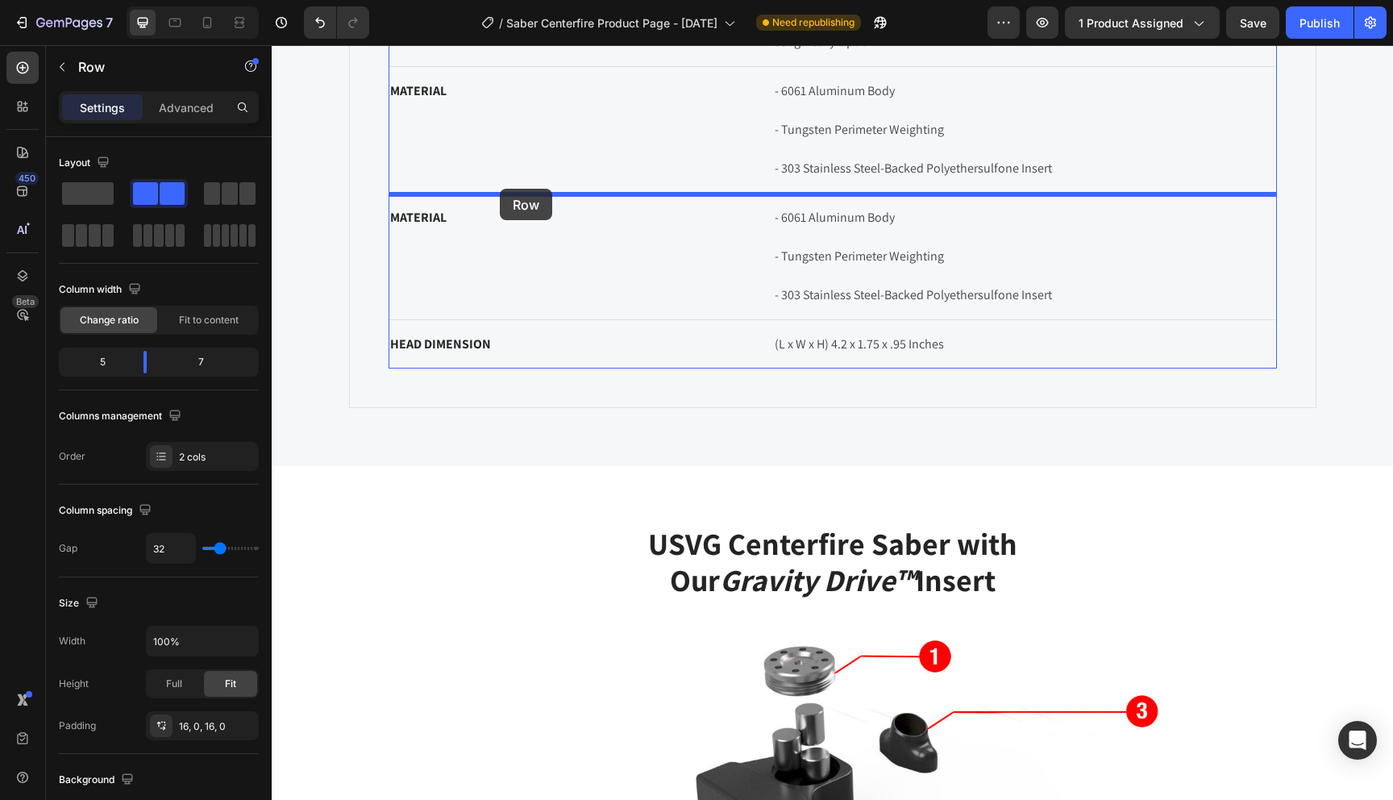
drag, startPoint x: 398, startPoint y: 351, endPoint x: 499, endPoint y: 189, distance: 190.6
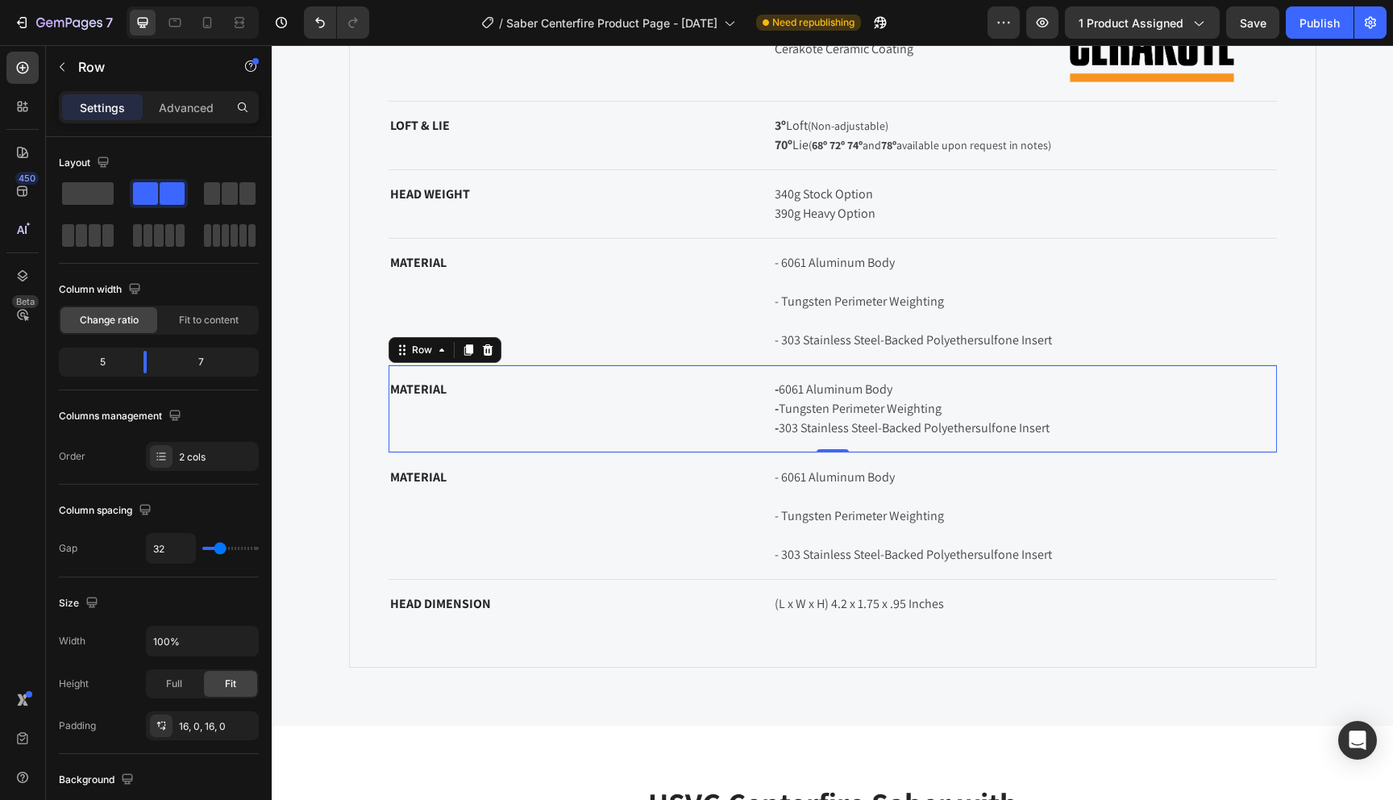
scroll to position [2178, 0]
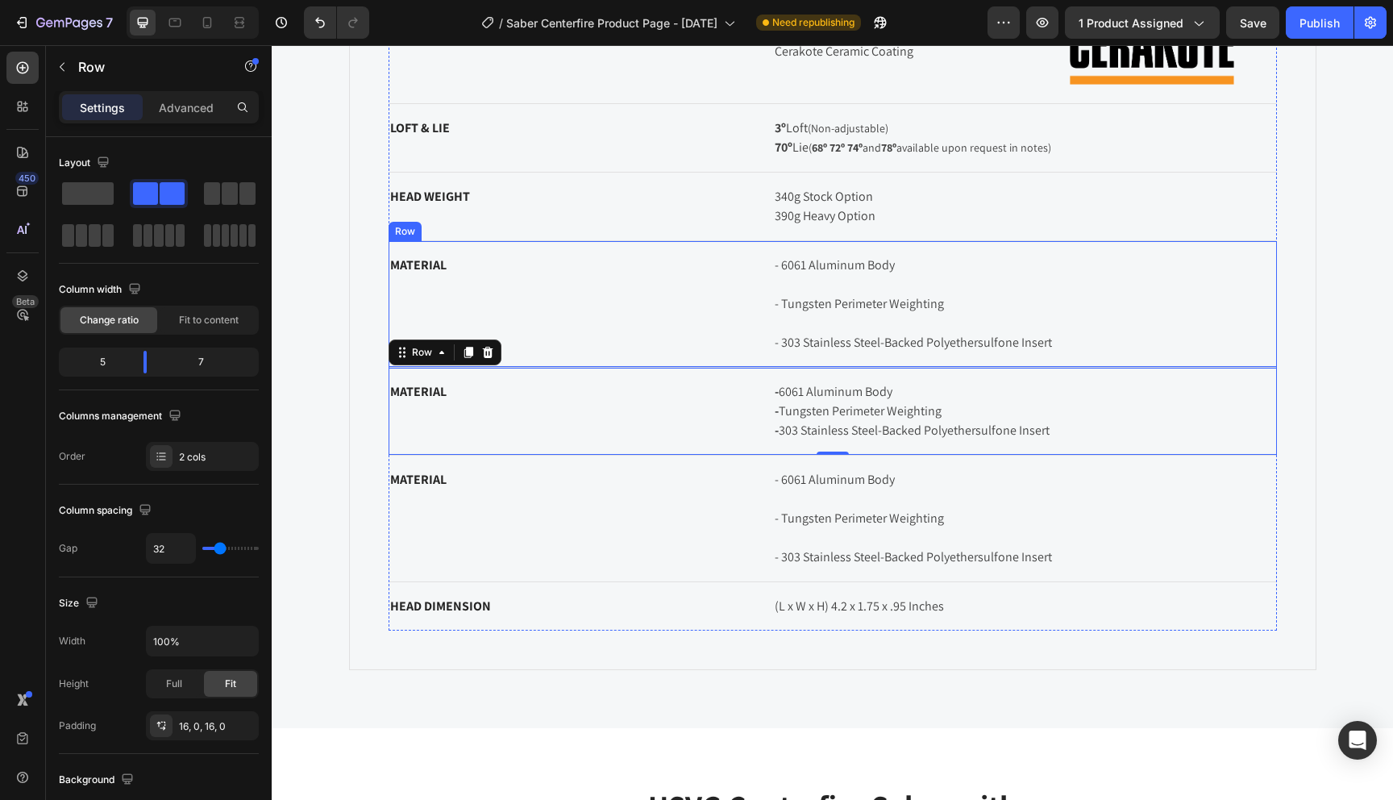
click at [508, 296] on div "MATERIAL Text block" at bounding box center [569, 304] width 360 height 100
click at [489, 226] on icon at bounding box center [487, 225] width 10 height 11
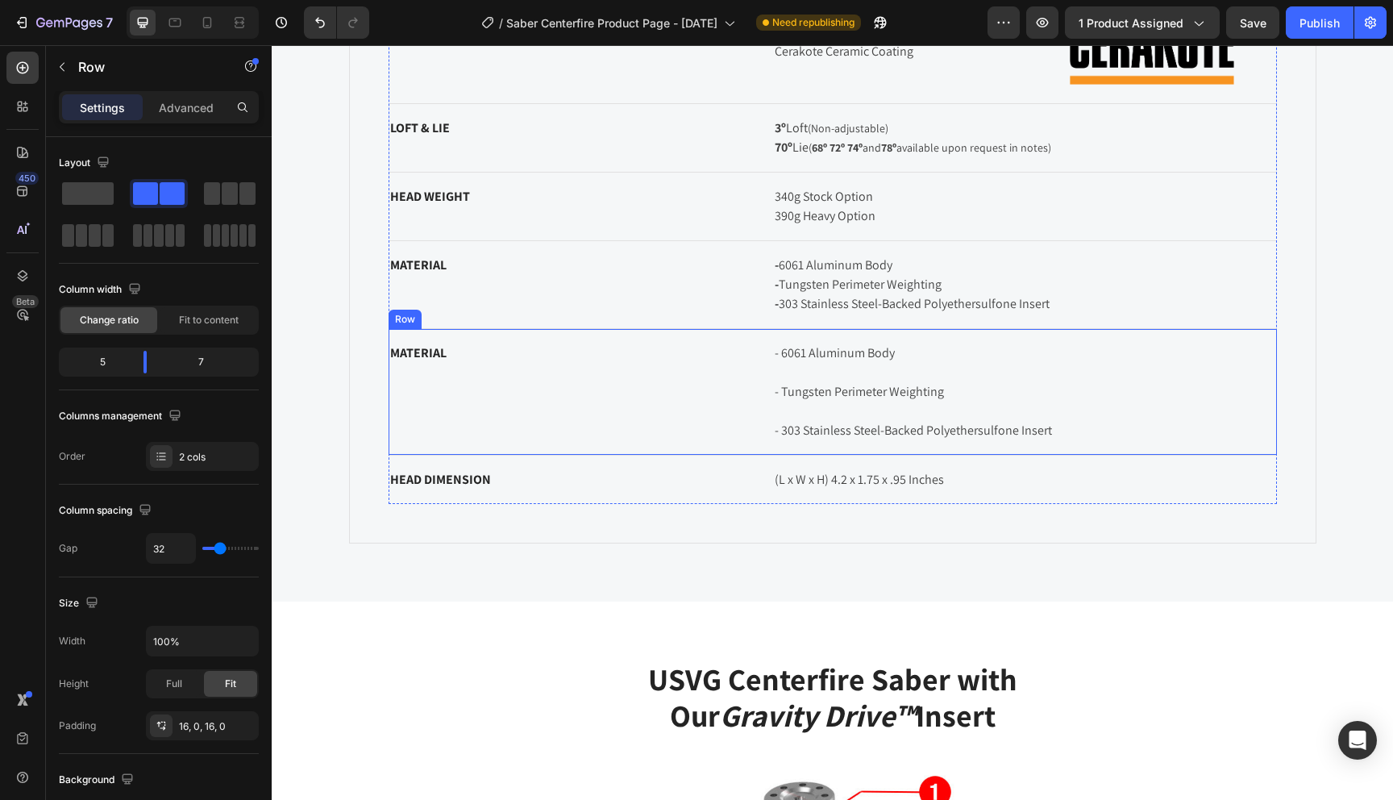
click at [548, 393] on div "MATERIAL Text block" at bounding box center [569, 392] width 360 height 100
click at [489, 310] on icon at bounding box center [487, 313] width 10 height 11
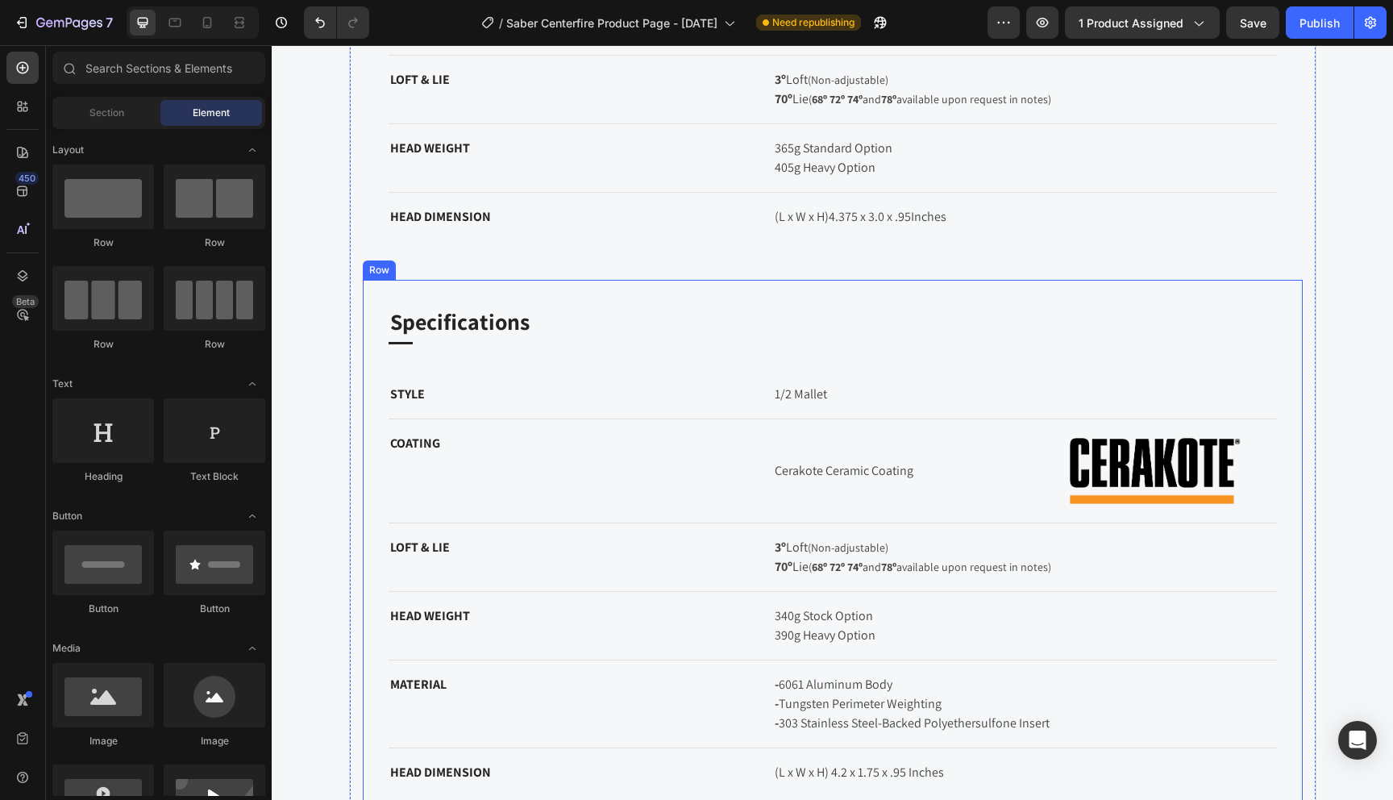
scroll to position [1712, 0]
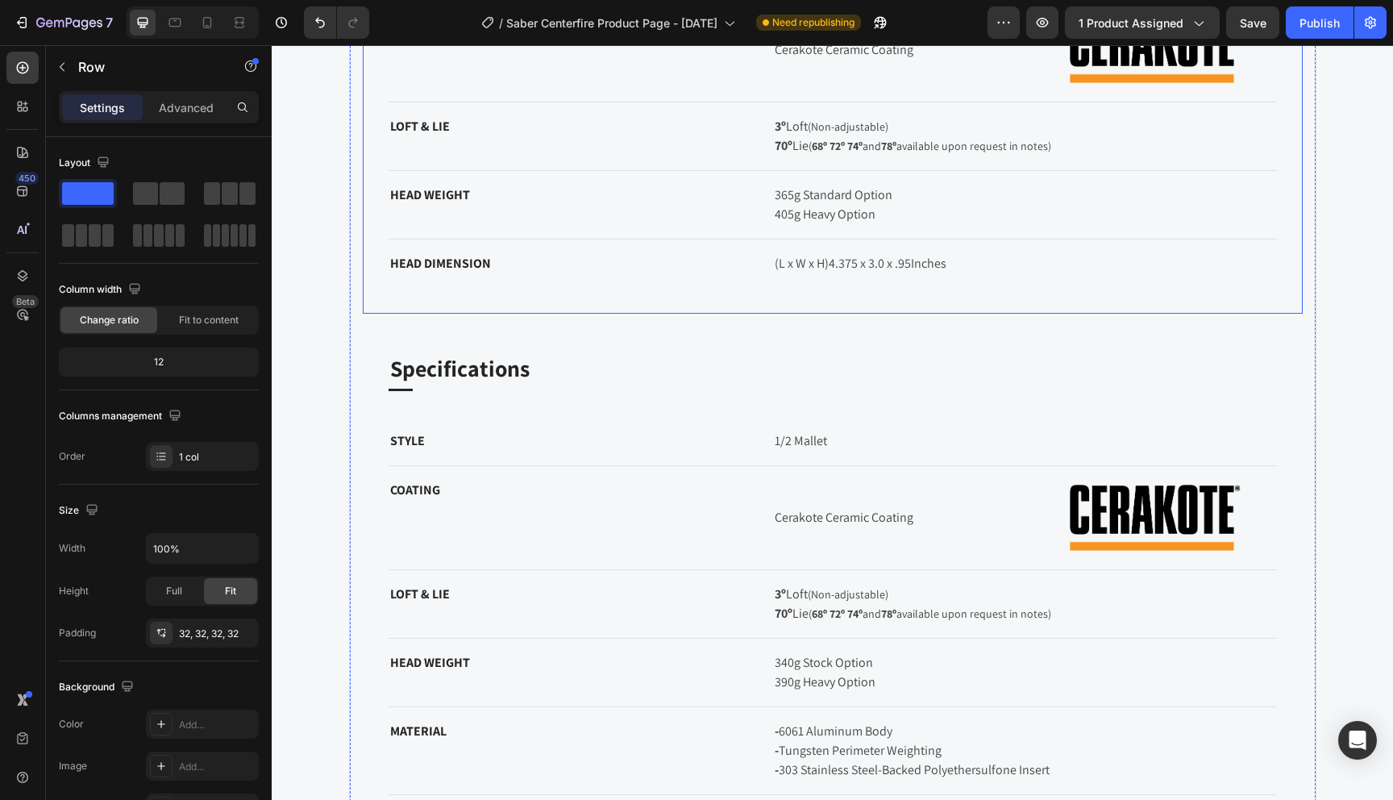
click at [535, 300] on div "Specifications Heading Title Line STYLE Text block Mallet Text block Row COATIN…" at bounding box center [833, 87] width 940 height 455
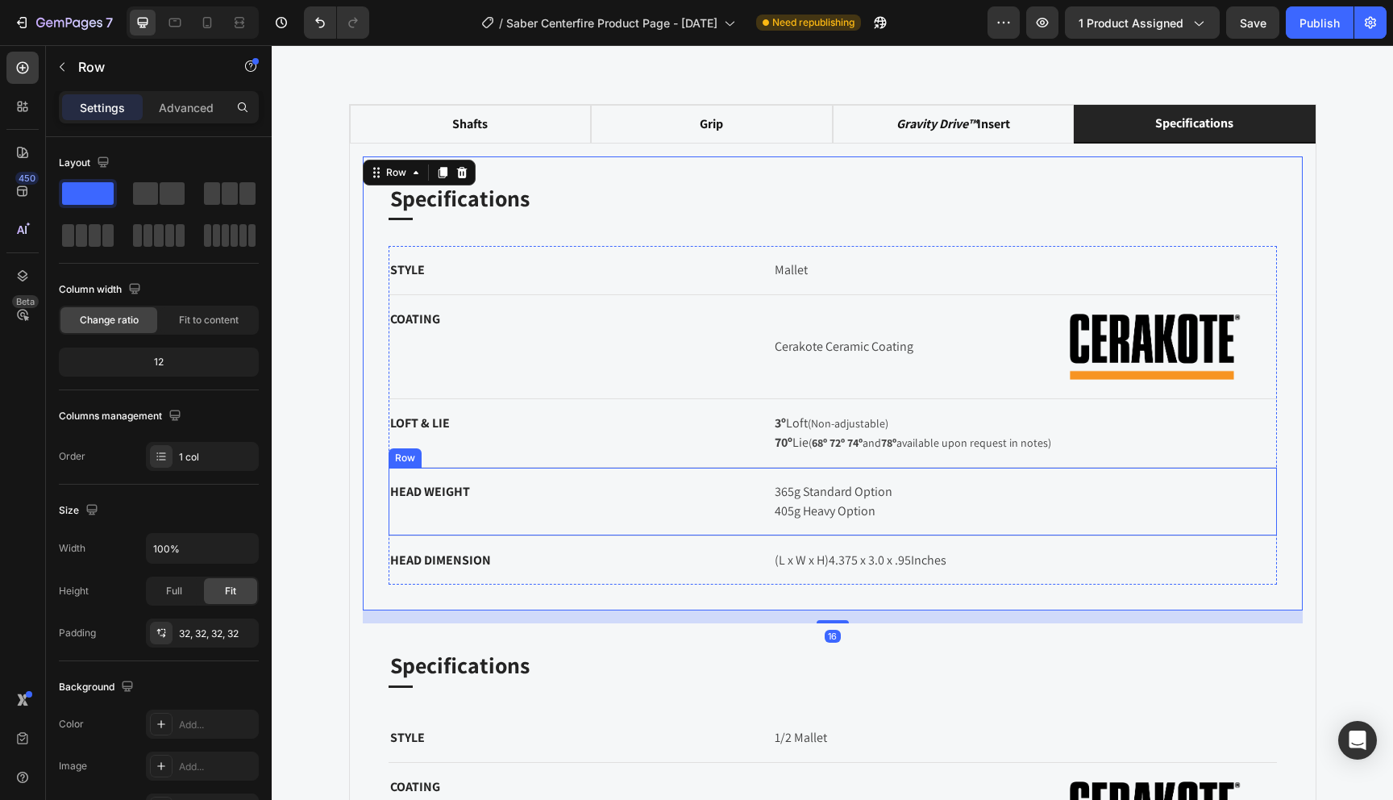
scroll to position [1297, 0]
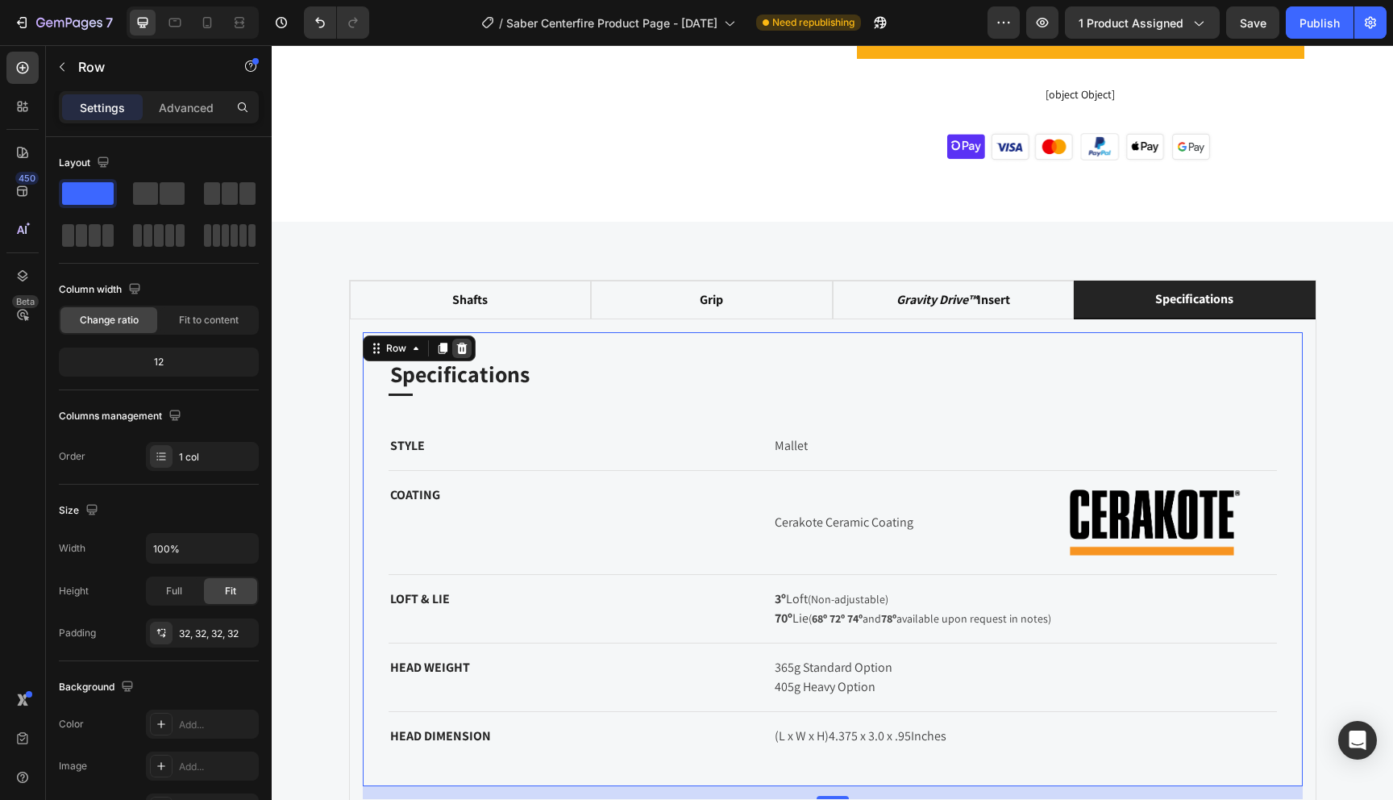
click at [459, 343] on icon at bounding box center [461, 348] width 10 height 11
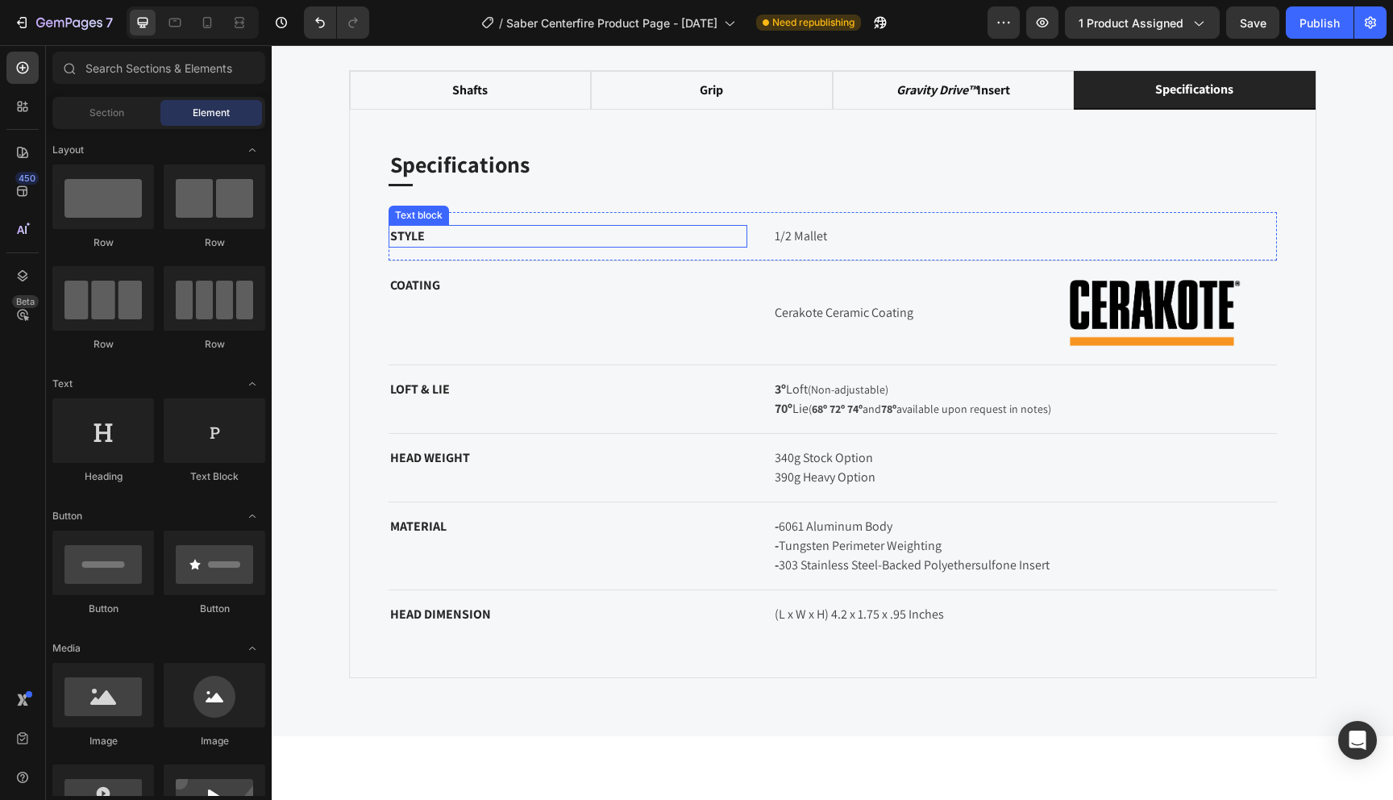
scroll to position [1415, 0]
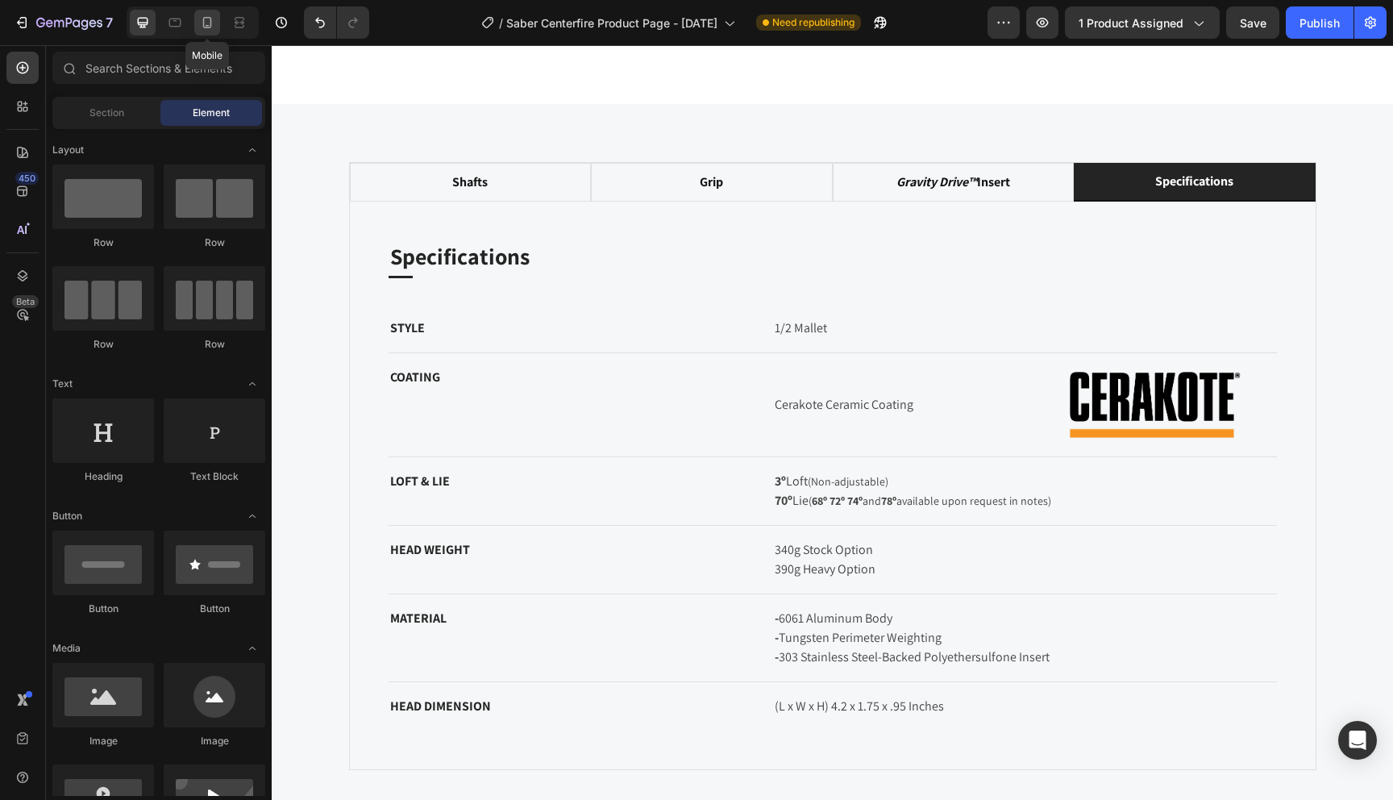
click at [202, 23] on icon at bounding box center [207, 23] width 16 height 16
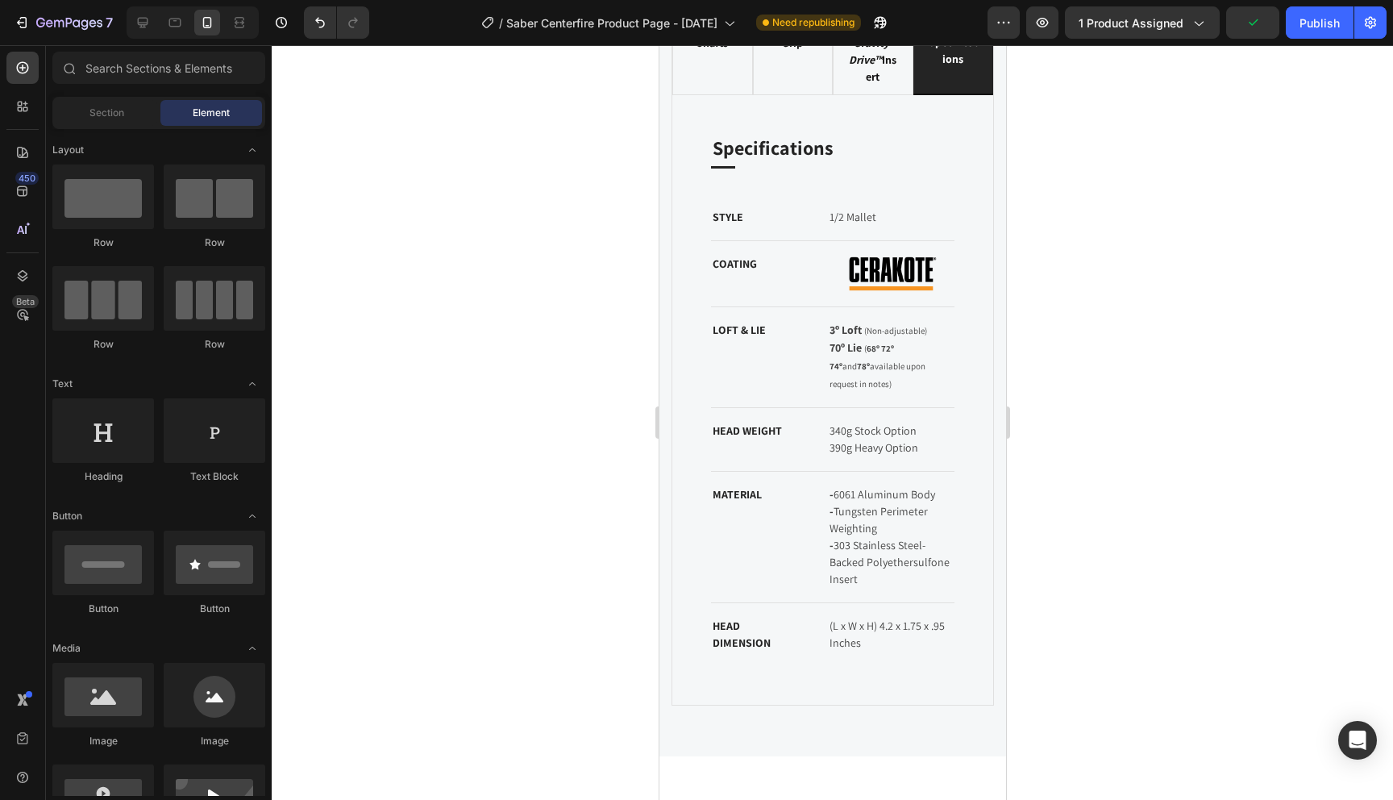
scroll to position [1529, 0]
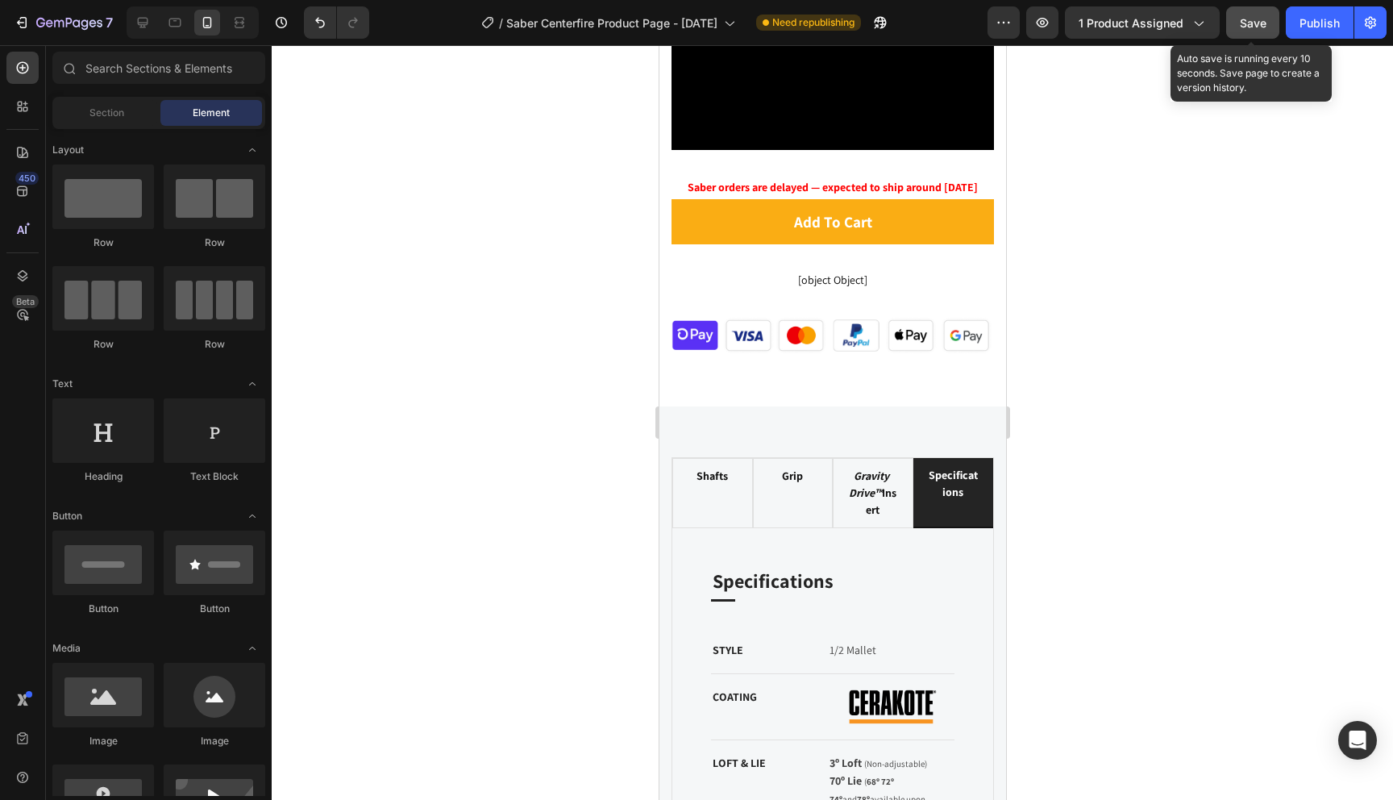
click at [1243, 27] on span "Save" at bounding box center [1253, 23] width 27 height 14
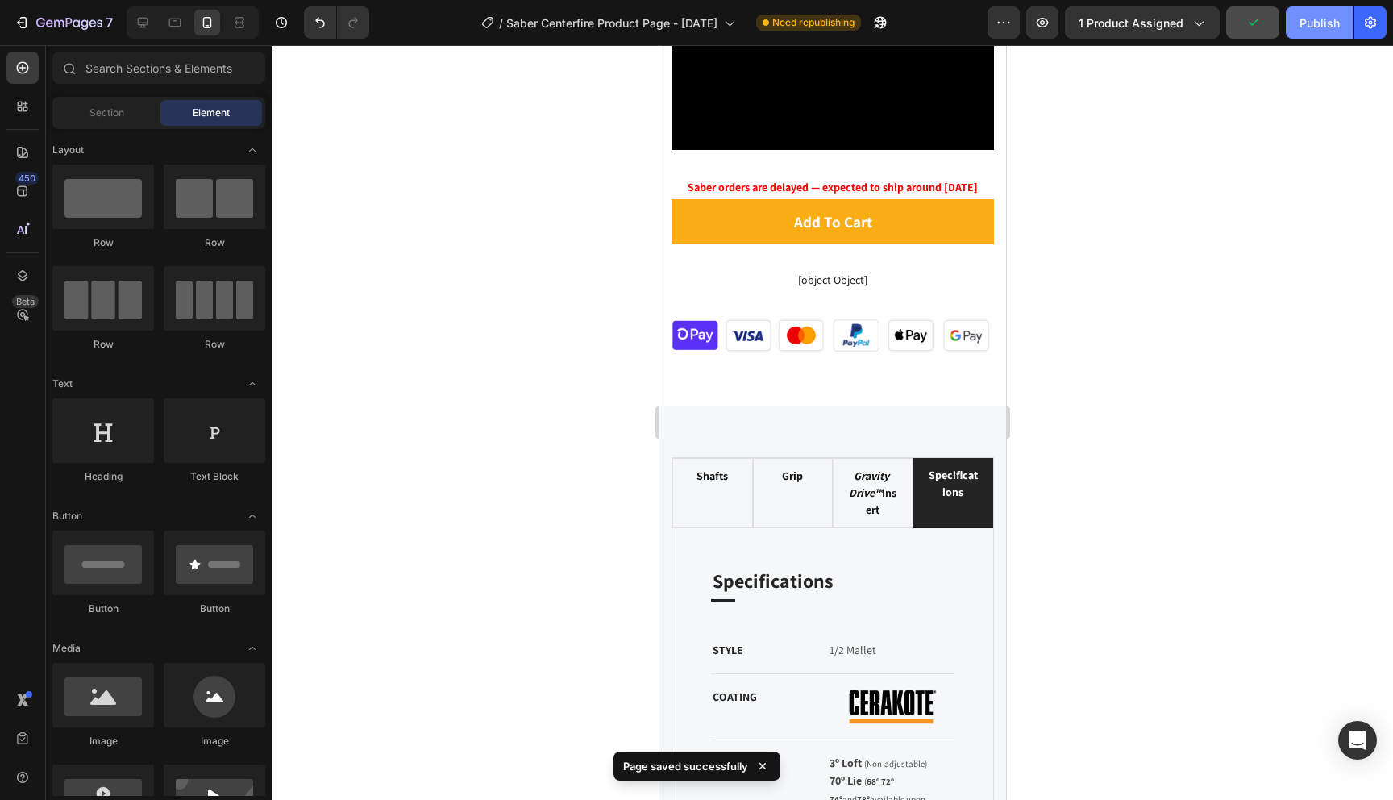
click at [1301, 27] on div "Publish" at bounding box center [1320, 23] width 40 height 17
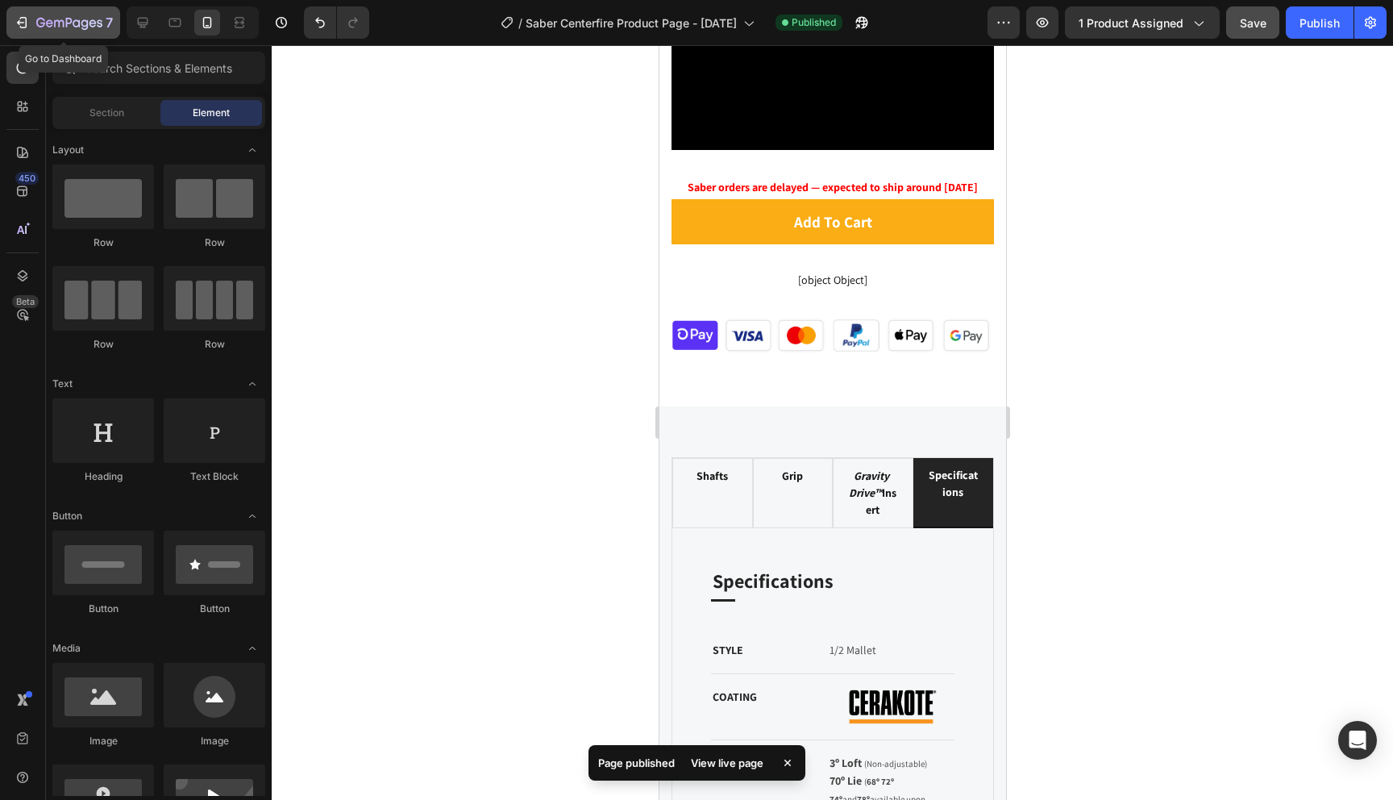
click at [32, 28] on div "7" at bounding box center [63, 22] width 99 height 19
